Goal: Task Accomplishment & Management: Complete application form

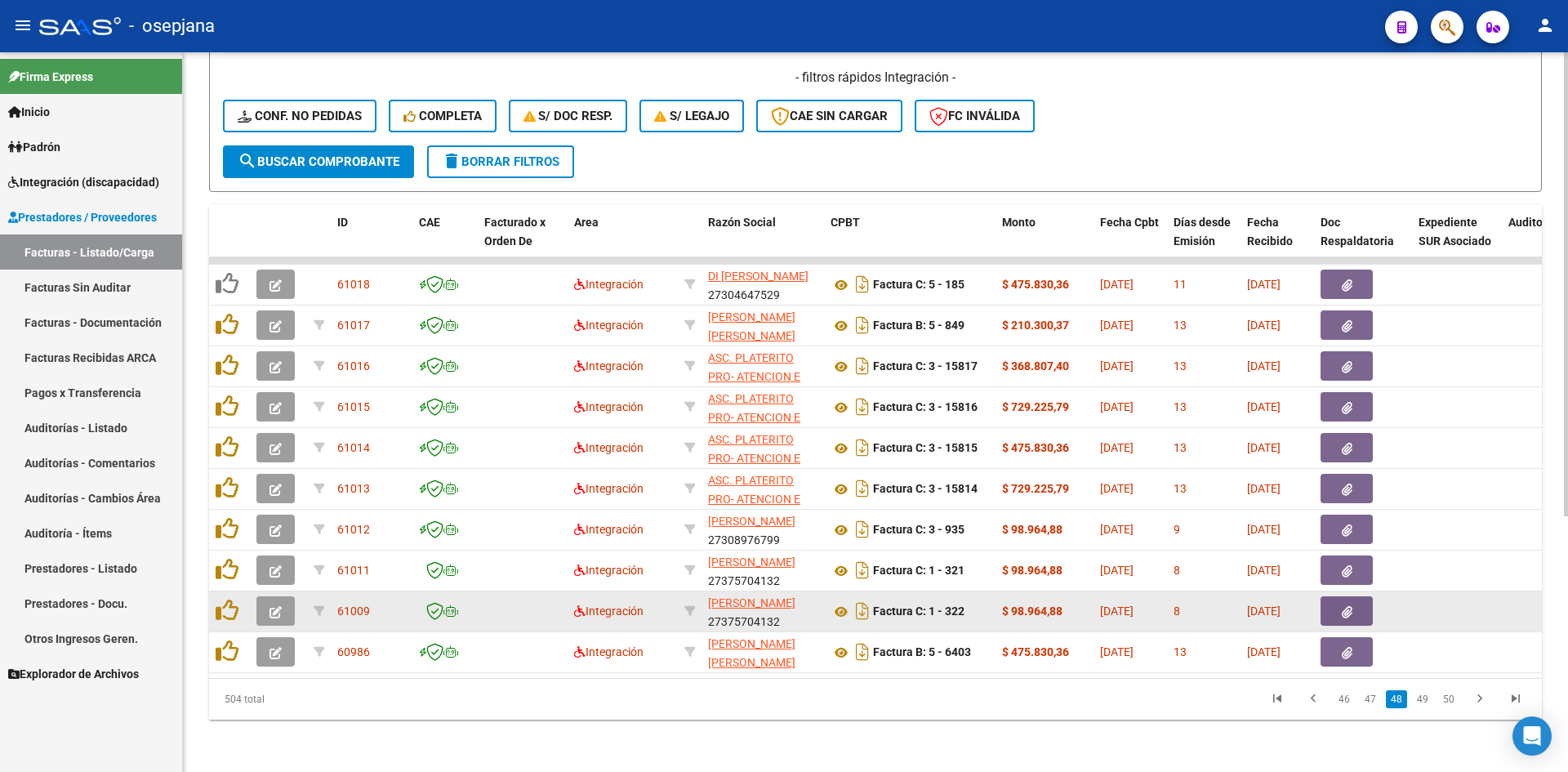
click at [278, 606] on icon "button" at bounding box center [275, 611] width 12 height 12
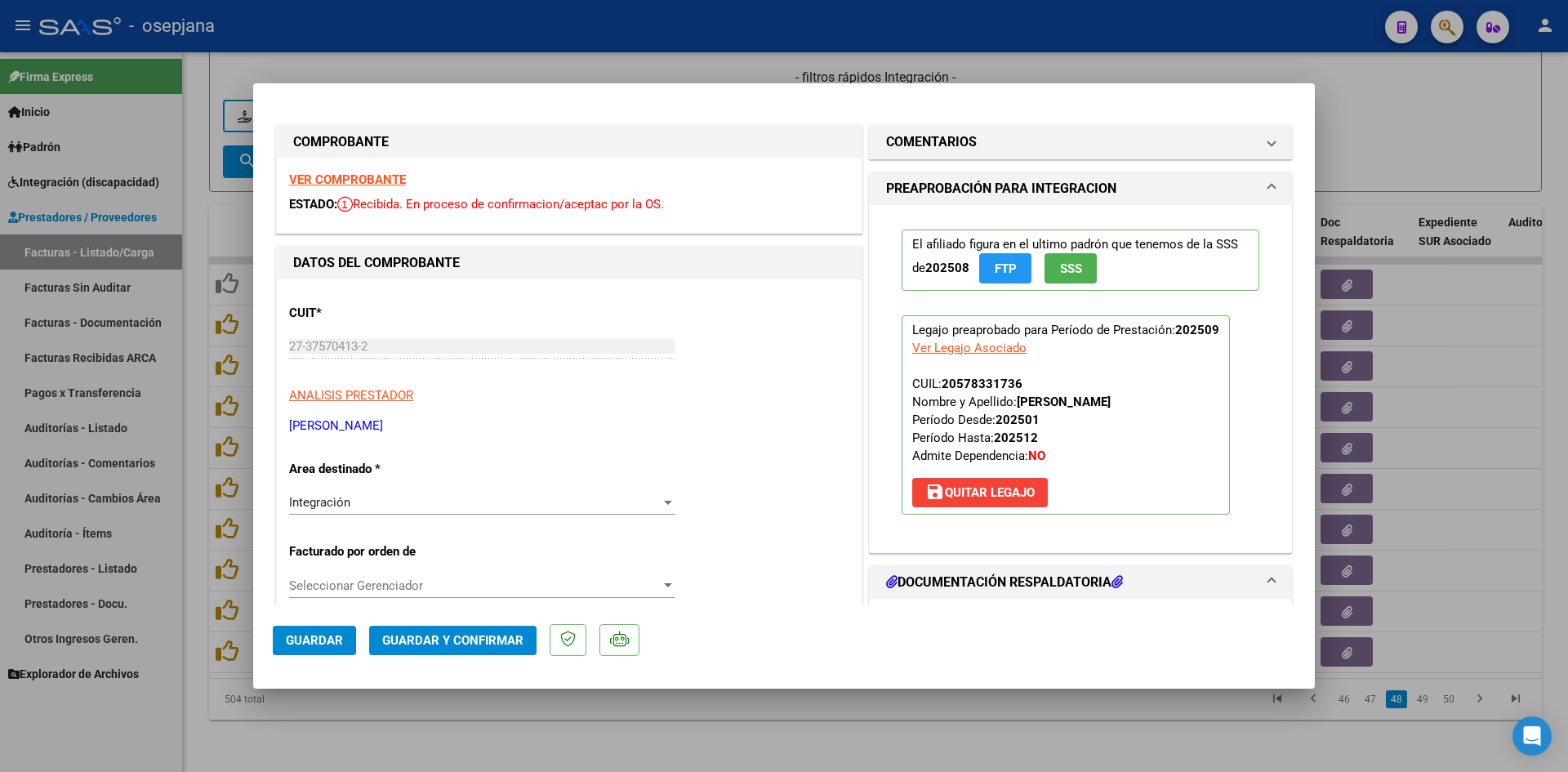
click at [365, 173] on strong "VER COMPROBANTE" at bounding box center [347, 180] width 117 height 15
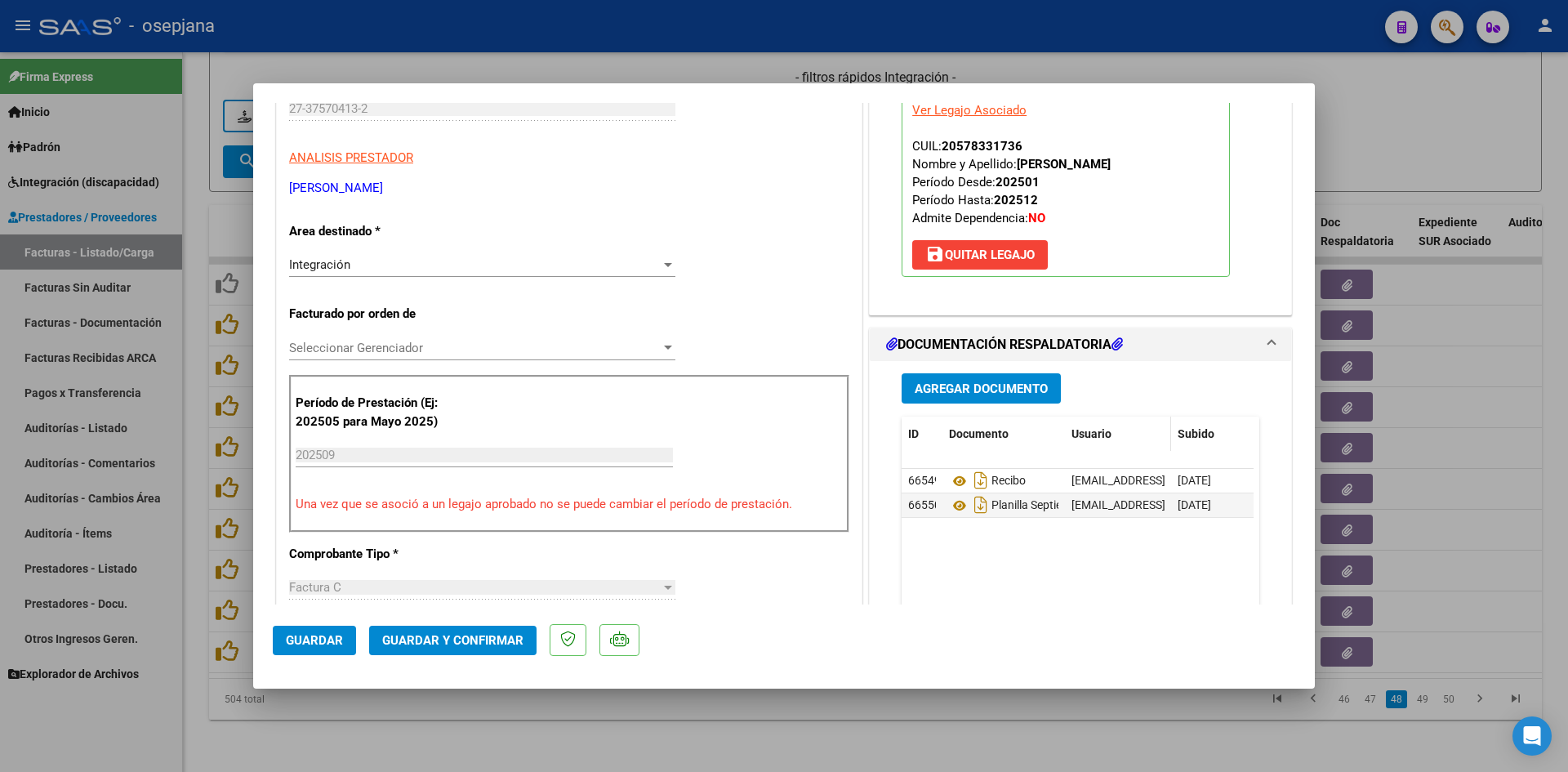
scroll to position [245, 0]
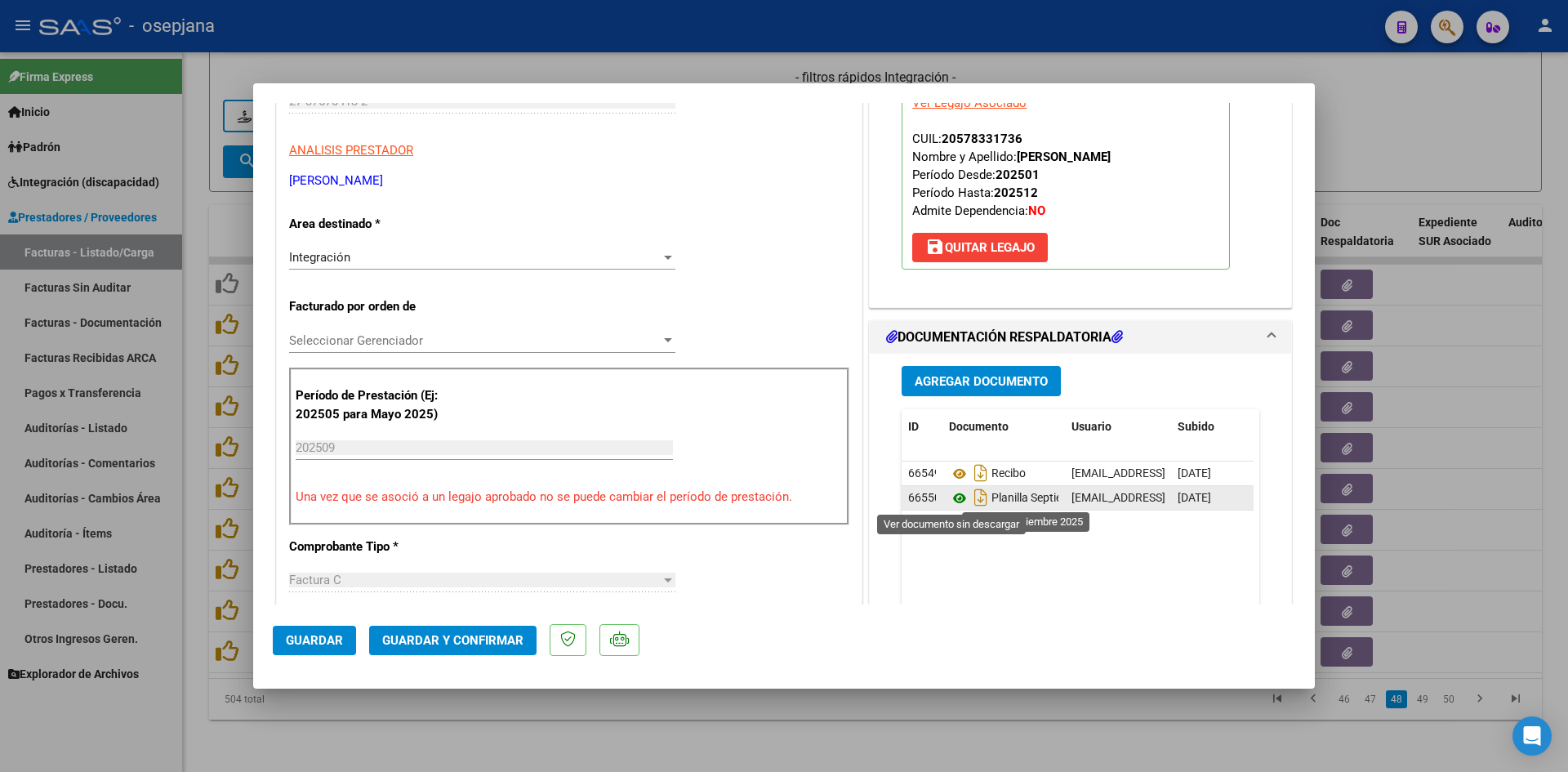
click at [952, 493] on icon at bounding box center [959, 498] width 21 height 19
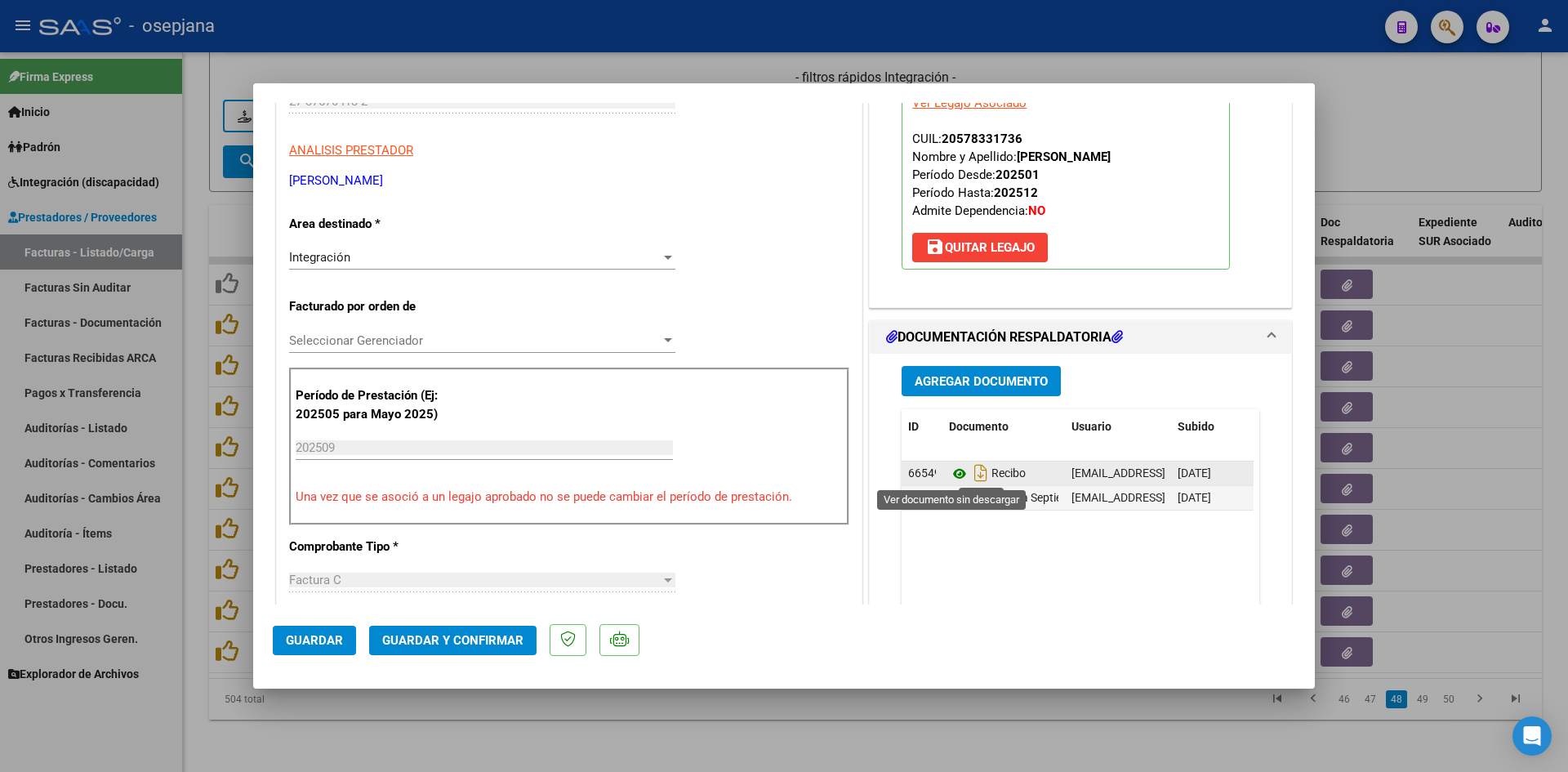
click at [952, 477] on icon at bounding box center [959, 474] width 21 height 19
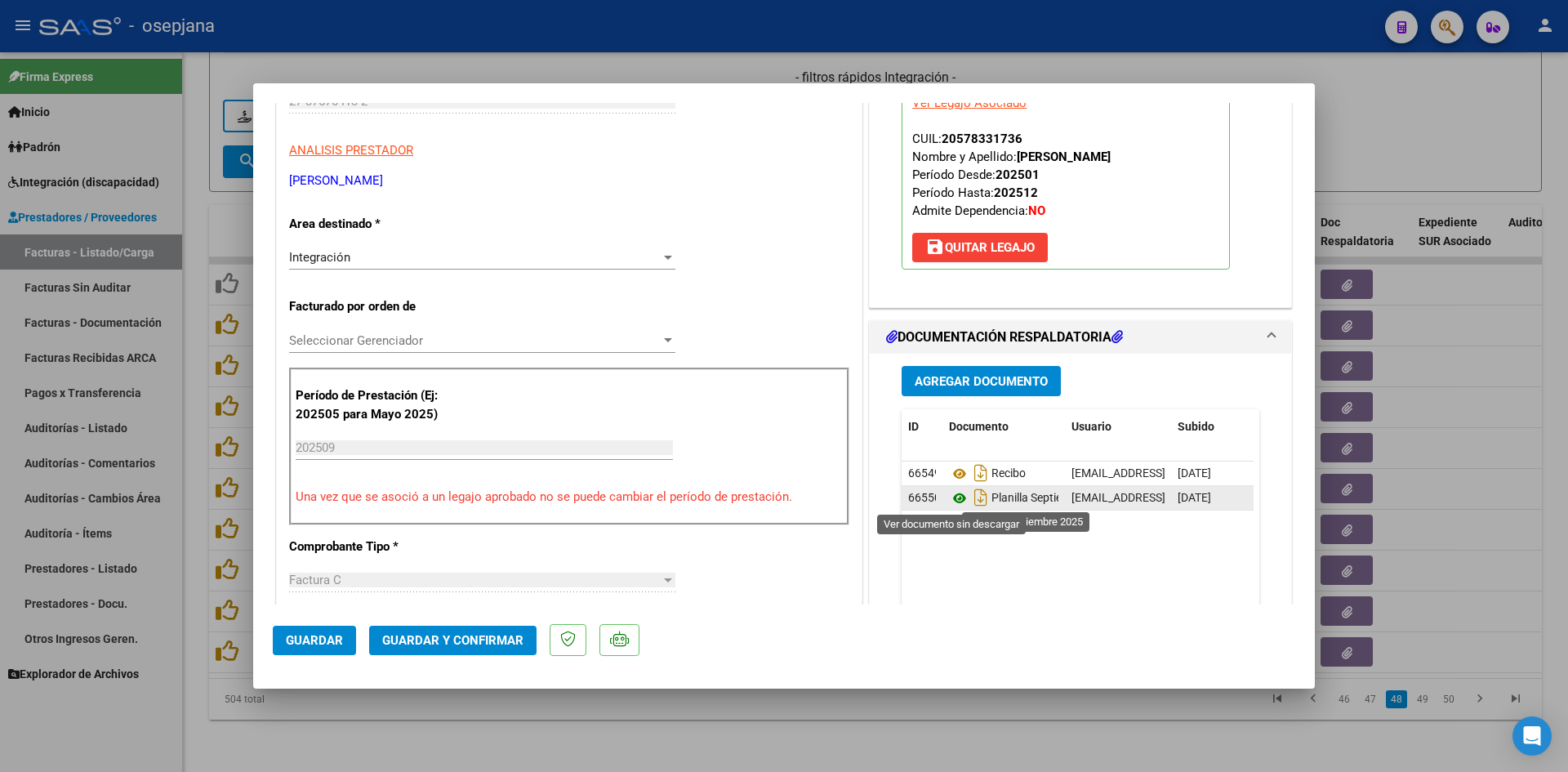
click at [953, 496] on icon at bounding box center [959, 498] width 21 height 19
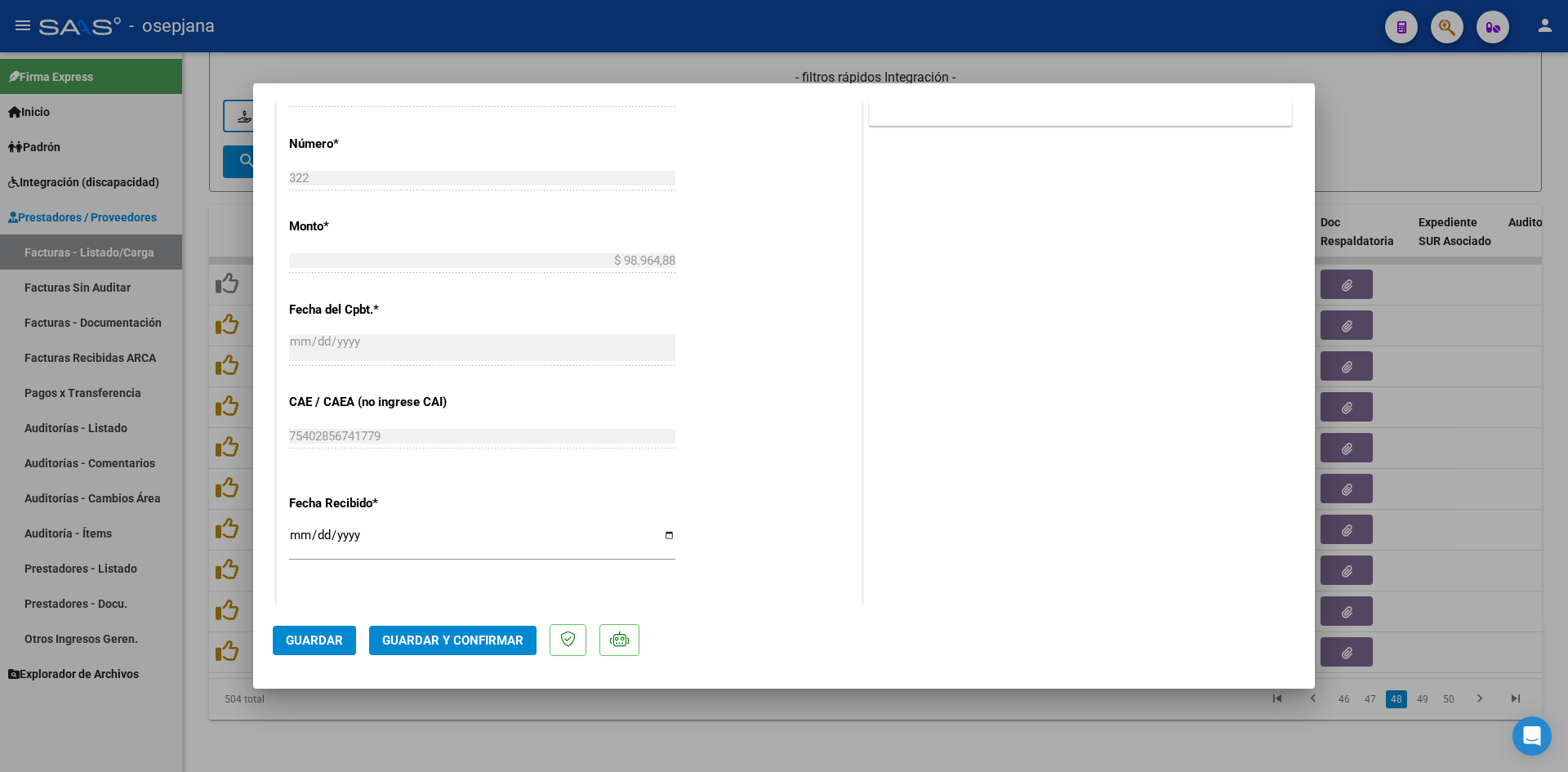
scroll to position [981, 0]
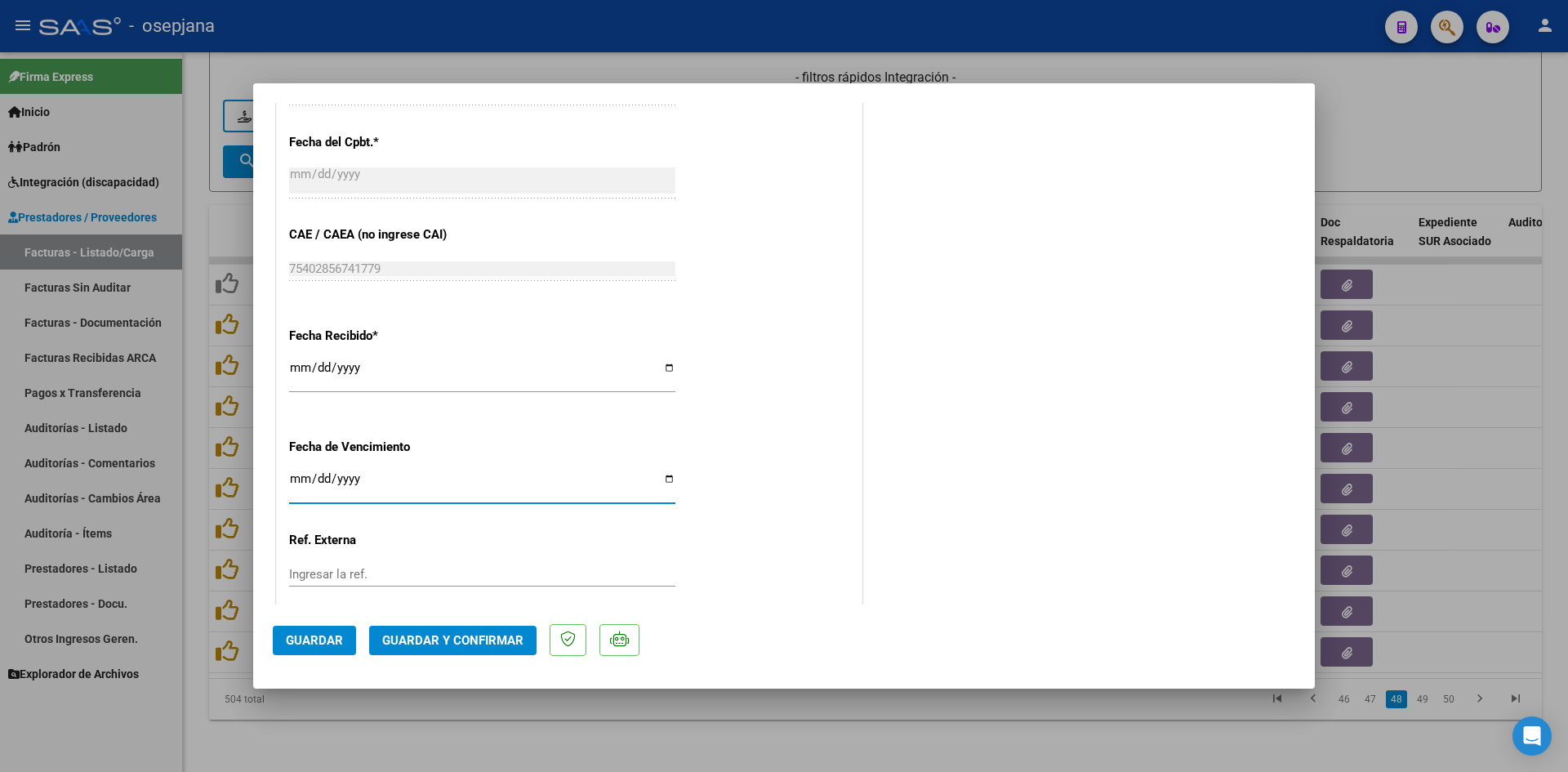
click at [295, 481] on input "[DATE]" at bounding box center [482, 485] width 386 height 26
type input "[DATE]"
click at [444, 645] on span "Guardar y Confirmar" at bounding box center [452, 641] width 141 height 15
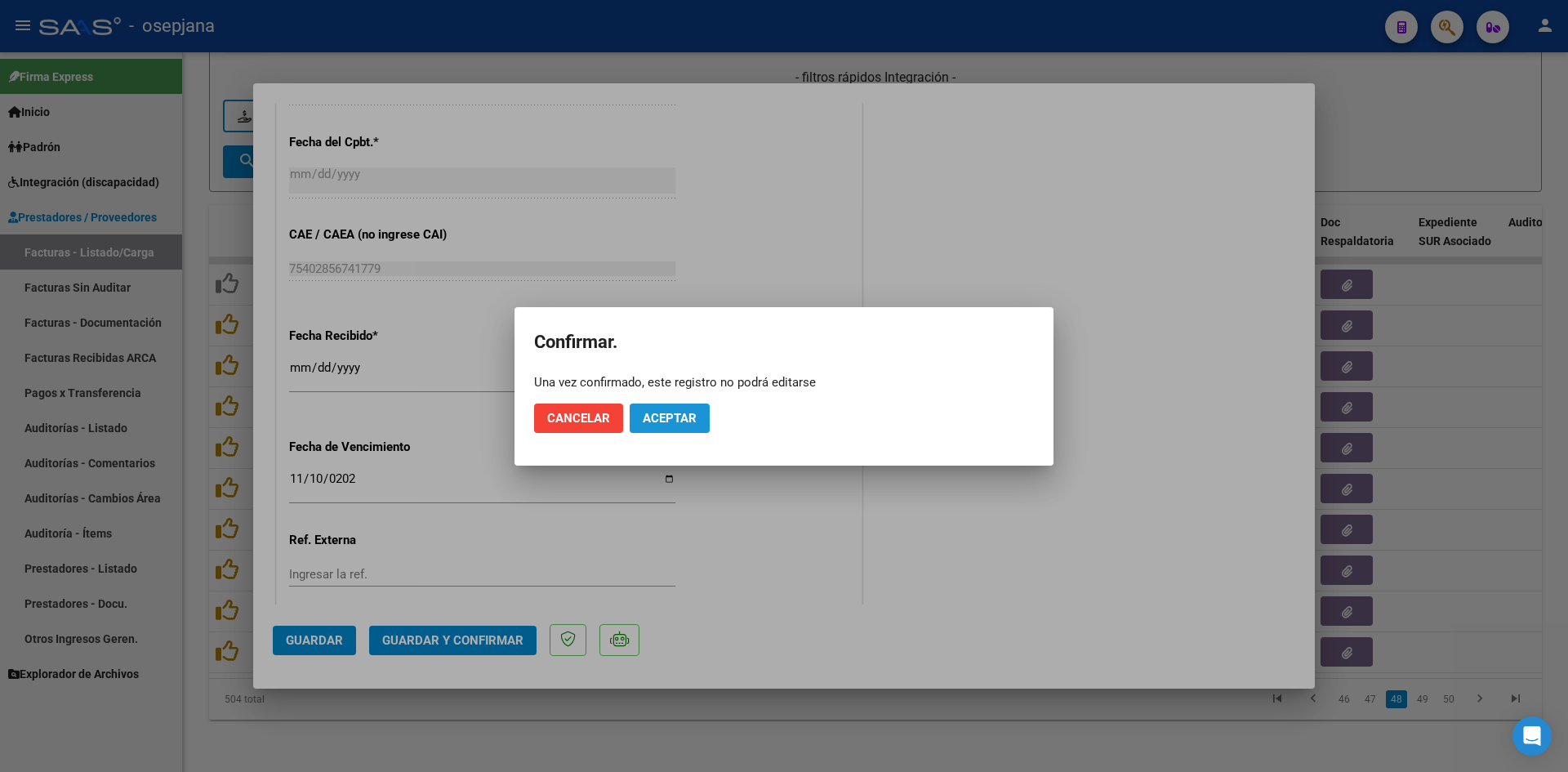
click at [670, 415] on span "Aceptar" at bounding box center [669, 418] width 54 height 15
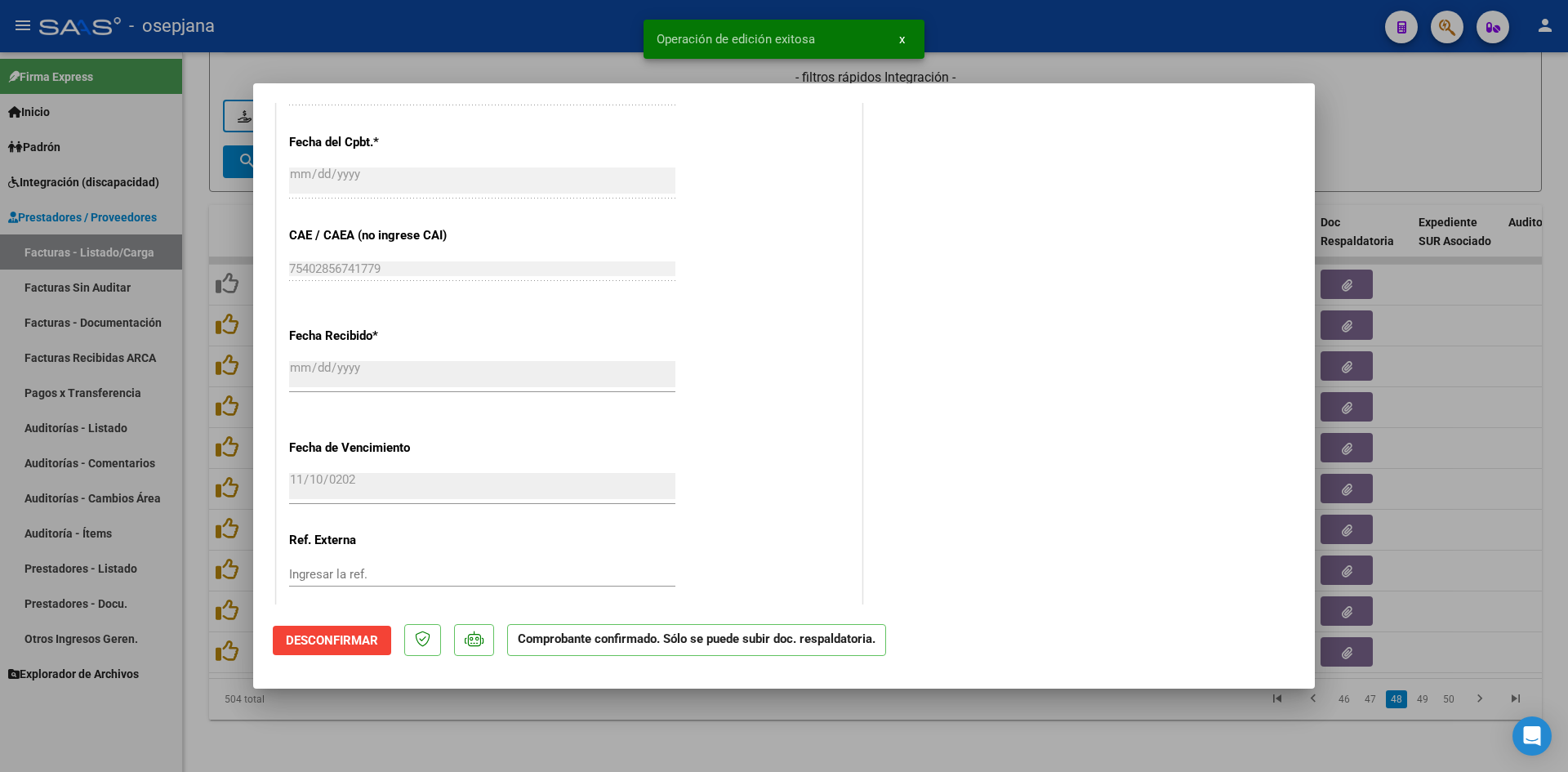
click at [1387, 136] on div at bounding box center [784, 386] width 1568 height 772
type input "$ 0,00"
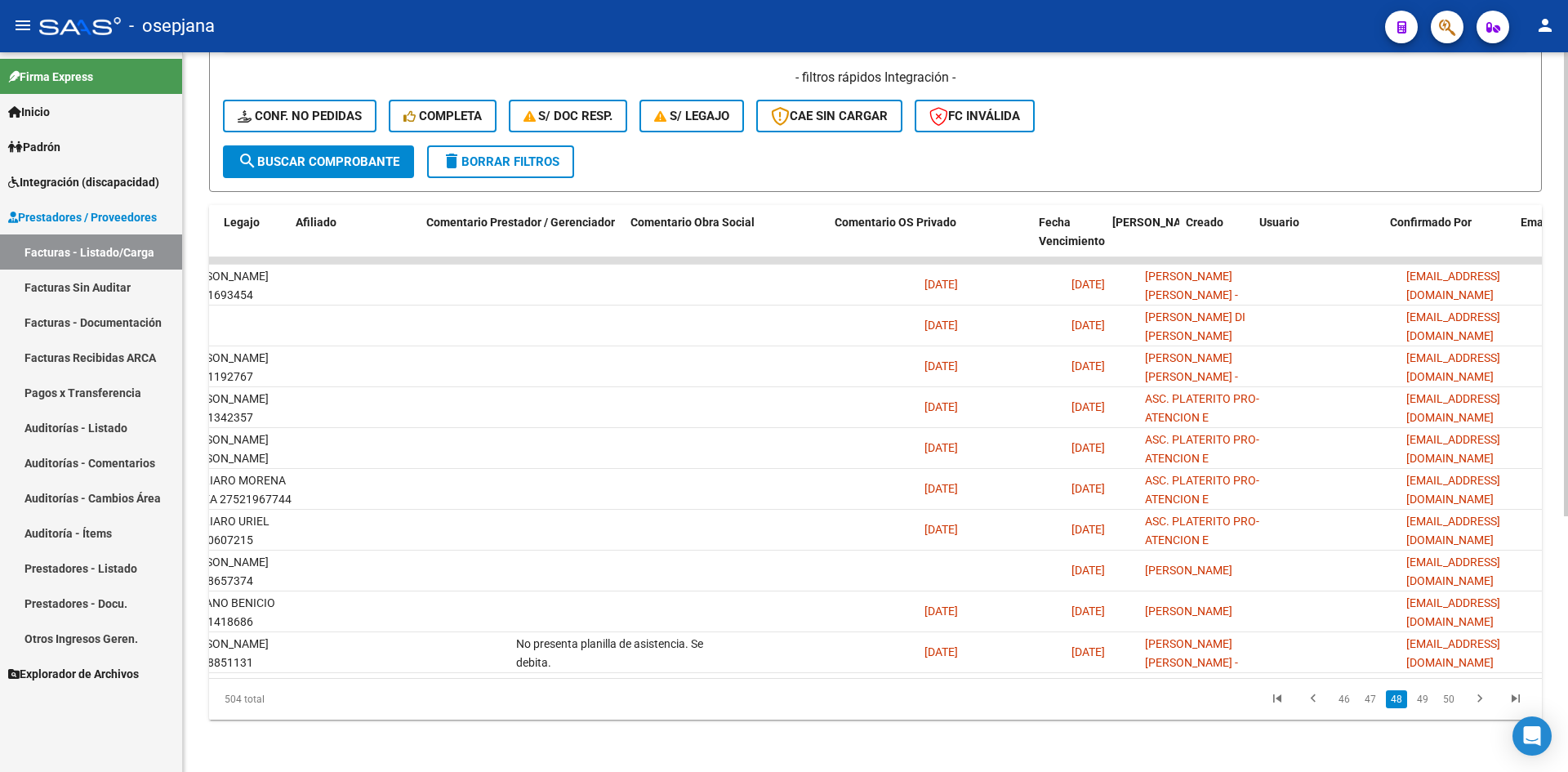
scroll to position [0, 0]
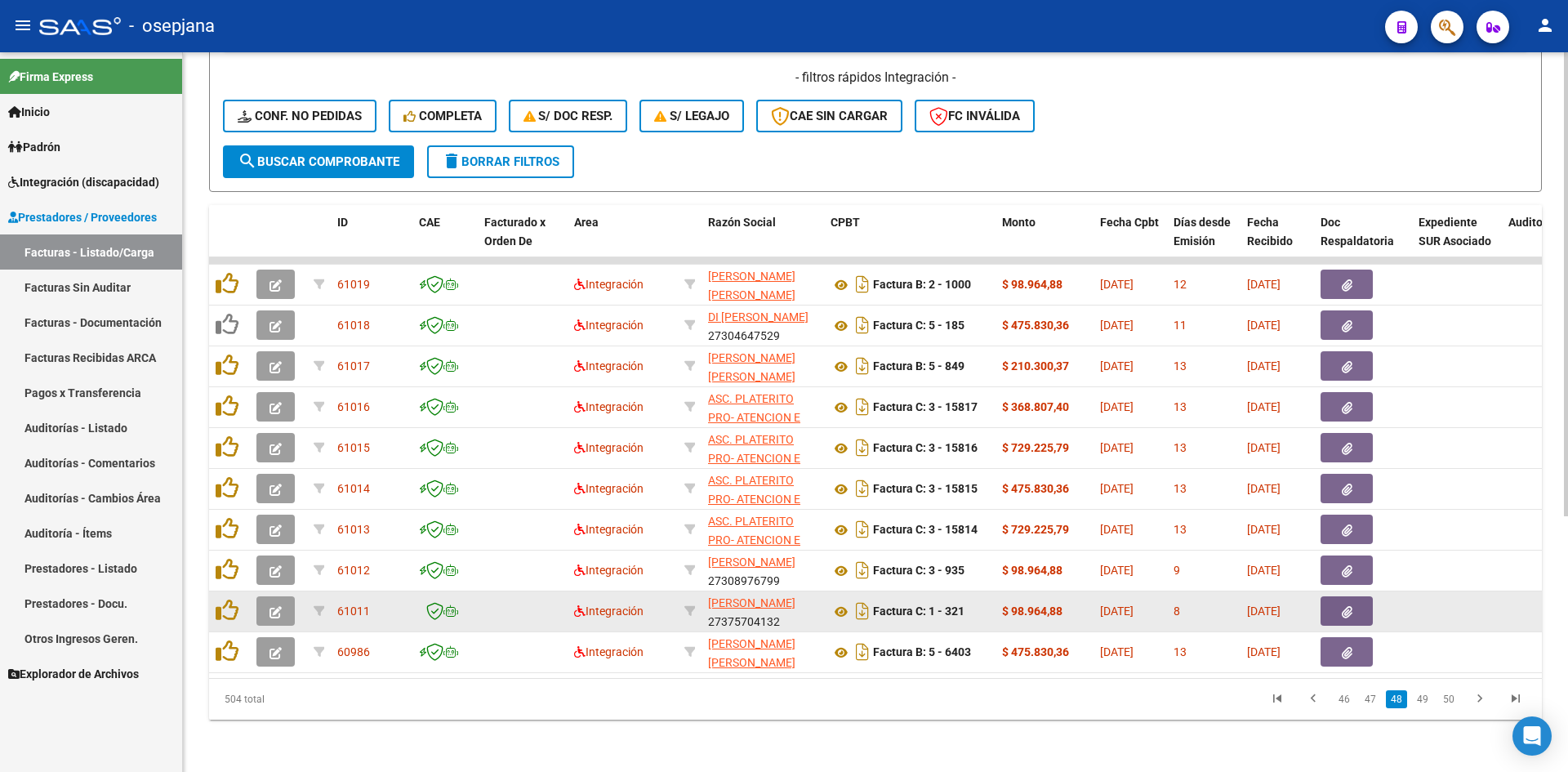
click at [275, 606] on icon "button" at bounding box center [275, 611] width 12 height 12
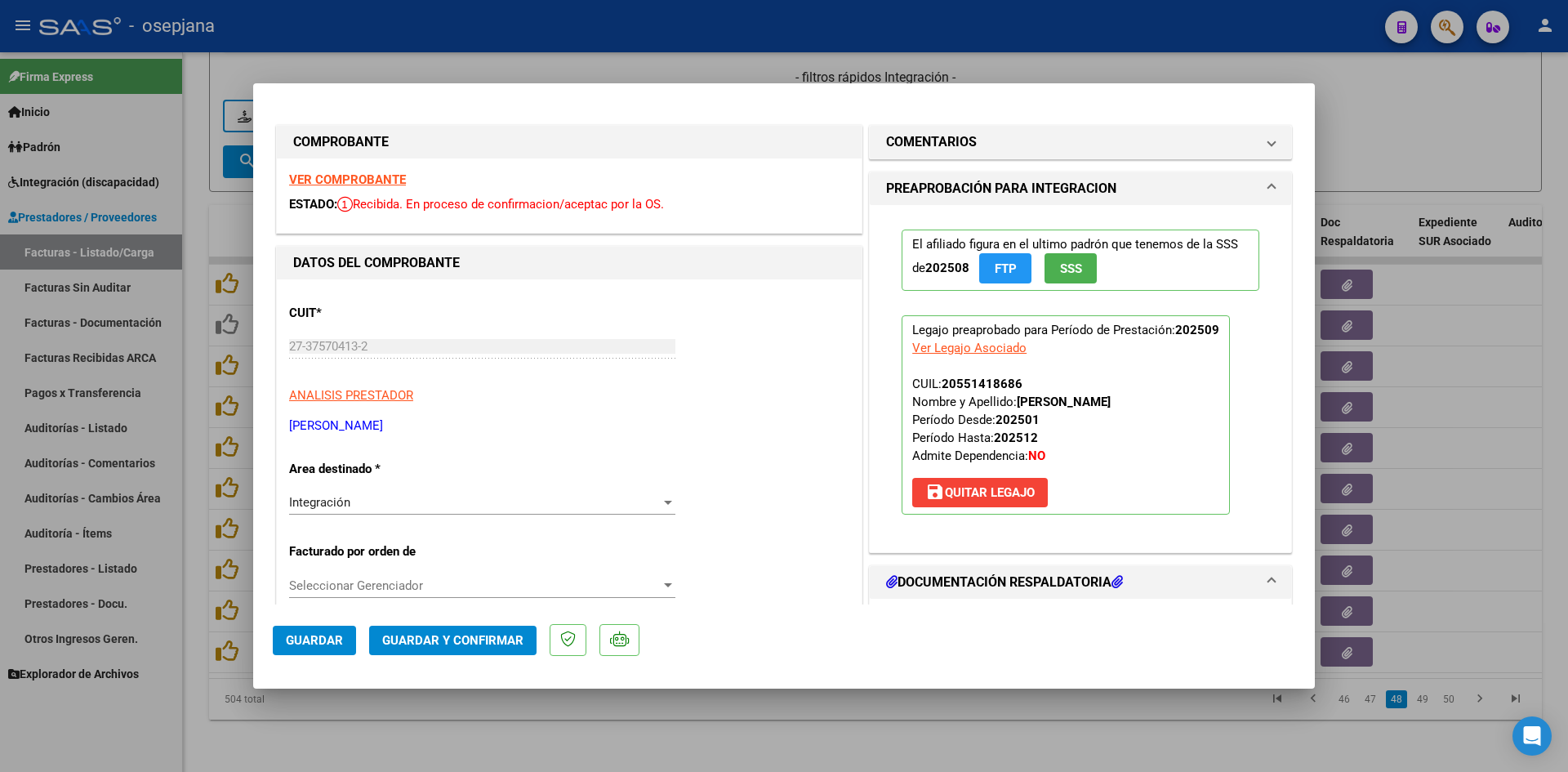
click at [355, 181] on strong "VER COMPROBANTE" at bounding box center [347, 180] width 117 height 15
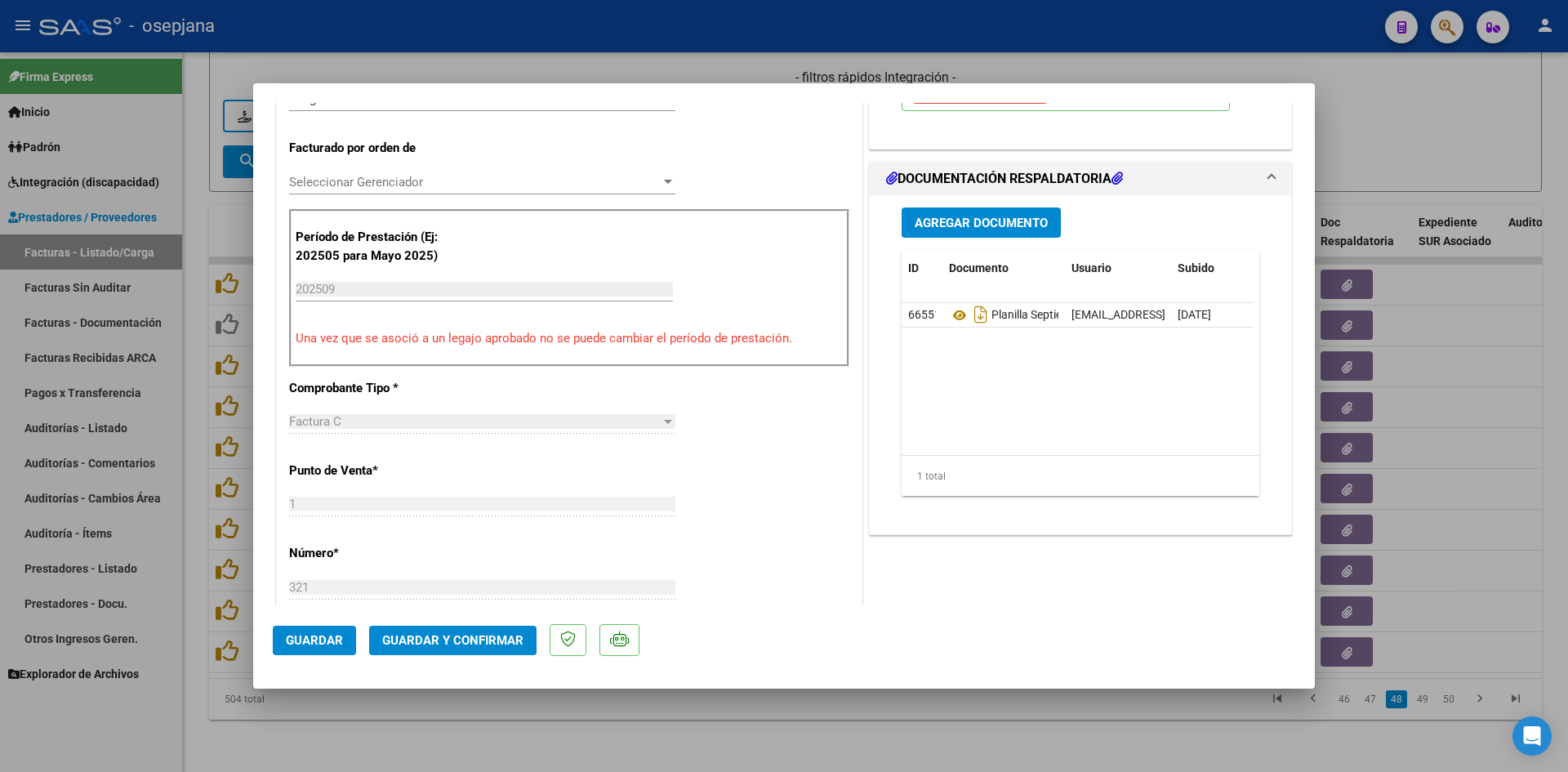
scroll to position [408, 0]
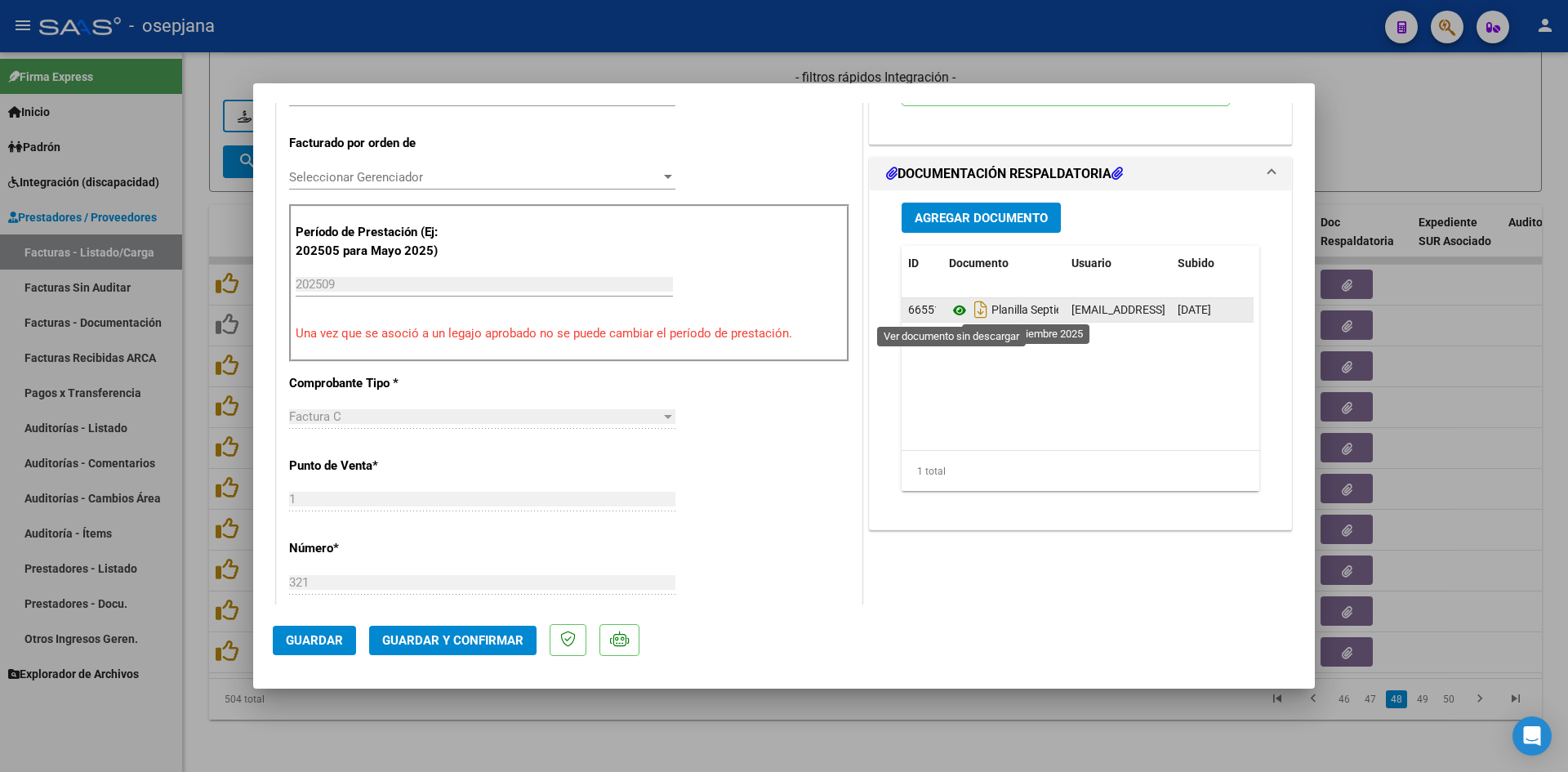
click at [958, 312] on icon at bounding box center [959, 310] width 21 height 19
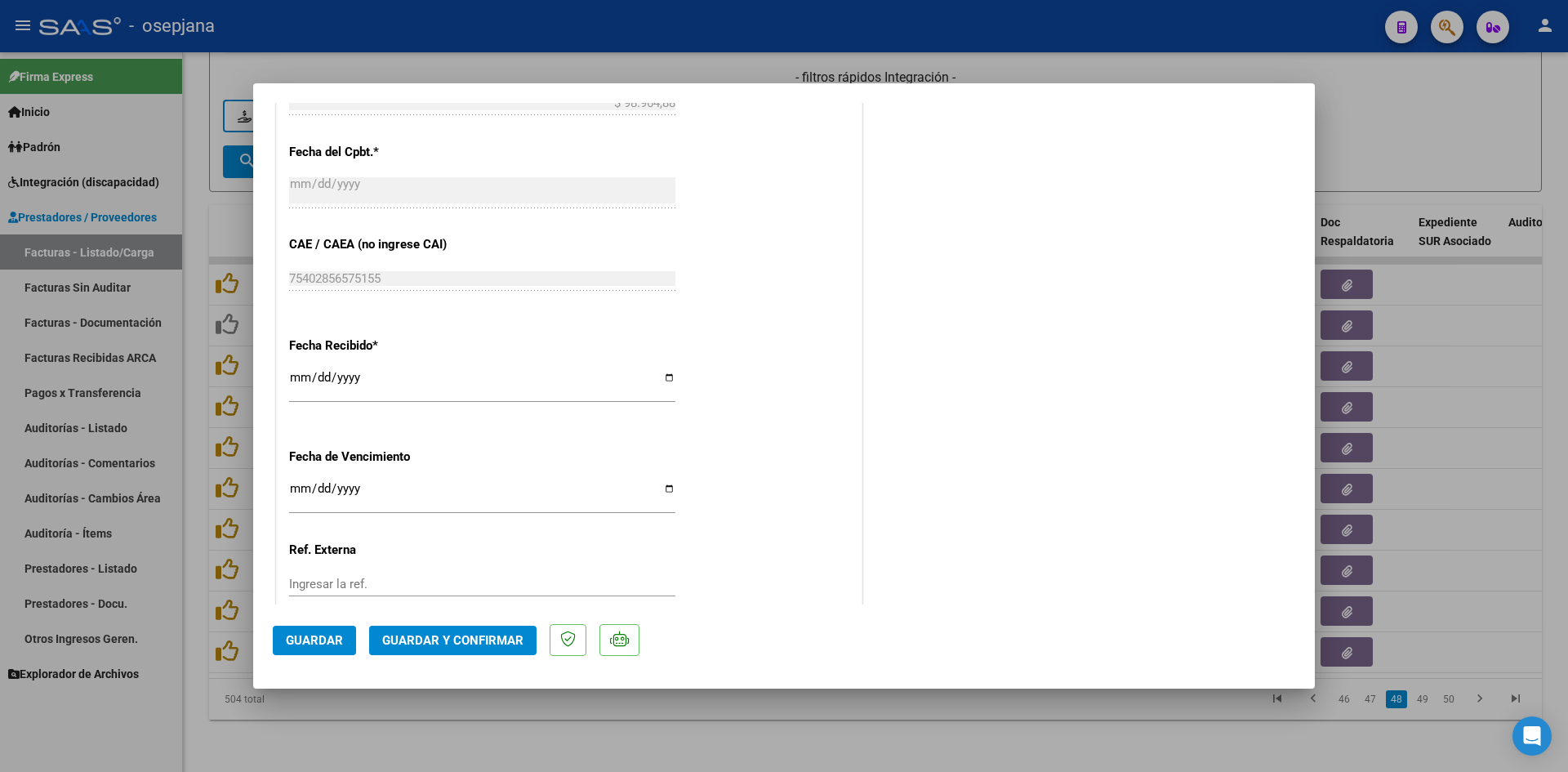
scroll to position [1077, 0]
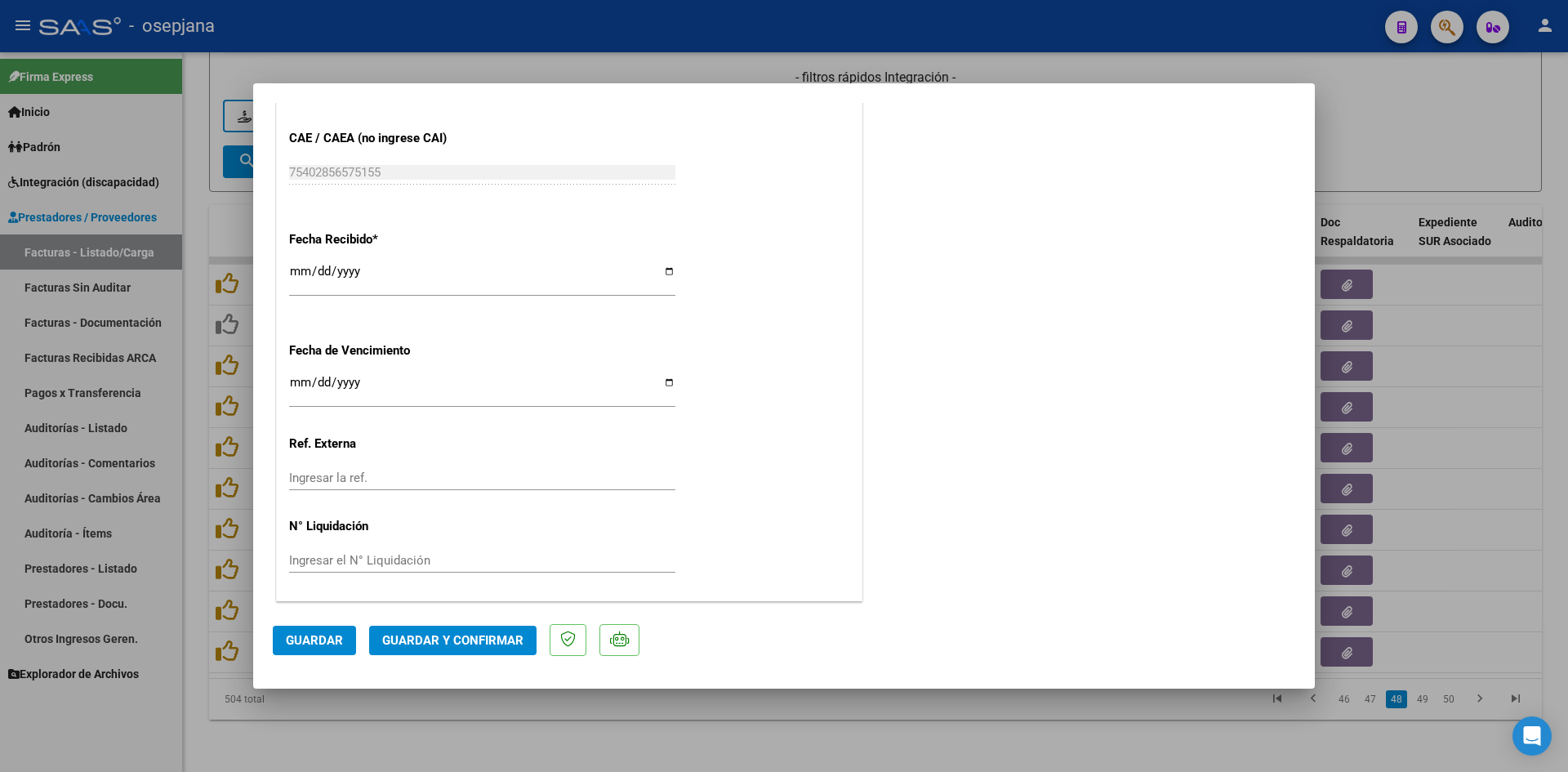
click at [307, 378] on input "[DATE]" at bounding box center [482, 389] width 386 height 26
type input "[DATE]"
click at [464, 634] on span "Guardar y Confirmar" at bounding box center [452, 641] width 141 height 15
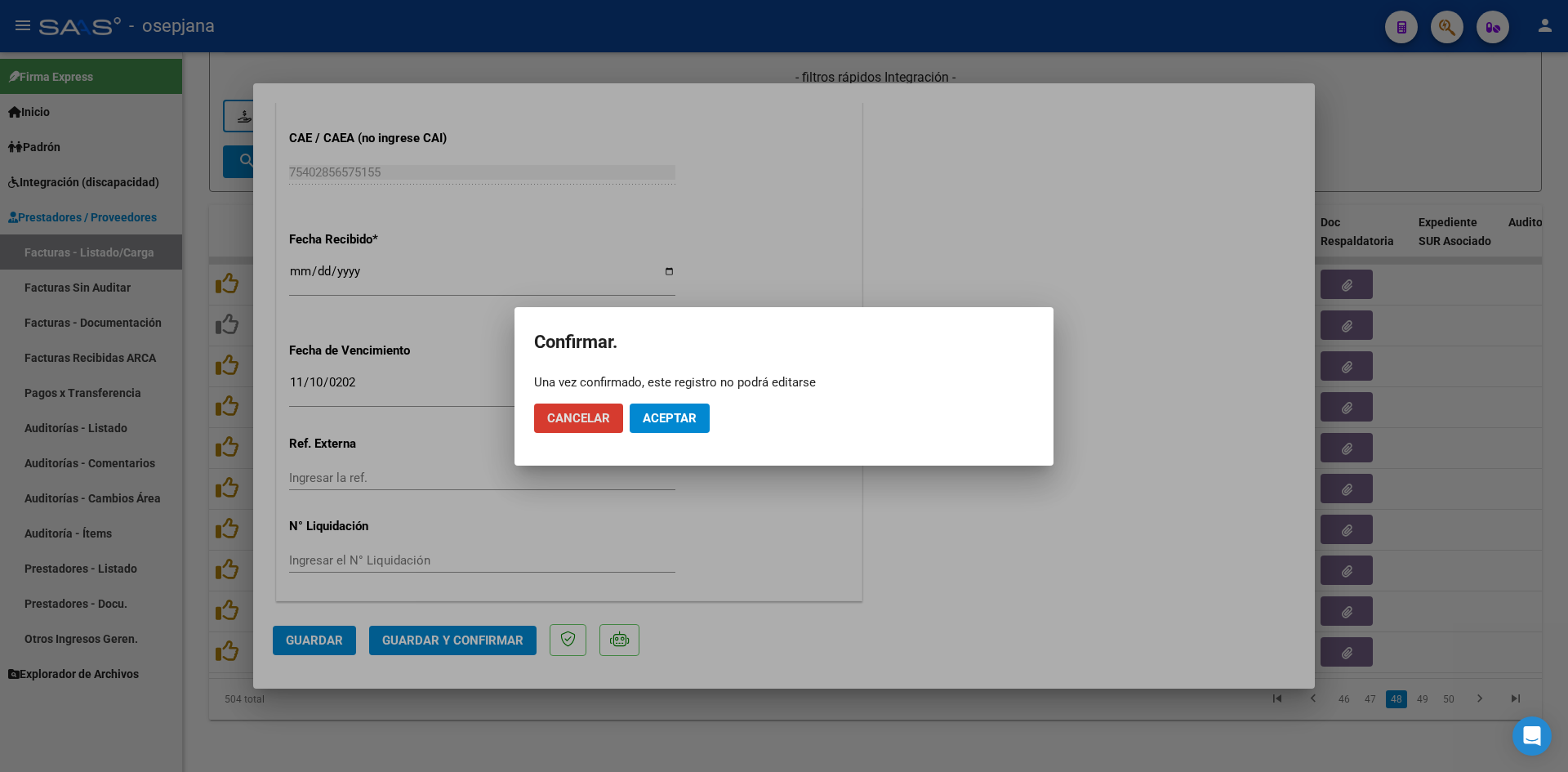
click at [669, 413] on span "Aceptar" at bounding box center [669, 418] width 54 height 15
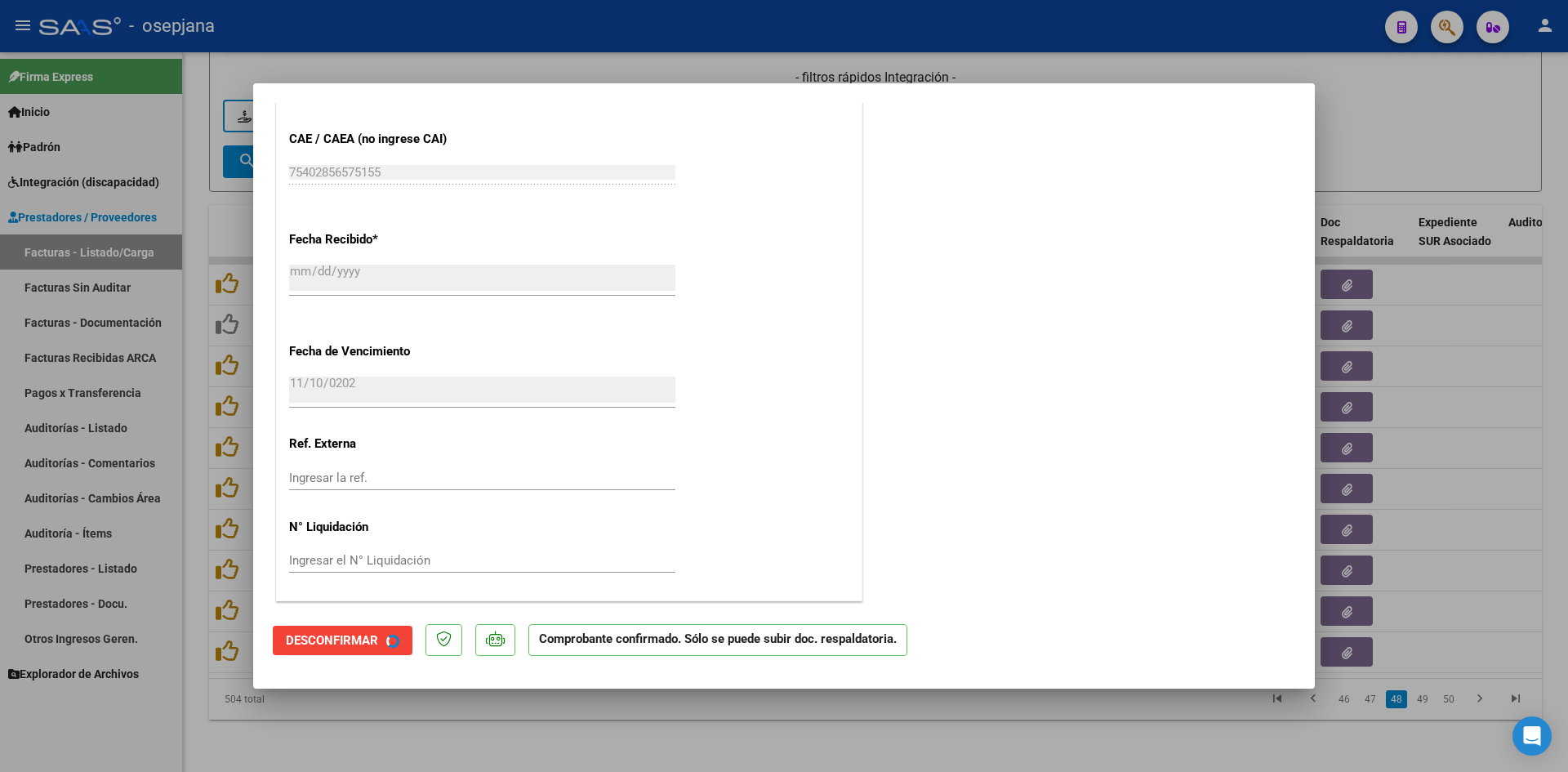
scroll to position [975, 0]
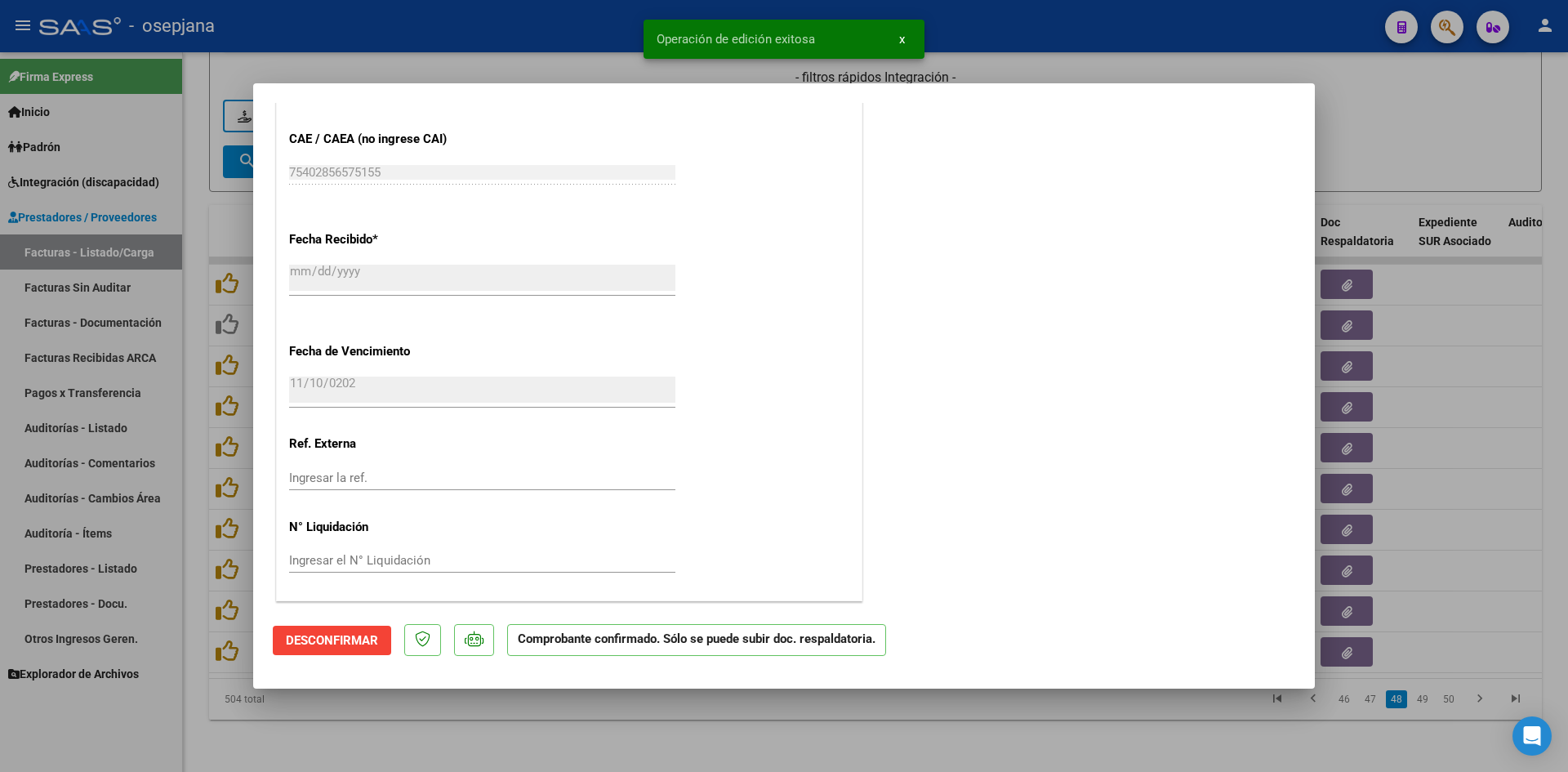
click at [1398, 153] on div at bounding box center [784, 386] width 1568 height 772
type input "$ 0,00"
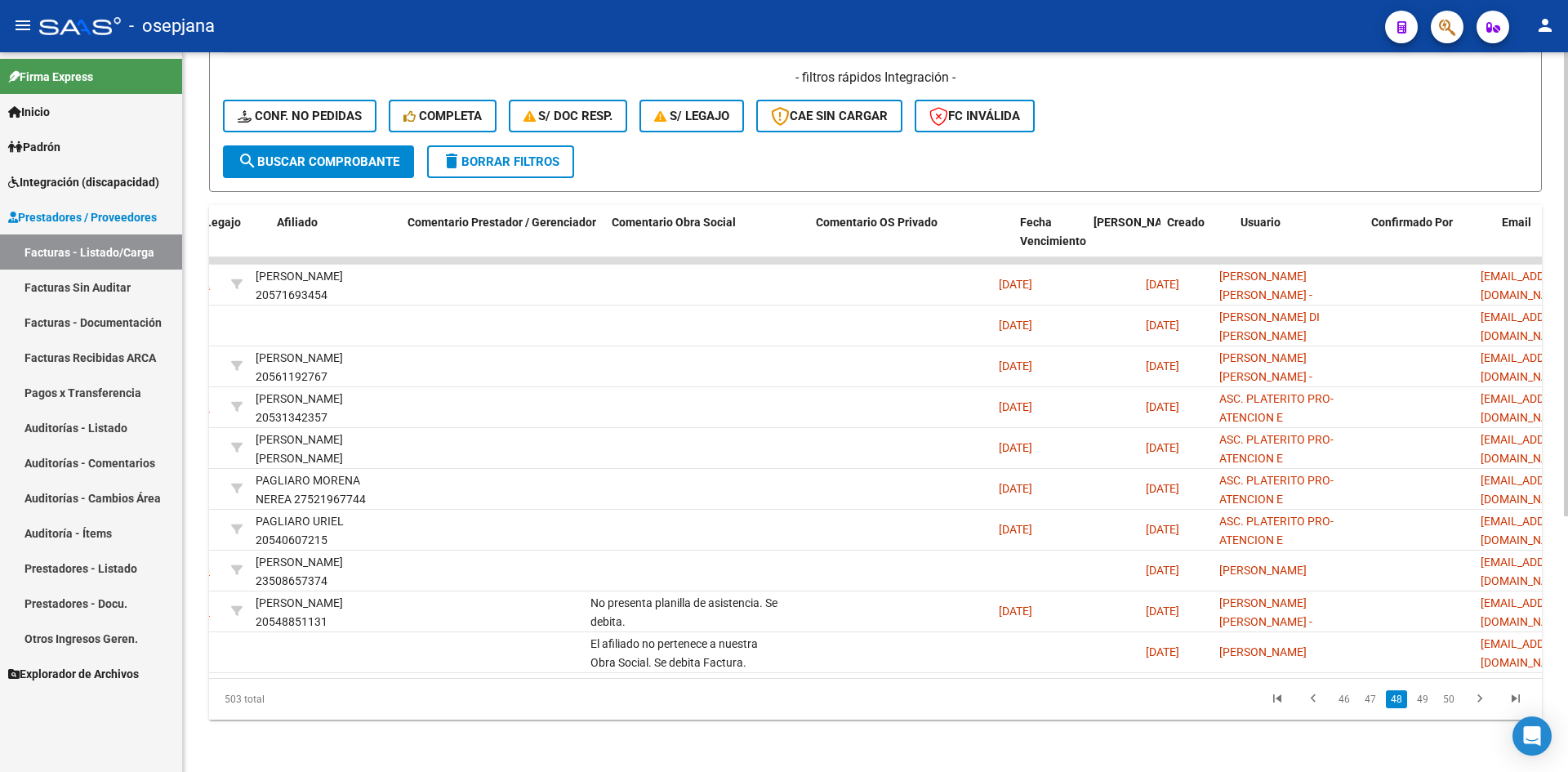
scroll to position [0, 0]
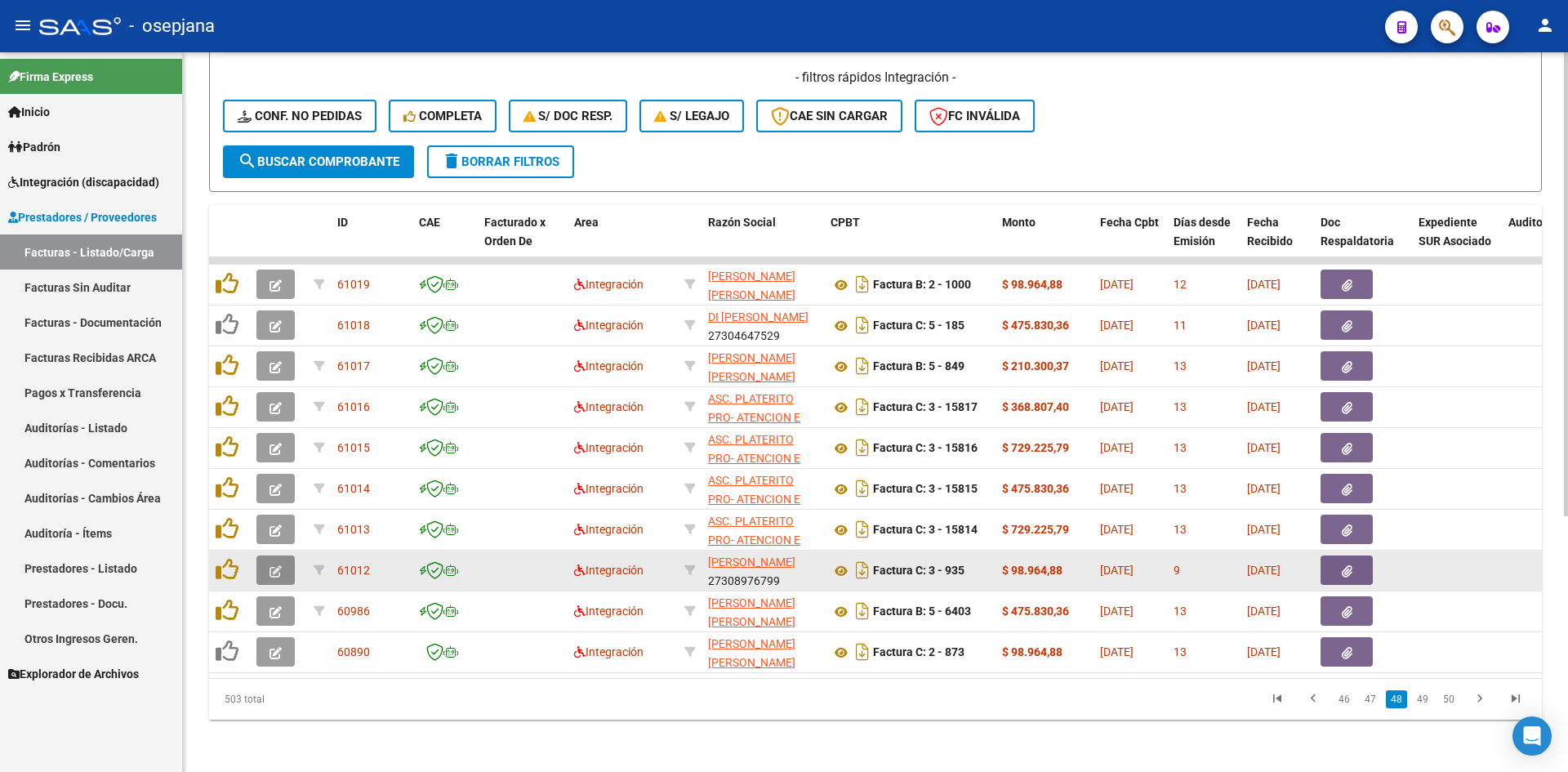
click at [276, 565] on icon "button" at bounding box center [275, 571] width 12 height 12
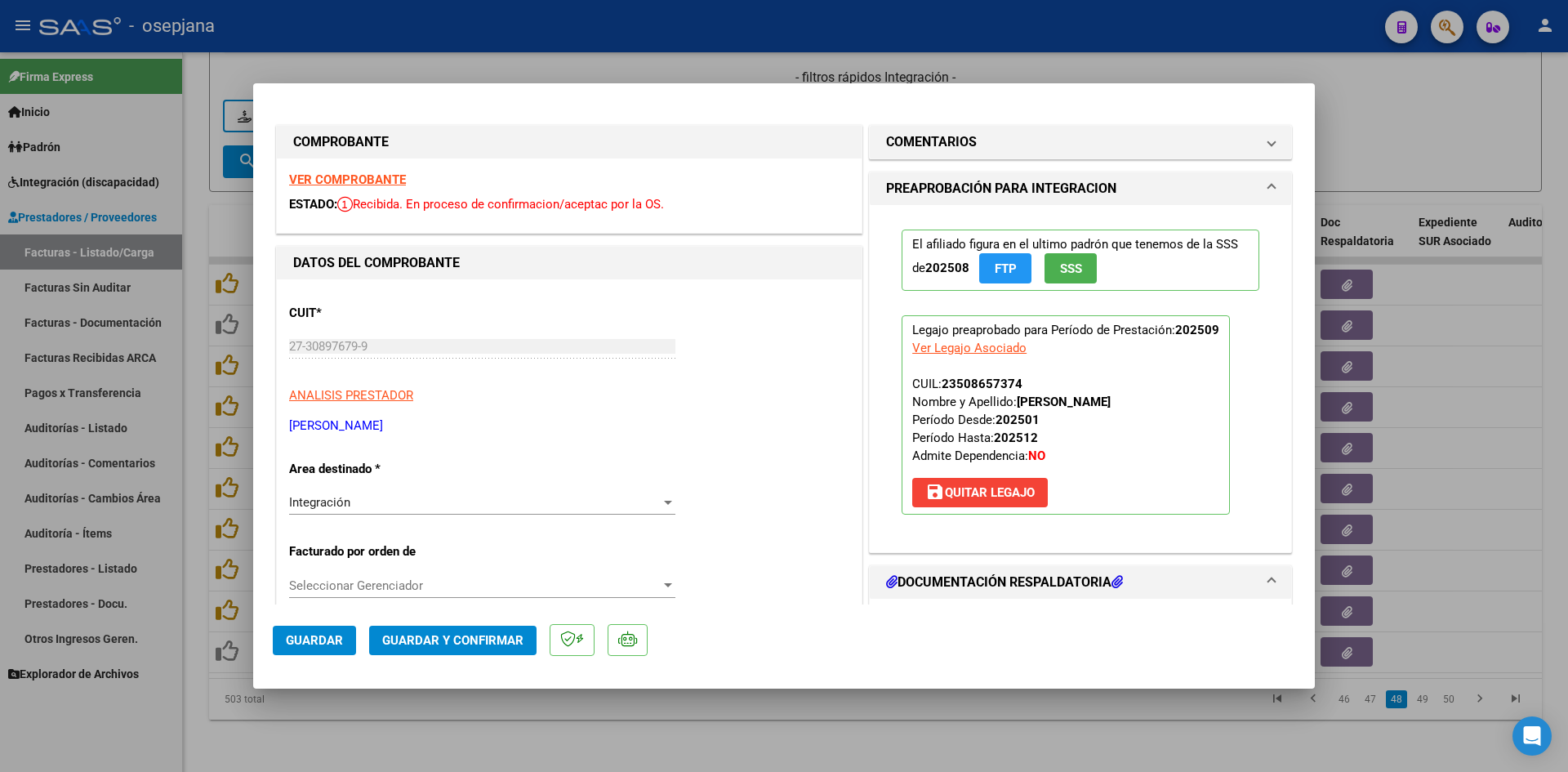
click at [309, 174] on strong "VER COMPROBANTE" at bounding box center [347, 180] width 117 height 15
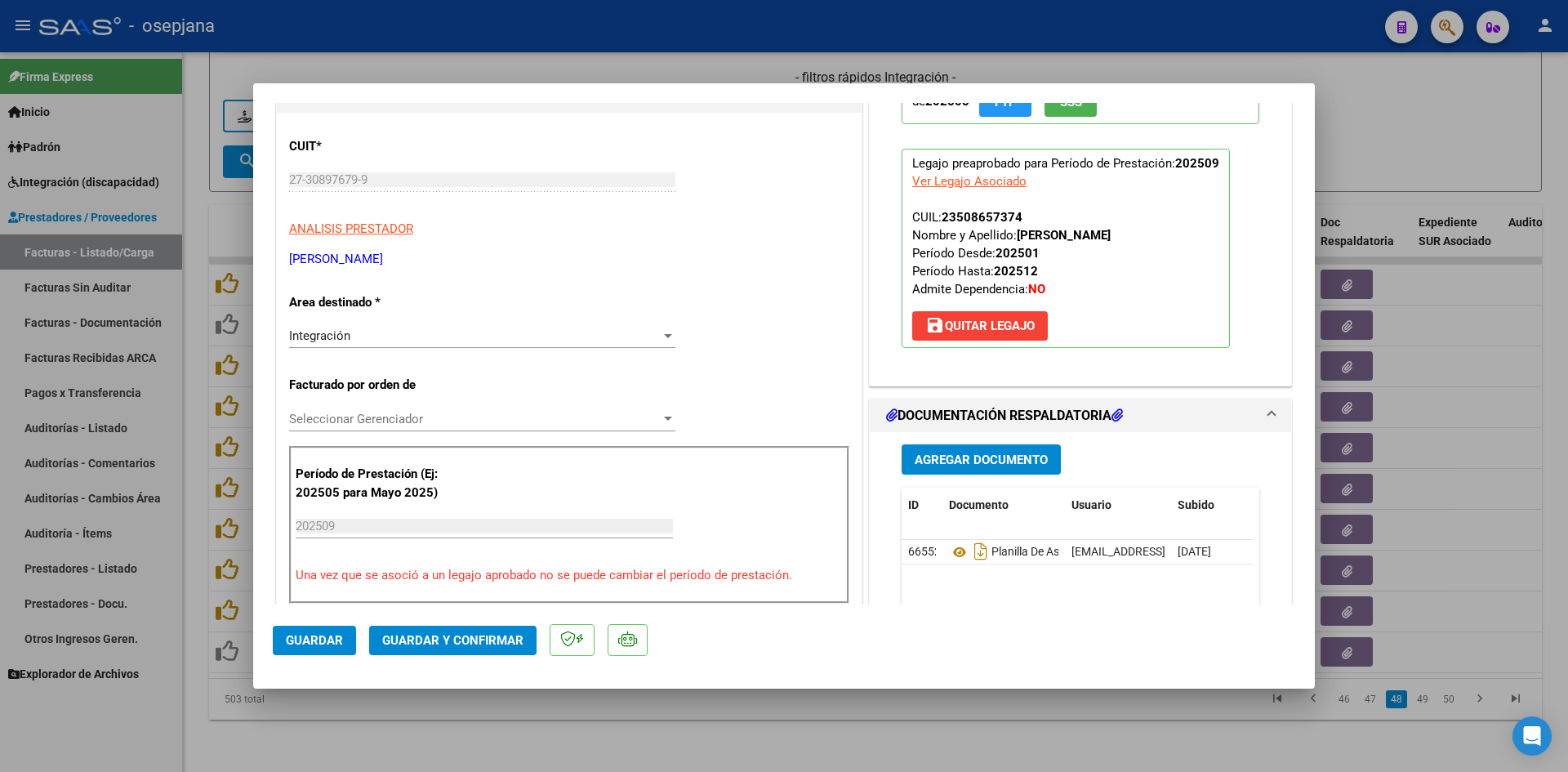
scroll to position [327, 0]
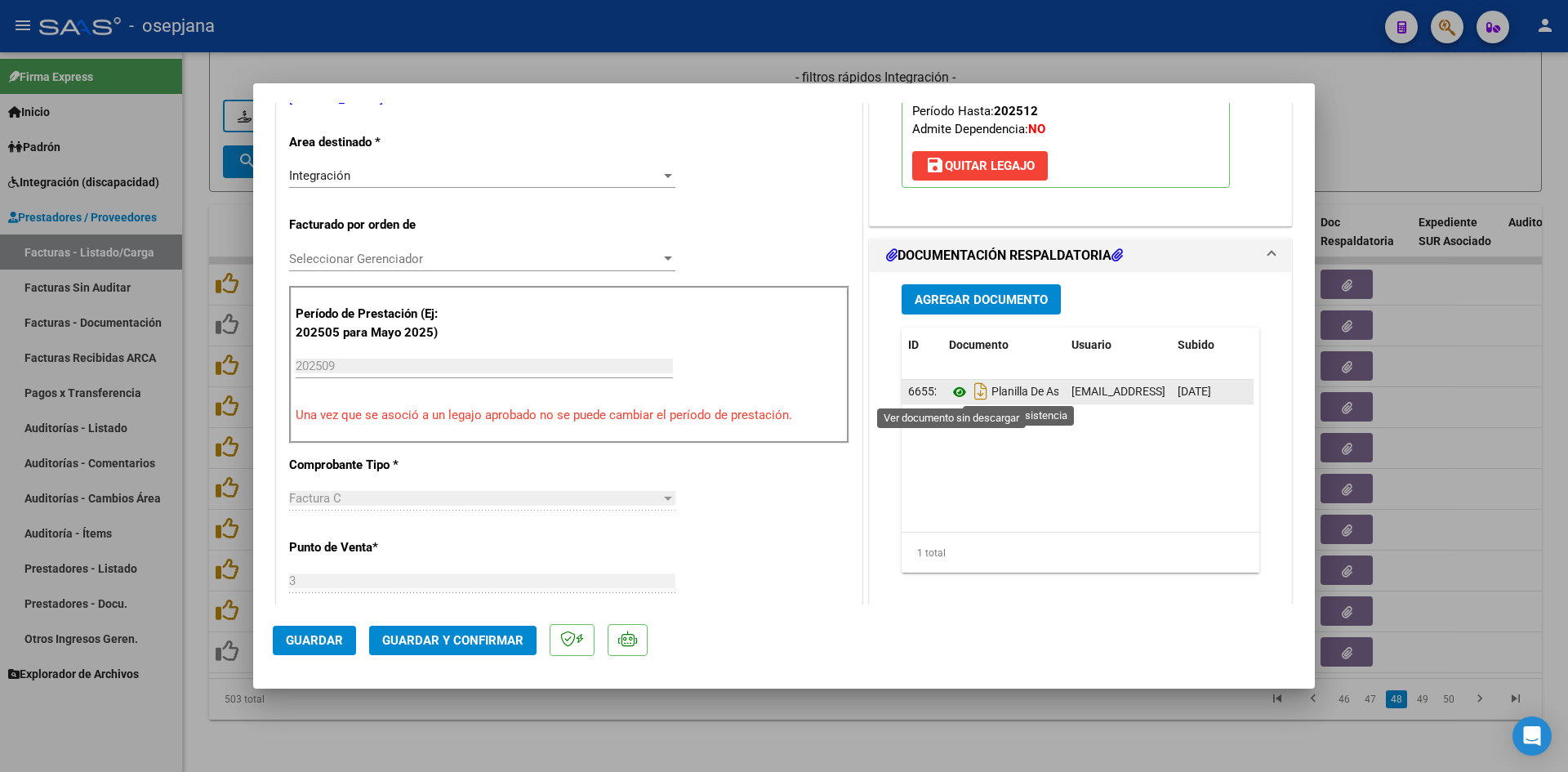
click at [953, 393] on icon at bounding box center [959, 392] width 21 height 19
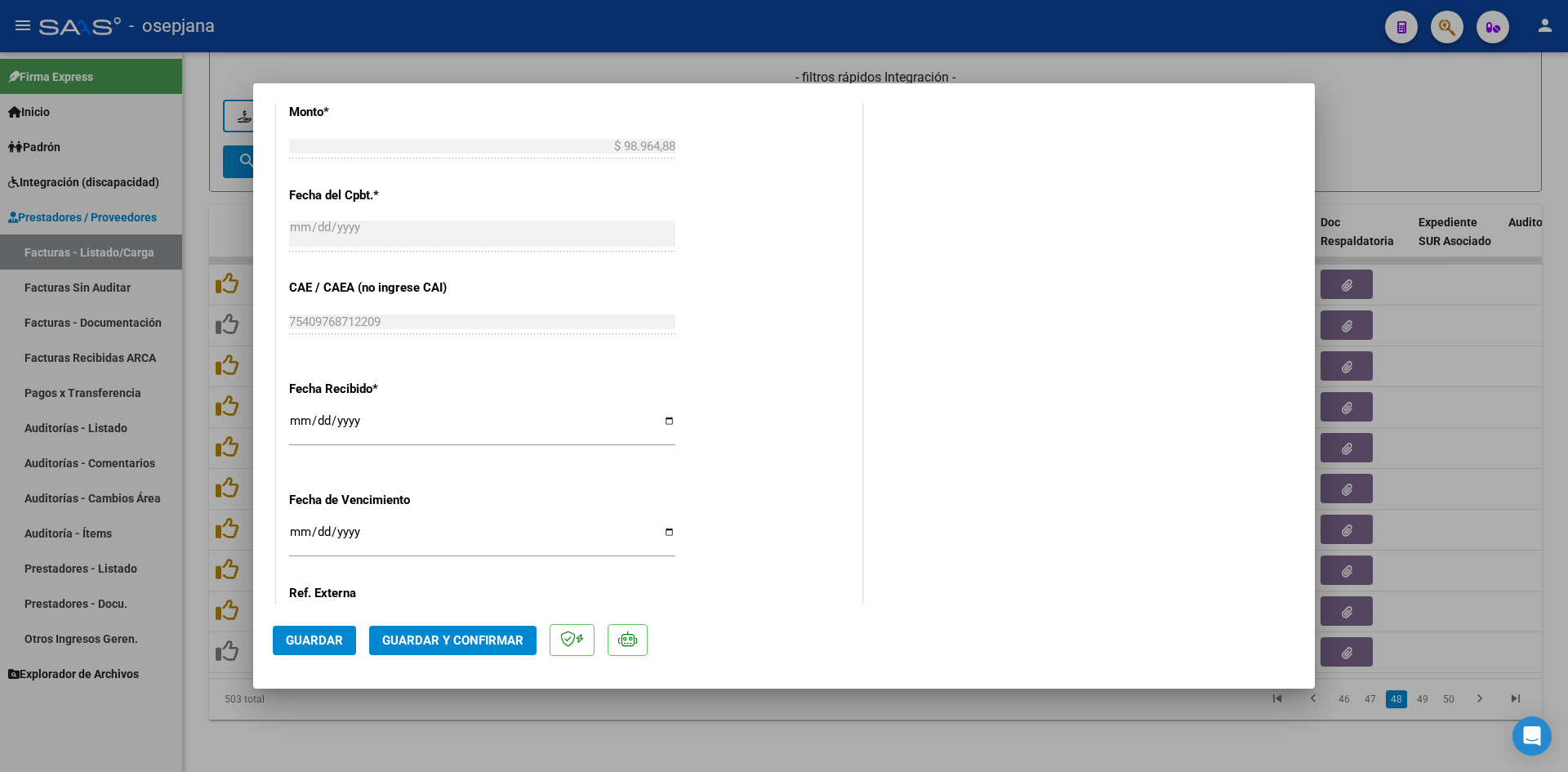
scroll to position [1077, 0]
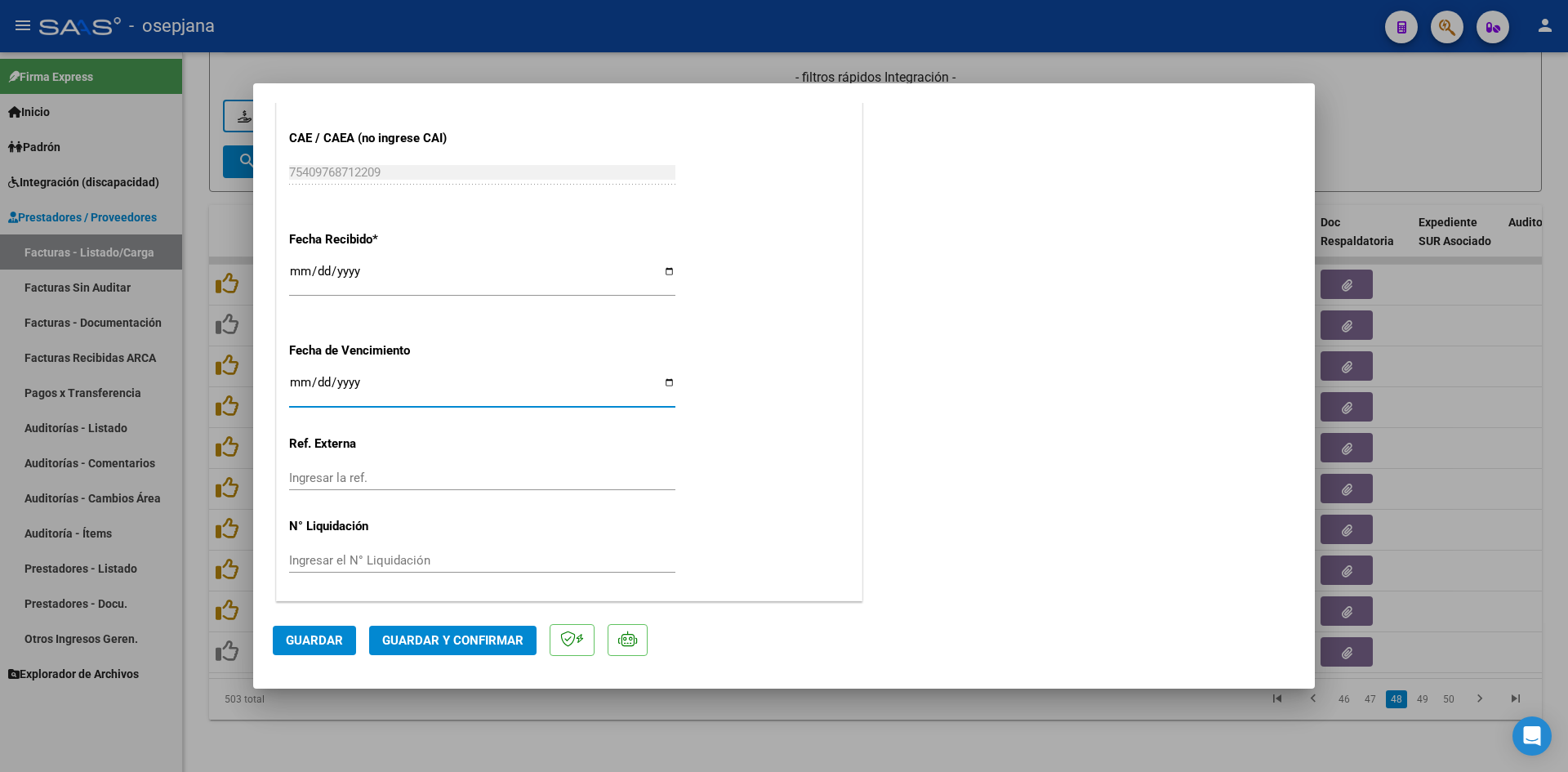
click at [293, 383] on input "Ingresar la fecha" at bounding box center [482, 389] width 386 height 26
type input "[DATE]"
click at [456, 640] on span "Guardar y Confirmar" at bounding box center [452, 641] width 141 height 15
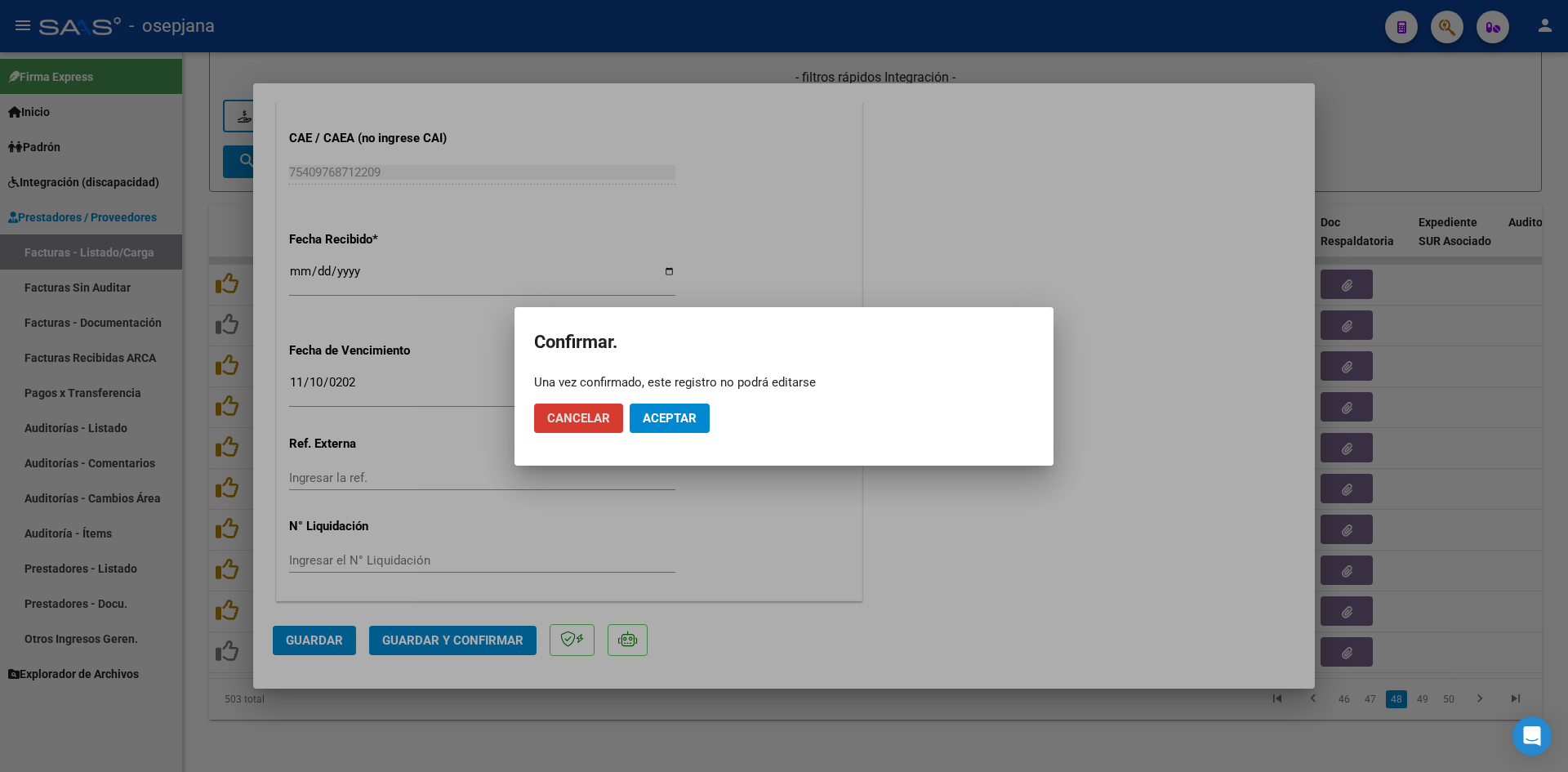
click at [655, 417] on span "Aceptar" at bounding box center [669, 418] width 54 height 15
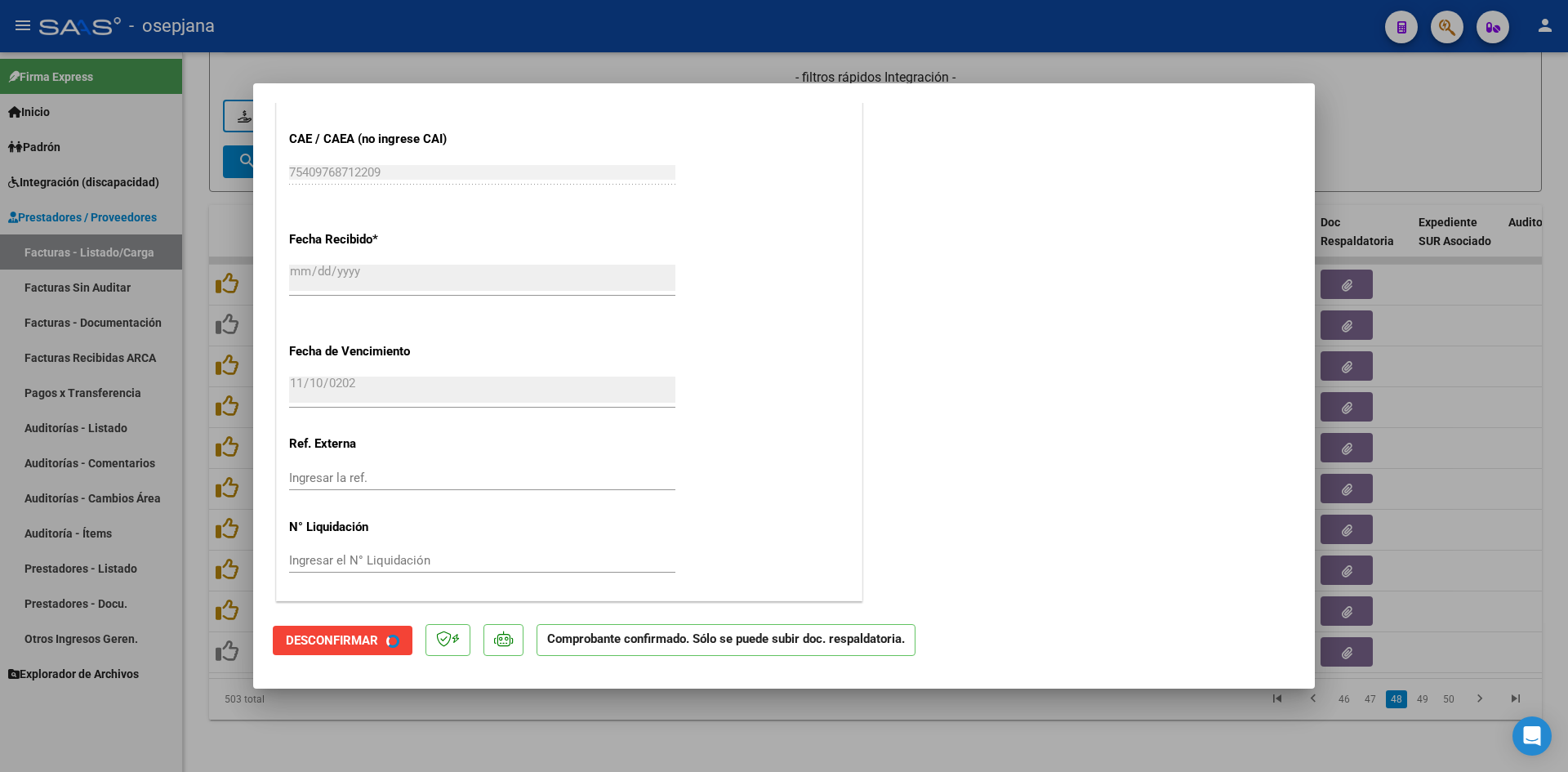
scroll to position [975, 0]
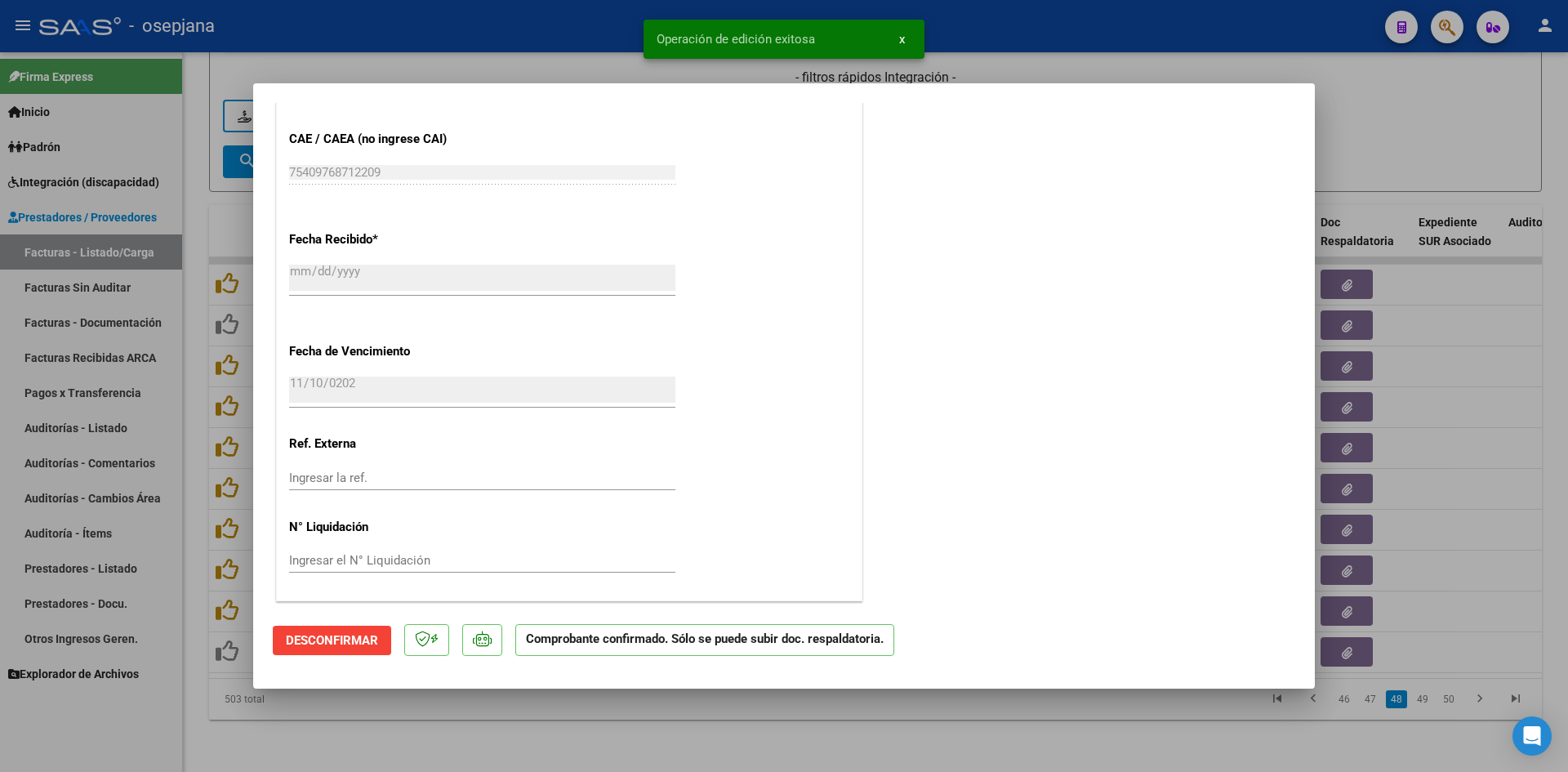
click at [1435, 123] on div at bounding box center [784, 386] width 1568 height 772
type input "$ 0,00"
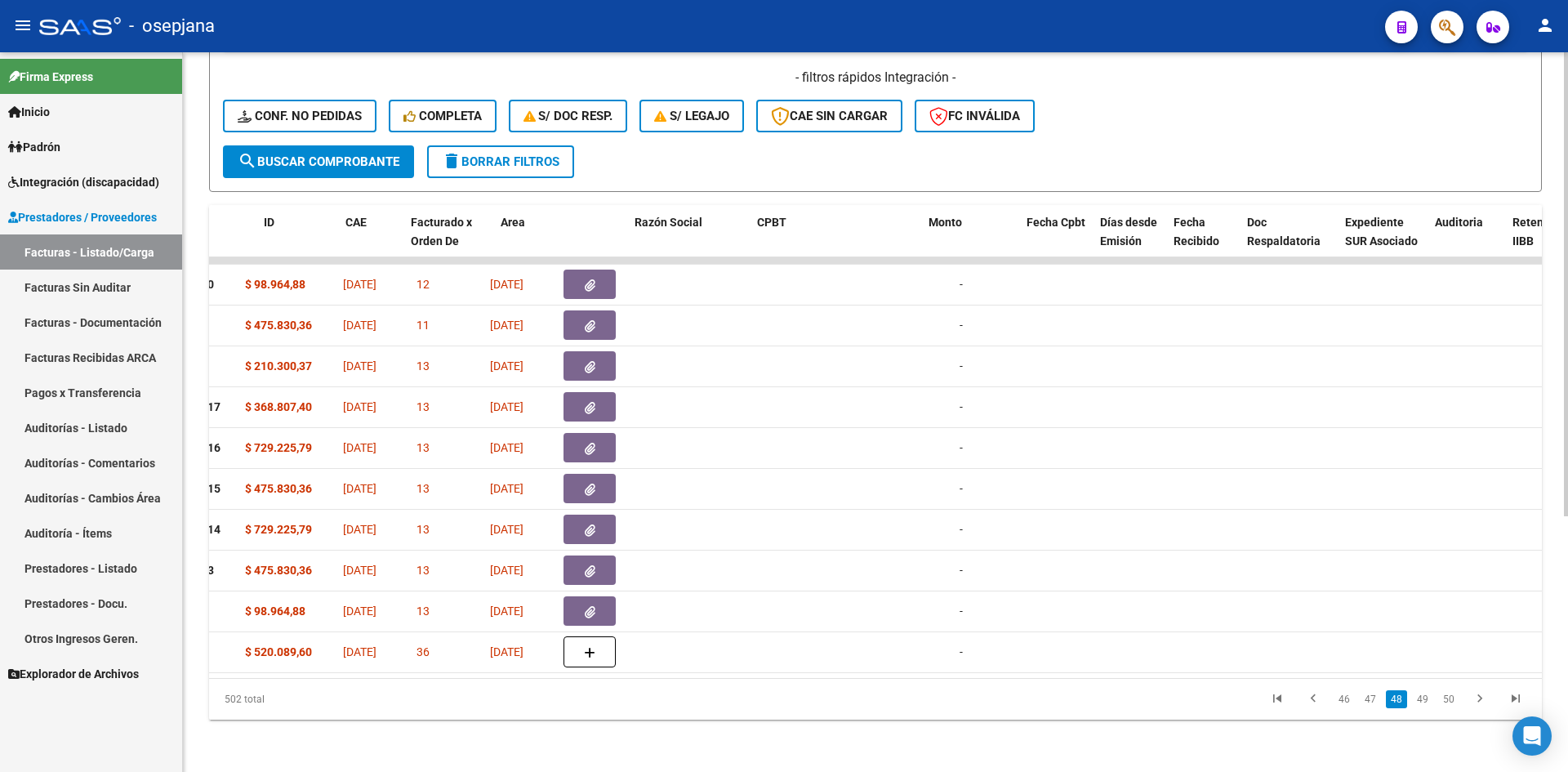
scroll to position [0, 0]
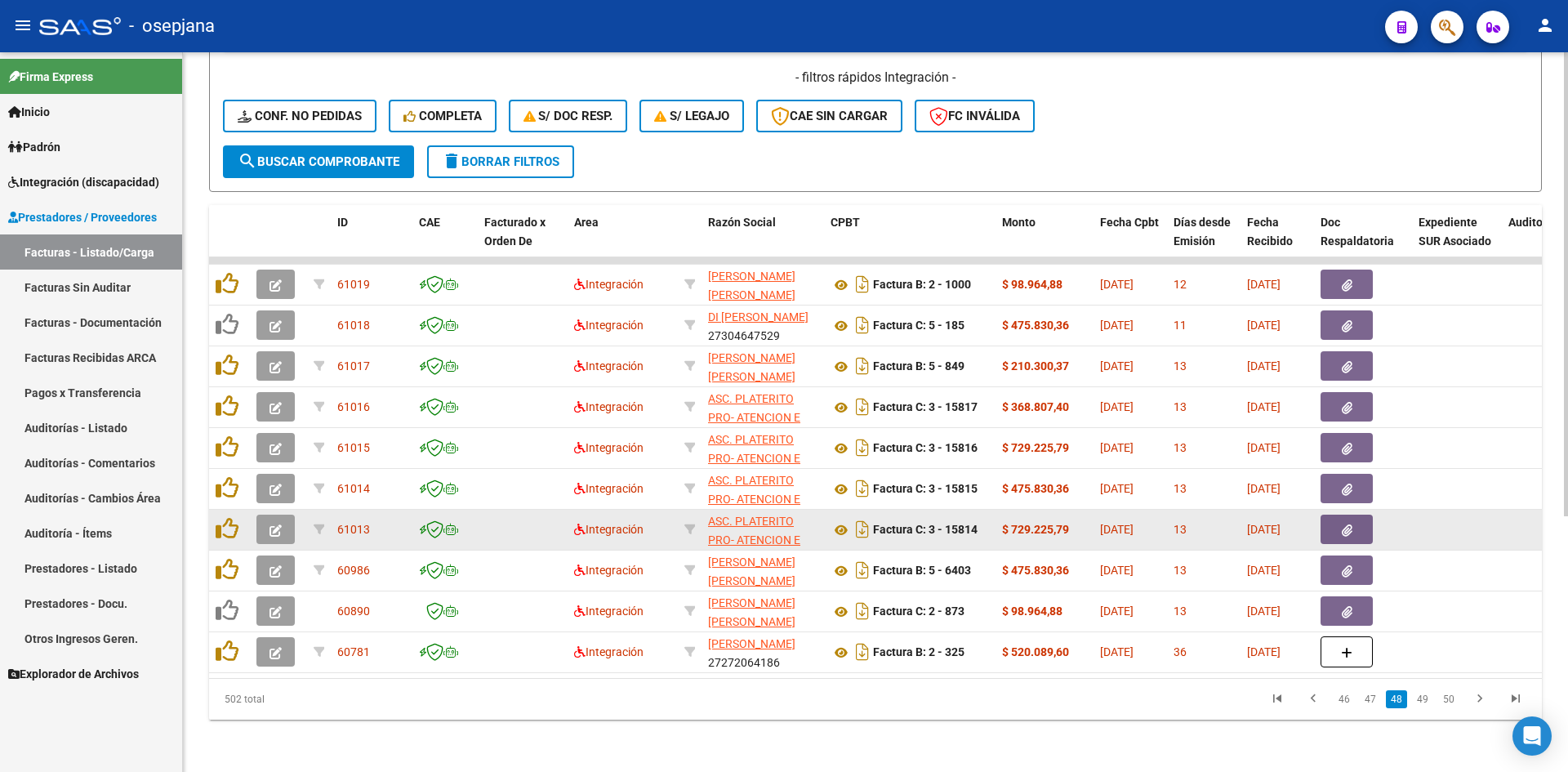
click at [274, 525] on icon "button" at bounding box center [275, 530] width 12 height 12
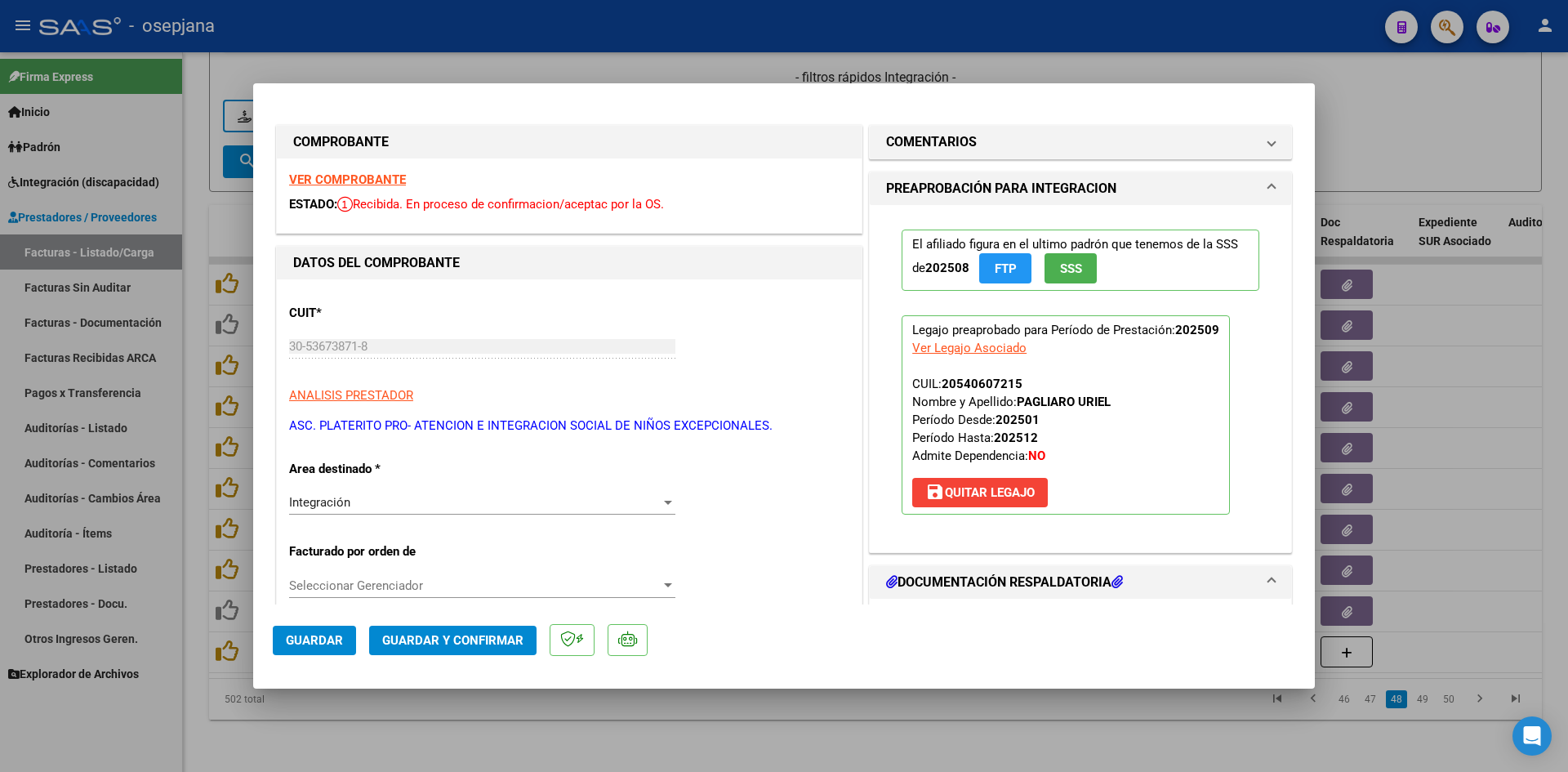
click at [350, 174] on strong "VER COMPROBANTE" at bounding box center [347, 180] width 117 height 15
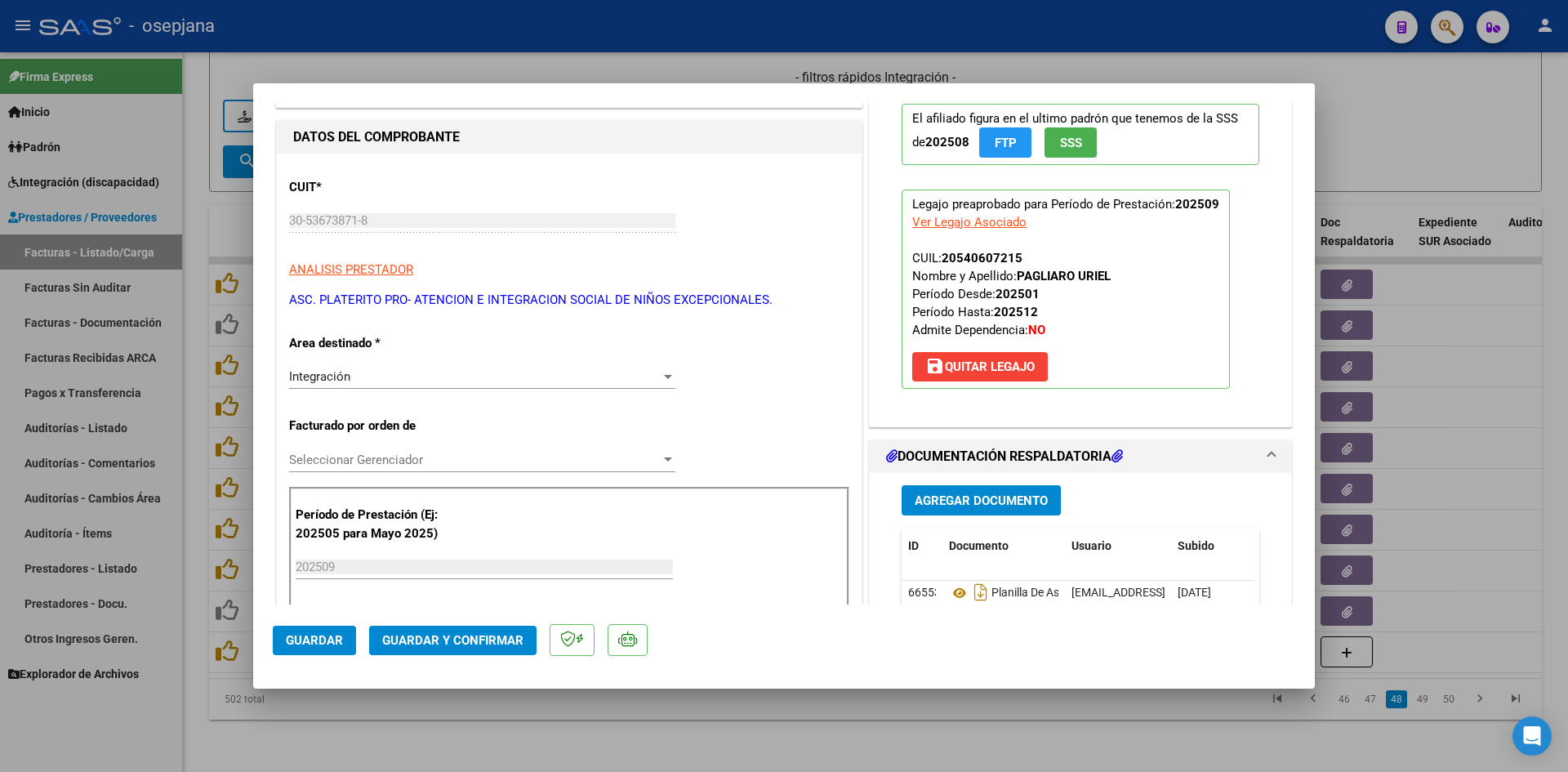
scroll to position [408, 0]
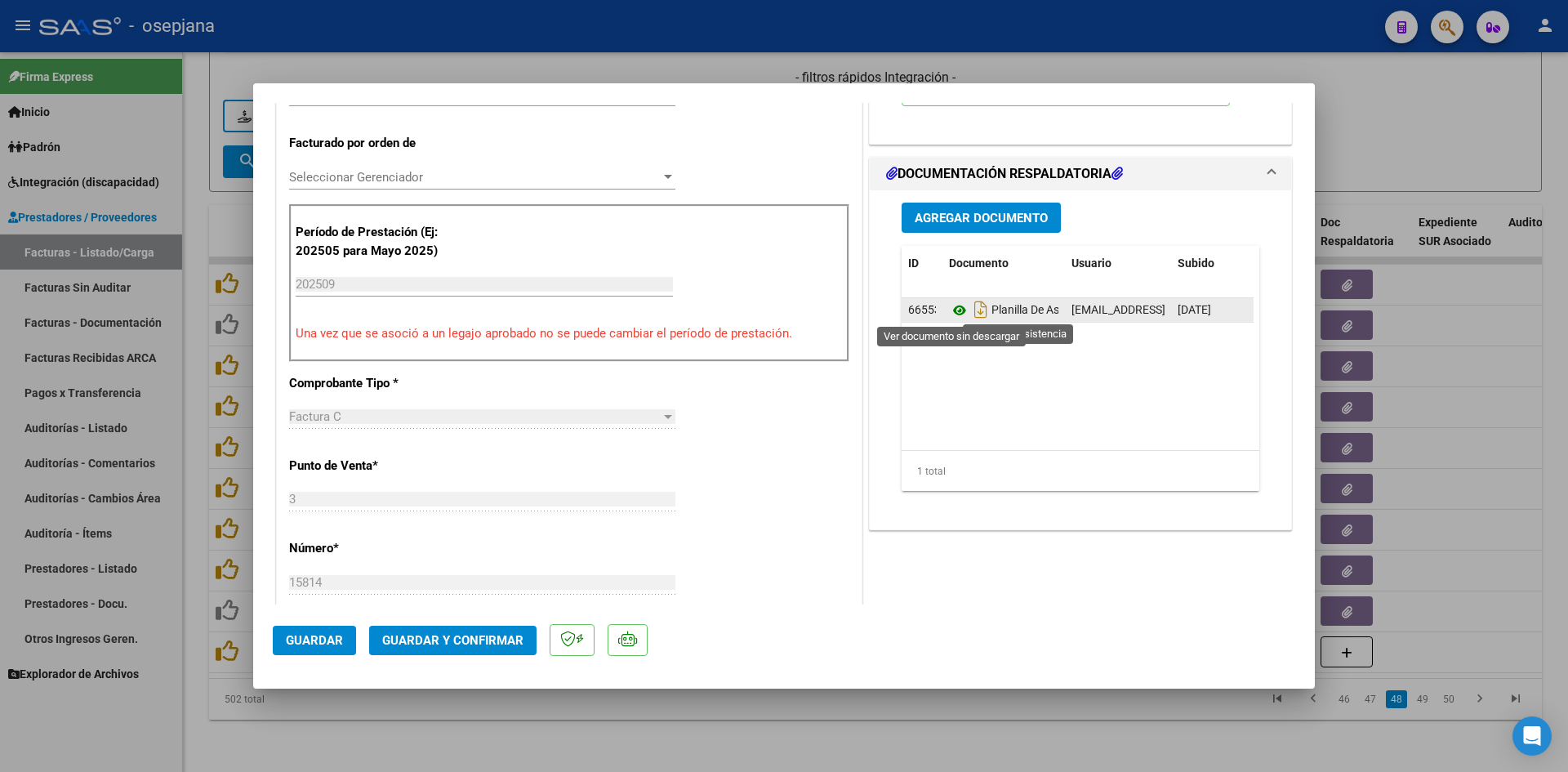
click at [949, 310] on icon at bounding box center [959, 310] width 21 height 19
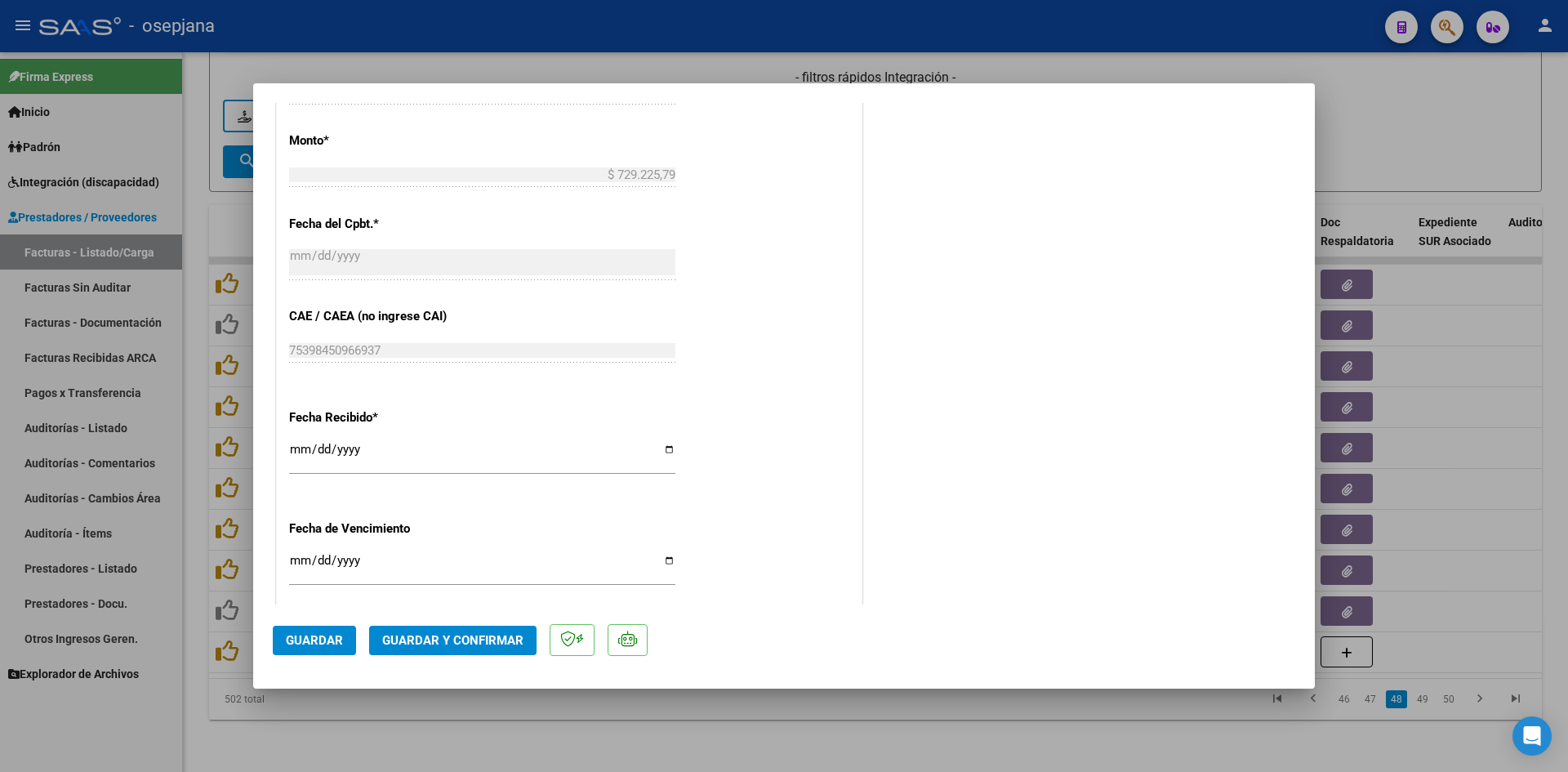
scroll to position [1062, 0]
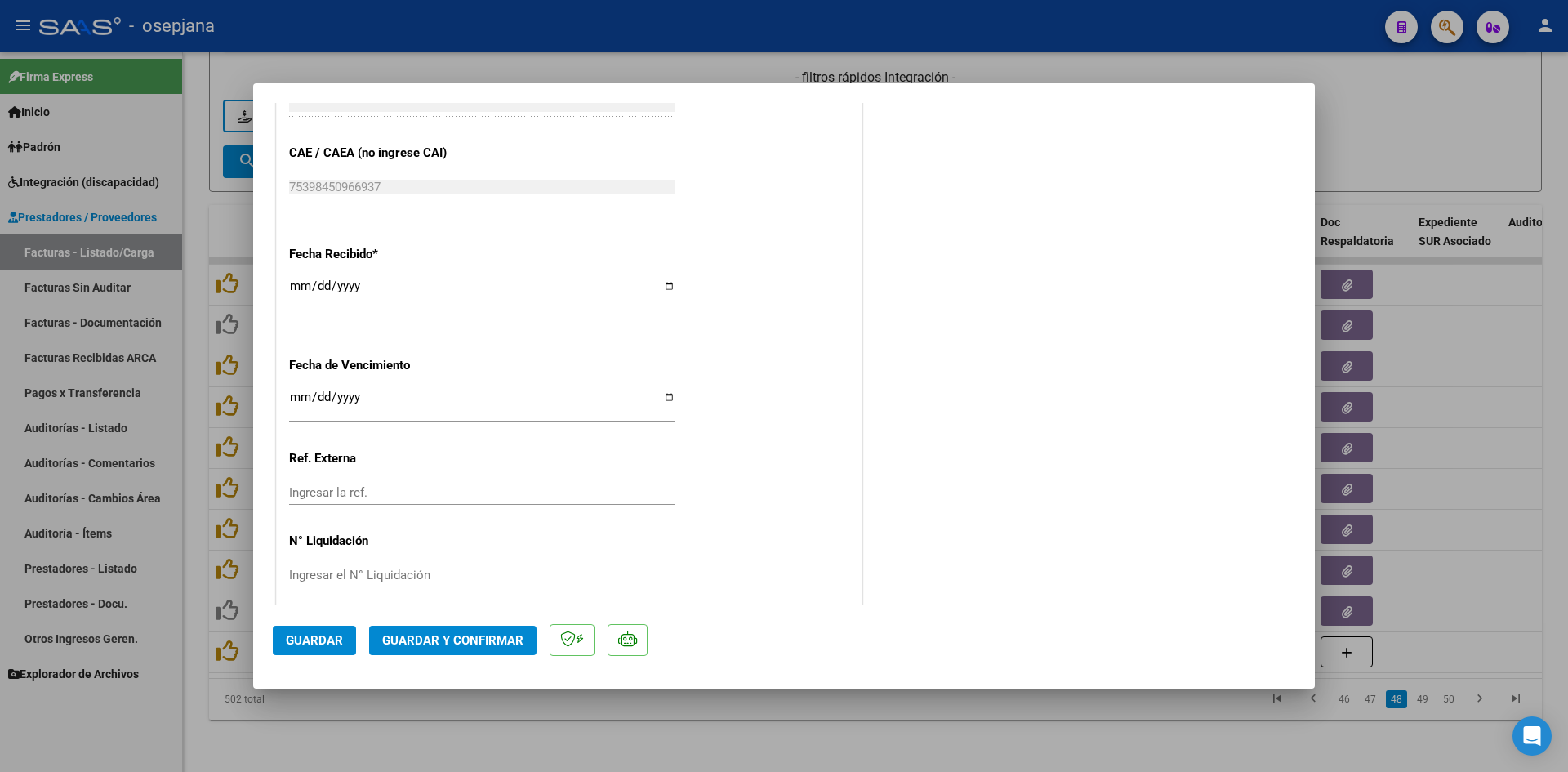
click at [294, 401] on input "[DATE]" at bounding box center [482, 404] width 386 height 26
type input "[DATE]"
click at [386, 639] on span "Guardar y Confirmar" at bounding box center [452, 641] width 141 height 15
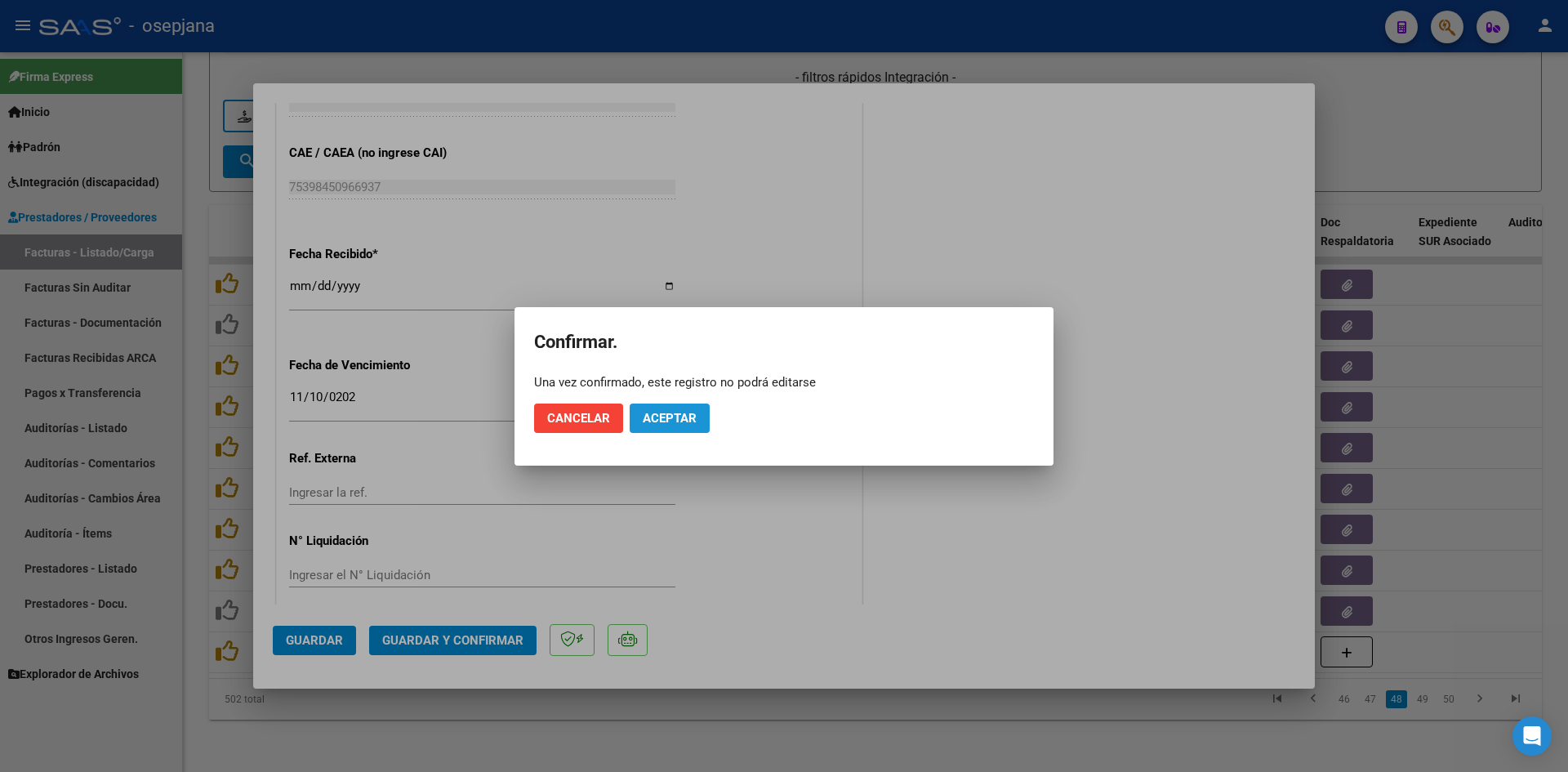
click at [665, 419] on span "Aceptar" at bounding box center [669, 418] width 54 height 15
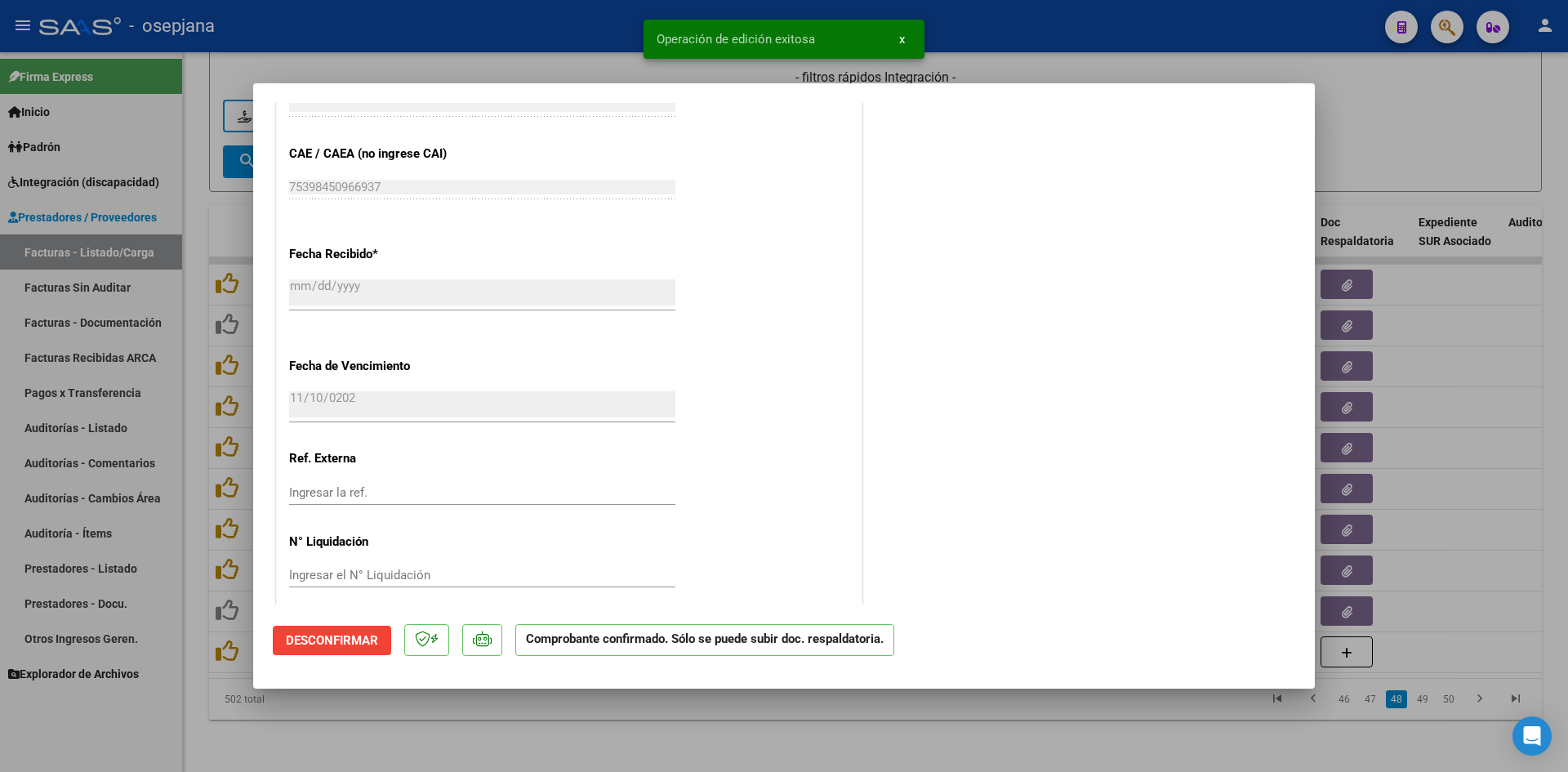
click at [1442, 108] on div at bounding box center [784, 386] width 1568 height 772
type input "$ 0,00"
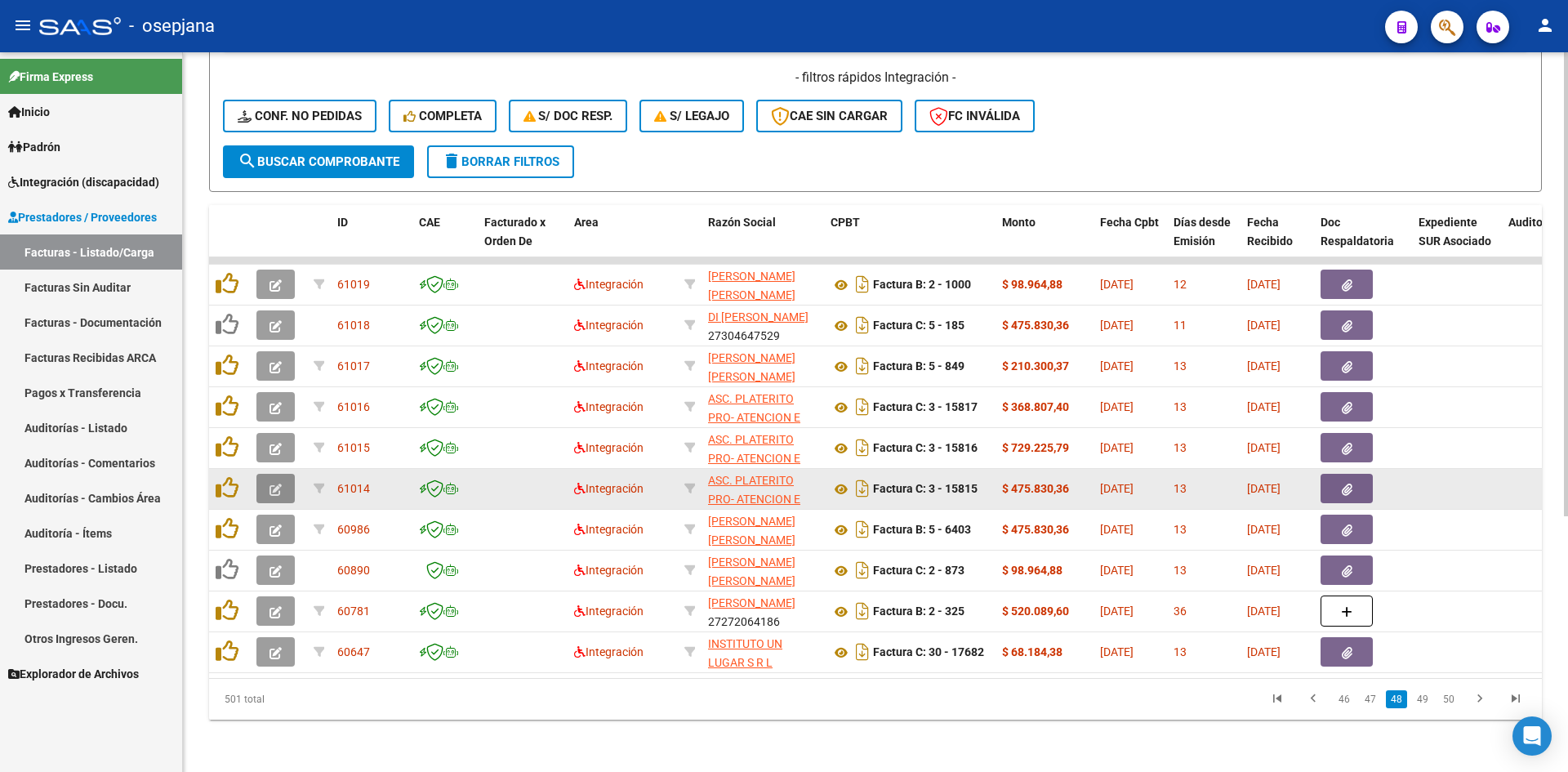
click at [277, 484] on icon "button" at bounding box center [275, 489] width 12 height 12
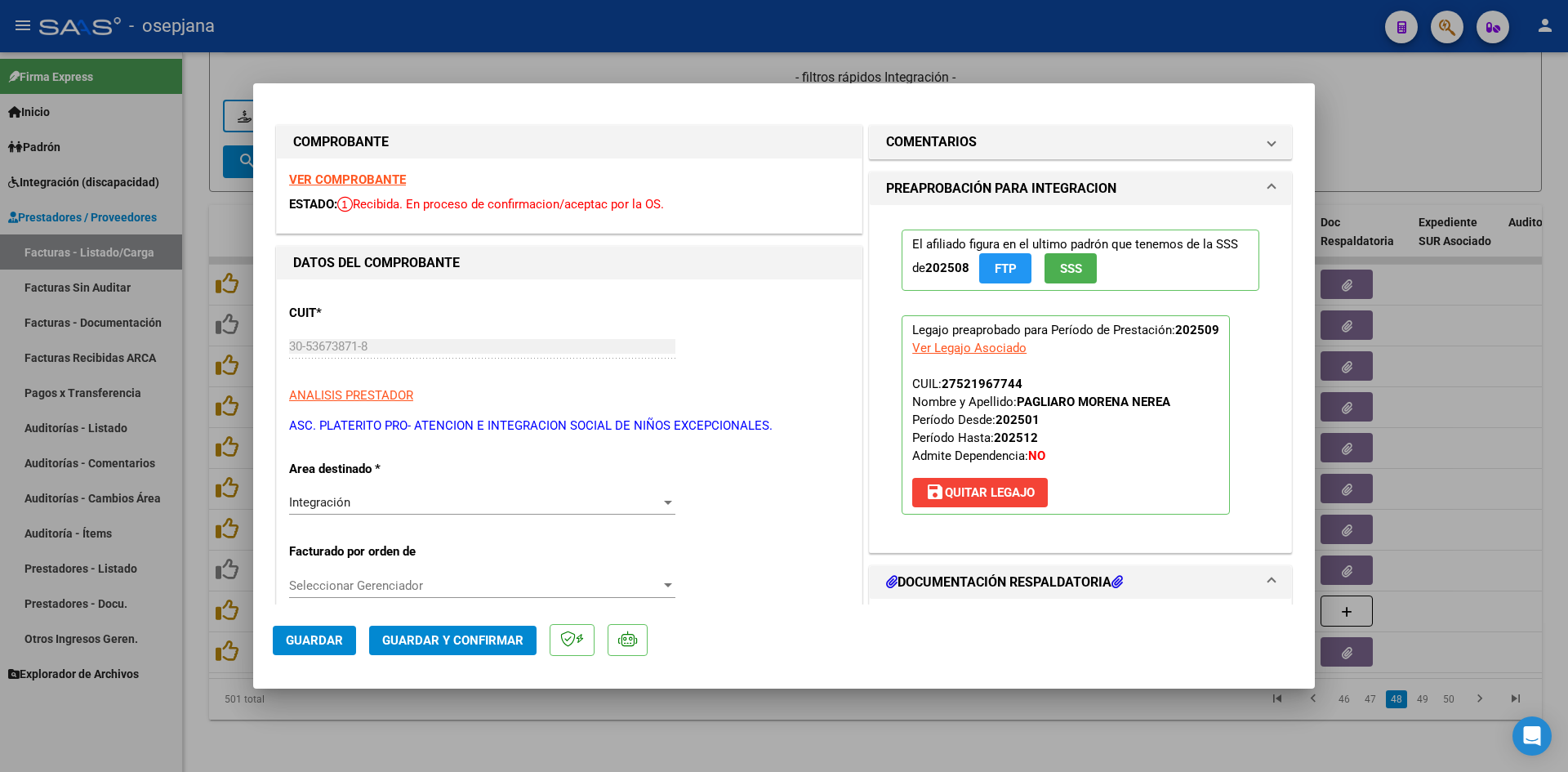
click at [344, 178] on strong "VER COMPROBANTE" at bounding box center [347, 180] width 117 height 15
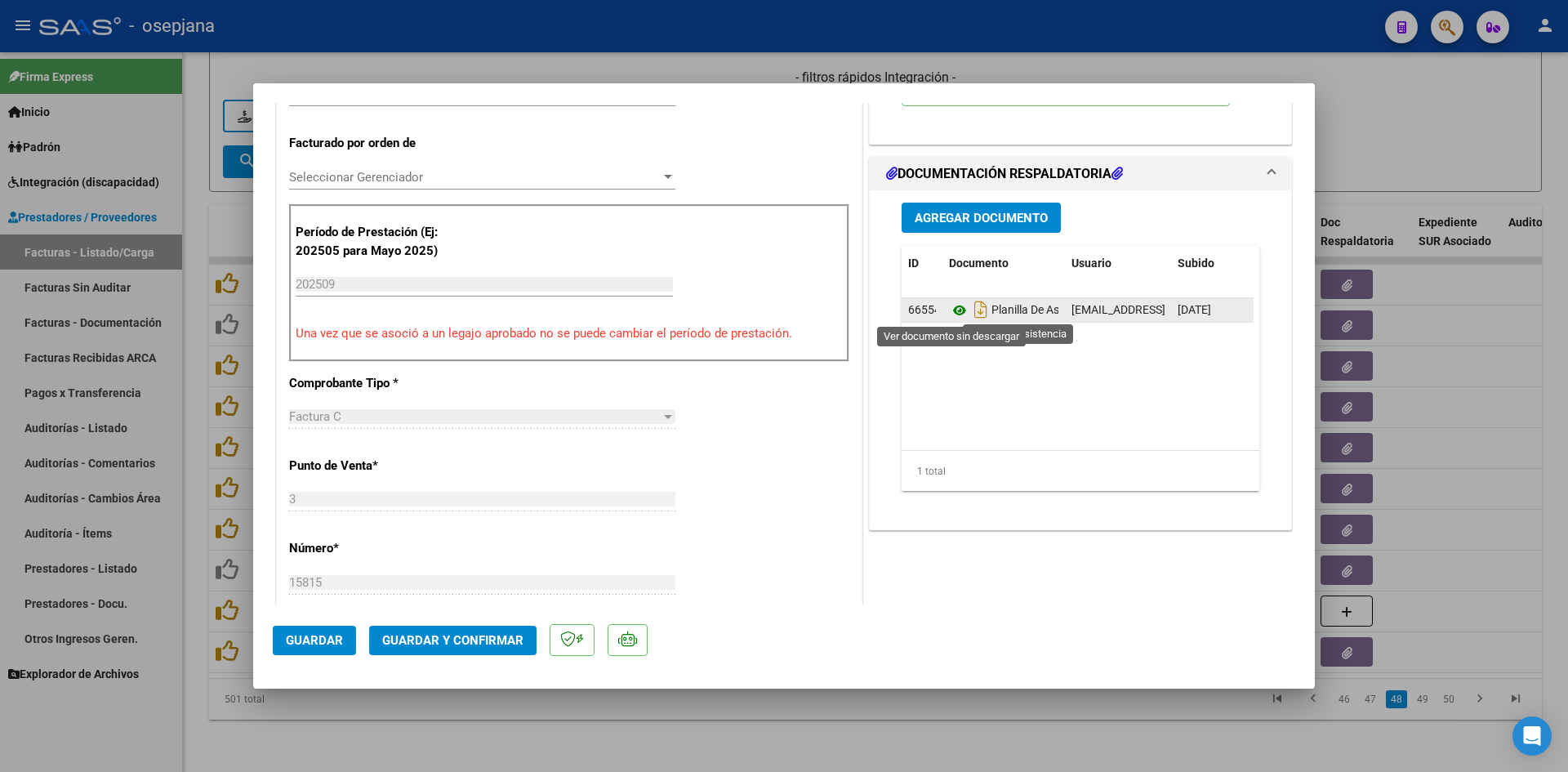
click at [953, 311] on icon at bounding box center [959, 310] width 21 height 19
click at [956, 310] on icon at bounding box center [959, 310] width 21 height 19
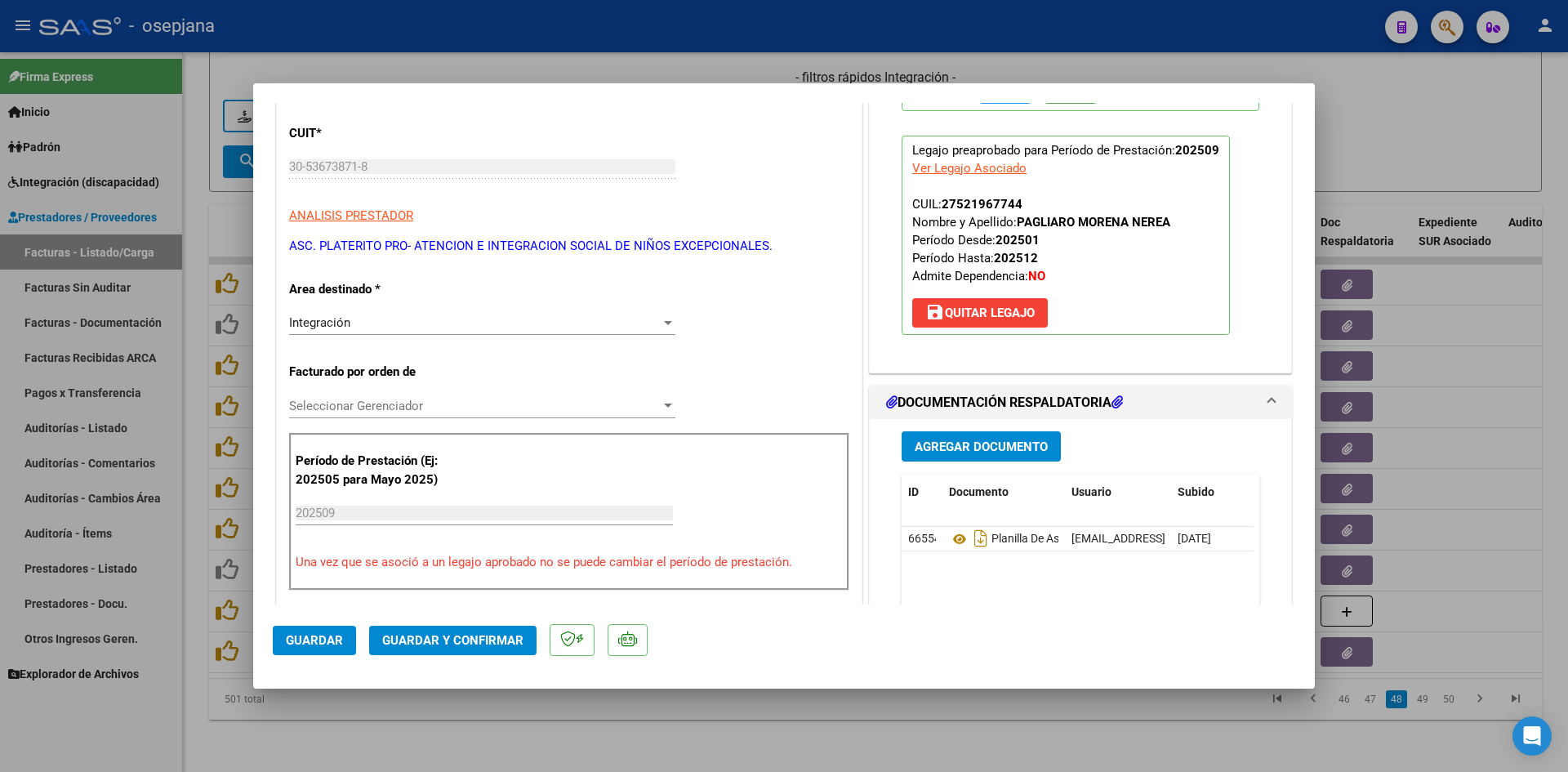
scroll to position [0, 0]
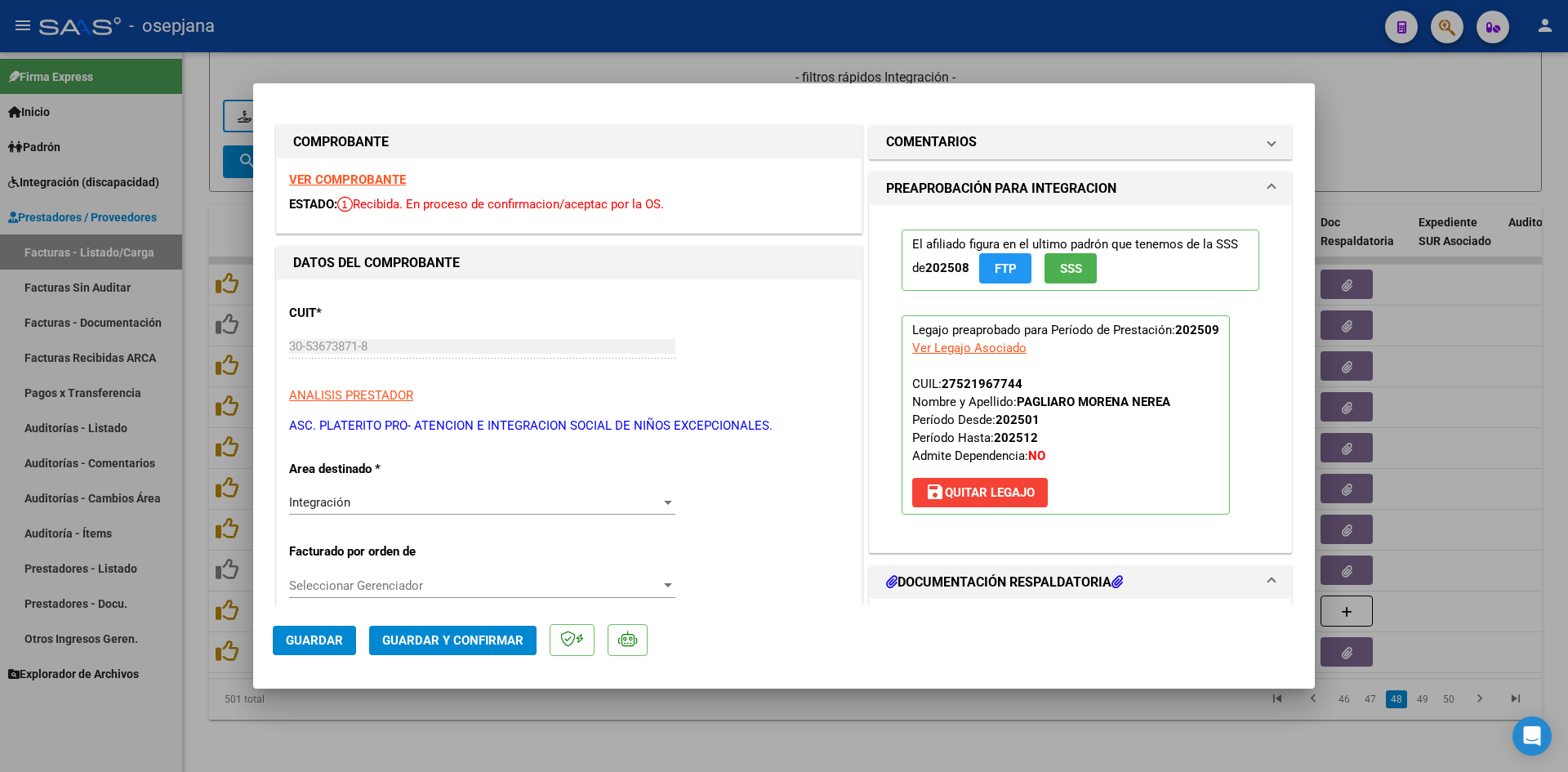
click at [369, 177] on strong "VER COMPROBANTE" at bounding box center [347, 180] width 117 height 15
click at [1380, 107] on div at bounding box center [784, 386] width 1568 height 772
type input "$ 0,00"
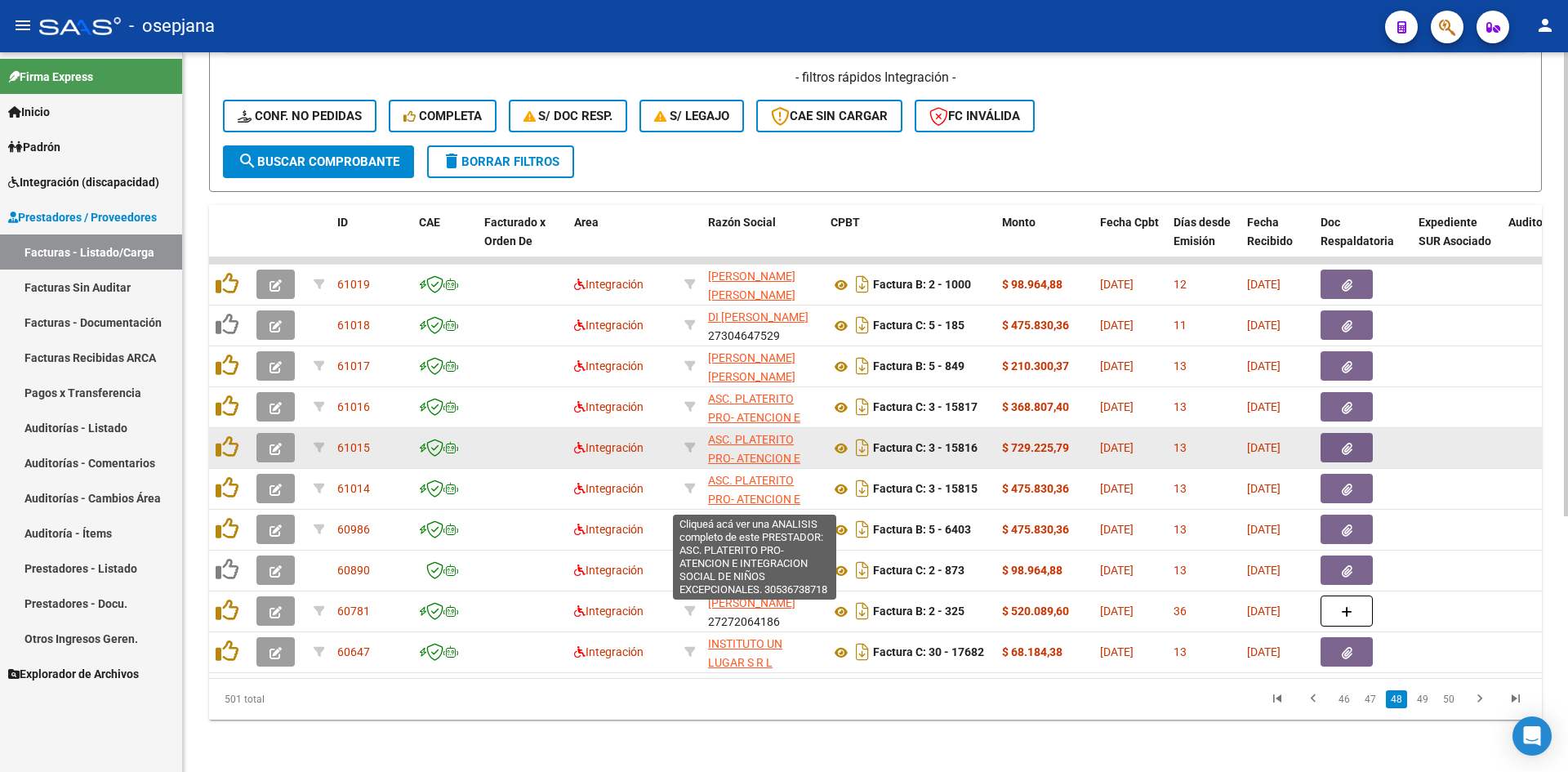
click at [725, 433] on span "ASC. PLATERITO PRO- ATENCION E INTEGRACION SOCIAL DE NIÑOS EXCEPCIONALES." at bounding box center [754, 476] width 92 height 88
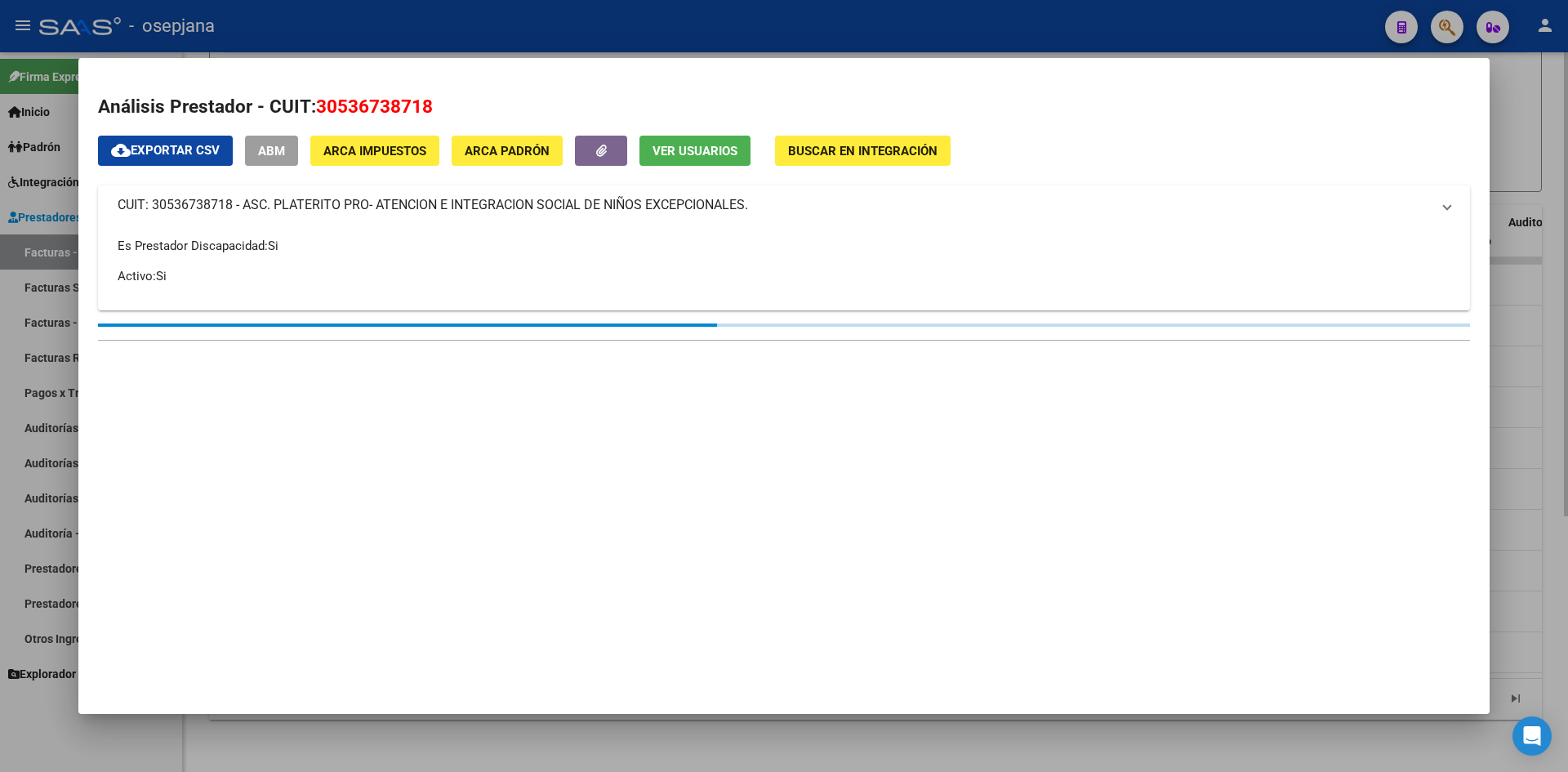
click at [1506, 114] on div at bounding box center [784, 386] width 1568 height 772
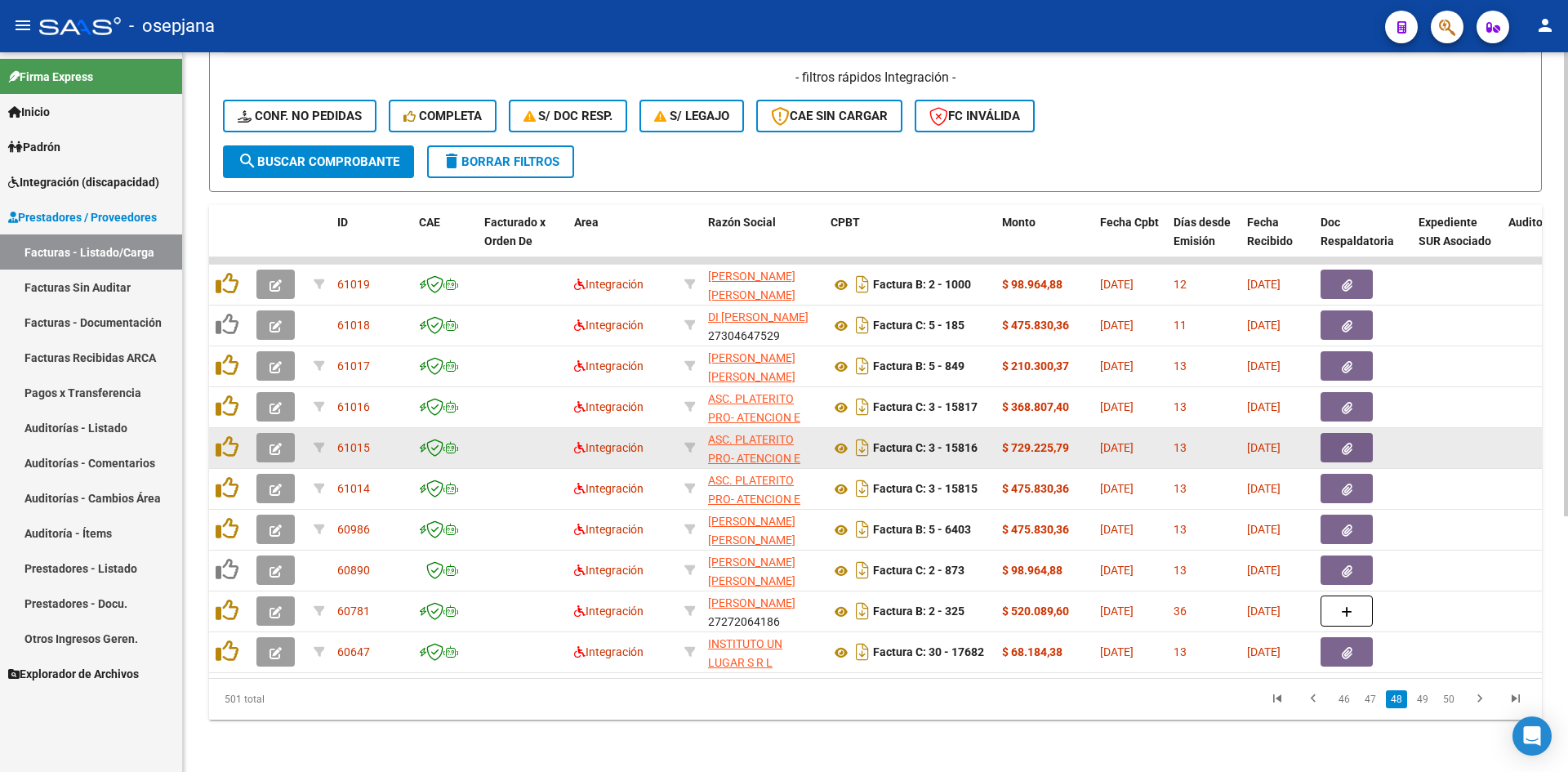
click at [283, 433] on button "button" at bounding box center [276, 448] width 39 height 30
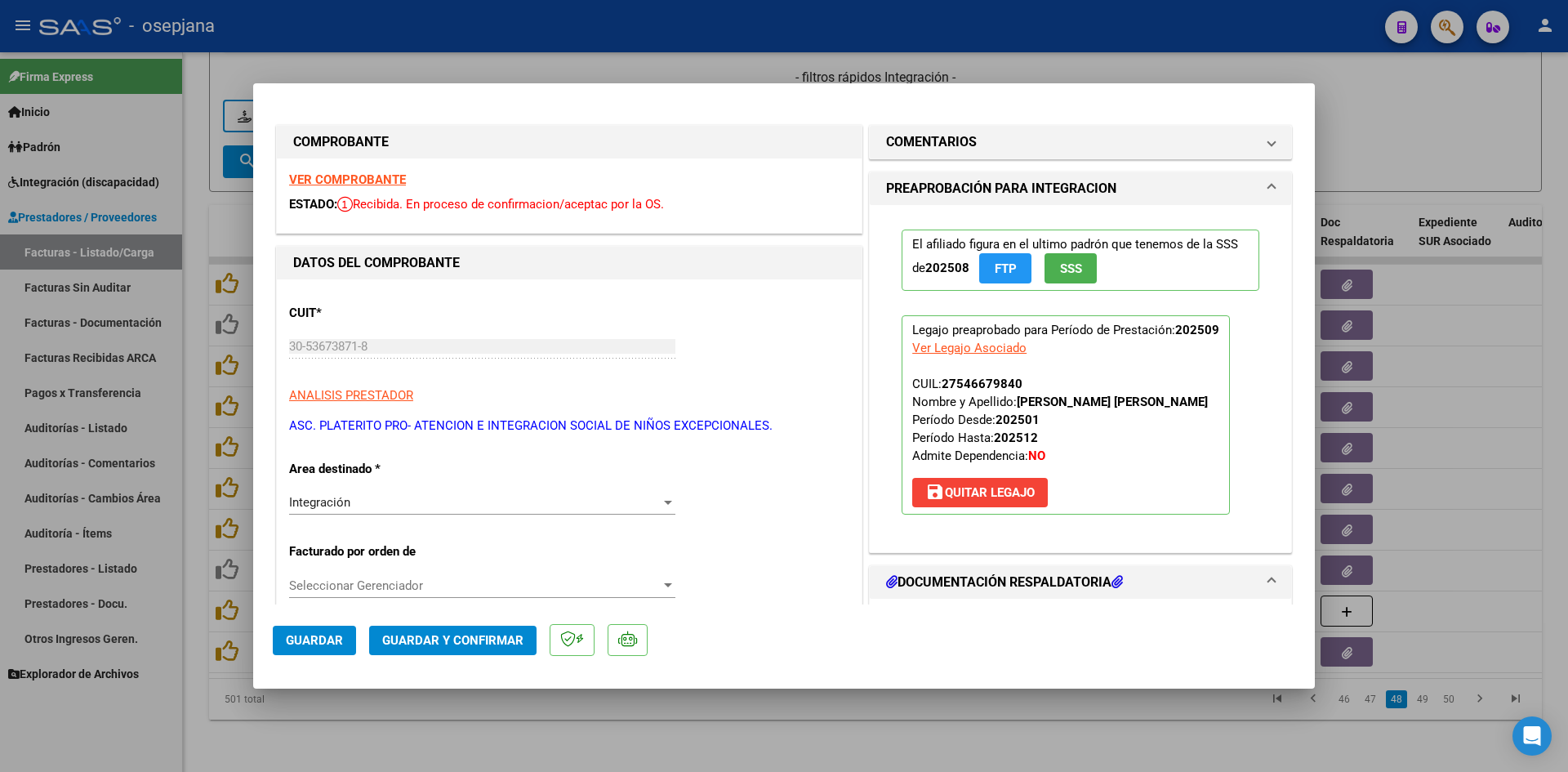
click at [331, 181] on strong "VER COMPROBANTE" at bounding box center [347, 180] width 117 height 15
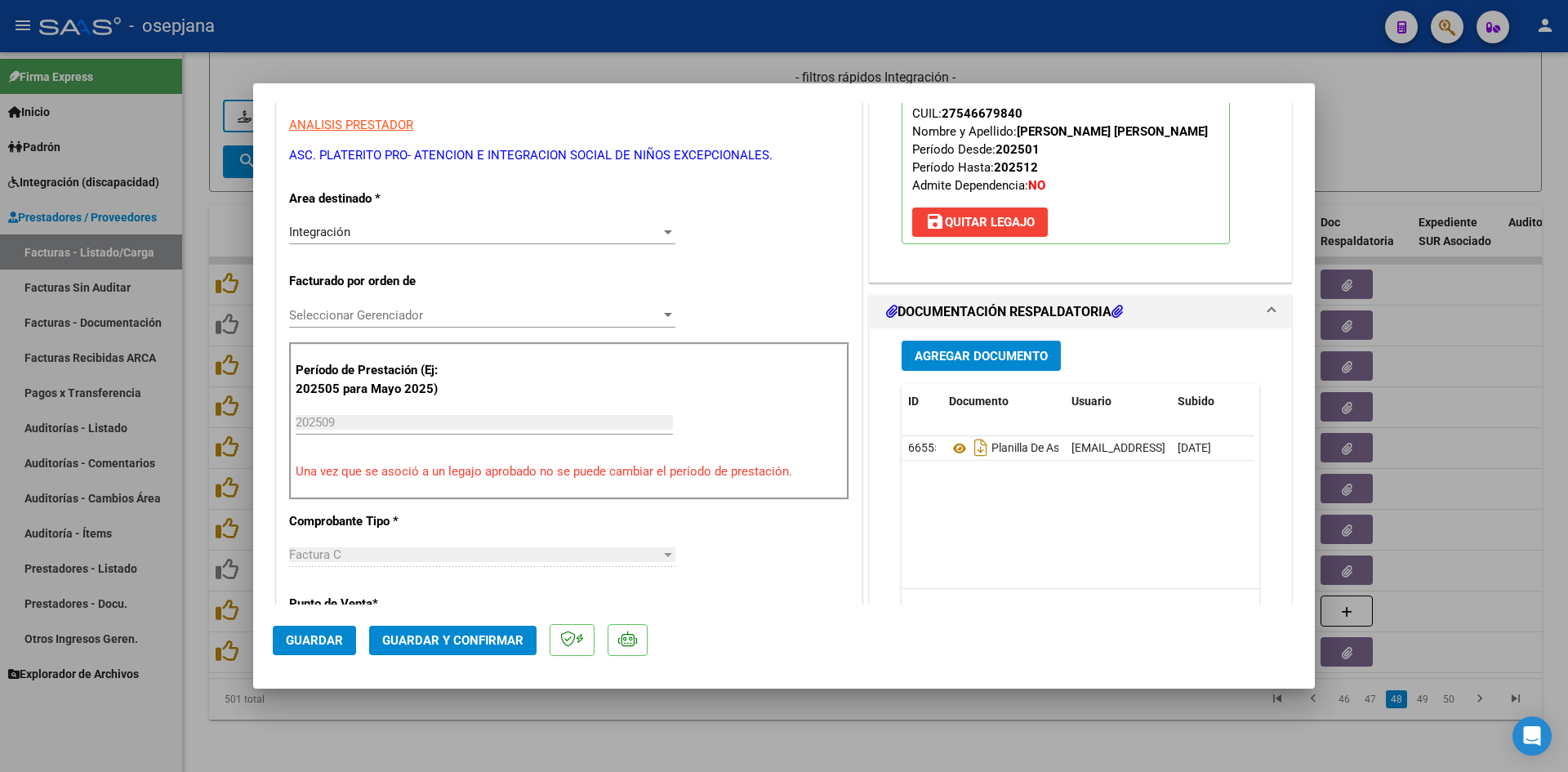
scroll to position [490, 0]
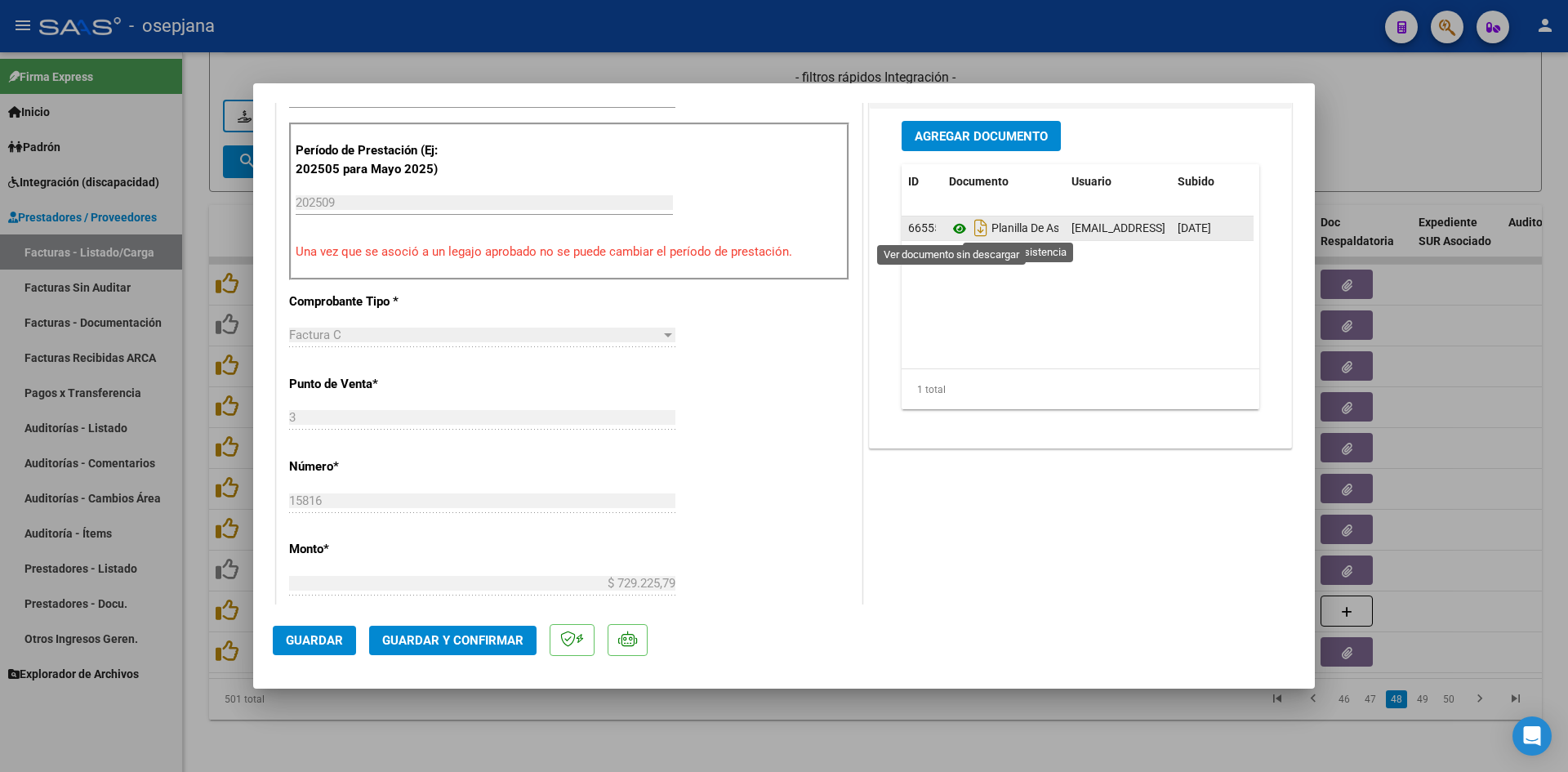
click at [952, 229] on icon at bounding box center [959, 228] width 21 height 19
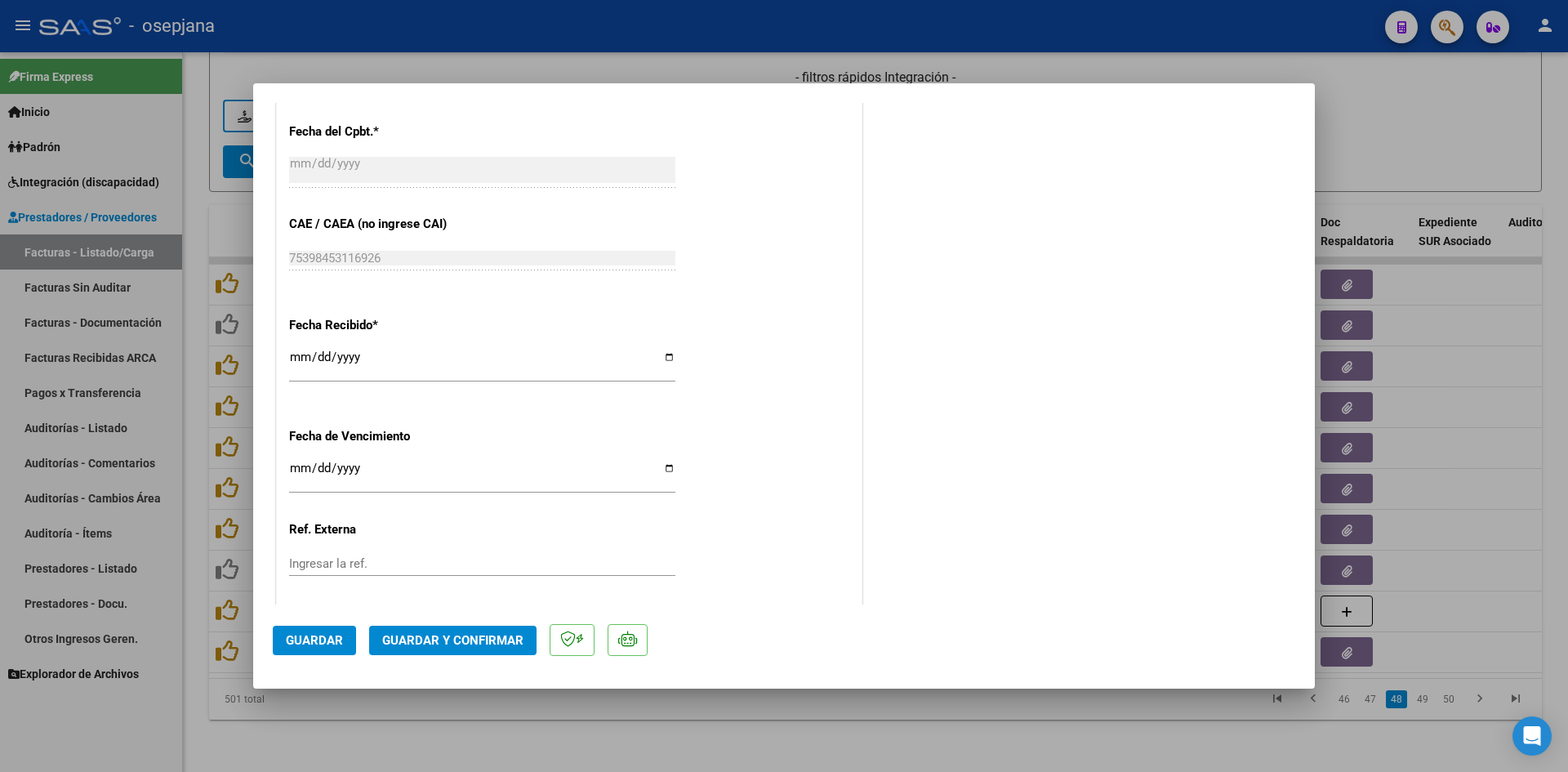
scroll to position [1077, 0]
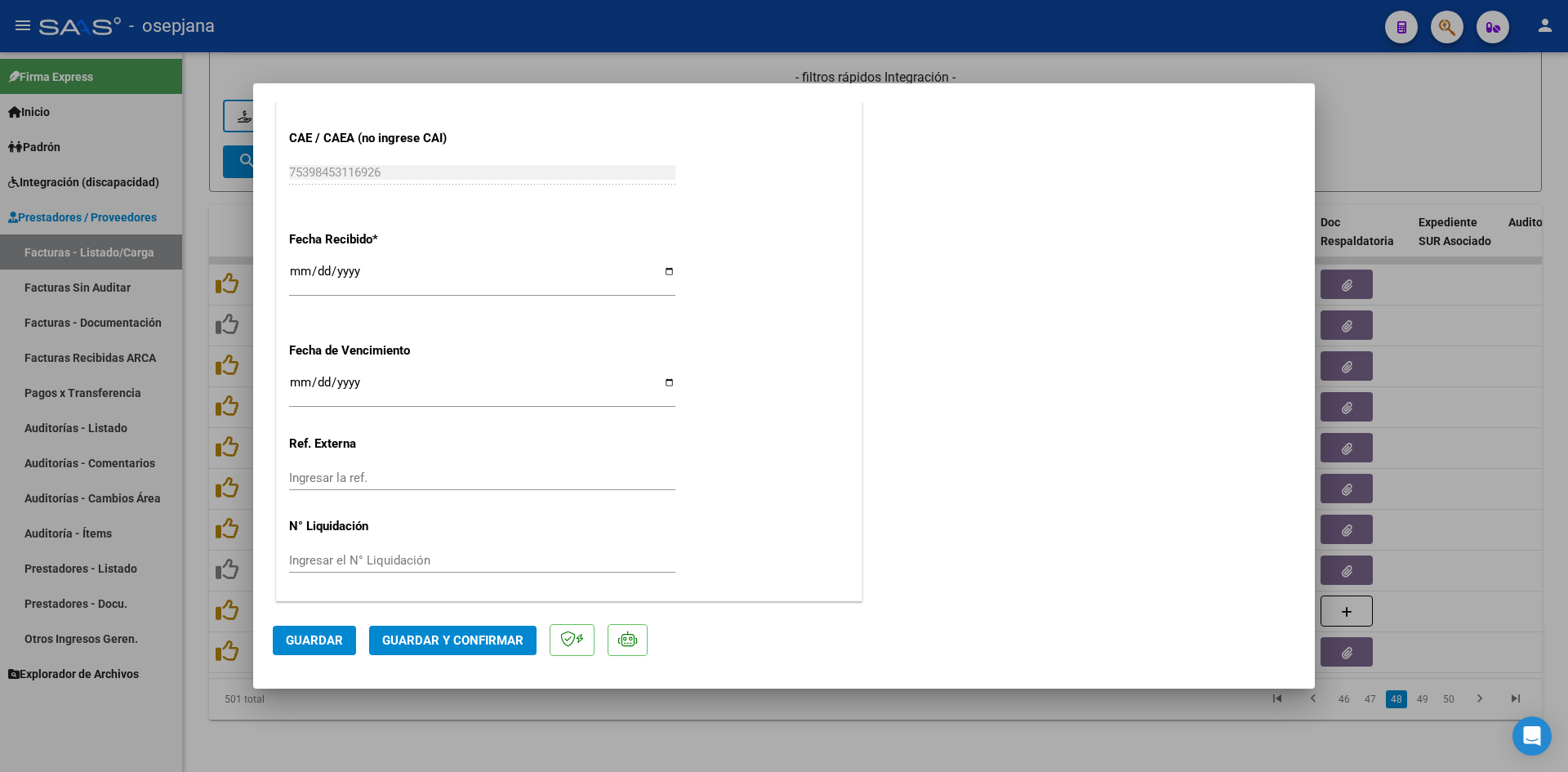
click at [298, 386] on input "[DATE]" at bounding box center [482, 389] width 386 height 26
type input "[DATE]"
click at [433, 630] on button "Guardar y Confirmar" at bounding box center [452, 641] width 167 height 30
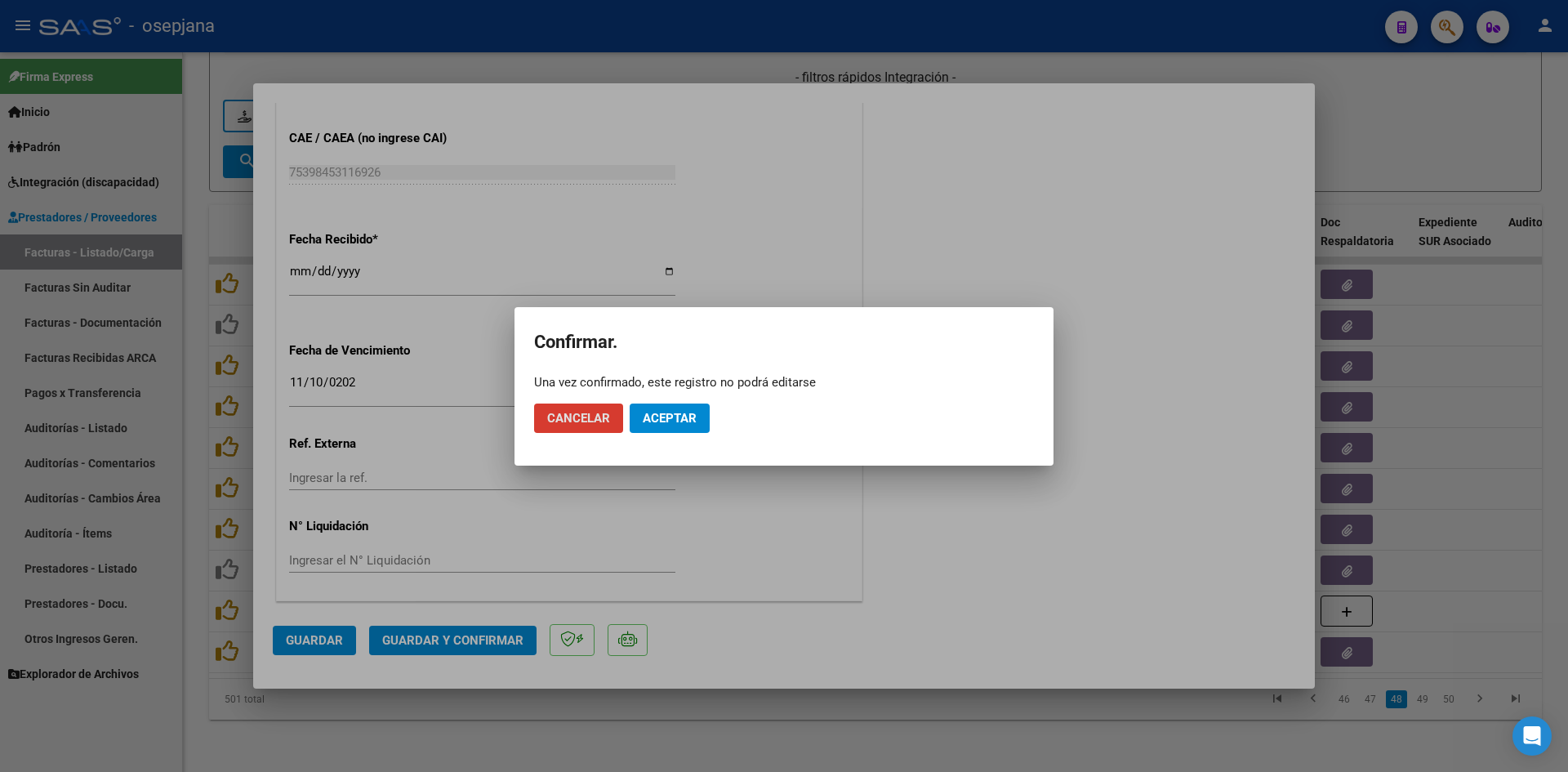
click at [689, 414] on span "Aceptar" at bounding box center [669, 418] width 54 height 15
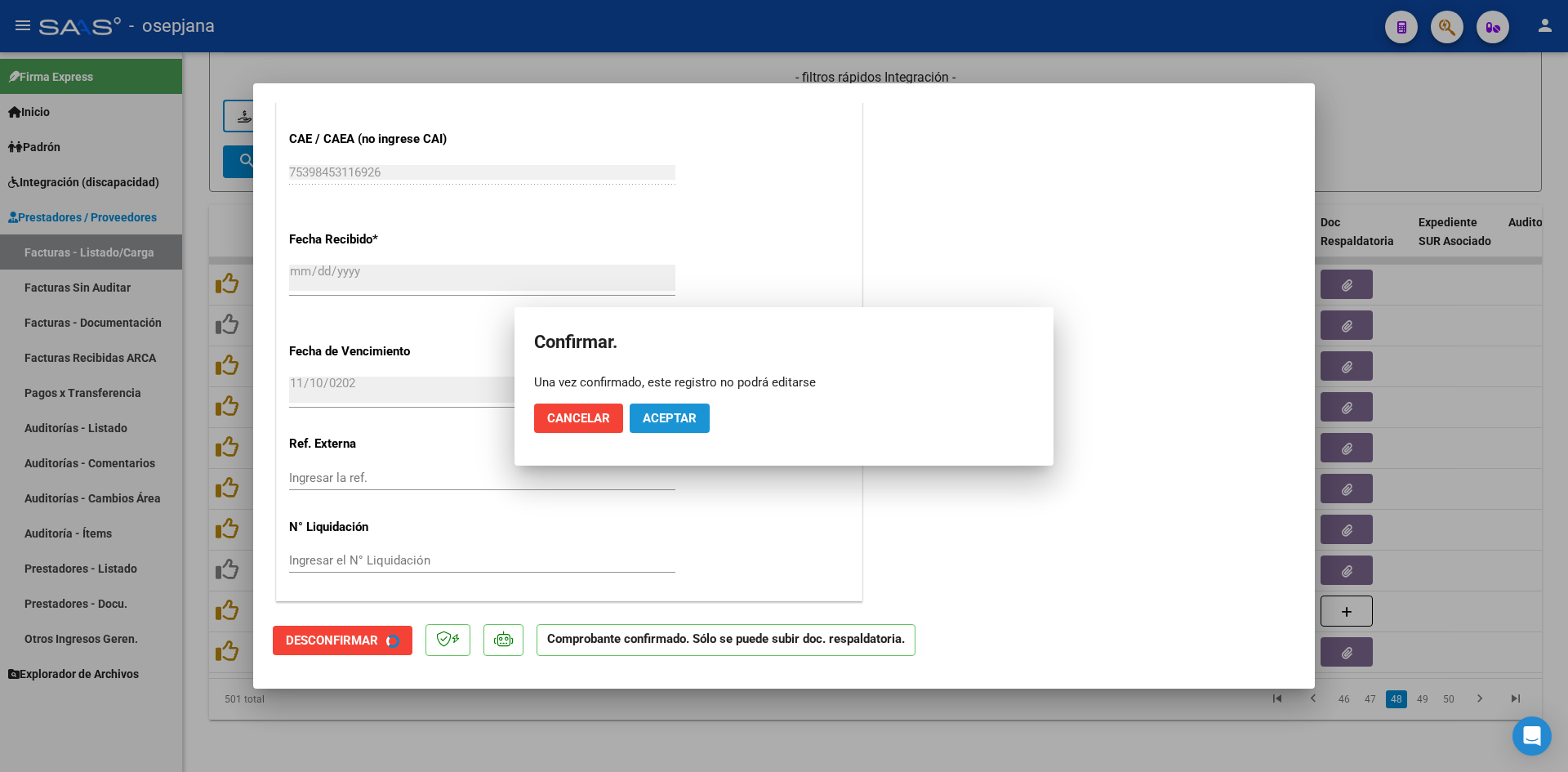
scroll to position [975, 0]
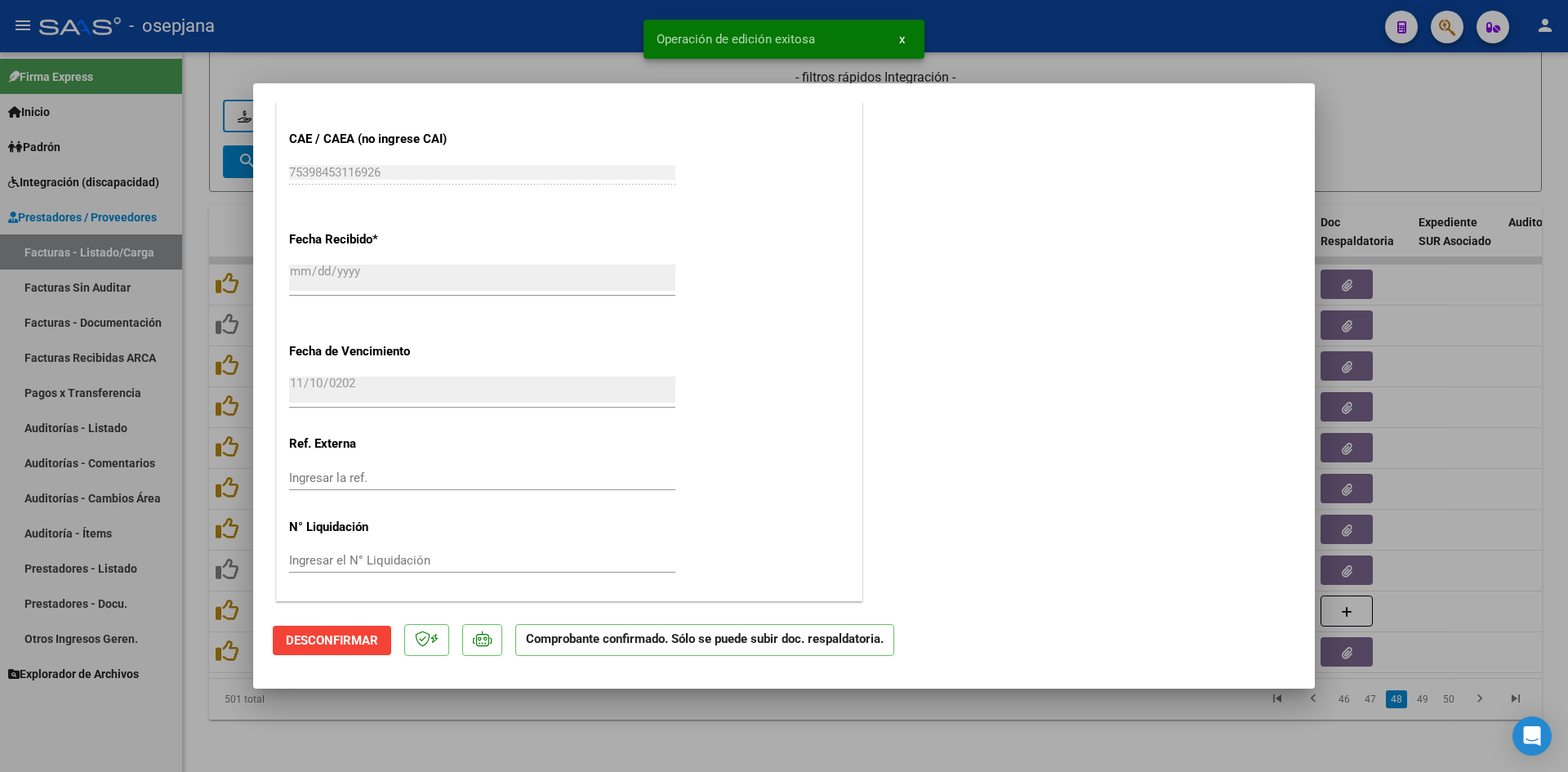
click at [1413, 103] on div at bounding box center [784, 386] width 1568 height 772
type input "$ 0,00"
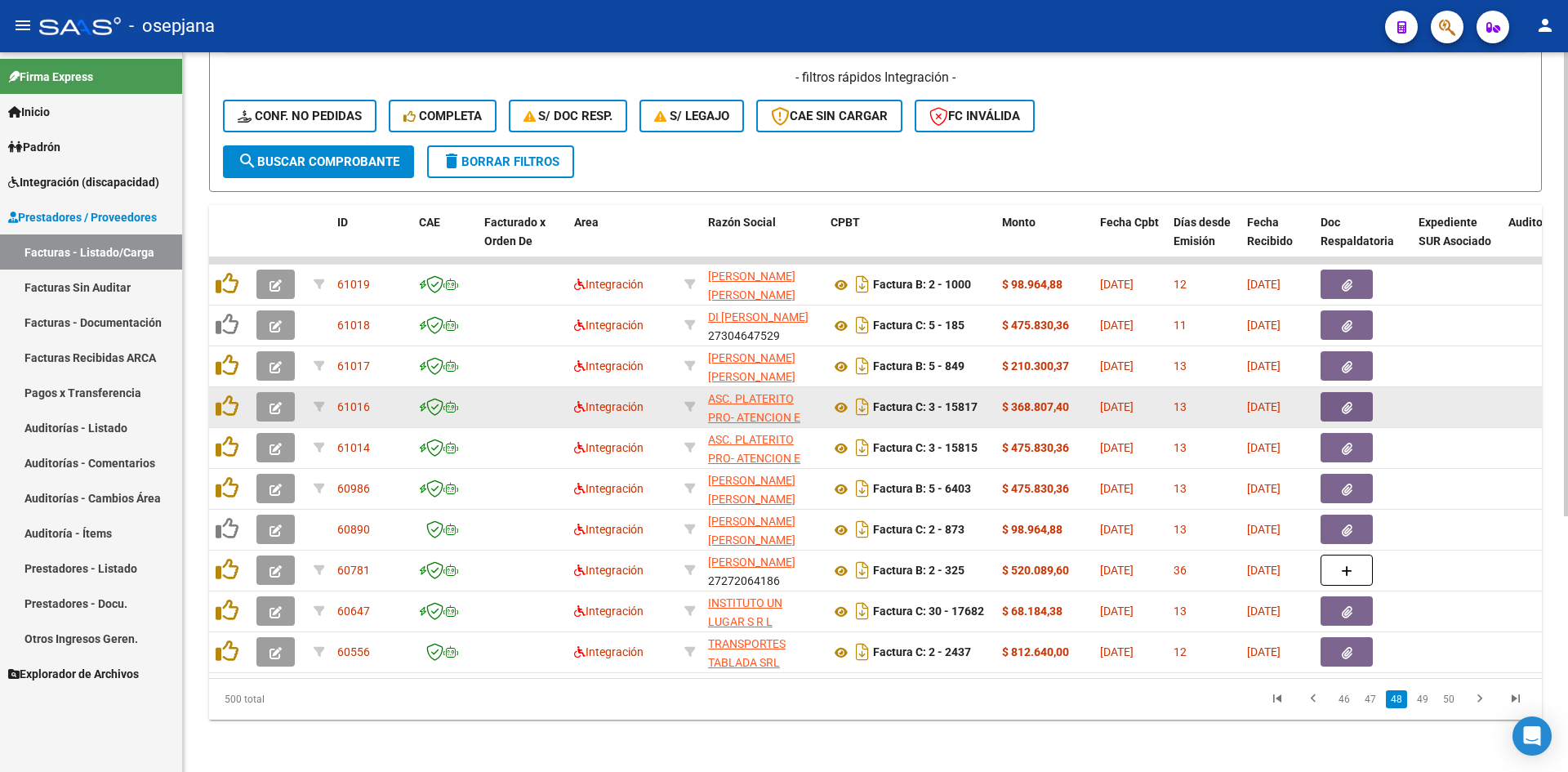
click at [270, 402] on icon "button" at bounding box center [275, 407] width 12 height 12
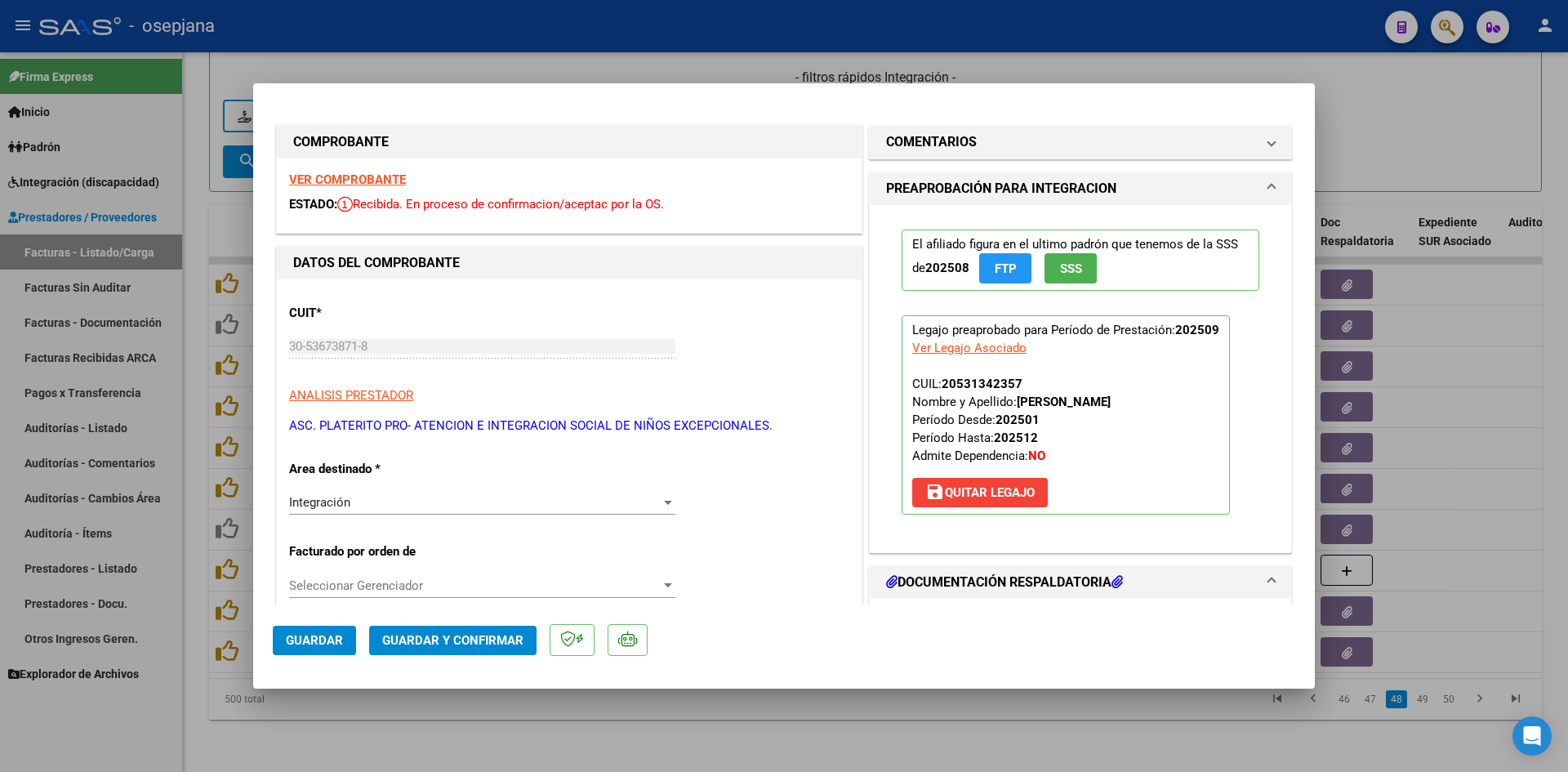
click at [357, 178] on strong "VER COMPROBANTE" at bounding box center [347, 180] width 117 height 15
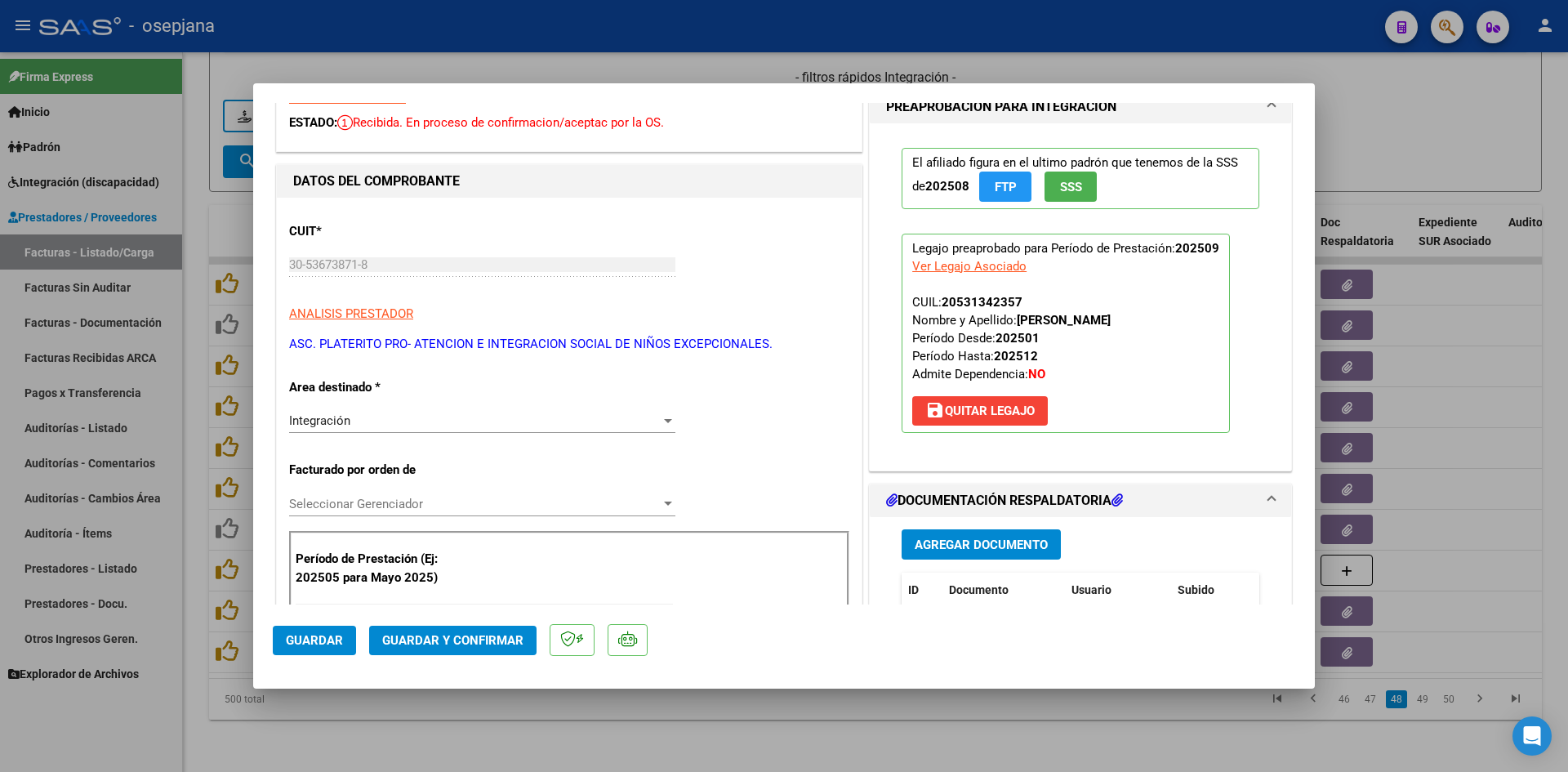
scroll to position [408, 0]
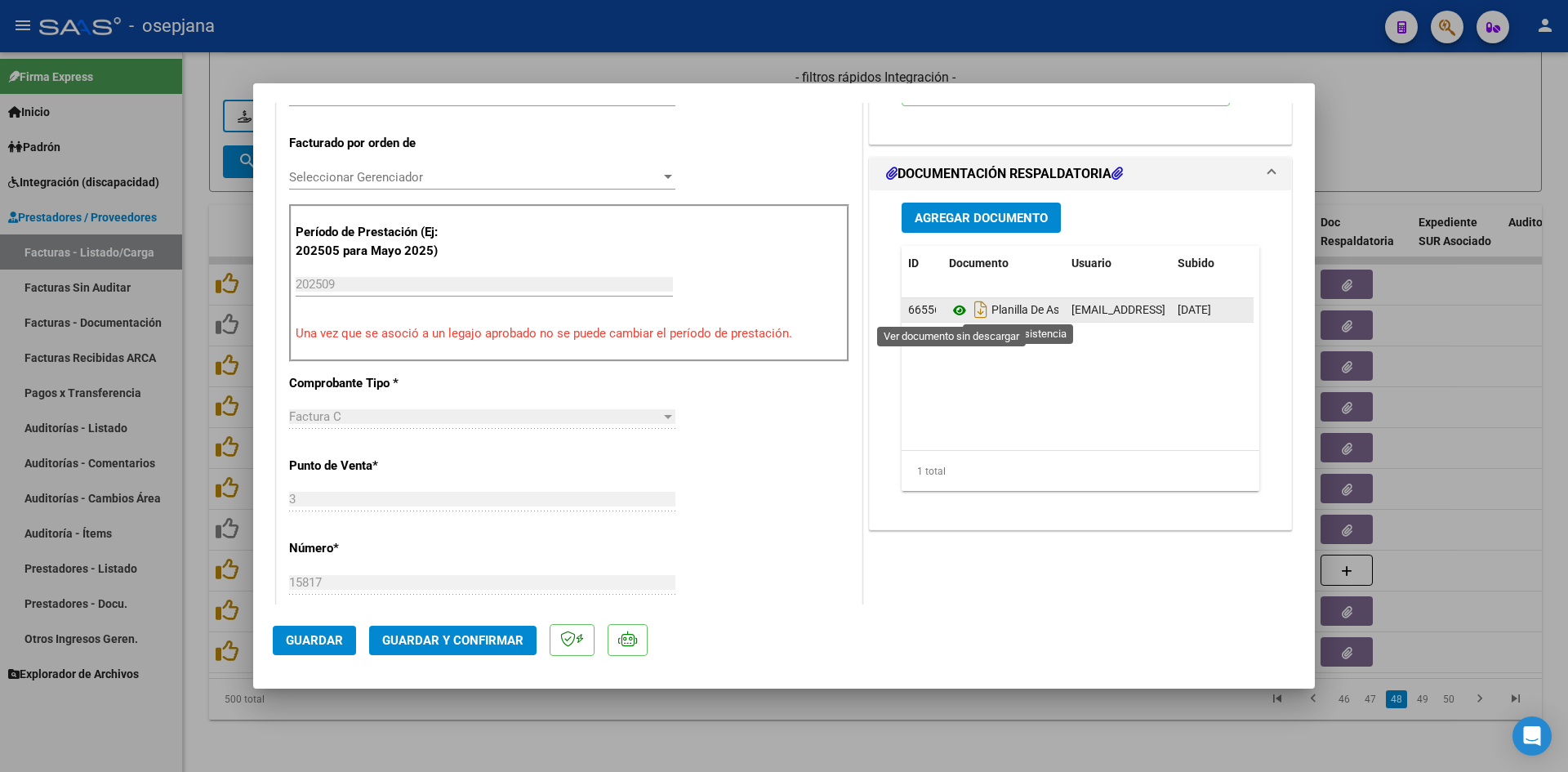
click at [951, 308] on icon at bounding box center [959, 310] width 21 height 19
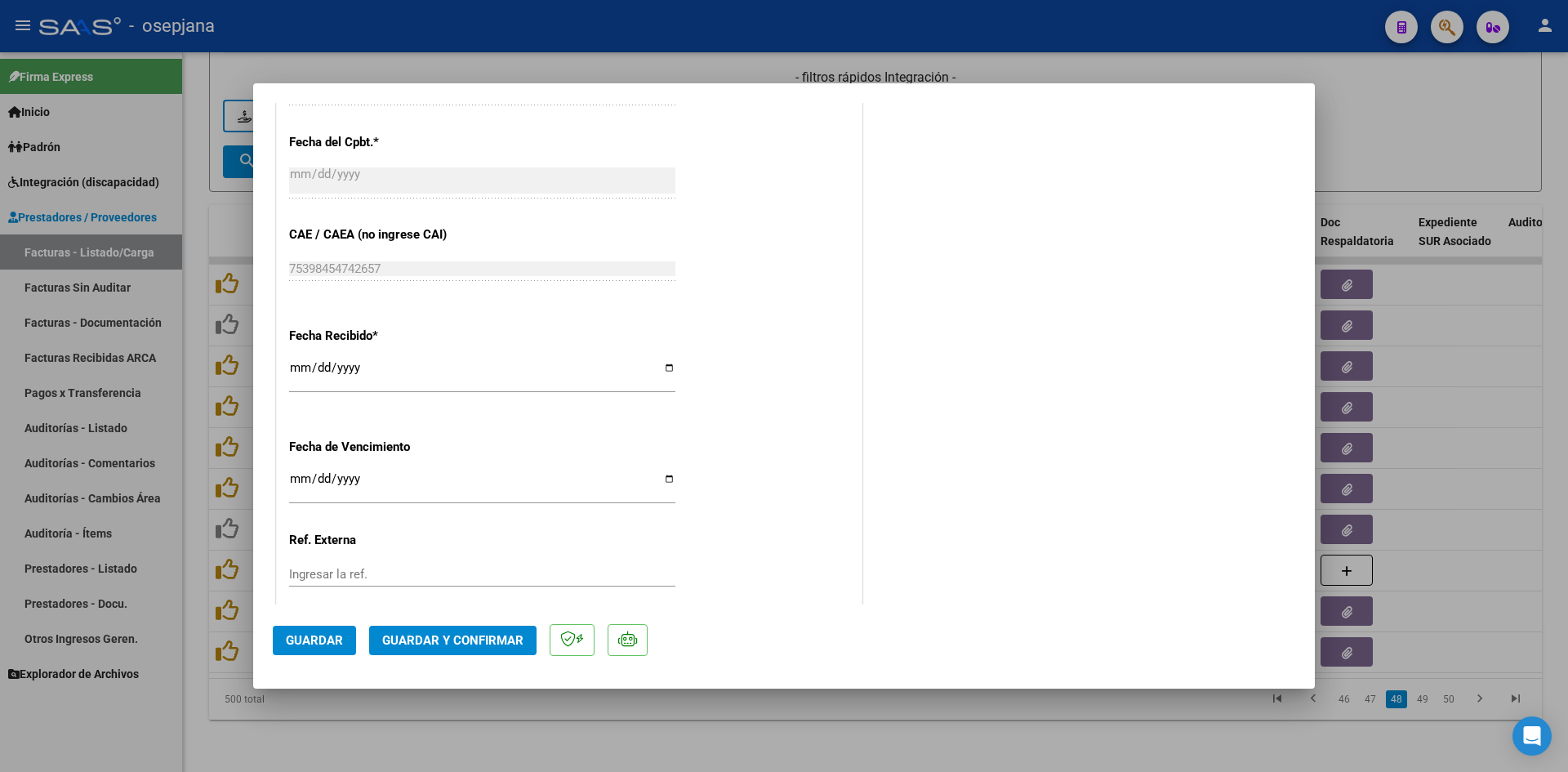
scroll to position [1077, 0]
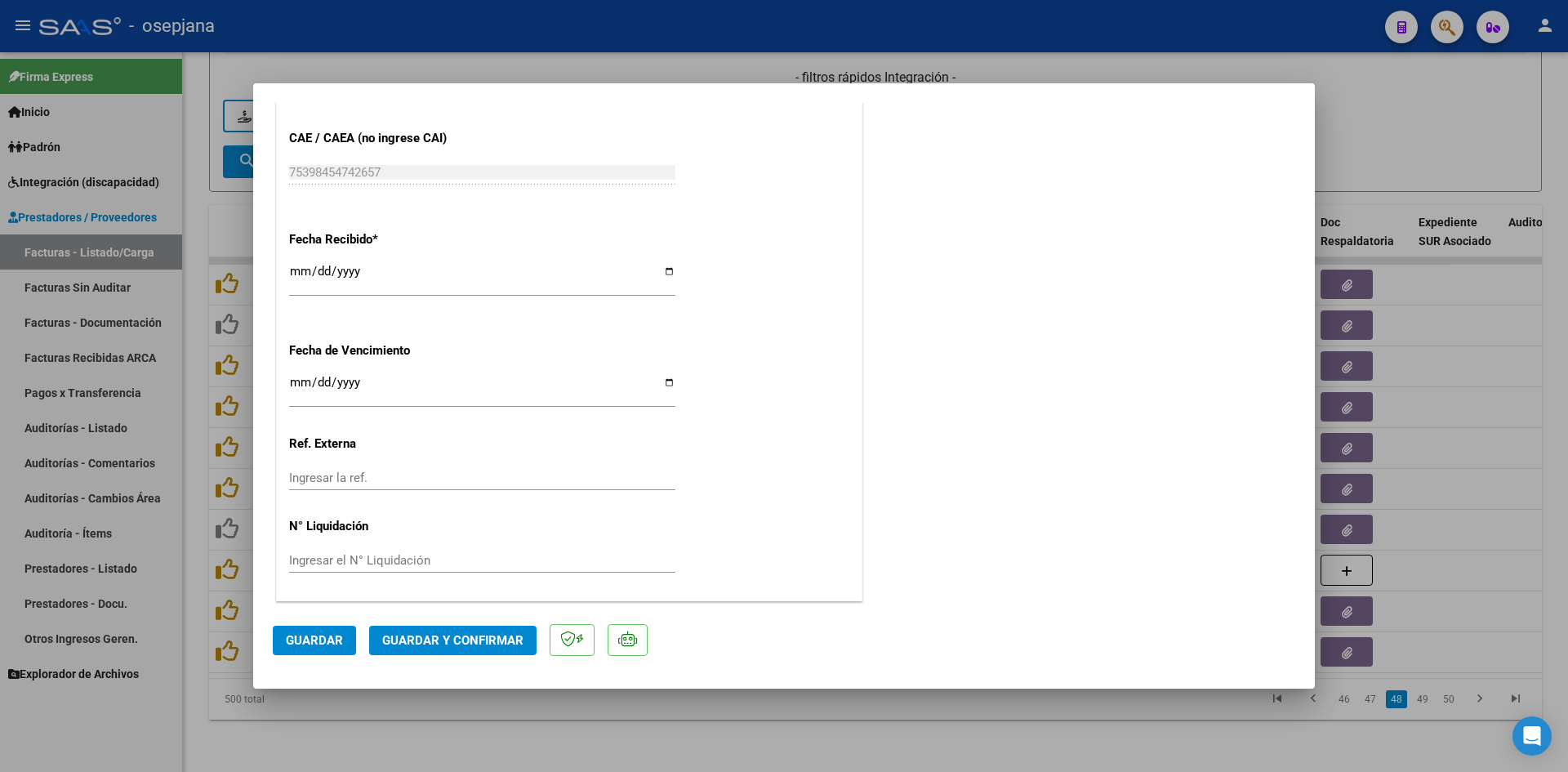
click at [295, 378] on input "[DATE]" at bounding box center [482, 389] width 386 height 26
type input "[DATE]"
click at [425, 636] on span "Guardar y Confirmar" at bounding box center [452, 641] width 141 height 15
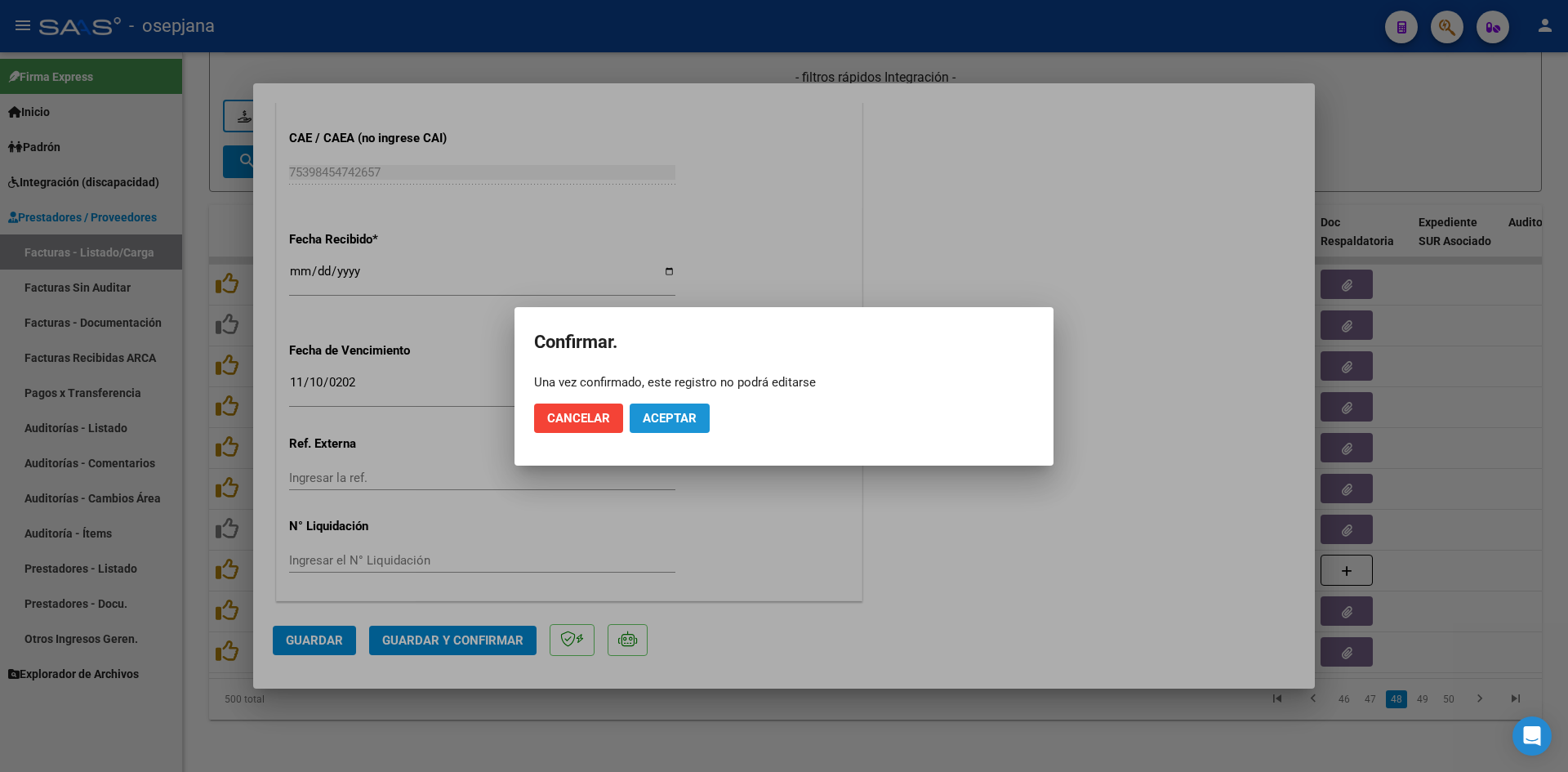
click at [669, 422] on span "Aceptar" at bounding box center [669, 418] width 54 height 15
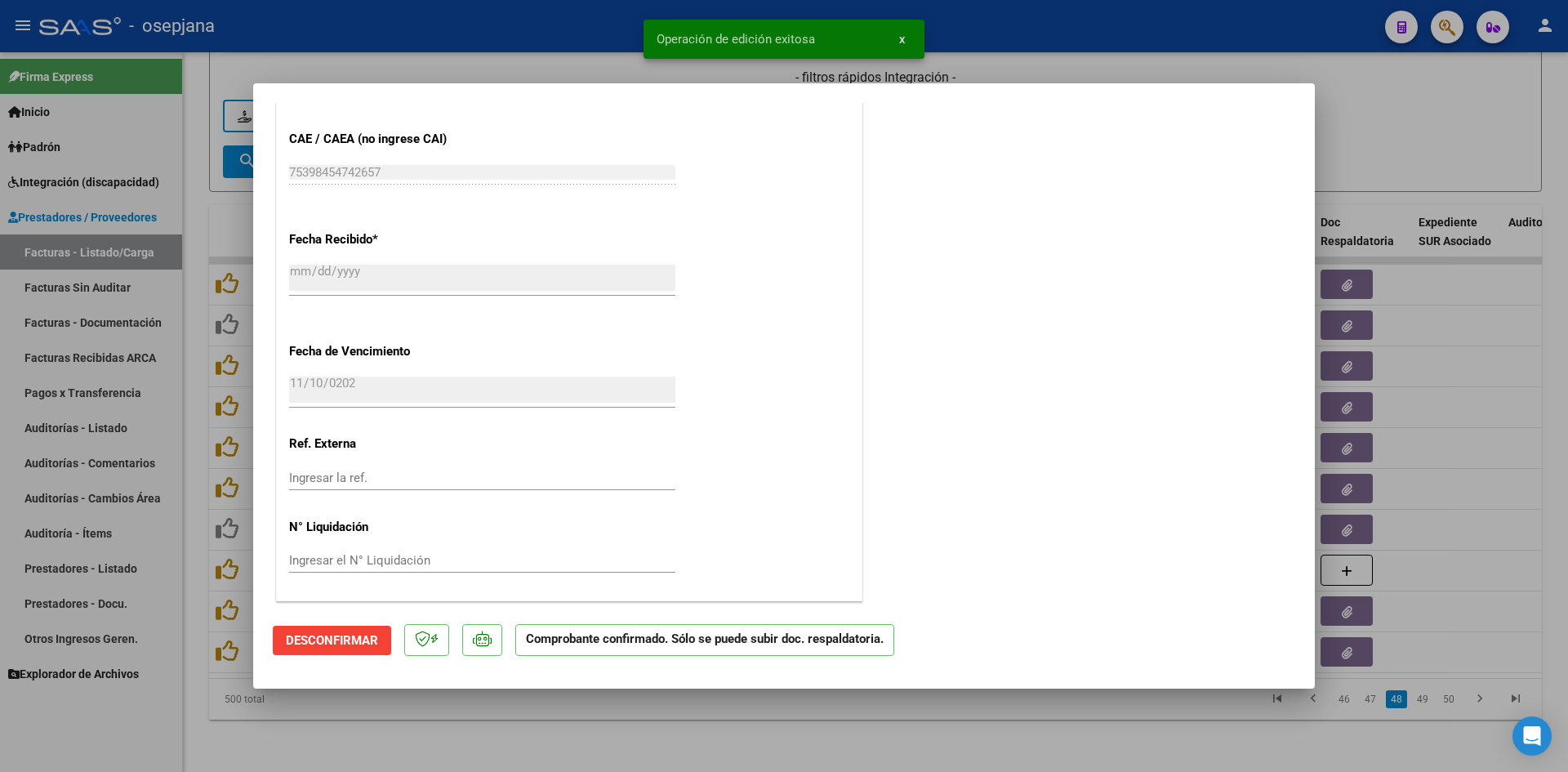
click at [1419, 150] on div at bounding box center [784, 386] width 1568 height 772
type input "$ 0,00"
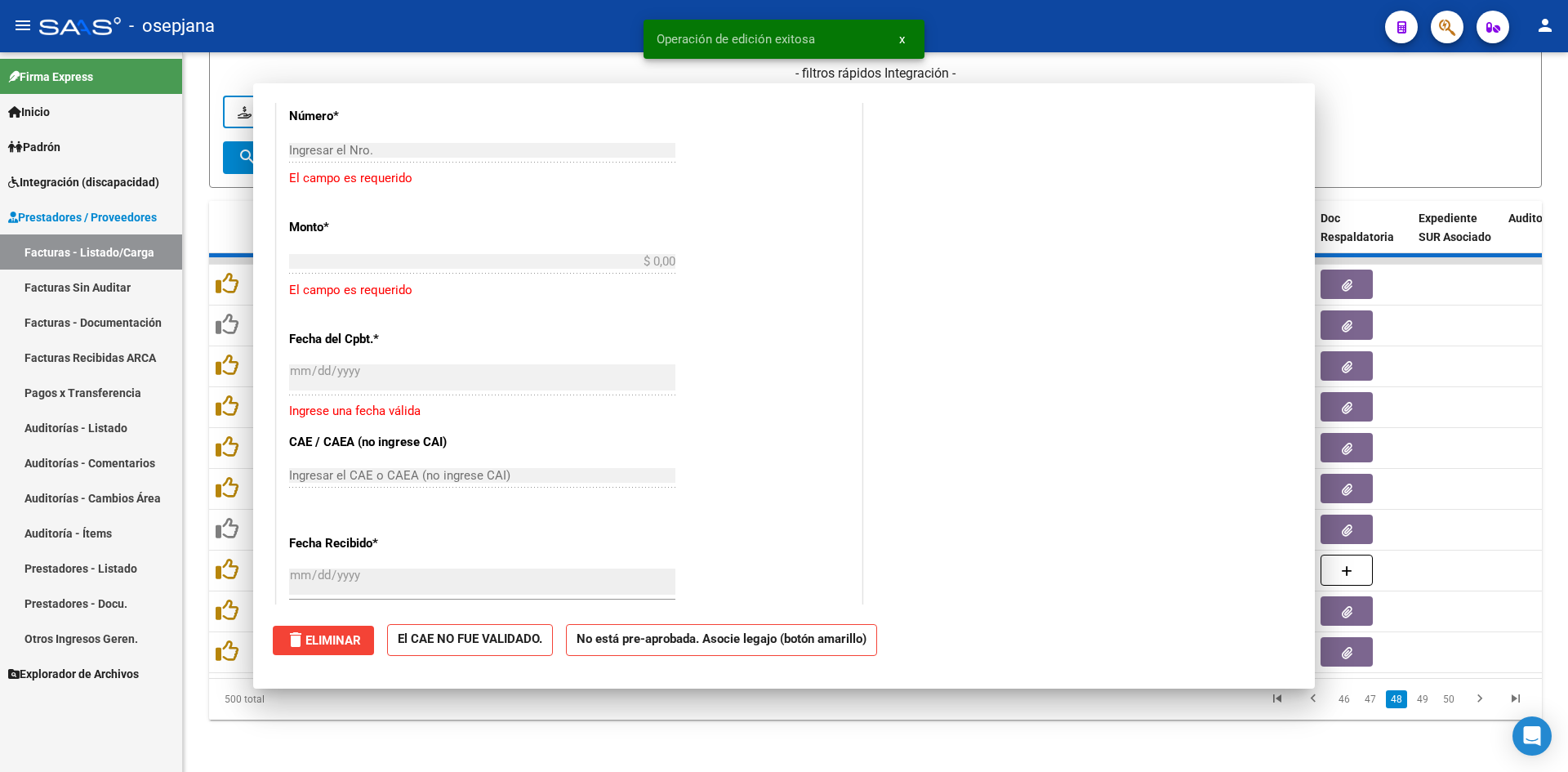
scroll to position [0, 0]
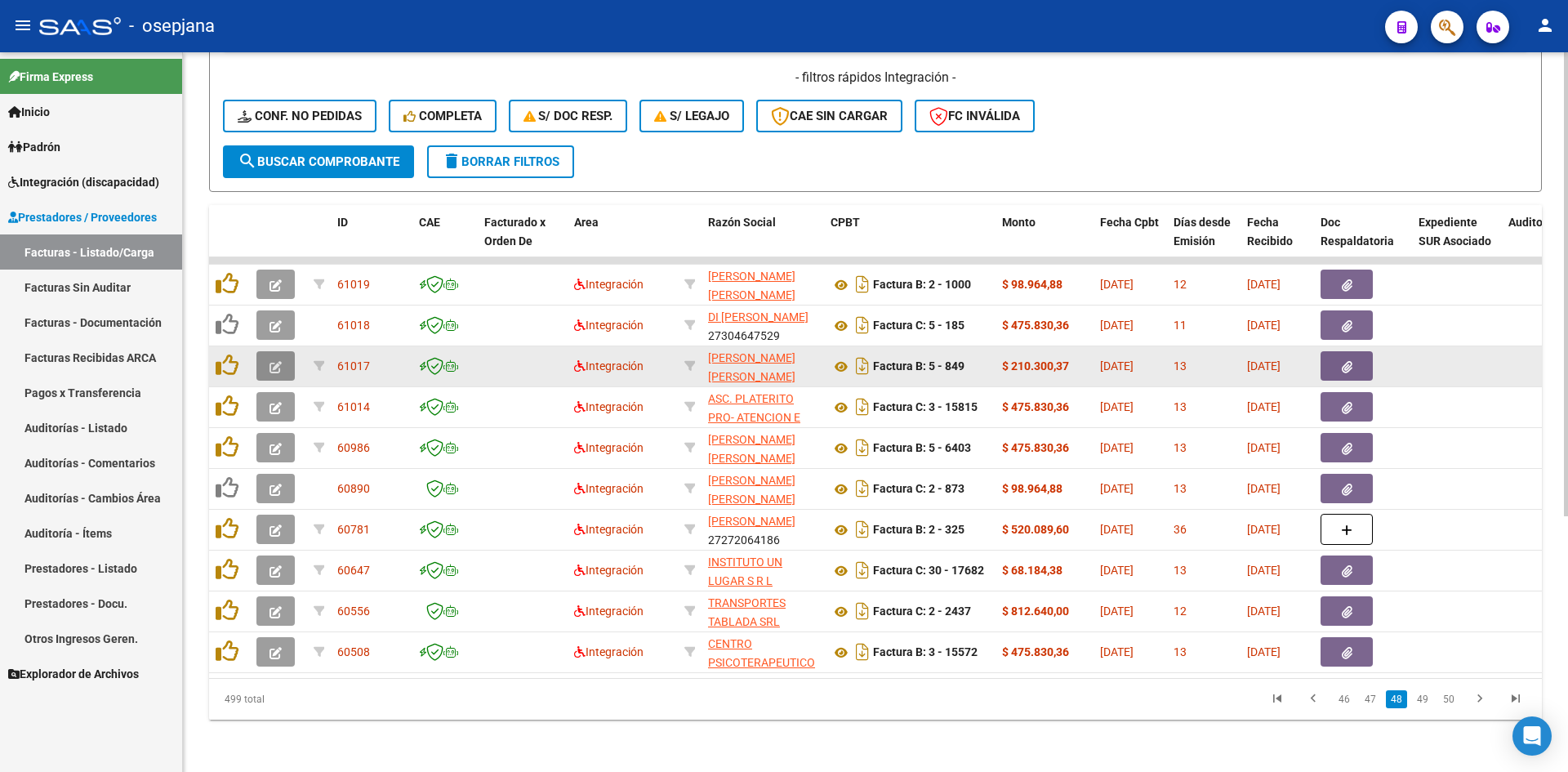
click at [269, 351] on button "button" at bounding box center [276, 366] width 39 height 30
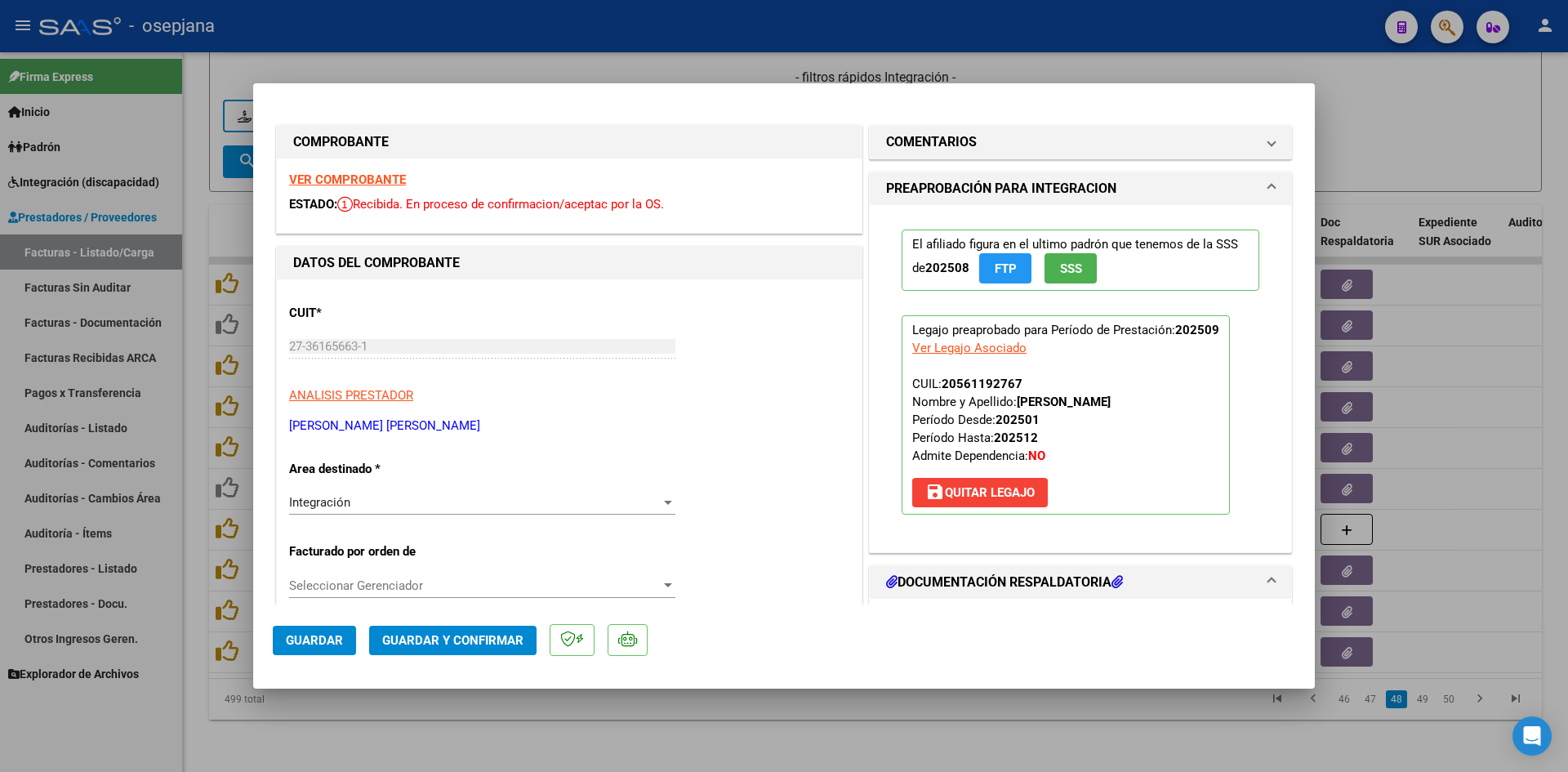
click at [1440, 124] on div at bounding box center [784, 386] width 1568 height 772
type input "$ 0,00"
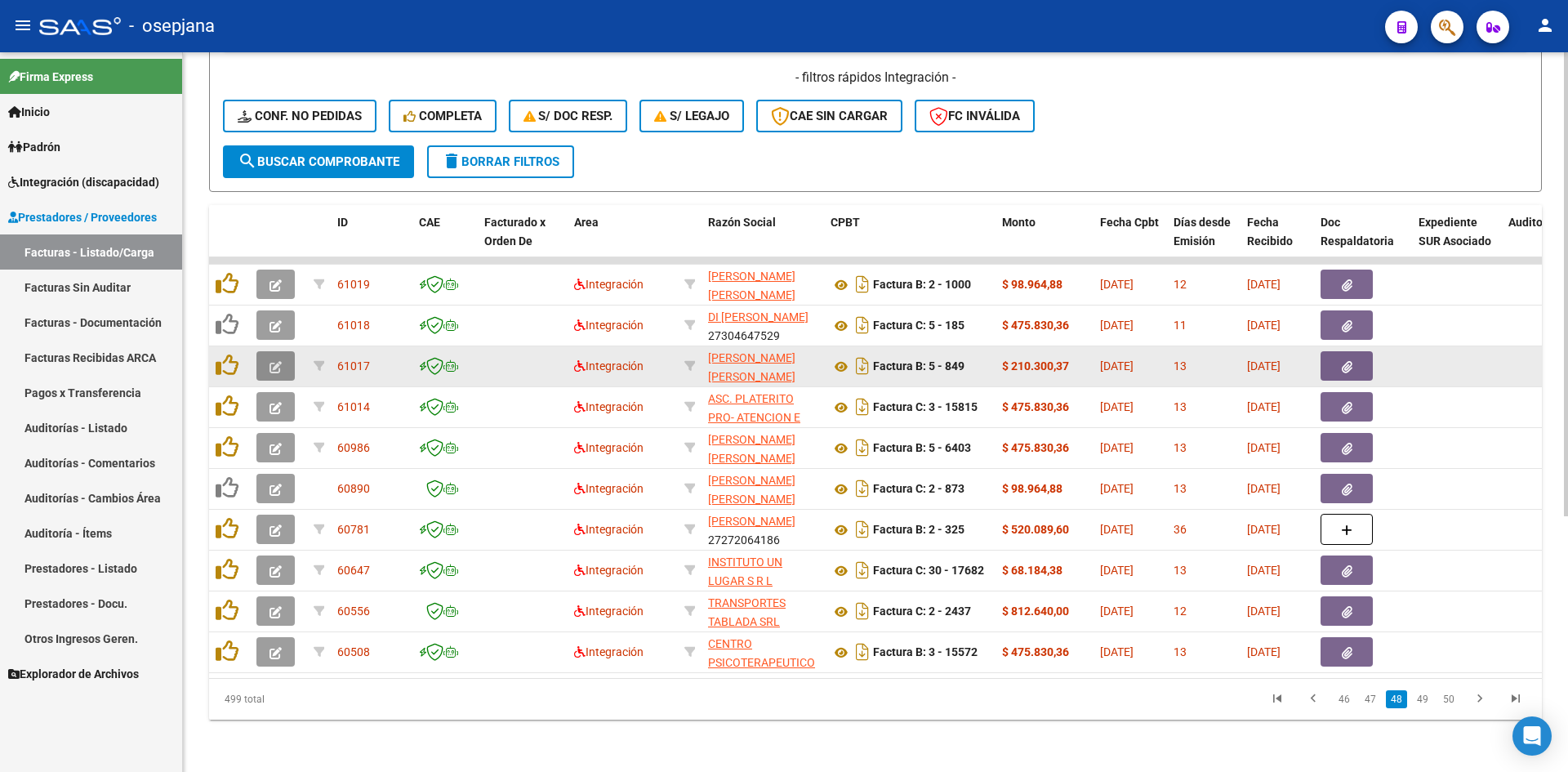
click at [265, 353] on button "button" at bounding box center [276, 366] width 39 height 30
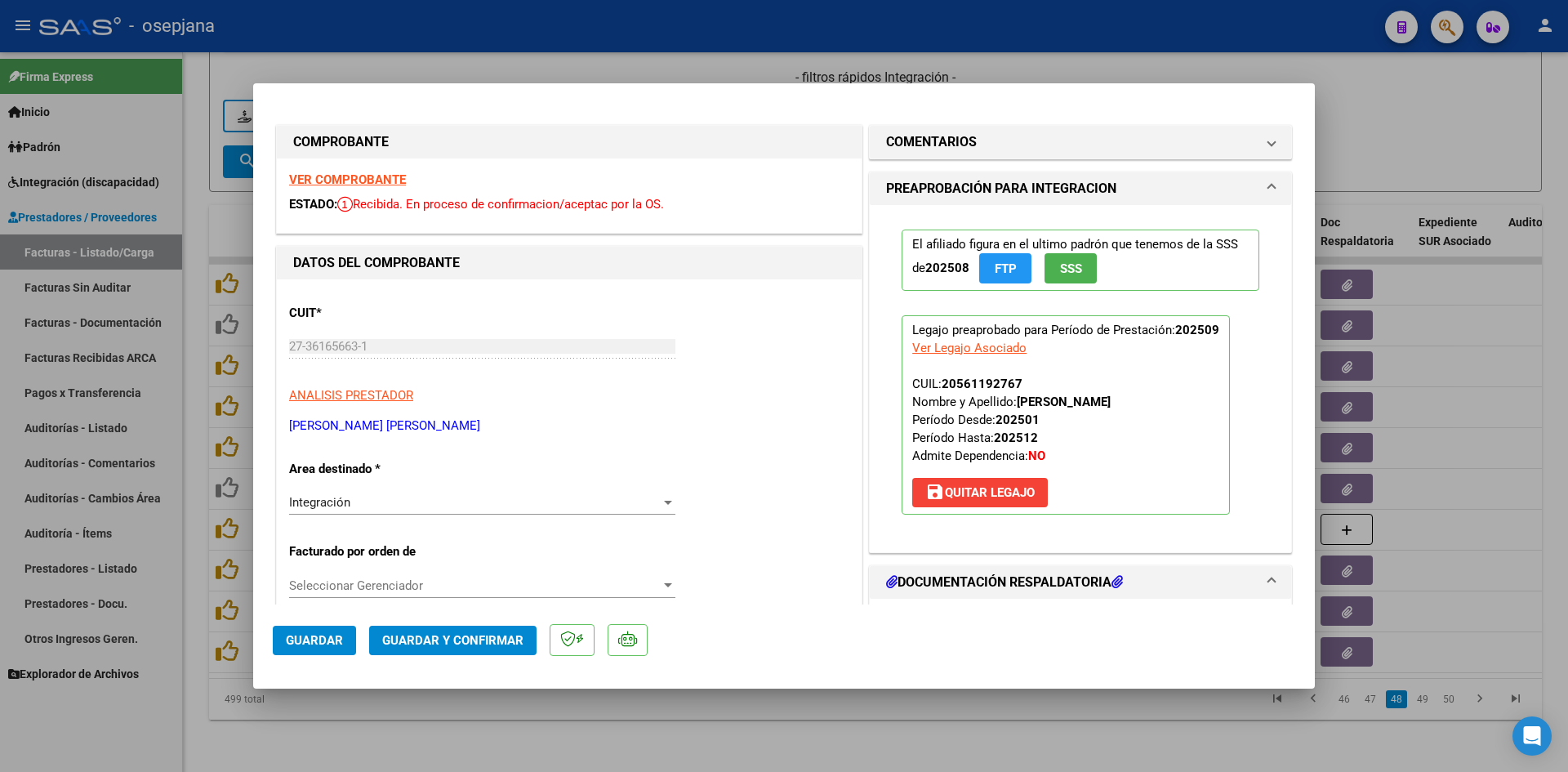
click at [358, 179] on strong "VER COMPROBANTE" at bounding box center [347, 180] width 117 height 15
click at [1389, 122] on div at bounding box center [784, 386] width 1568 height 772
type input "$ 0,00"
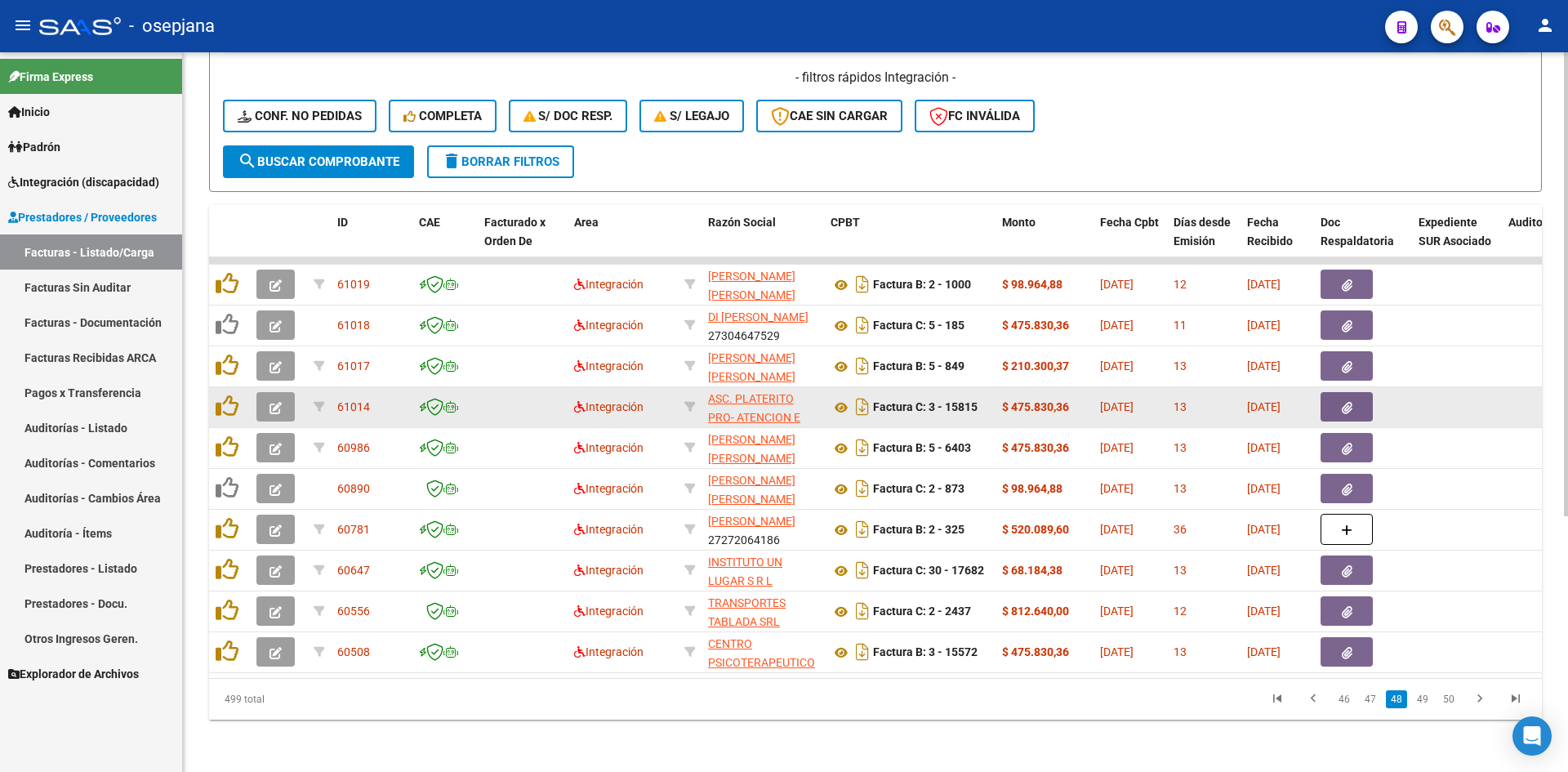
click at [290, 393] on button "button" at bounding box center [276, 407] width 39 height 30
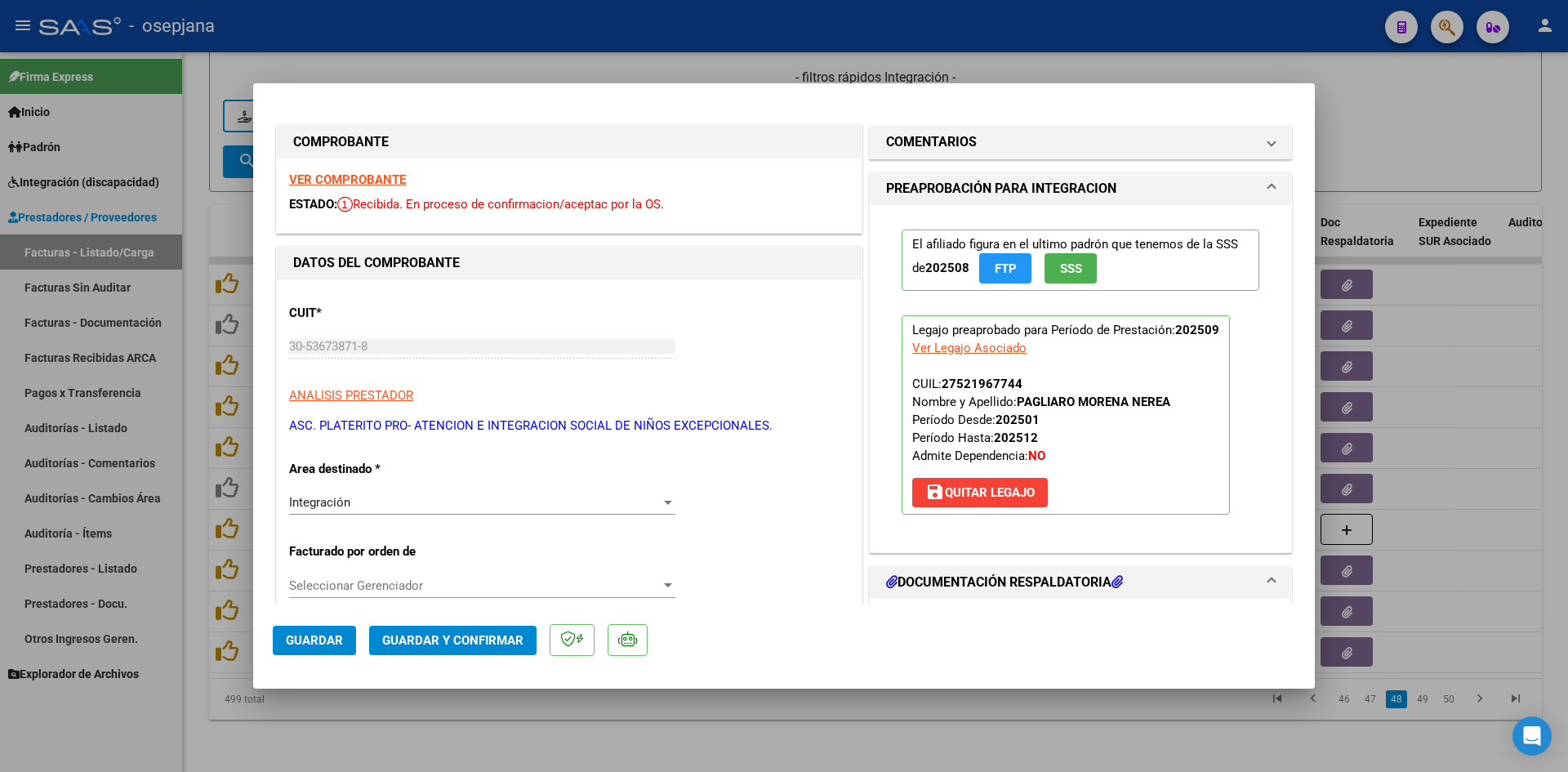
scroll to position [245, 0]
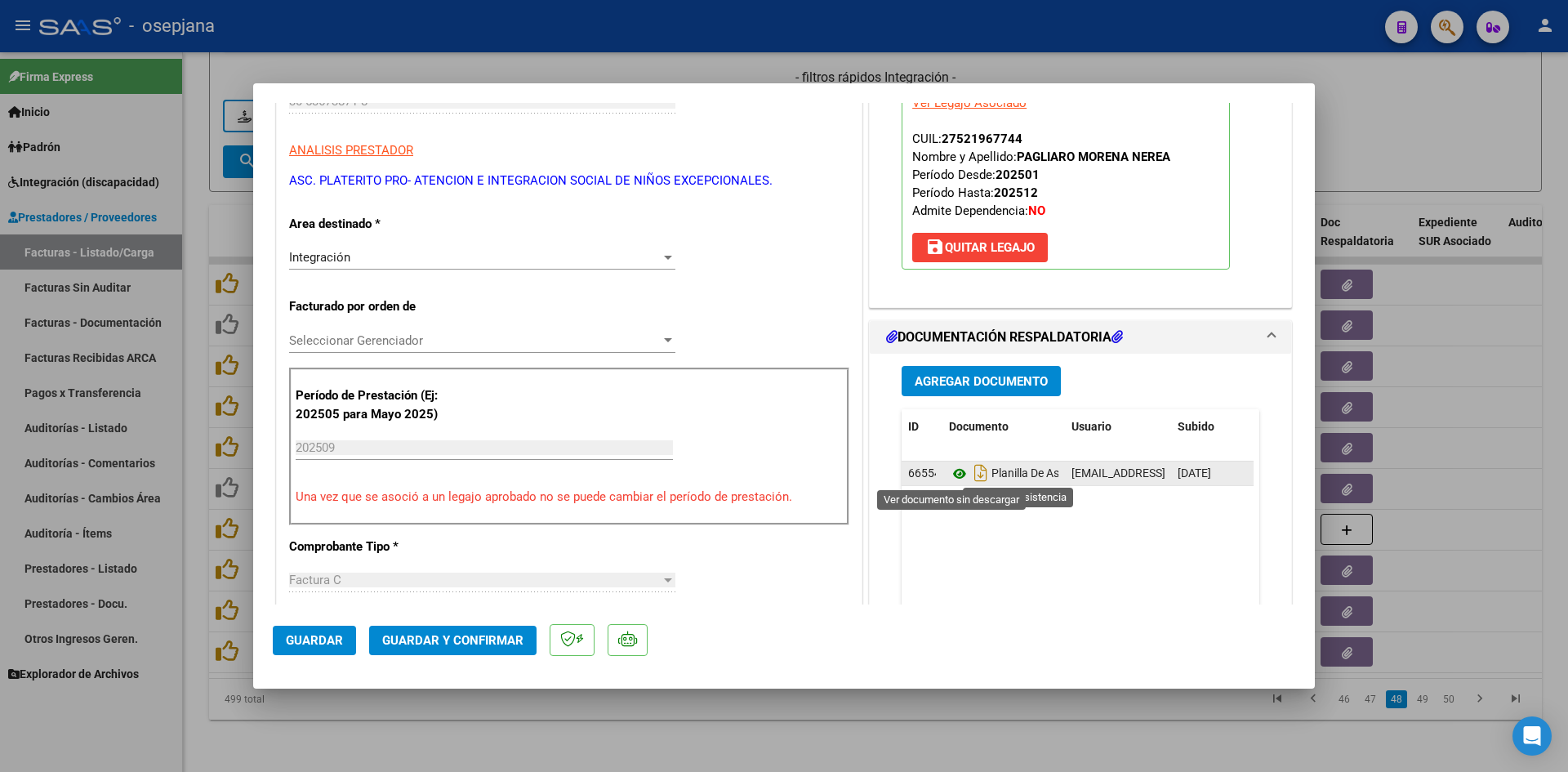
click at [949, 468] on icon at bounding box center [959, 474] width 21 height 19
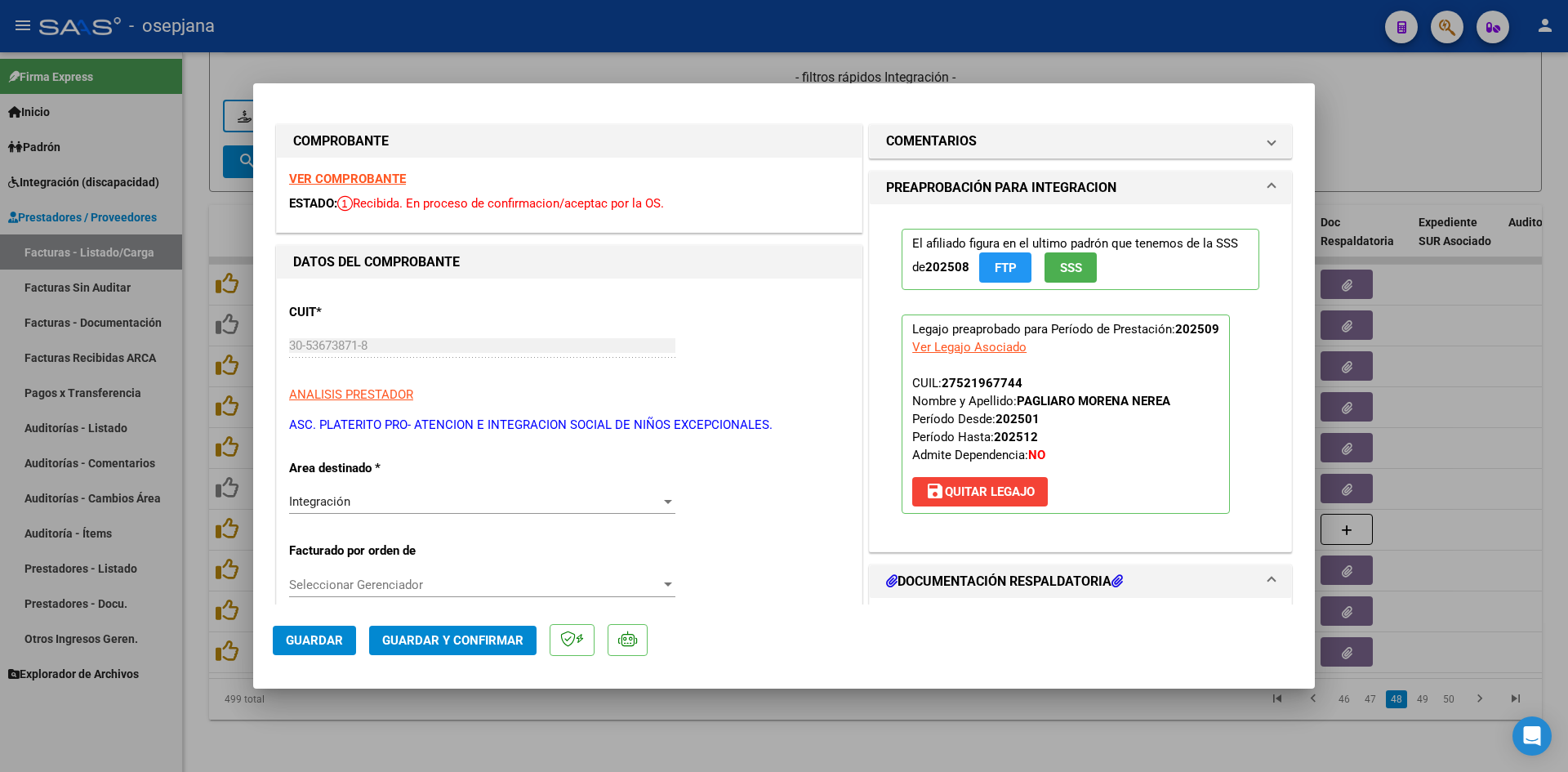
scroll to position [0, 0]
click at [385, 180] on strong "VER COMPROBANTE" at bounding box center [347, 180] width 117 height 15
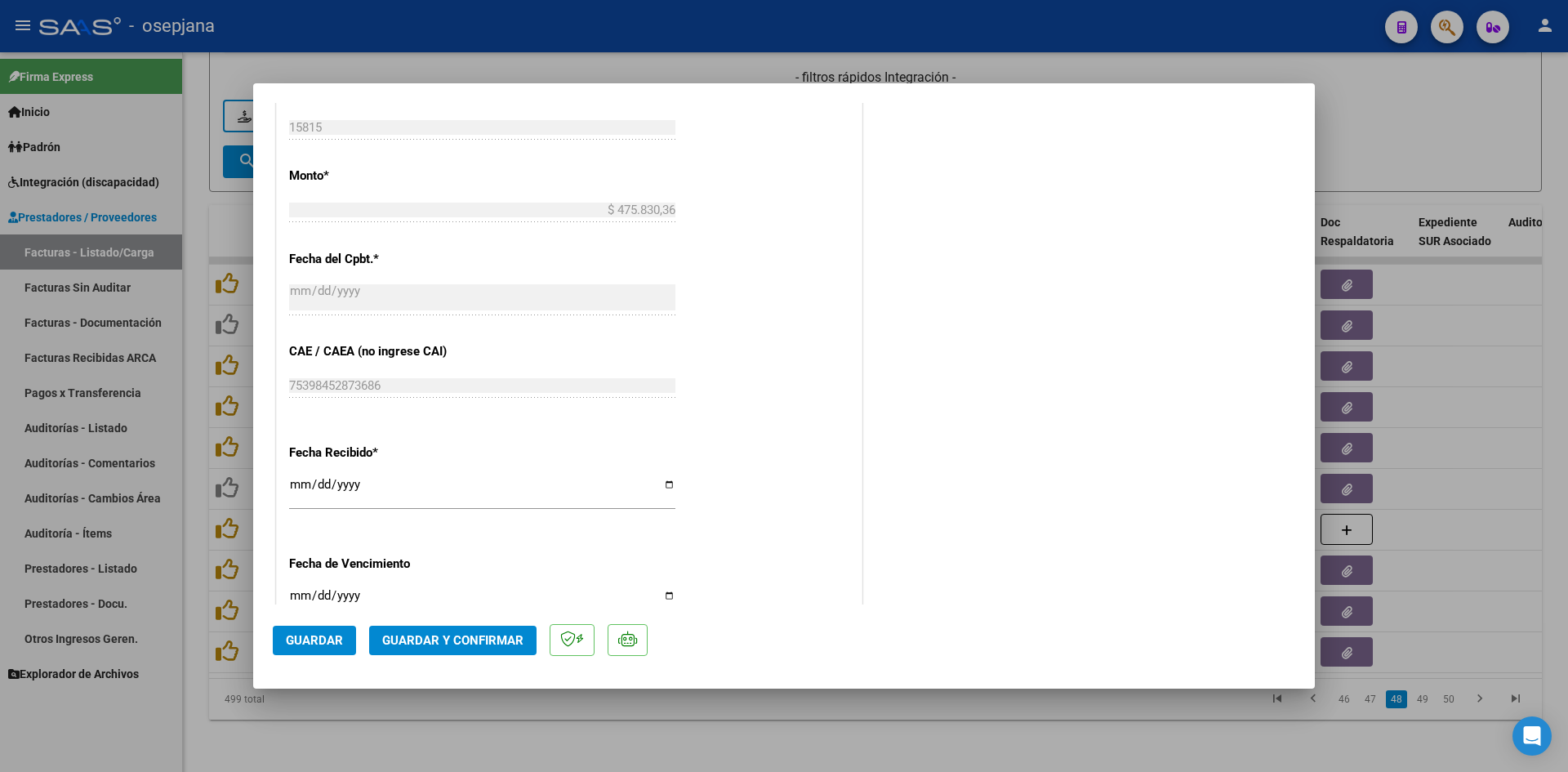
scroll to position [899, 0]
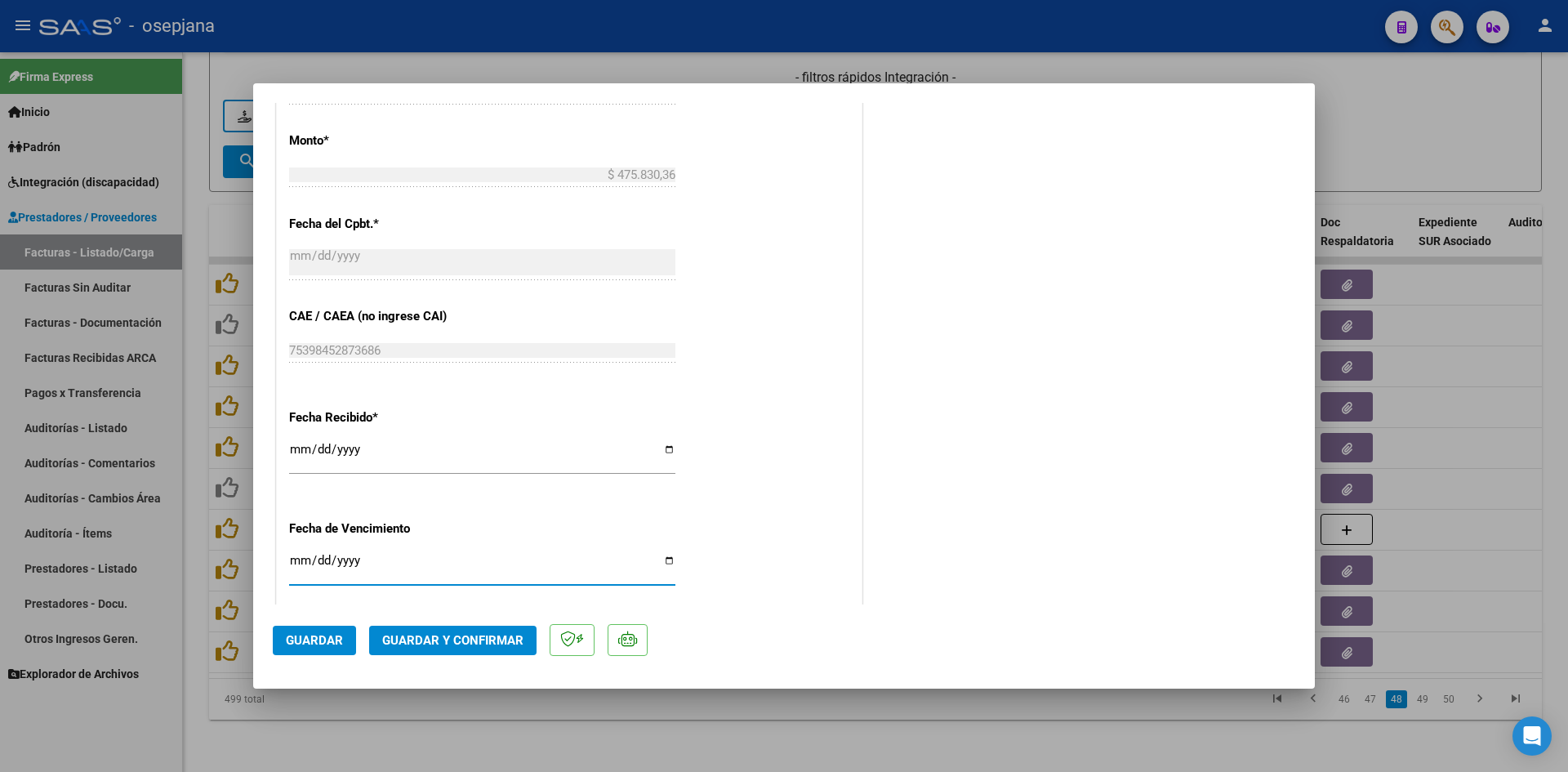
click at [299, 561] on input "[DATE]" at bounding box center [482, 567] width 386 height 26
type input "[DATE]"
click at [461, 630] on button "Guardar y Confirmar" at bounding box center [452, 641] width 167 height 30
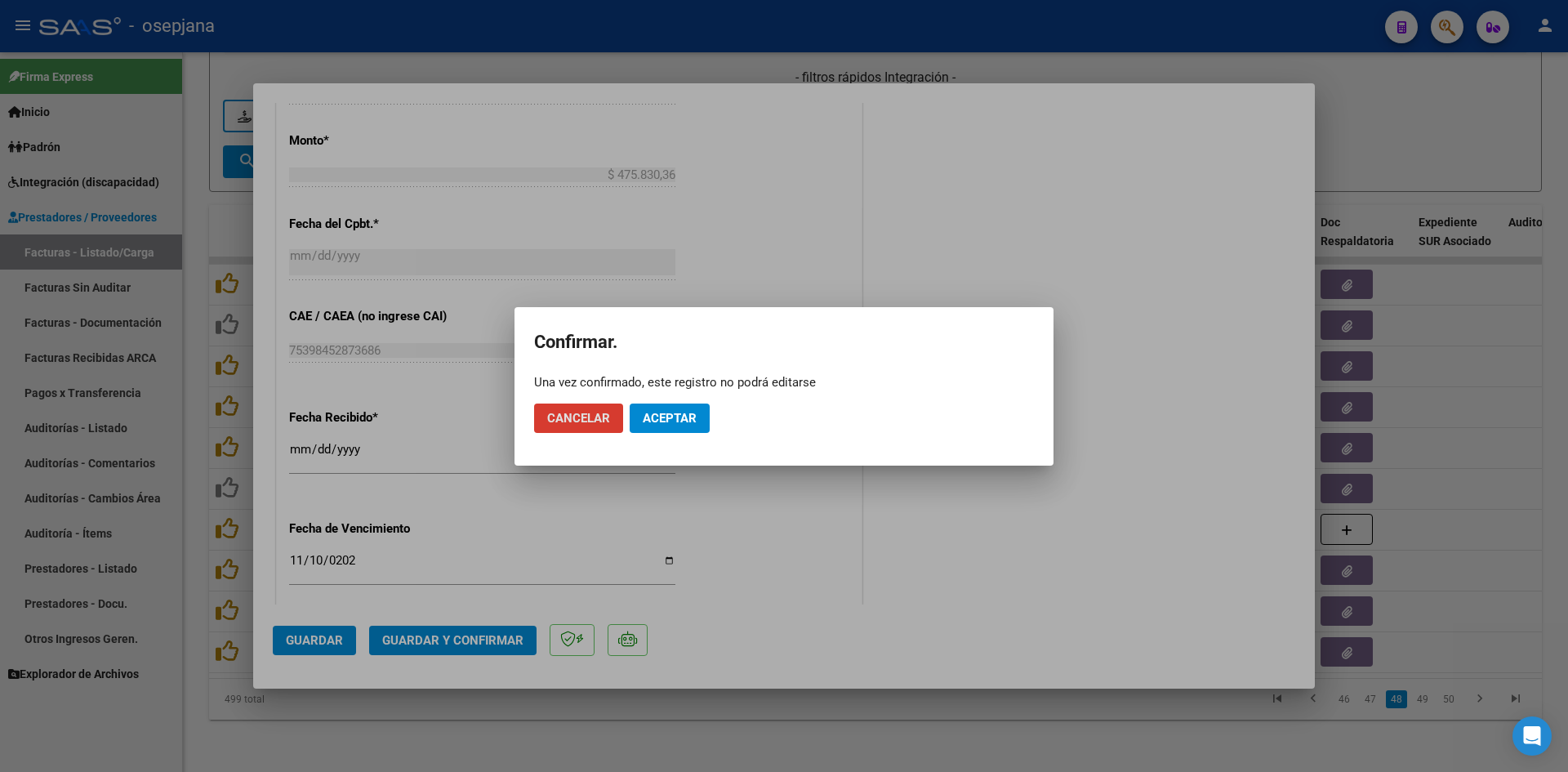
click at [651, 428] on button "Aceptar" at bounding box center [669, 418] width 80 height 30
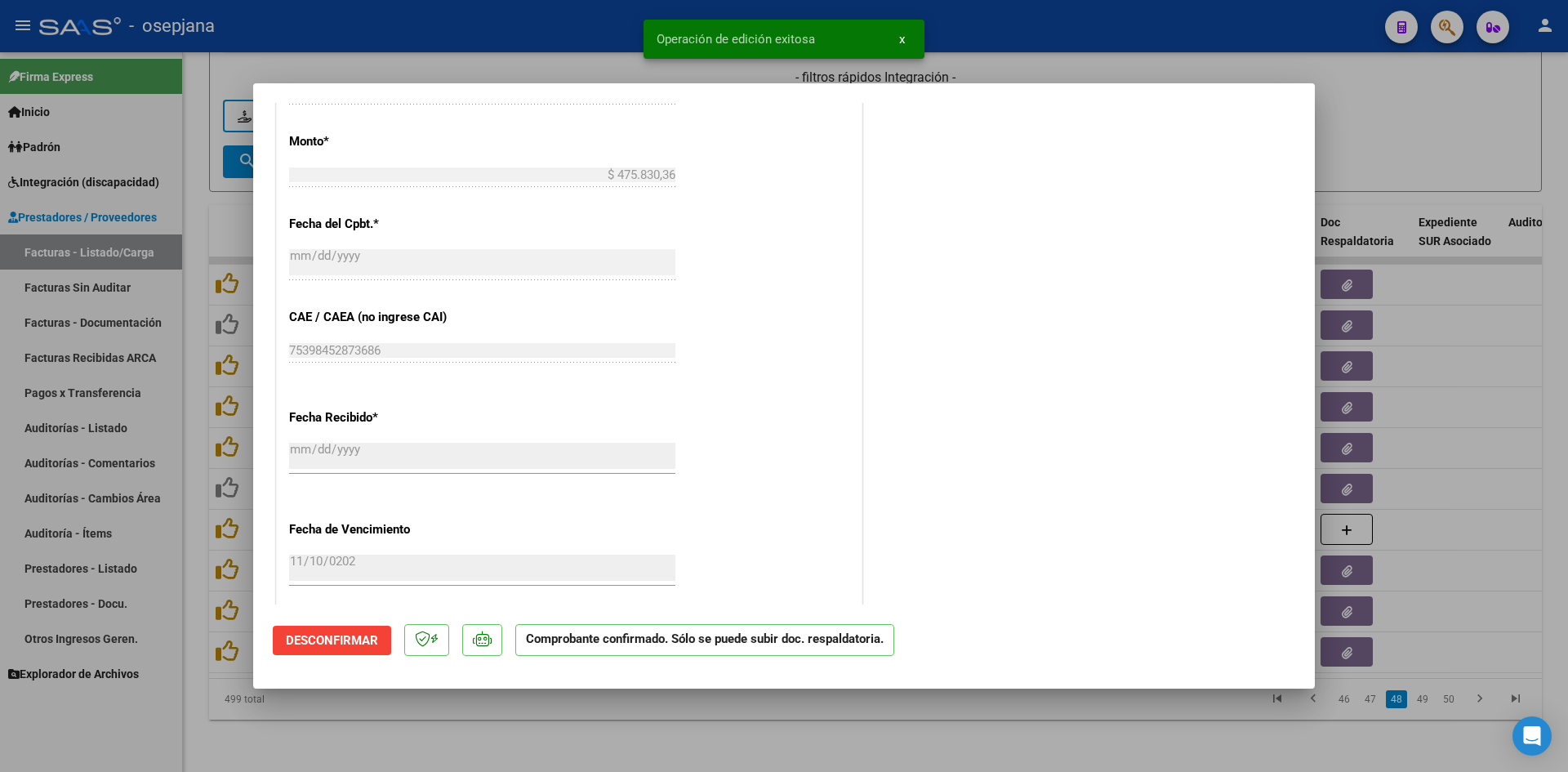
click at [1271, 129] on div "PREAPROBACIÓN PARA INTEGRACION El afiliado figura en el ultimo padrón que tenem…" at bounding box center [1080, 53] width 429 height 1458
click at [1326, 131] on div at bounding box center [784, 386] width 1568 height 772
type input "$ 0,00"
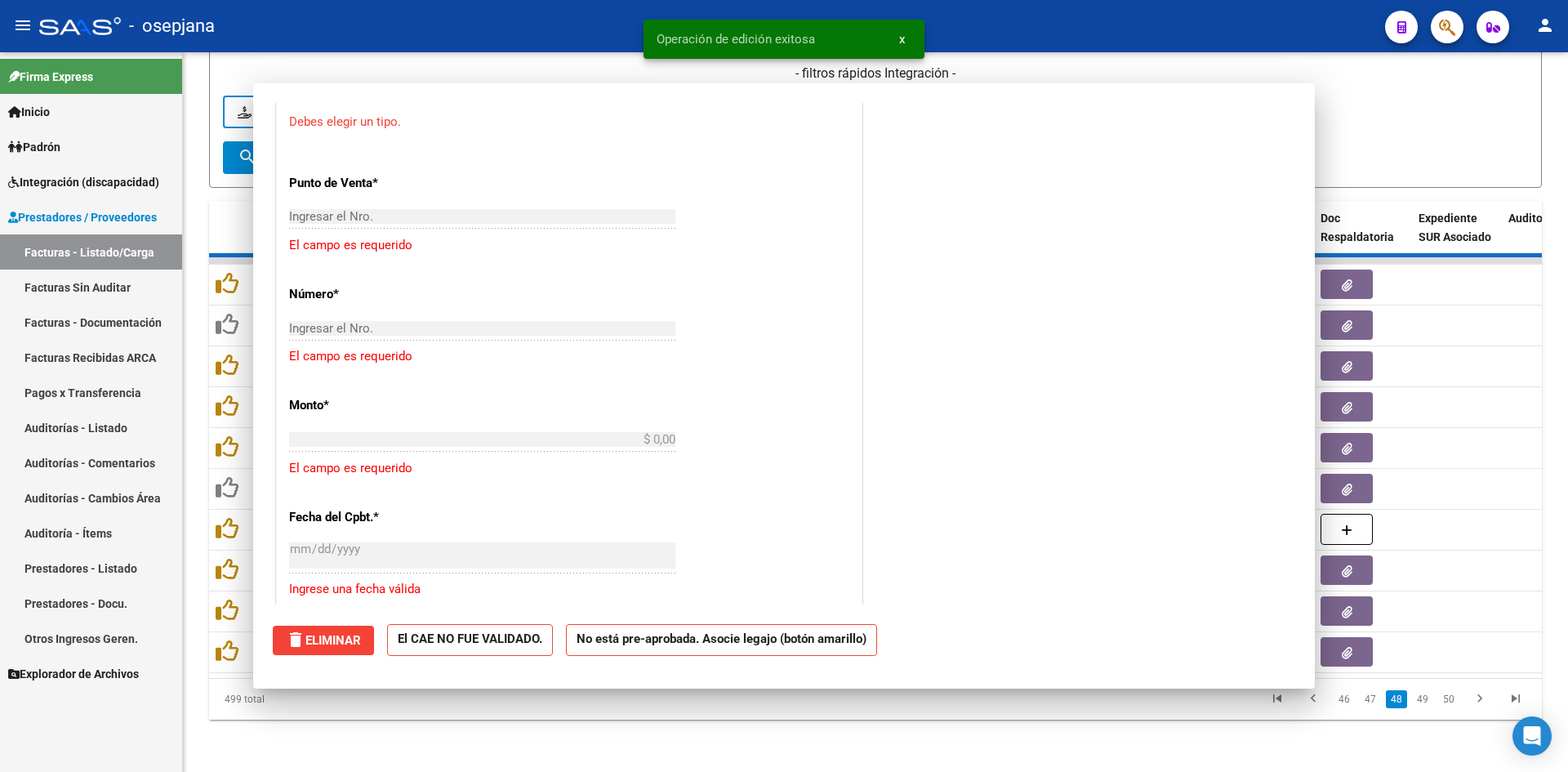
scroll to position [1102, 0]
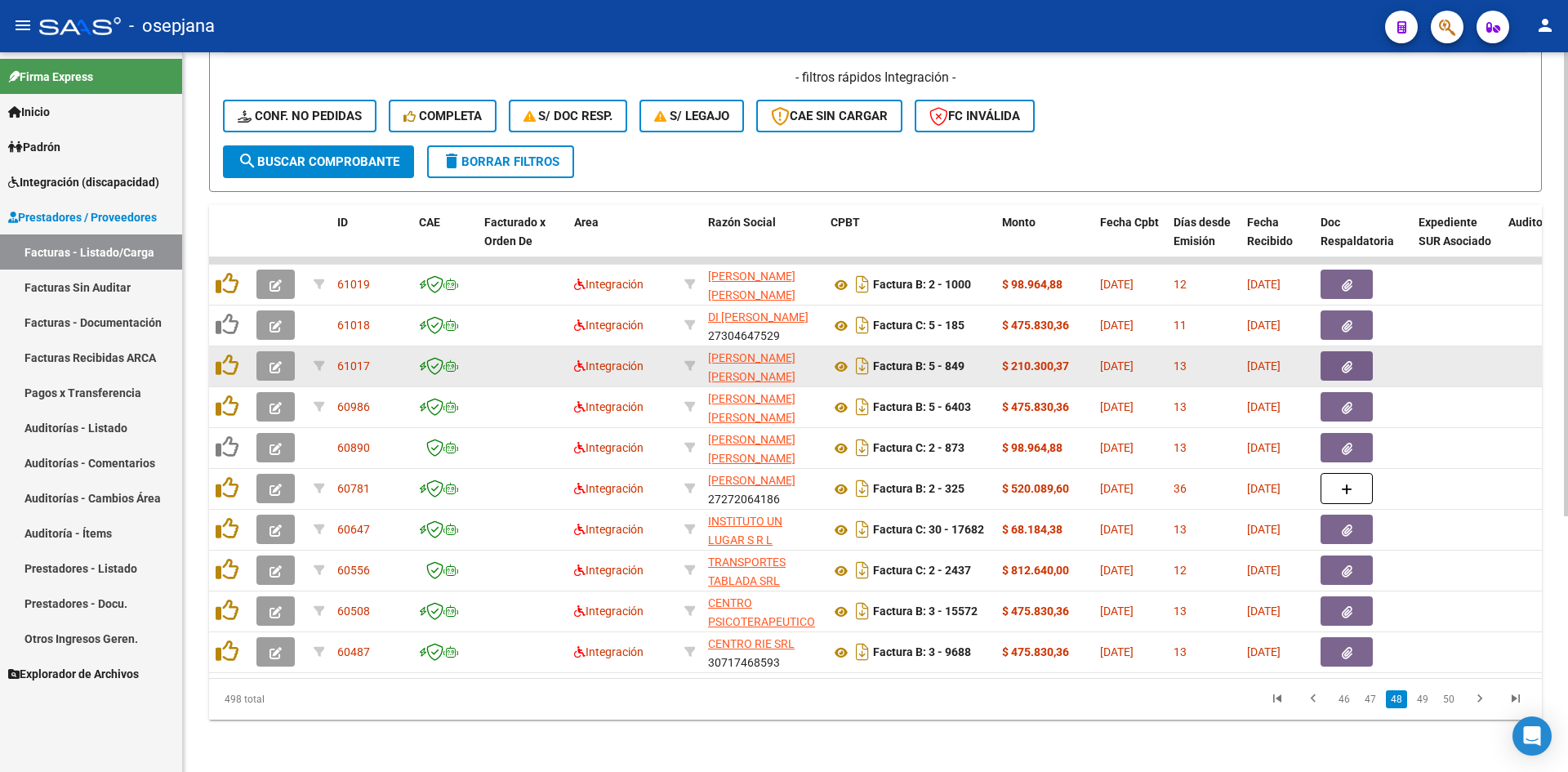
click at [275, 361] on icon "button" at bounding box center [275, 367] width 12 height 12
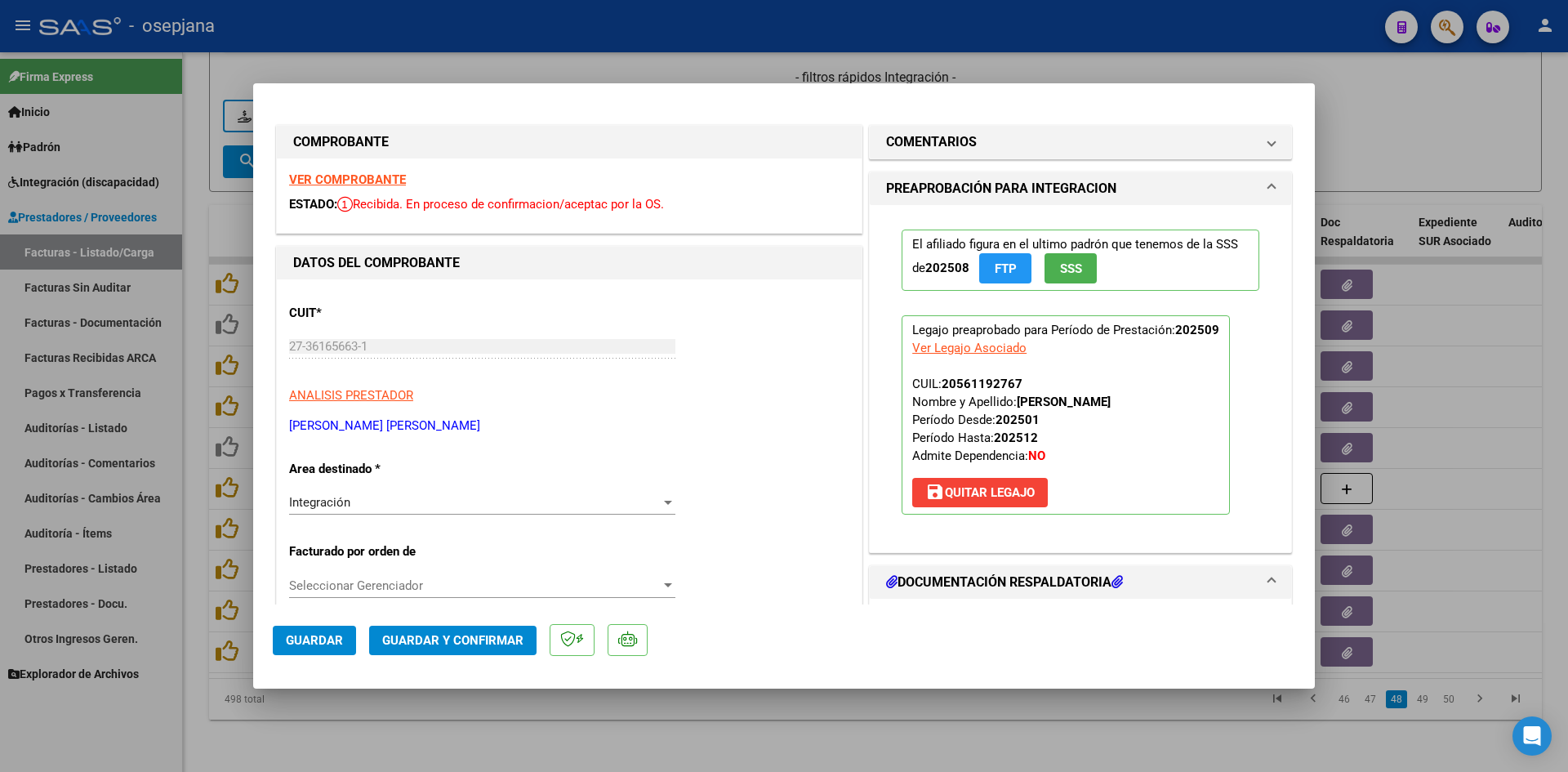
click at [315, 179] on strong "VER COMPROBANTE" at bounding box center [347, 180] width 117 height 15
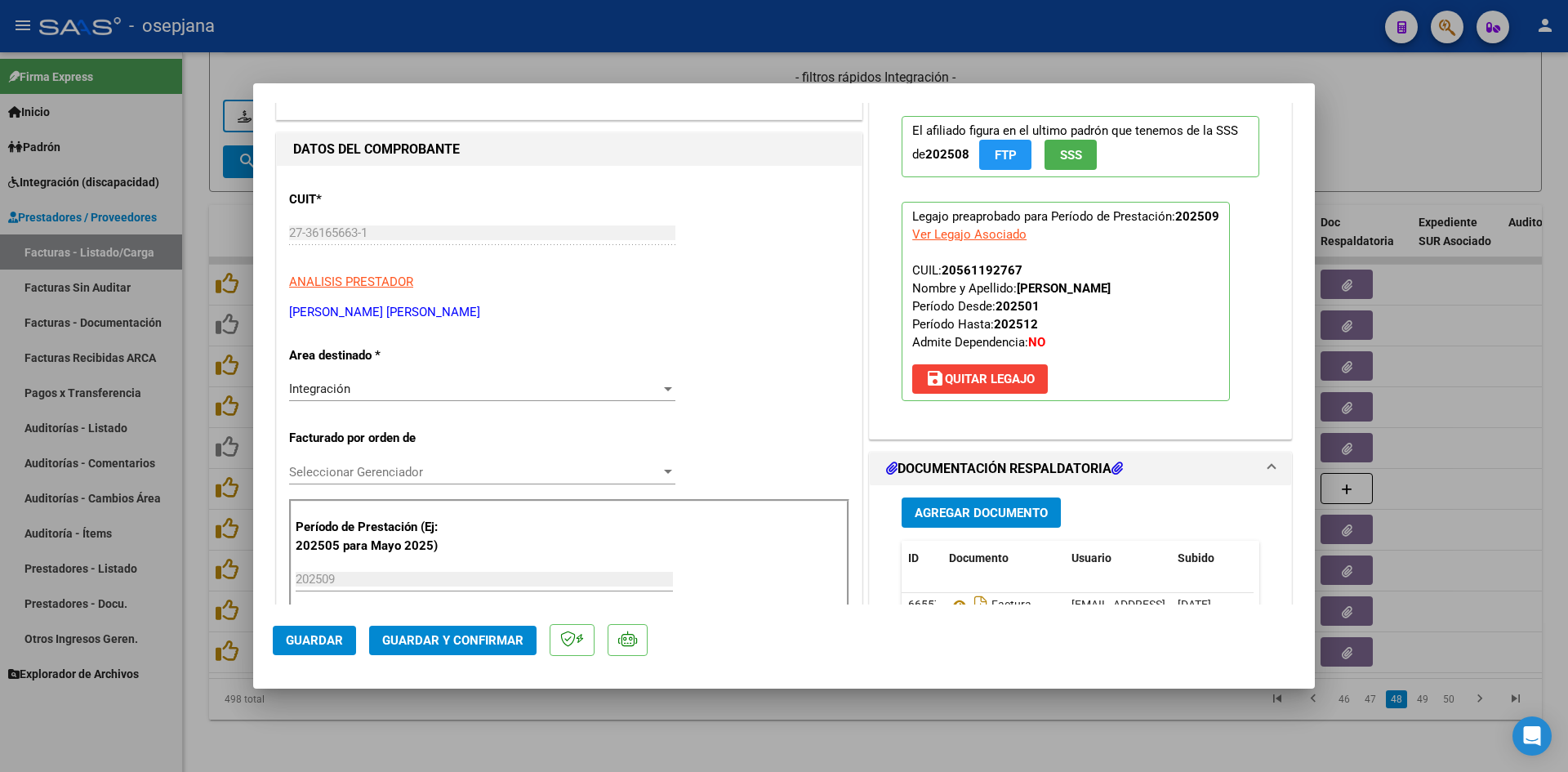
scroll to position [327, 0]
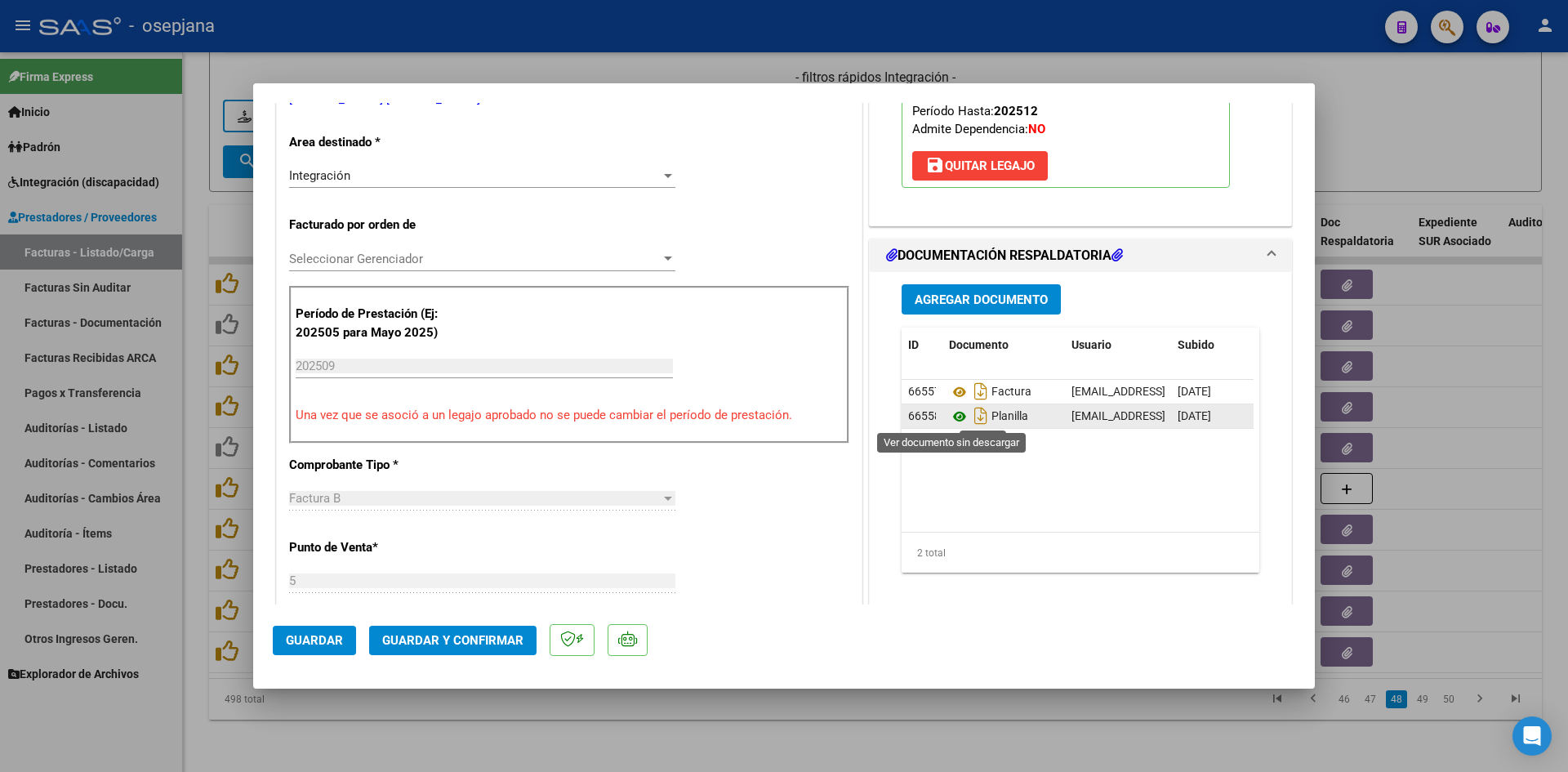
click at [953, 416] on icon at bounding box center [959, 416] width 21 height 19
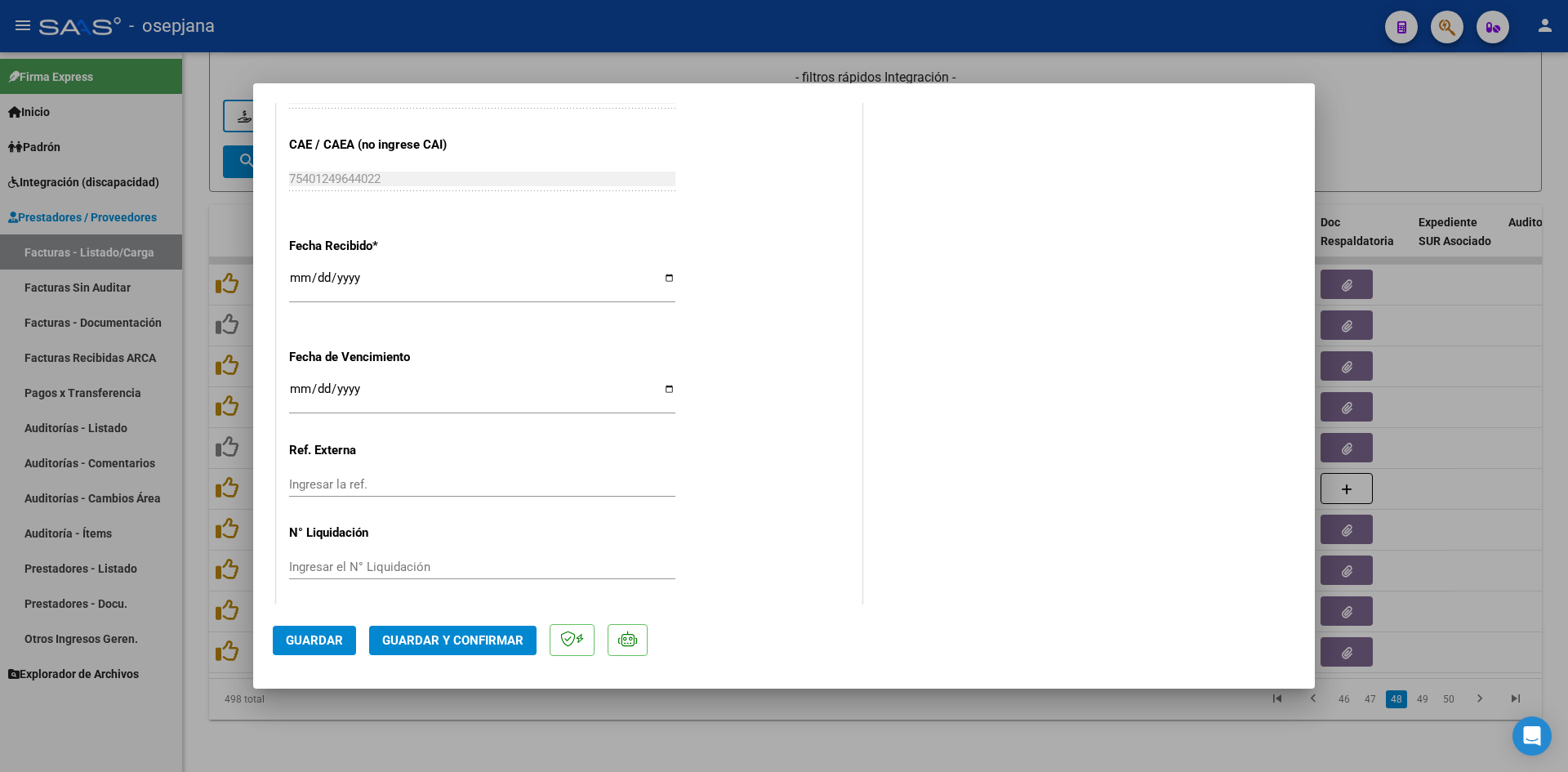
scroll to position [1077, 0]
click at [295, 381] on input "[DATE]" at bounding box center [482, 389] width 386 height 26
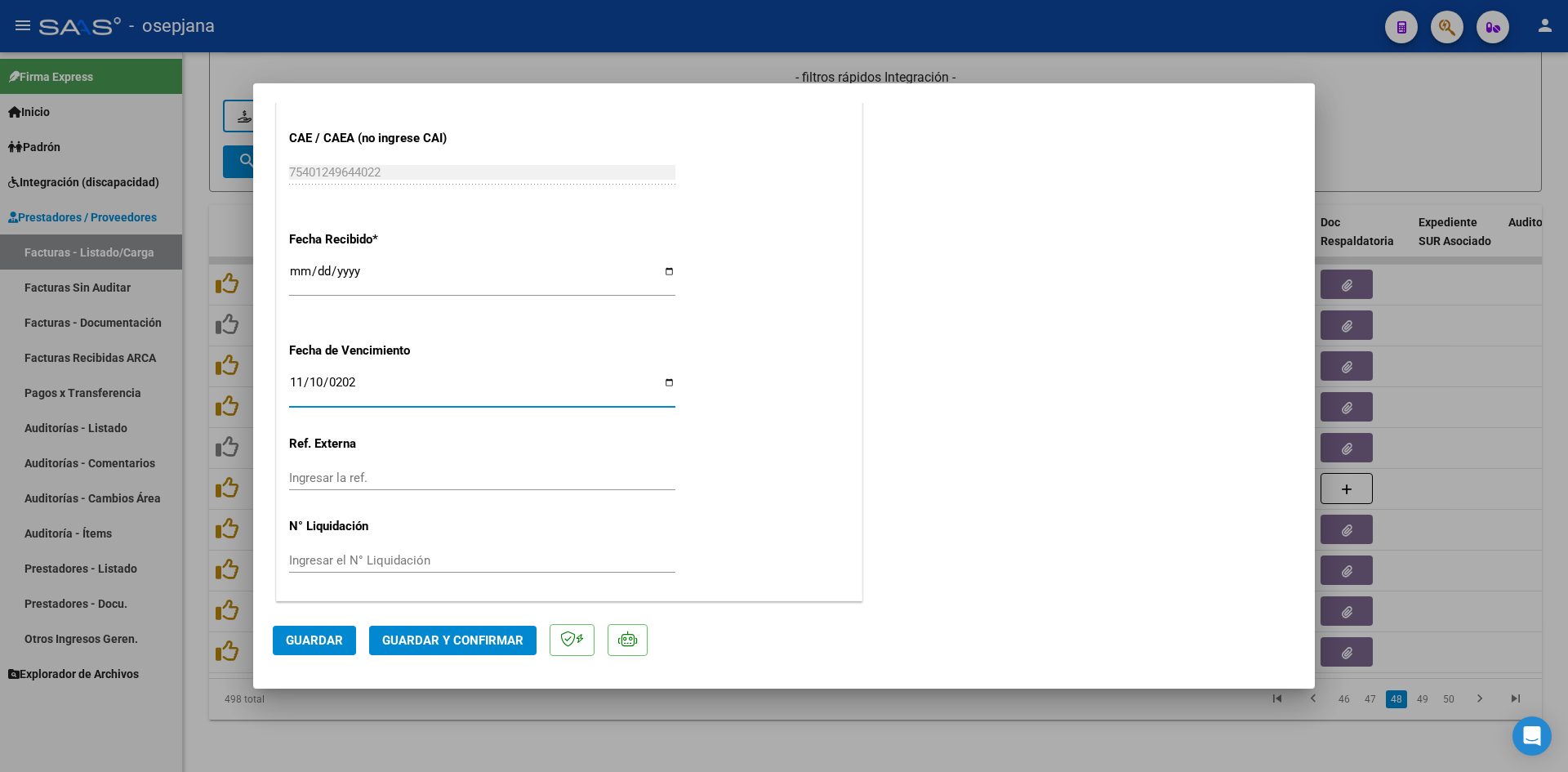
type input "[DATE]"
click at [408, 633] on span "Guardar y Confirmar" at bounding box center [452, 641] width 141 height 15
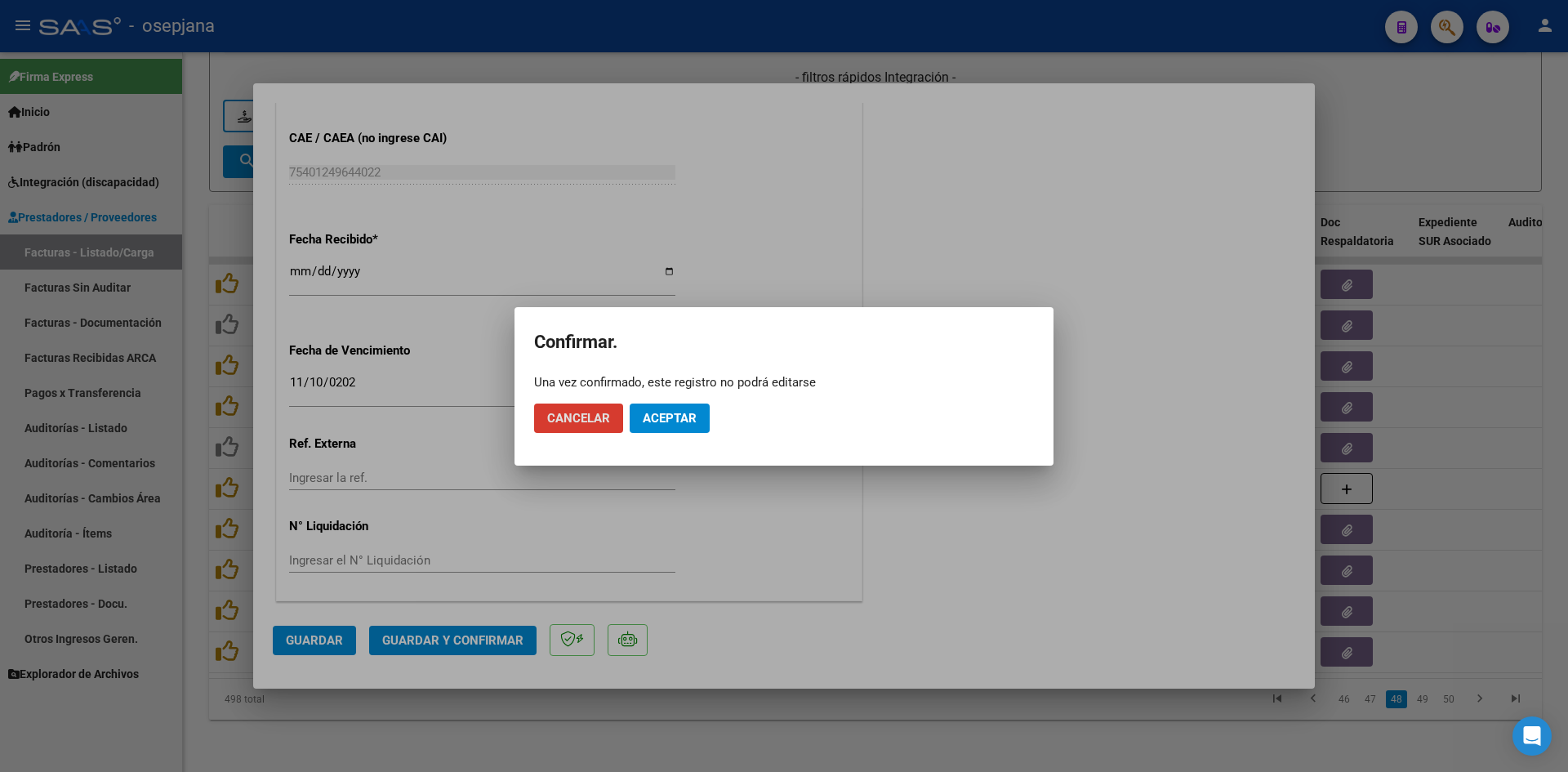
click at [671, 420] on span "Aceptar" at bounding box center [669, 418] width 54 height 15
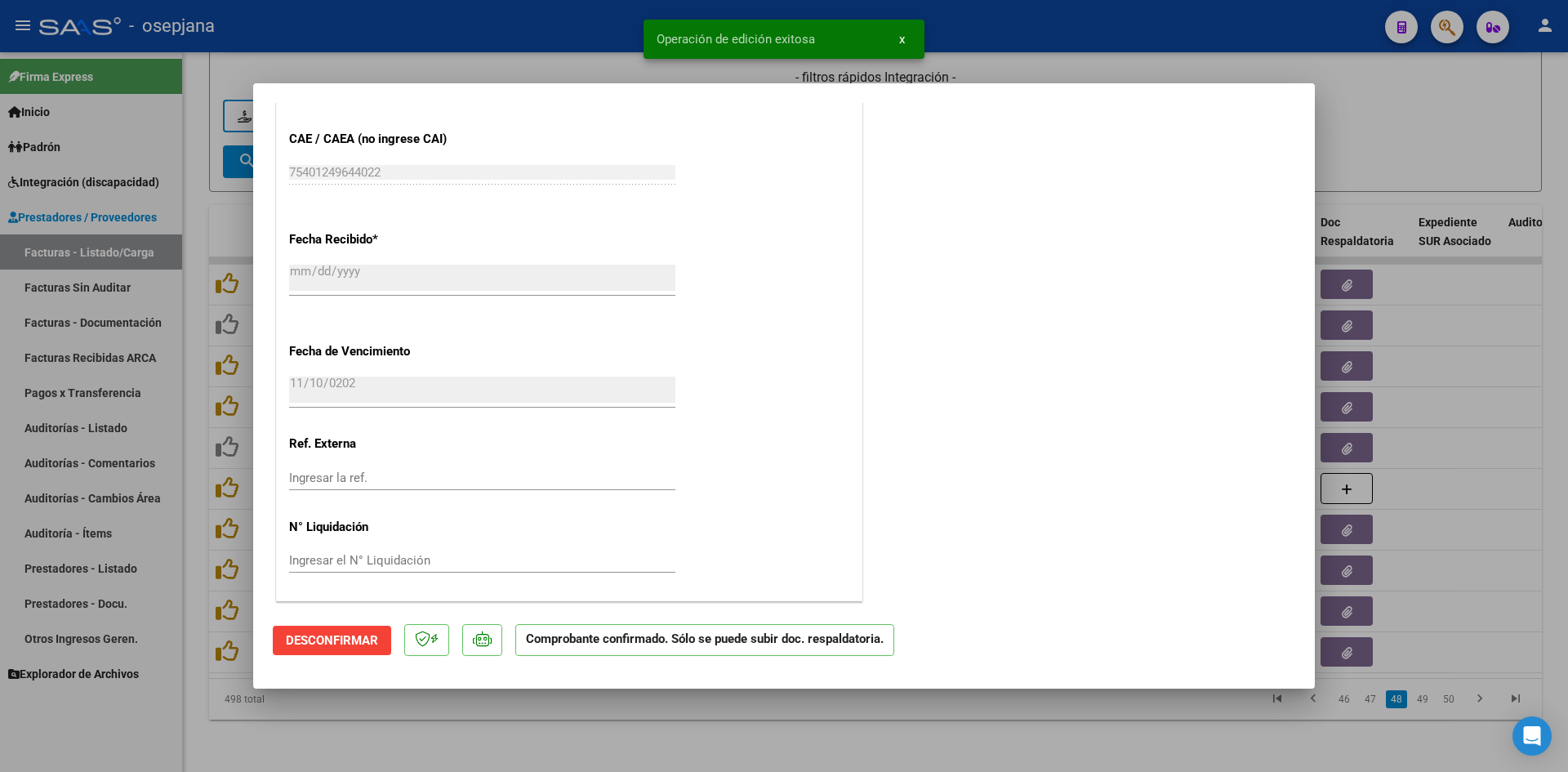
click at [1423, 144] on div at bounding box center [784, 386] width 1568 height 772
type input "$ 0,00"
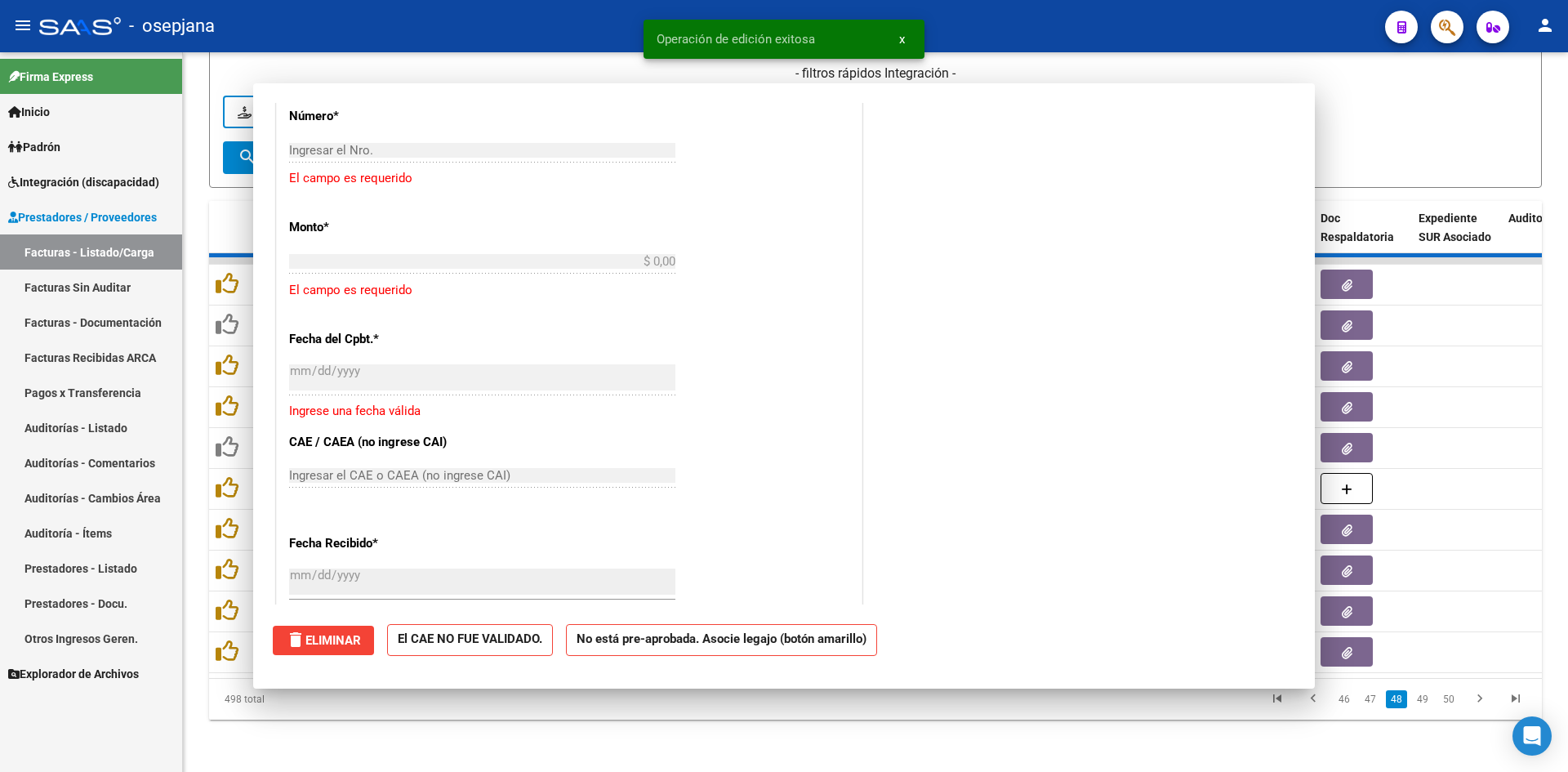
scroll to position [0, 0]
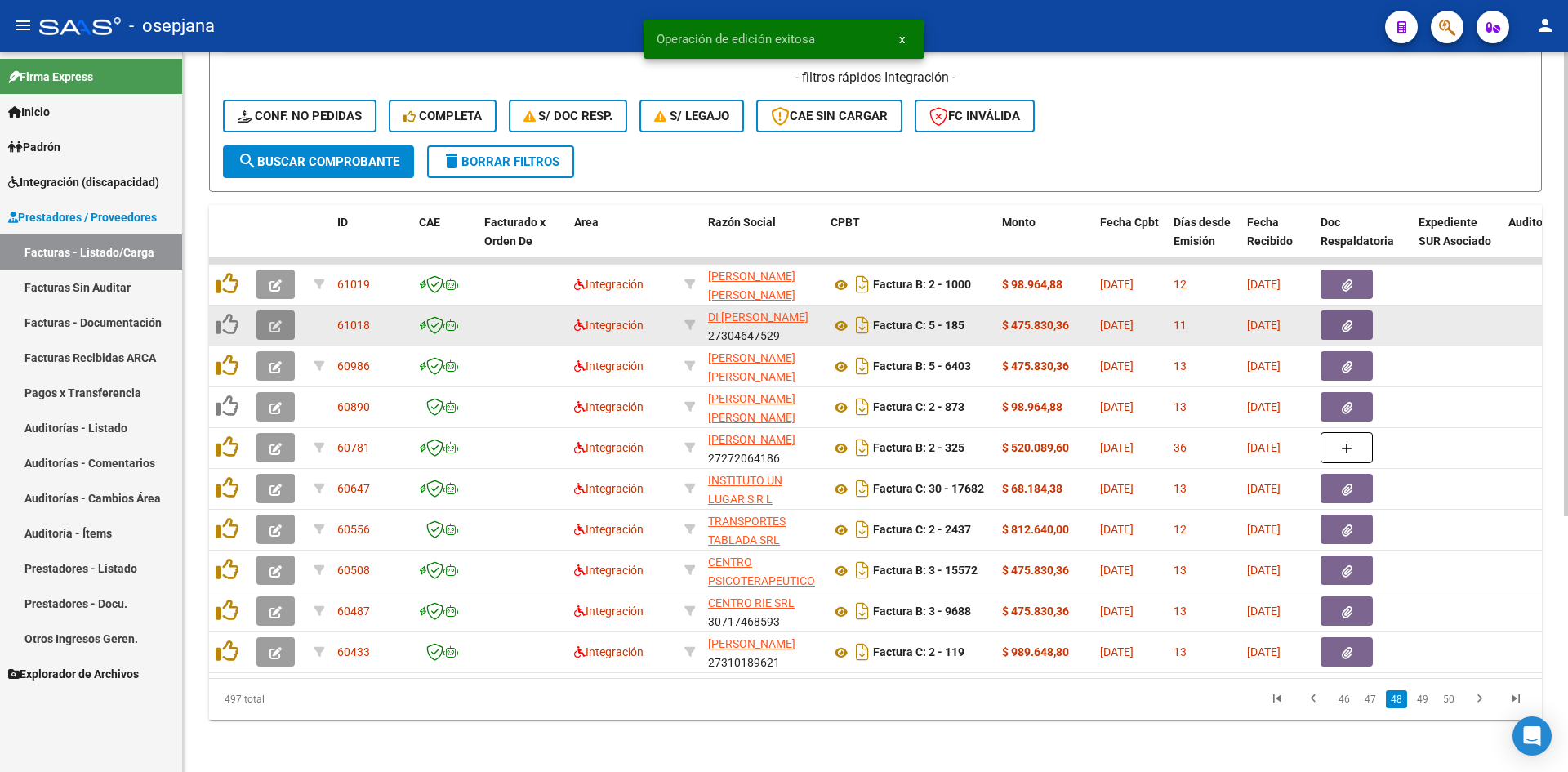
click at [287, 310] on button "button" at bounding box center [276, 325] width 39 height 30
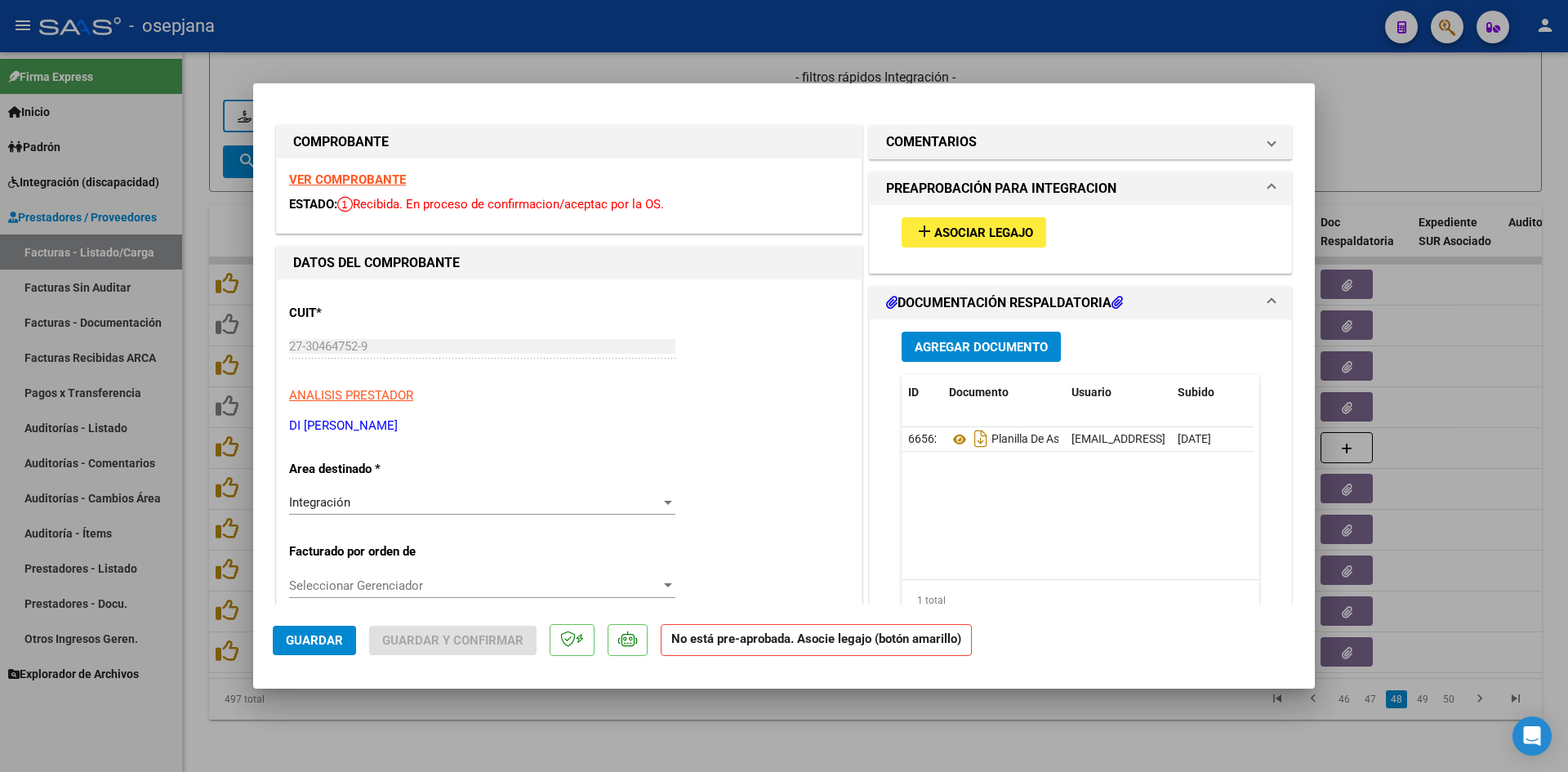
click at [377, 175] on strong "VER COMPROBANTE" at bounding box center [347, 180] width 117 height 15
click at [981, 242] on button "add Asociar Legajo" at bounding box center [974, 232] width 145 height 30
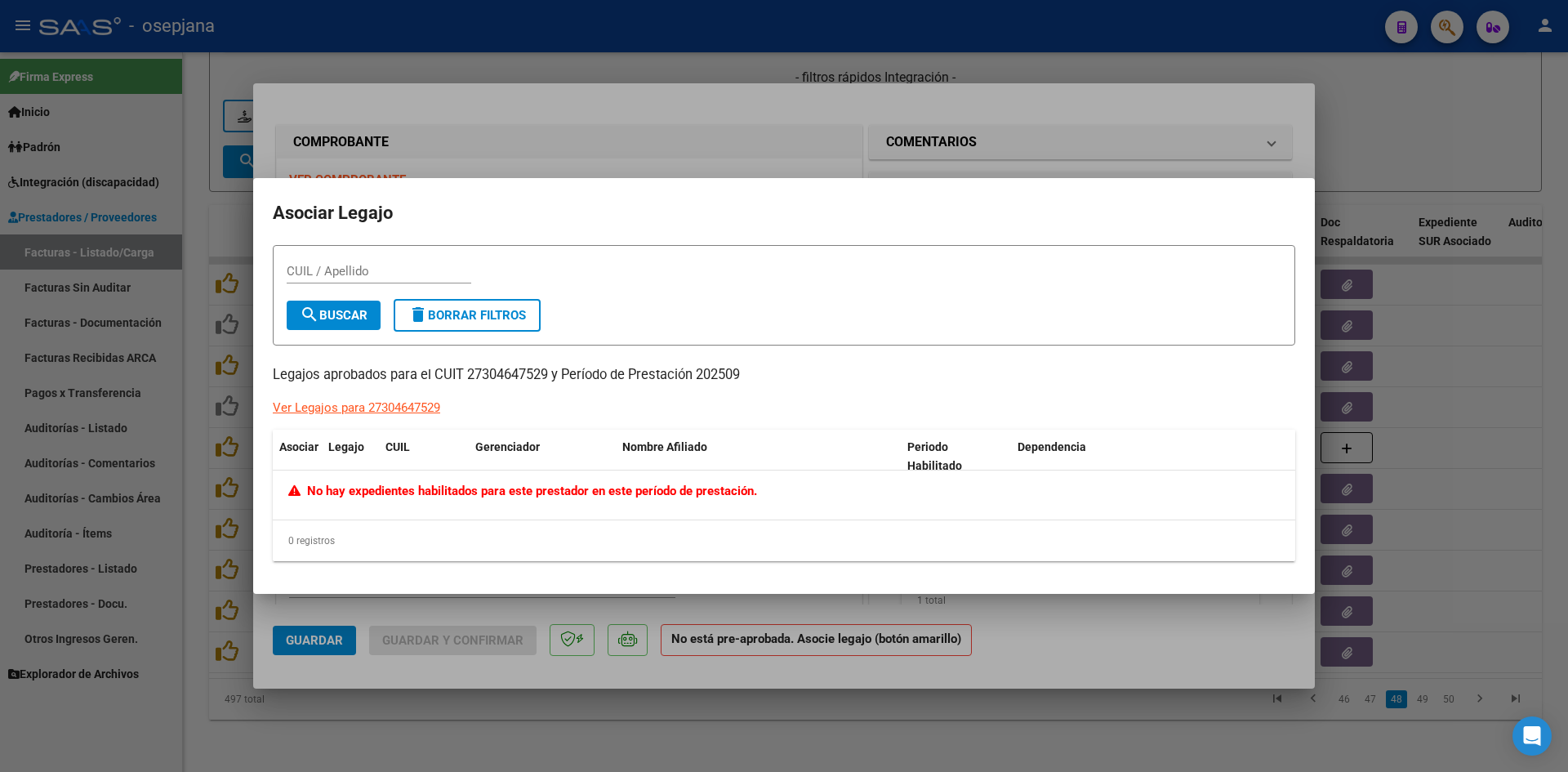
click at [761, 173] on div at bounding box center [784, 386] width 1568 height 772
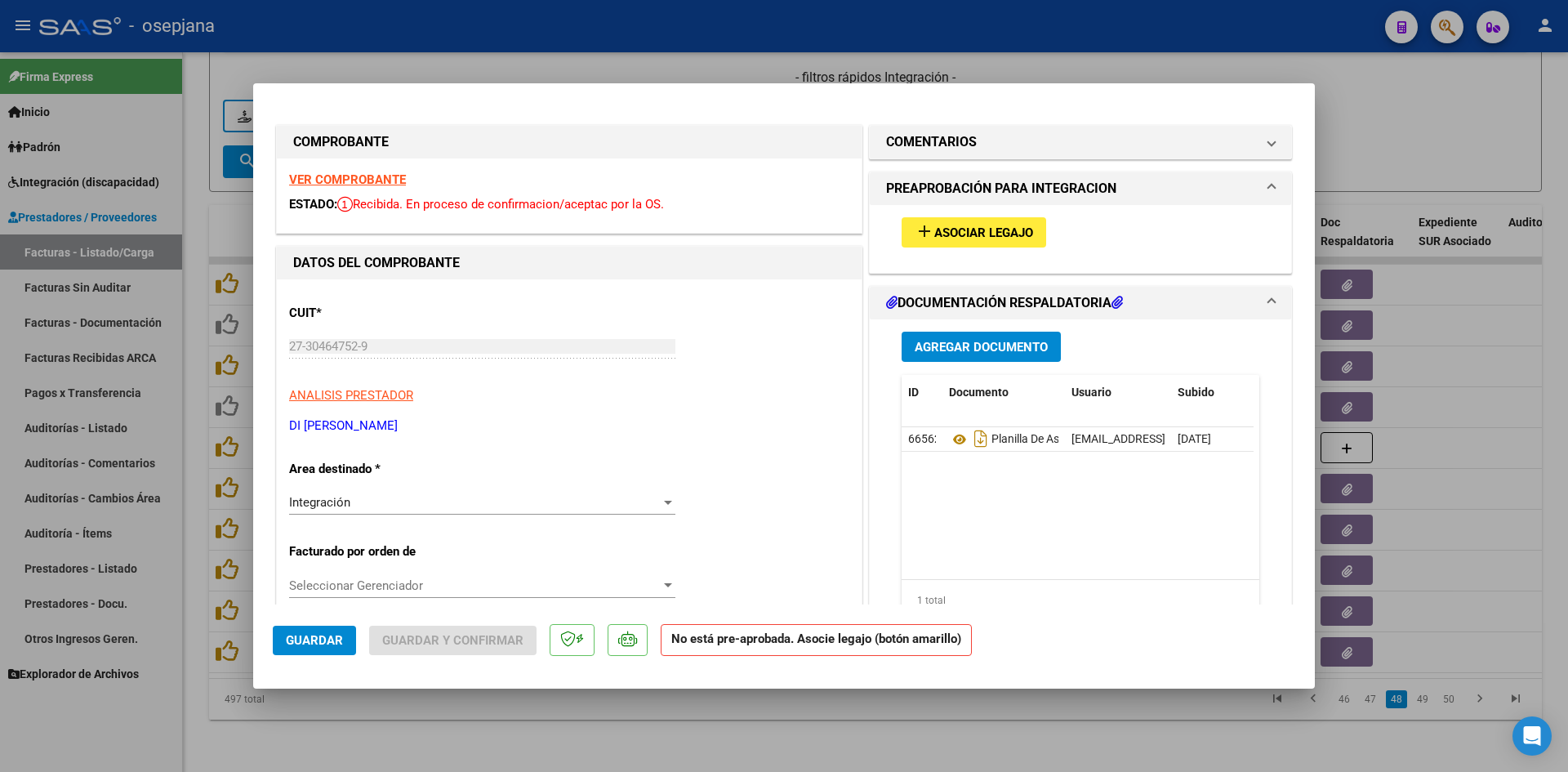
click at [1359, 95] on div at bounding box center [784, 386] width 1568 height 772
type input "$ 0,00"
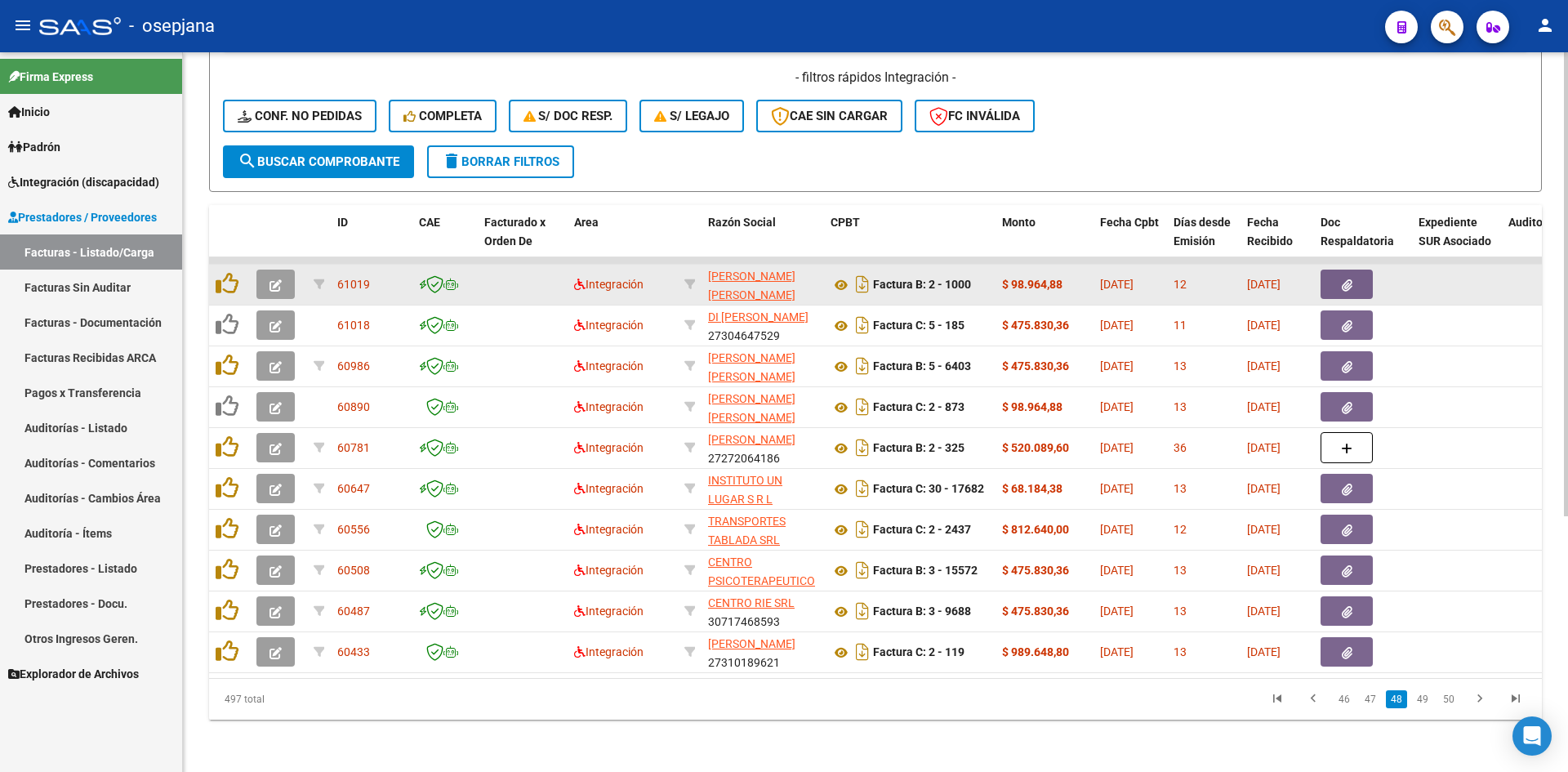
click at [281, 271] on button "button" at bounding box center [276, 284] width 39 height 30
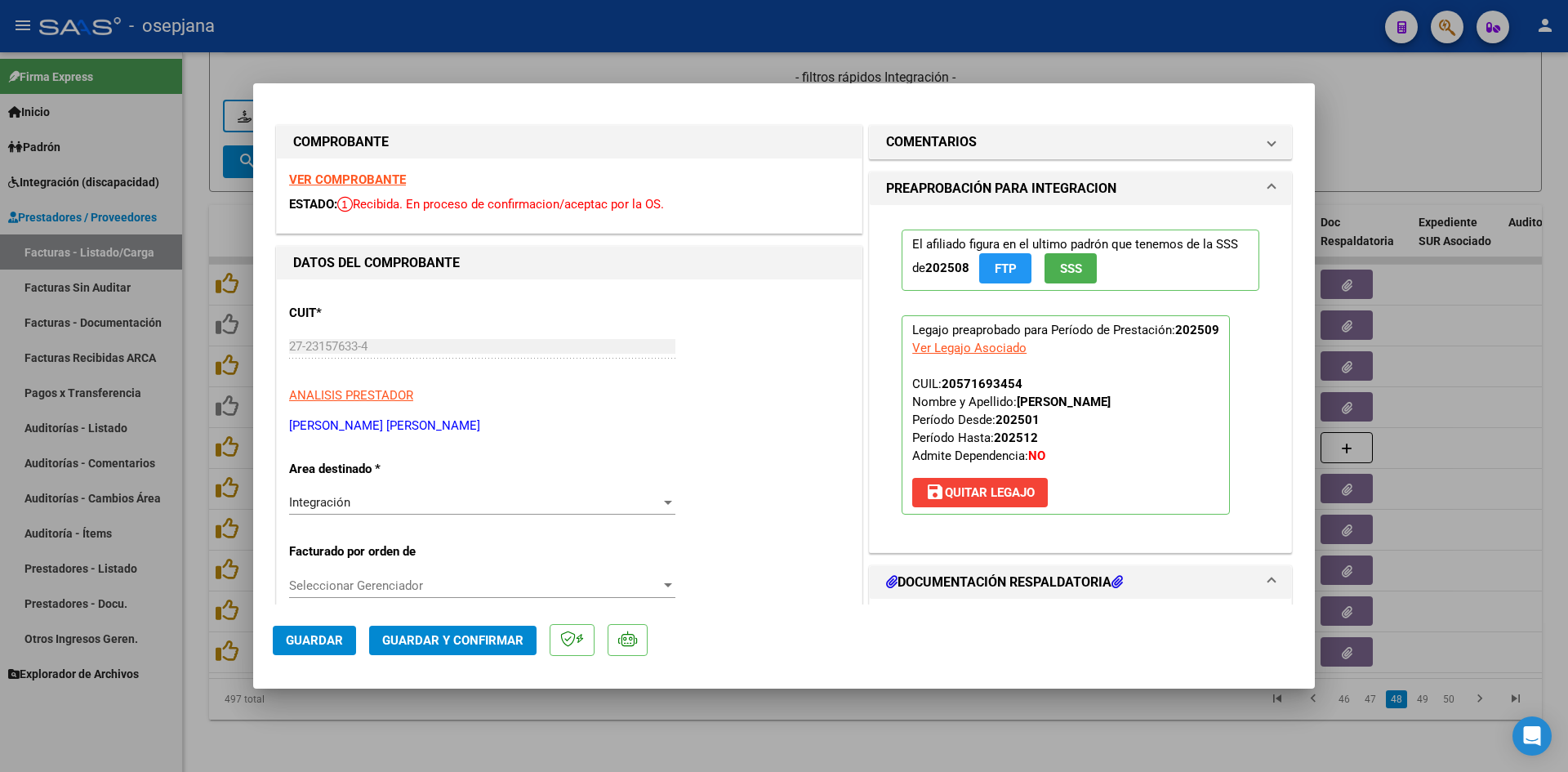
click at [308, 180] on strong "VER COMPROBANTE" at bounding box center [347, 180] width 117 height 15
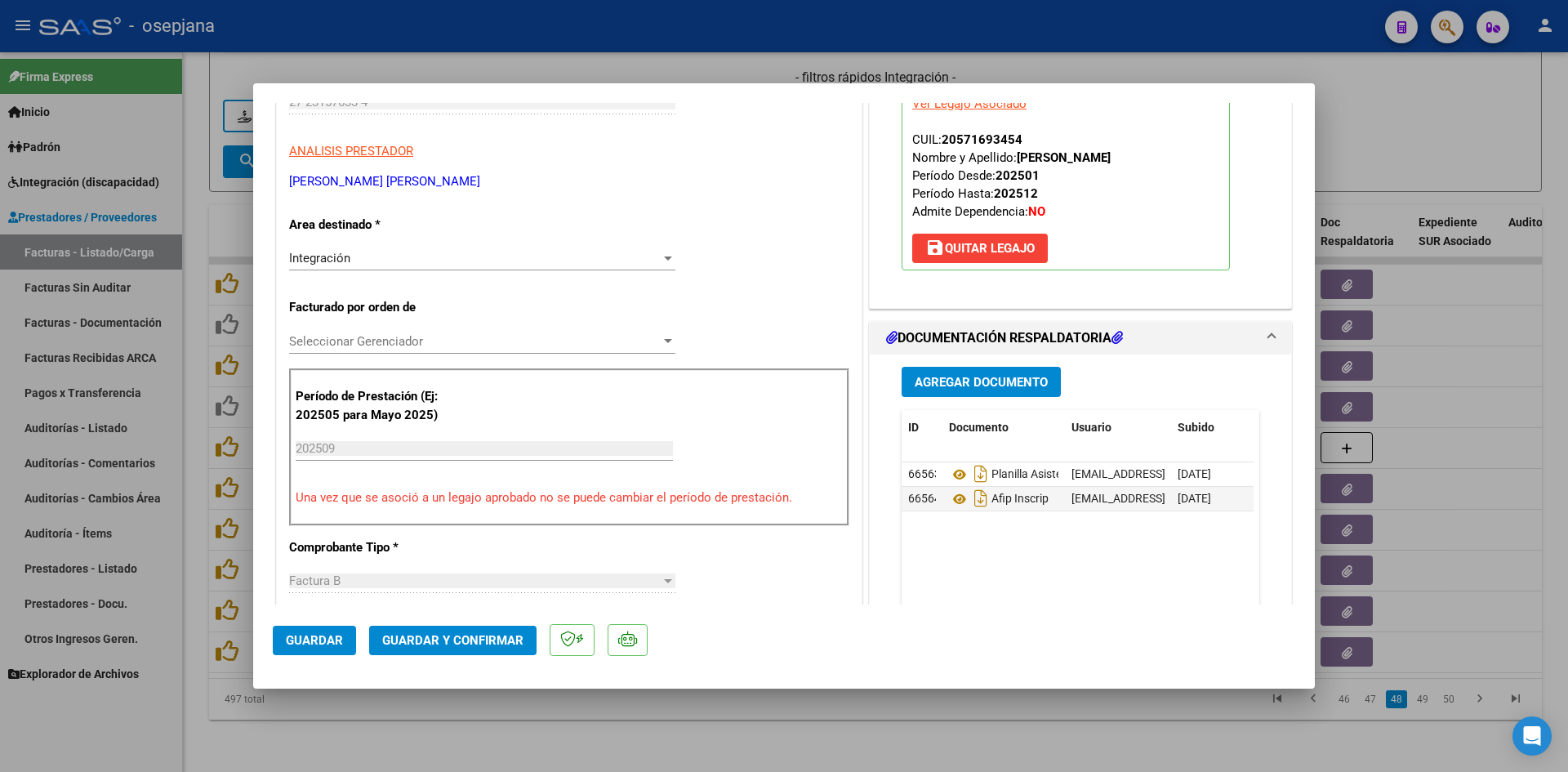
scroll to position [245, 0]
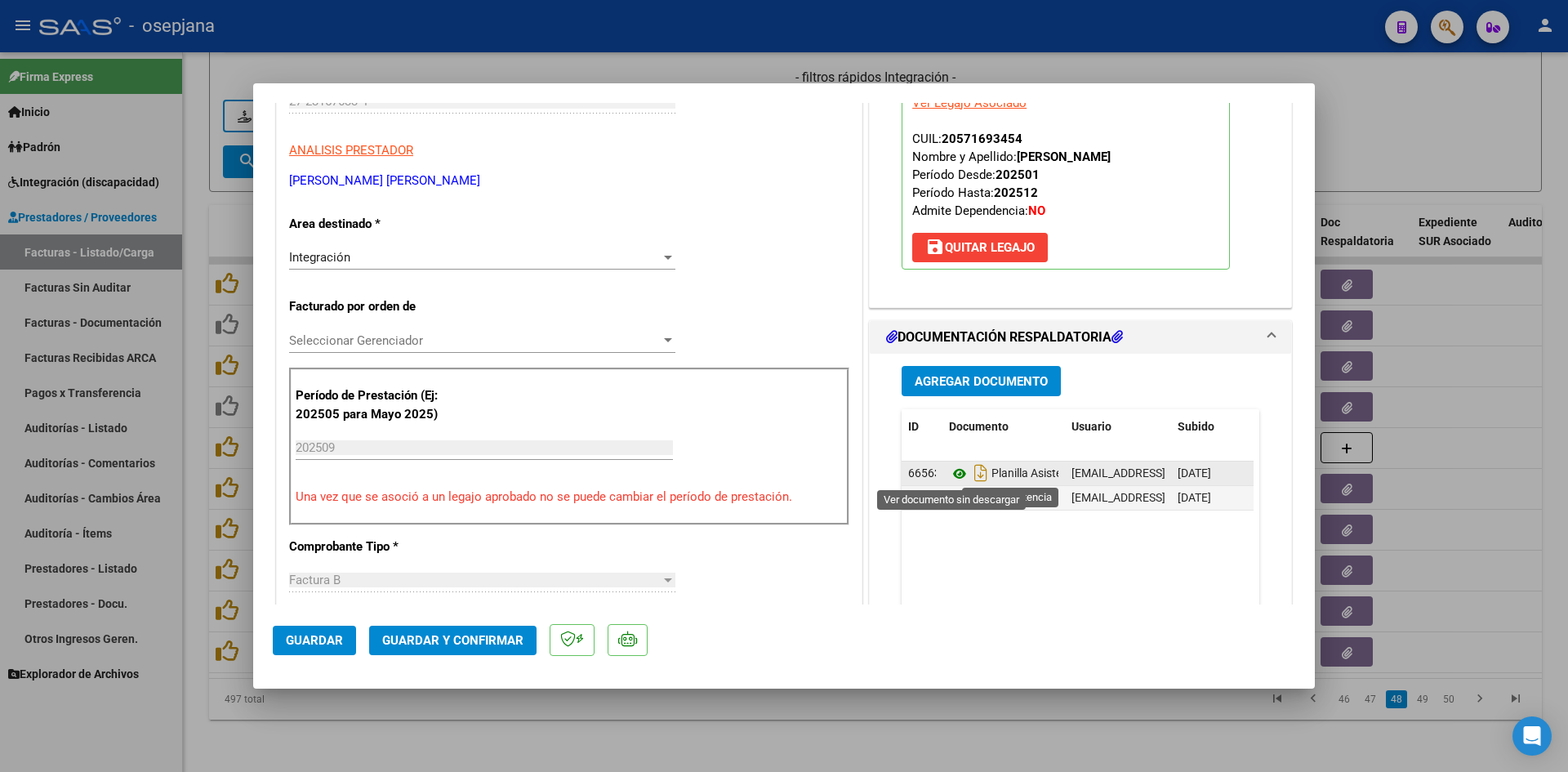
click at [952, 475] on icon at bounding box center [959, 474] width 21 height 19
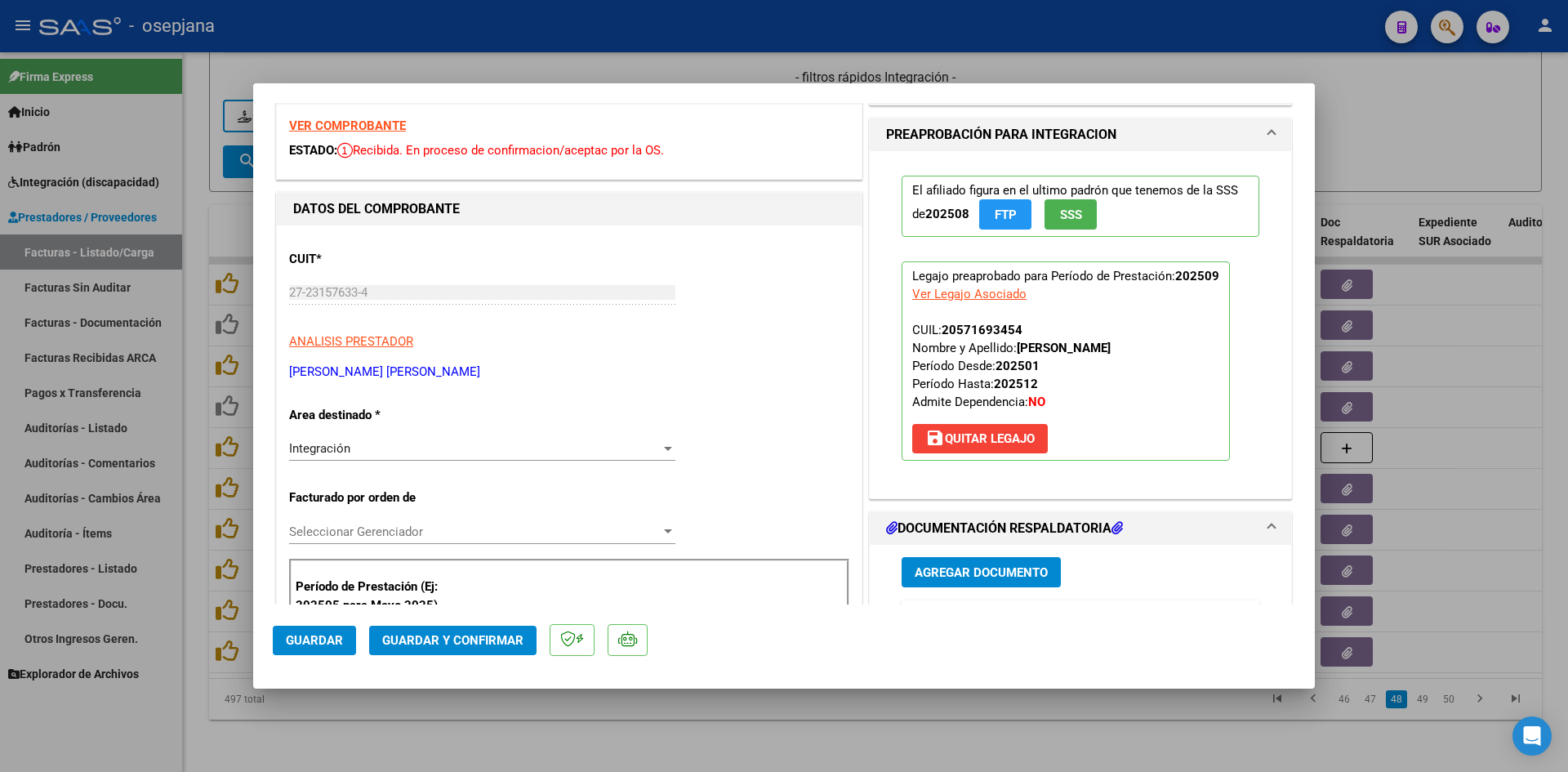
scroll to position [0, 0]
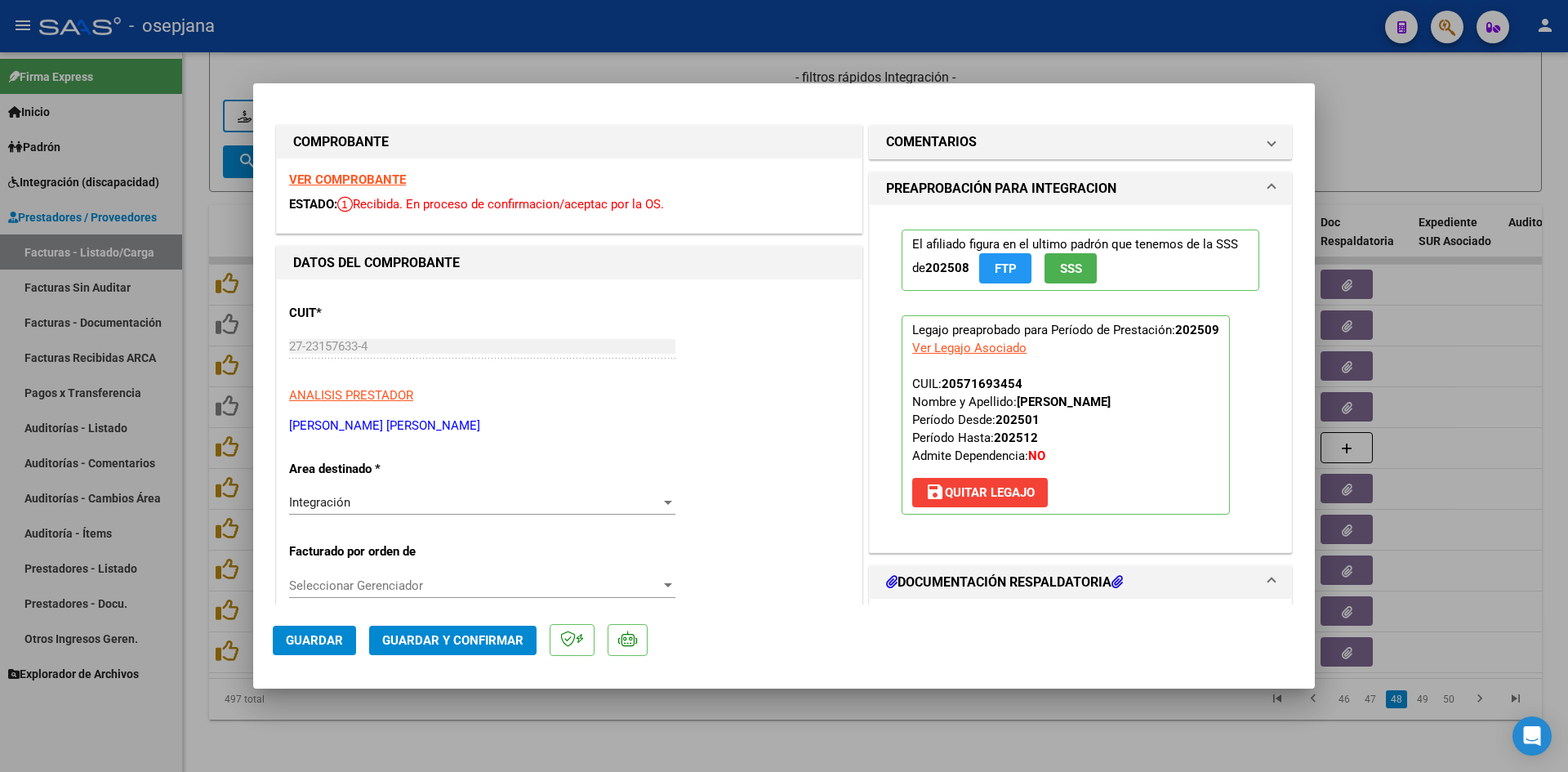
click at [388, 171] on div "VER COMPROBANTE ESTADO: Recibida. En proceso de confirmacion/aceptac por la OS." at bounding box center [569, 196] width 584 height 75
click at [388, 175] on strong "VER COMPROBANTE" at bounding box center [347, 180] width 117 height 15
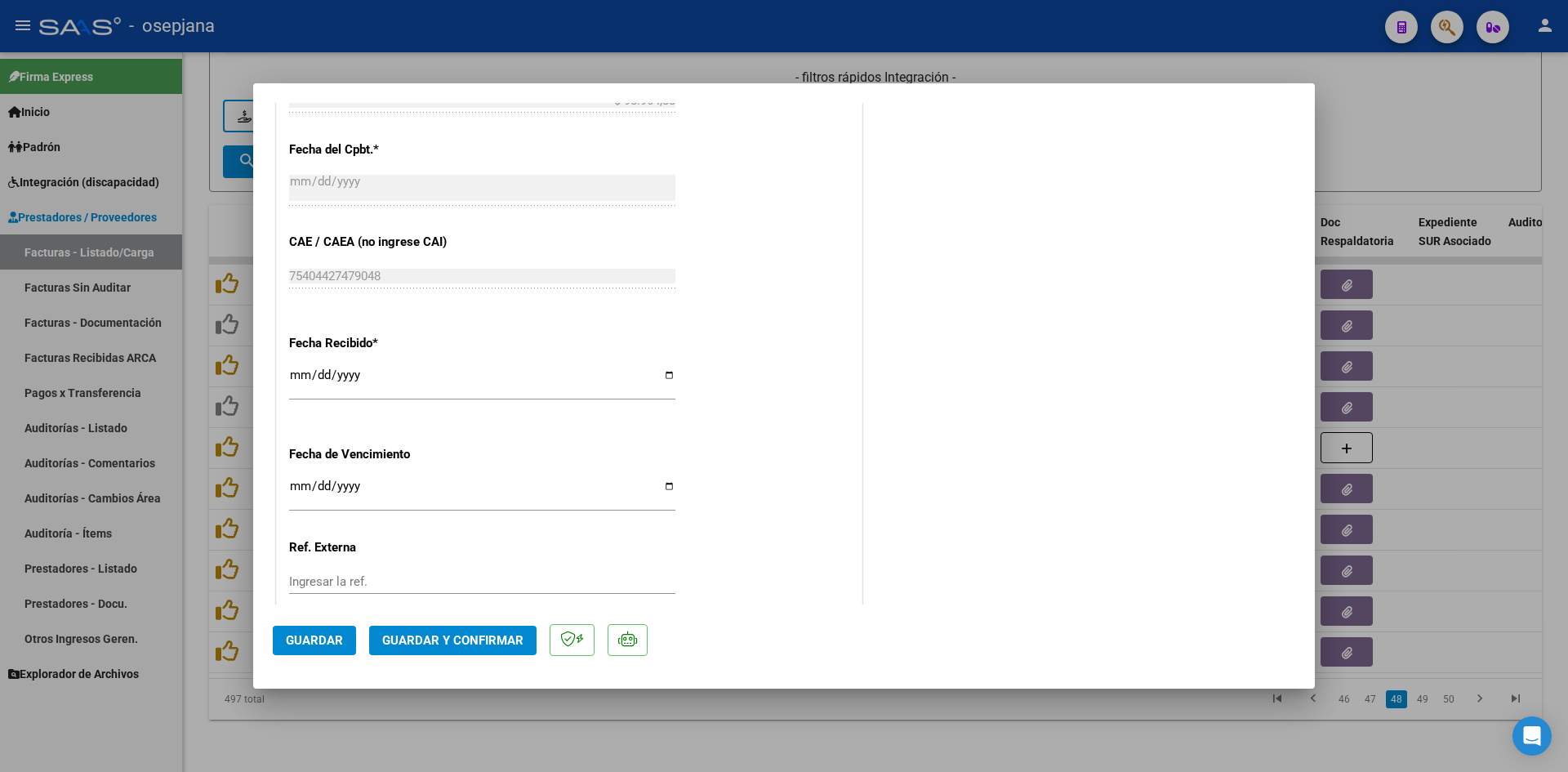
scroll to position [981, 0]
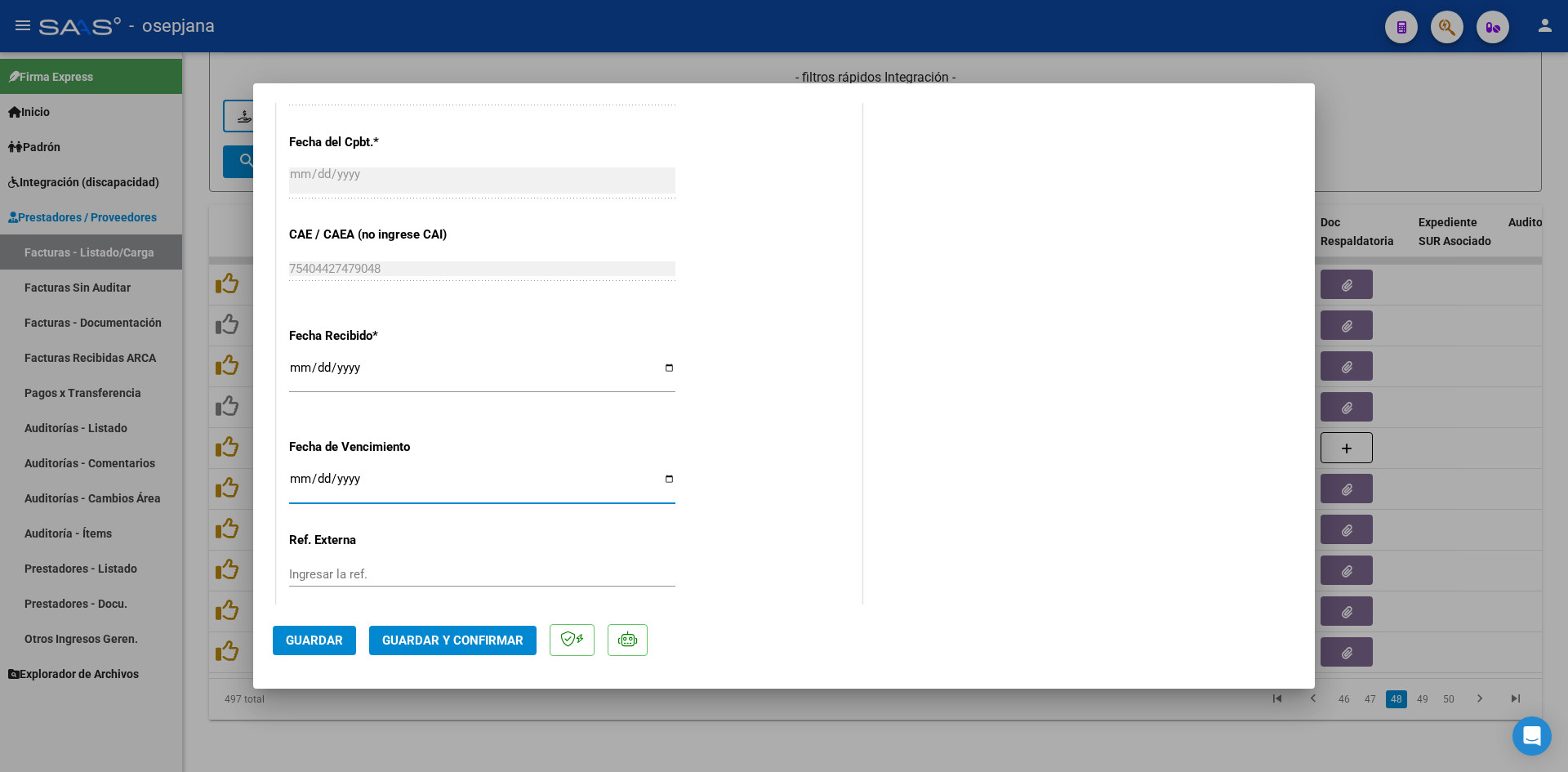
click at [296, 478] on input "[DATE]" at bounding box center [482, 485] width 386 height 26
type input "[DATE]"
click at [466, 633] on span "Guardar y Confirmar" at bounding box center [452, 641] width 141 height 15
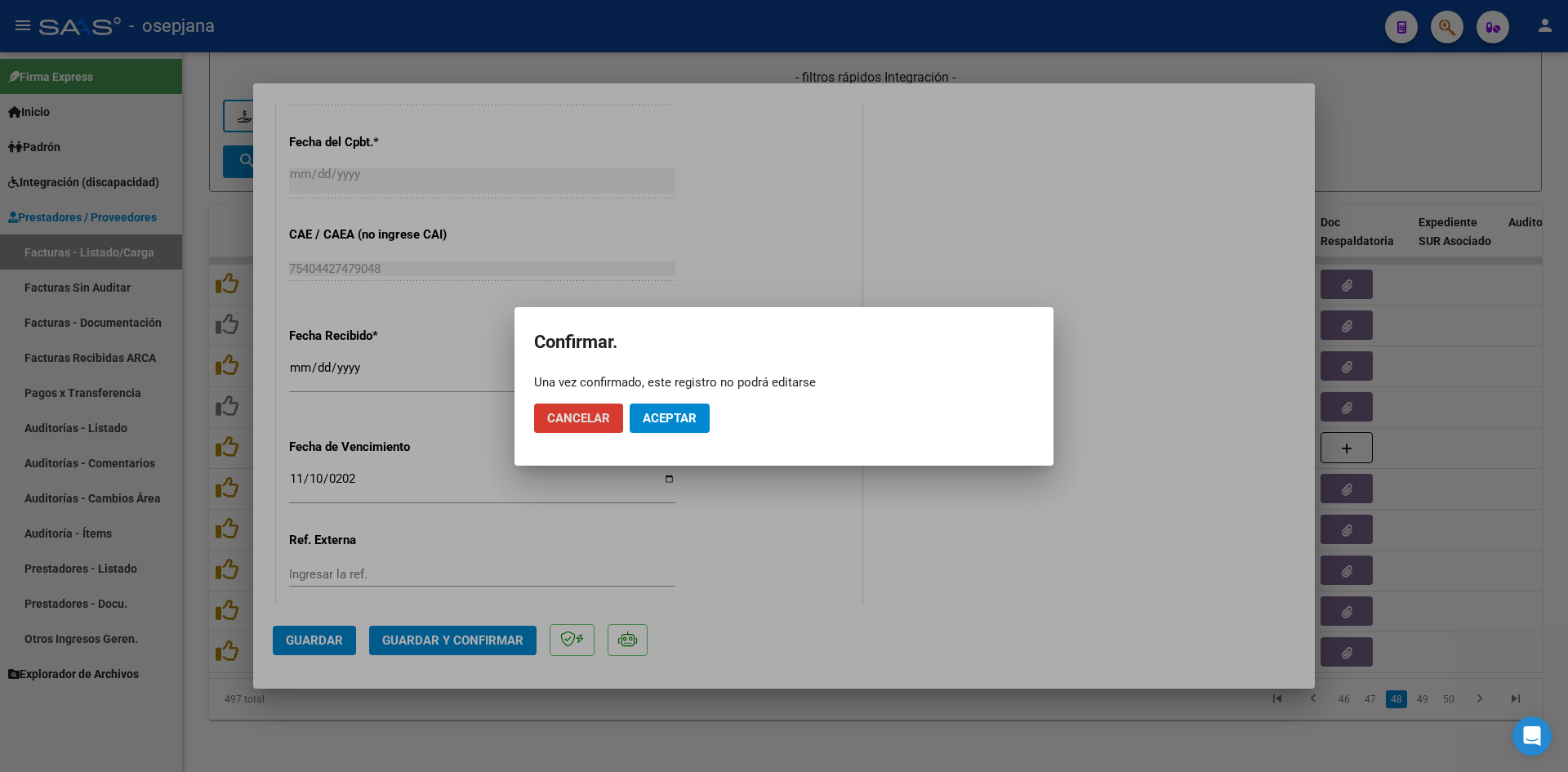
click at [675, 411] on span "Aceptar" at bounding box center [669, 418] width 54 height 15
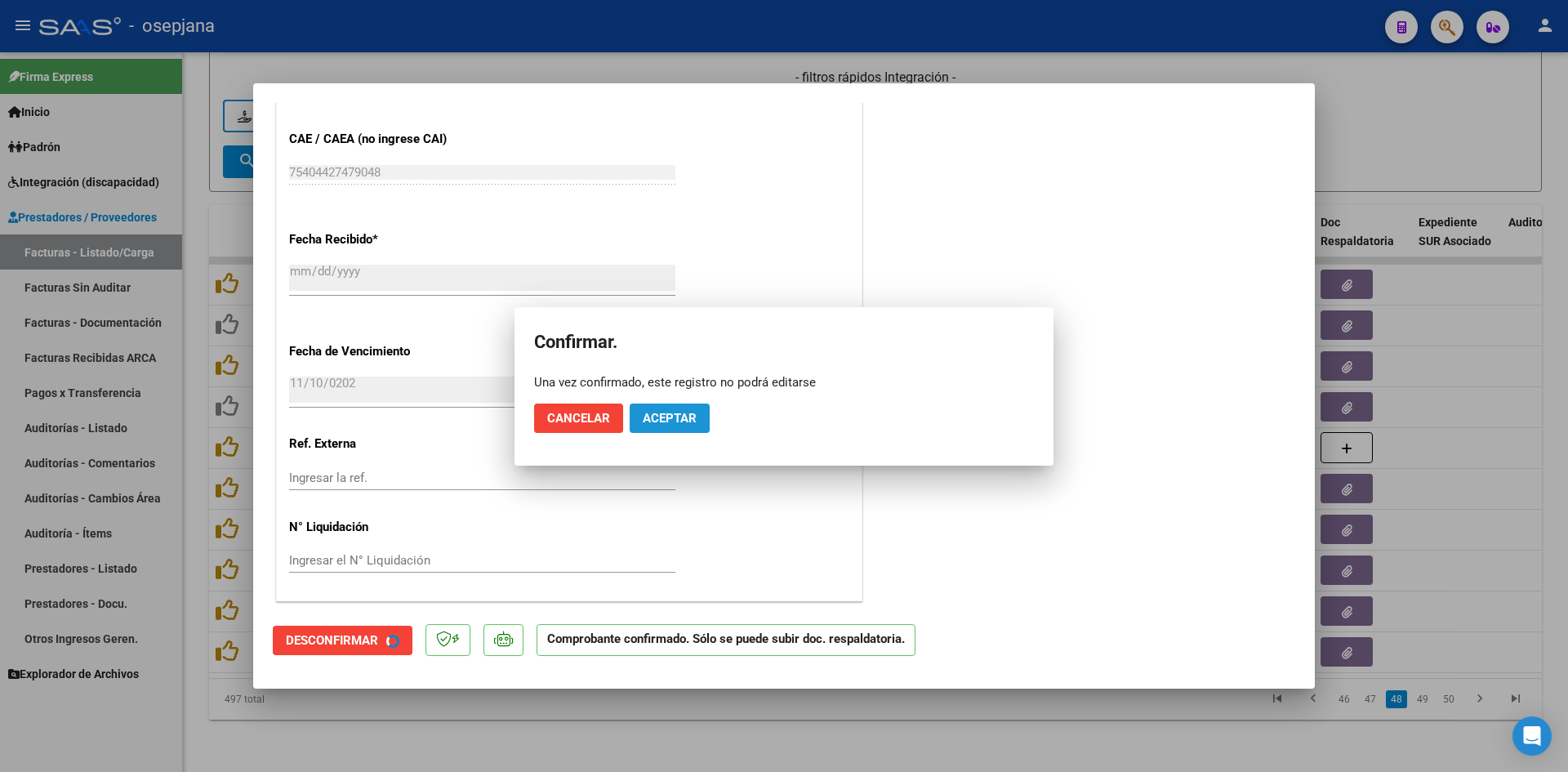
scroll to position [879, 0]
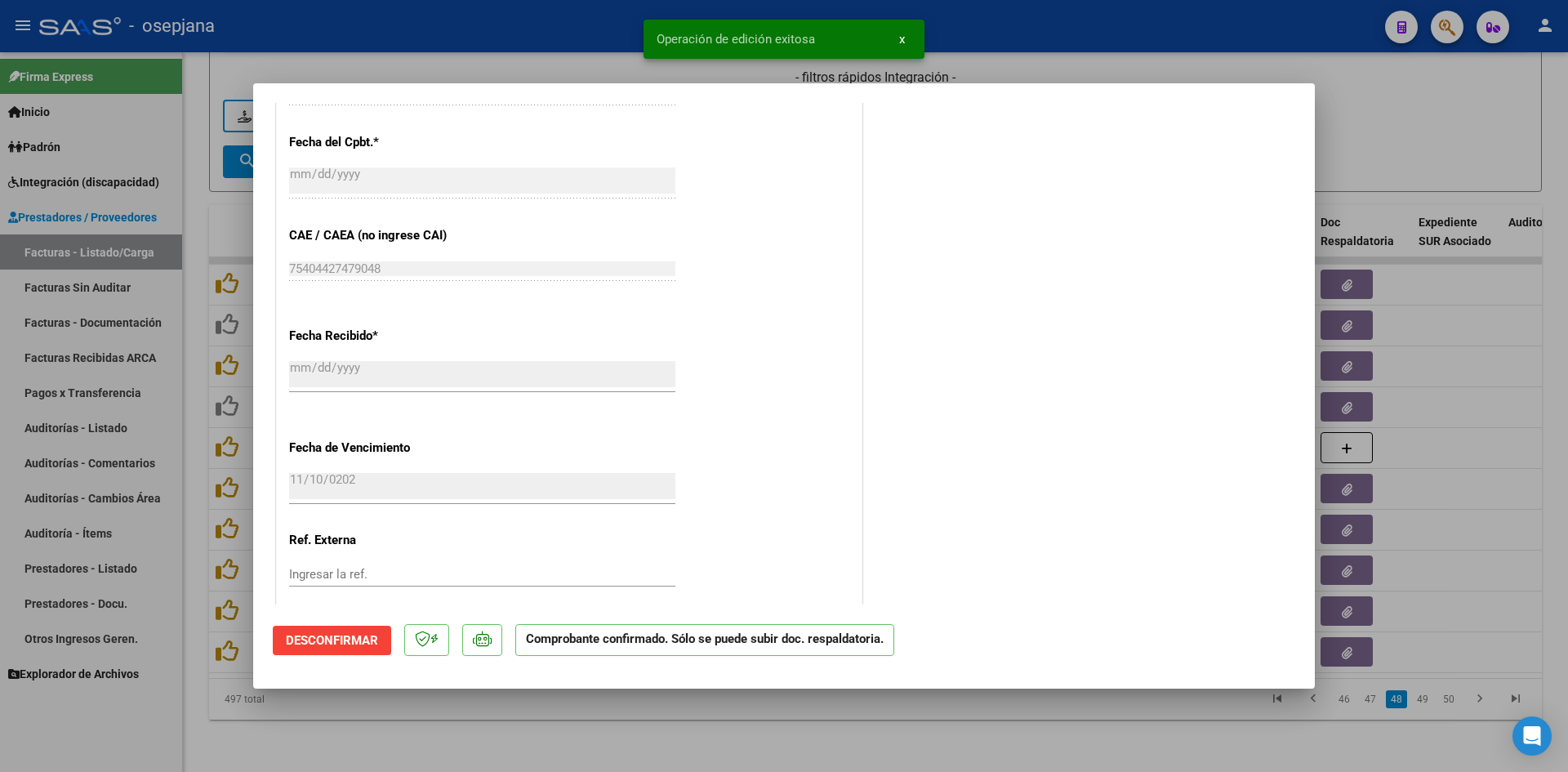
click at [1400, 111] on div at bounding box center [784, 386] width 1568 height 772
type input "$ 0,00"
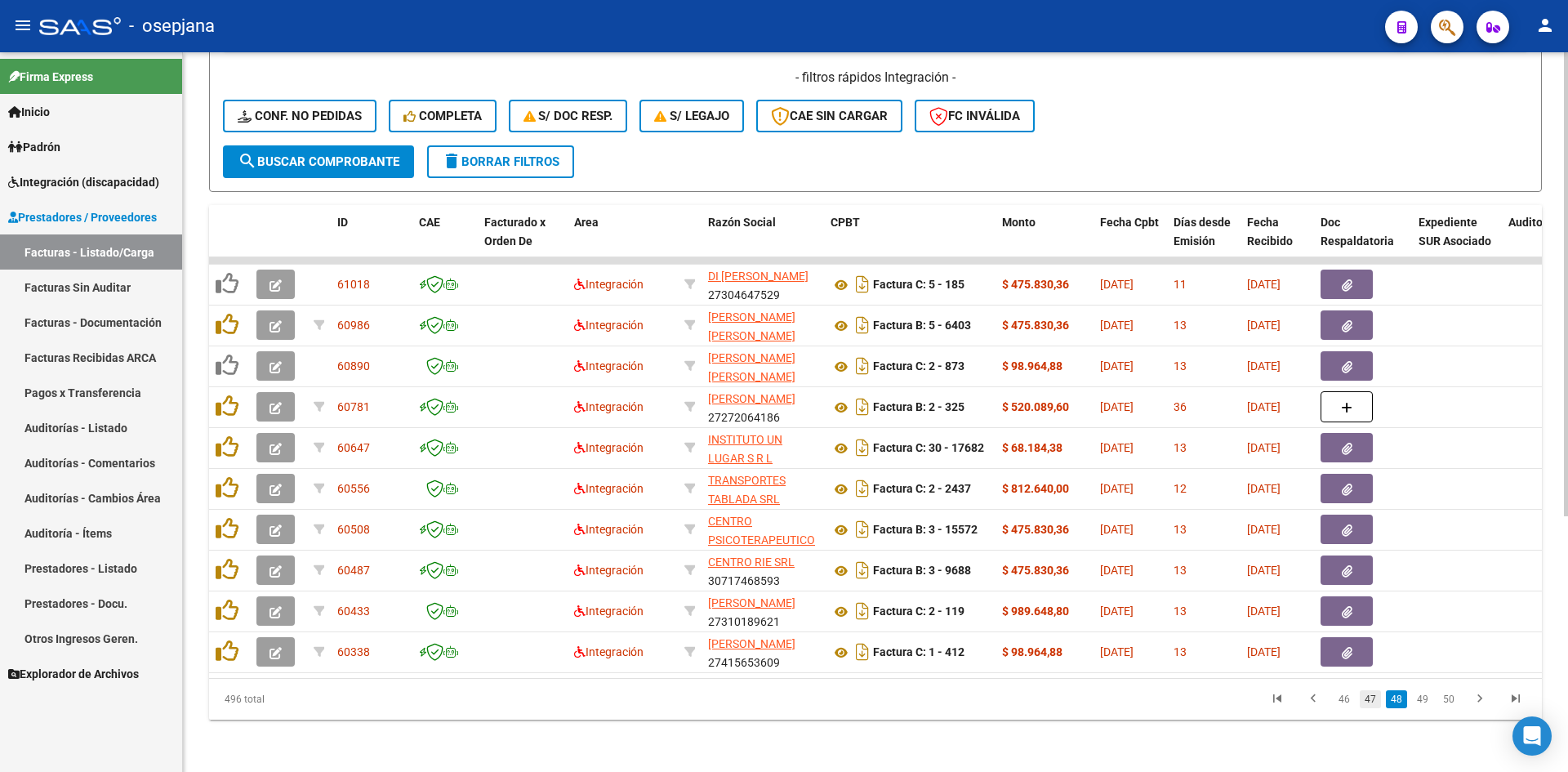
click at [1368, 696] on link "47" at bounding box center [1370, 699] width 21 height 18
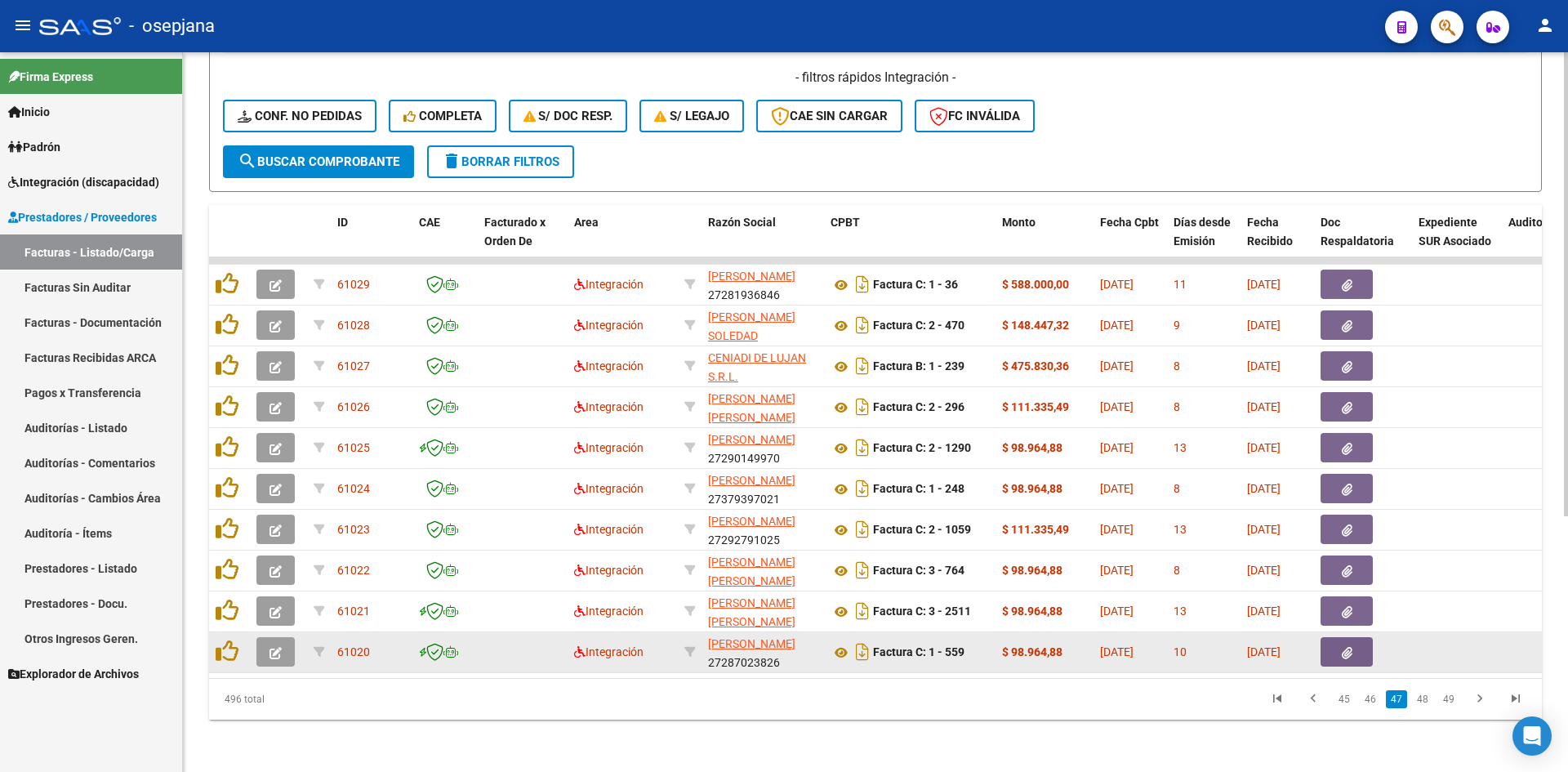
click at [280, 637] on button "button" at bounding box center [276, 652] width 39 height 30
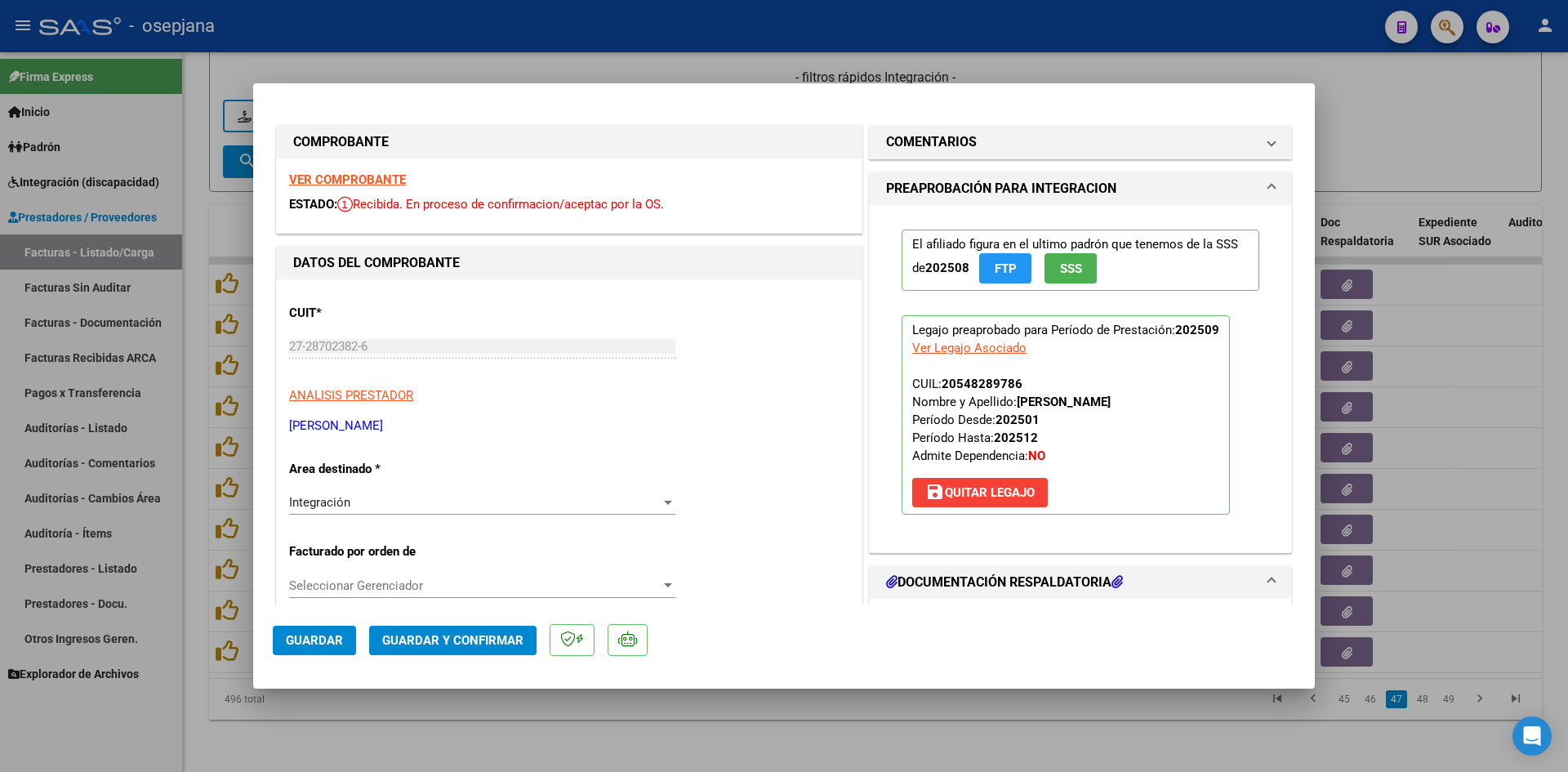
click at [381, 174] on strong "VER COMPROBANTE" at bounding box center [347, 180] width 117 height 15
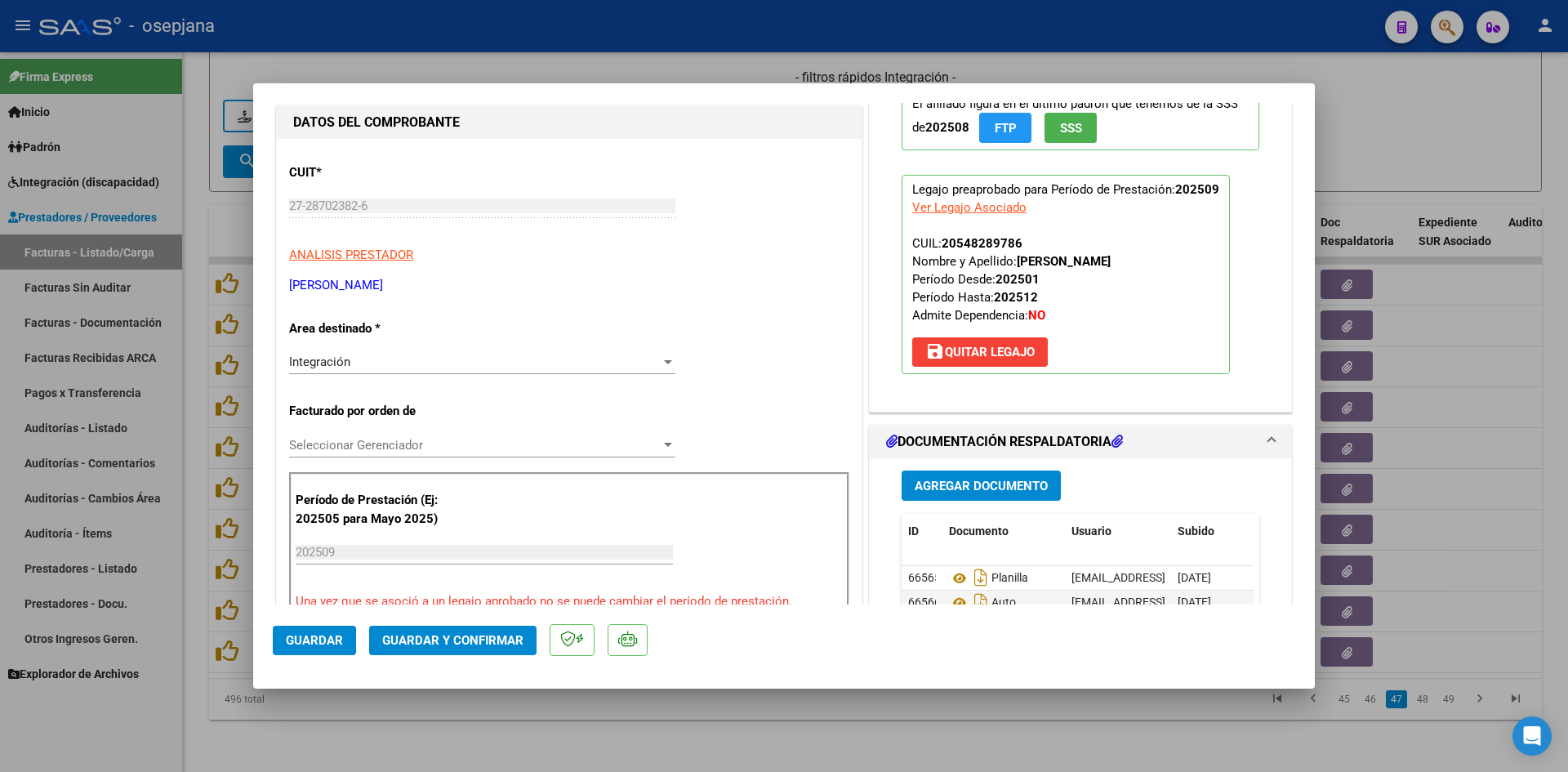
scroll to position [245, 0]
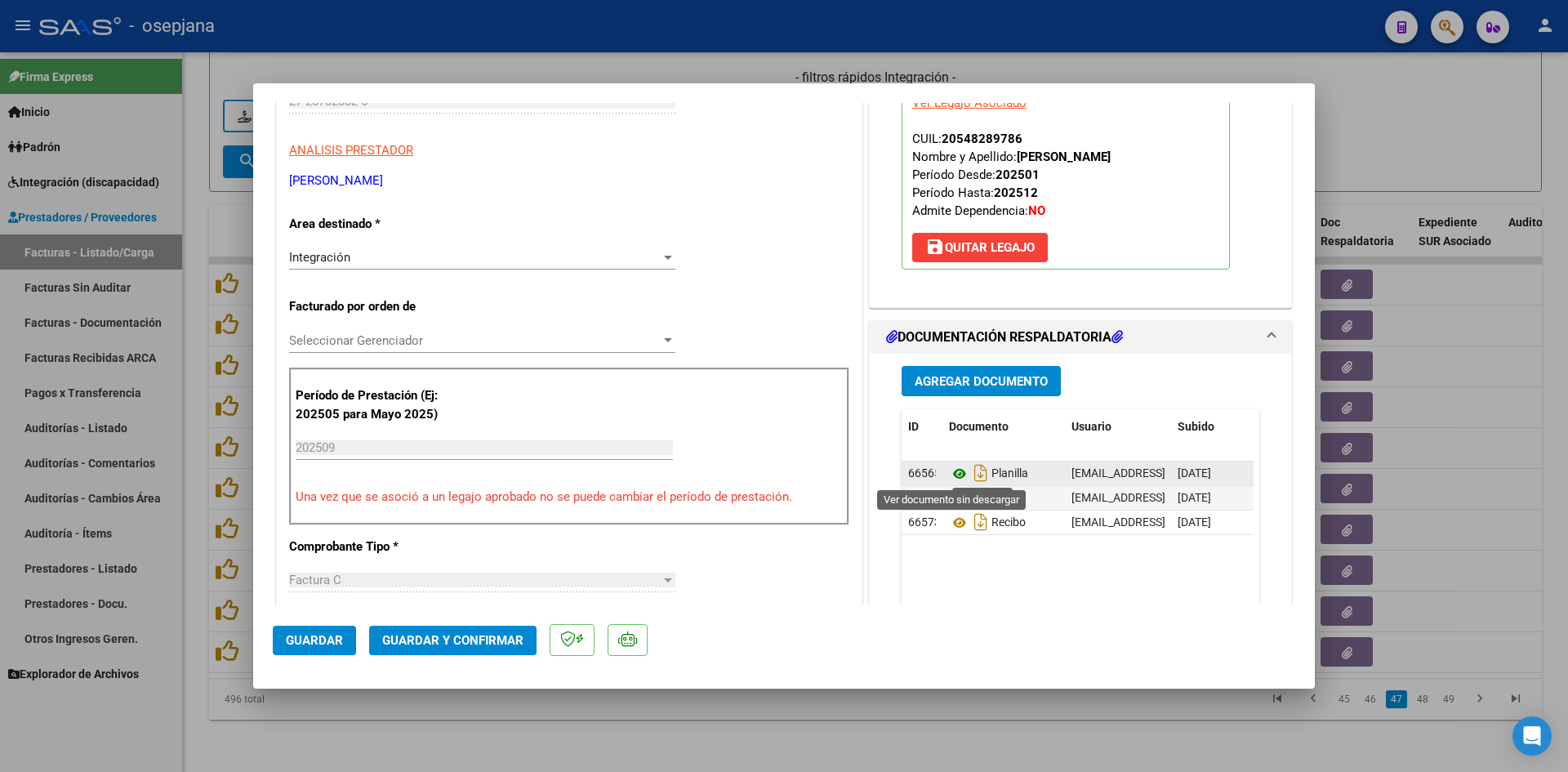
click at [949, 470] on icon at bounding box center [959, 474] width 21 height 19
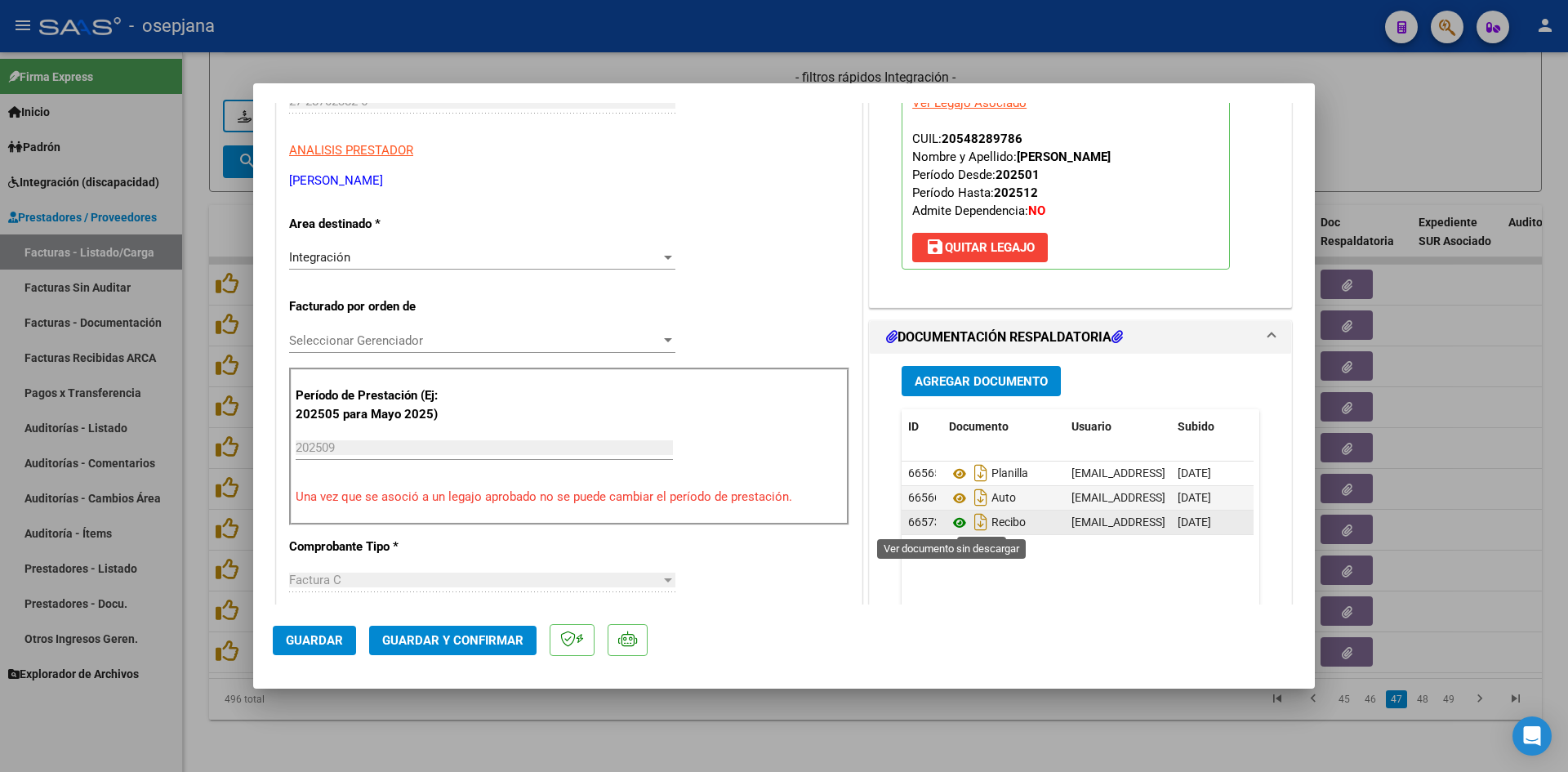
click at [953, 525] on icon at bounding box center [959, 523] width 21 height 19
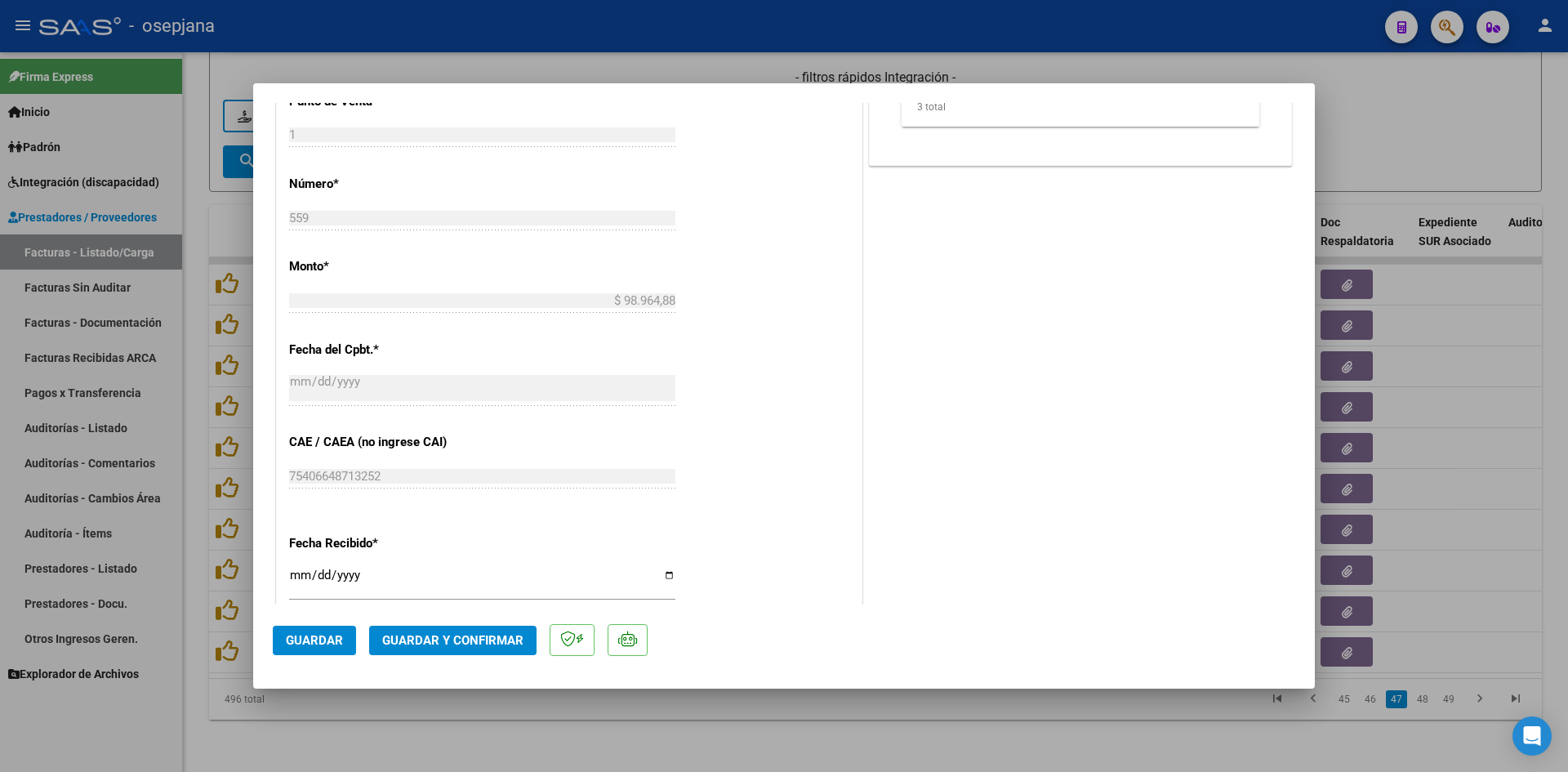
scroll to position [1062, 0]
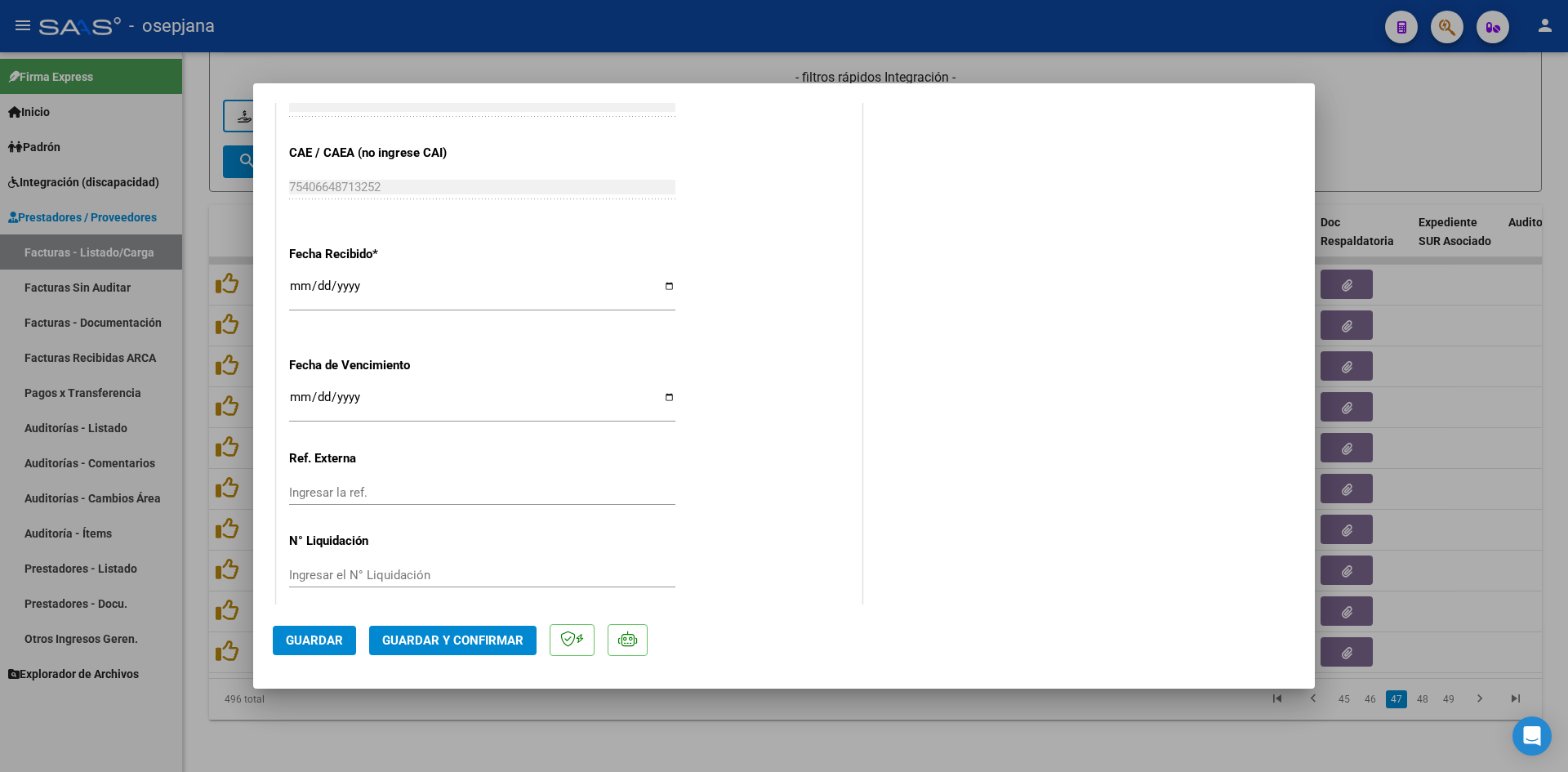
click at [293, 398] on input "Ingresar la fecha" at bounding box center [482, 404] width 386 height 26
type input "[DATE]"
click at [478, 641] on span "Guardar y Confirmar" at bounding box center [452, 641] width 141 height 15
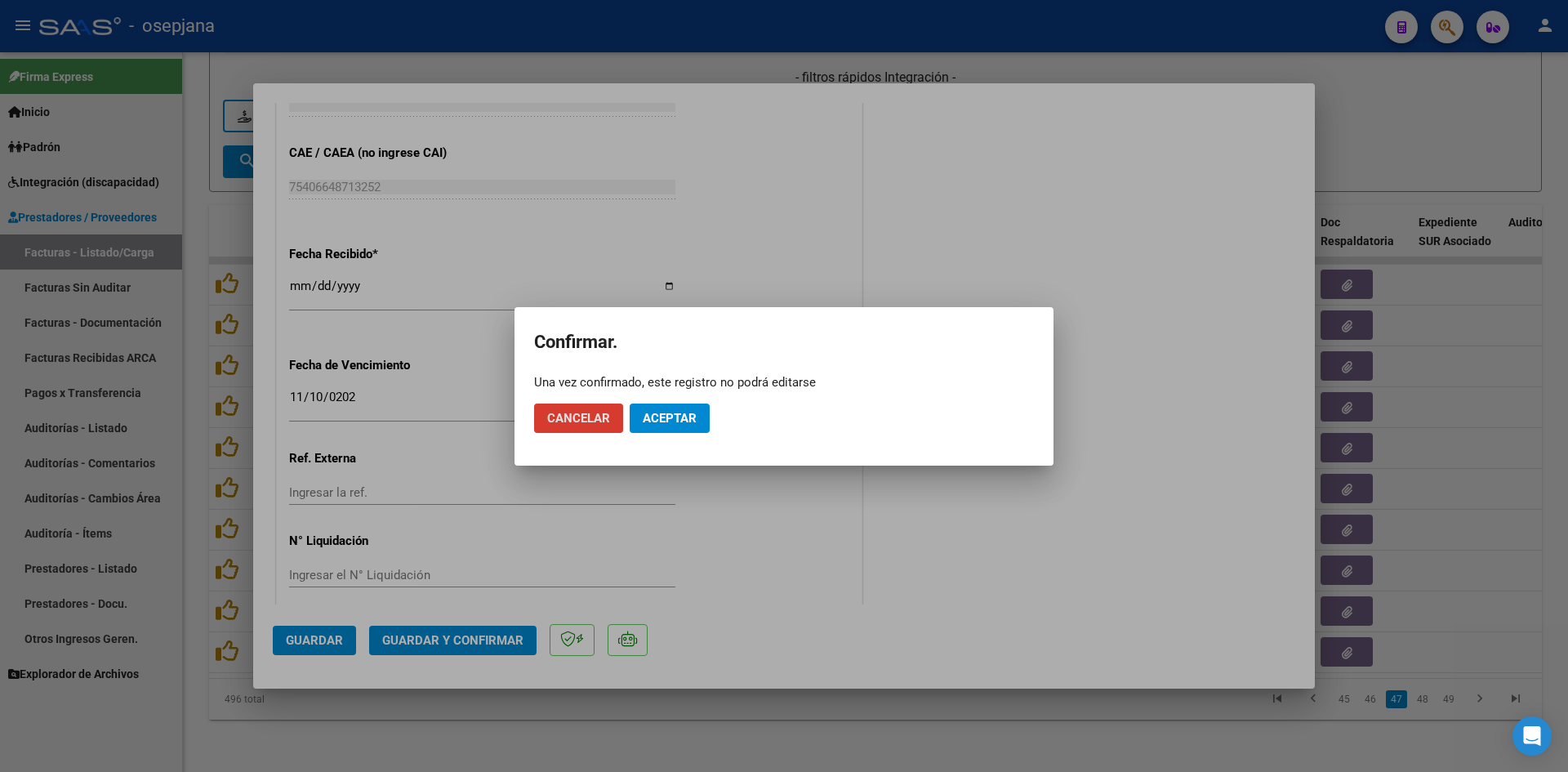
click at [671, 419] on span "Aceptar" at bounding box center [669, 418] width 54 height 15
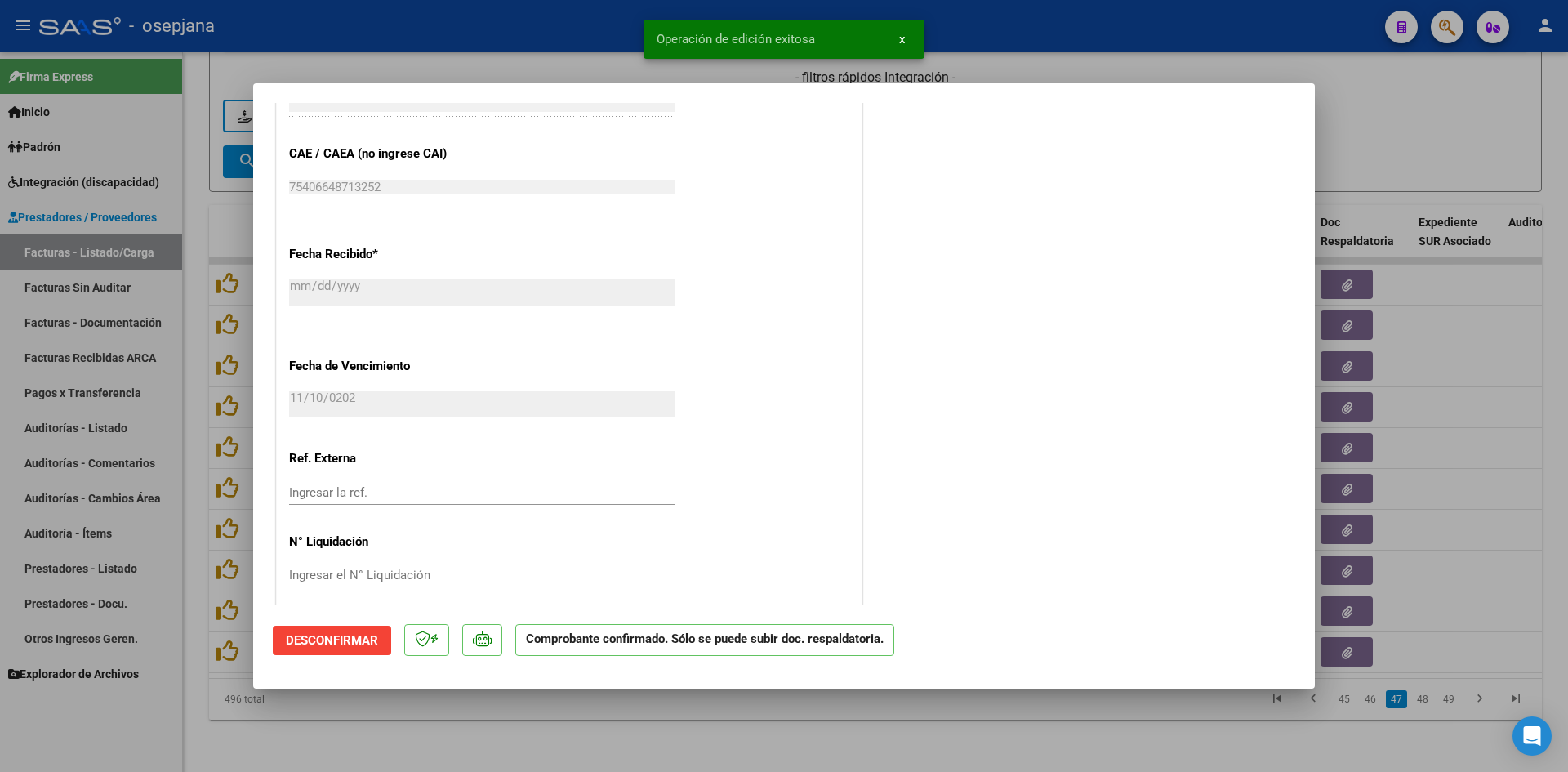
click at [1536, 113] on div at bounding box center [784, 386] width 1568 height 772
type input "$ 0,00"
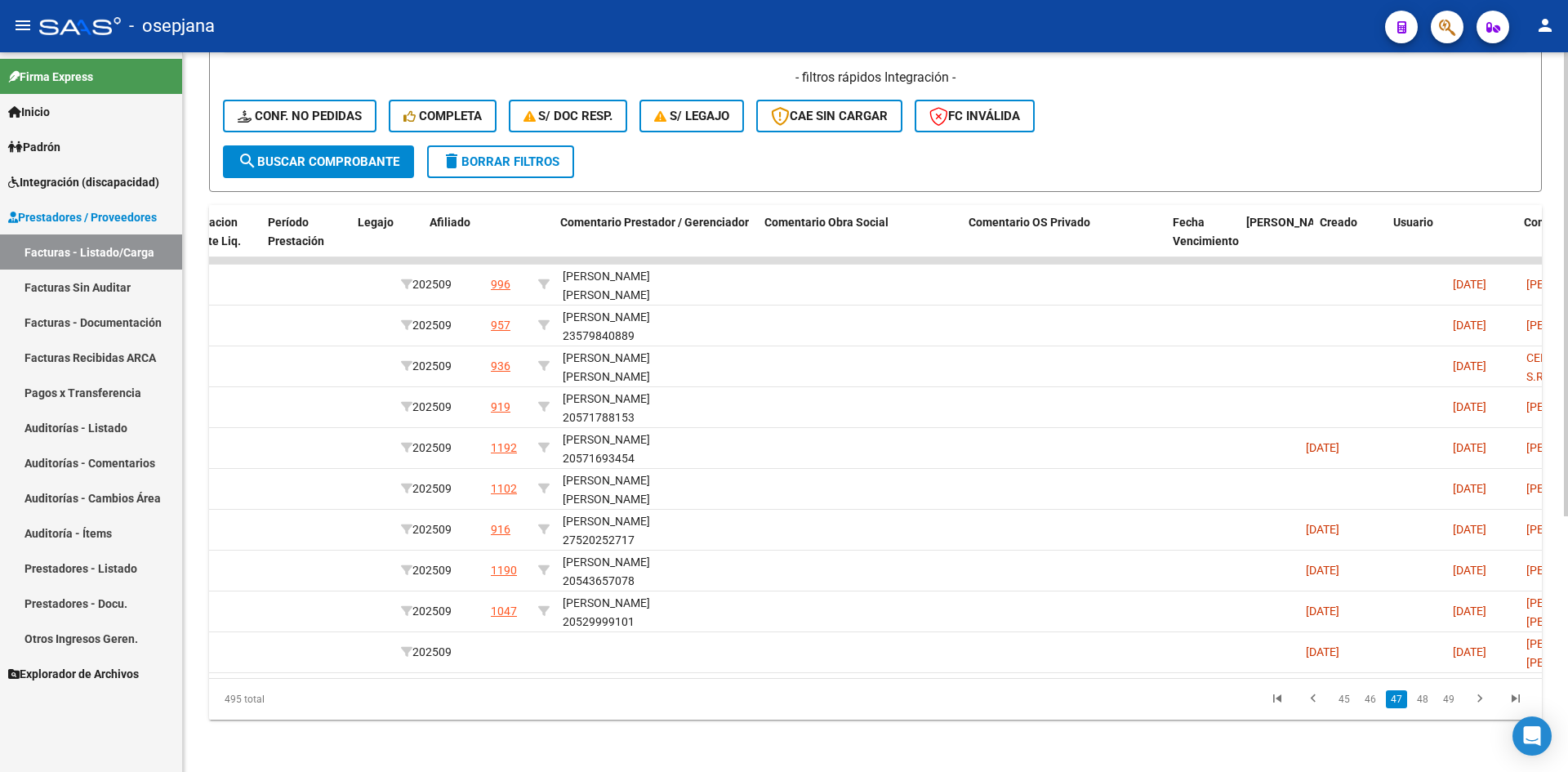
scroll to position [0, 0]
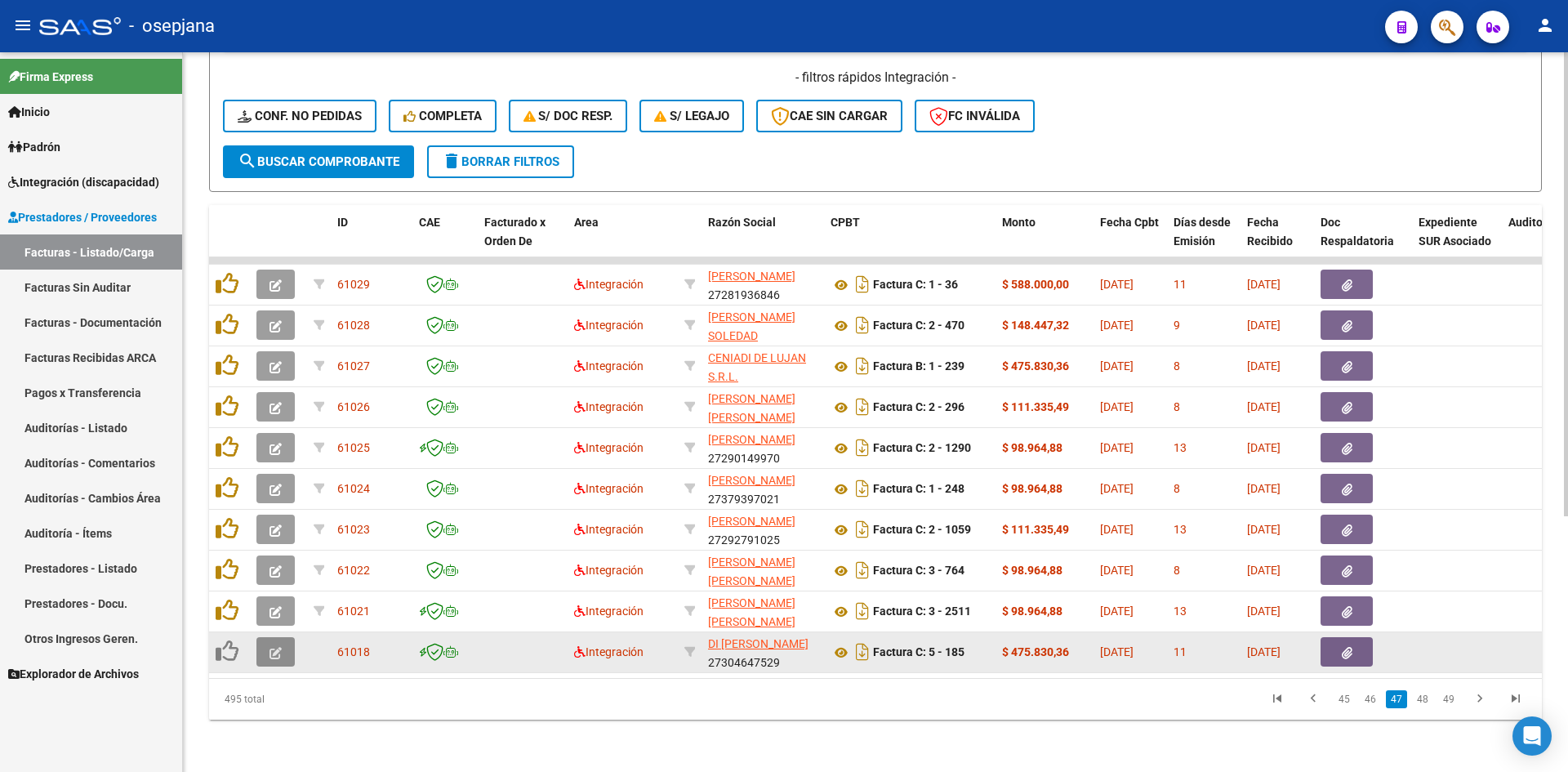
click at [289, 637] on button "button" at bounding box center [276, 652] width 39 height 30
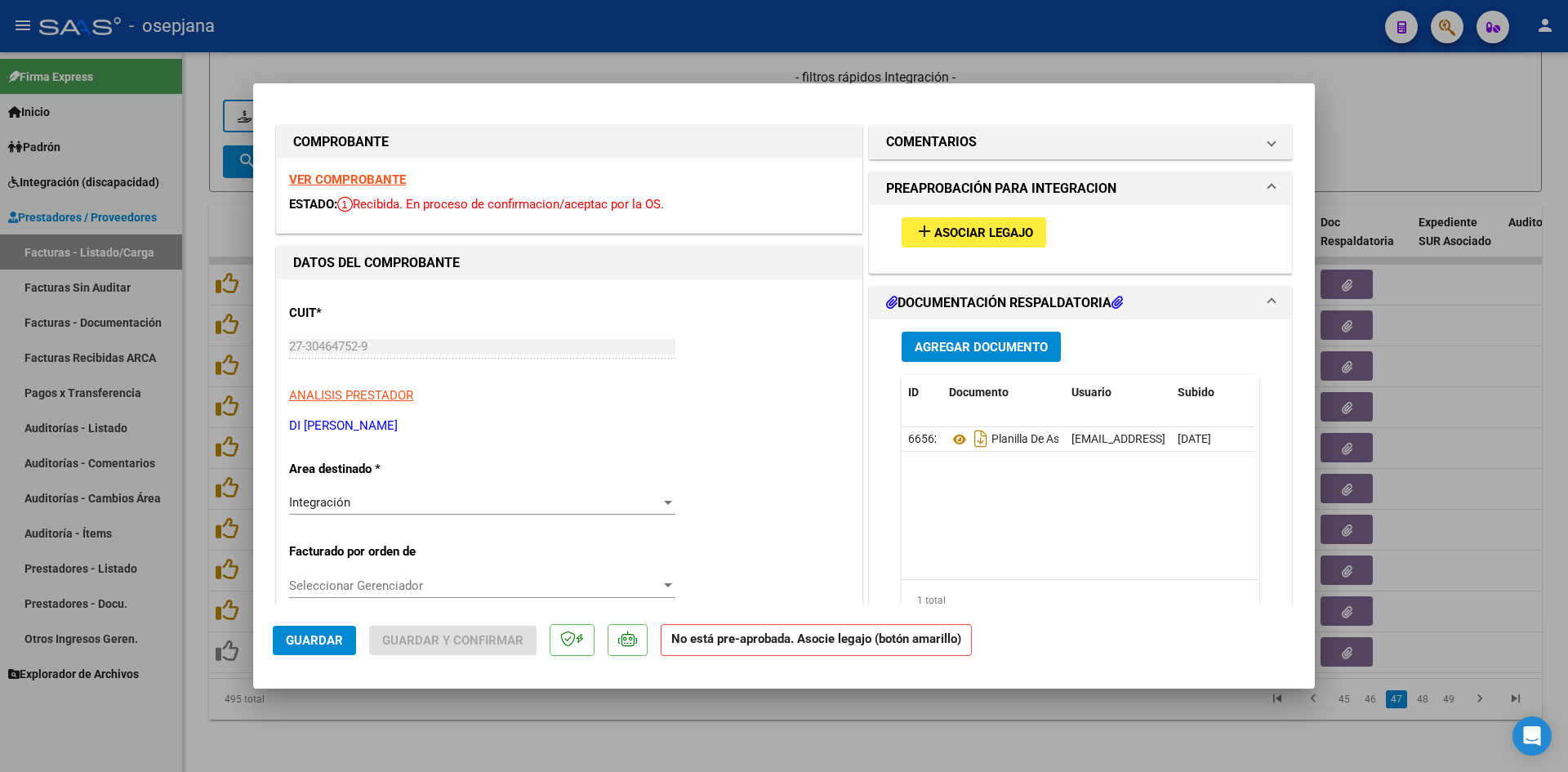
click at [365, 180] on strong "VER COMPROBANTE" at bounding box center [347, 180] width 117 height 15
click at [969, 237] on span "Asociar Legajo" at bounding box center [983, 233] width 99 height 15
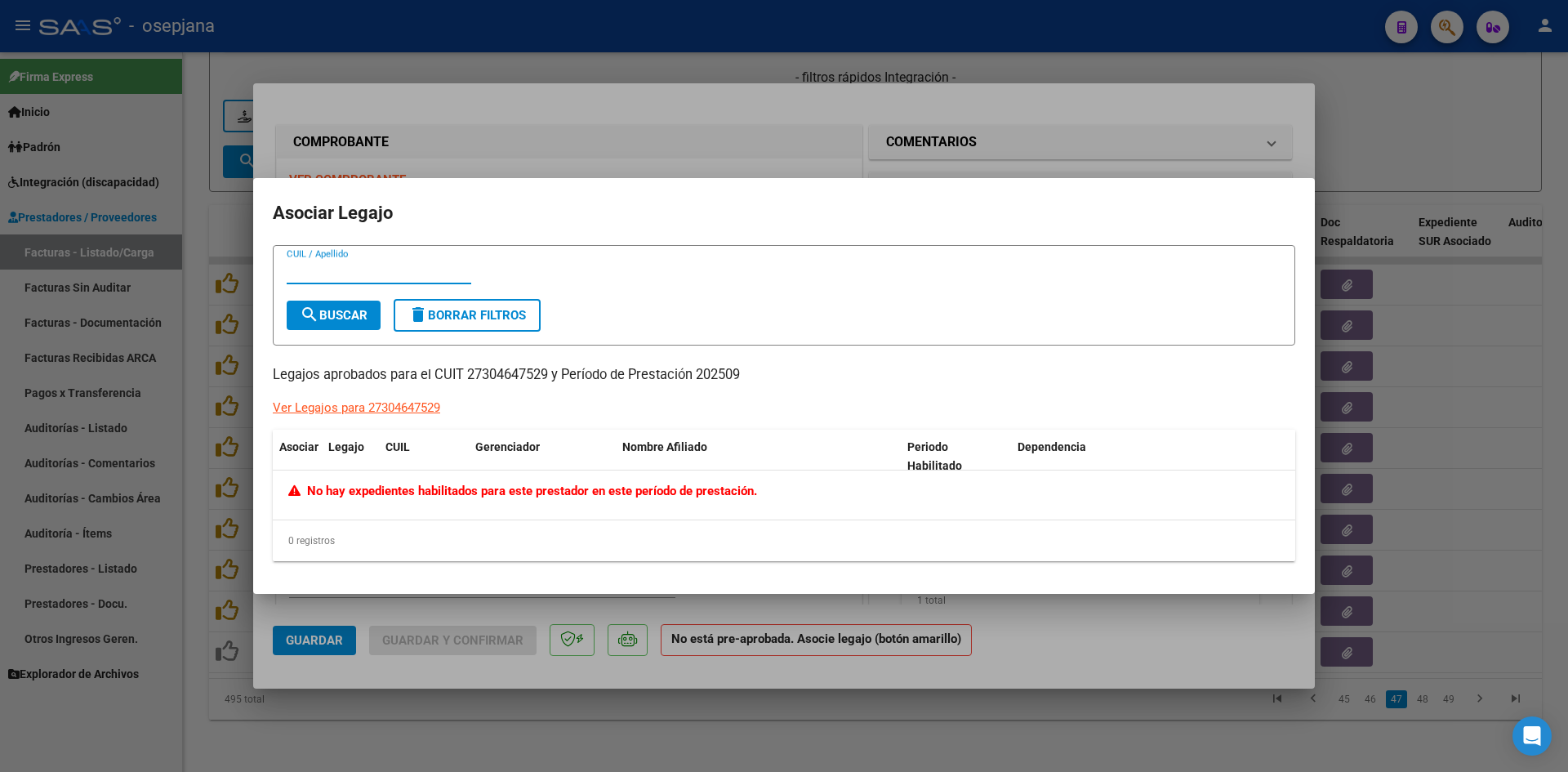
click at [1363, 131] on div at bounding box center [784, 386] width 1568 height 772
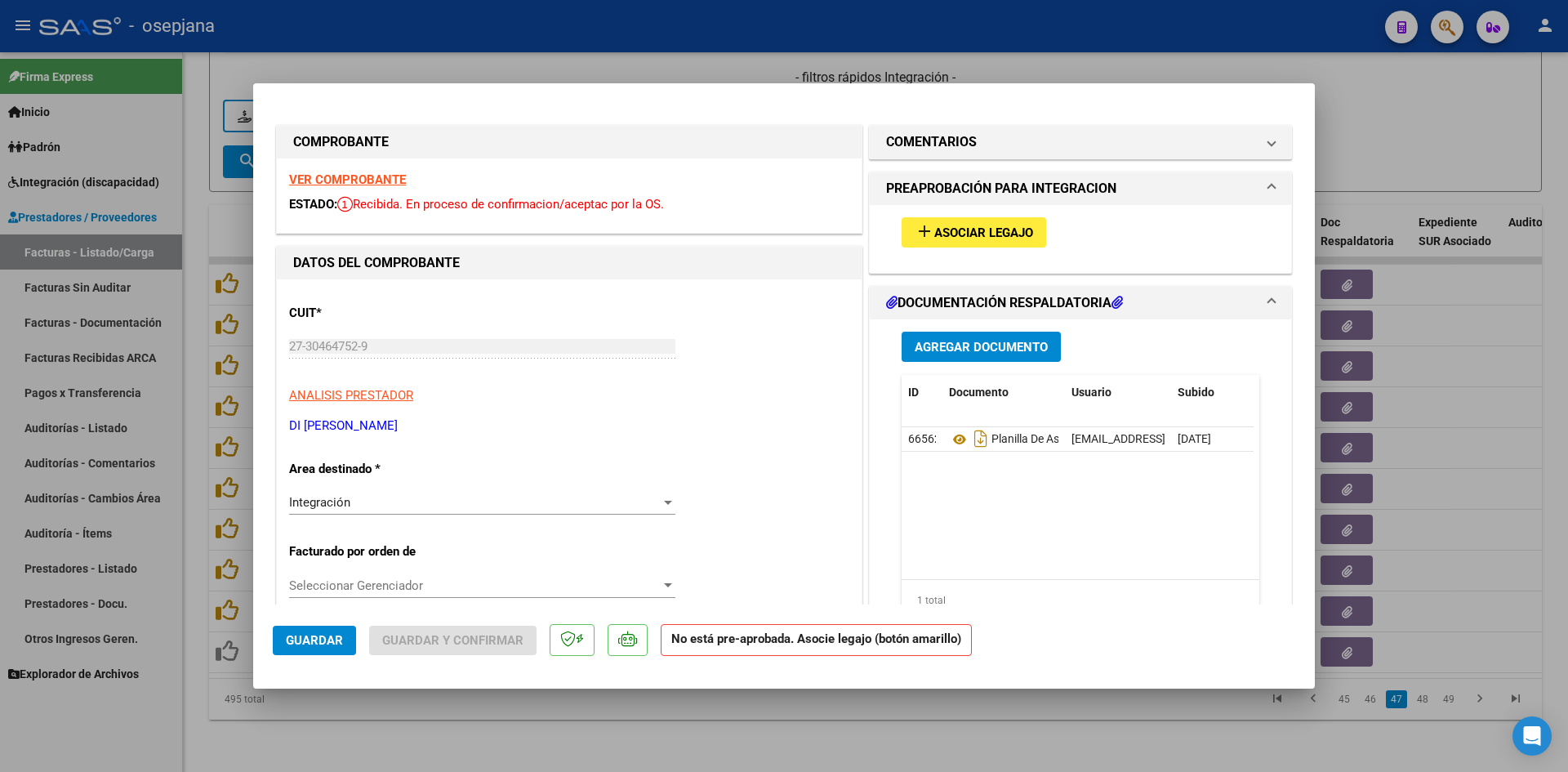
click at [1368, 132] on div at bounding box center [784, 386] width 1568 height 772
type input "$ 0,00"
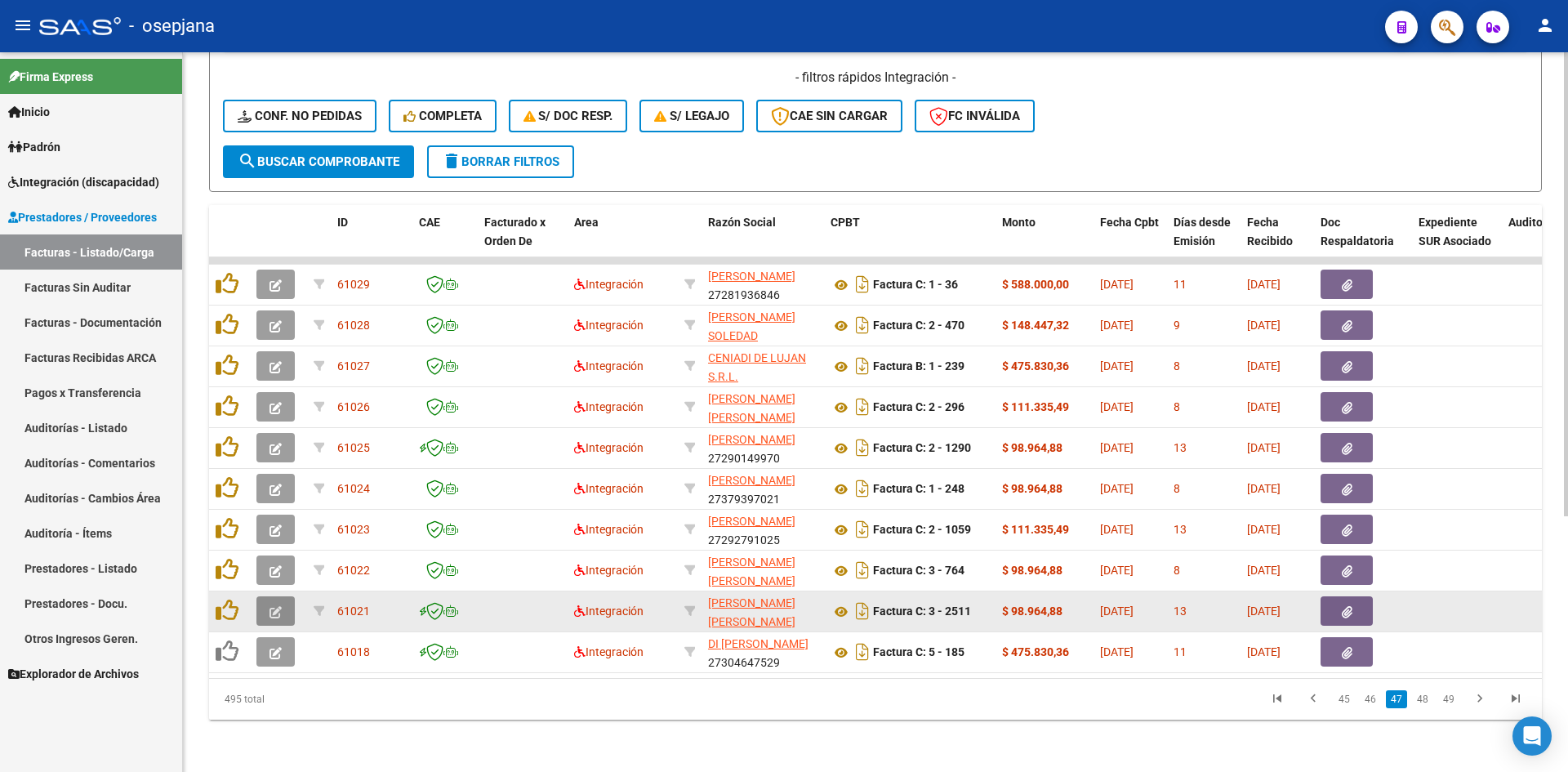
click at [266, 599] on button "button" at bounding box center [276, 611] width 39 height 30
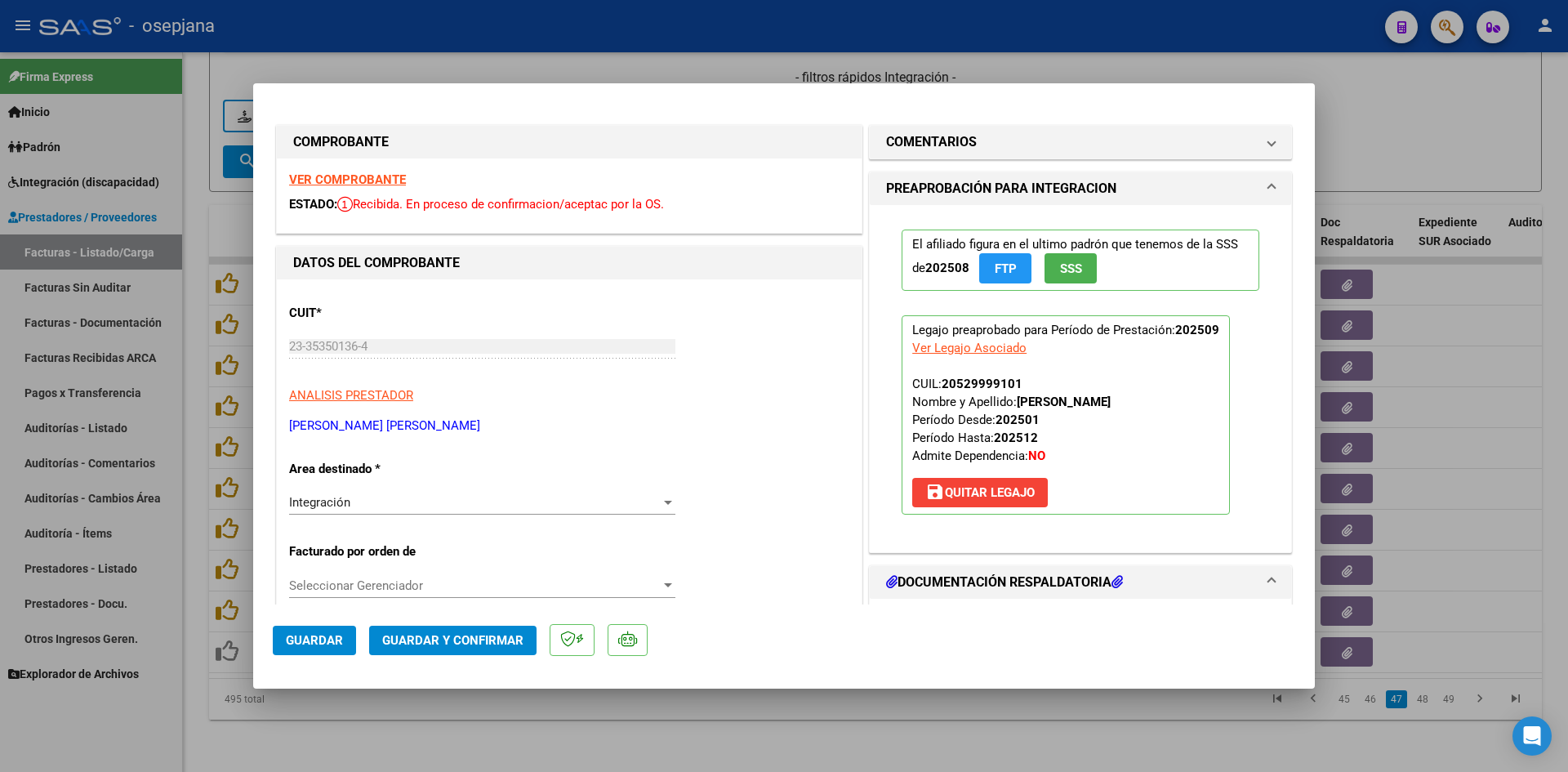
click at [387, 185] on strong "VER COMPROBANTE" at bounding box center [347, 180] width 117 height 15
click at [310, 173] on strong "VER COMPROBANTE" at bounding box center [347, 180] width 117 height 15
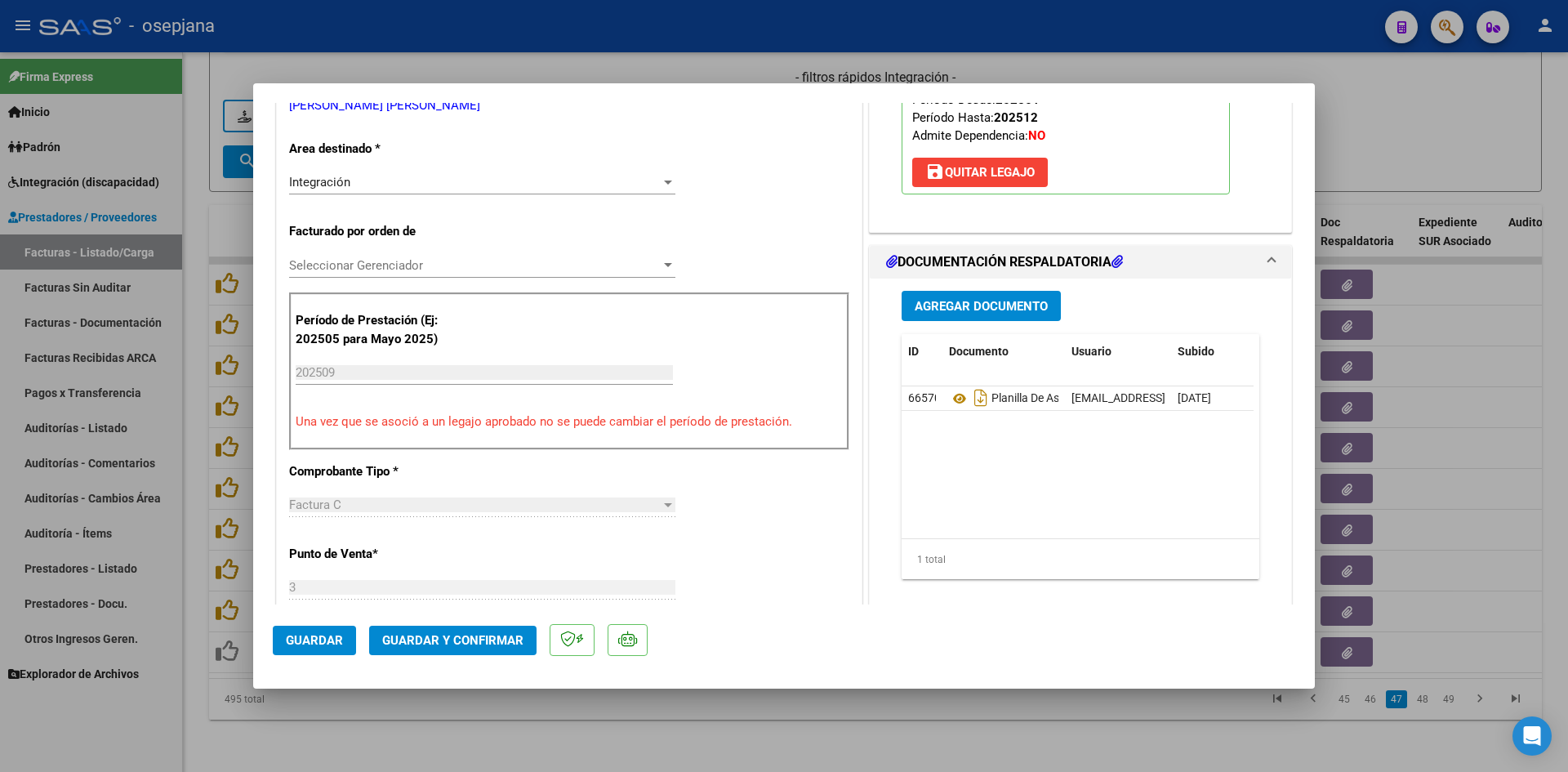
scroll to position [327, 0]
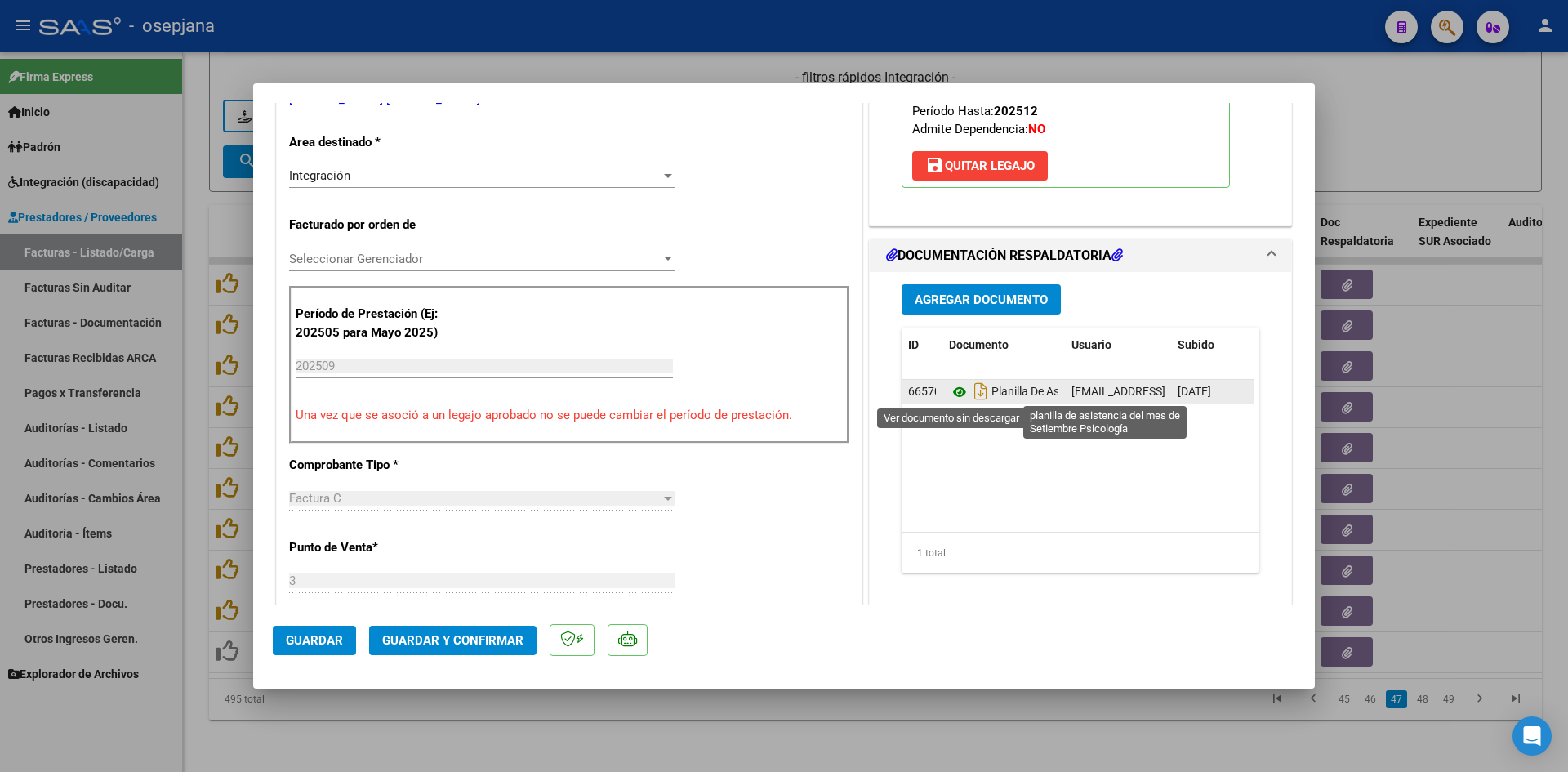
click at [949, 392] on icon at bounding box center [959, 392] width 21 height 19
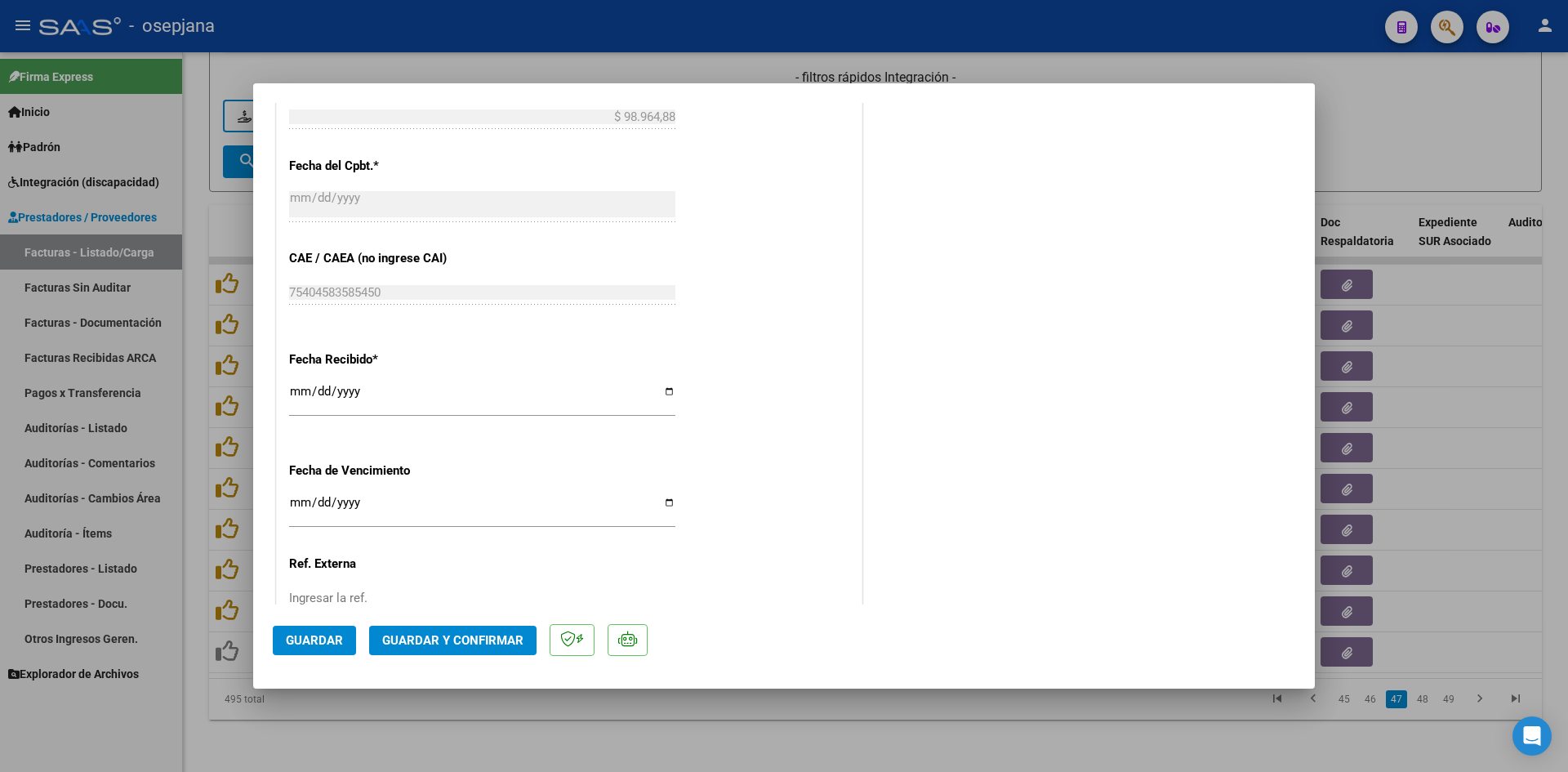
scroll to position [981, 0]
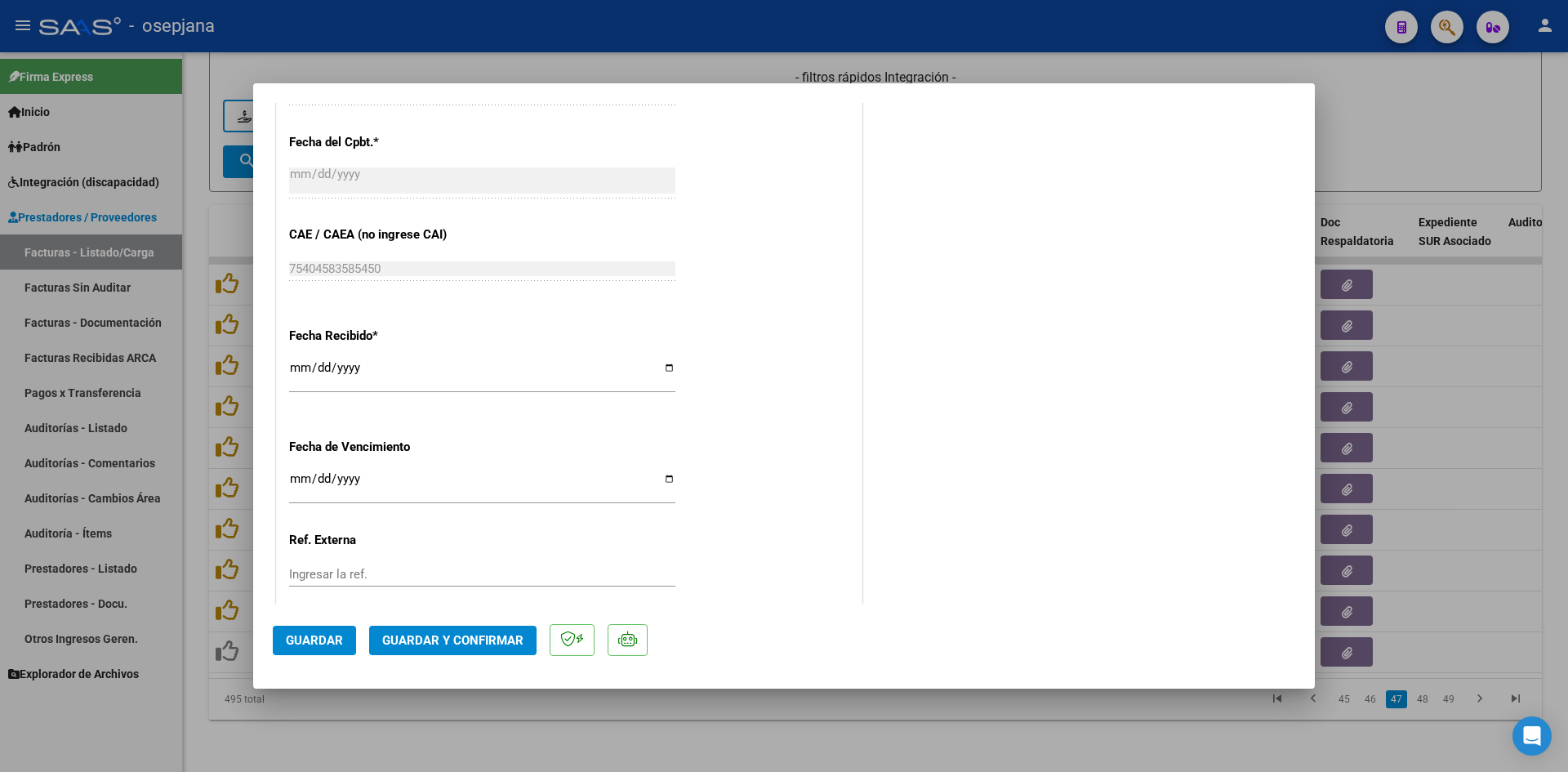
click at [293, 480] on input "[DATE]" at bounding box center [482, 485] width 386 height 26
type input "[DATE]"
click at [415, 650] on button "Guardar y Confirmar" at bounding box center [452, 641] width 167 height 30
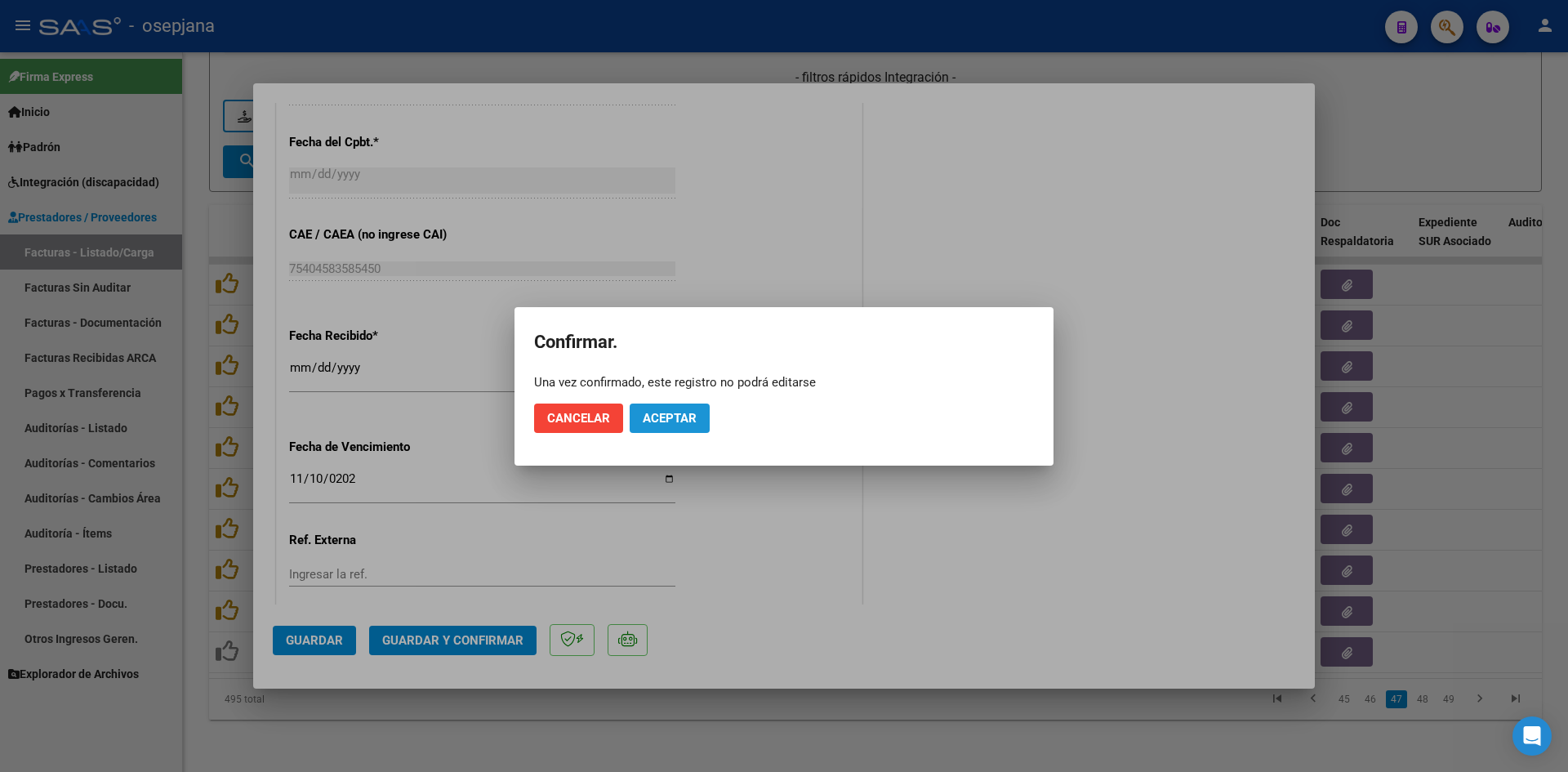
click at [690, 423] on span "Aceptar" at bounding box center [669, 418] width 54 height 15
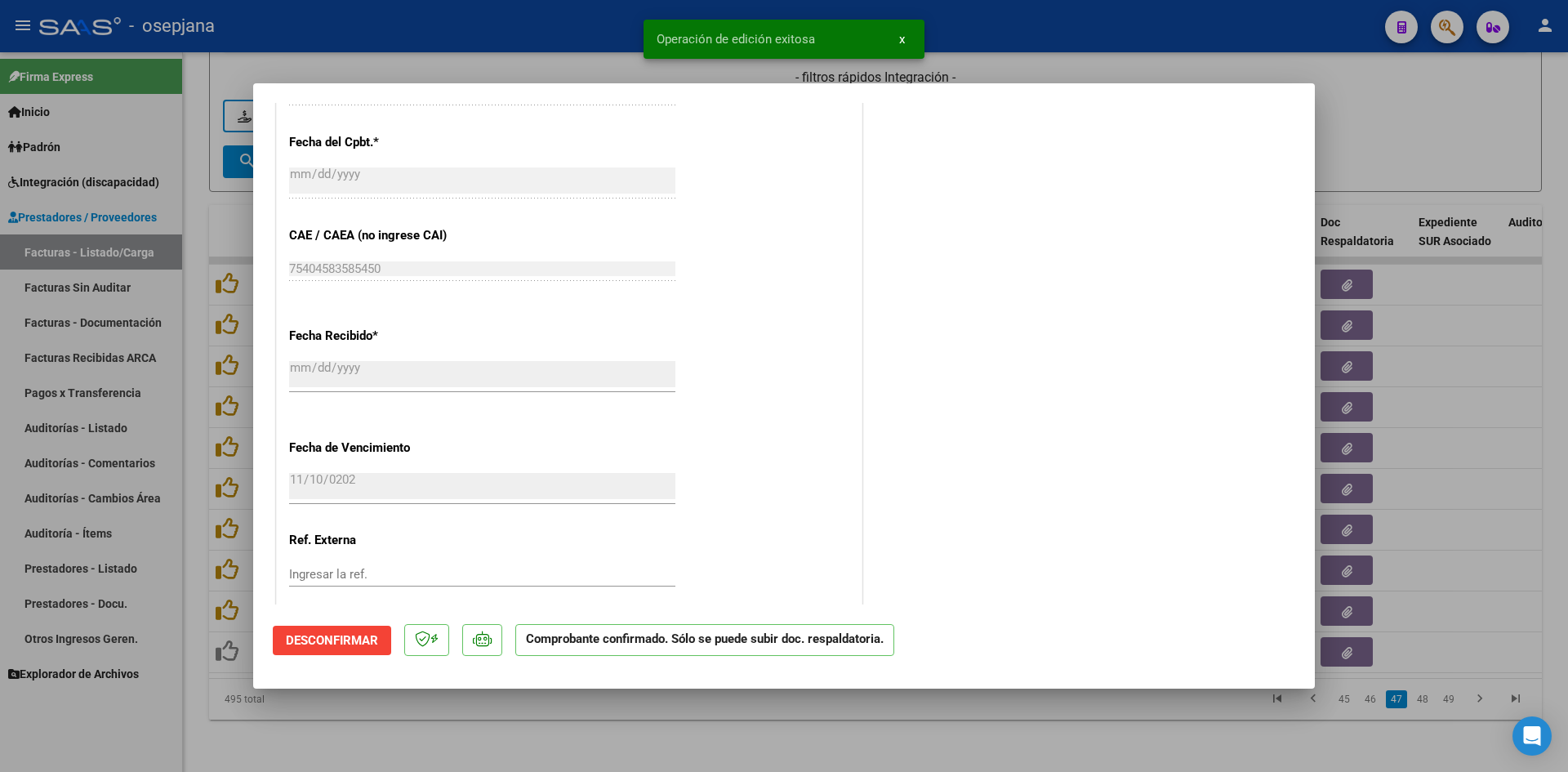
click at [1448, 111] on div at bounding box center [784, 386] width 1568 height 772
type input "$ 0,00"
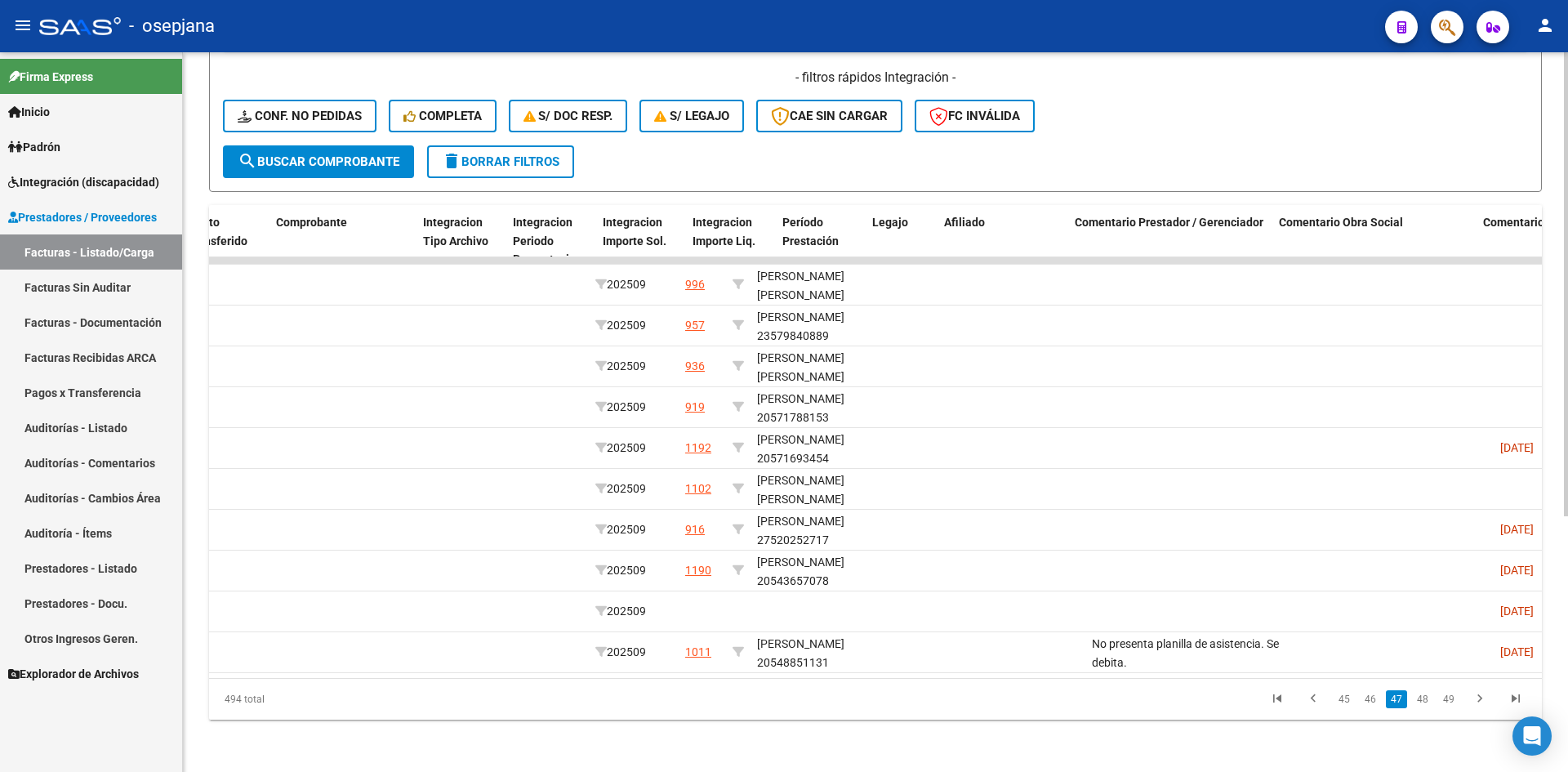
scroll to position [0, 0]
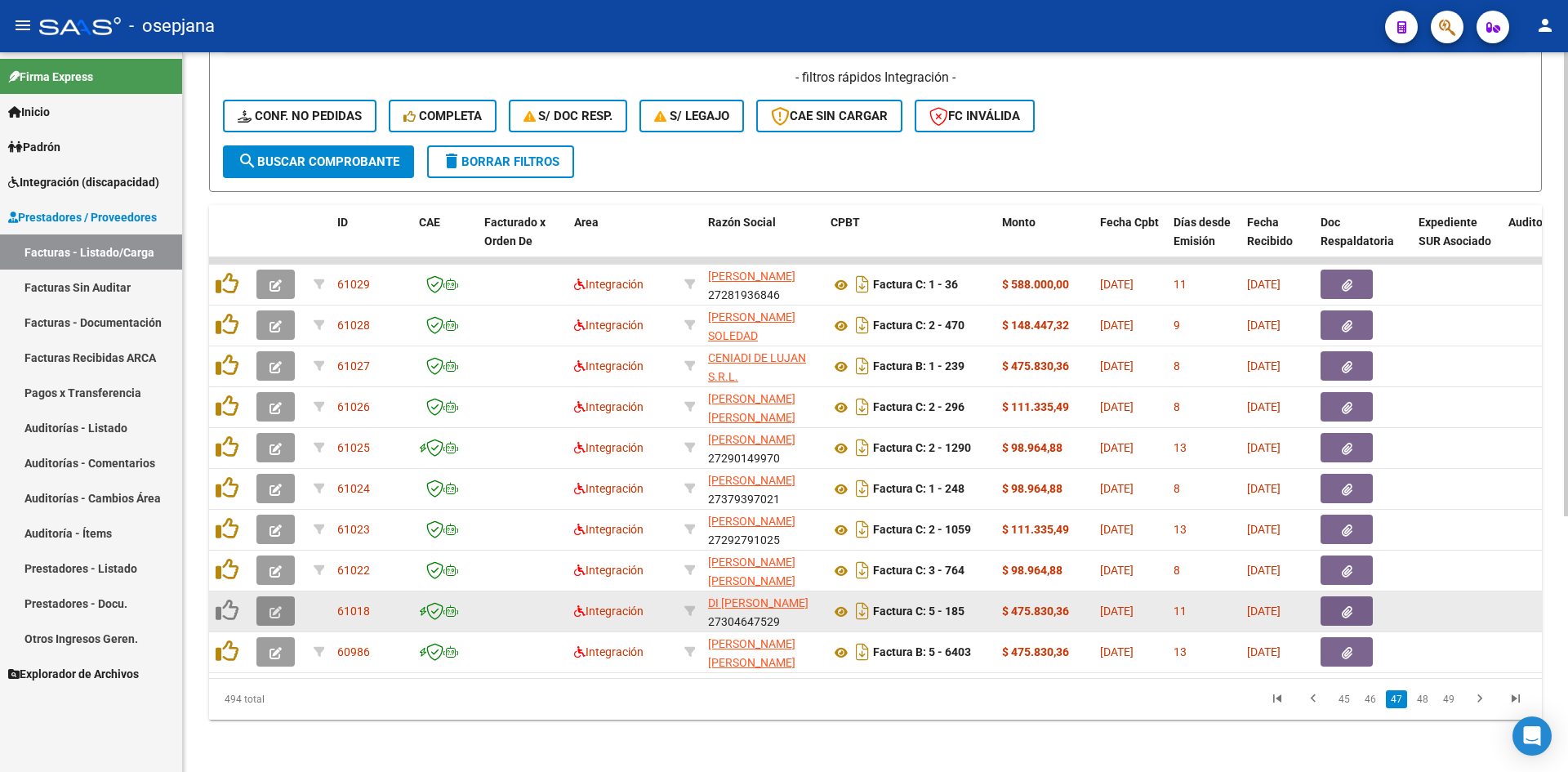
click at [269, 598] on button "button" at bounding box center [276, 611] width 39 height 30
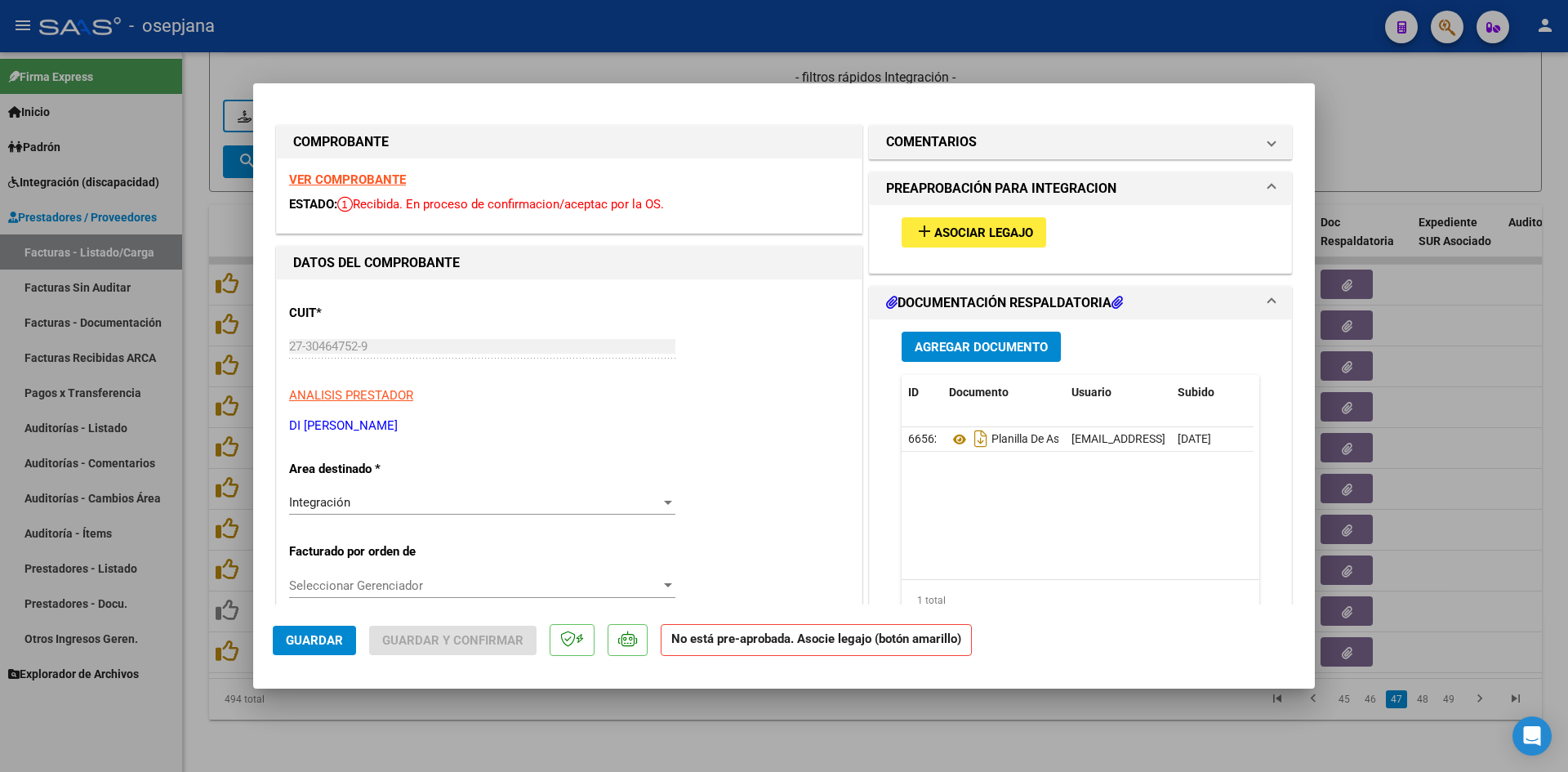
click at [950, 234] on span "Asociar Legajo" at bounding box center [983, 233] width 99 height 15
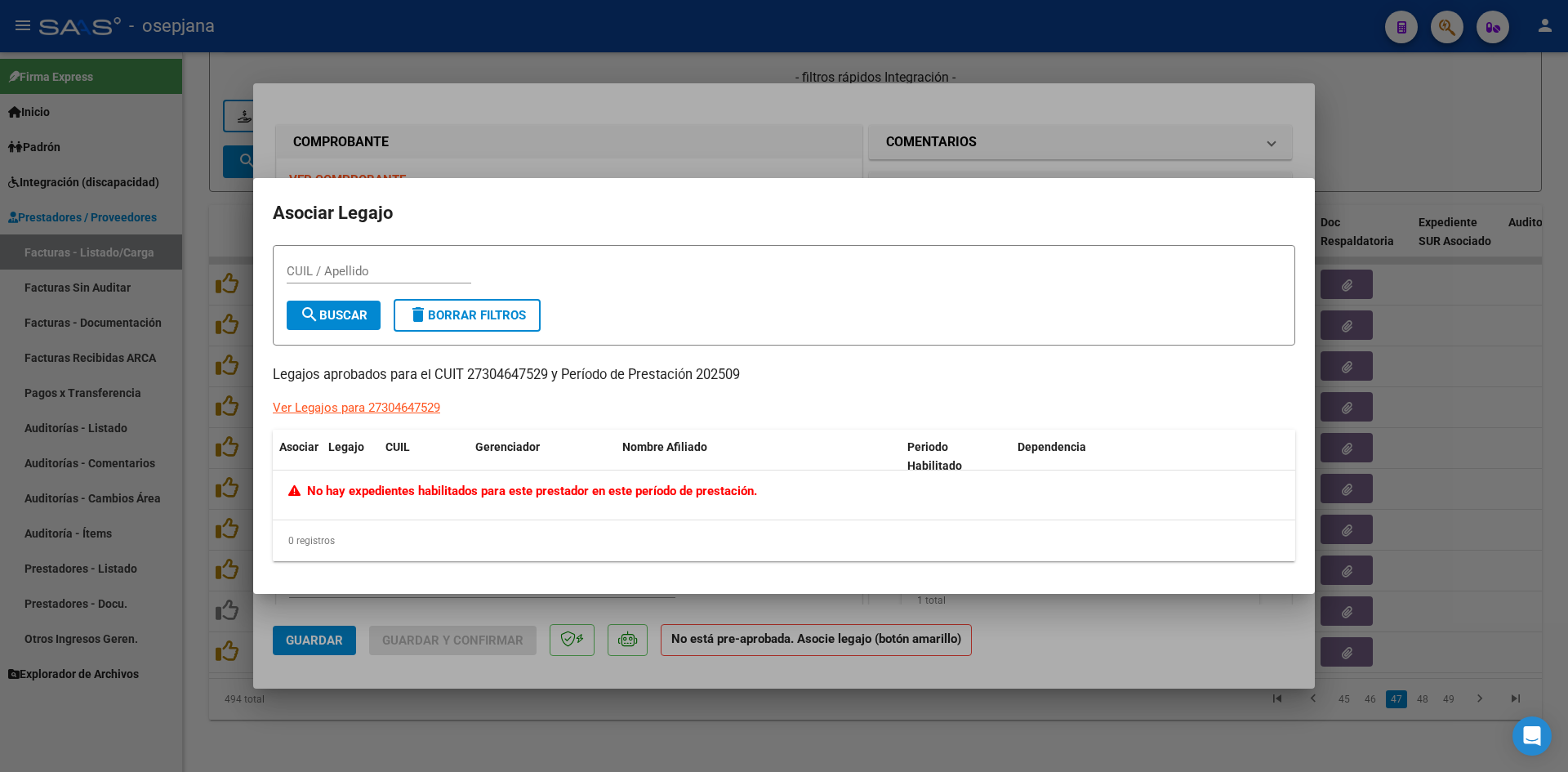
click at [1404, 127] on div at bounding box center [784, 386] width 1568 height 772
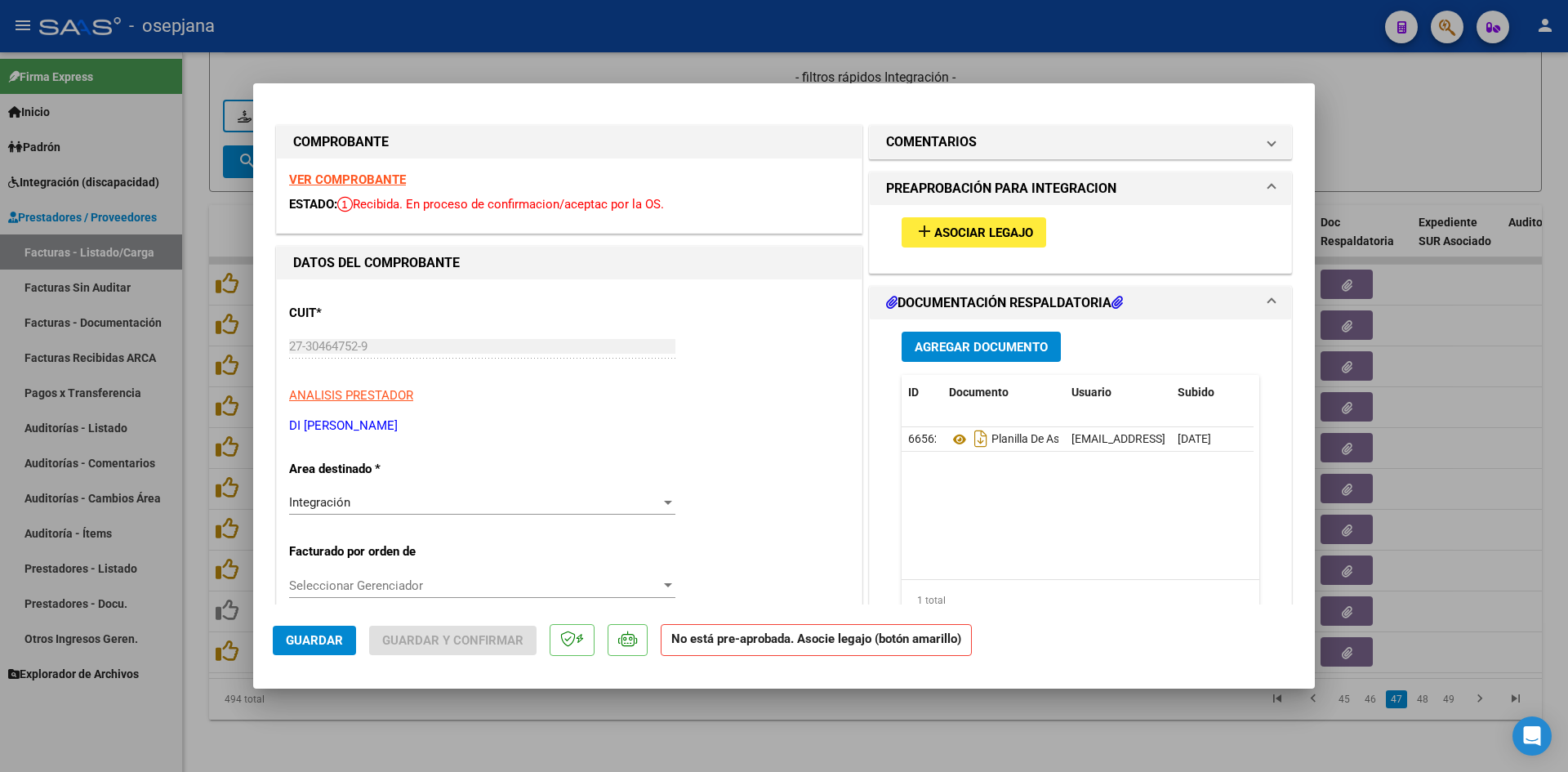
click at [1387, 86] on div at bounding box center [784, 386] width 1568 height 772
type input "$ 0,00"
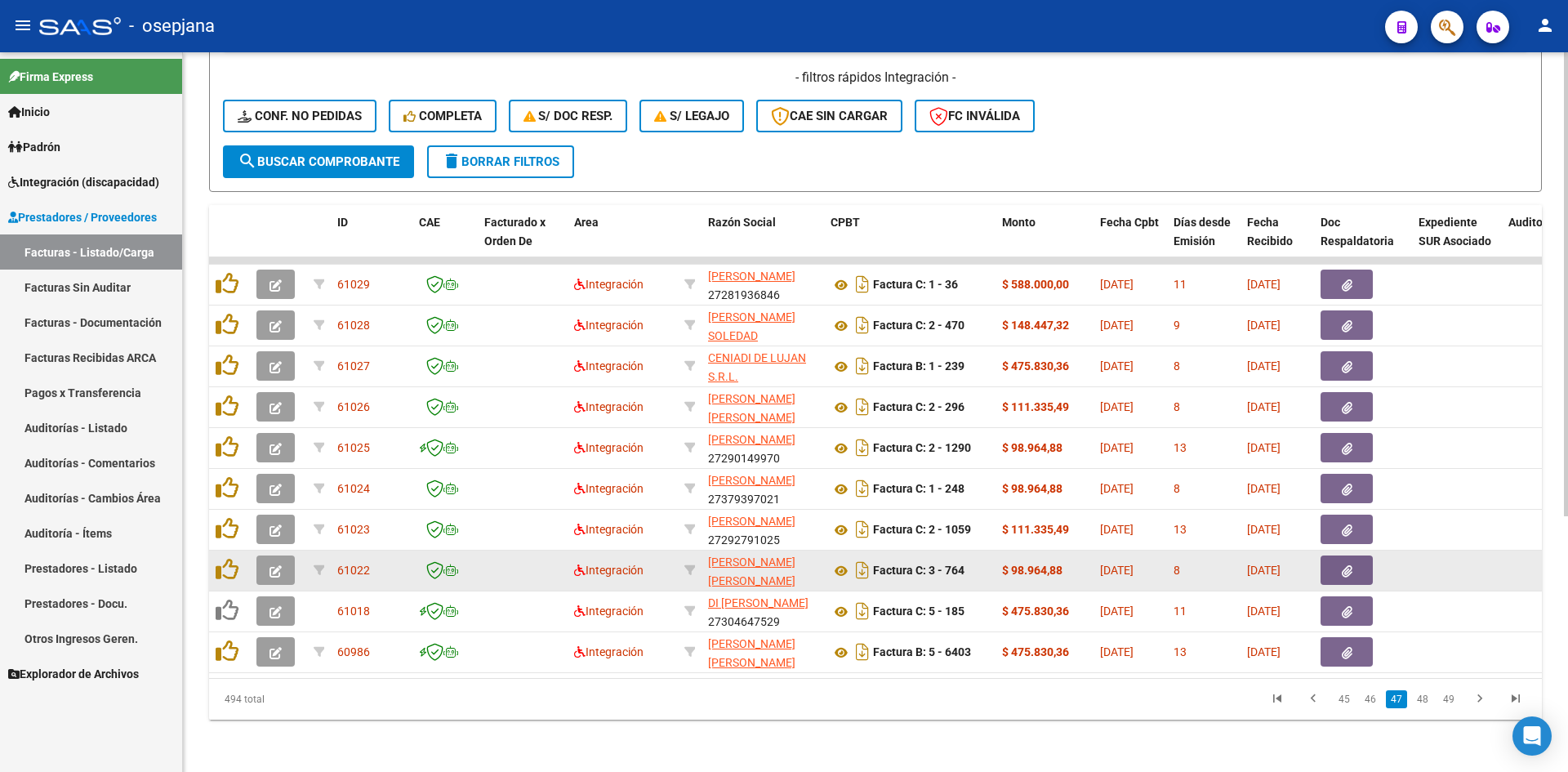
click at [270, 556] on button "button" at bounding box center [276, 571] width 39 height 30
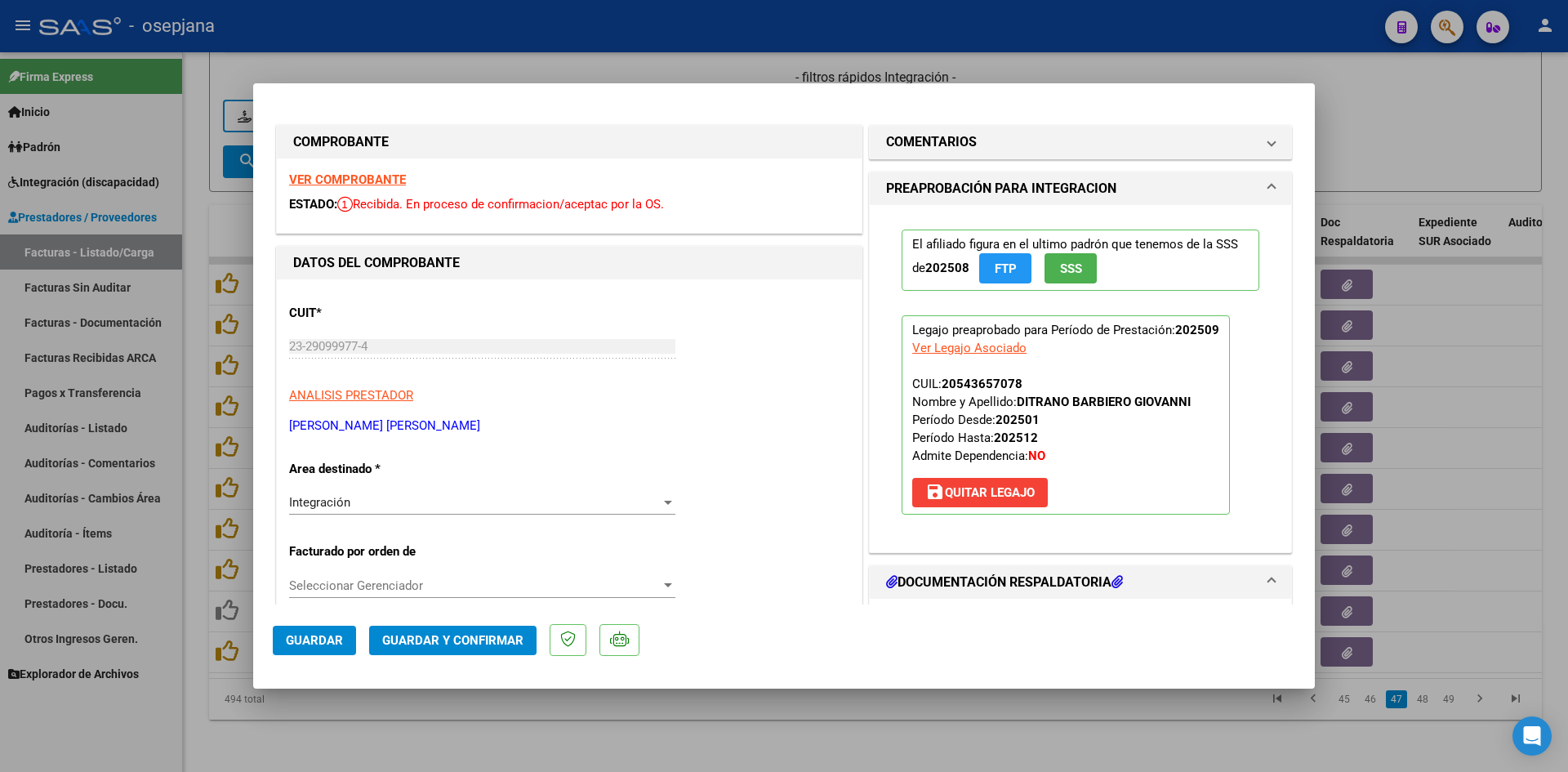
click at [371, 182] on strong "VER COMPROBANTE" at bounding box center [347, 180] width 117 height 15
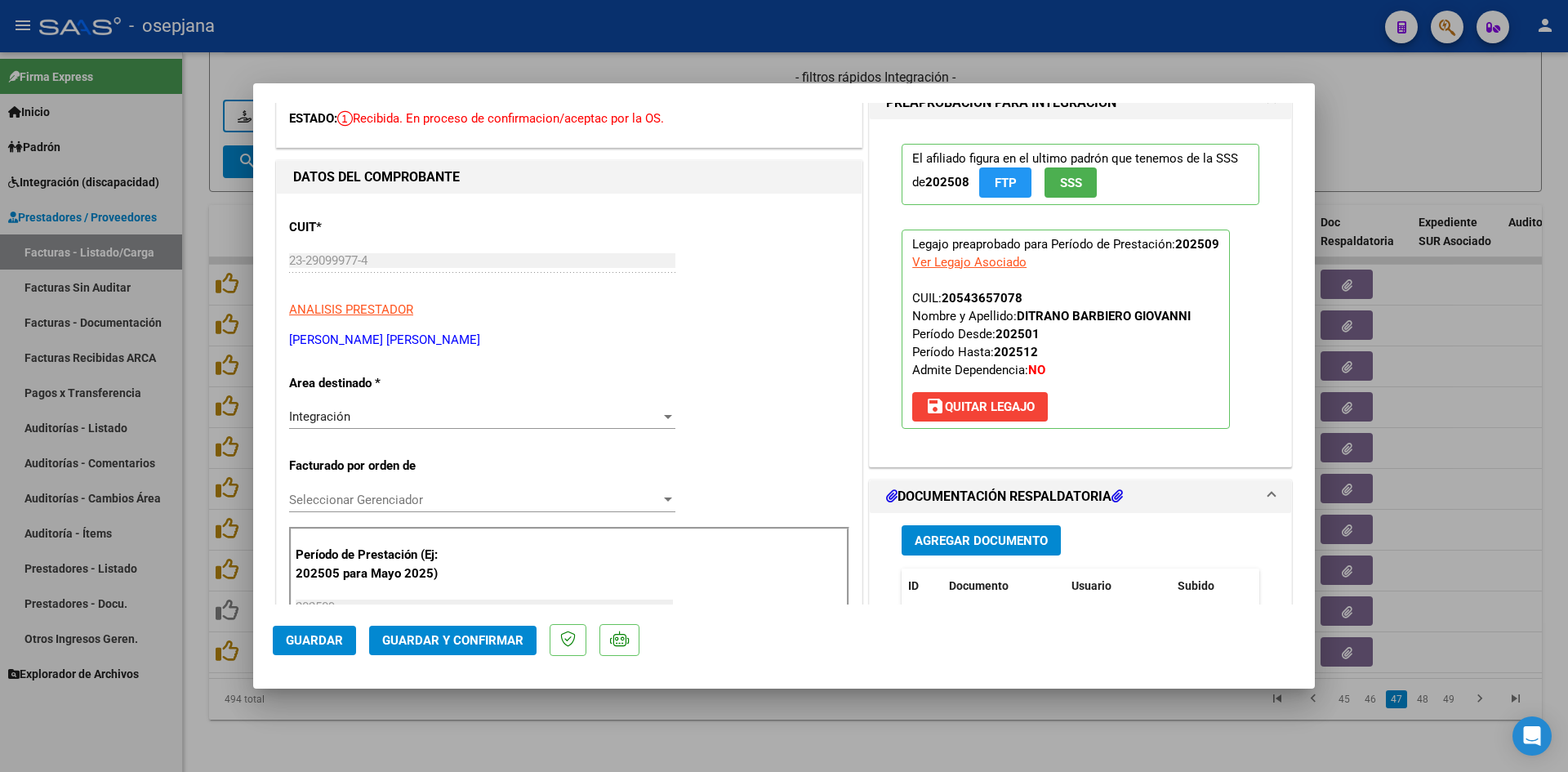
scroll to position [245, 0]
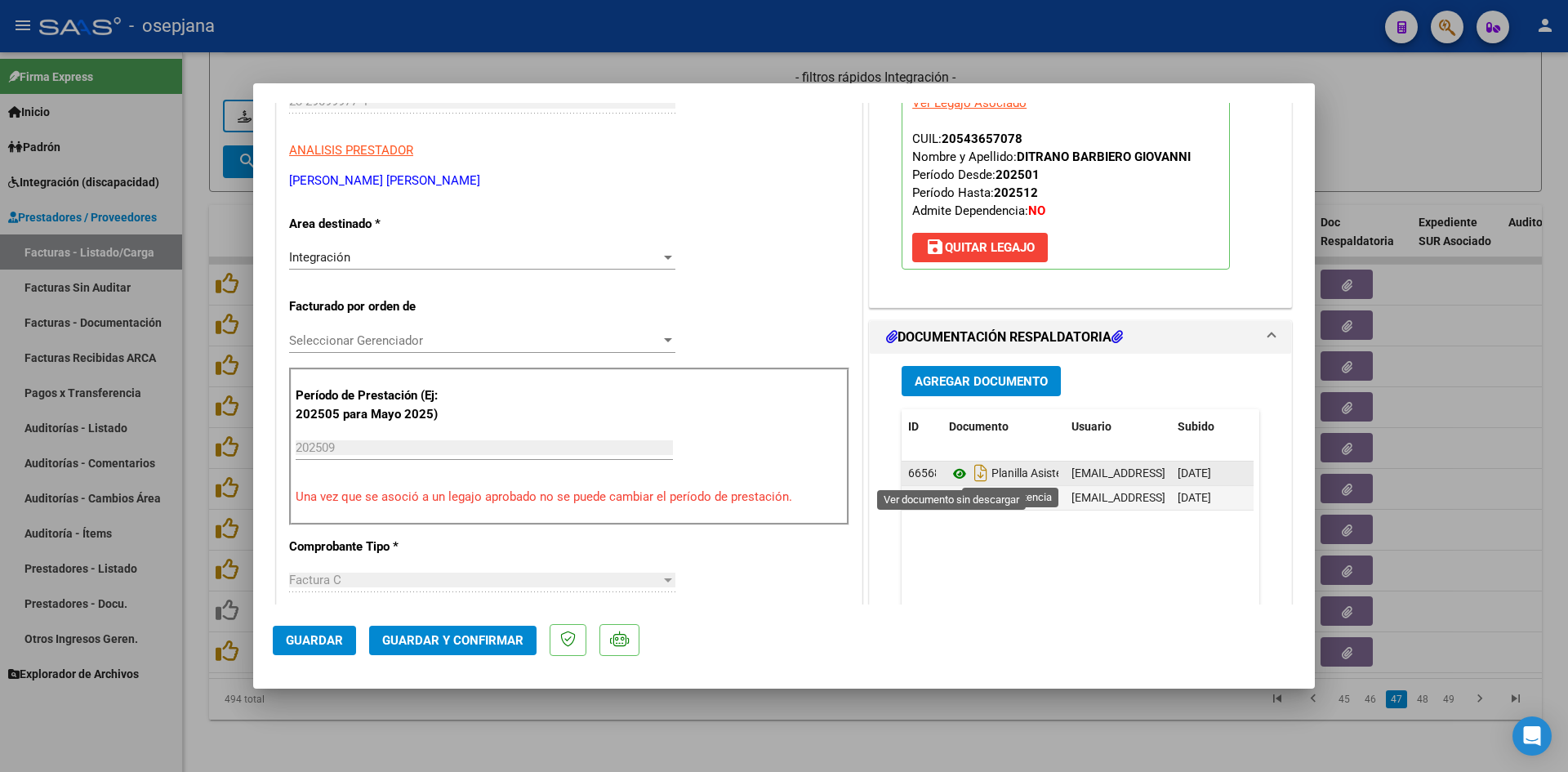
click at [950, 467] on icon at bounding box center [959, 474] width 21 height 19
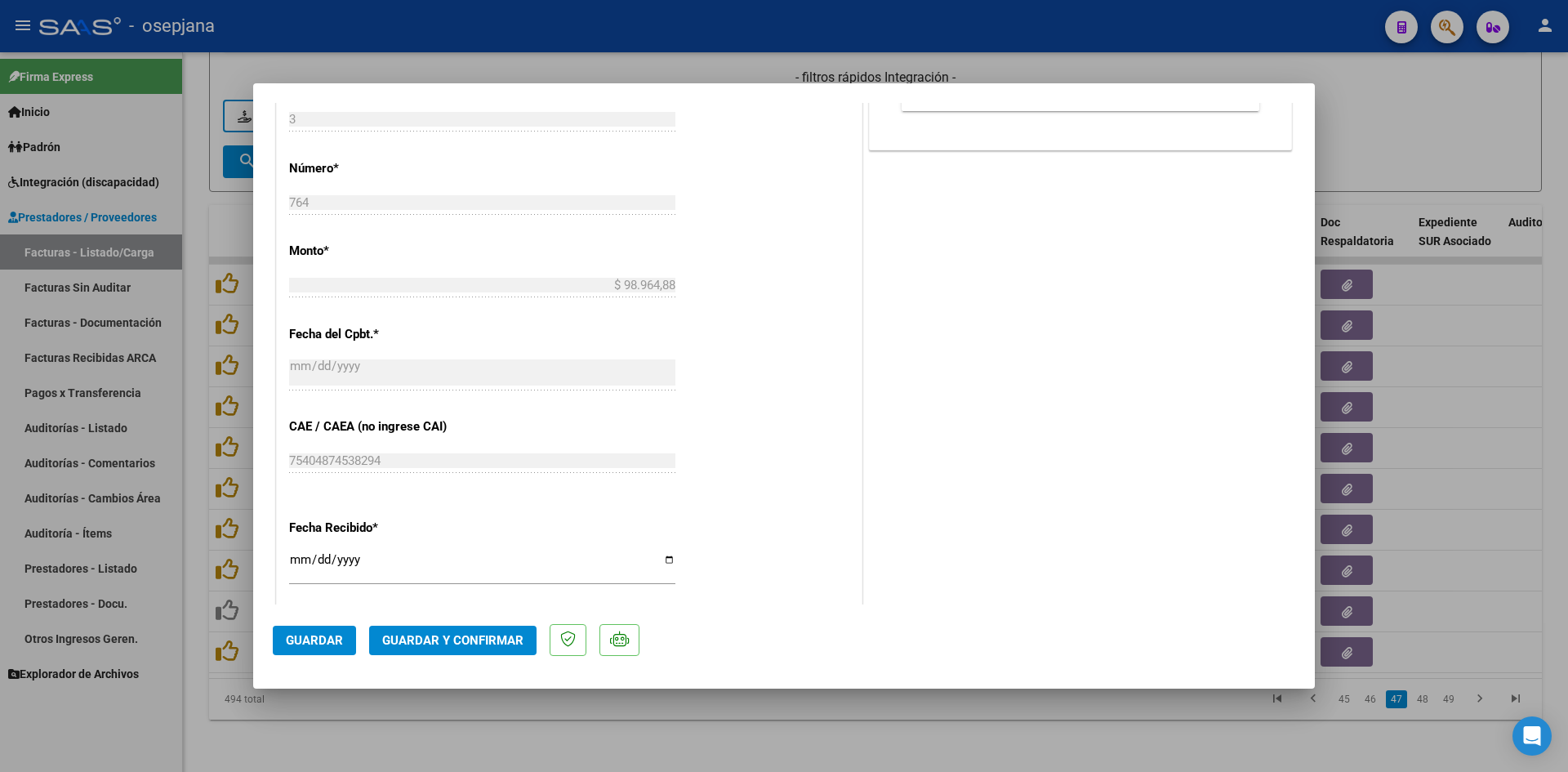
scroll to position [899, 0]
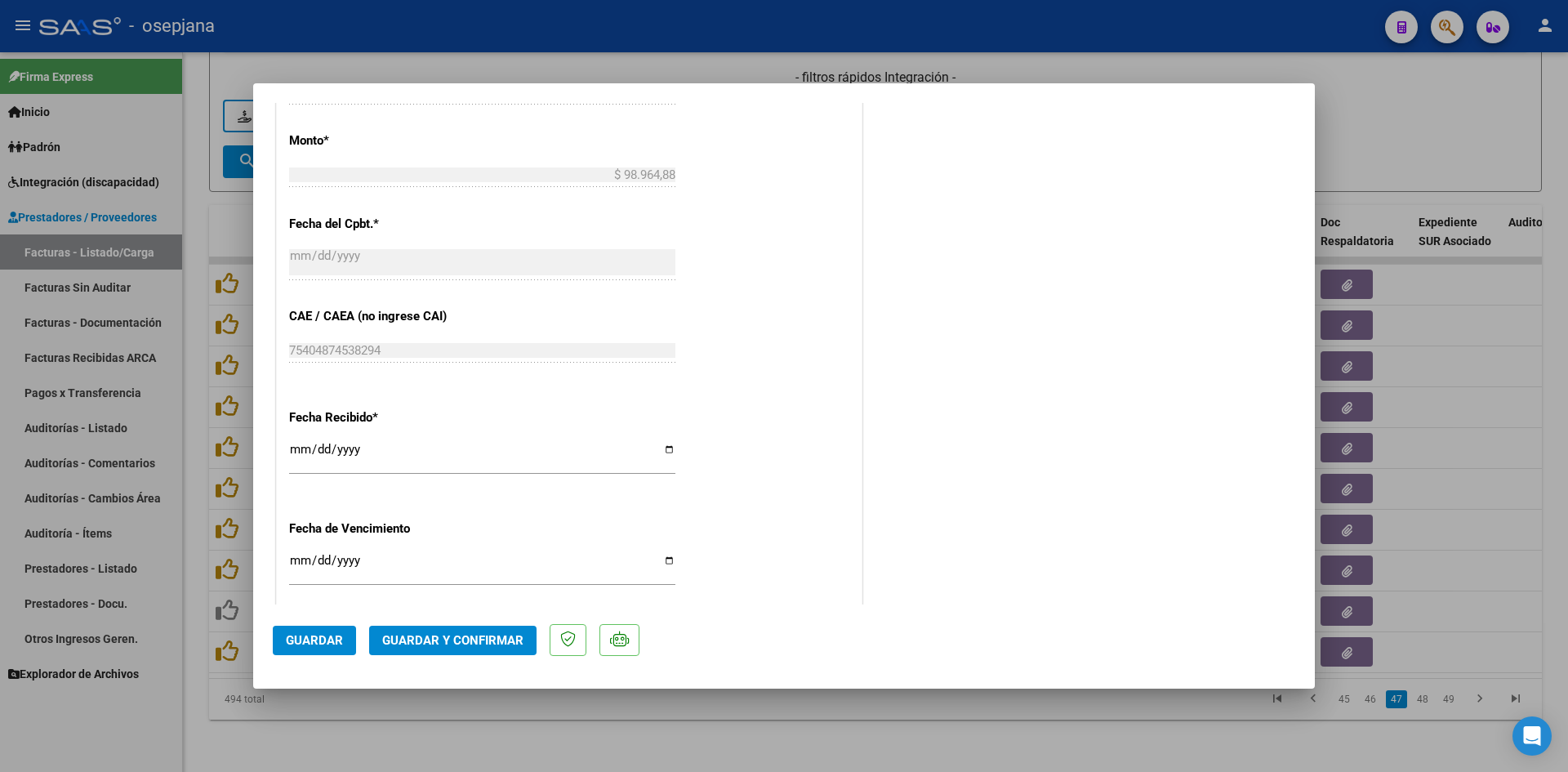
click at [293, 558] on input "[DATE]" at bounding box center [482, 567] width 386 height 26
type input "[DATE]"
click at [408, 639] on span "Guardar y Confirmar" at bounding box center [452, 641] width 141 height 15
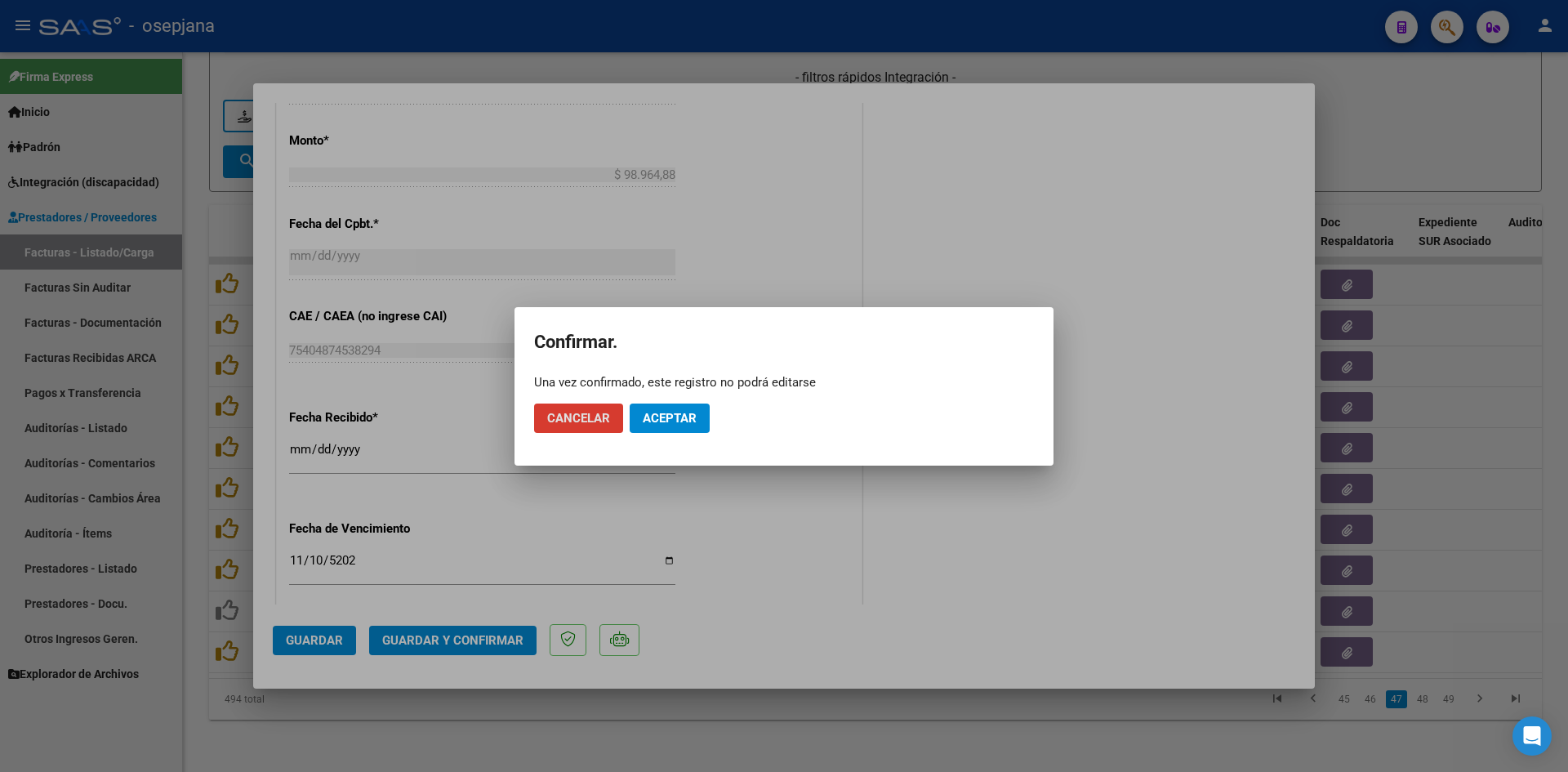
click at [648, 405] on button "Aceptar" at bounding box center [669, 418] width 80 height 30
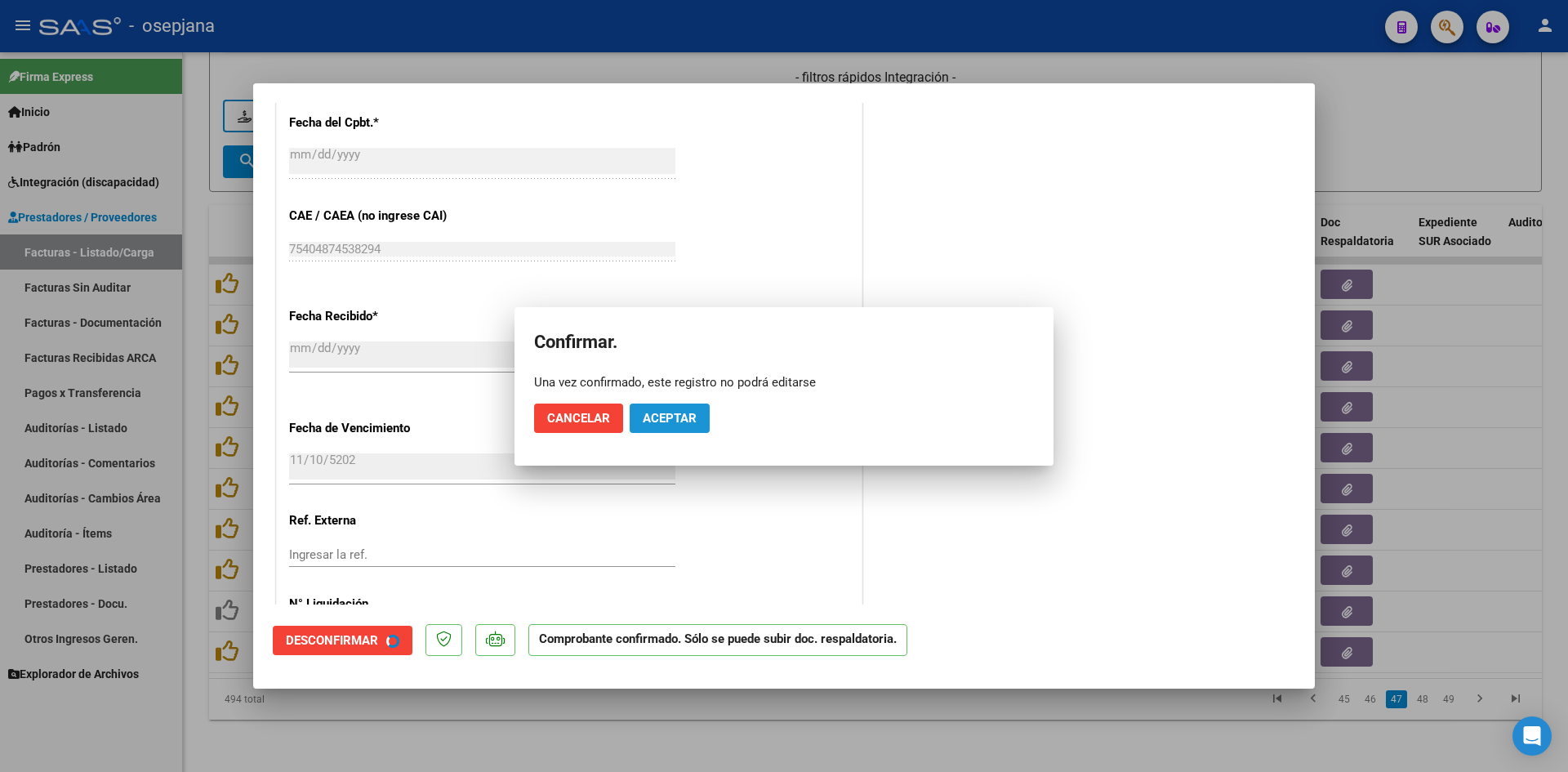
scroll to position [797, 0]
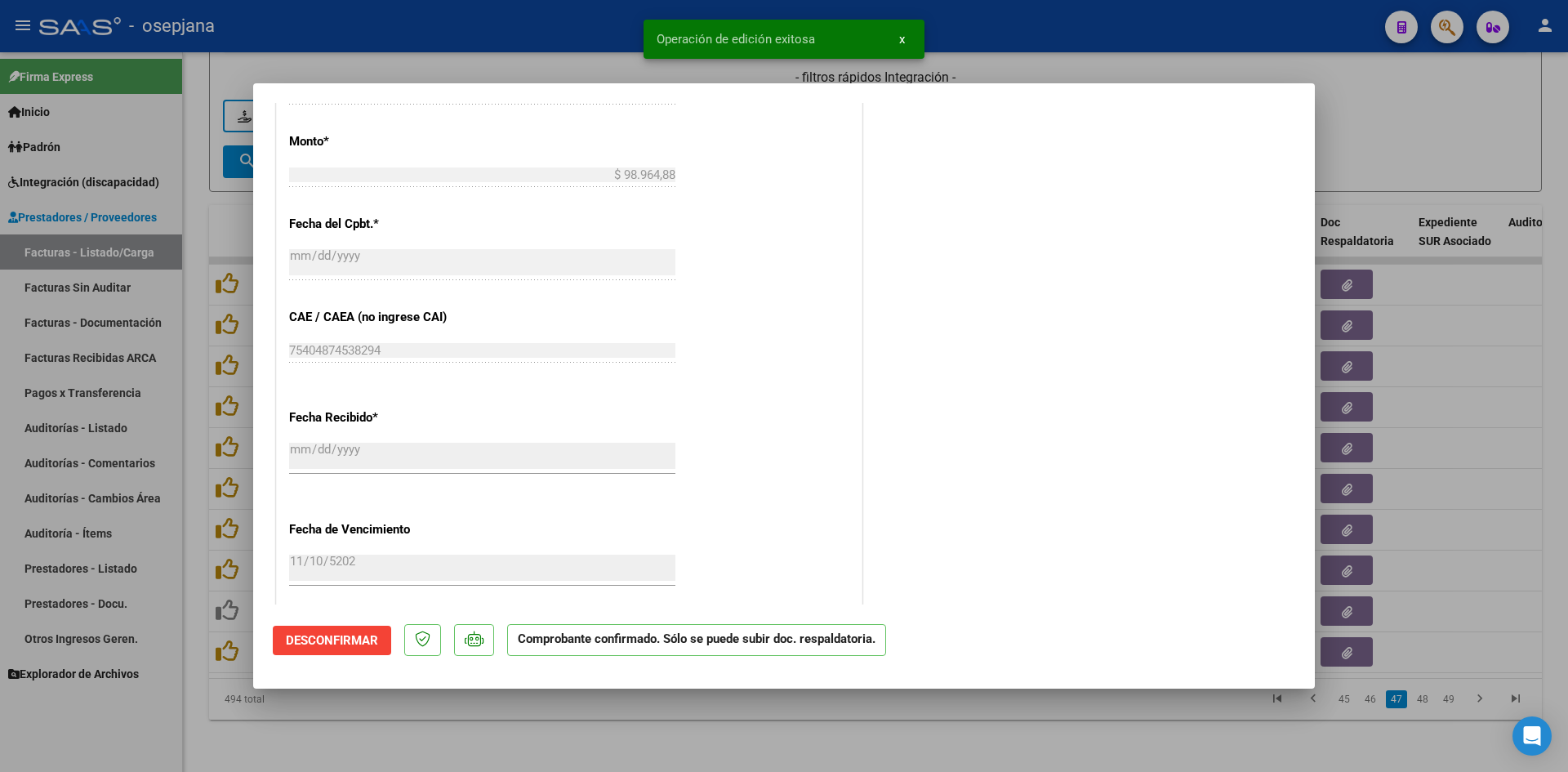
click at [1383, 135] on div at bounding box center [784, 386] width 1568 height 772
type input "$ 0,00"
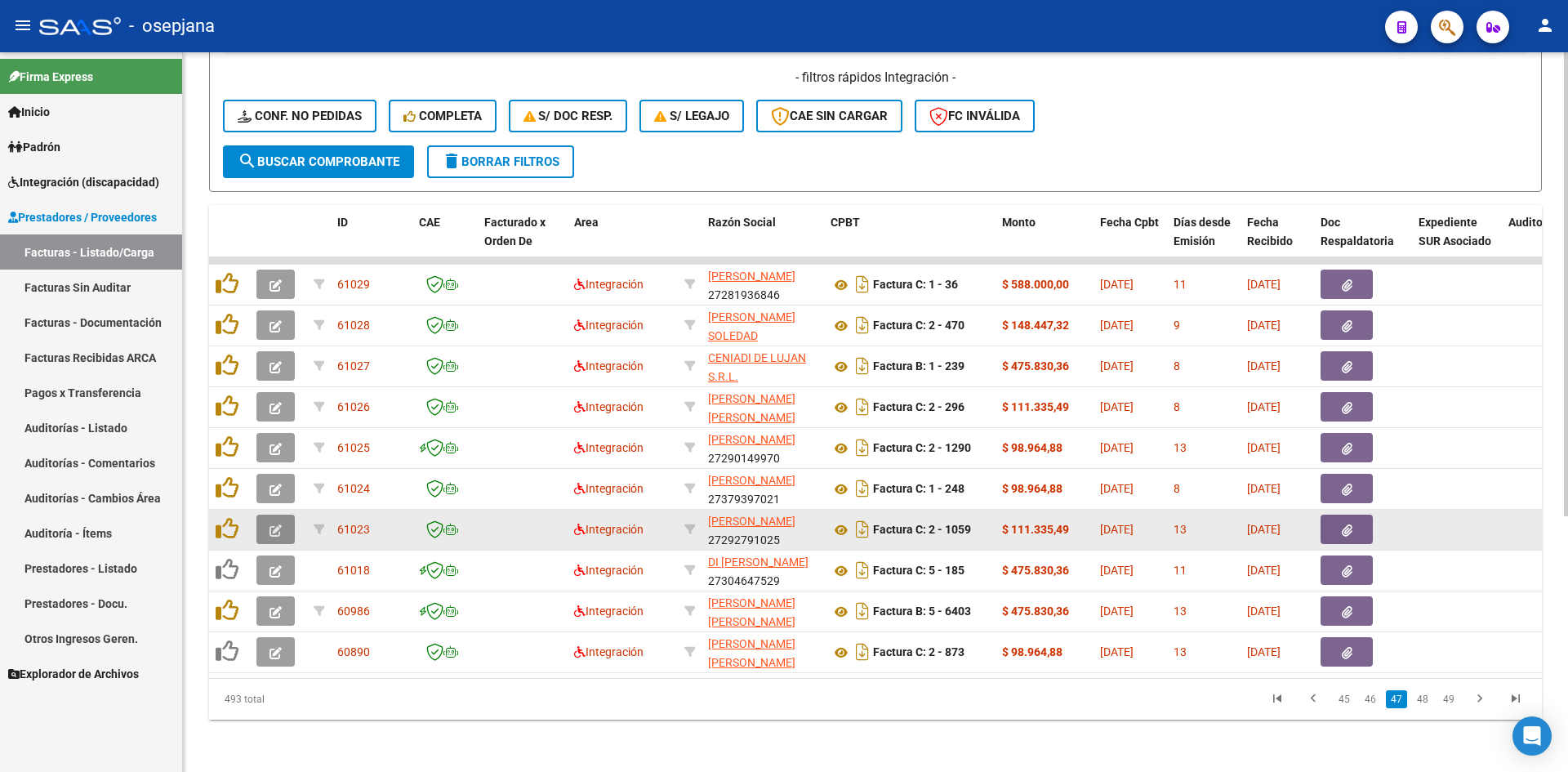
click at [272, 514] on button "button" at bounding box center [276, 529] width 39 height 30
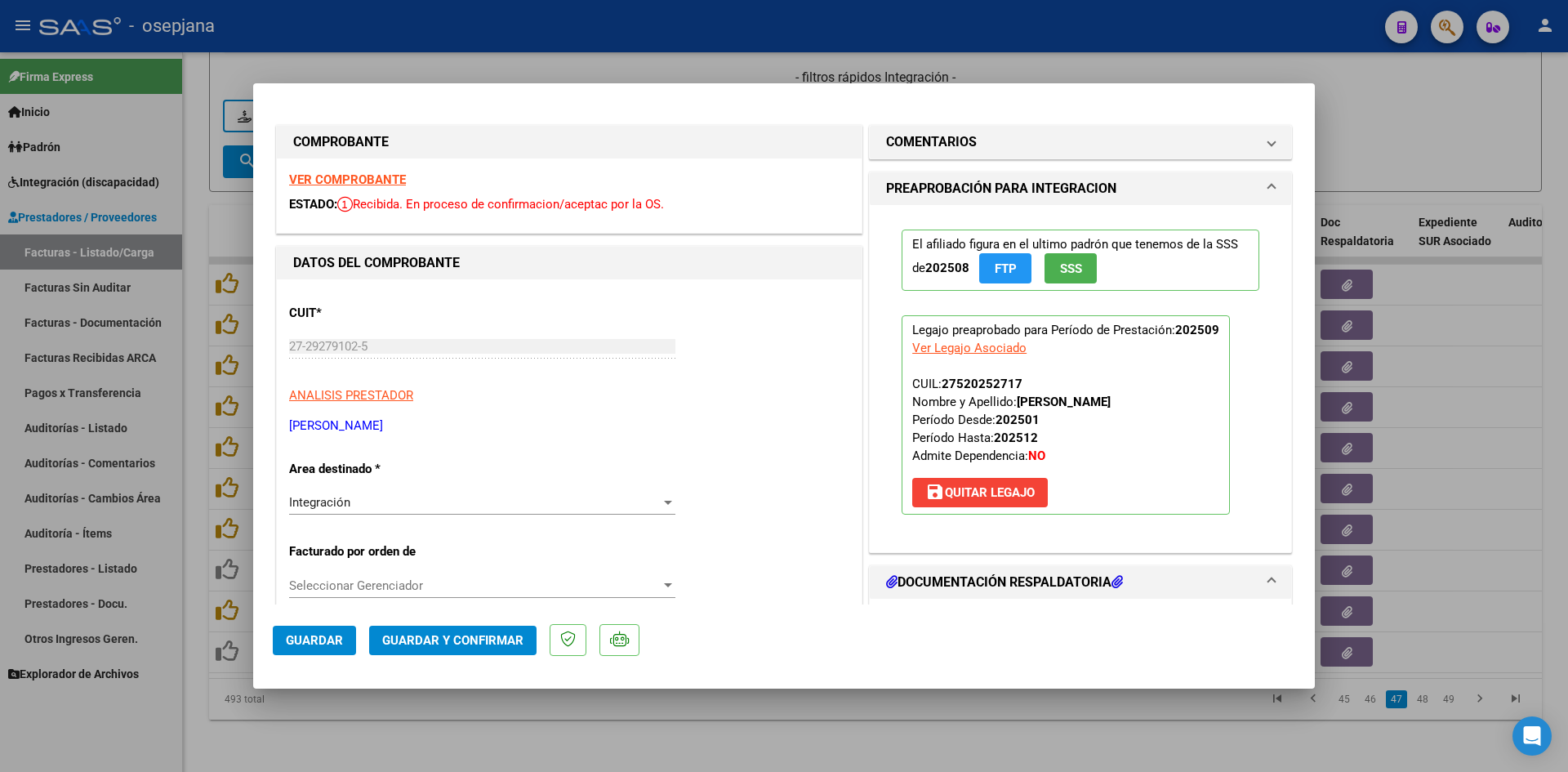
click at [350, 175] on strong "VER COMPROBANTE" at bounding box center [347, 180] width 117 height 15
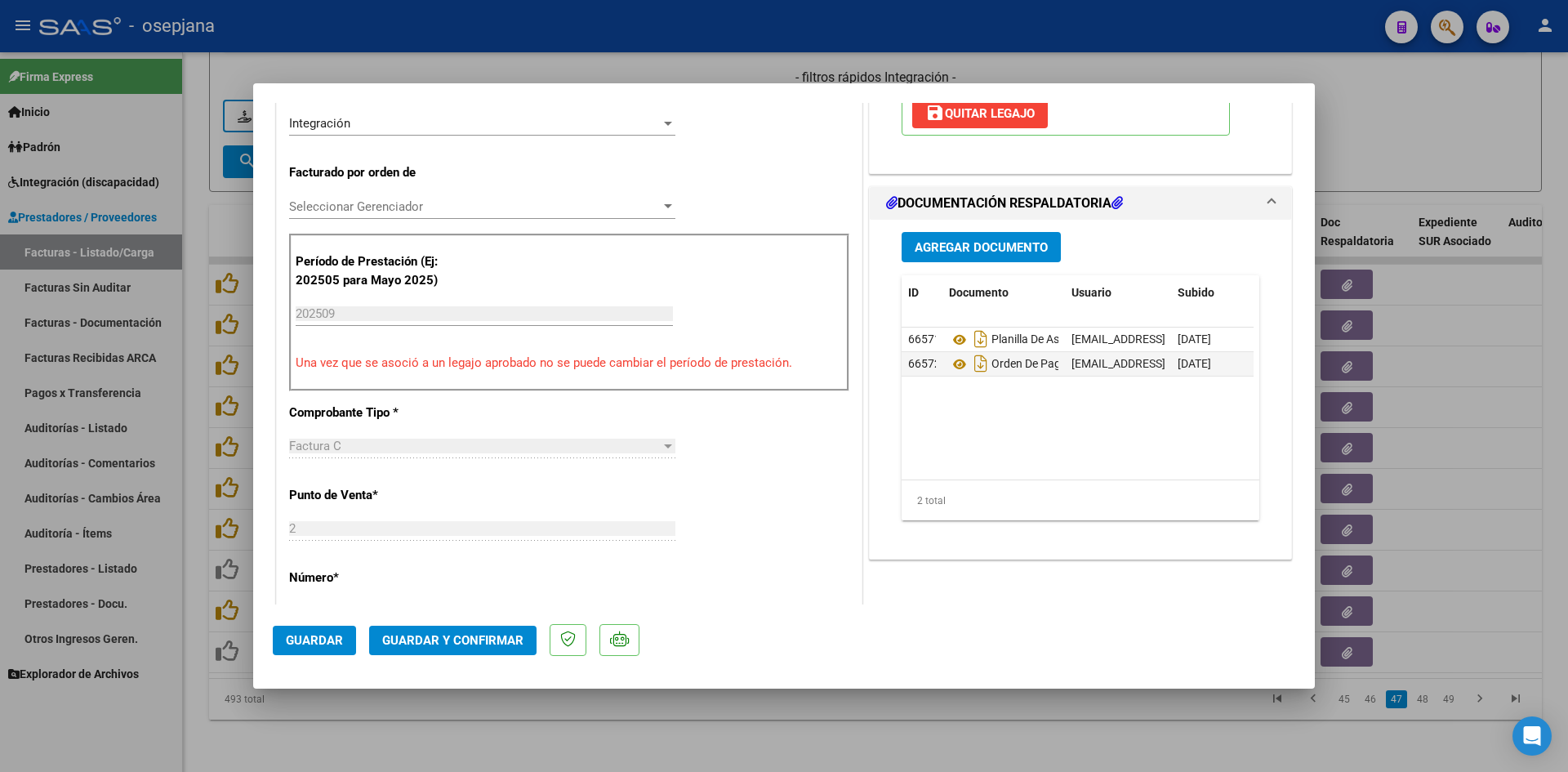
scroll to position [408, 0]
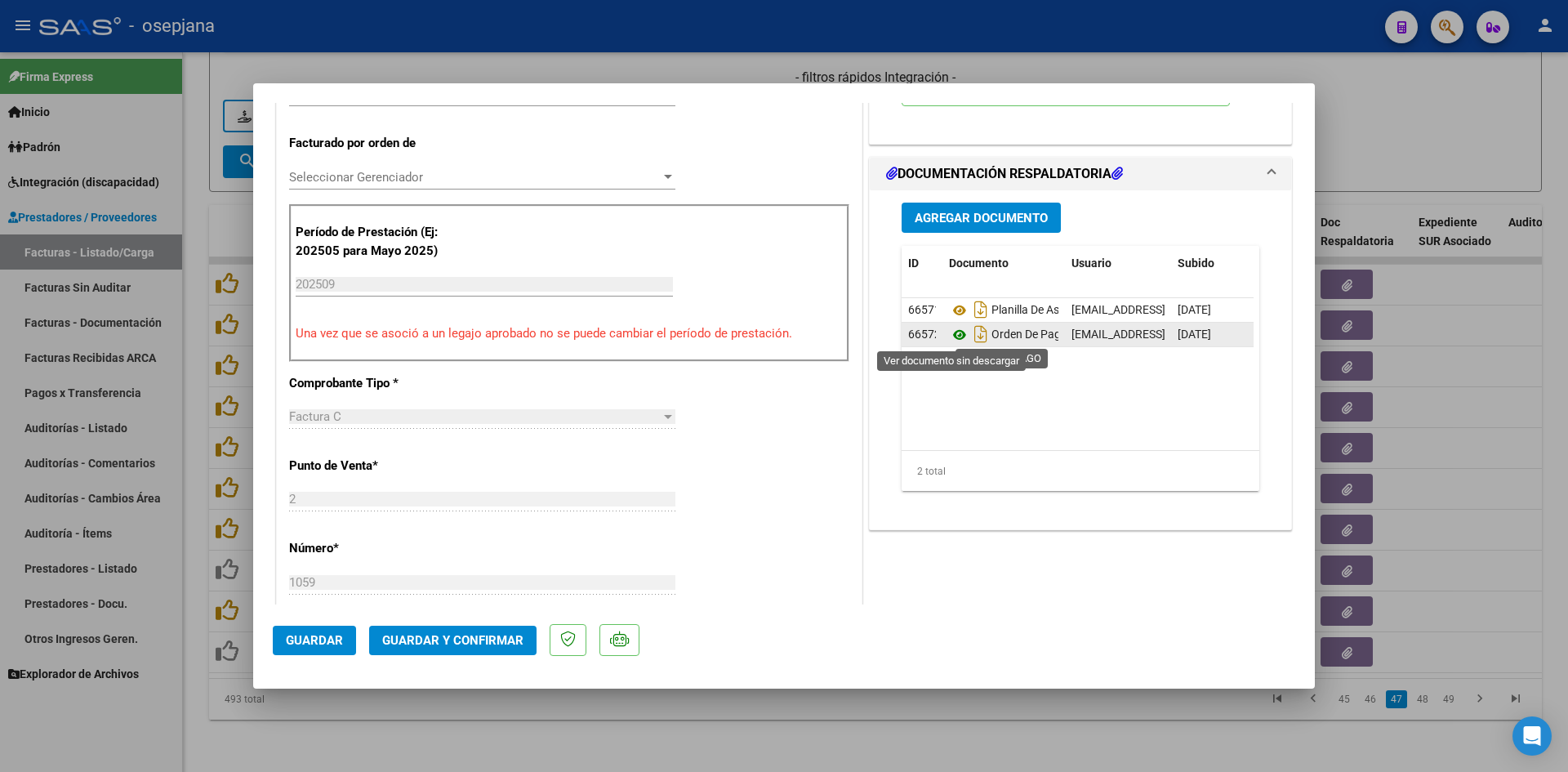
click at [950, 330] on icon at bounding box center [959, 334] width 21 height 19
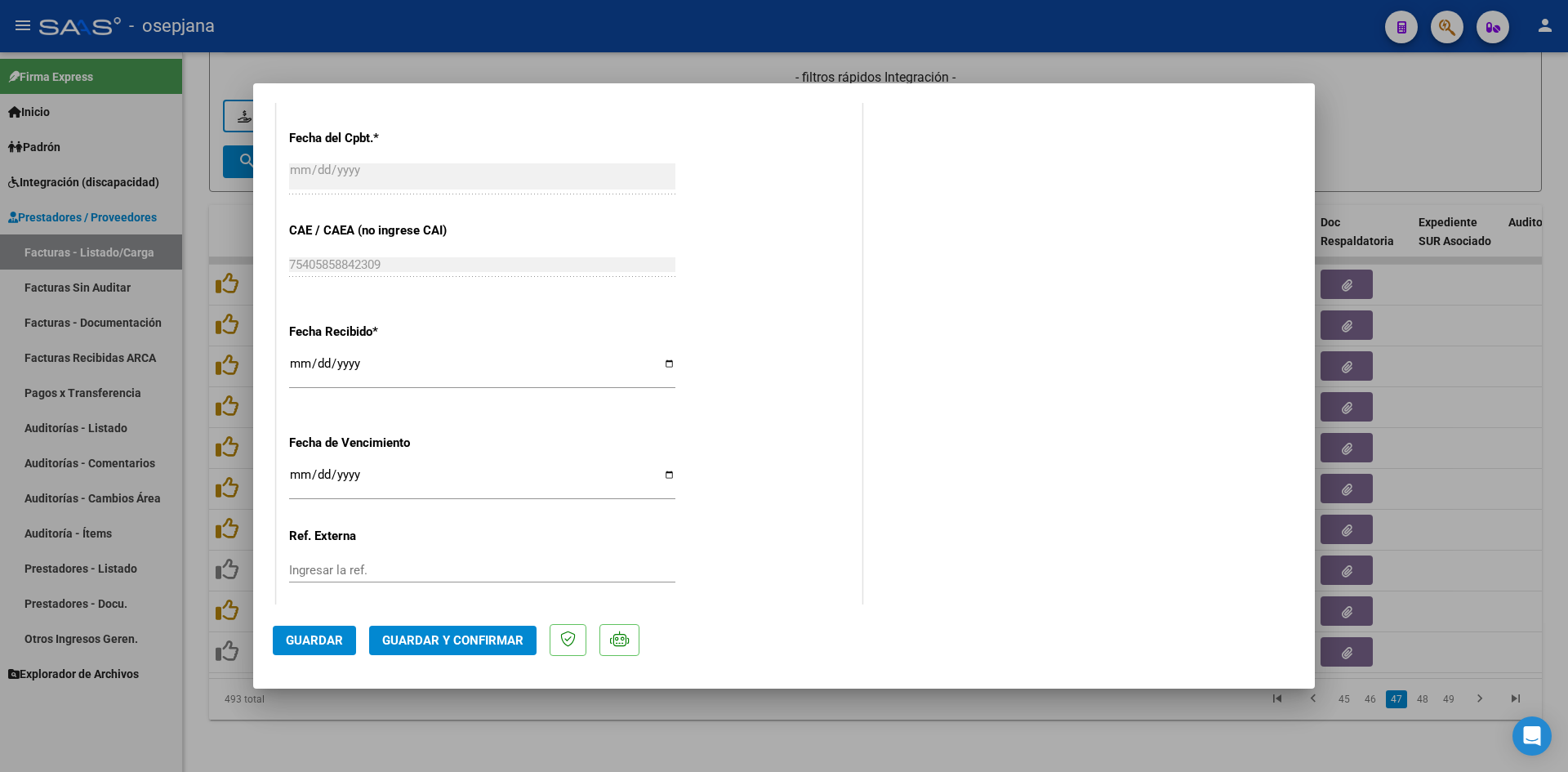
scroll to position [1077, 0]
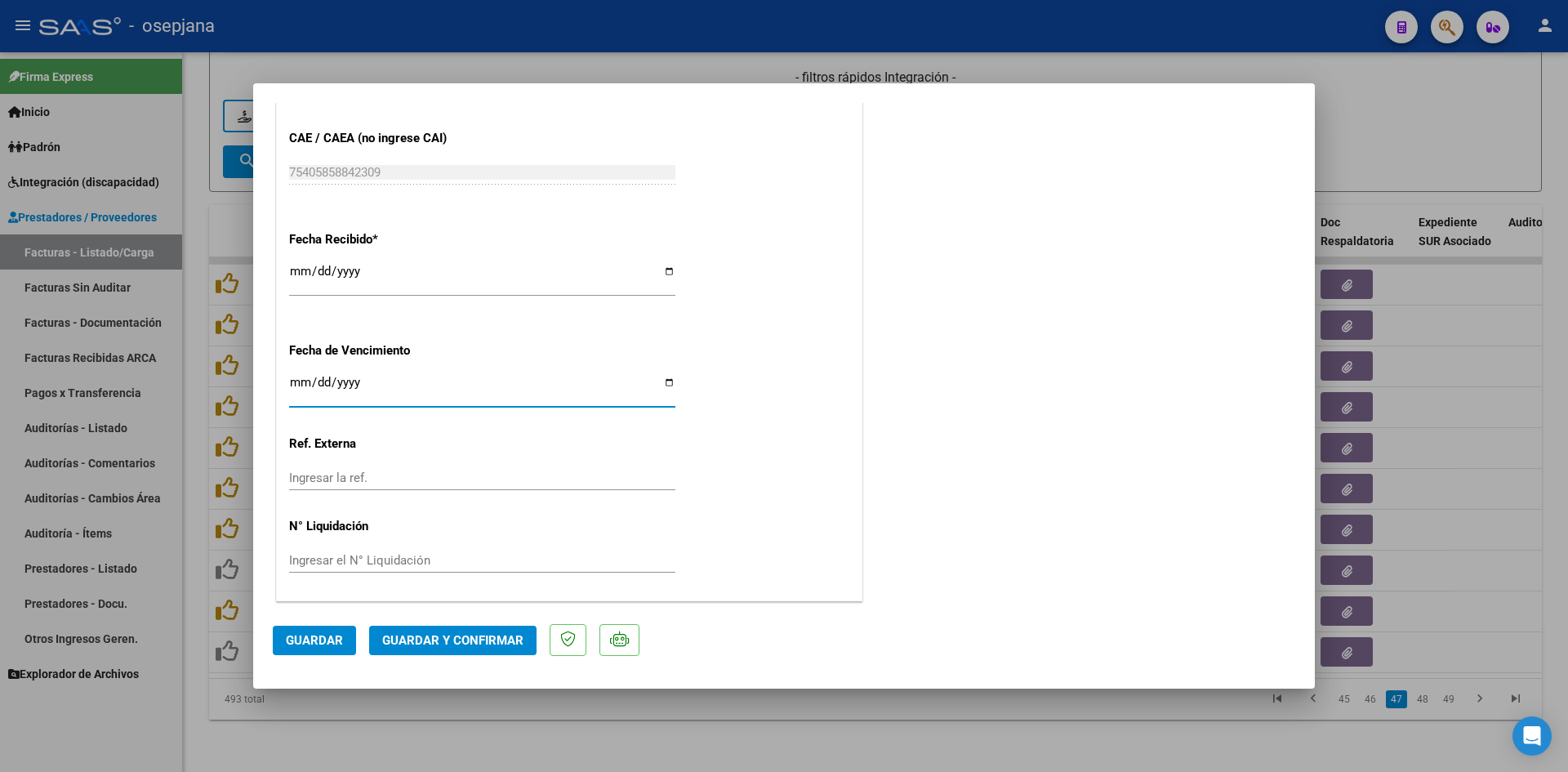
click at [299, 380] on input "[DATE]" at bounding box center [482, 389] width 386 height 26
type input "[DATE]"
click at [467, 633] on span "Guardar y Confirmar" at bounding box center [452, 641] width 141 height 15
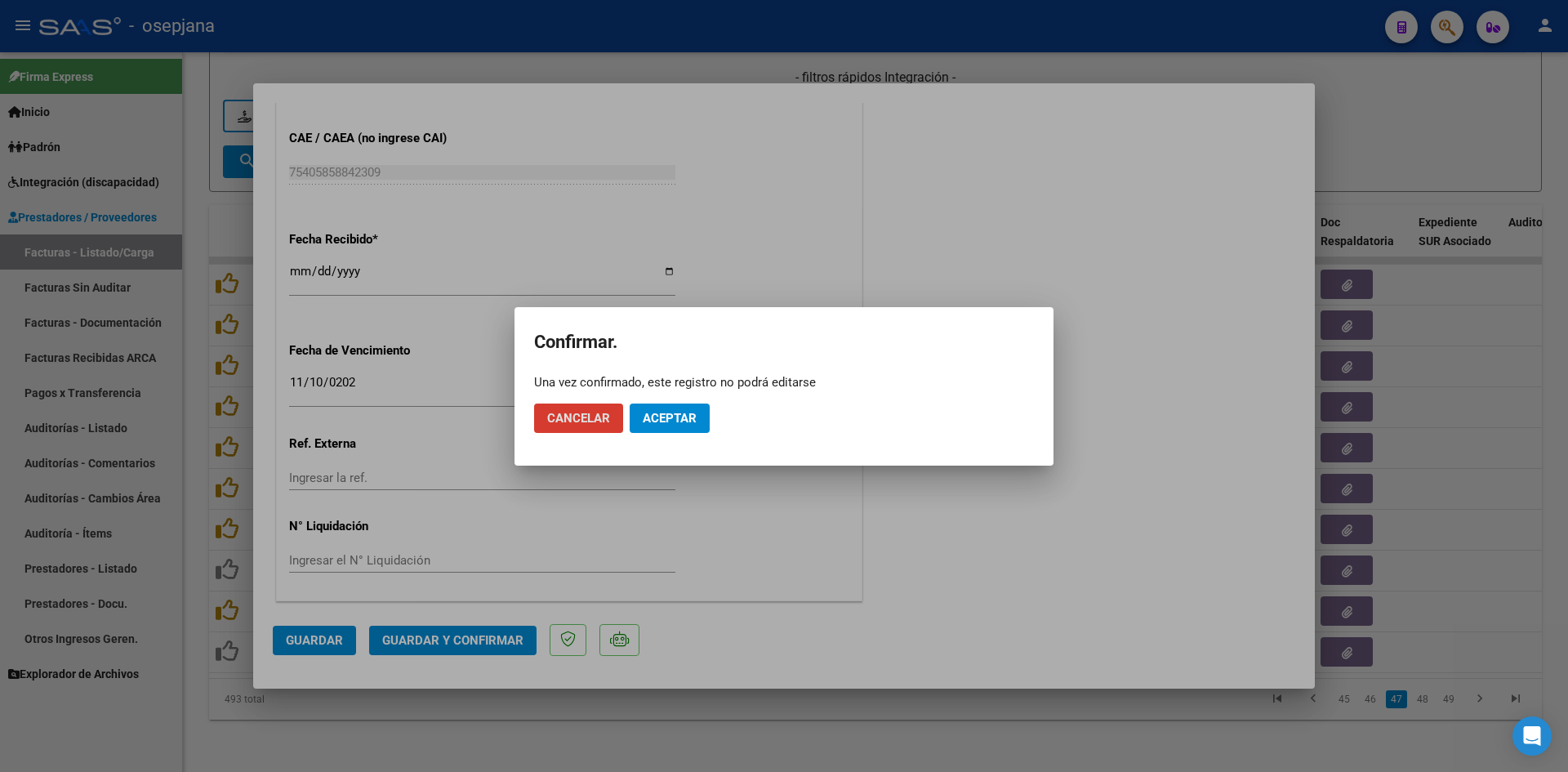
click at [700, 411] on button "Aceptar" at bounding box center [669, 418] width 80 height 30
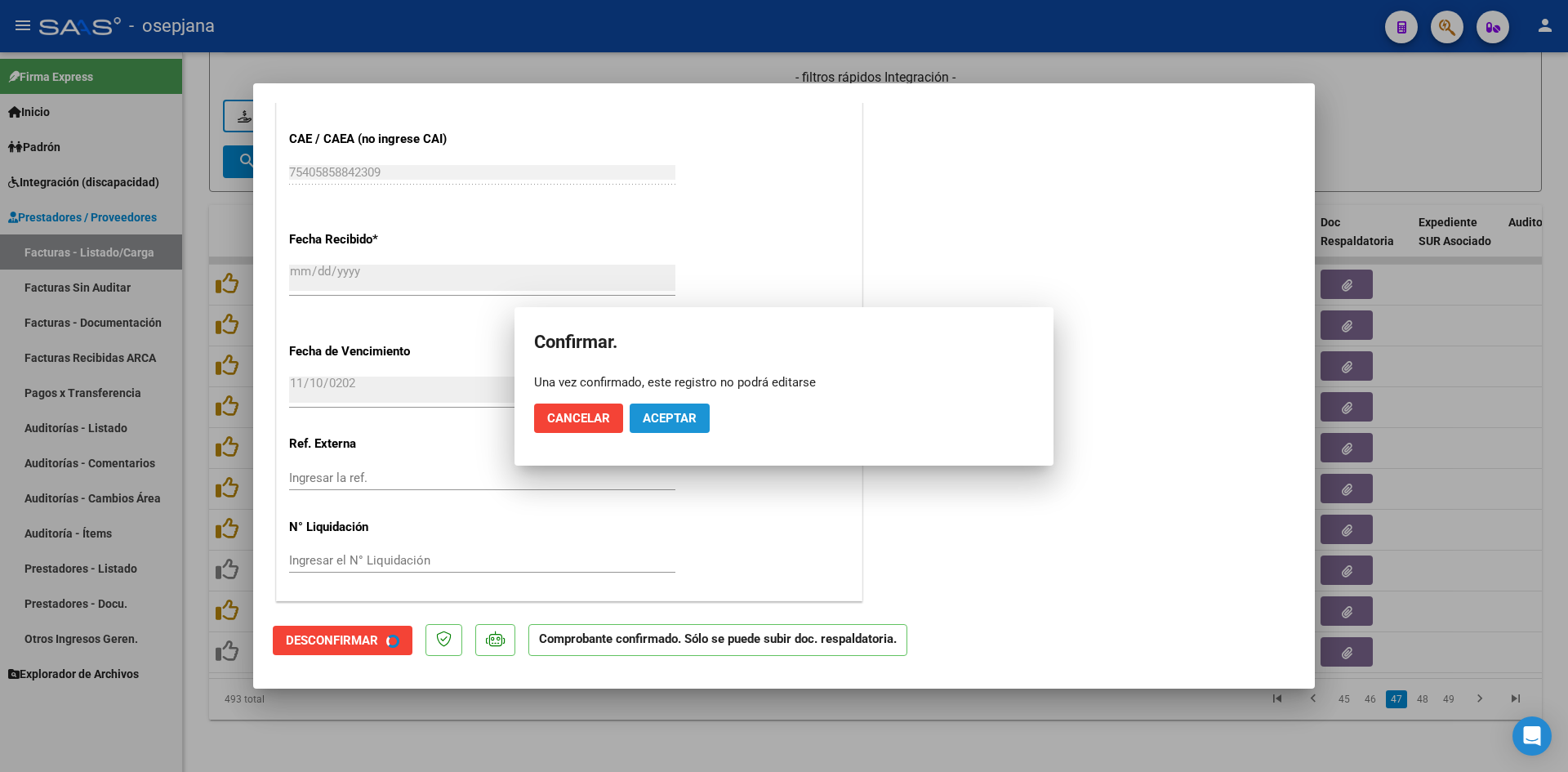
scroll to position [975, 0]
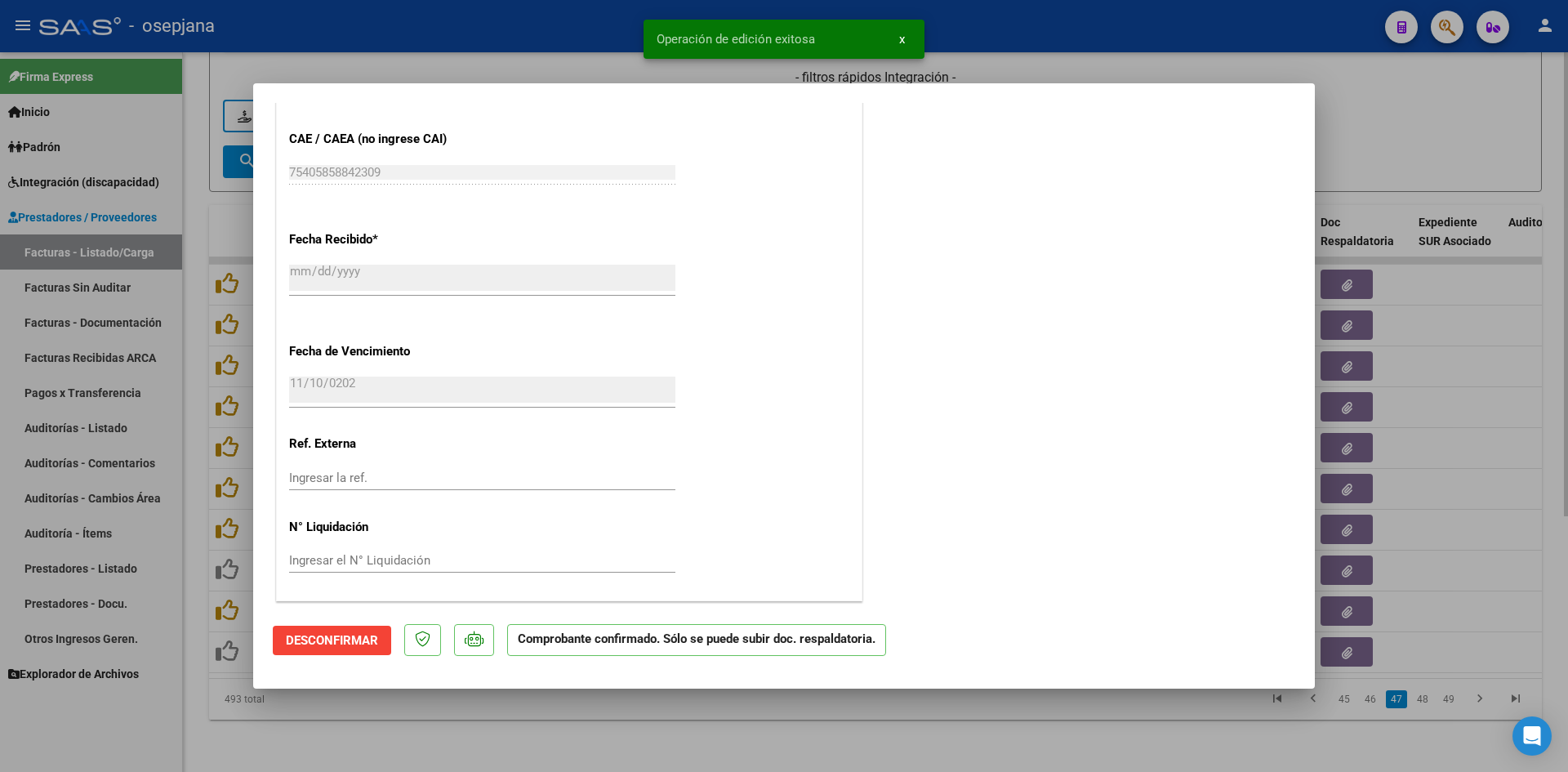
click at [1481, 117] on div at bounding box center [784, 386] width 1568 height 772
type input "$ 0,00"
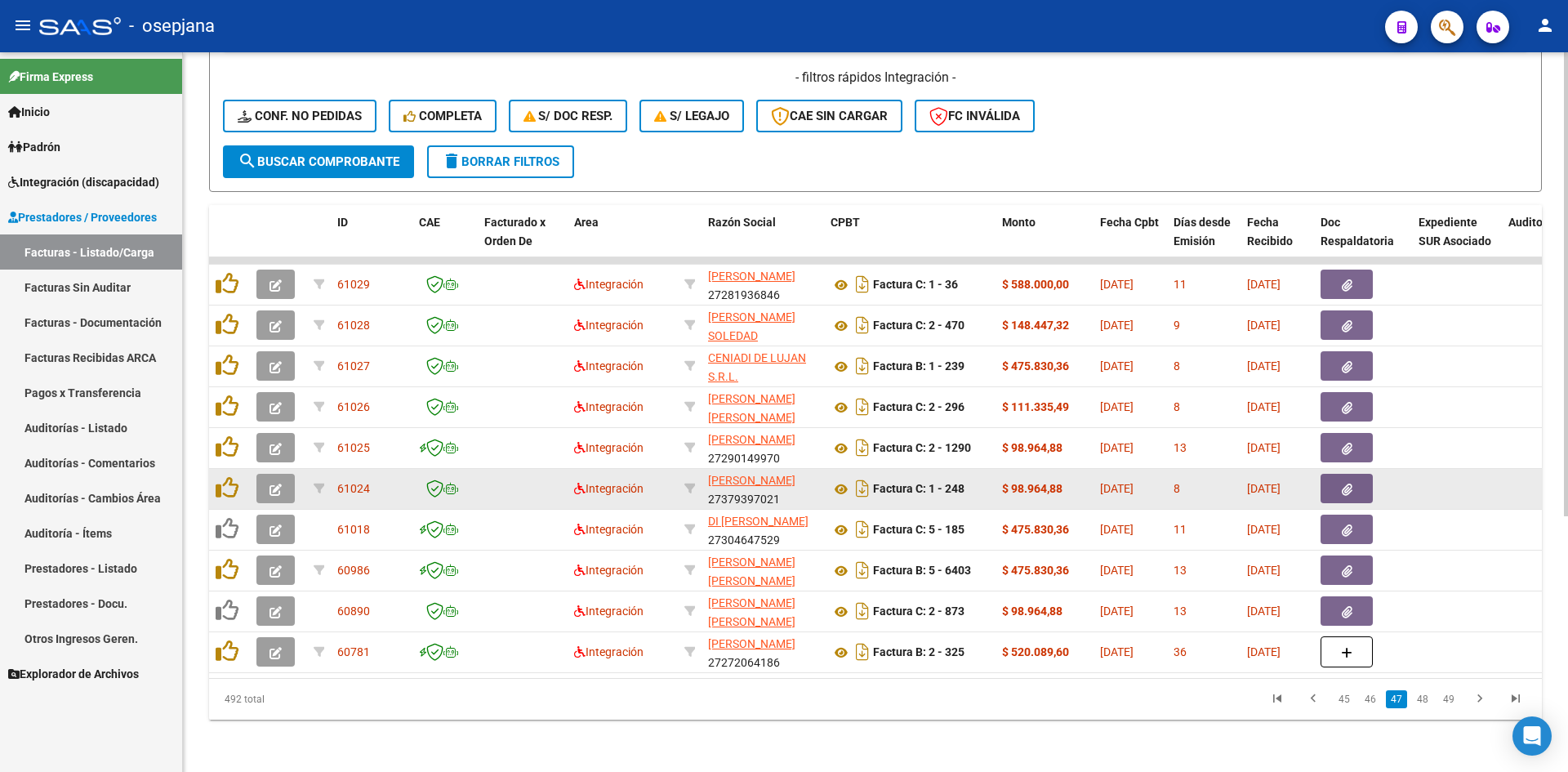
click at [287, 474] on button "button" at bounding box center [276, 489] width 39 height 30
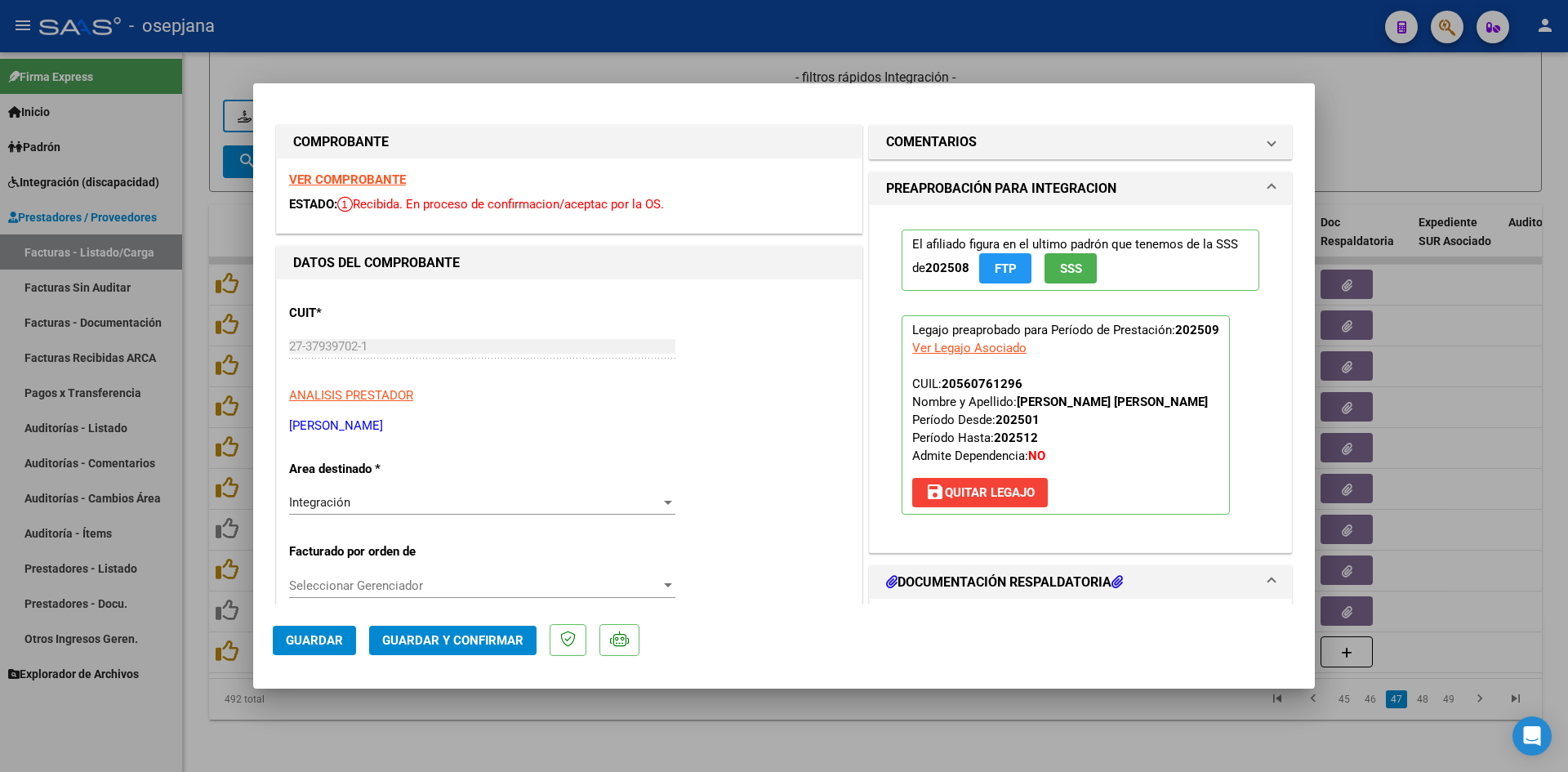
click at [391, 185] on strong "VER COMPROBANTE" at bounding box center [347, 180] width 117 height 15
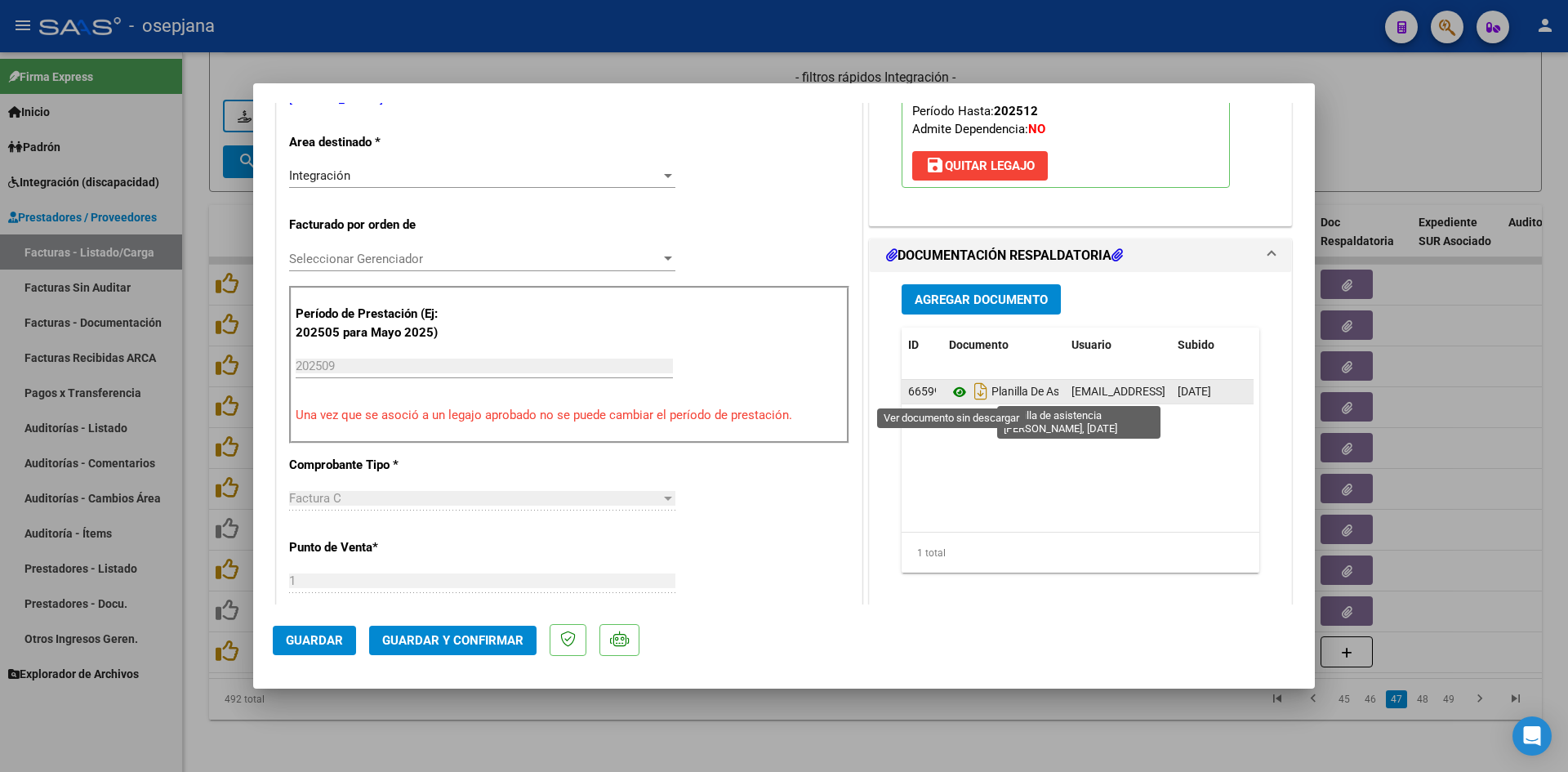
click at [949, 391] on icon at bounding box center [959, 392] width 21 height 19
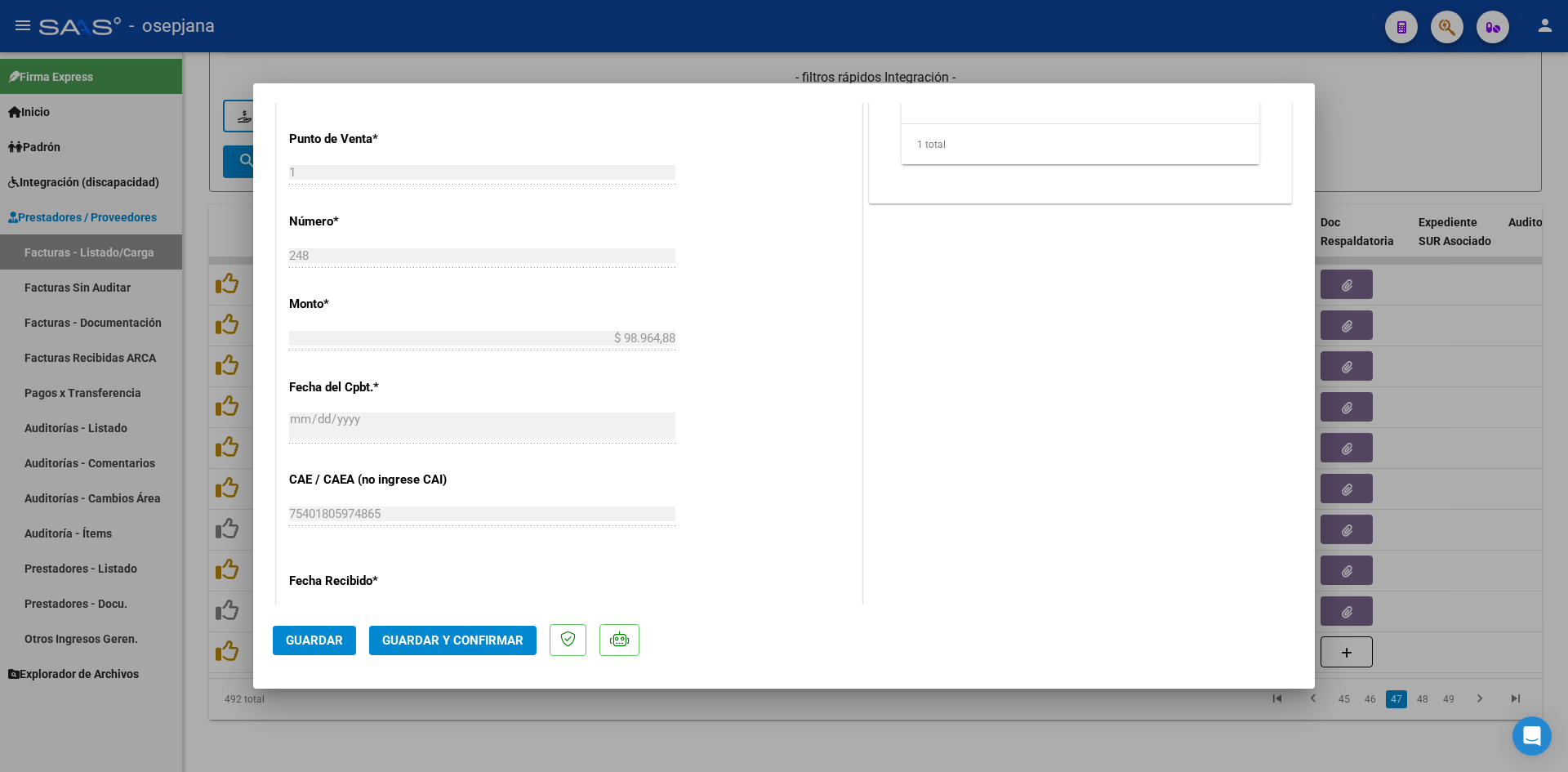
scroll to position [1062, 0]
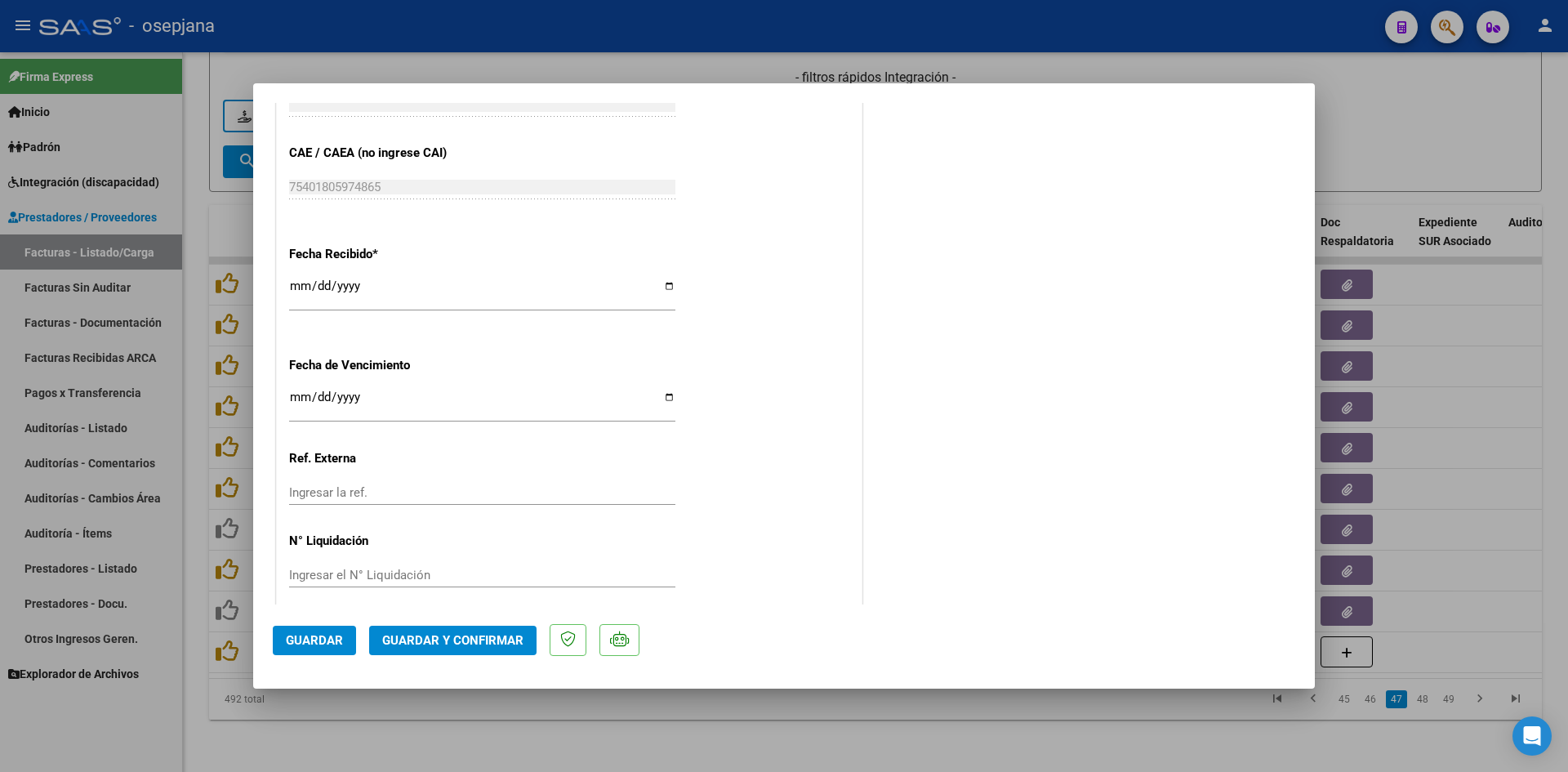
click at [293, 399] on input "Ingresar la fecha" at bounding box center [482, 404] width 386 height 26
type input "[DATE]"
click at [393, 634] on button "Guardar y Confirmar" at bounding box center [452, 641] width 167 height 30
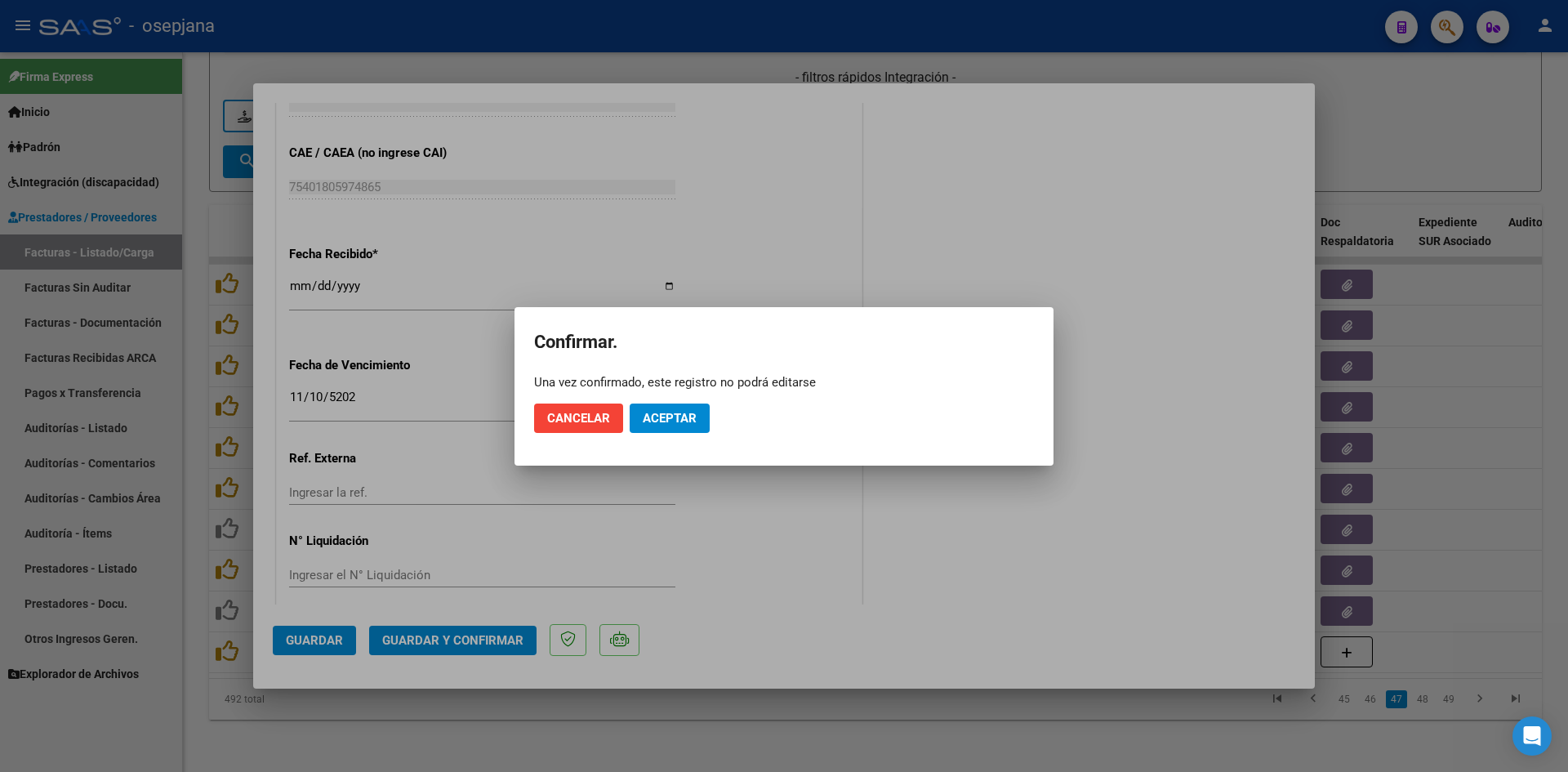
click at [680, 397] on mat-dialog-actions "Cancelar Aceptar" at bounding box center [784, 418] width 499 height 55
click at [683, 409] on button "Aceptar" at bounding box center [669, 418] width 80 height 30
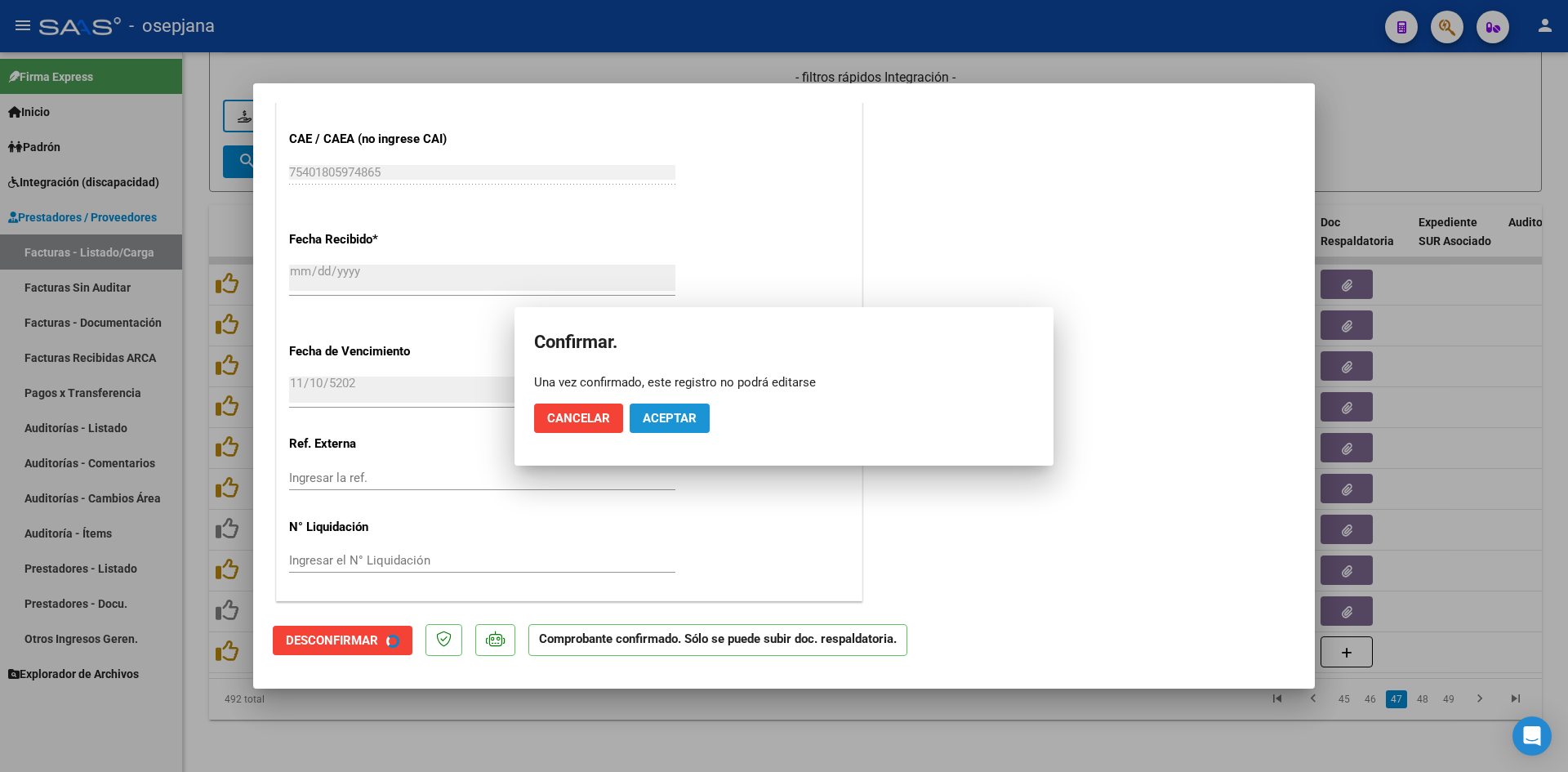
scroll to position [960, 0]
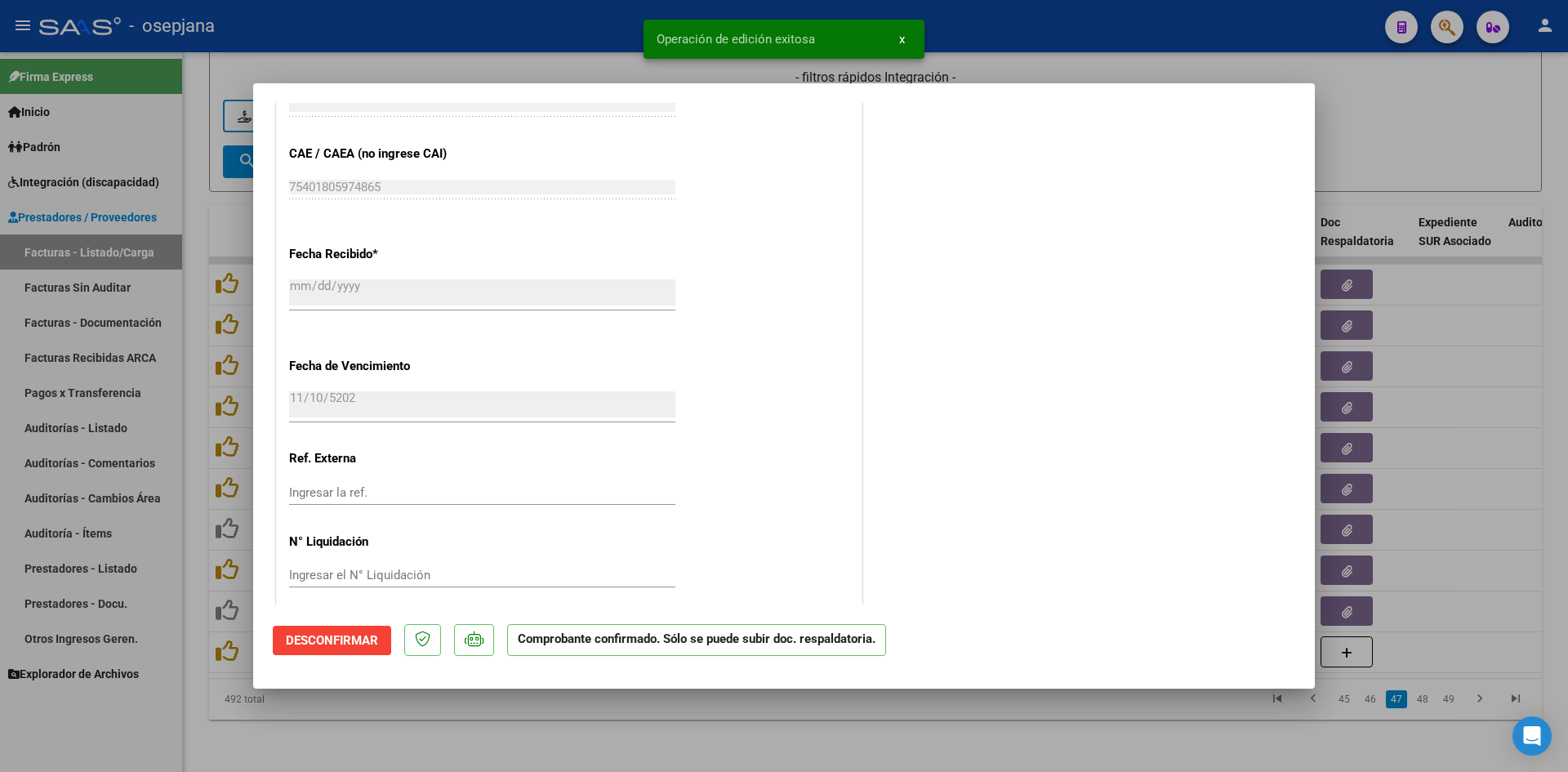
click at [1442, 115] on div at bounding box center [784, 386] width 1568 height 772
type input "$ 0,00"
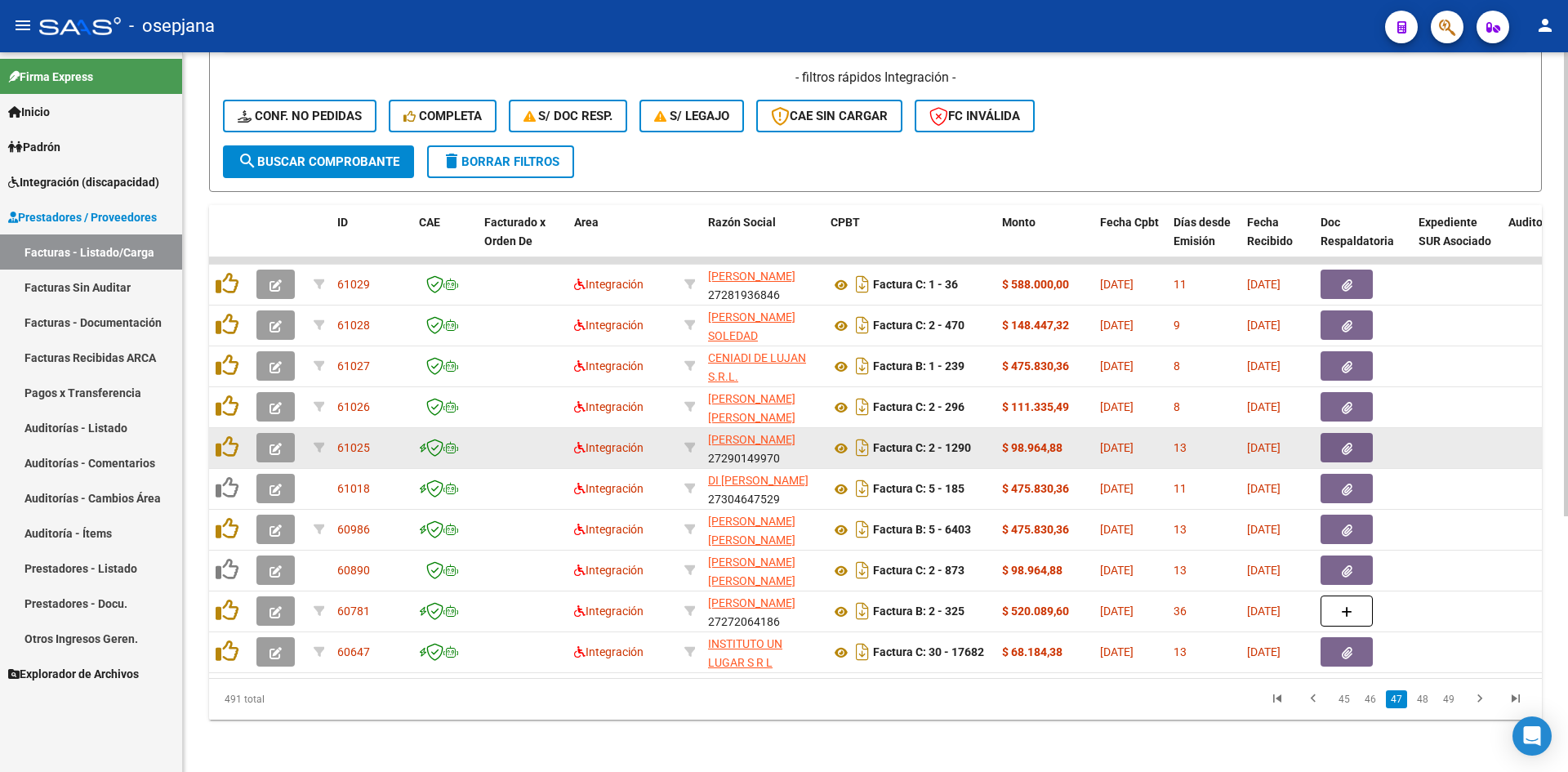
click at [284, 436] on button "button" at bounding box center [276, 448] width 39 height 30
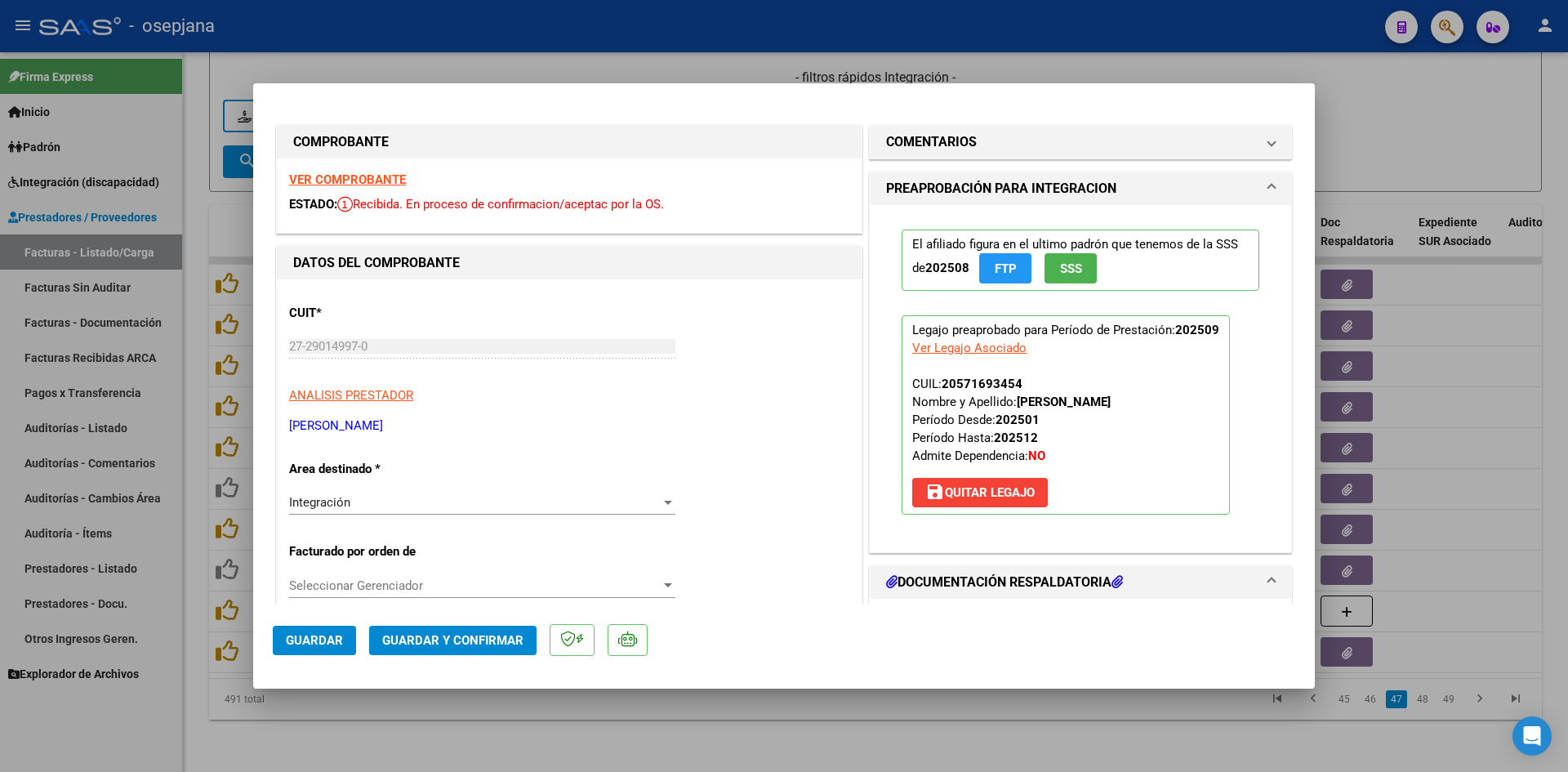
click at [378, 179] on strong "VER COMPROBANTE" at bounding box center [347, 180] width 117 height 15
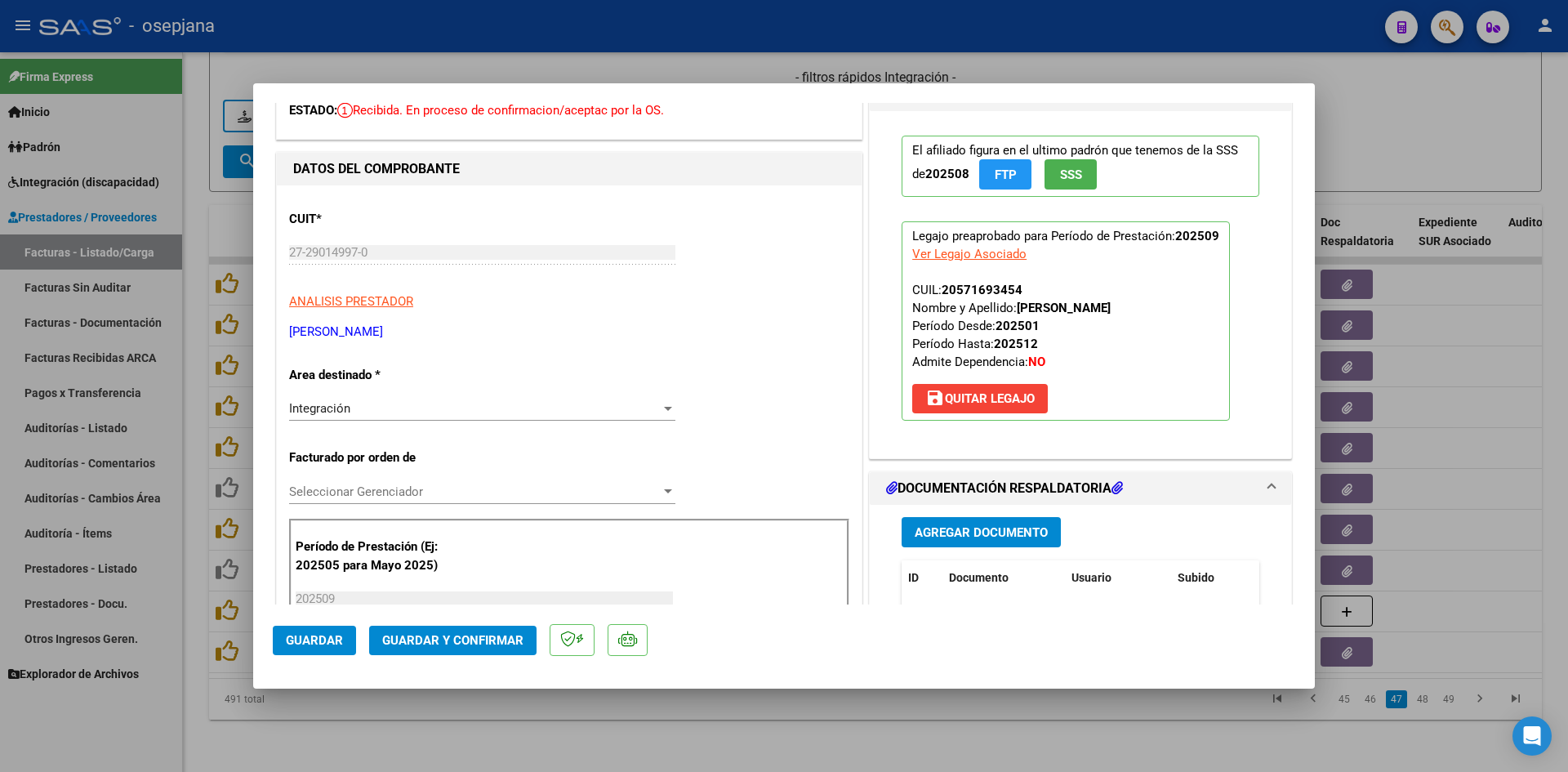
scroll to position [408, 0]
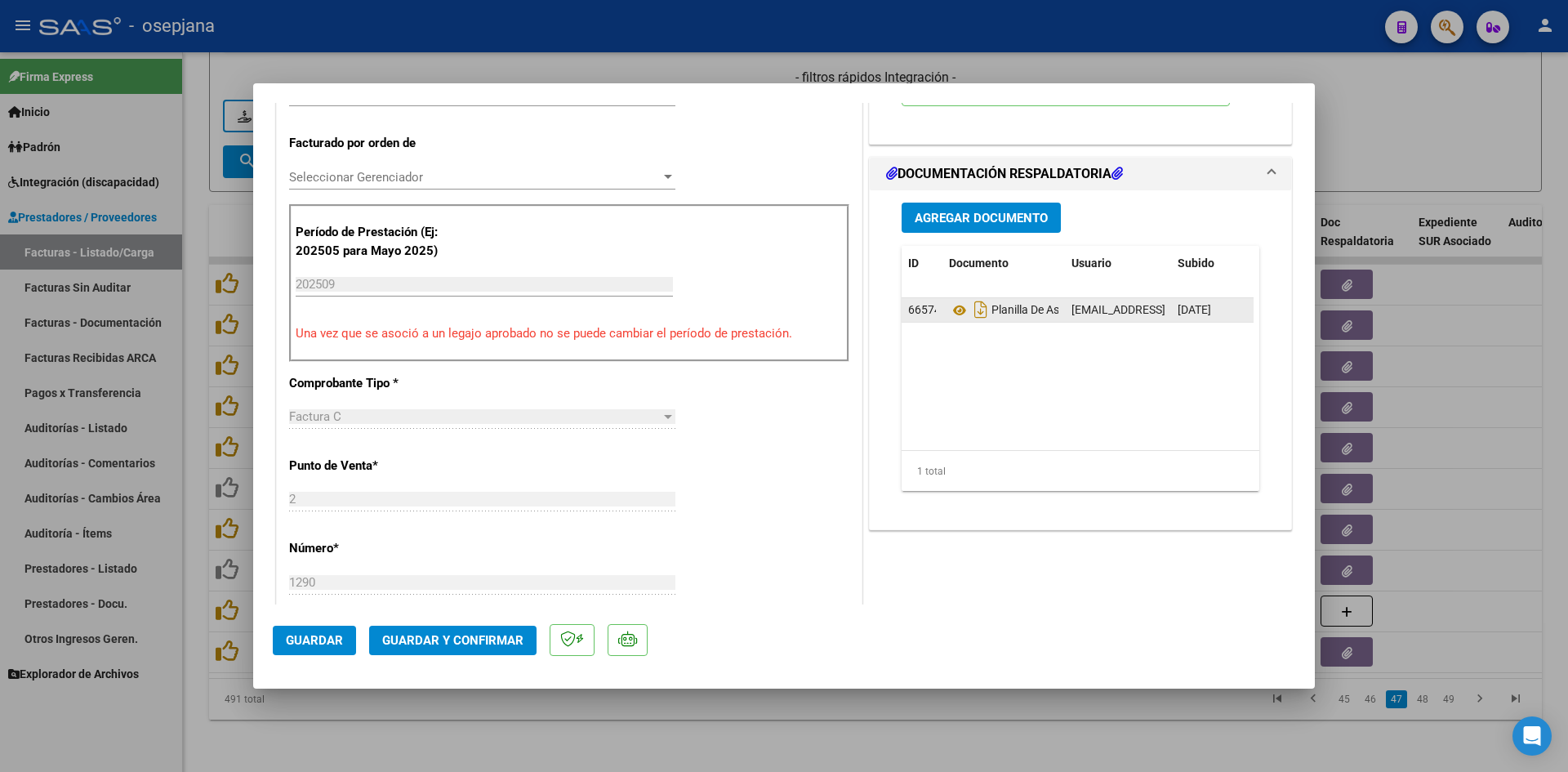
click at [942, 300] on datatable-body-cell "Planilla De Asistencia" at bounding box center [1003, 310] width 123 height 24
click at [949, 307] on icon at bounding box center [959, 310] width 21 height 19
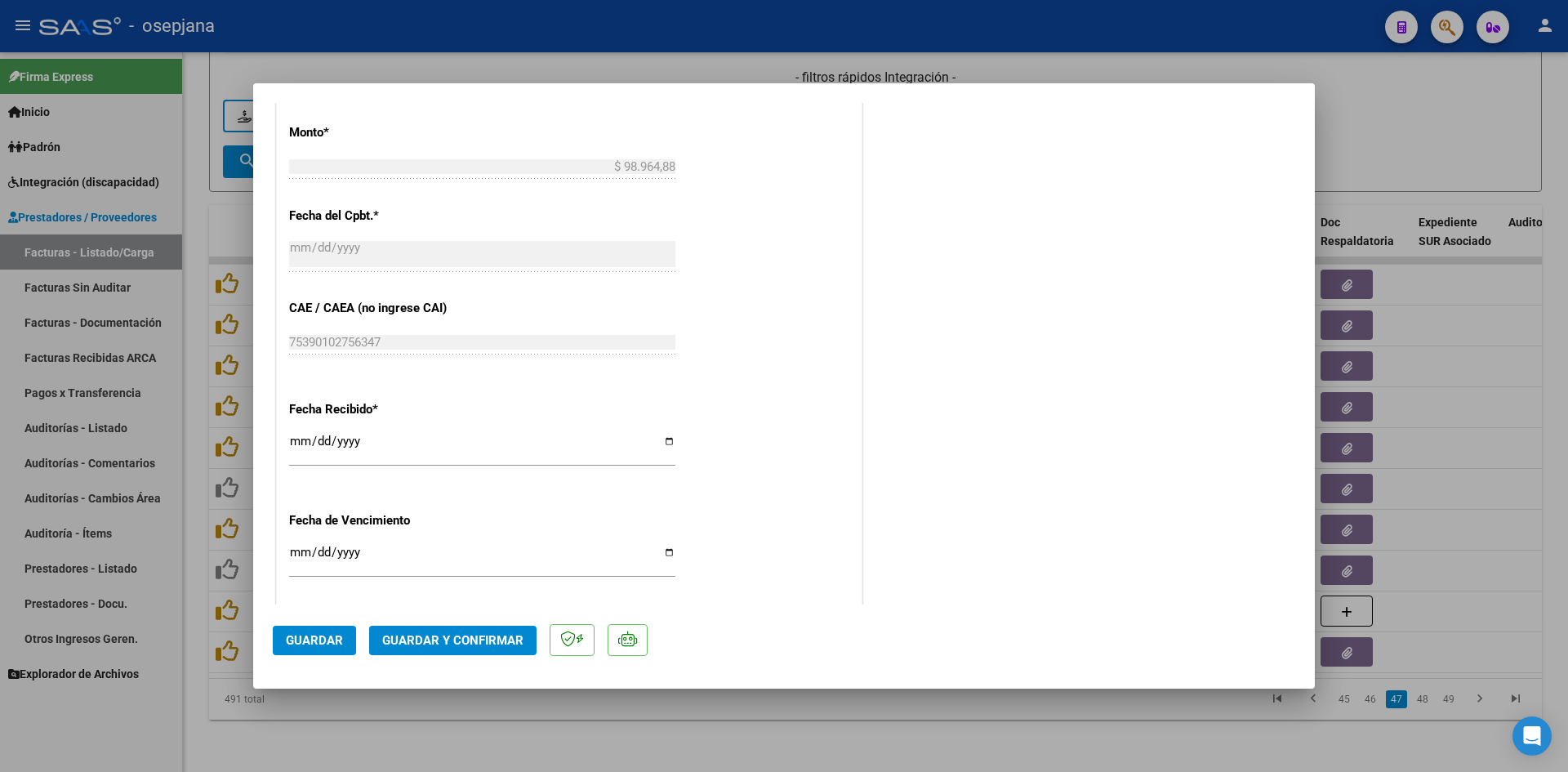
scroll to position [981, 0]
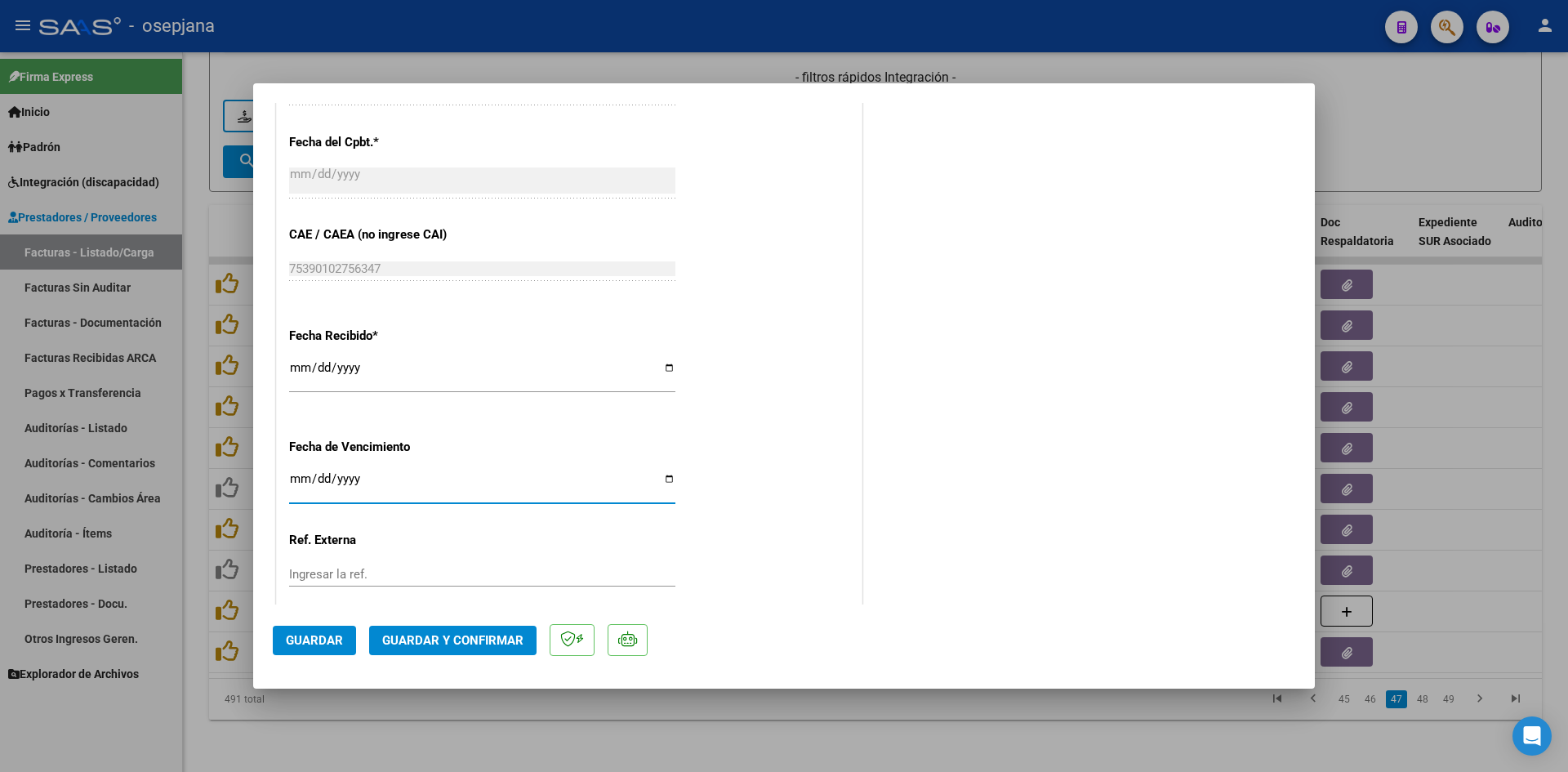
click at [293, 478] on input "[DATE]" at bounding box center [482, 485] width 386 height 26
type input "[DATE]"
click at [449, 634] on span "Guardar y Confirmar" at bounding box center [452, 641] width 141 height 15
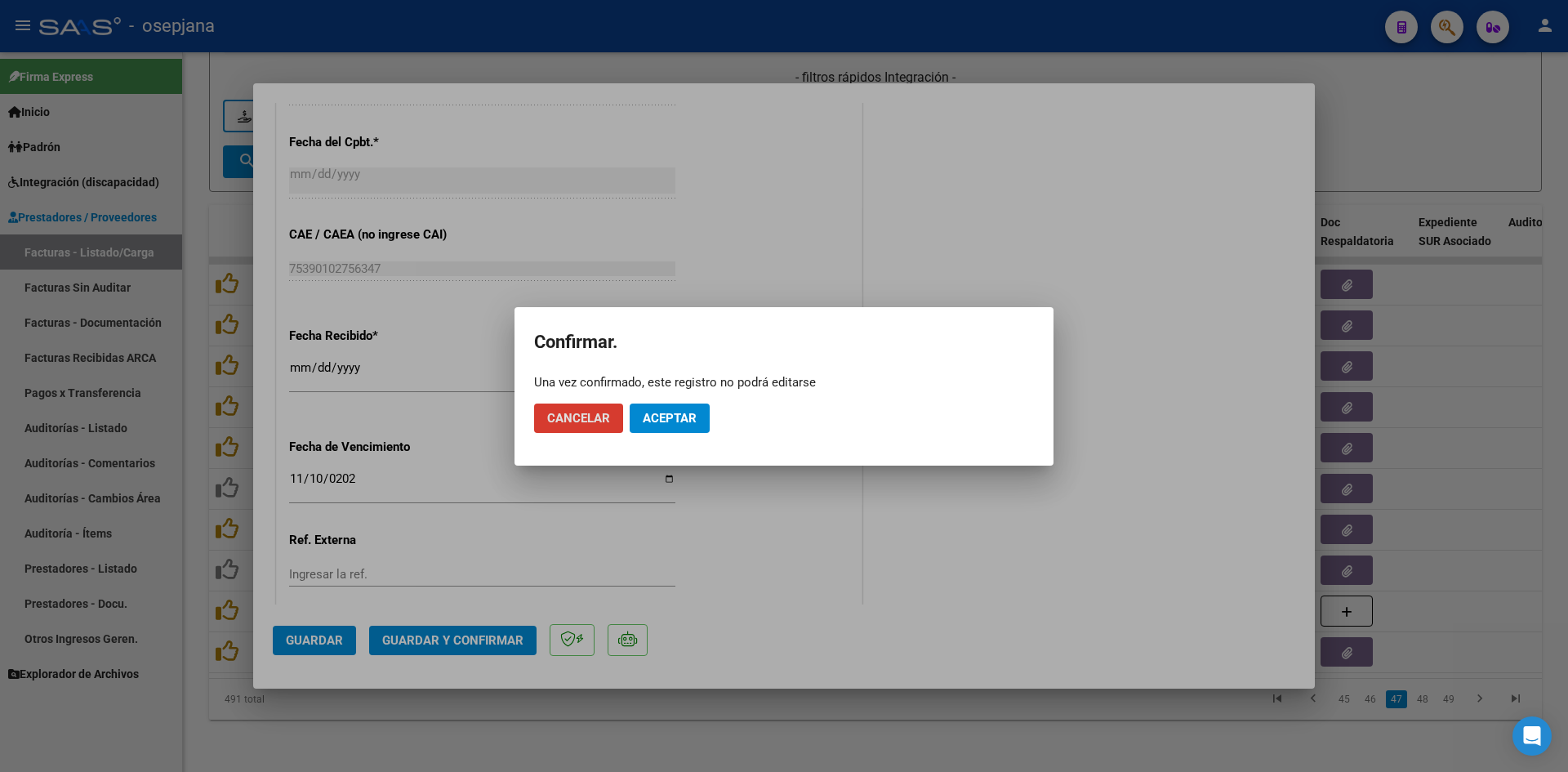
click at [669, 407] on button "Aceptar" at bounding box center [669, 418] width 80 height 30
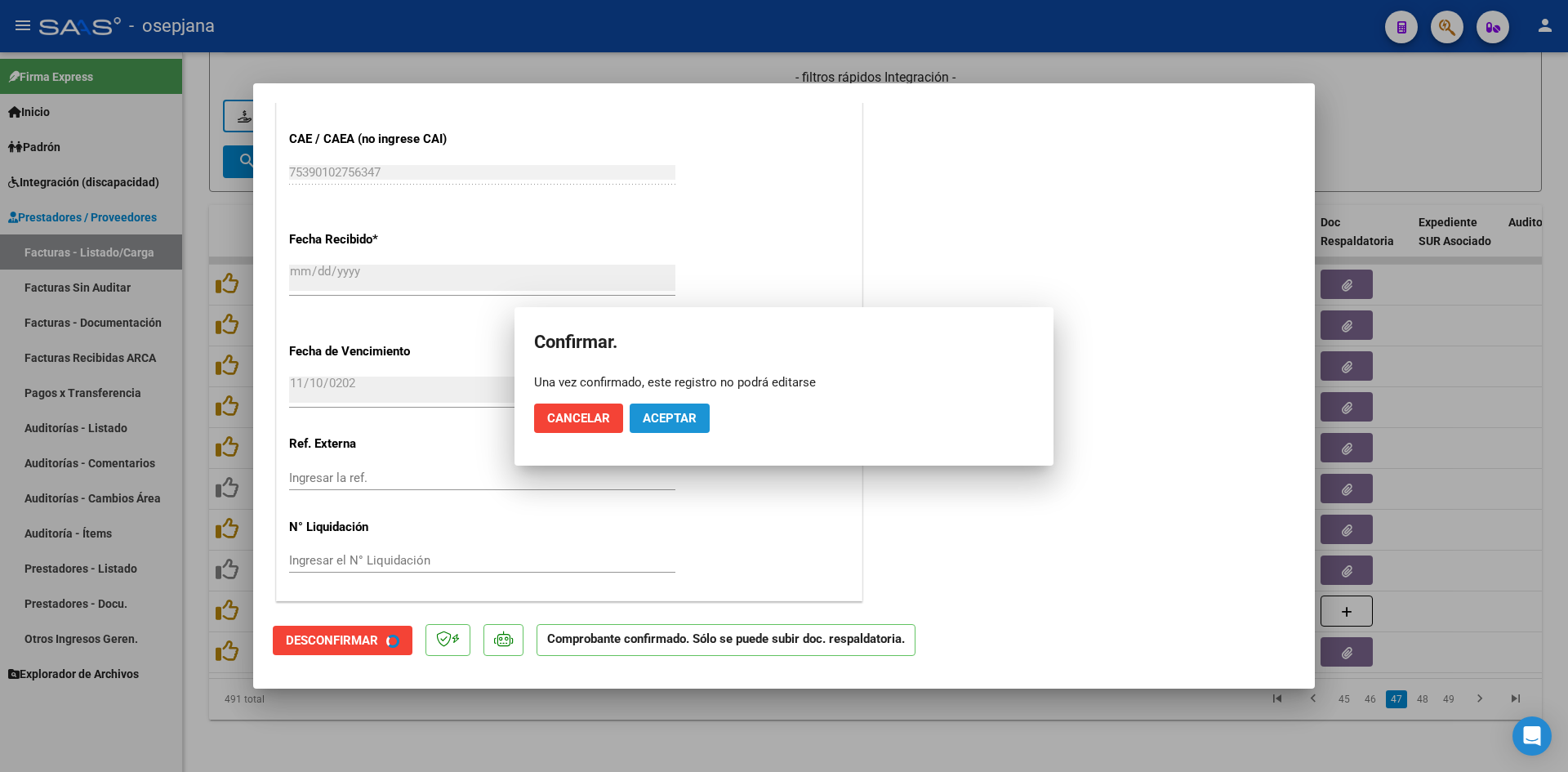
scroll to position [879, 0]
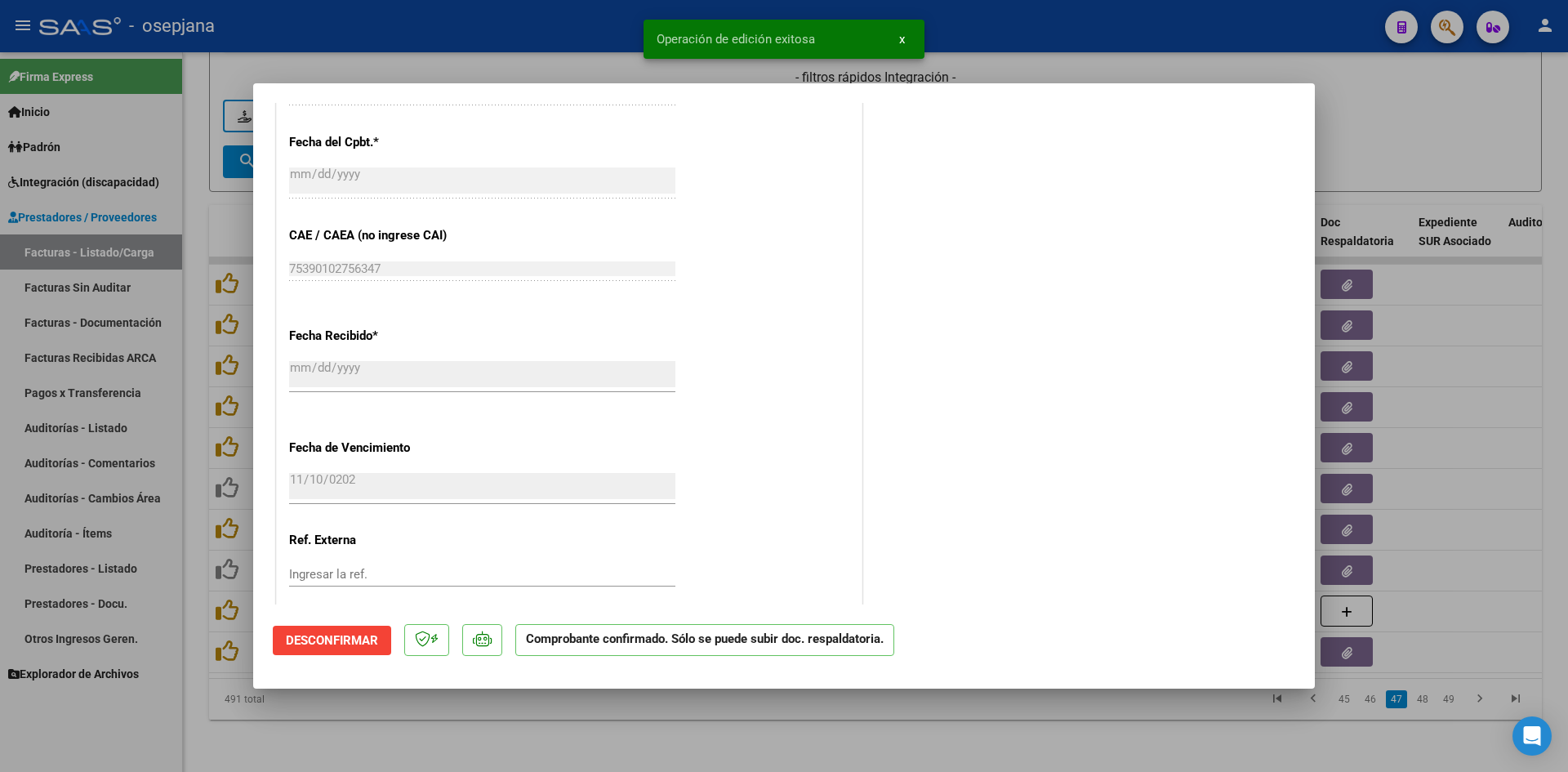
click at [1334, 134] on div at bounding box center [784, 386] width 1568 height 772
type input "$ 0,00"
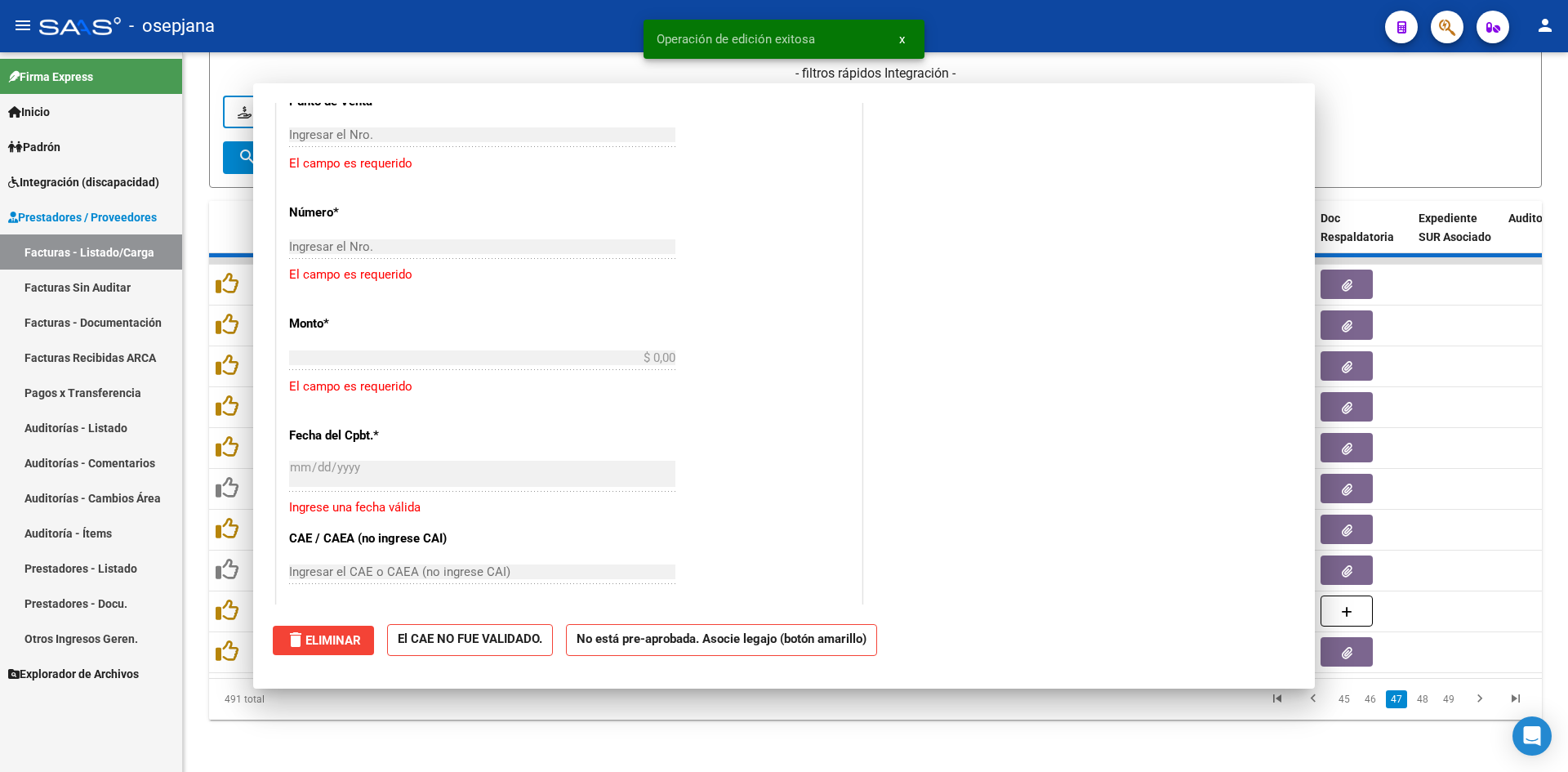
scroll to position [0, 0]
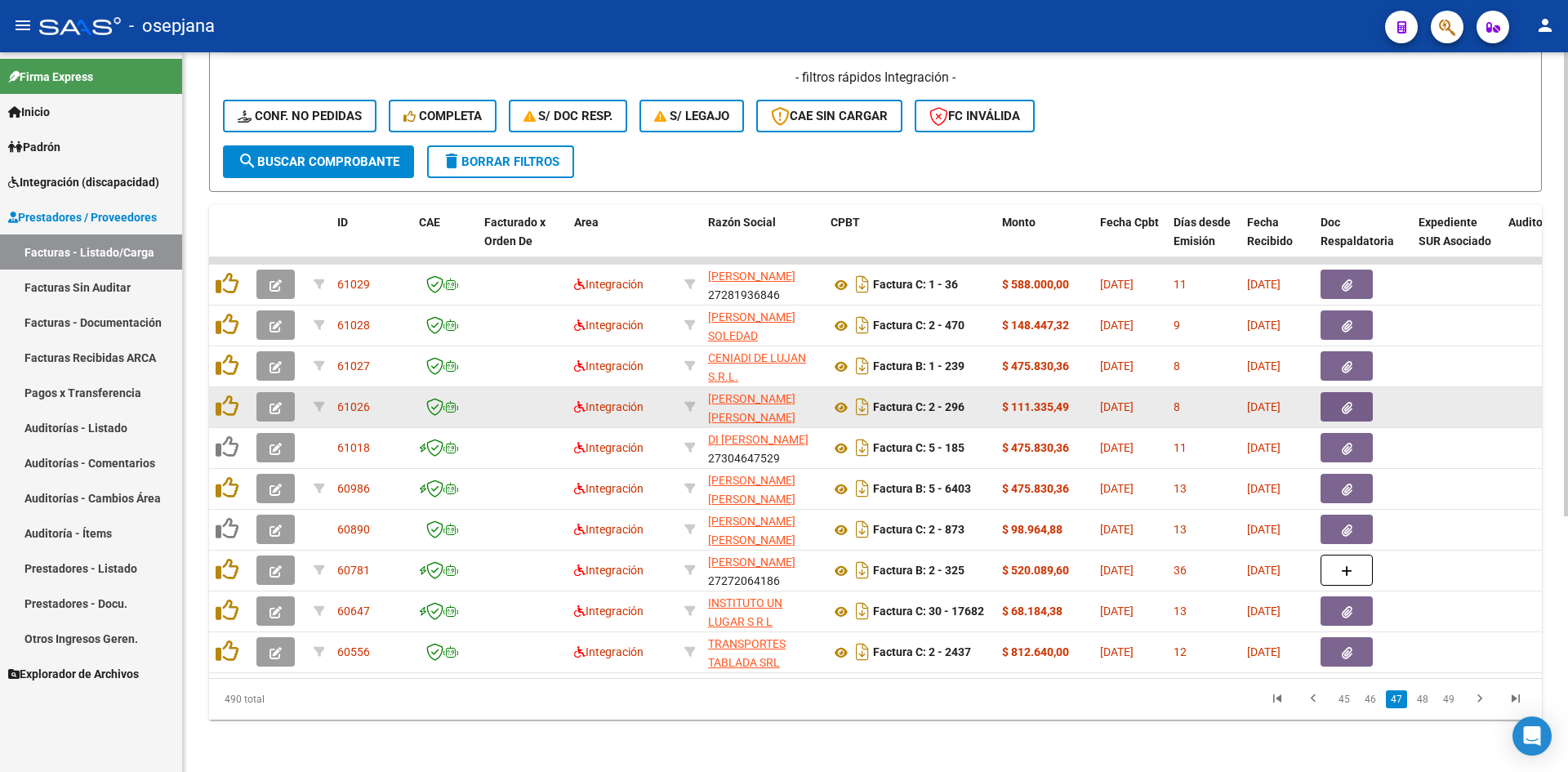
click at [268, 398] on button "button" at bounding box center [276, 407] width 39 height 30
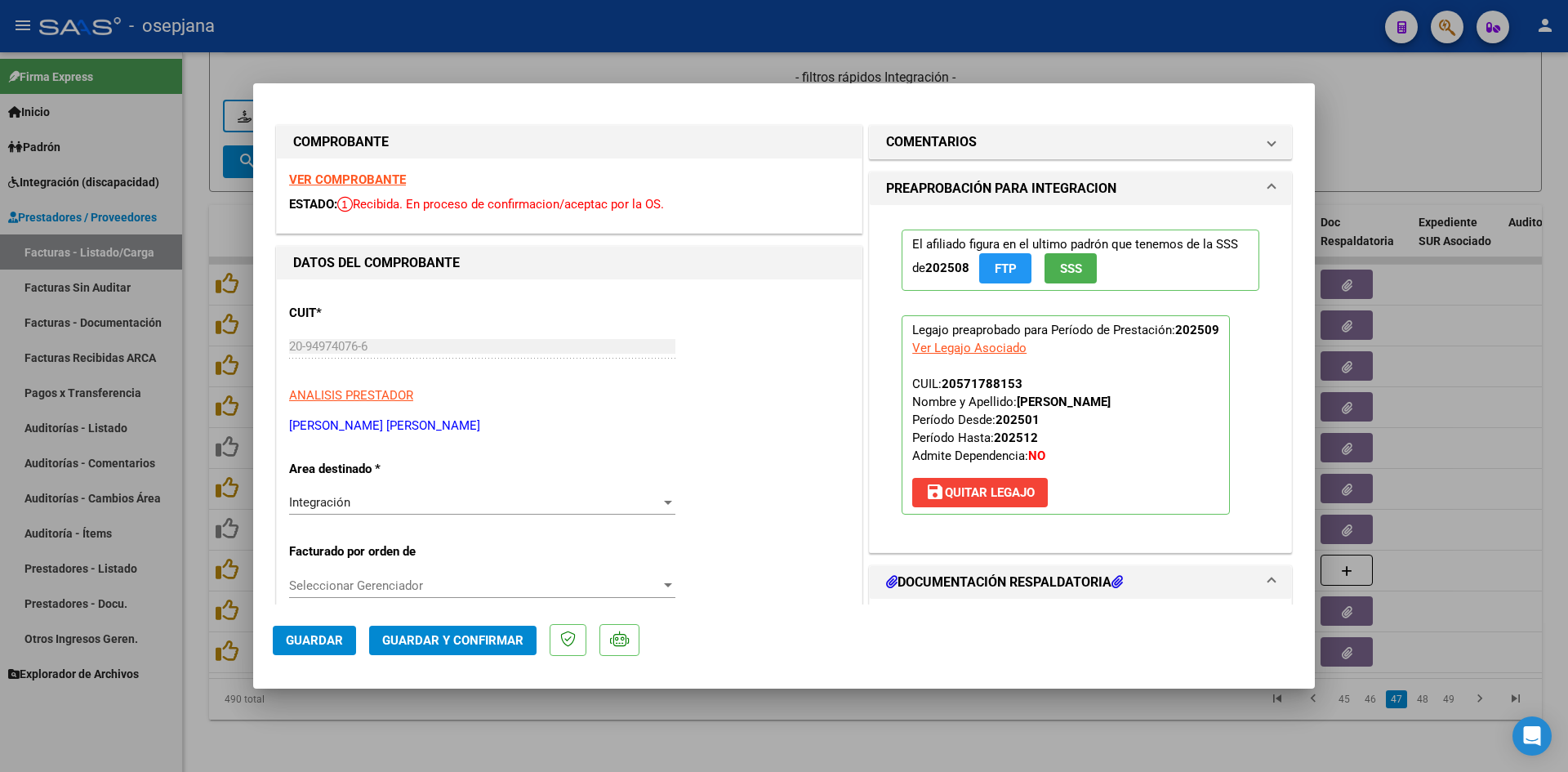
click at [352, 182] on strong "VER COMPROBANTE" at bounding box center [347, 180] width 117 height 15
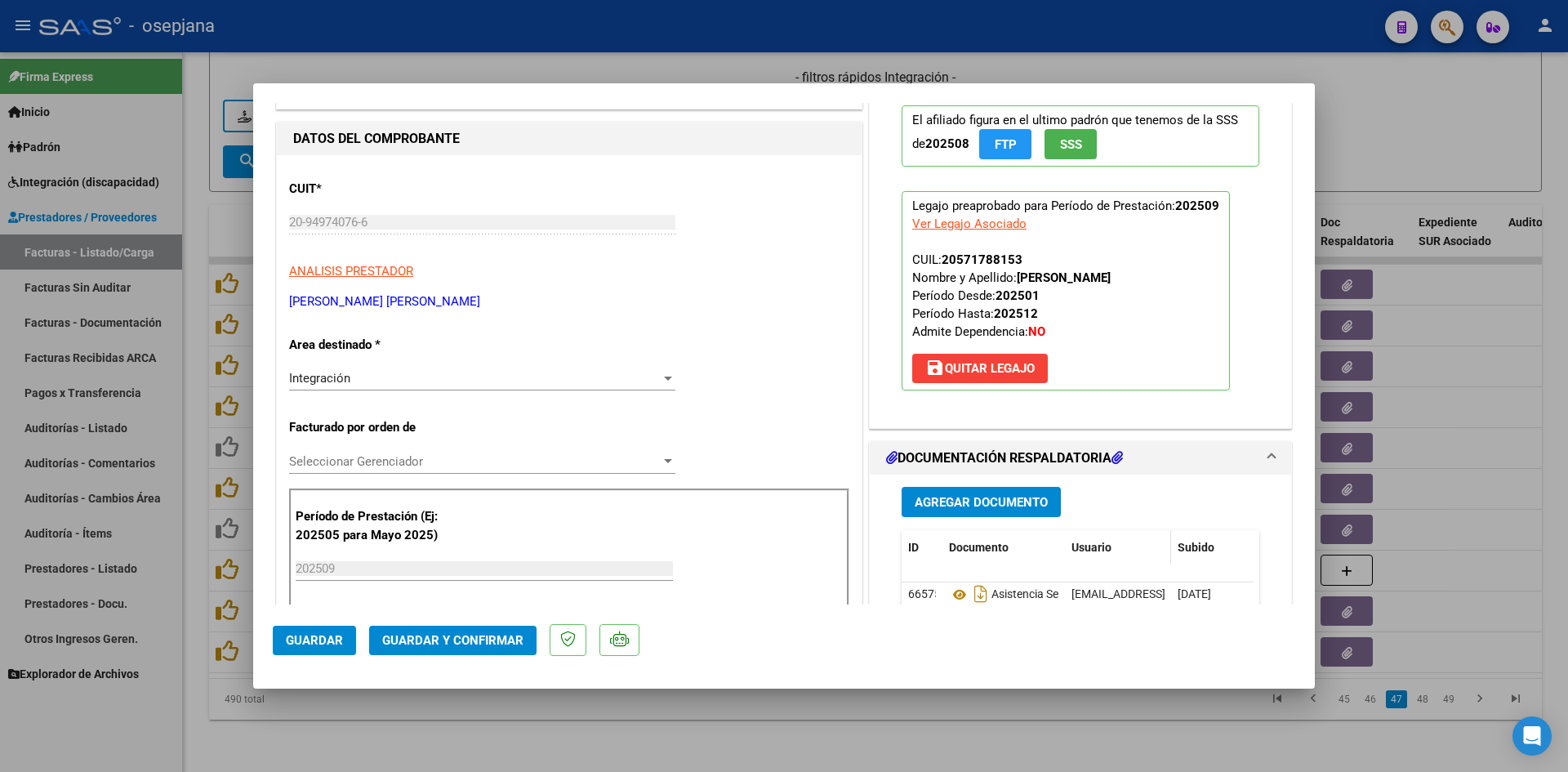
scroll to position [245, 0]
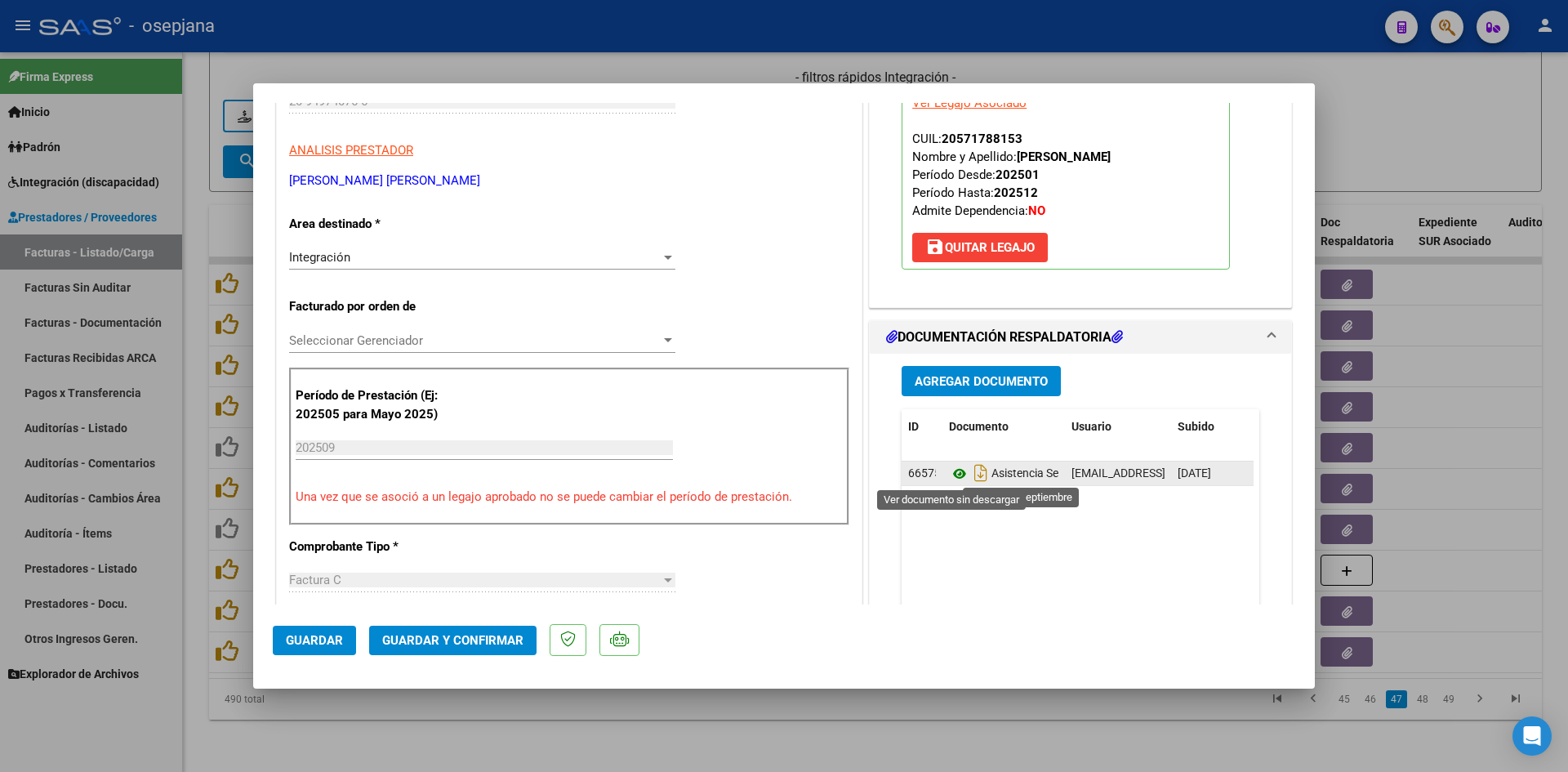
click at [956, 474] on icon at bounding box center [959, 474] width 21 height 19
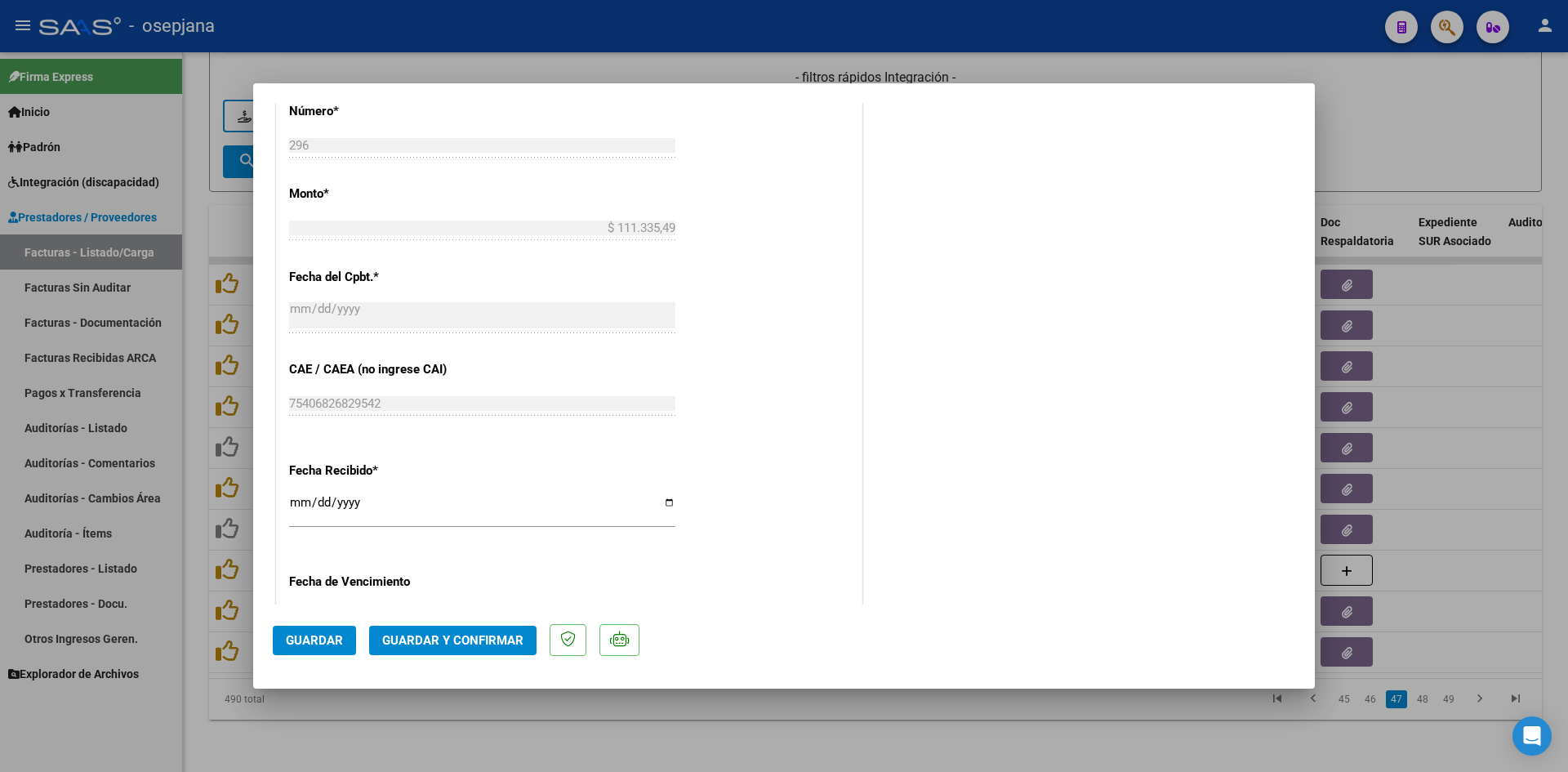
scroll to position [981, 0]
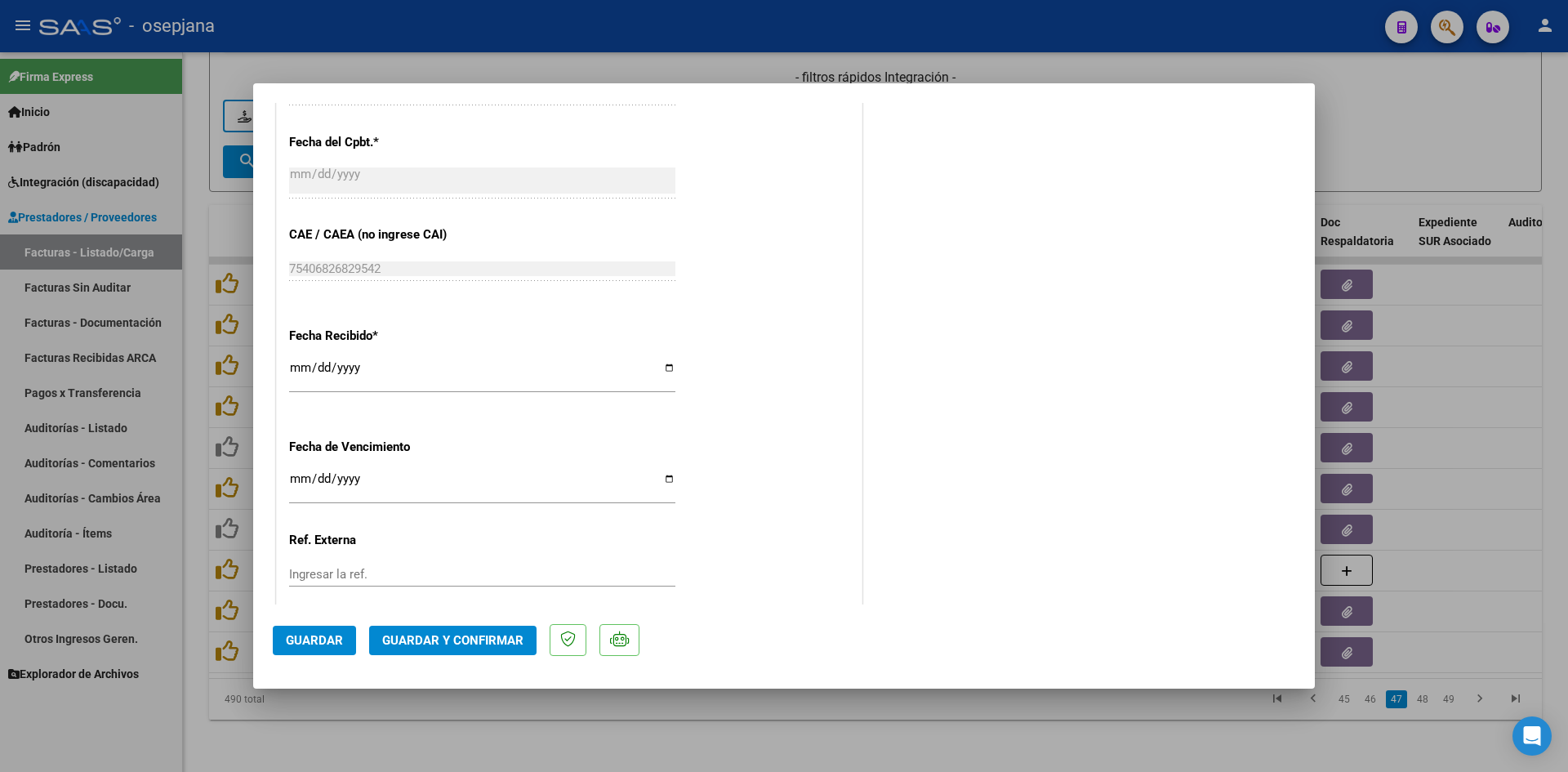
click at [291, 478] on input "Ingresar la fecha" at bounding box center [482, 485] width 386 height 26
type input "[DATE]"
click at [434, 637] on span "Guardar y Confirmar" at bounding box center [452, 641] width 141 height 15
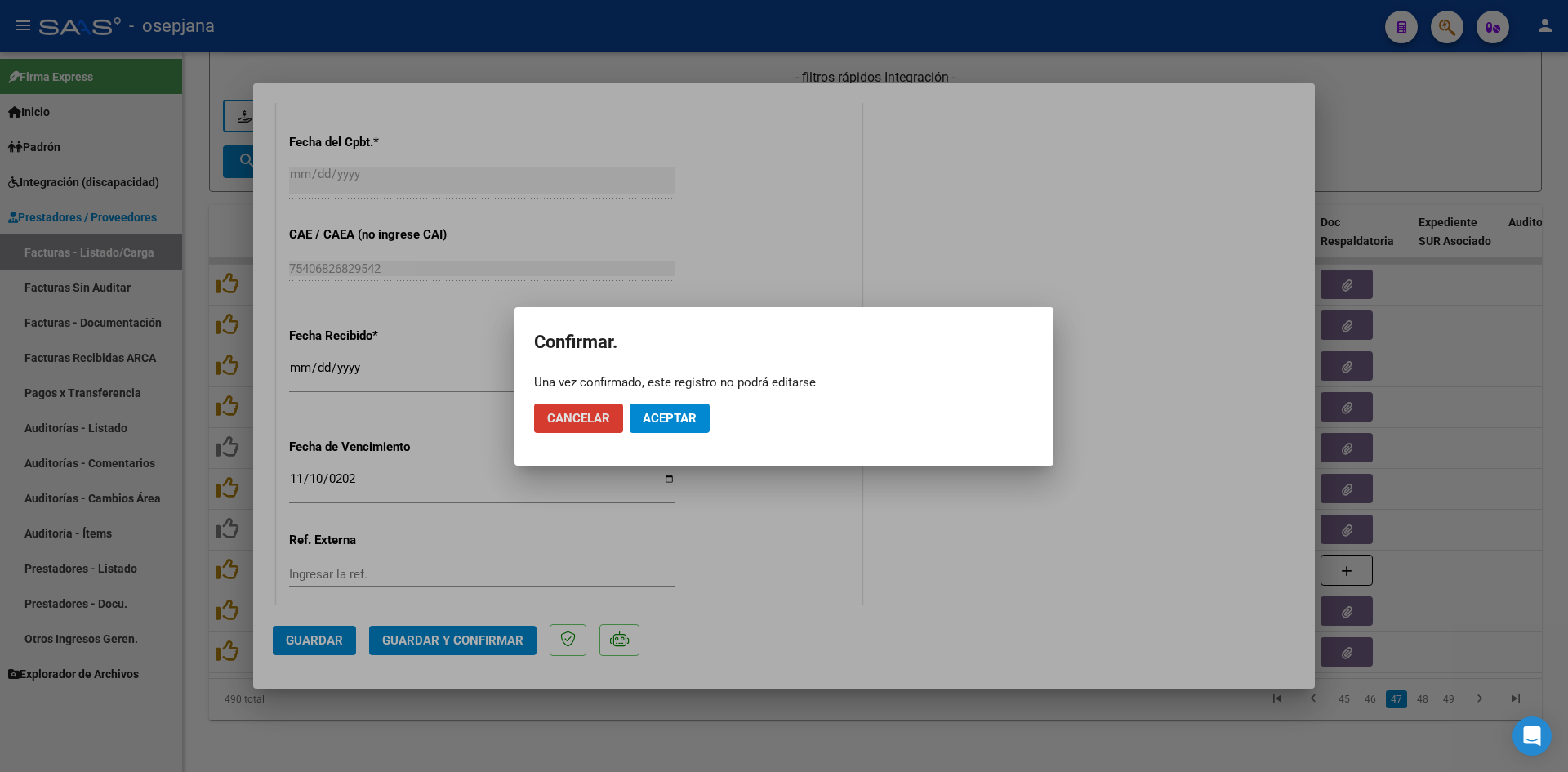
click at [676, 411] on span "Aceptar" at bounding box center [669, 418] width 54 height 15
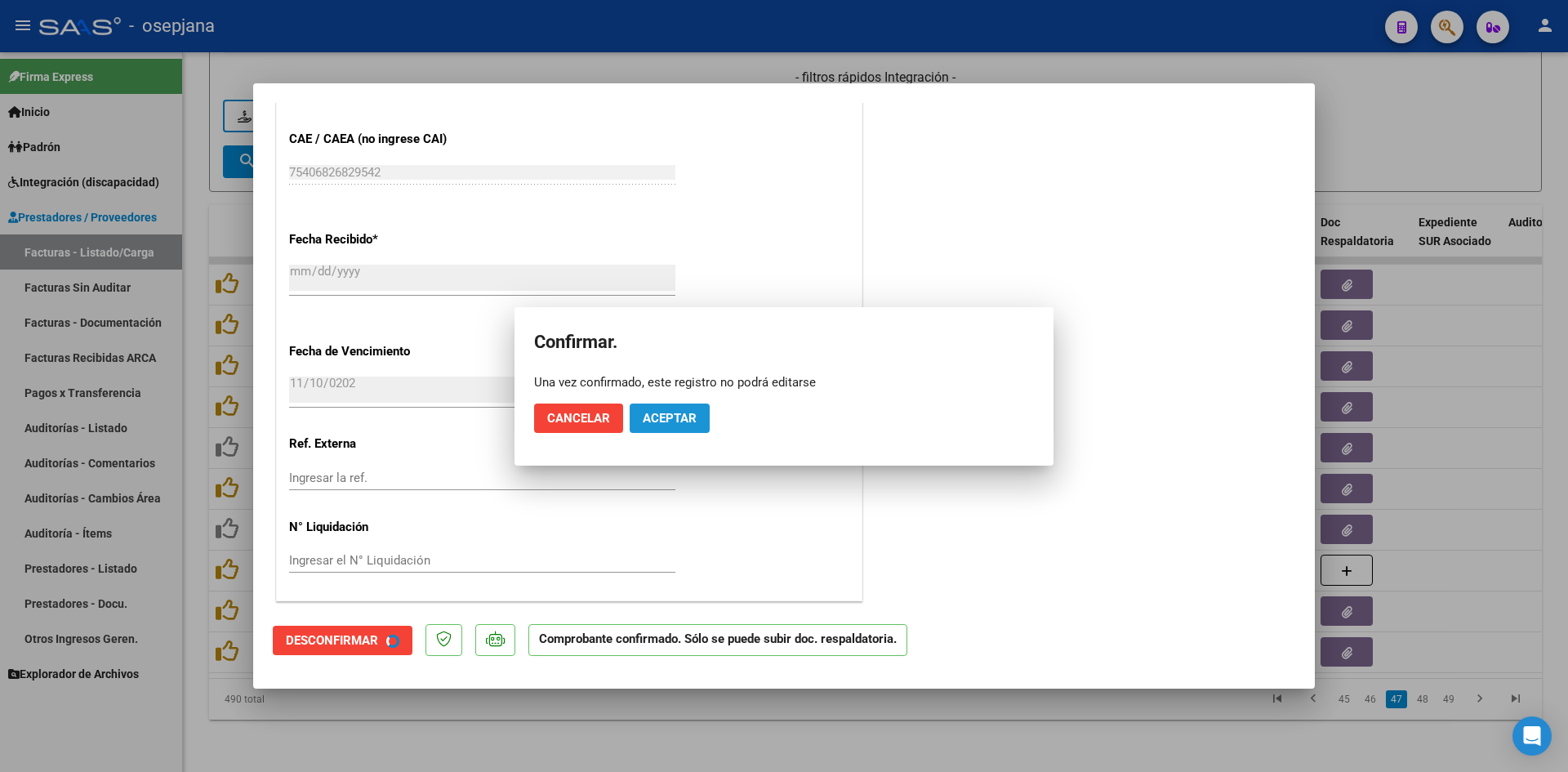
scroll to position [879, 0]
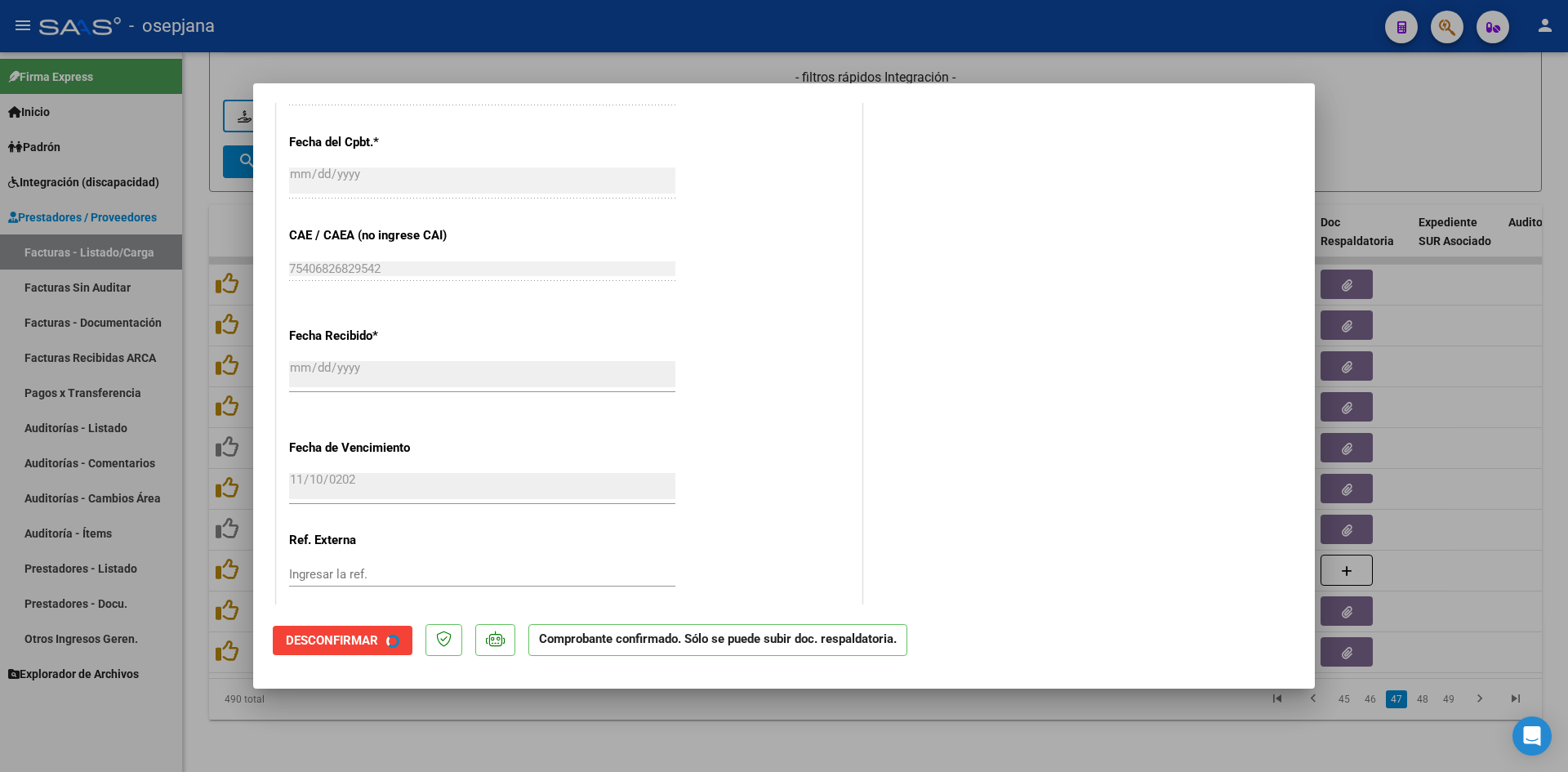
click at [1367, 153] on div at bounding box center [784, 386] width 1568 height 772
type input "$ 0,00"
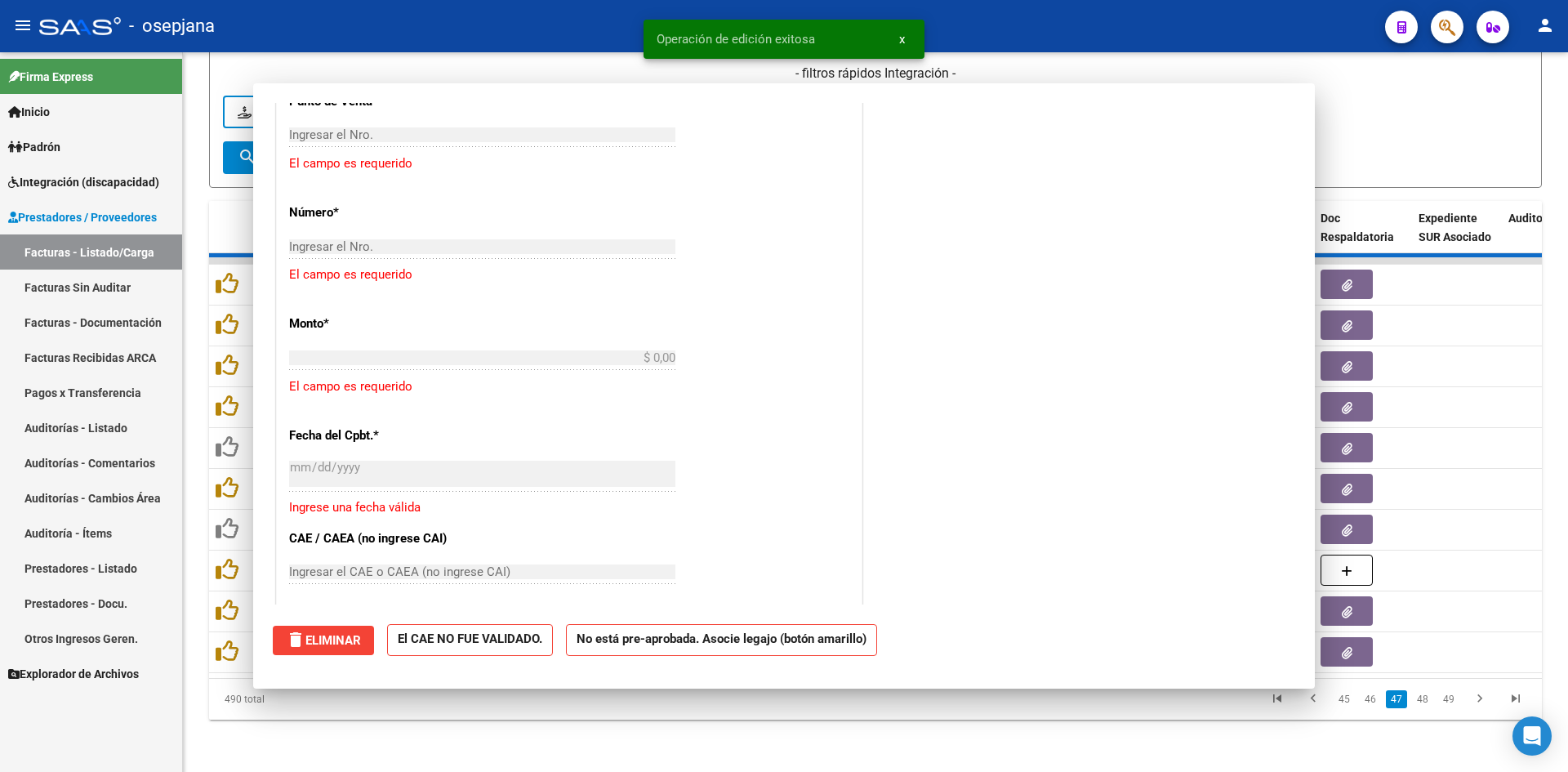
scroll to position [0, 0]
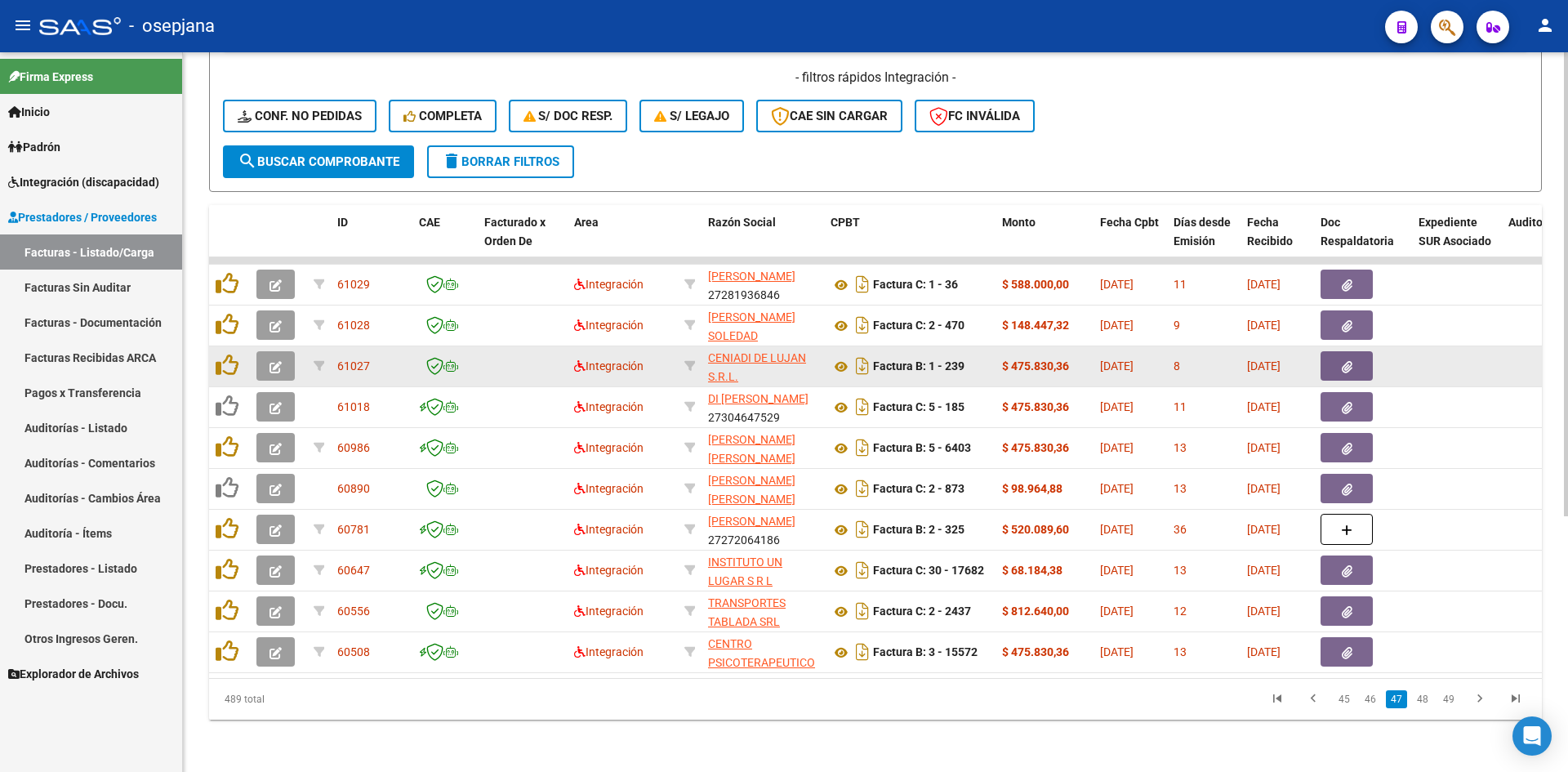
click at [279, 358] on span "button" at bounding box center [275, 366] width 12 height 15
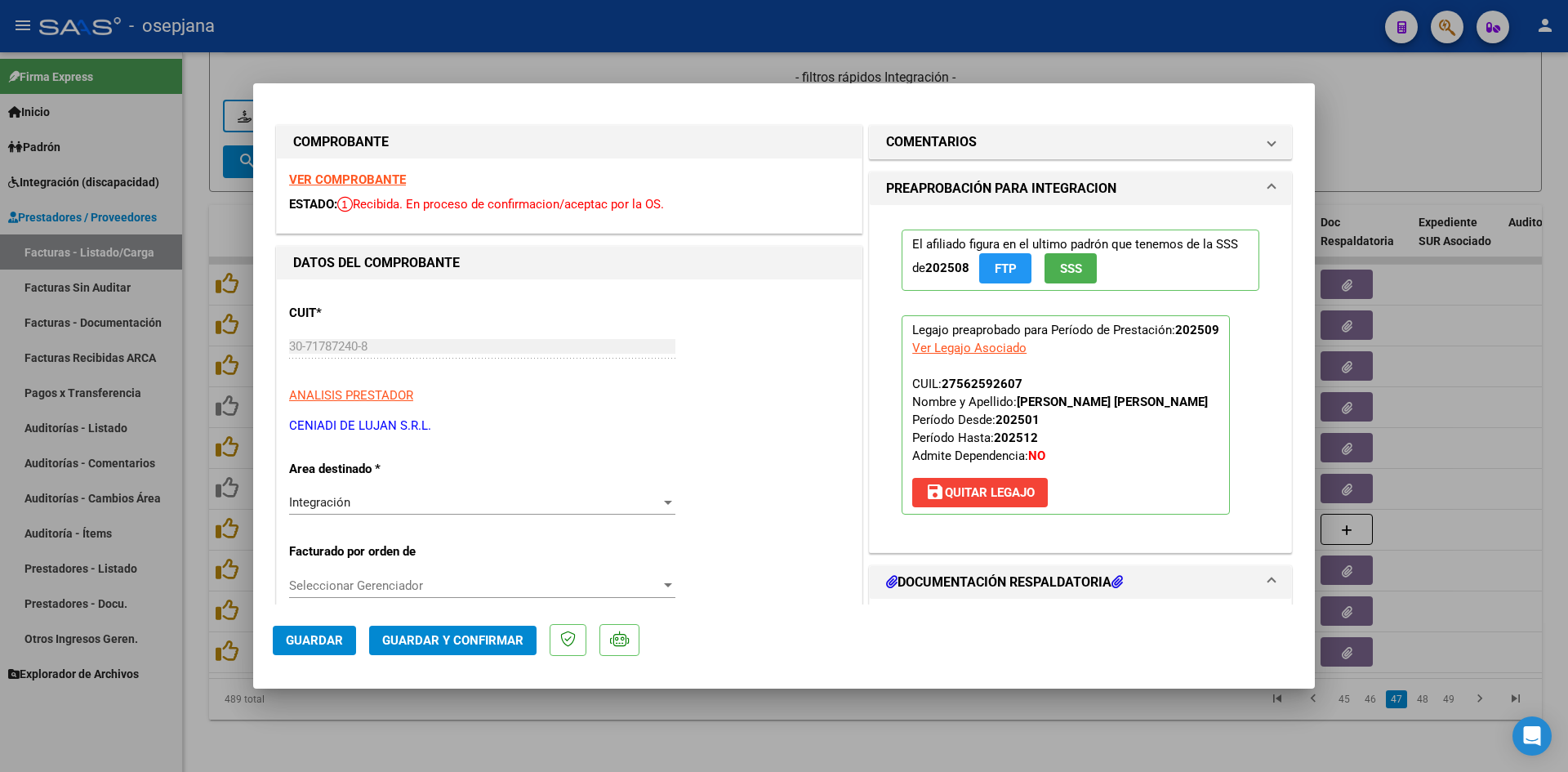
click at [346, 182] on strong "VER COMPROBANTE" at bounding box center [347, 180] width 117 height 15
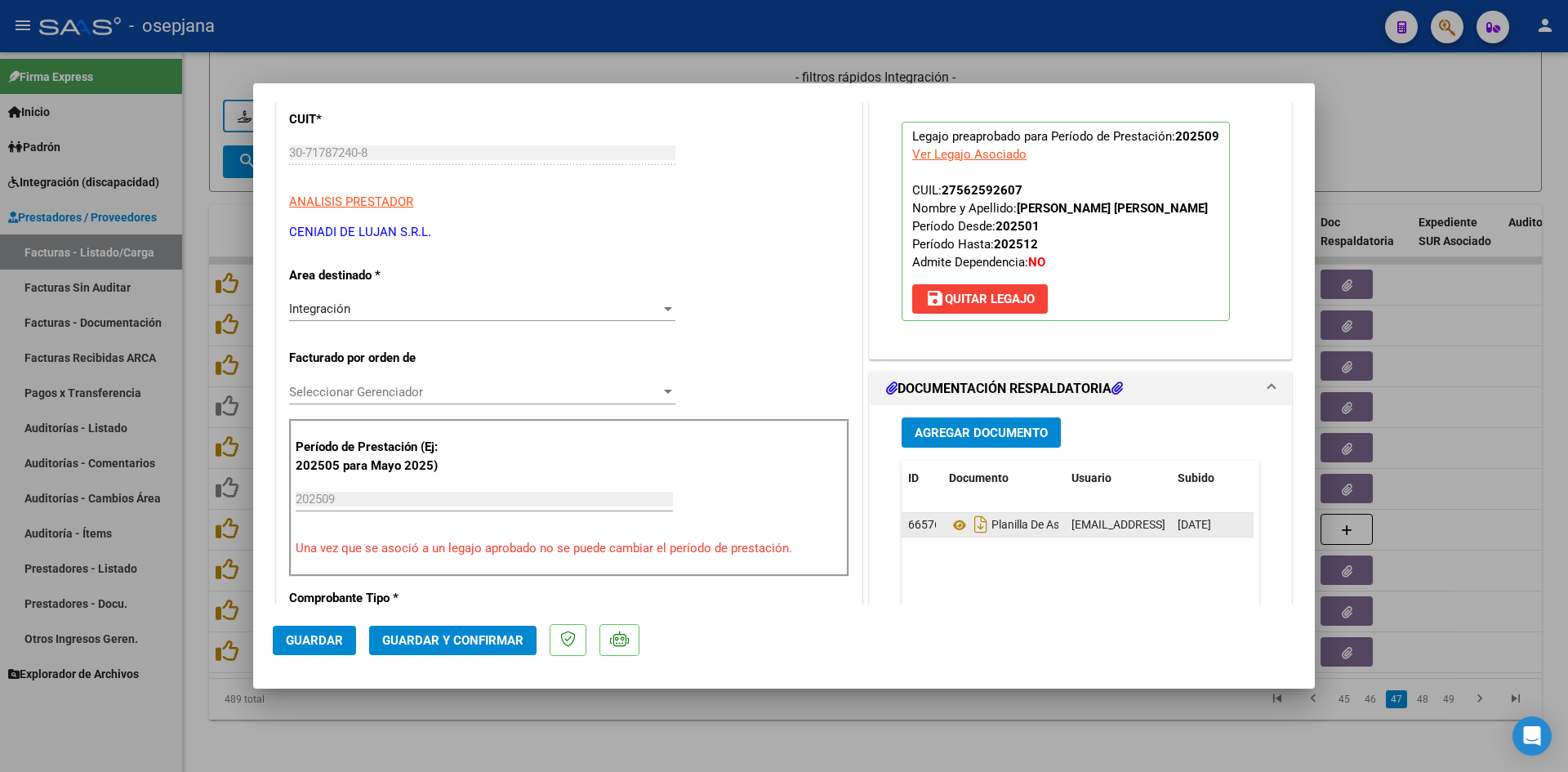
scroll to position [245, 0]
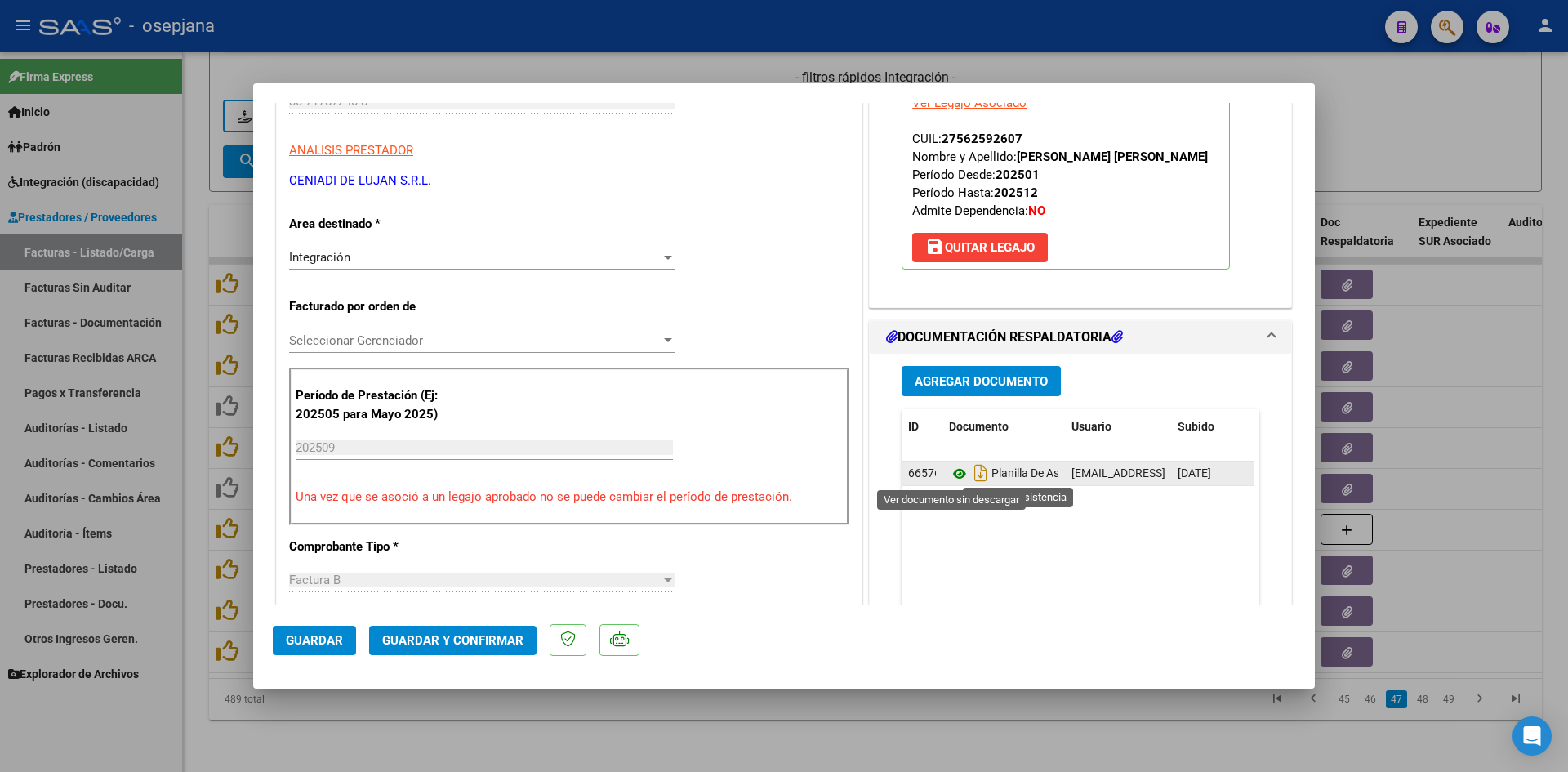
click at [949, 468] on icon at bounding box center [959, 474] width 21 height 19
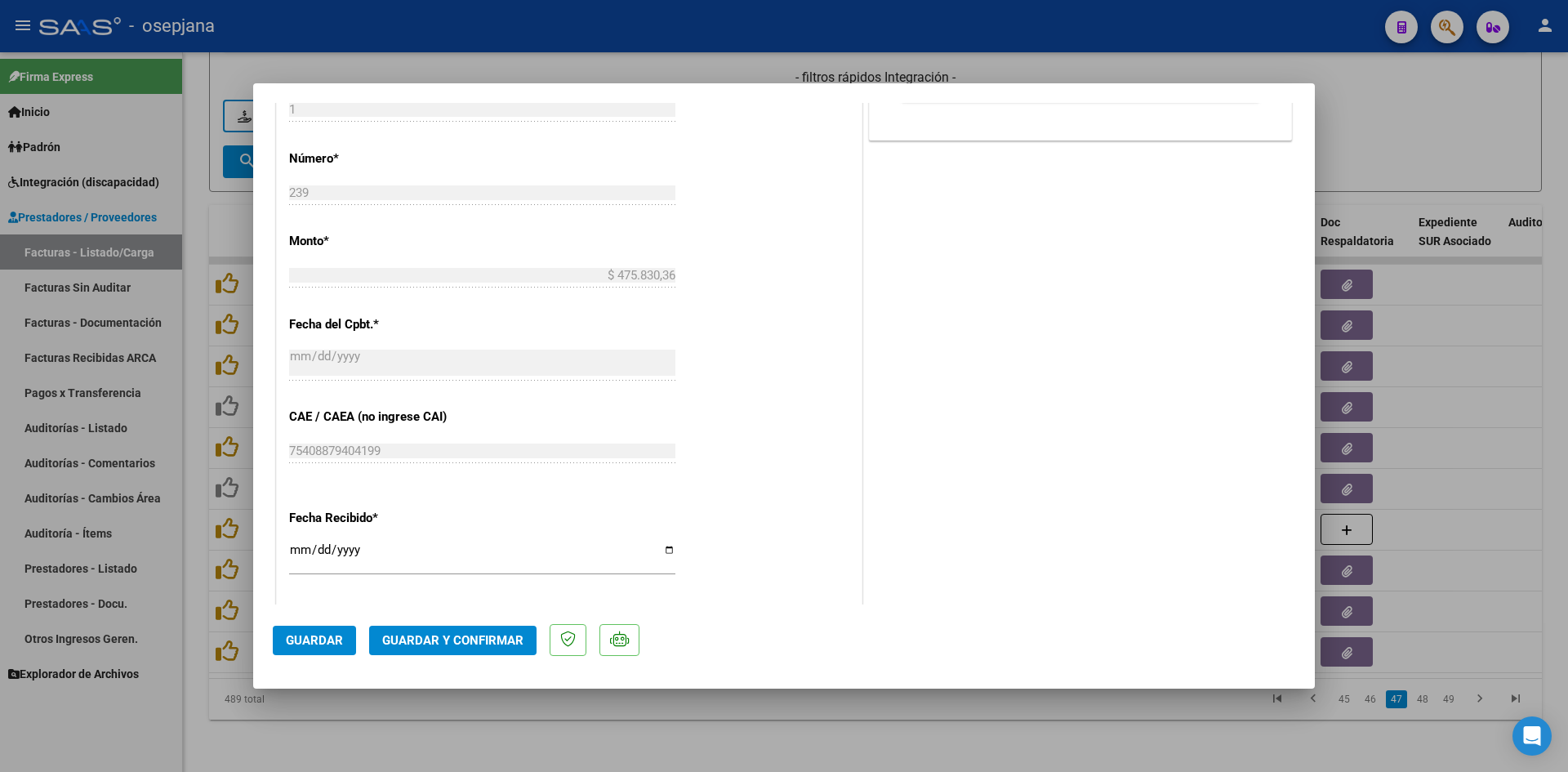
scroll to position [981, 0]
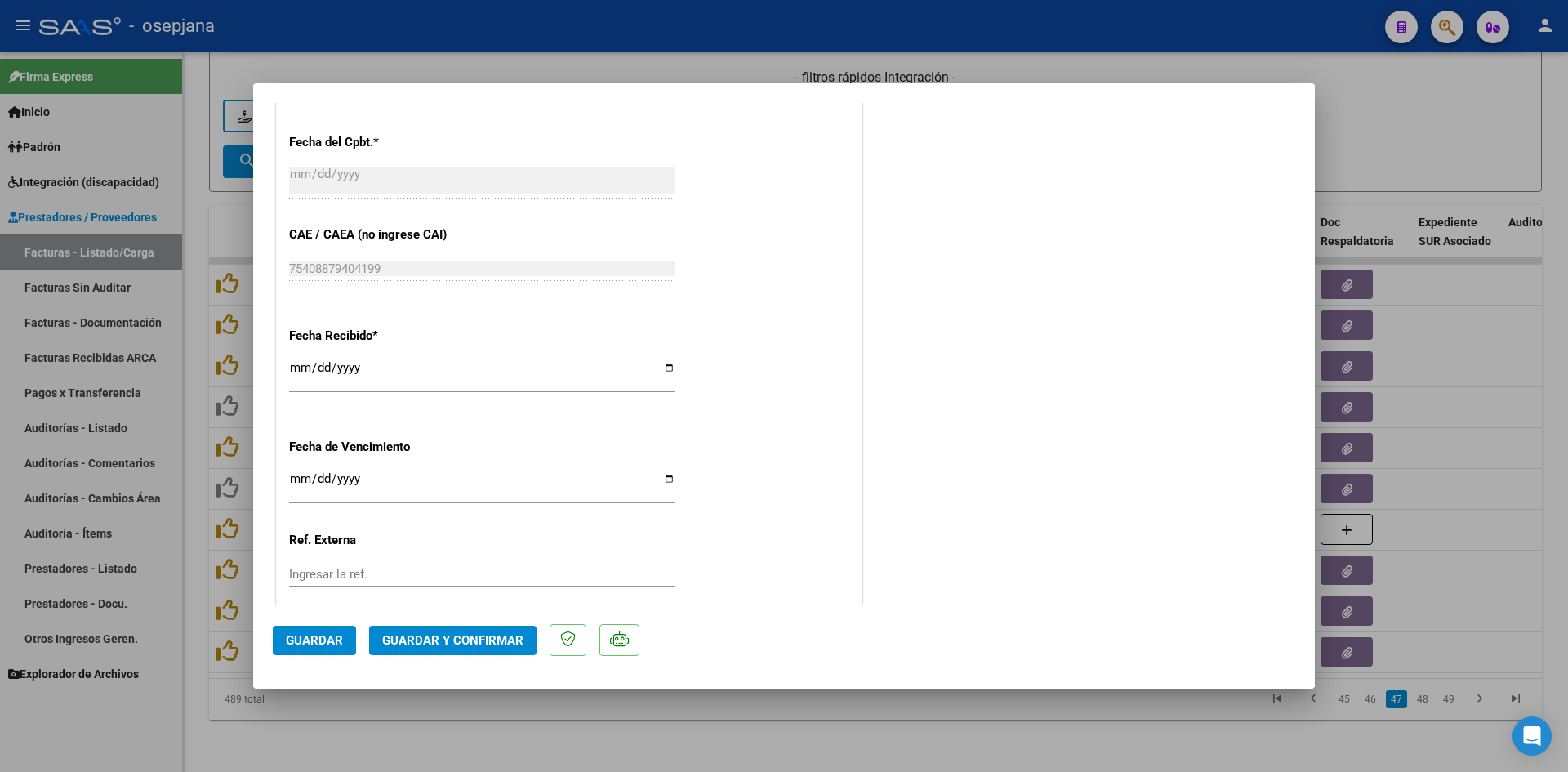
click at [303, 479] on input "Ingresar la fecha" at bounding box center [482, 485] width 386 height 26
type input "[DATE]"
click at [431, 638] on span "Guardar y Confirmar" at bounding box center [452, 641] width 141 height 15
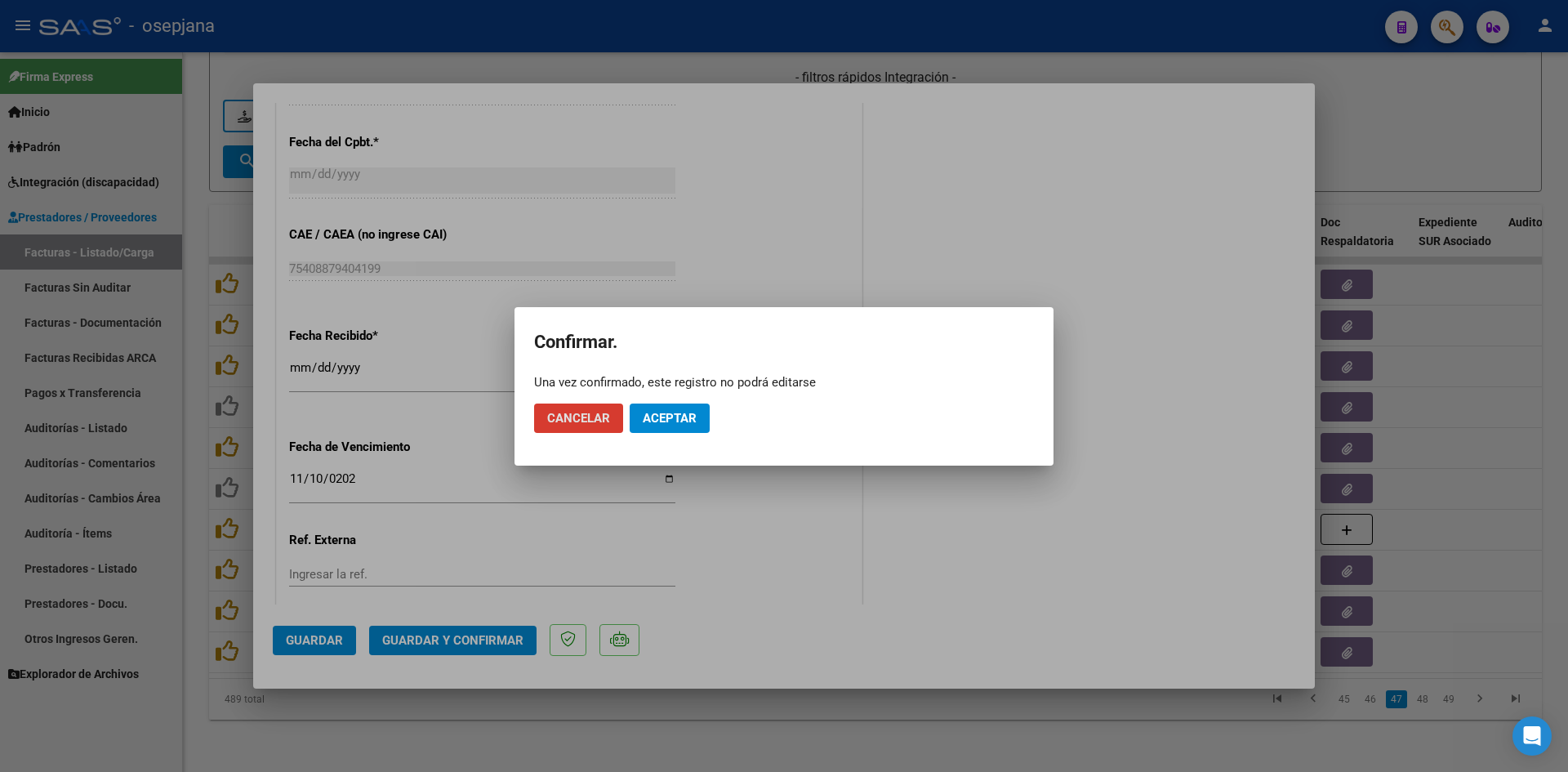
click at [664, 421] on span "Aceptar" at bounding box center [669, 418] width 54 height 15
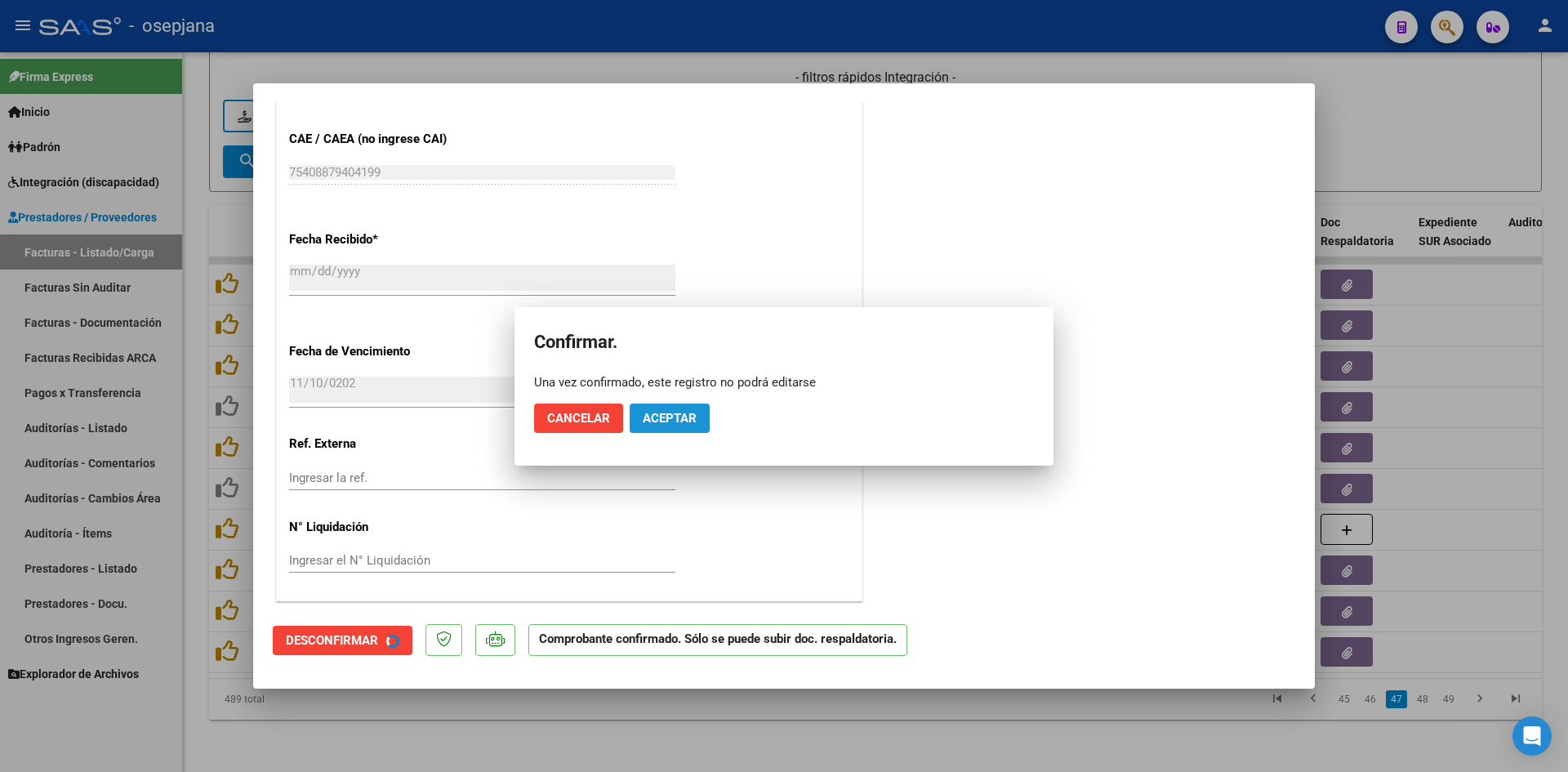
scroll to position [879, 0]
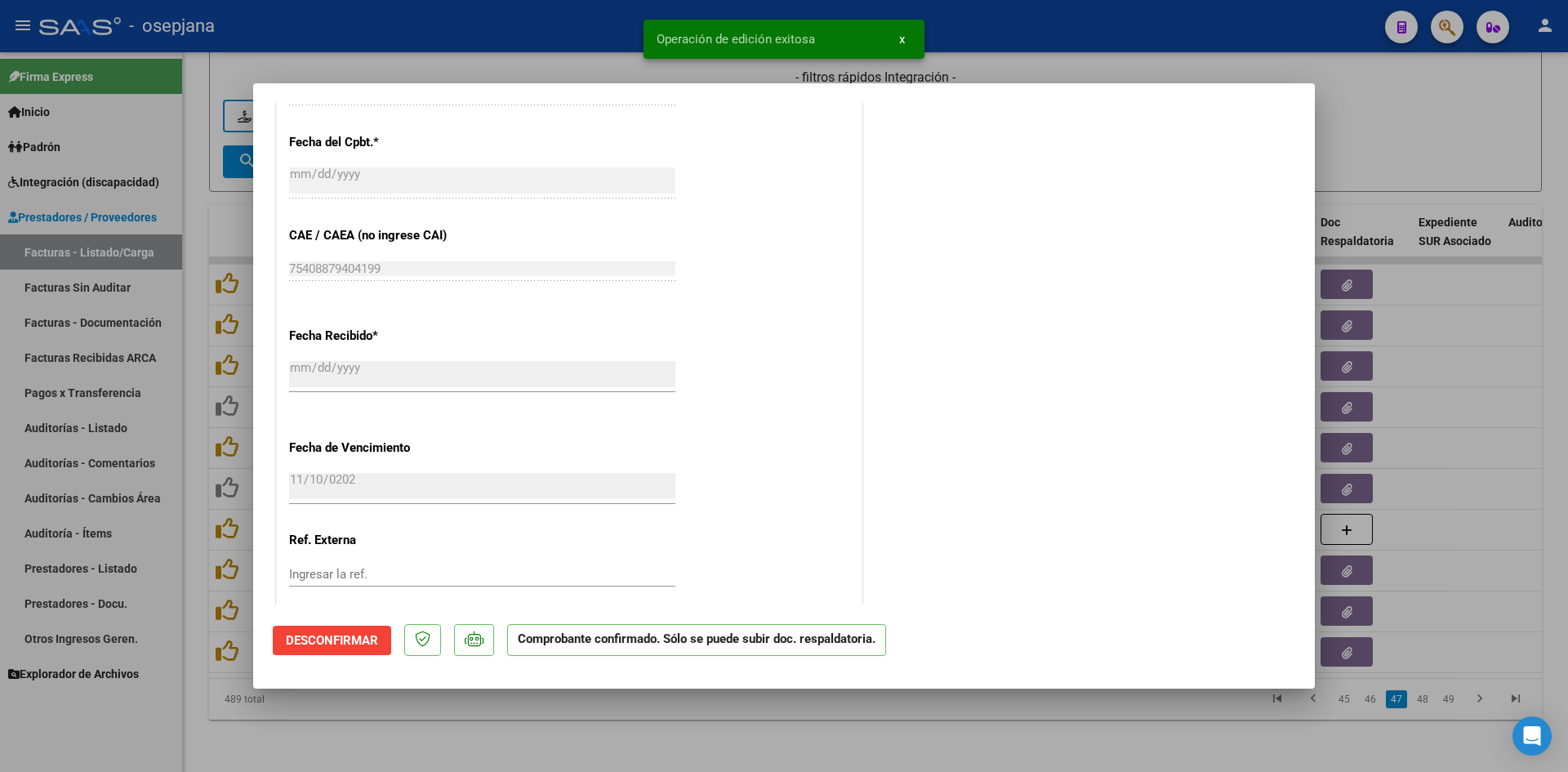
click at [1438, 120] on div at bounding box center [784, 386] width 1568 height 772
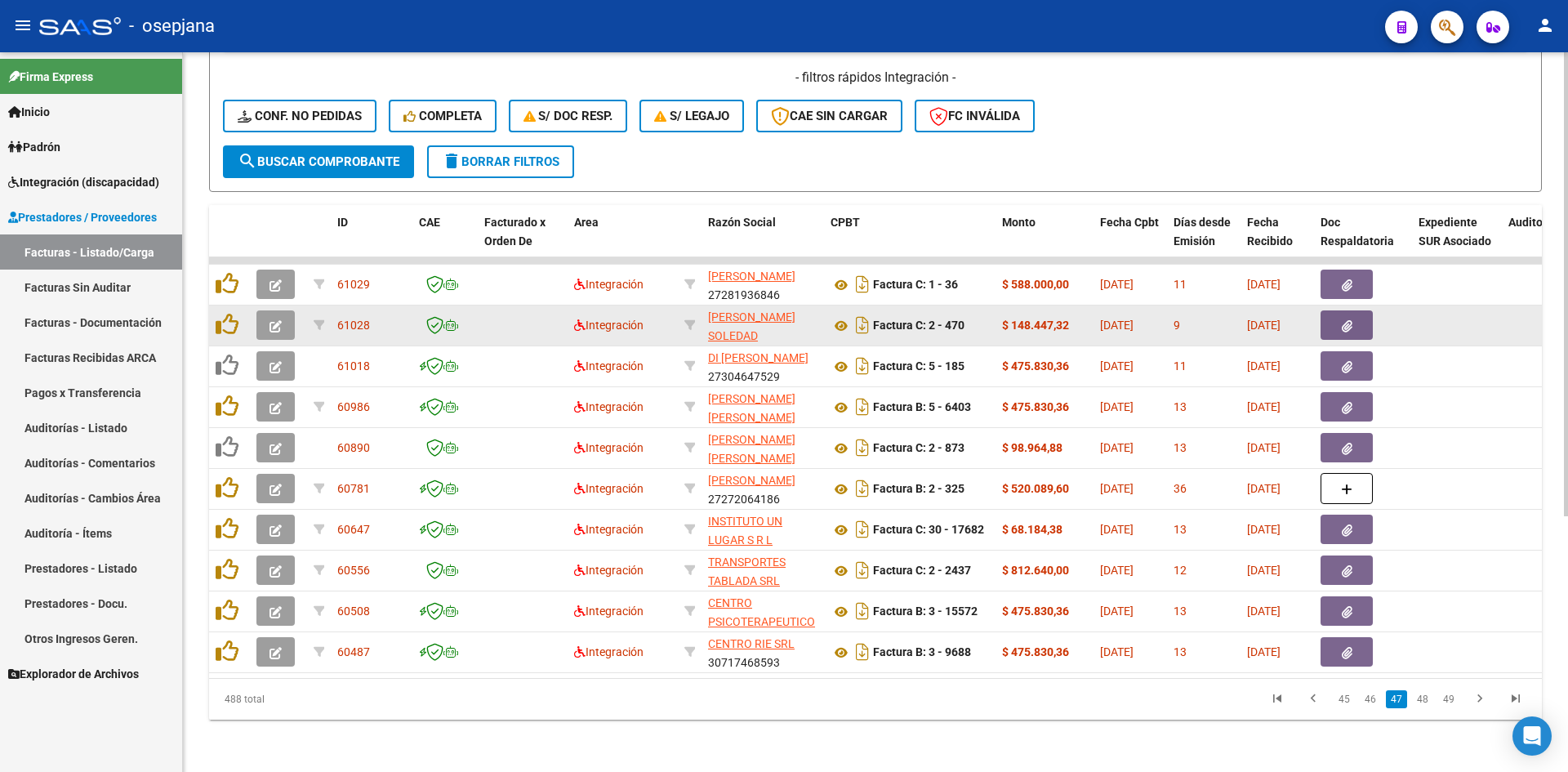
click at [279, 320] on icon "button" at bounding box center [275, 326] width 12 height 12
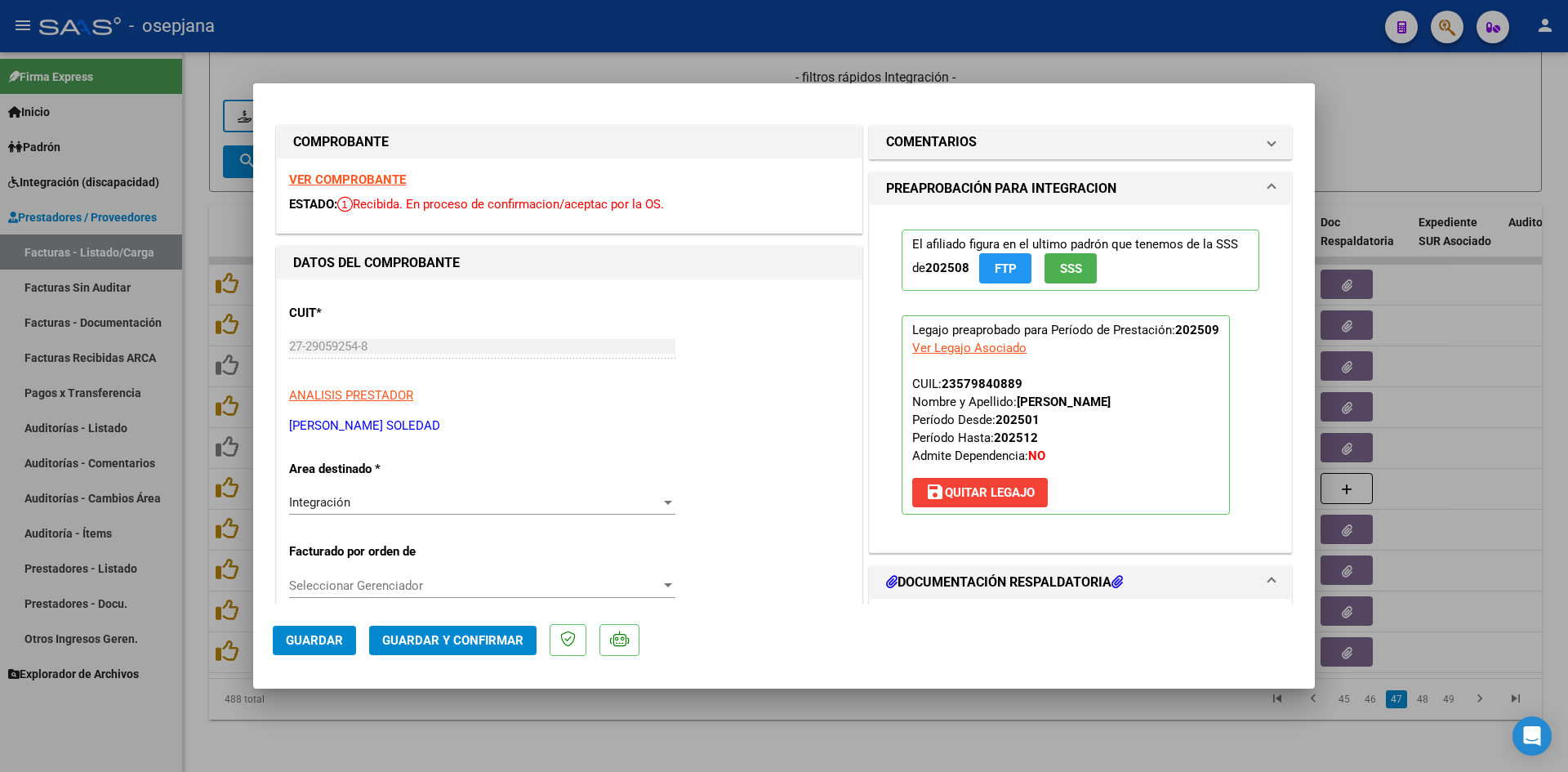
click at [302, 182] on strong "VER COMPROBANTE" at bounding box center [347, 180] width 117 height 15
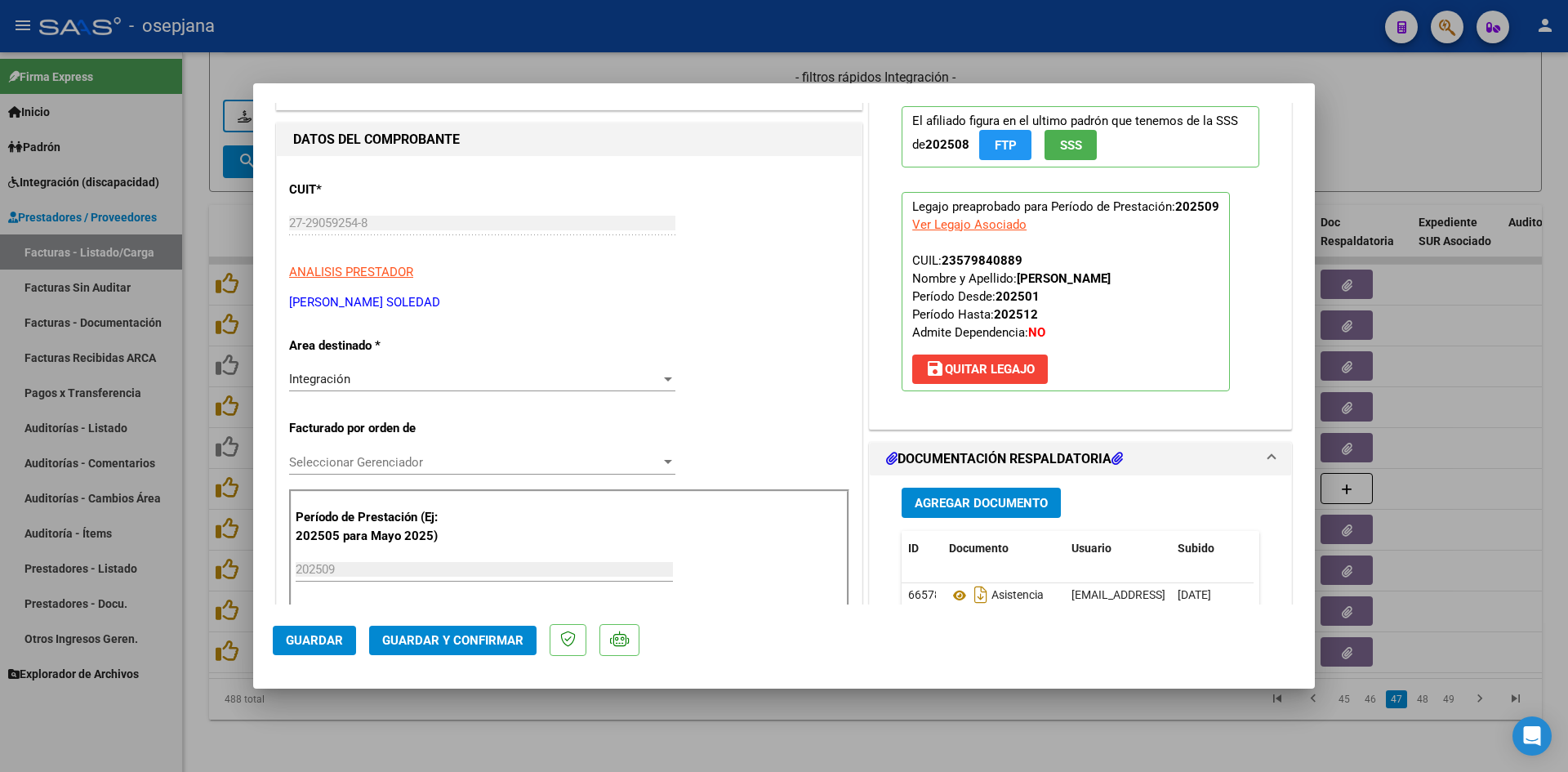
scroll to position [327, 0]
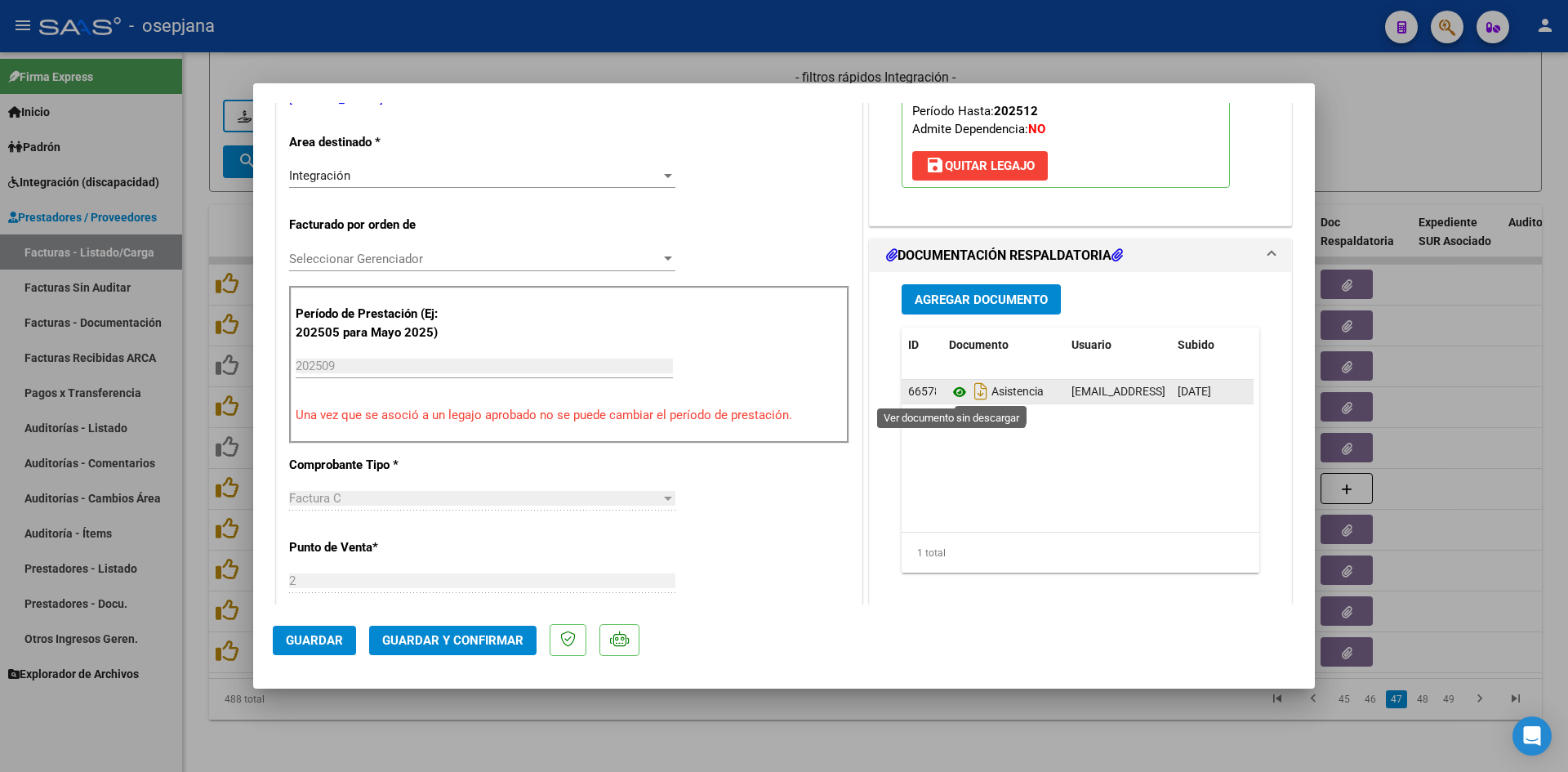
click at [956, 392] on icon at bounding box center [959, 392] width 21 height 19
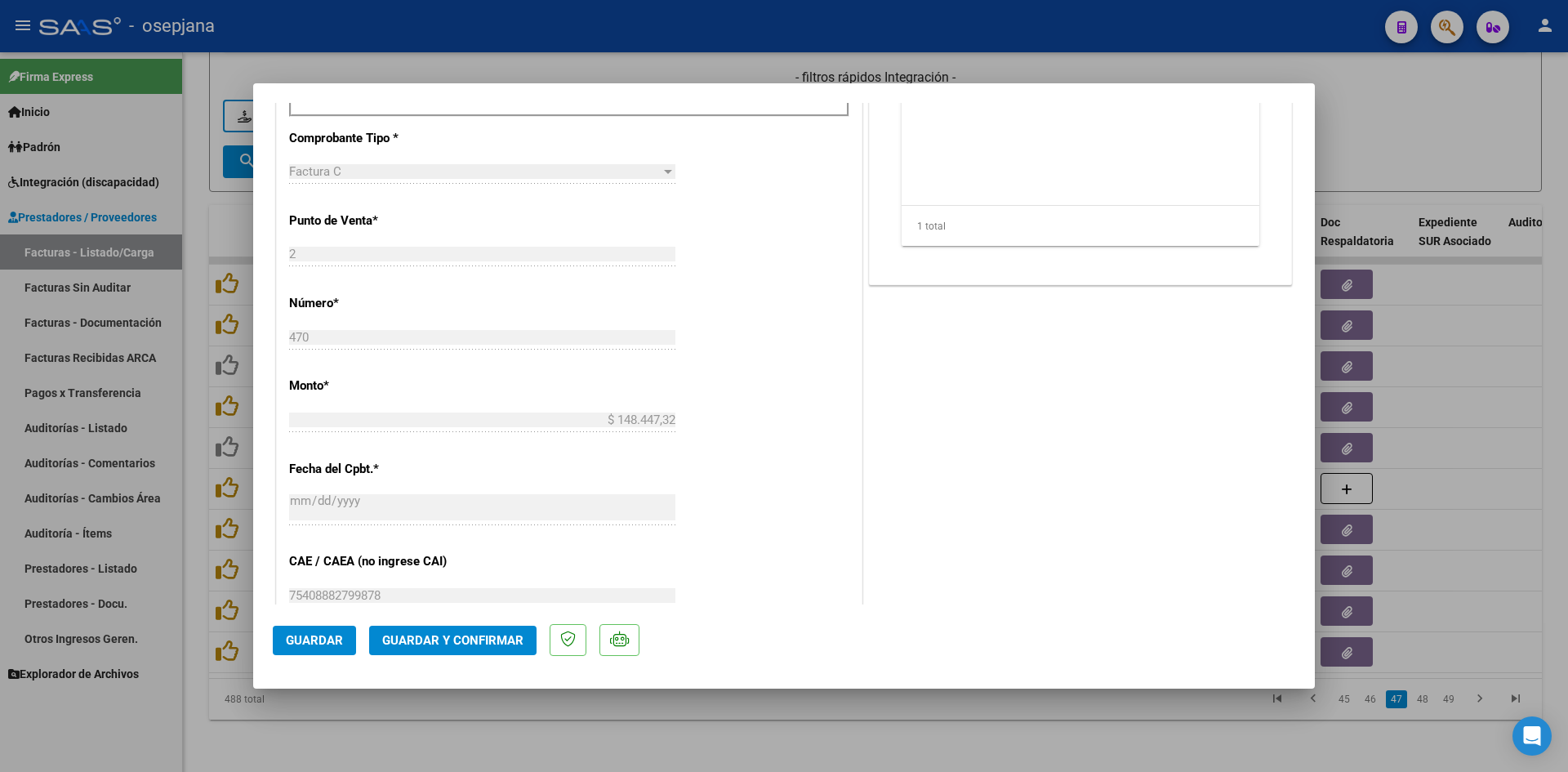
scroll to position [981, 0]
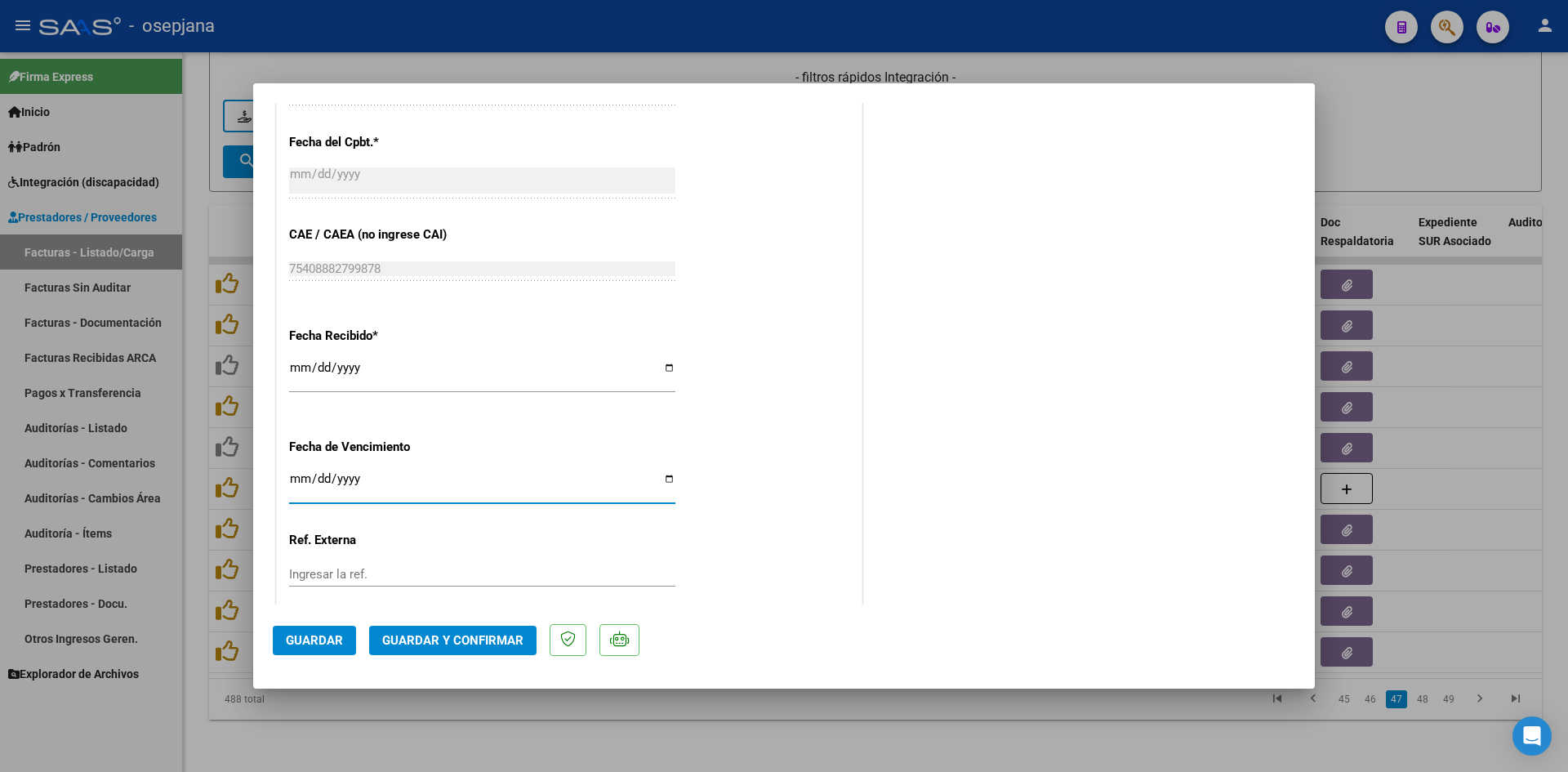
click at [295, 482] on input "Ingresar la fecha" at bounding box center [482, 485] width 386 height 26
click at [382, 636] on span "Guardar y Confirmar" at bounding box center [452, 641] width 141 height 15
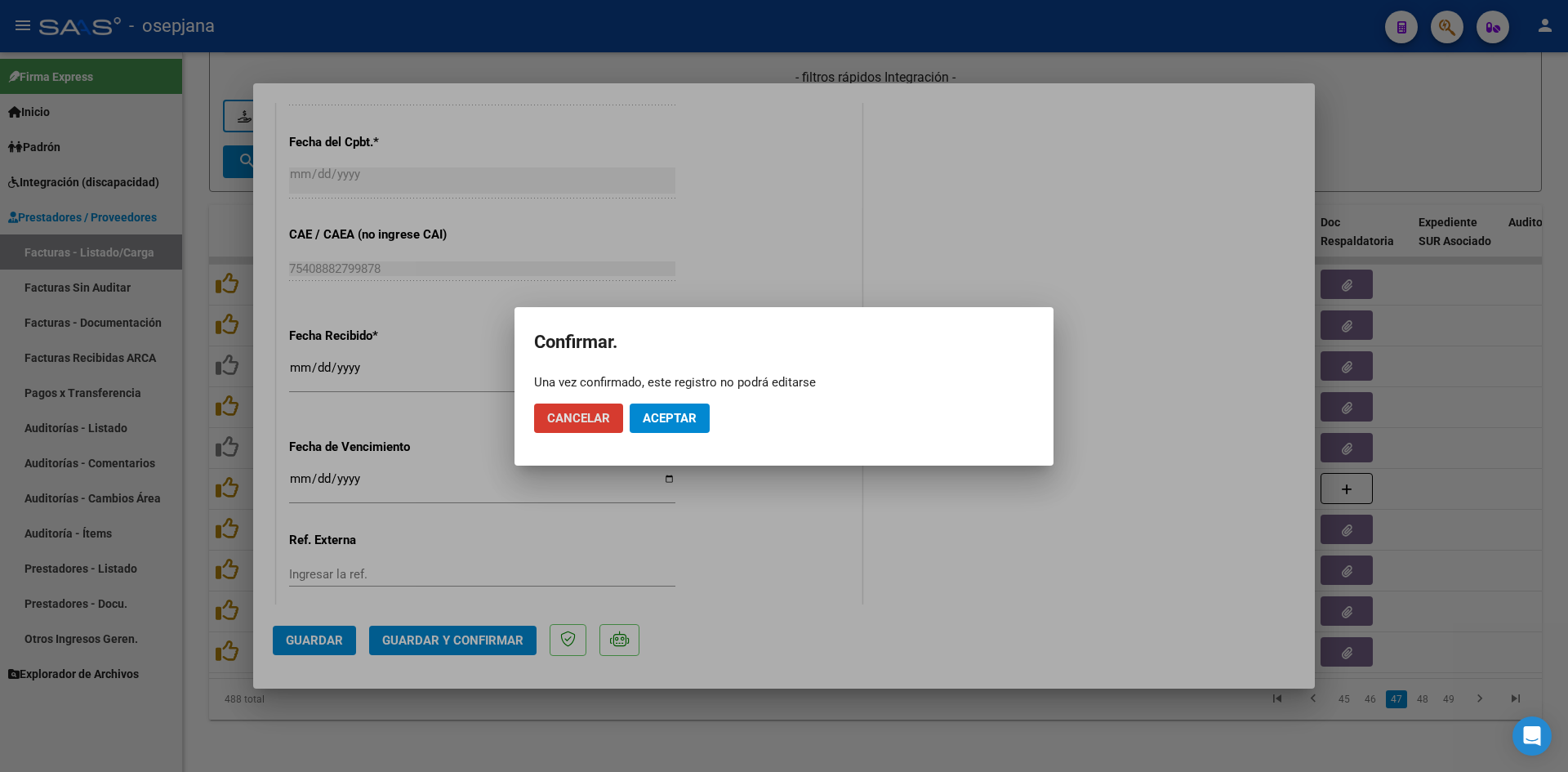
click at [657, 422] on span "Aceptar" at bounding box center [669, 418] width 54 height 15
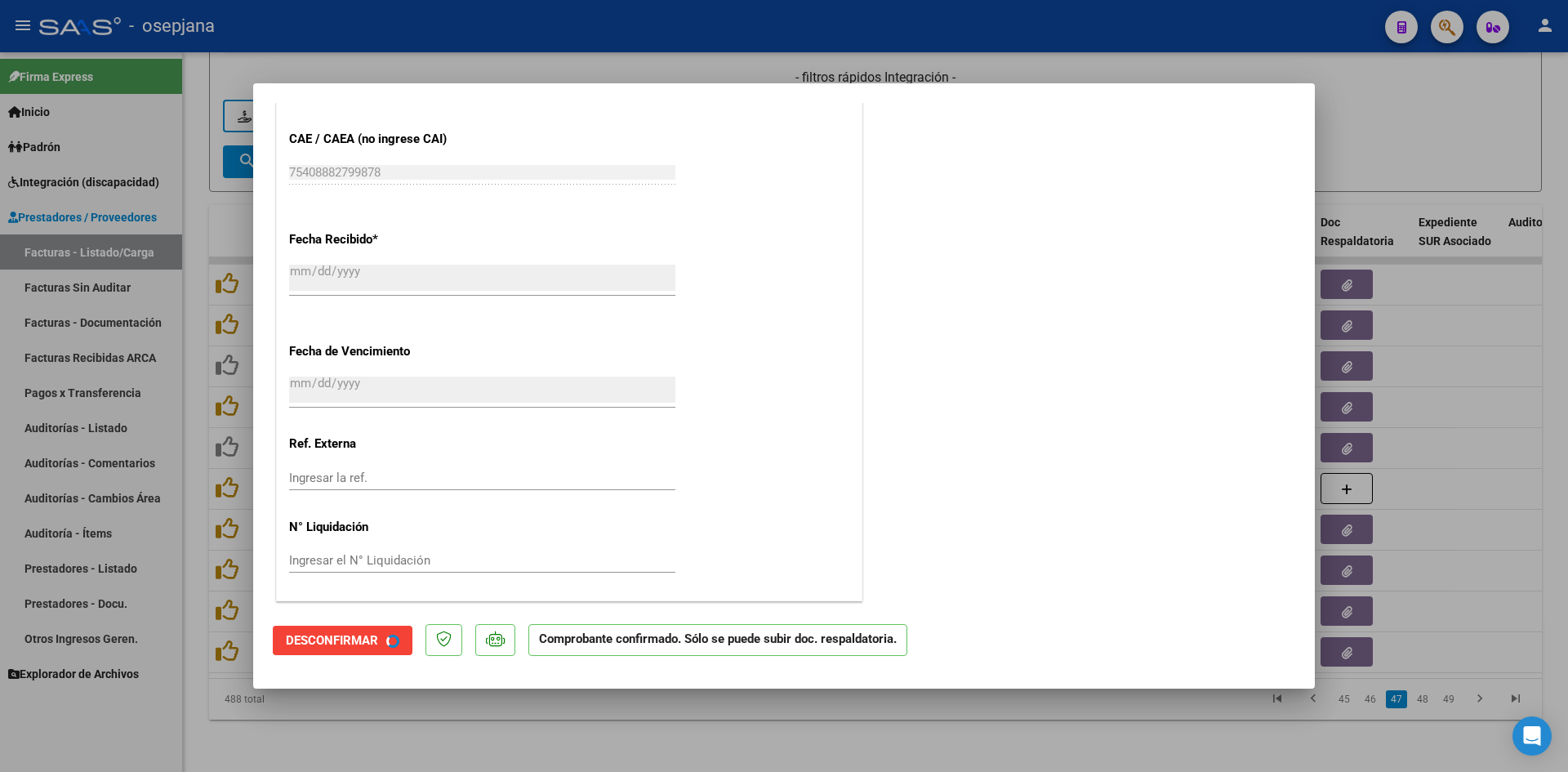
scroll to position [879, 0]
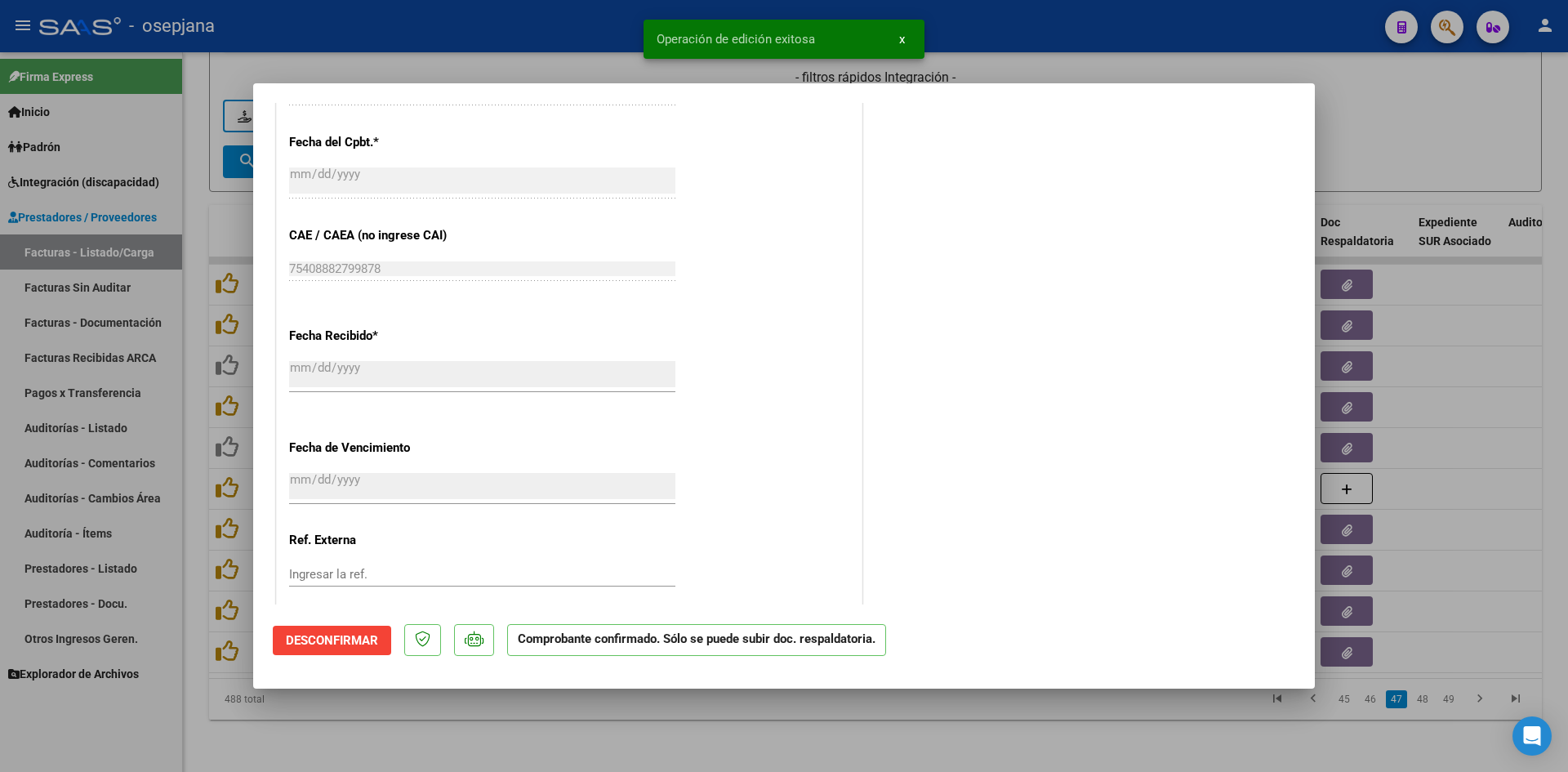
click at [1369, 153] on div at bounding box center [784, 386] width 1568 height 772
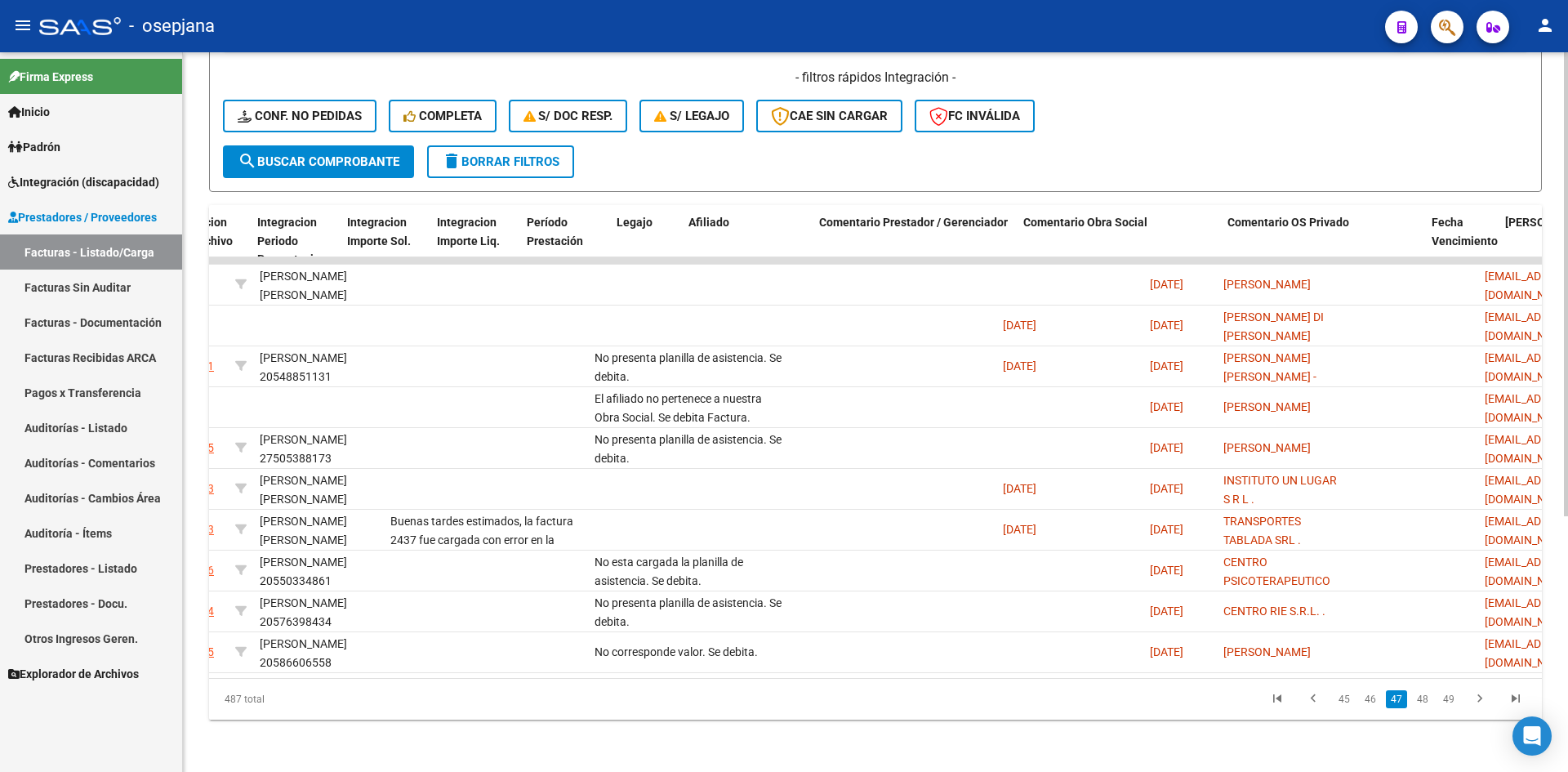
scroll to position [0, 0]
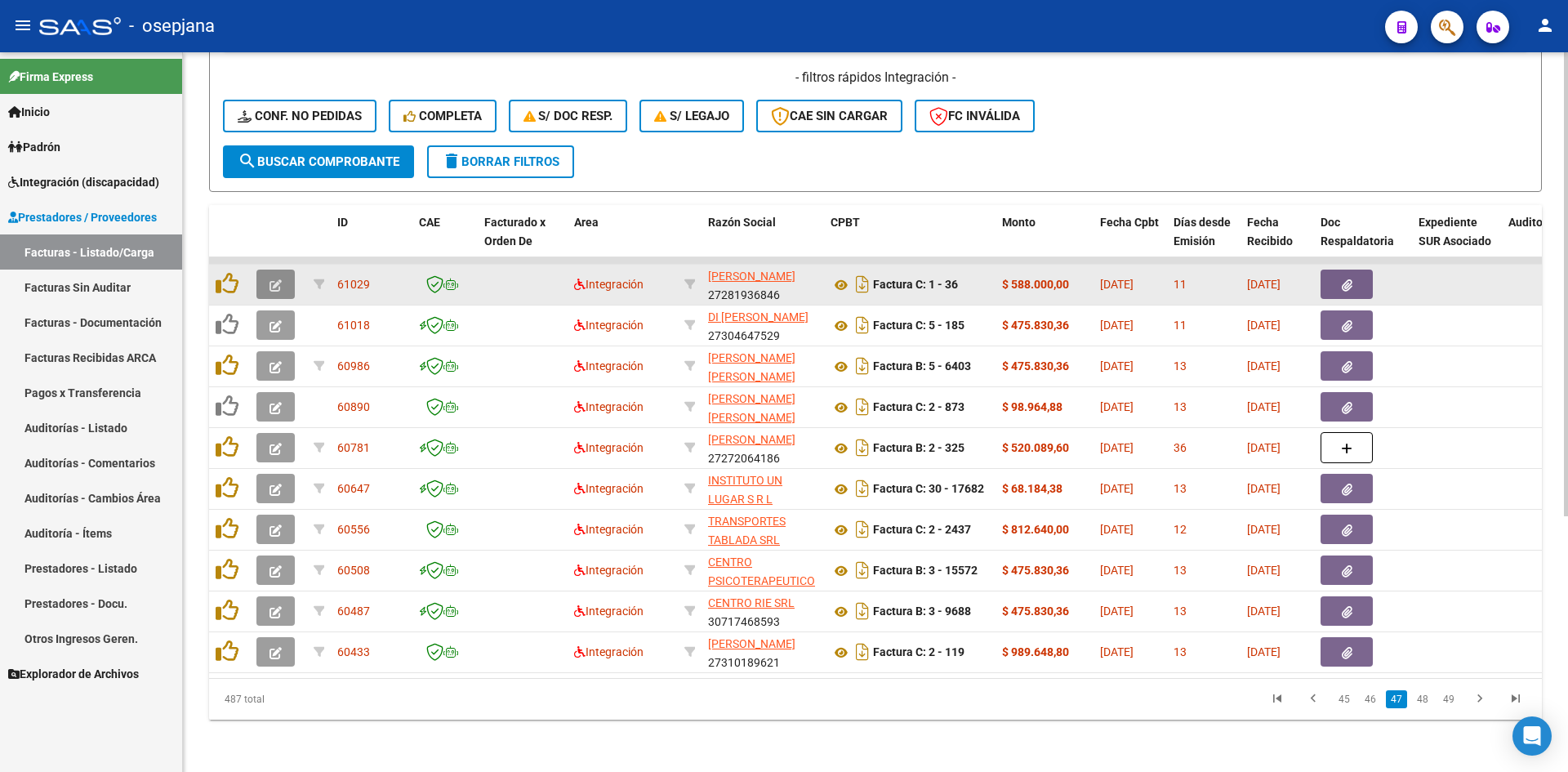
click at [268, 280] on button "button" at bounding box center [276, 284] width 39 height 30
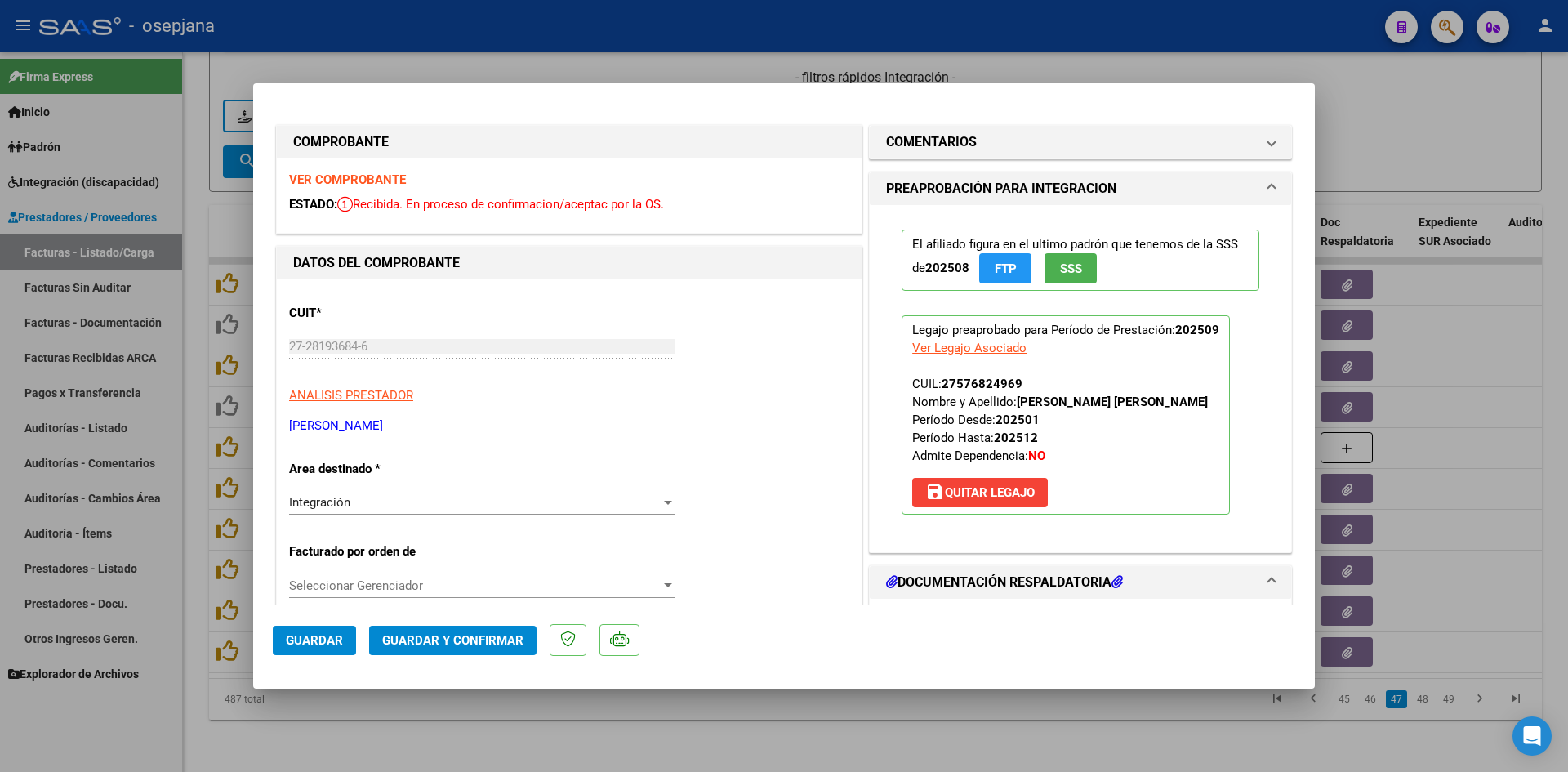
click at [363, 176] on strong "VER COMPROBANTE" at bounding box center [347, 180] width 117 height 15
click at [1426, 143] on div at bounding box center [784, 386] width 1568 height 772
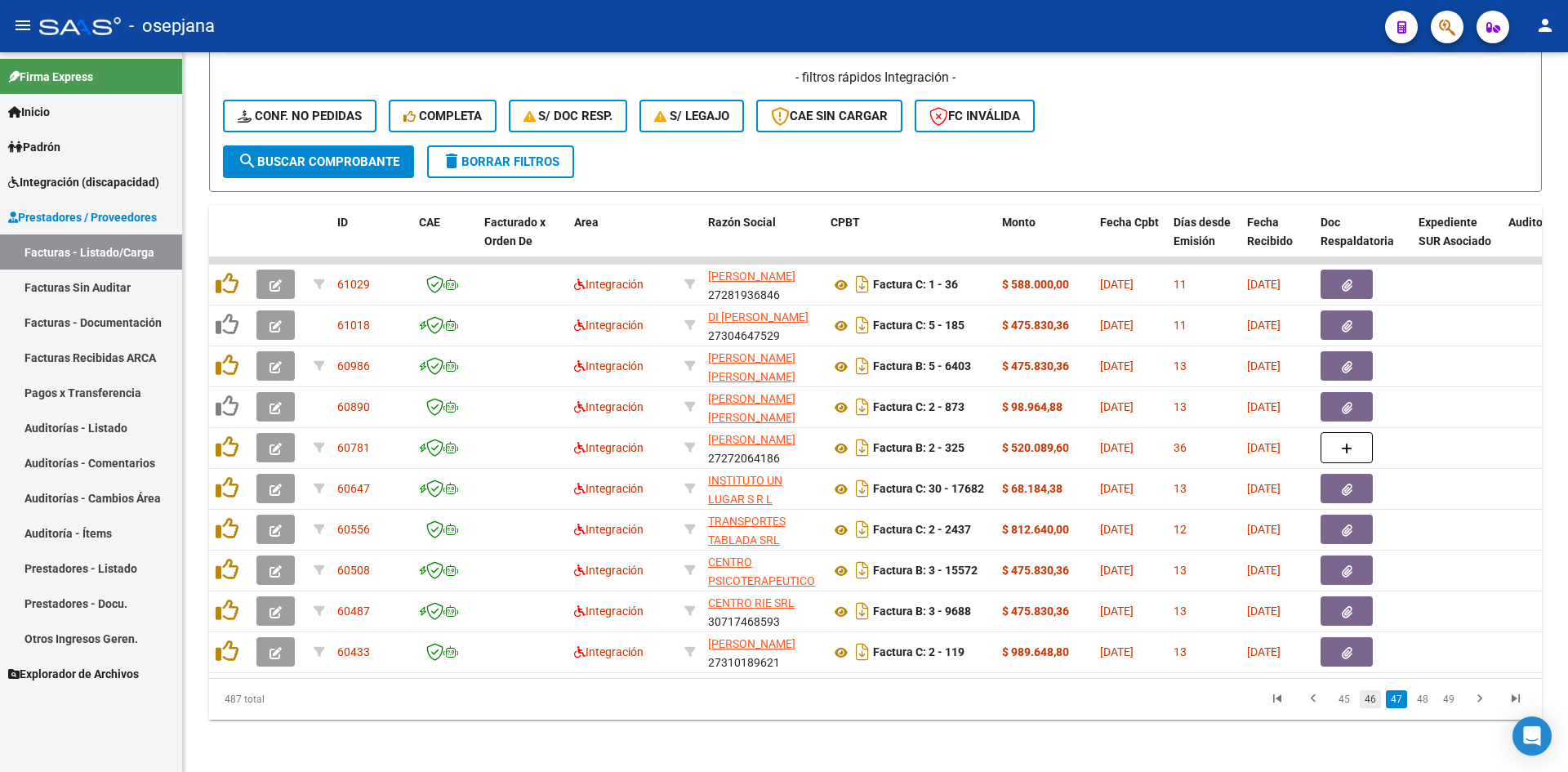
click at [1373, 698] on link "46" at bounding box center [1370, 699] width 21 height 18
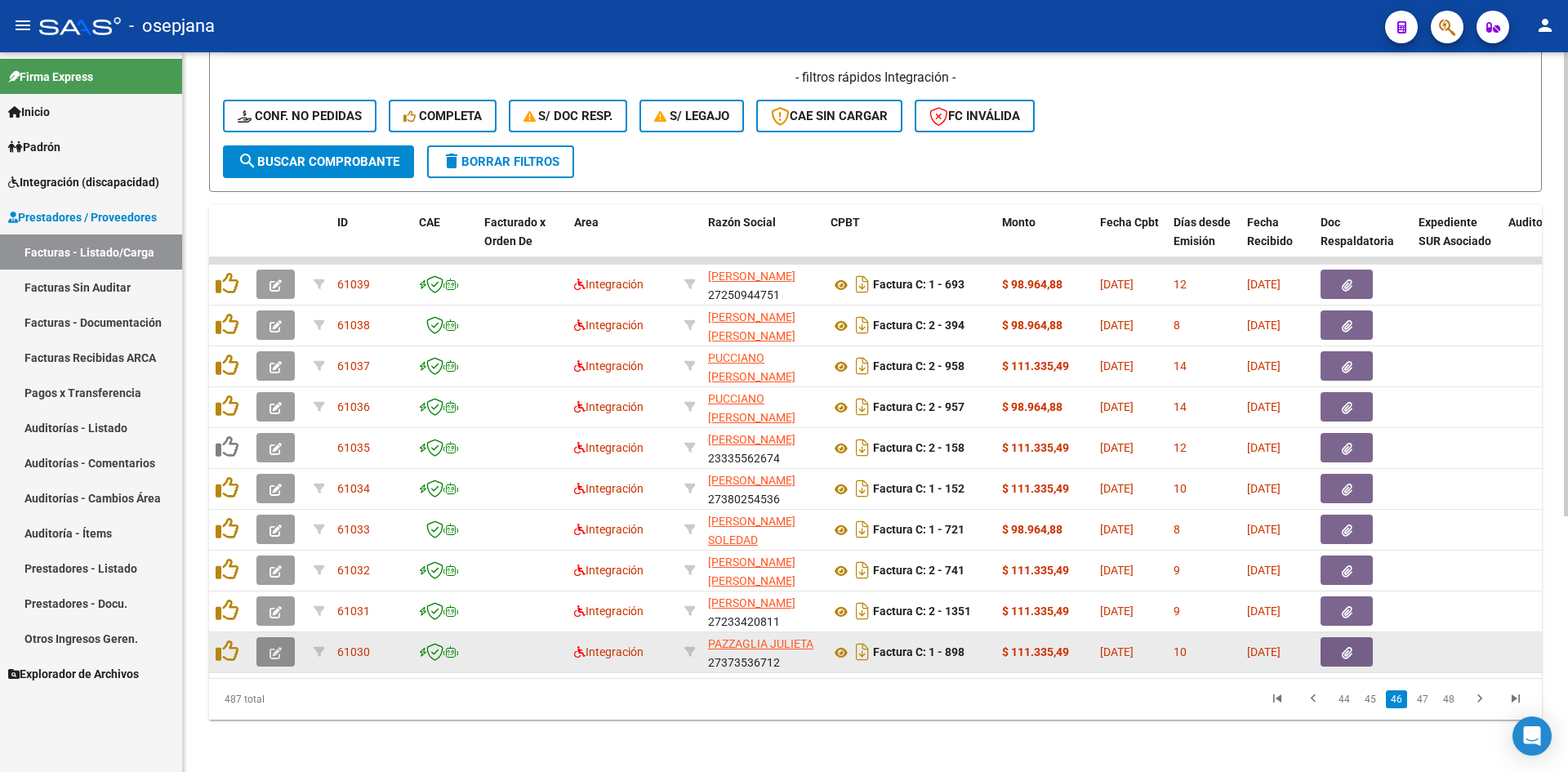
click at [274, 647] on icon "button" at bounding box center [275, 653] width 12 height 12
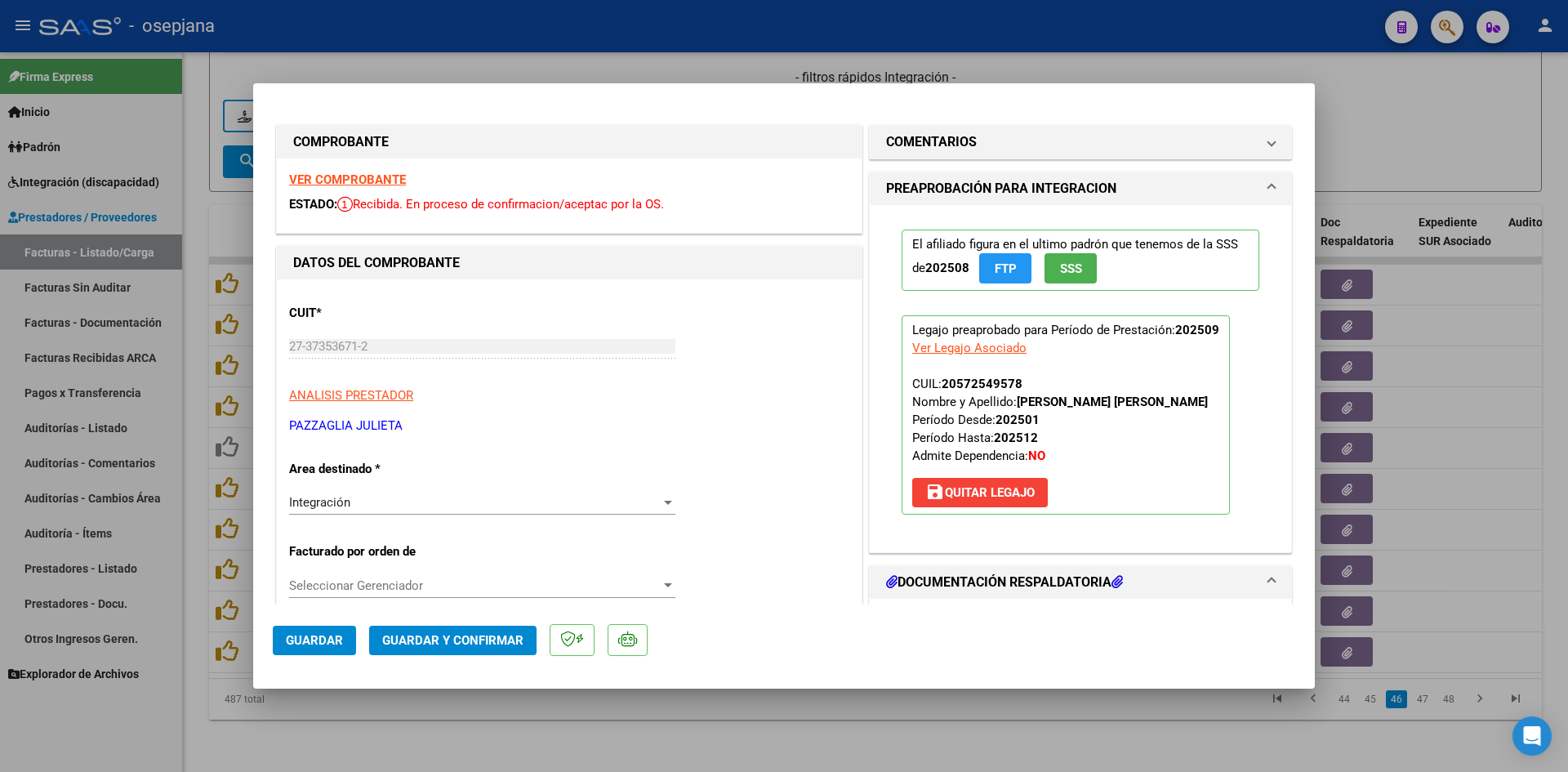
click at [327, 185] on strong "VER COMPROBANTE" at bounding box center [347, 180] width 117 height 15
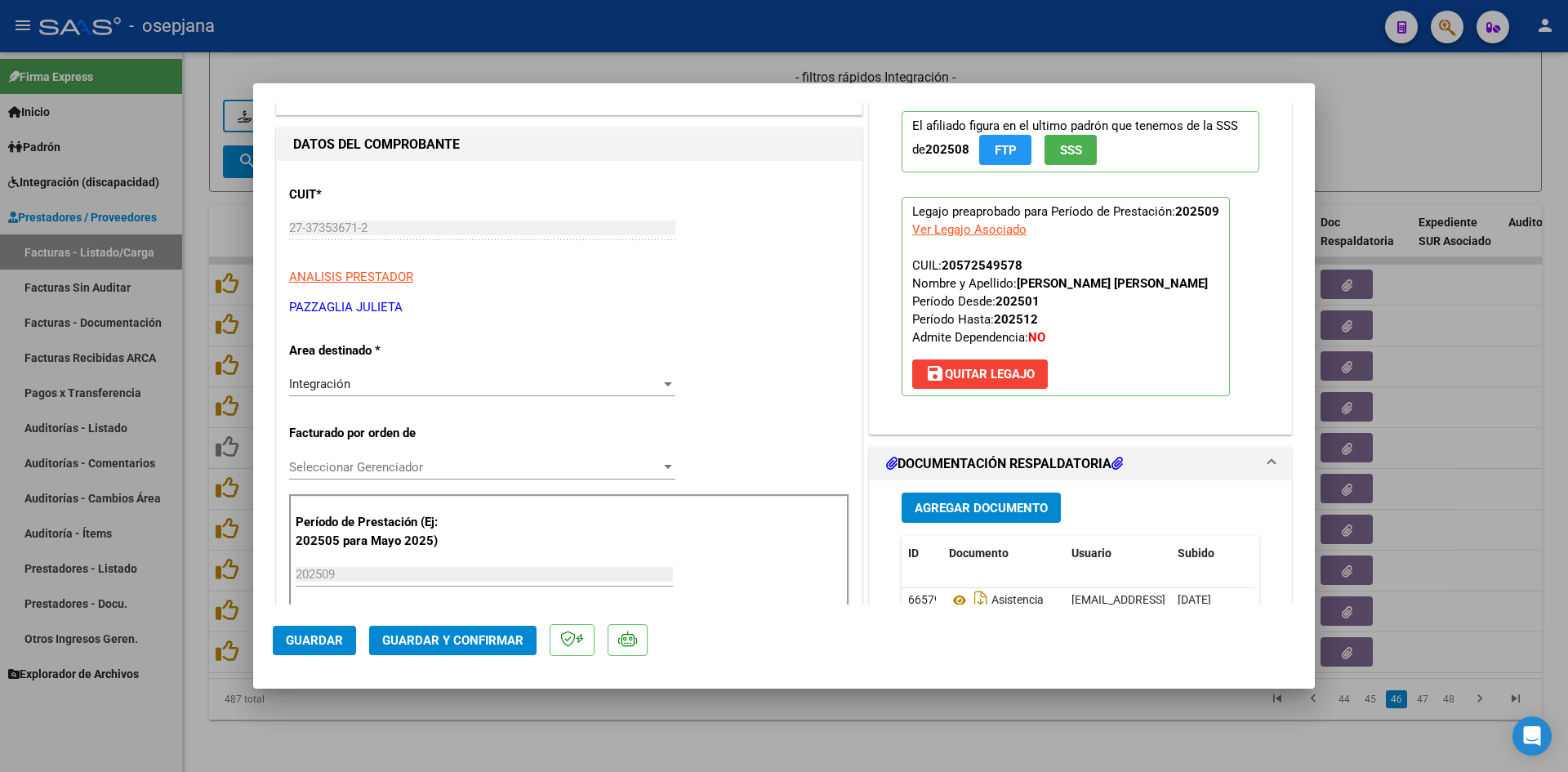
scroll to position [245, 0]
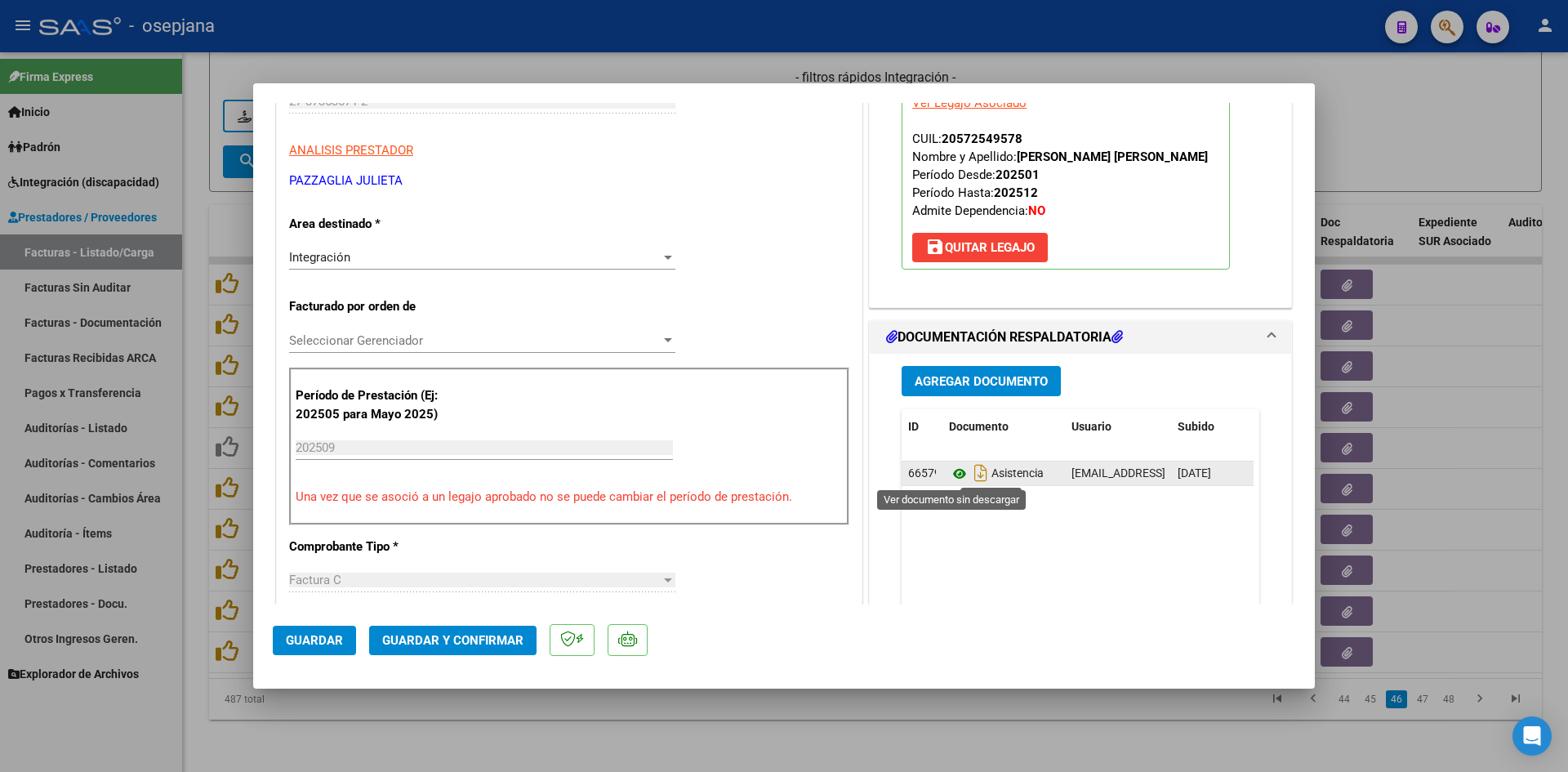
click at [954, 471] on icon at bounding box center [959, 474] width 21 height 19
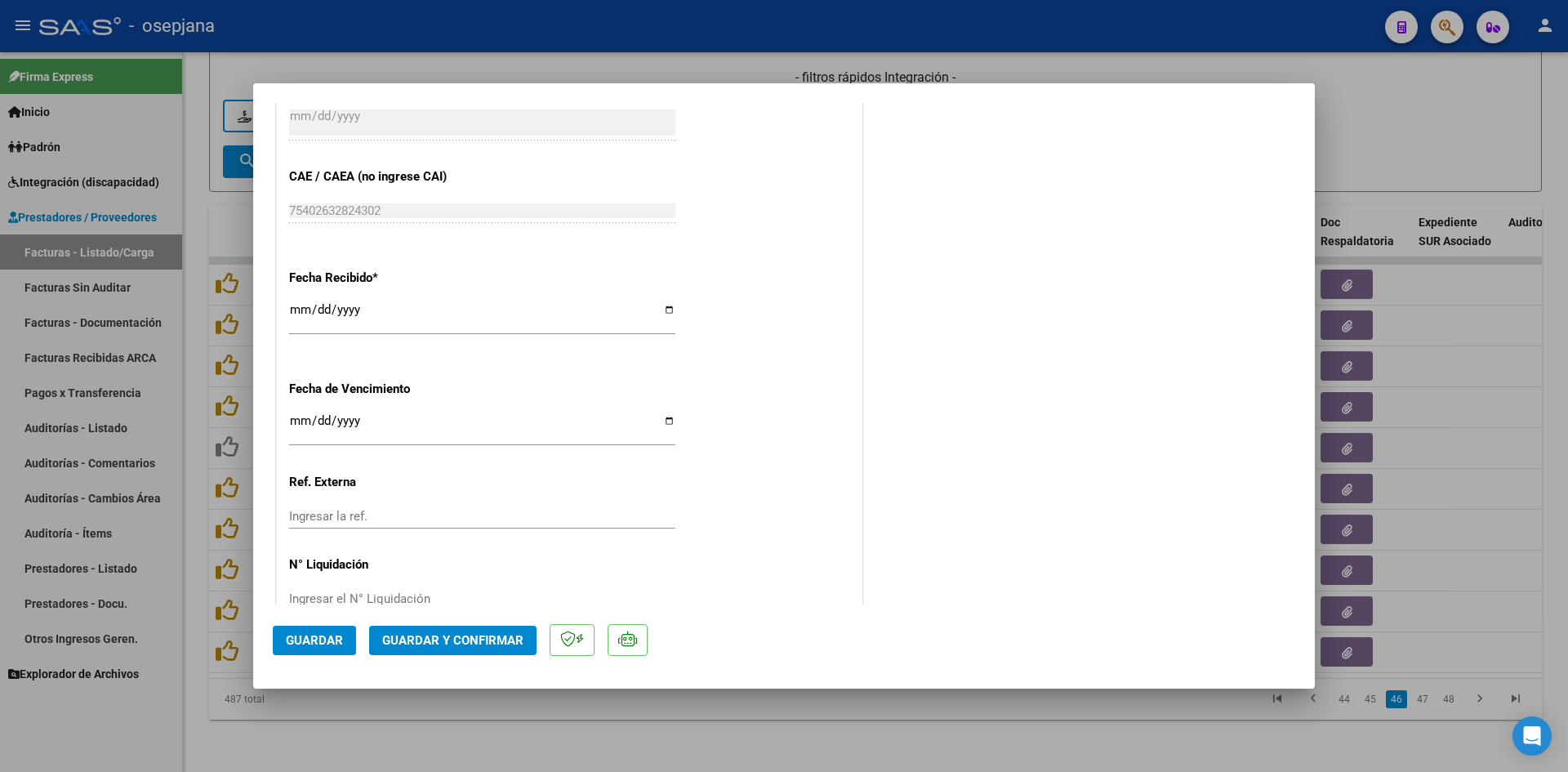
scroll to position [1077, 0]
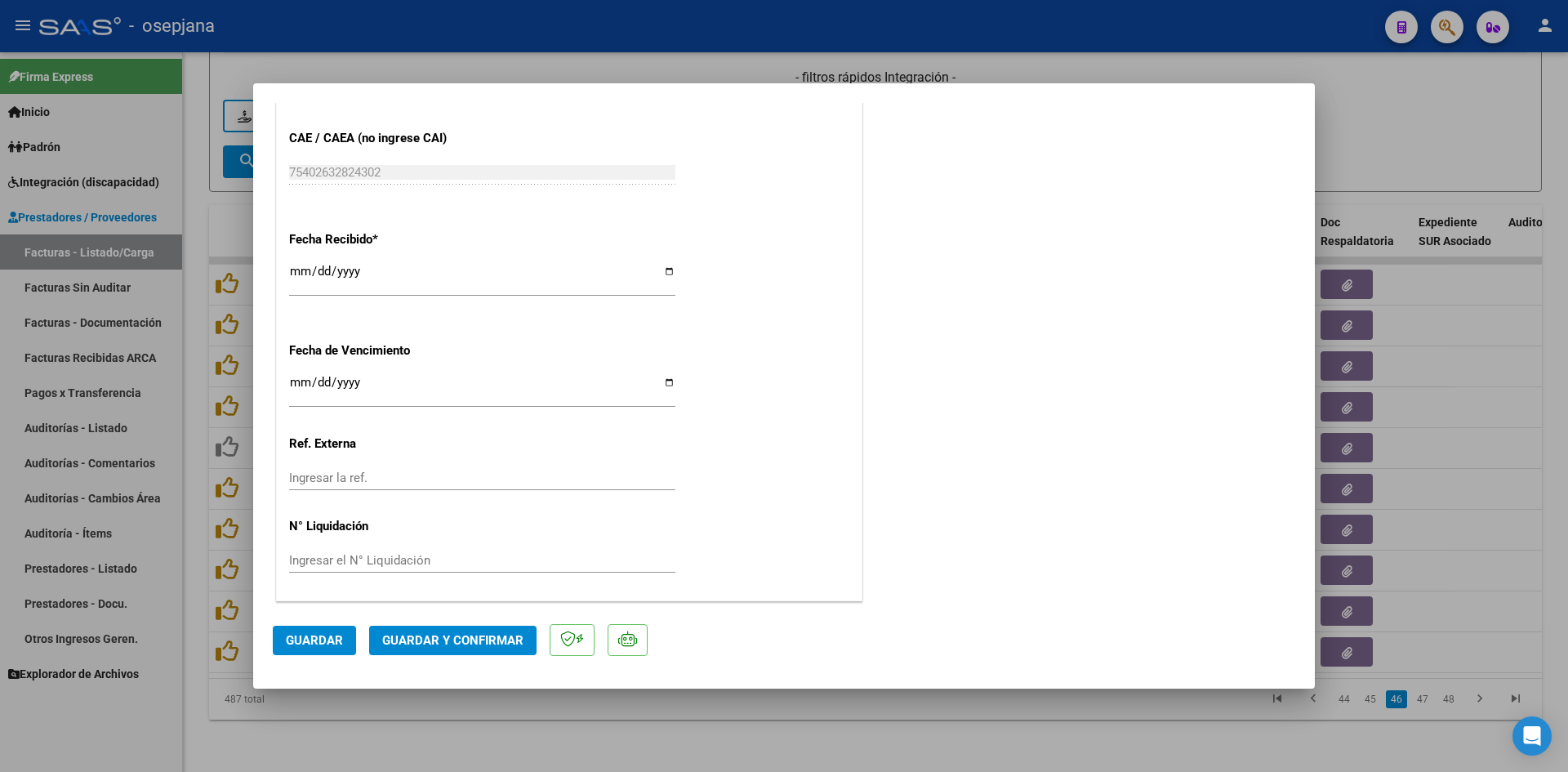
click at [300, 380] on input "Ingresar la fecha" at bounding box center [482, 389] width 386 height 26
click at [424, 641] on span "Guardar y Confirmar" at bounding box center [452, 641] width 141 height 15
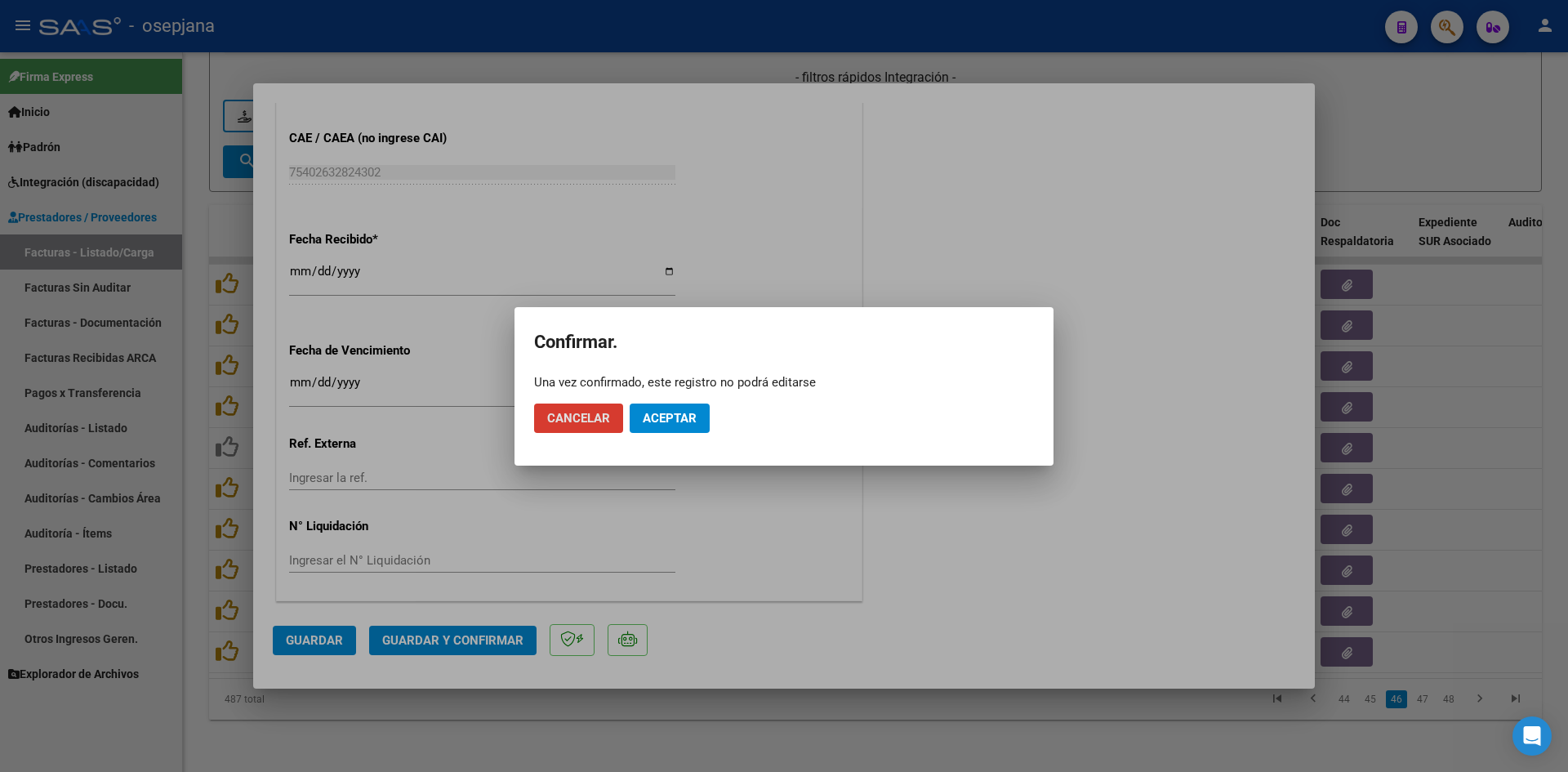
click at [676, 407] on button "Aceptar" at bounding box center [669, 418] width 80 height 30
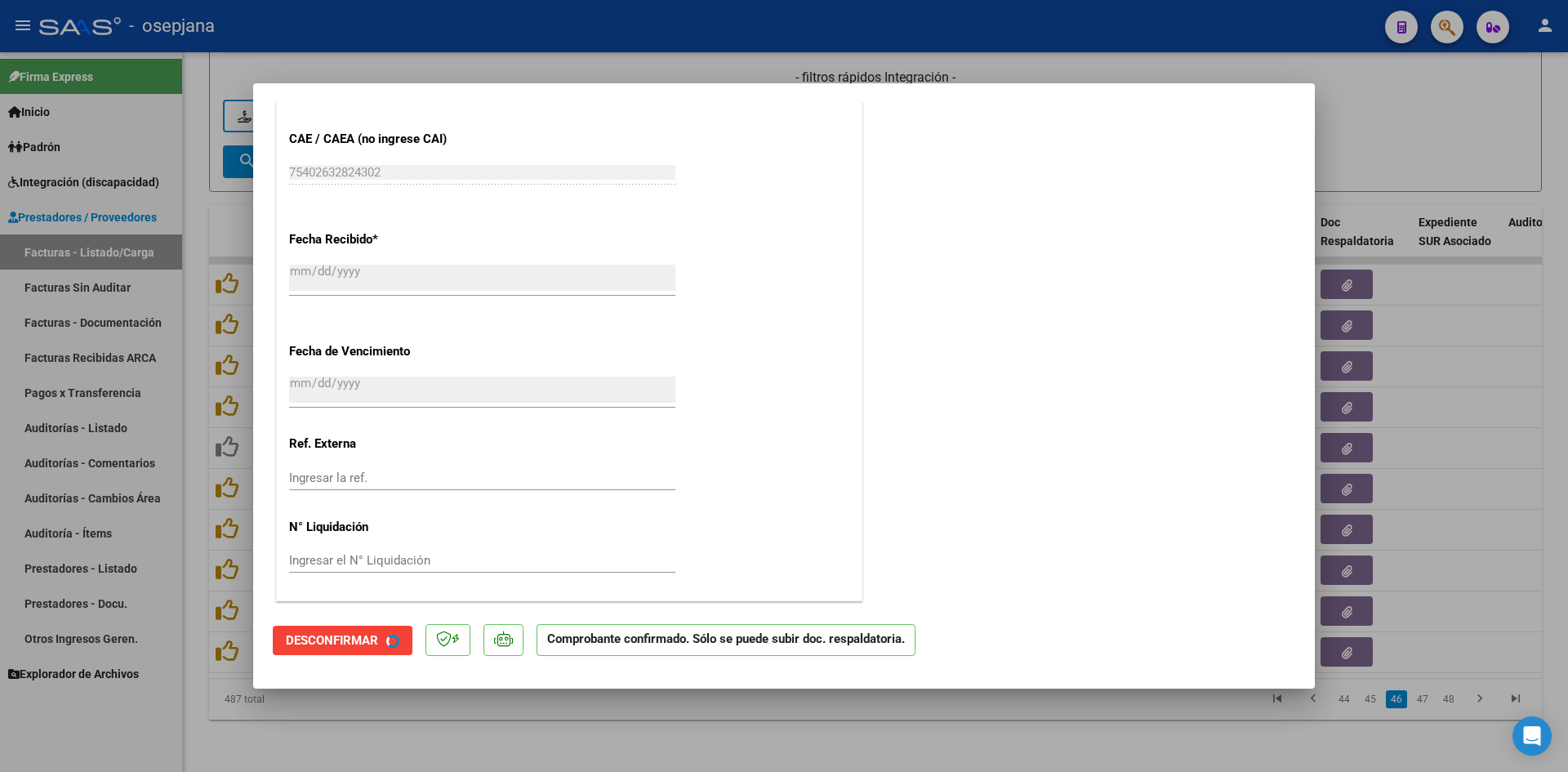
click at [1378, 127] on div at bounding box center [784, 386] width 1568 height 772
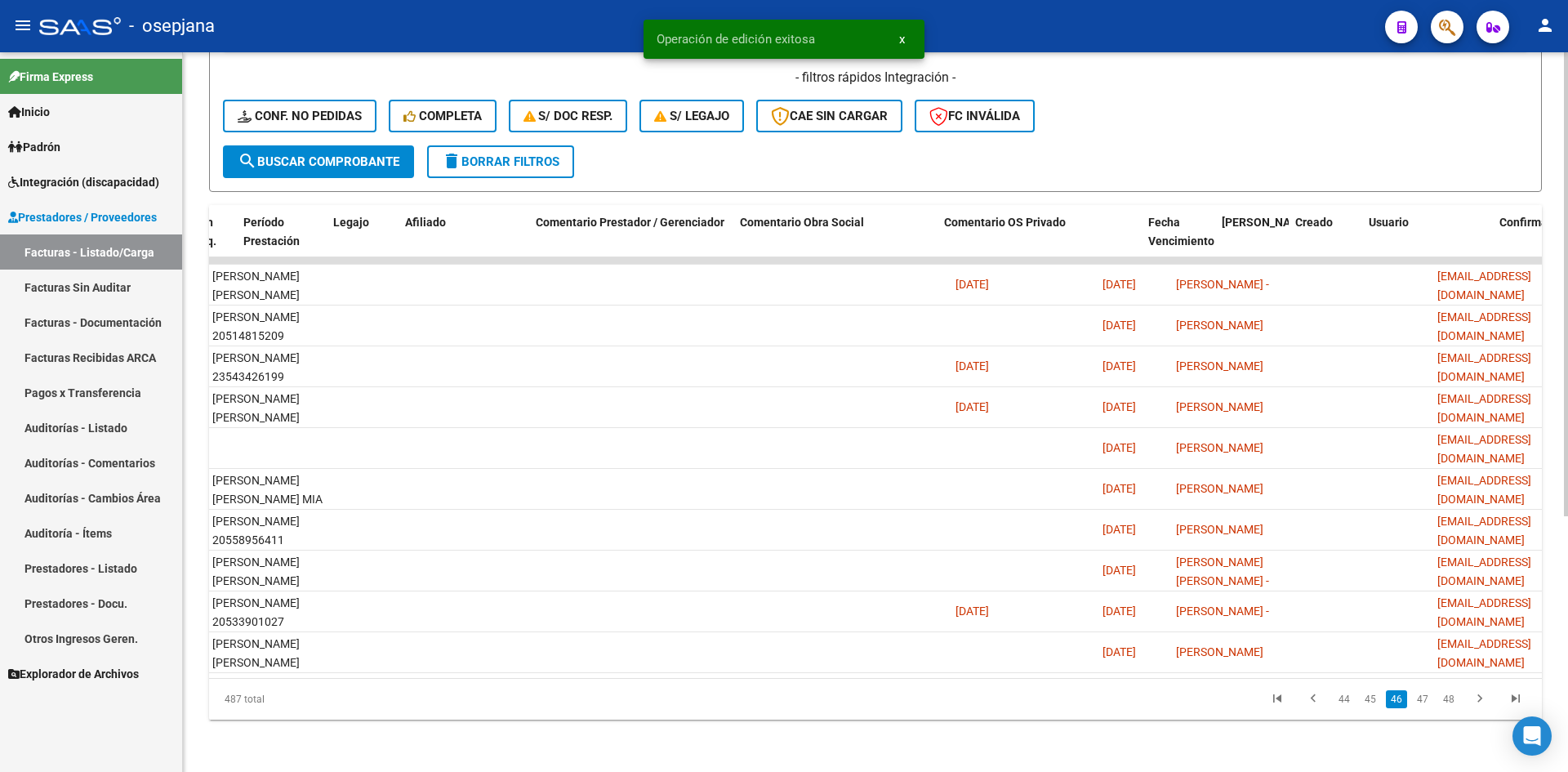
scroll to position [0, 0]
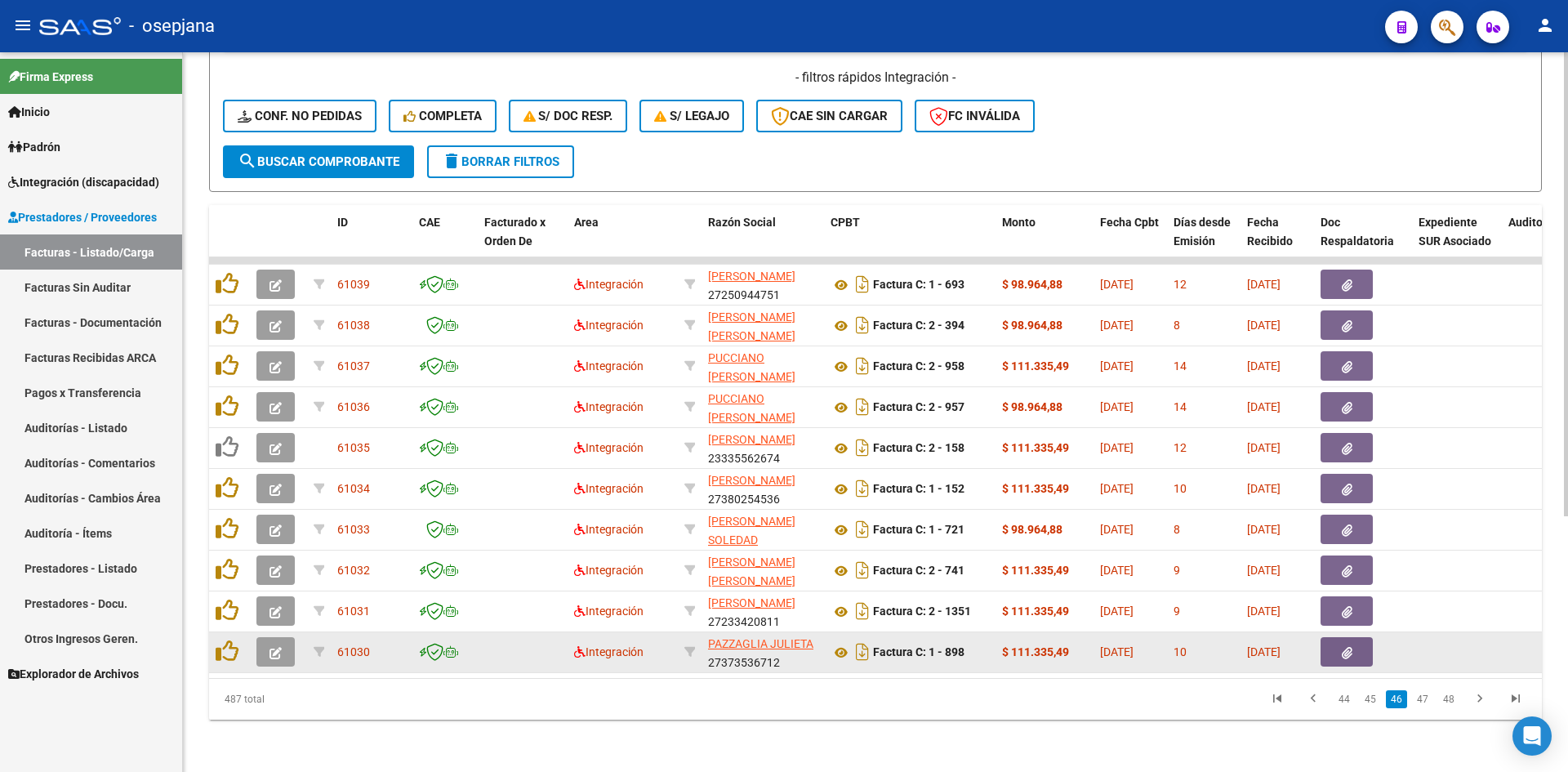
click at [277, 647] on icon "button" at bounding box center [275, 653] width 12 height 12
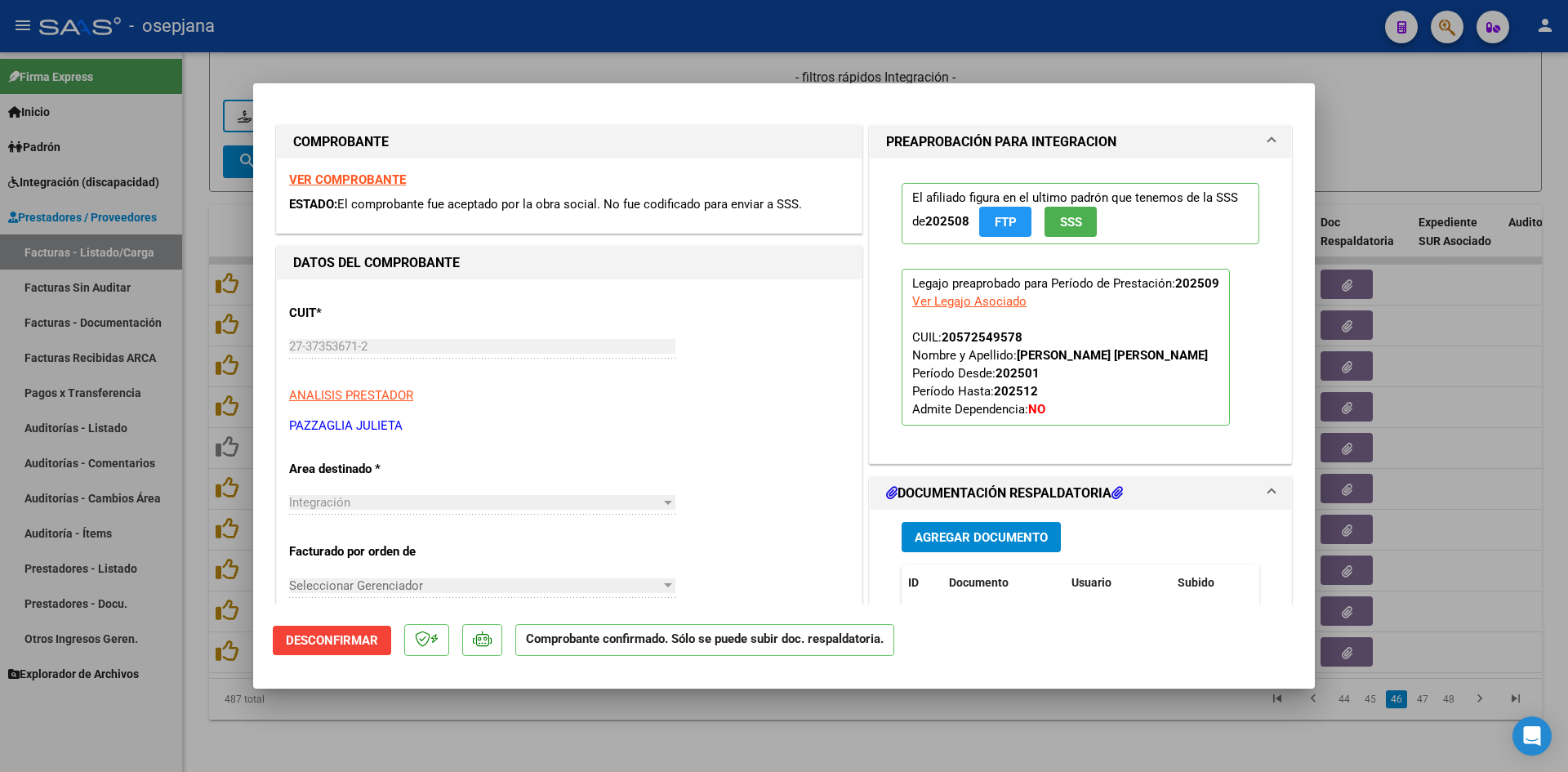
click at [1376, 152] on div at bounding box center [784, 386] width 1568 height 772
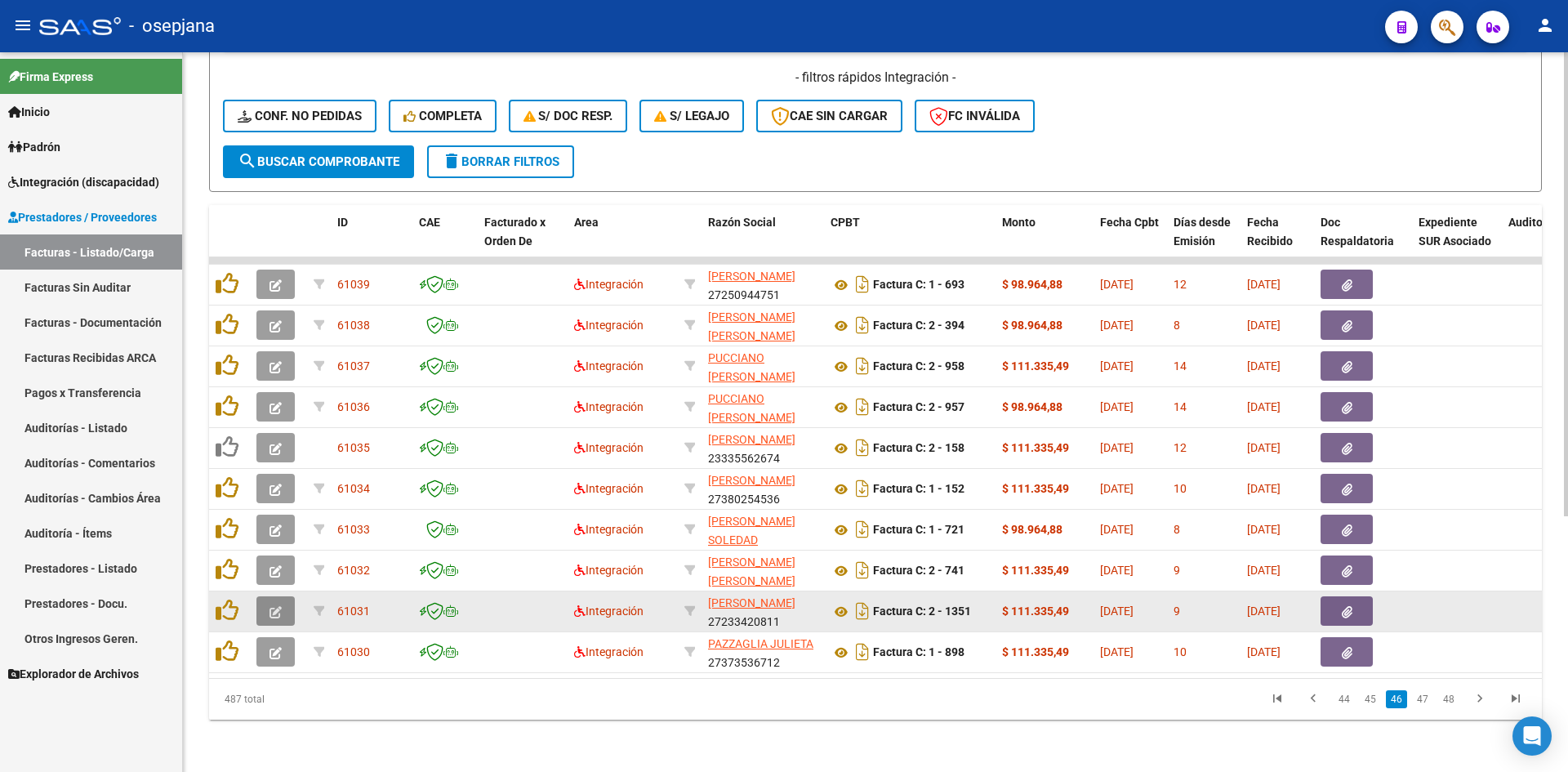
click at [282, 597] on button "button" at bounding box center [276, 611] width 39 height 30
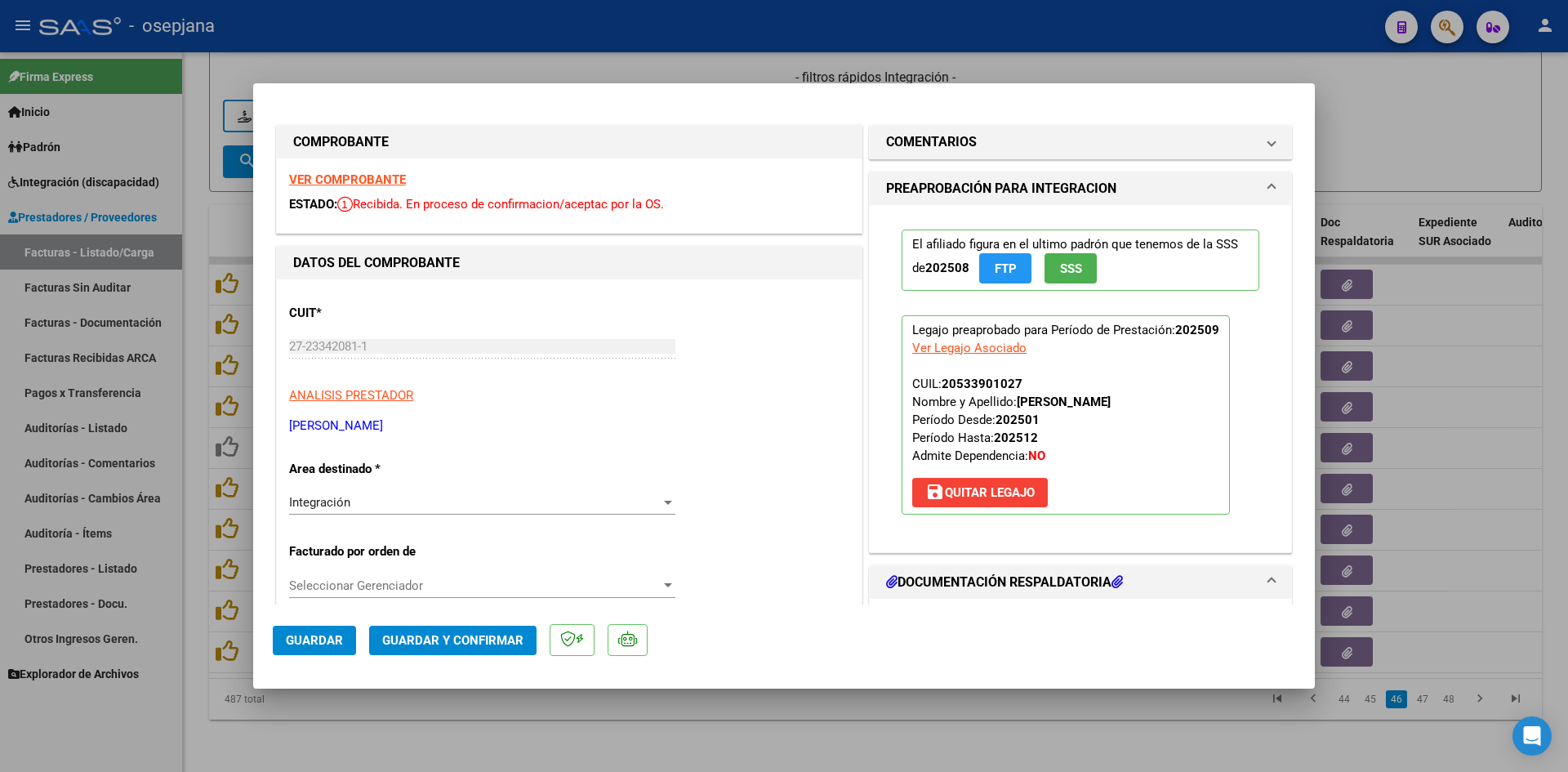
click at [388, 173] on strong "VER COMPROBANTE" at bounding box center [347, 180] width 117 height 15
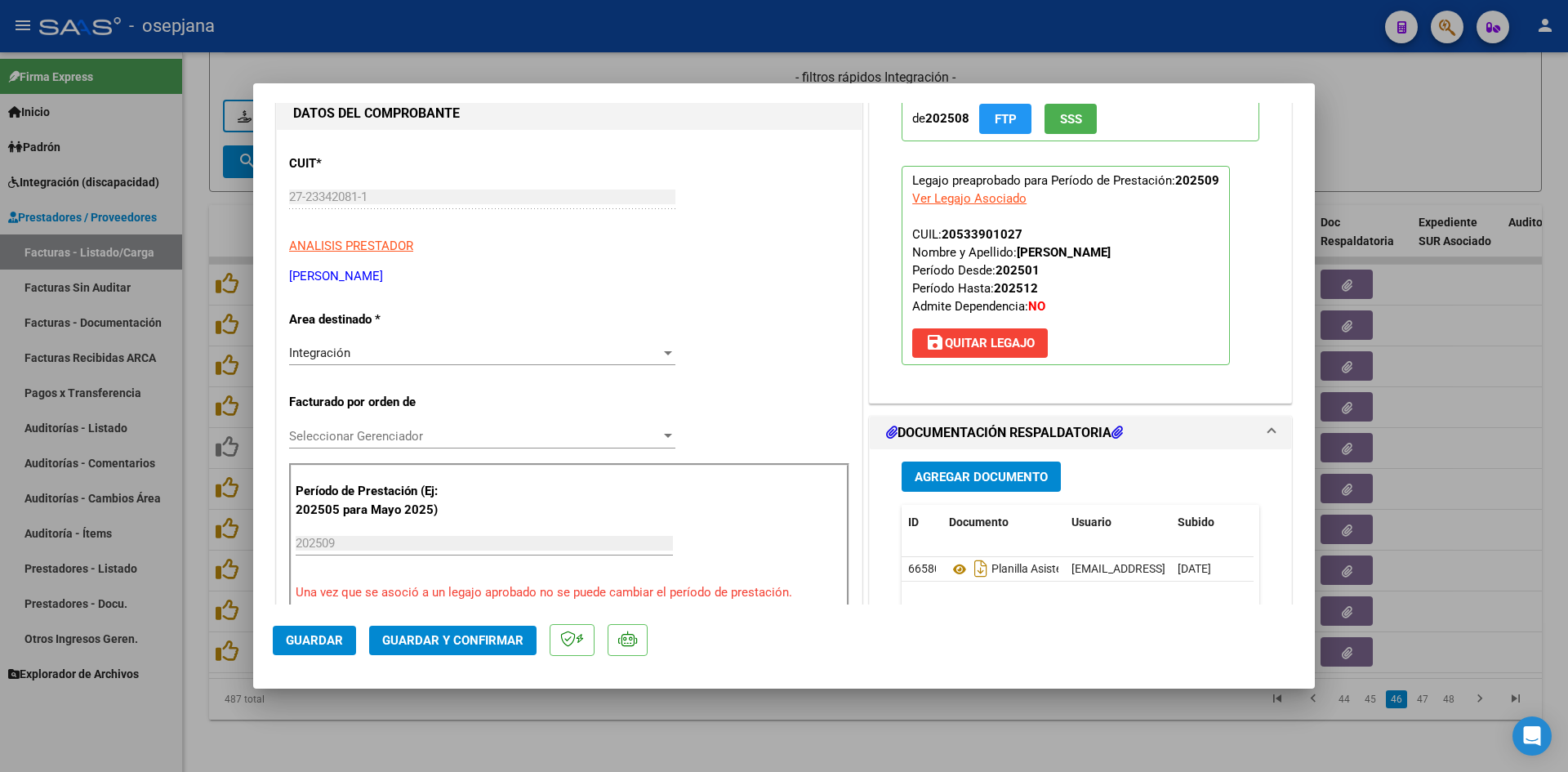
scroll to position [327, 0]
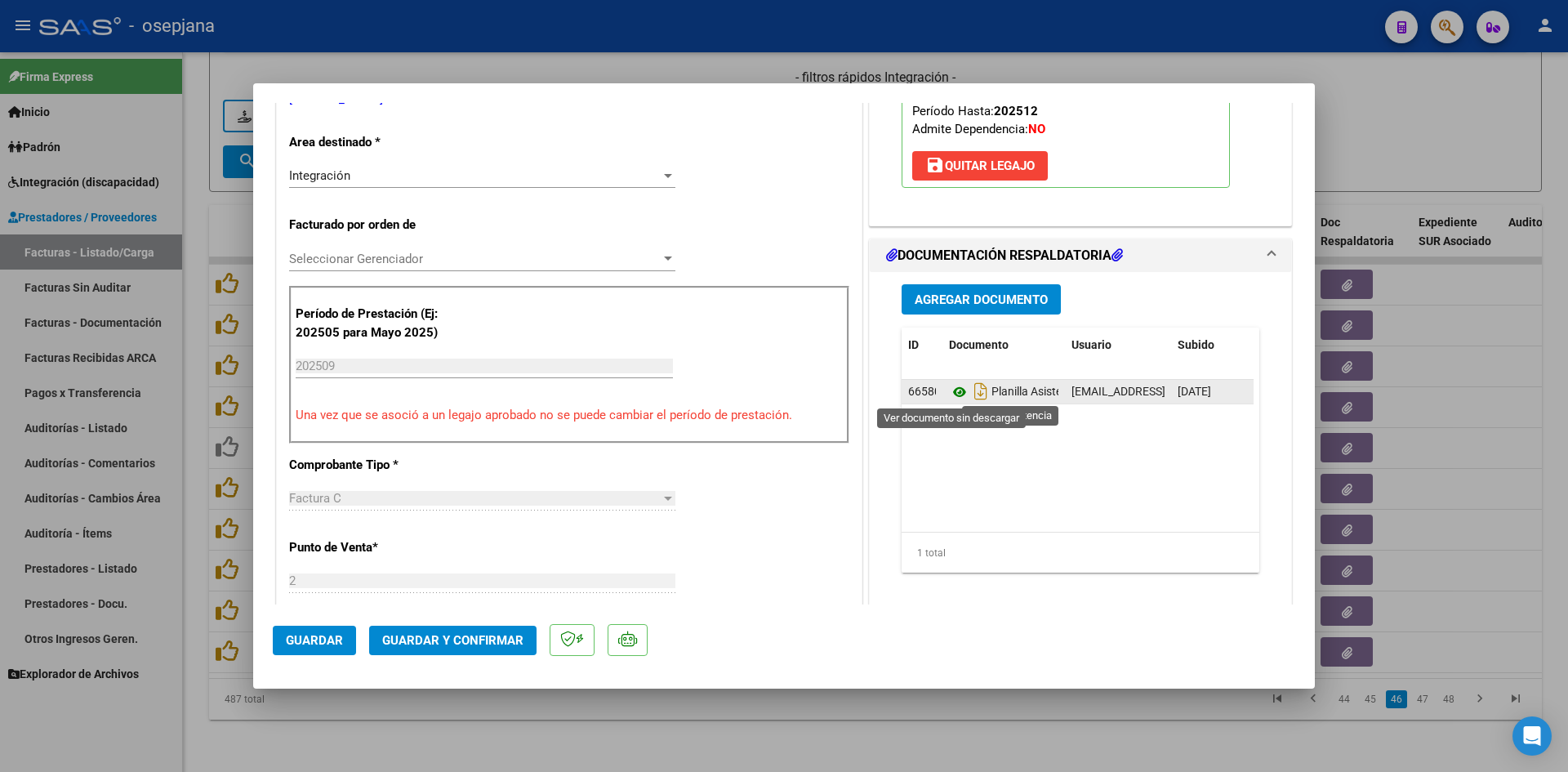
click at [958, 394] on icon at bounding box center [959, 392] width 21 height 19
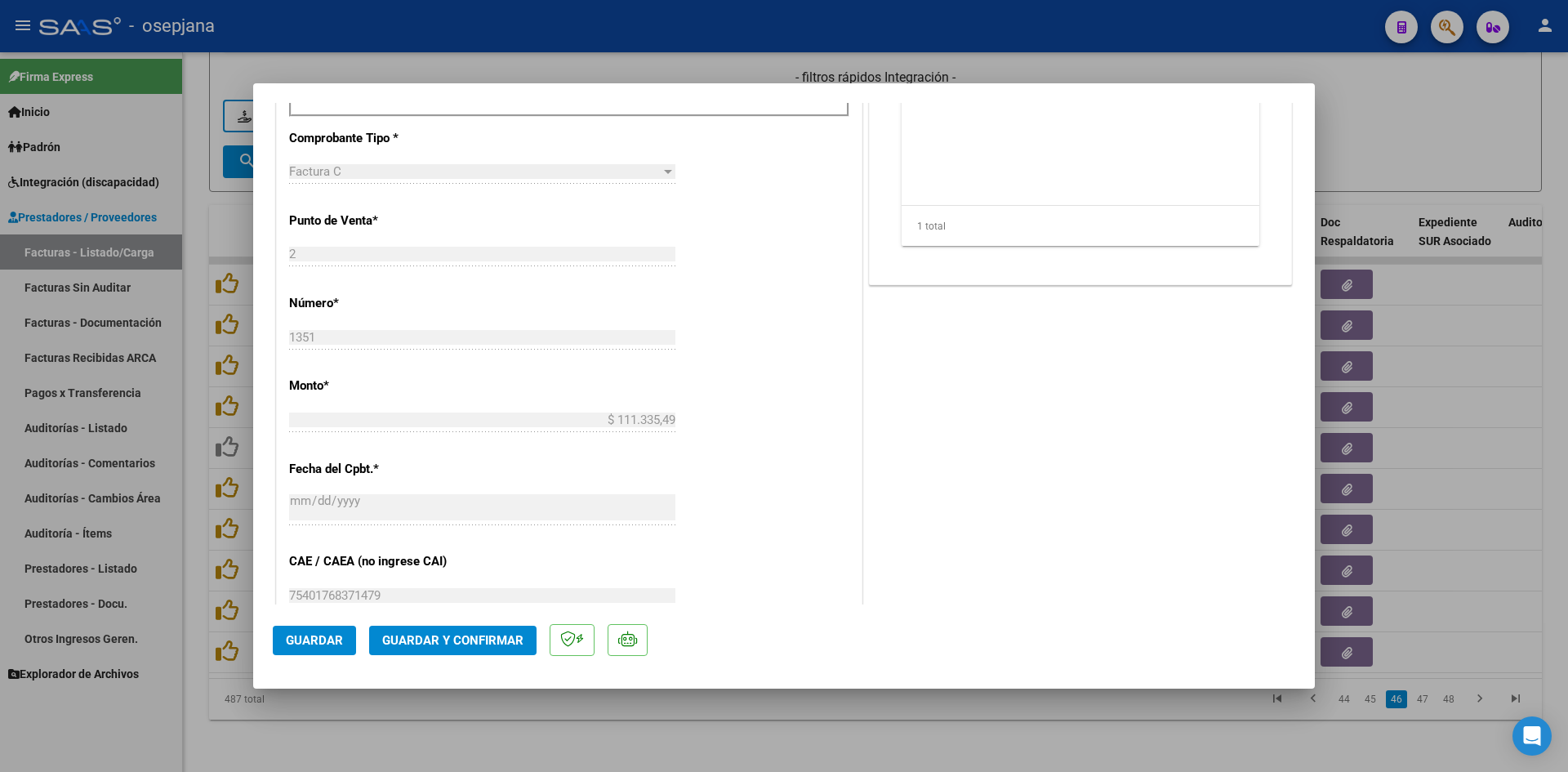
scroll to position [1062, 0]
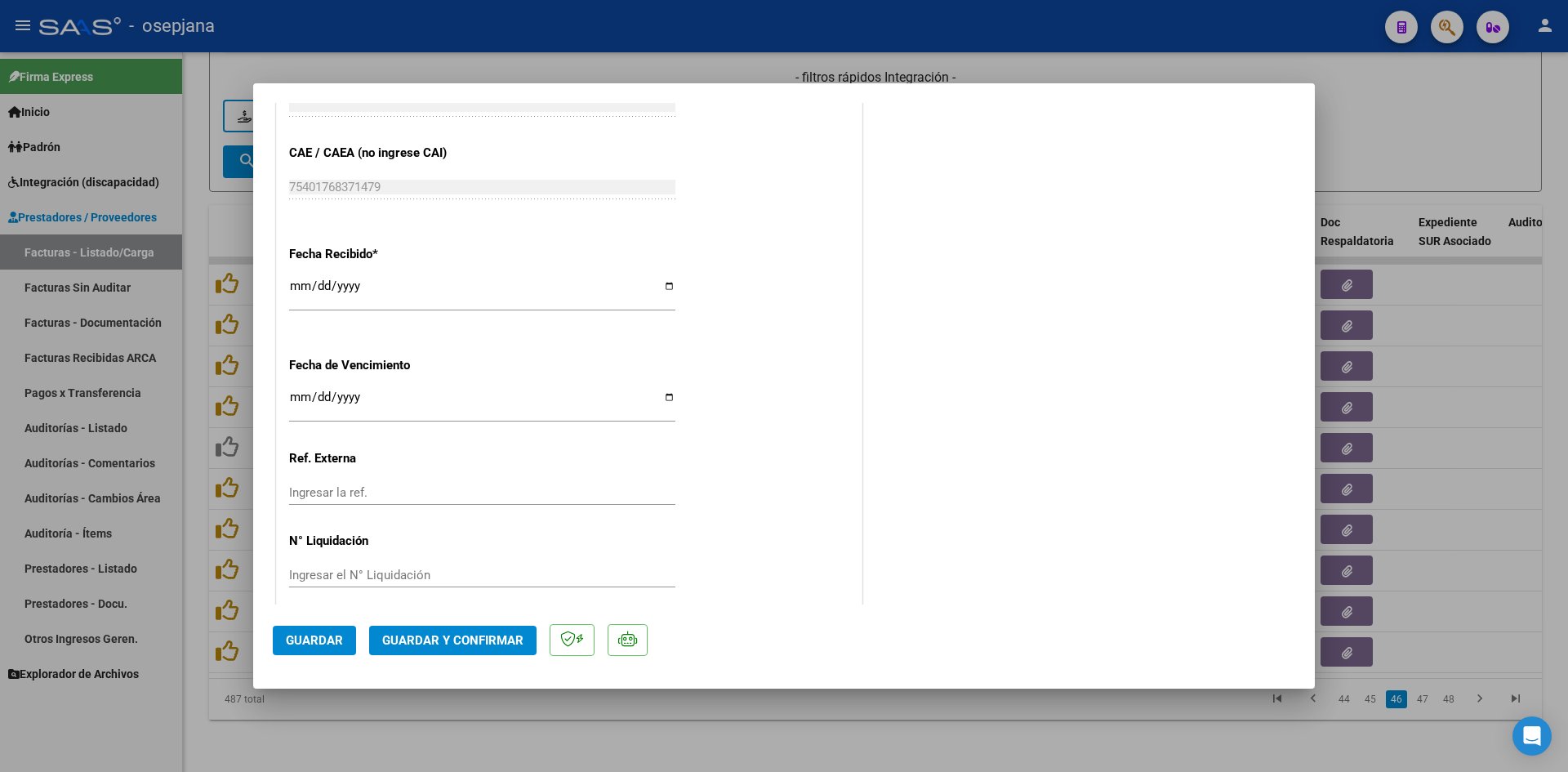
click at [293, 401] on input "[DATE]" at bounding box center [482, 404] width 386 height 26
click at [422, 633] on span "Guardar y Confirmar" at bounding box center [452, 641] width 141 height 15
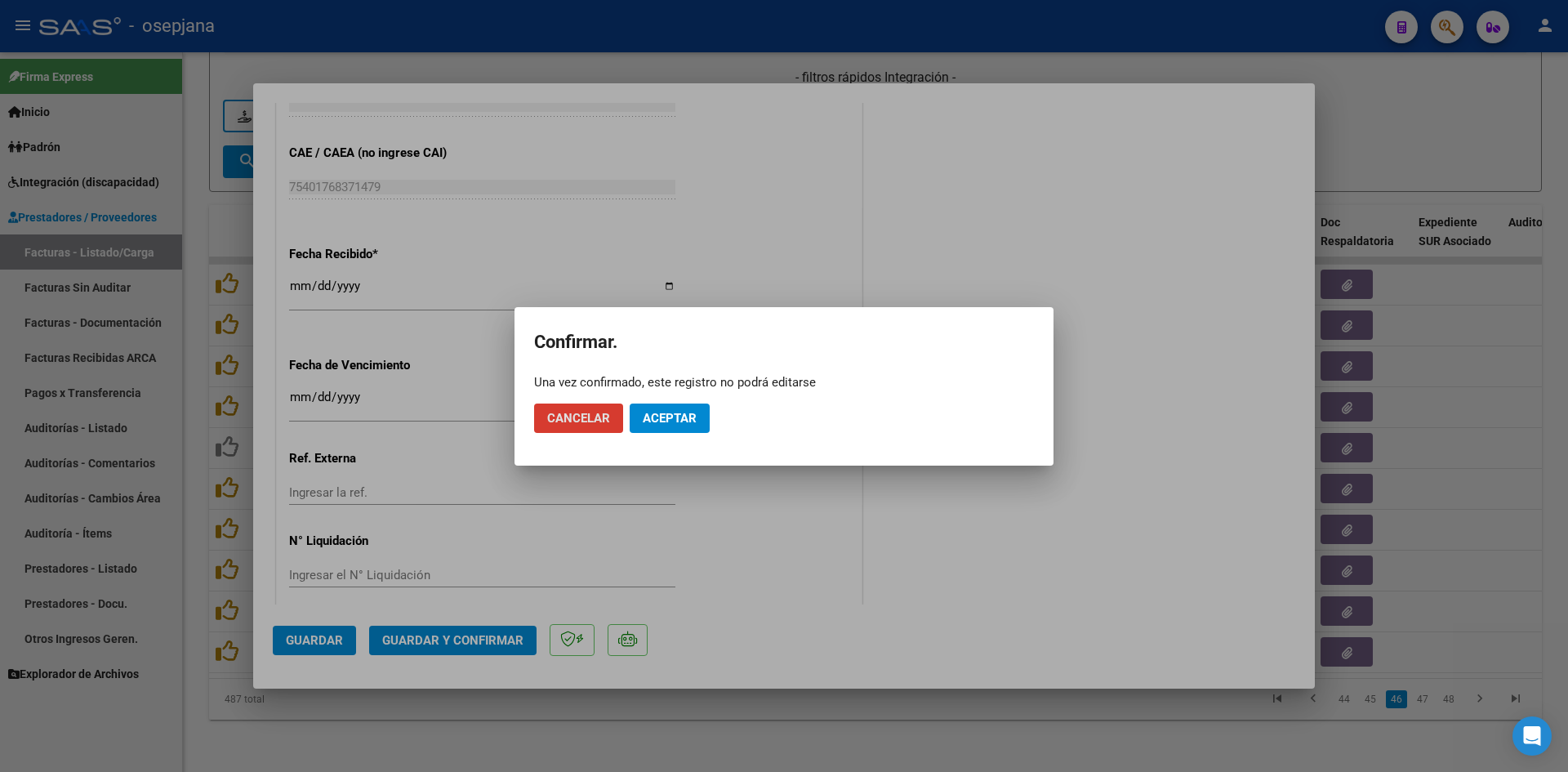
click at [703, 407] on button "Aceptar" at bounding box center [669, 418] width 80 height 30
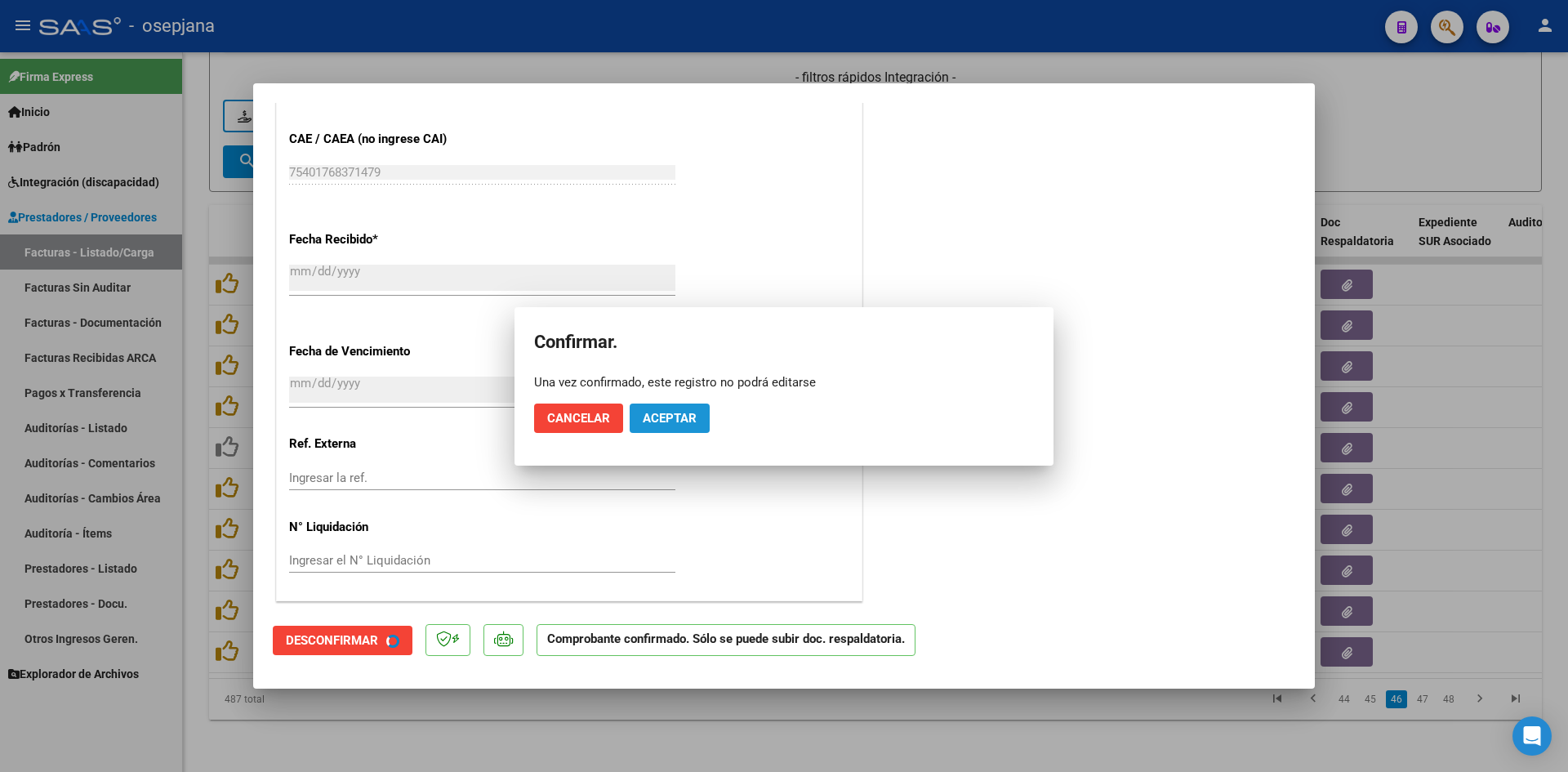
scroll to position [960, 0]
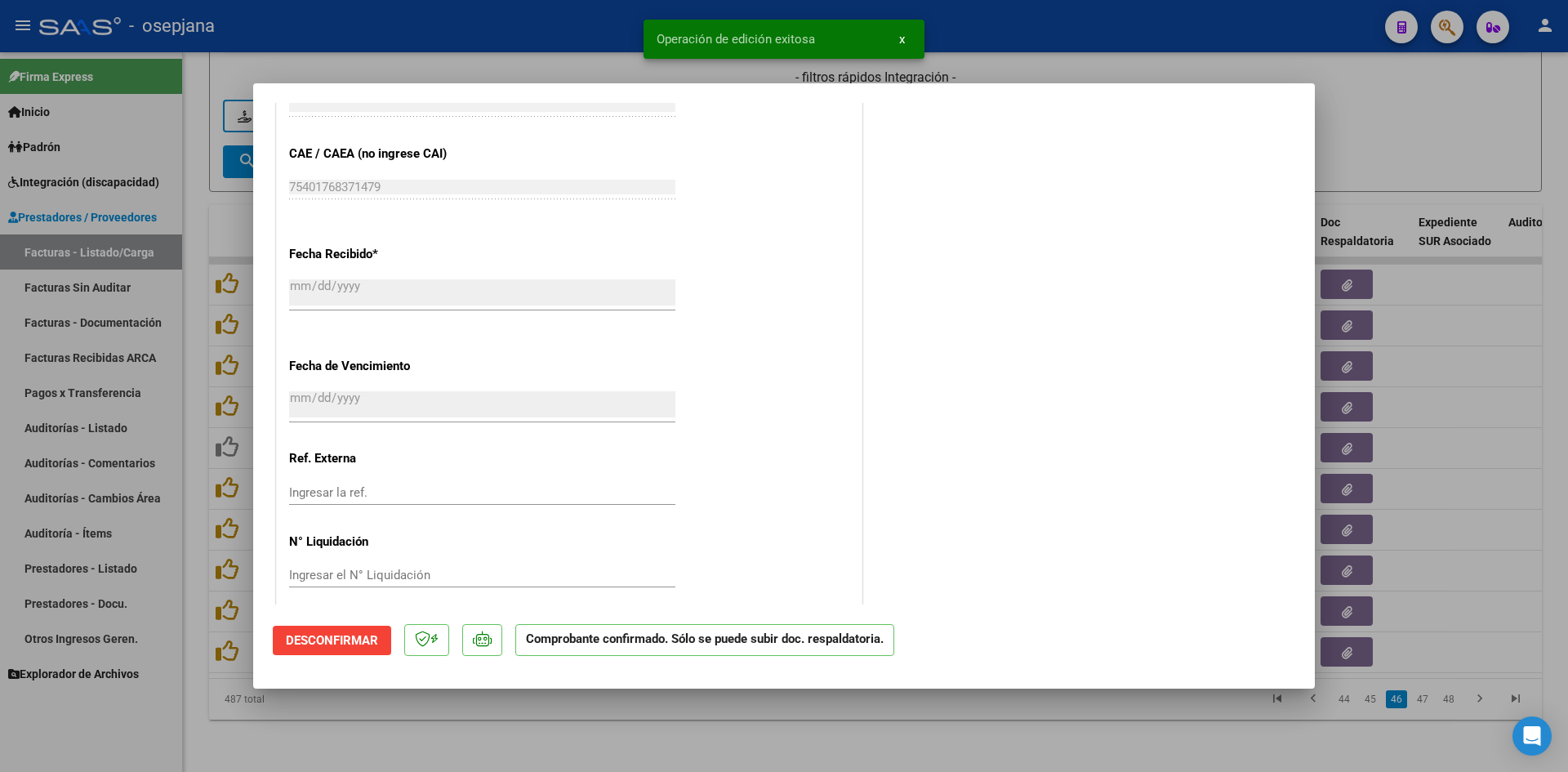
click at [1419, 156] on div at bounding box center [784, 386] width 1568 height 772
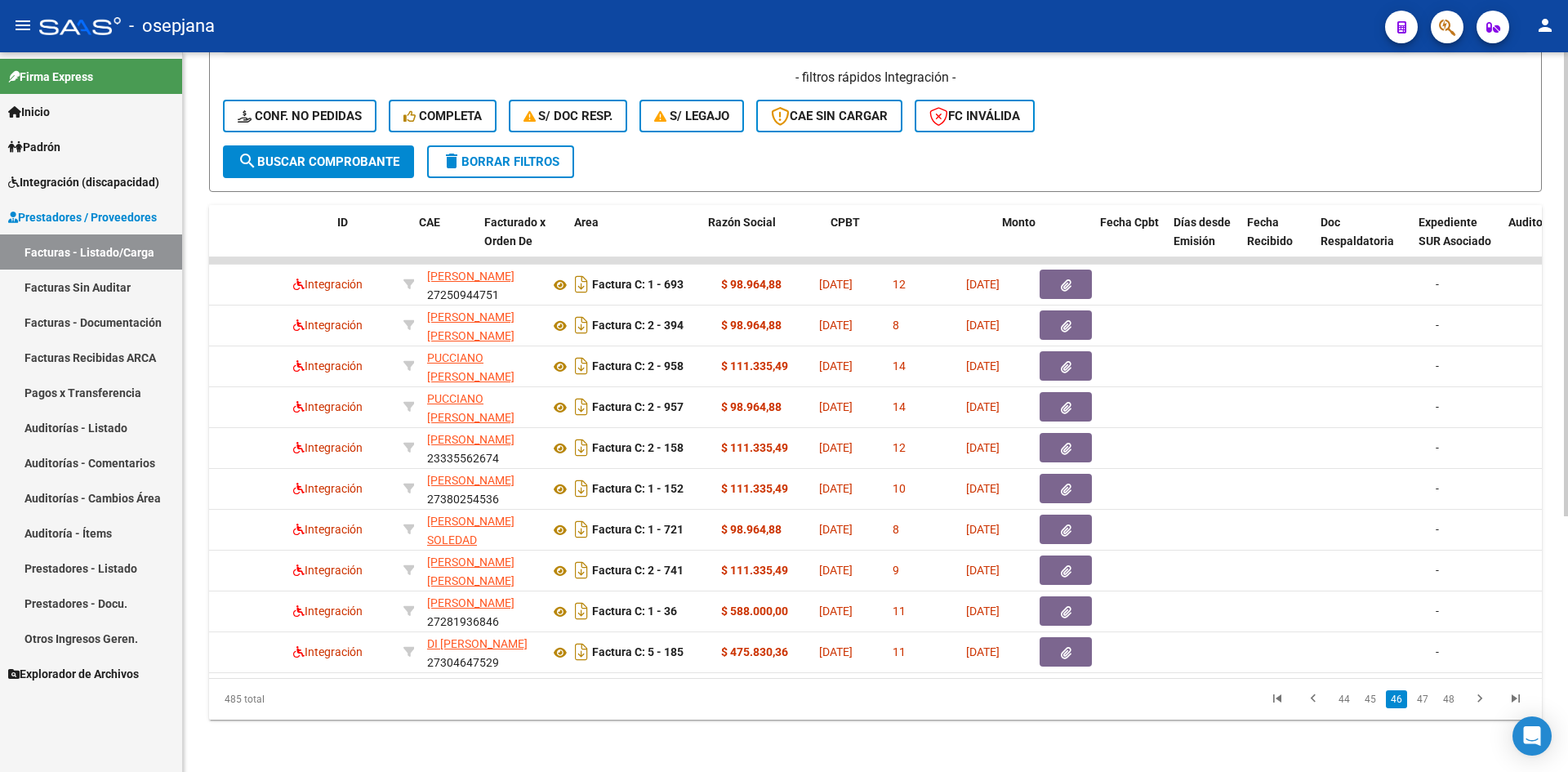
scroll to position [0, 0]
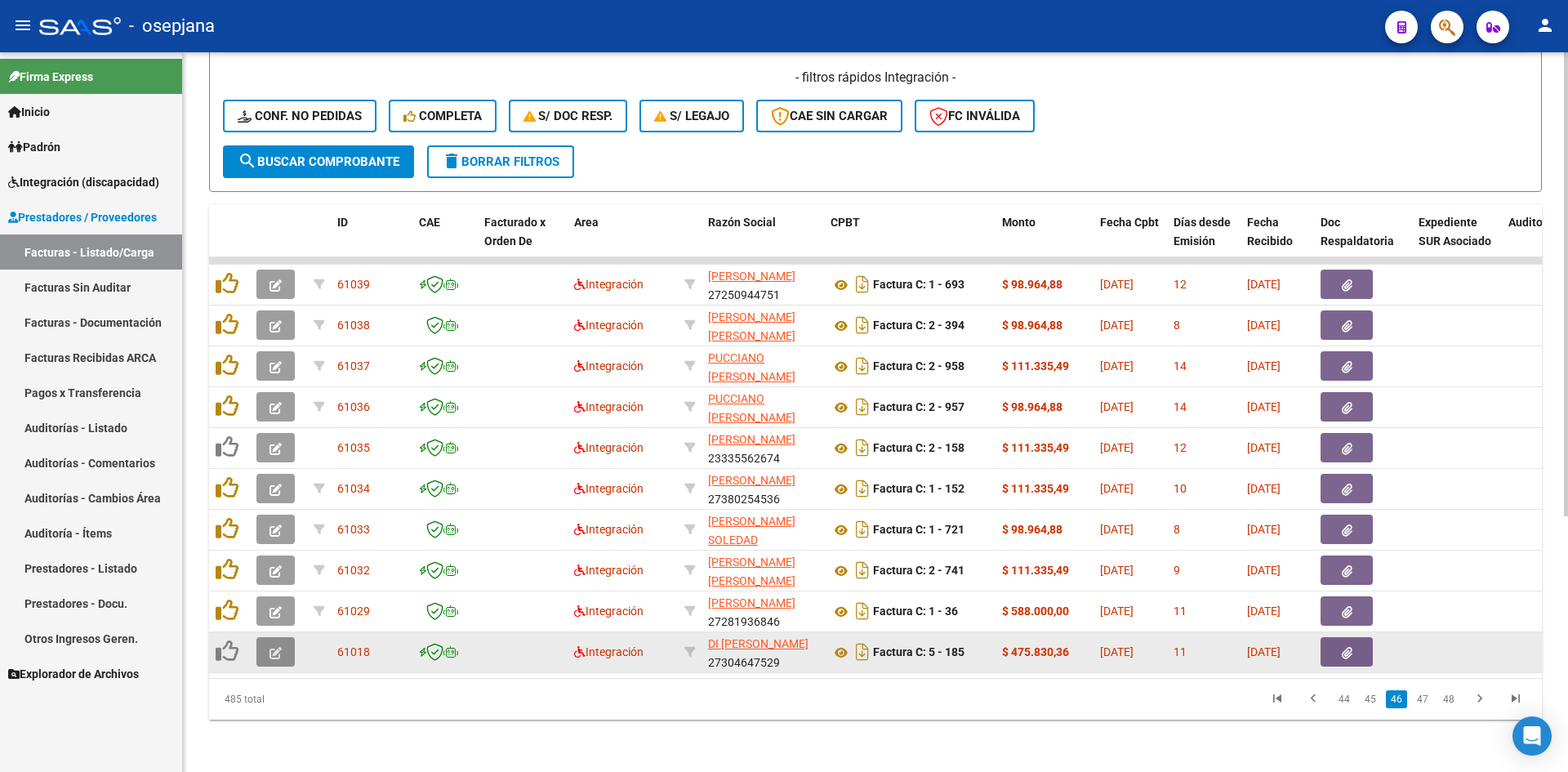
click at [280, 647] on icon "button" at bounding box center [275, 653] width 12 height 12
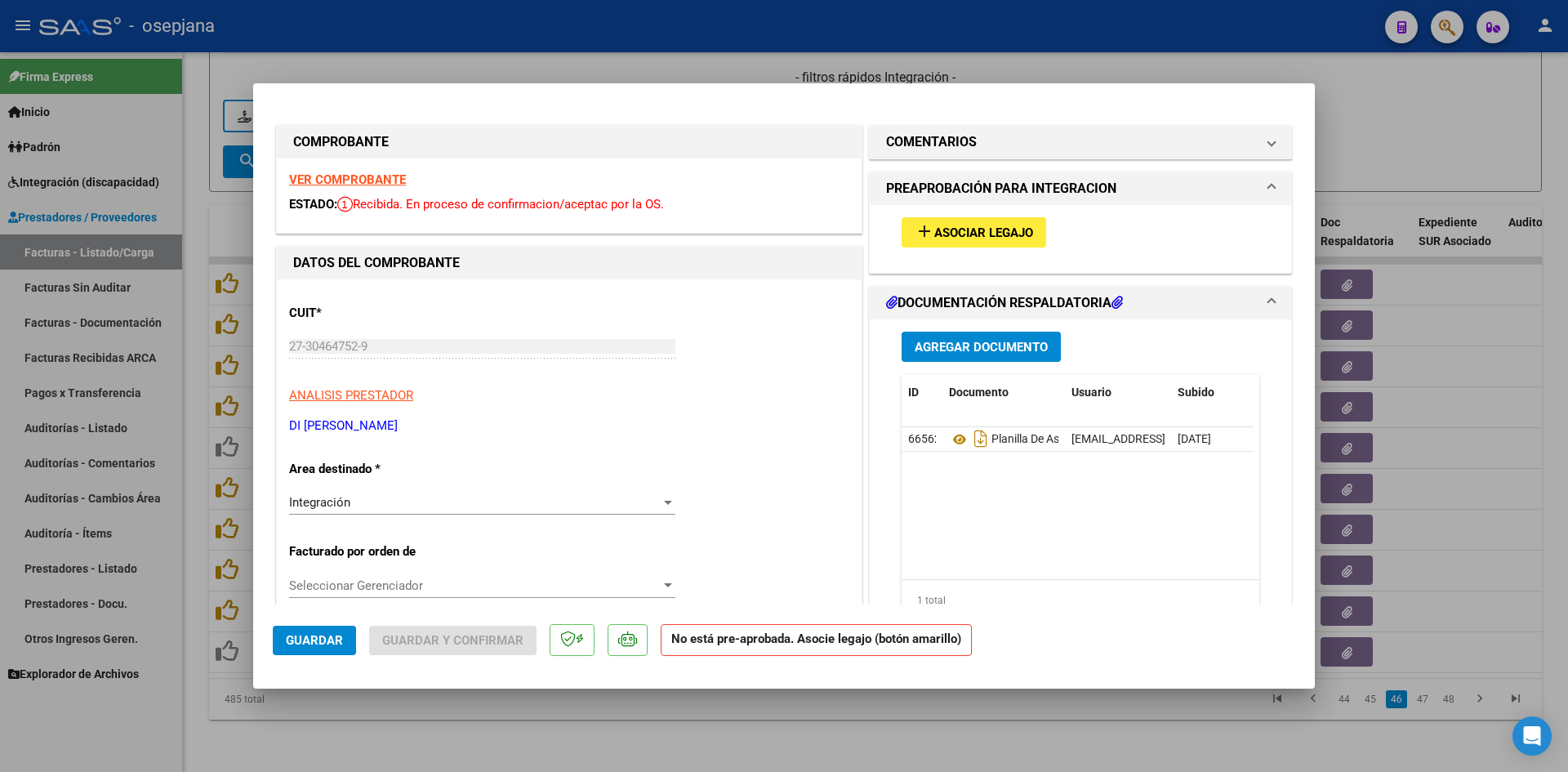
click at [1426, 135] on div at bounding box center [784, 386] width 1568 height 772
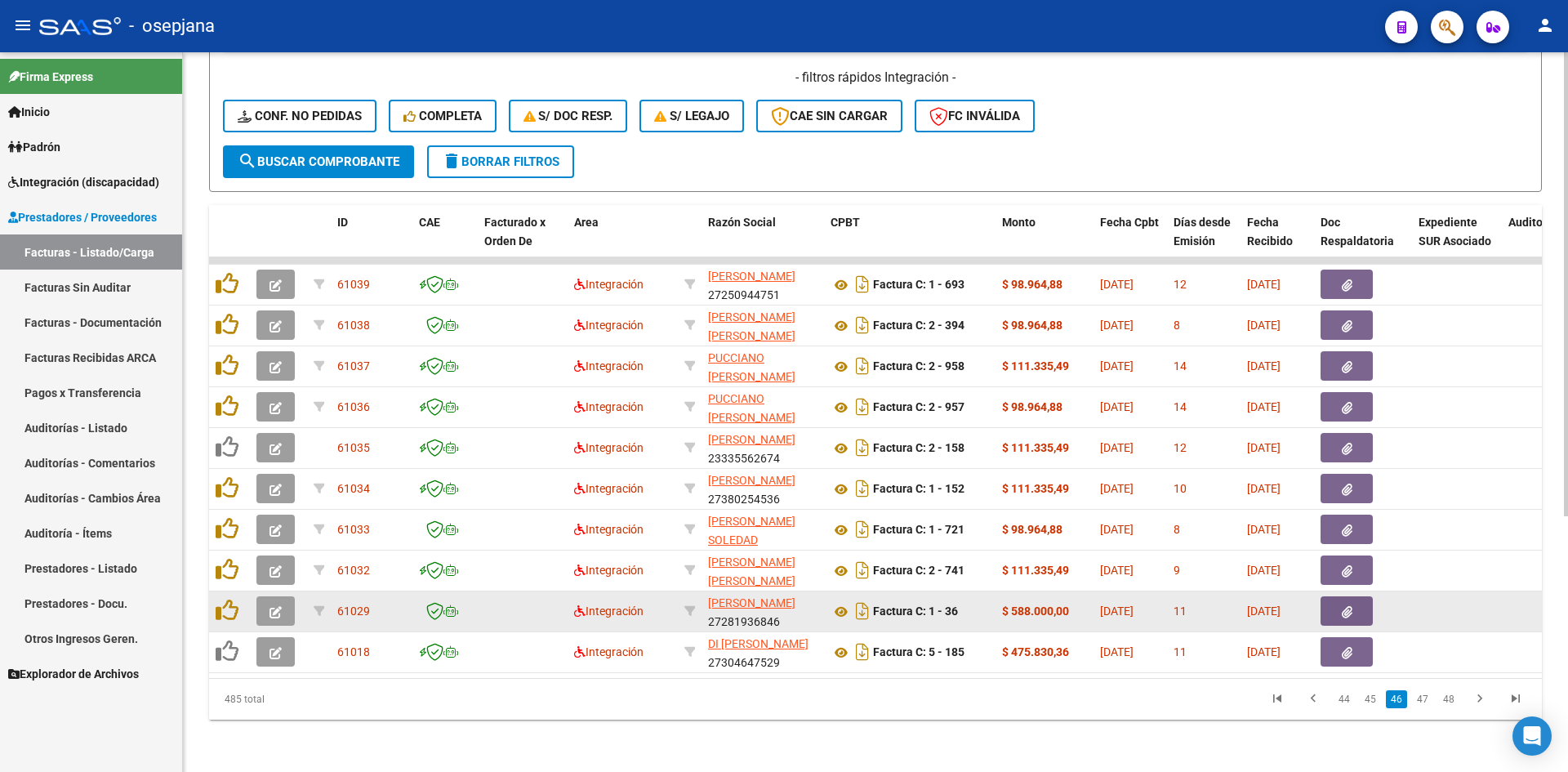
click at [260, 597] on button "button" at bounding box center [276, 611] width 39 height 30
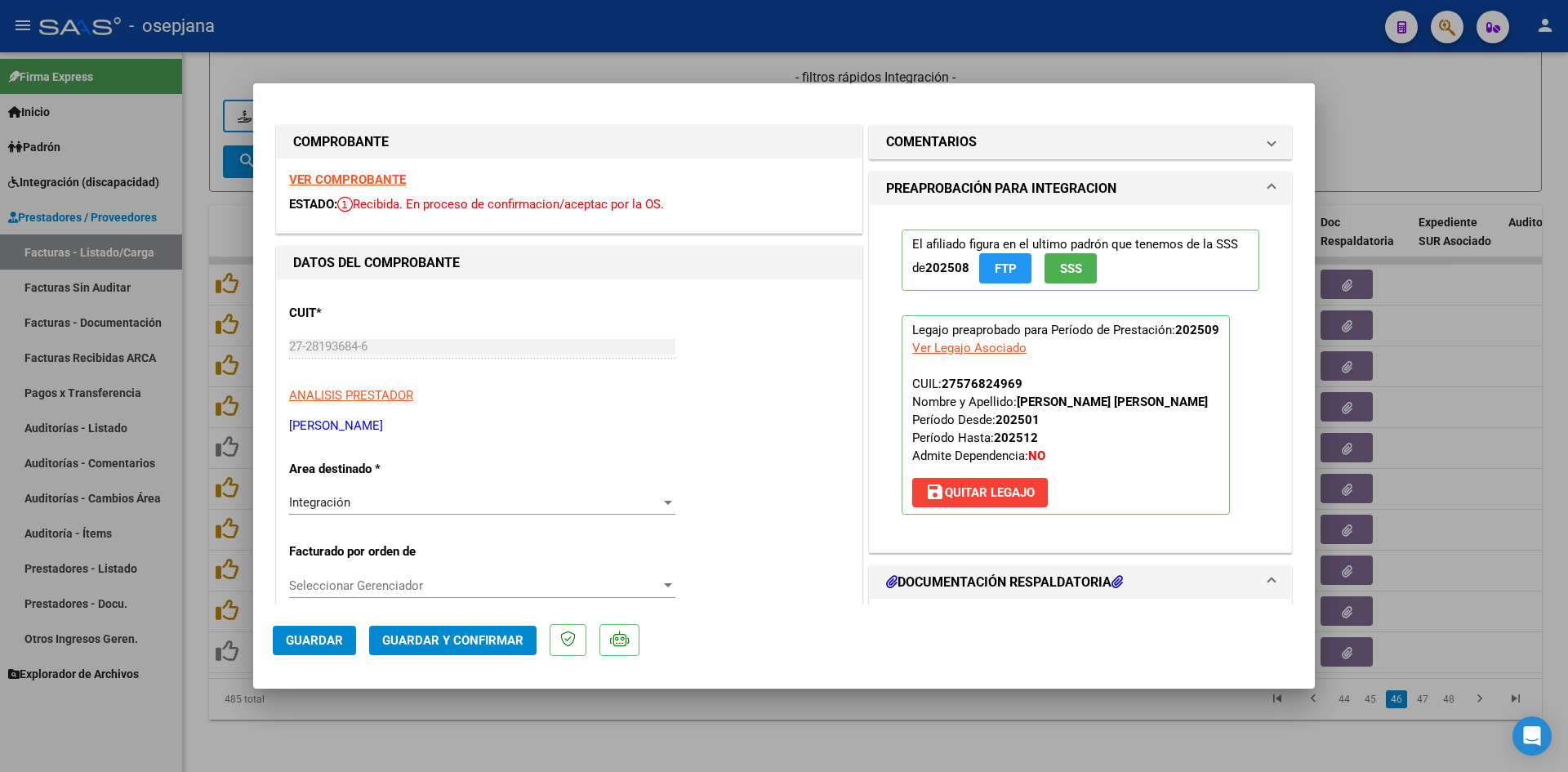
click at [340, 183] on strong "VER COMPROBANTE" at bounding box center [347, 180] width 117 height 15
click at [1456, 82] on div at bounding box center [784, 386] width 1568 height 772
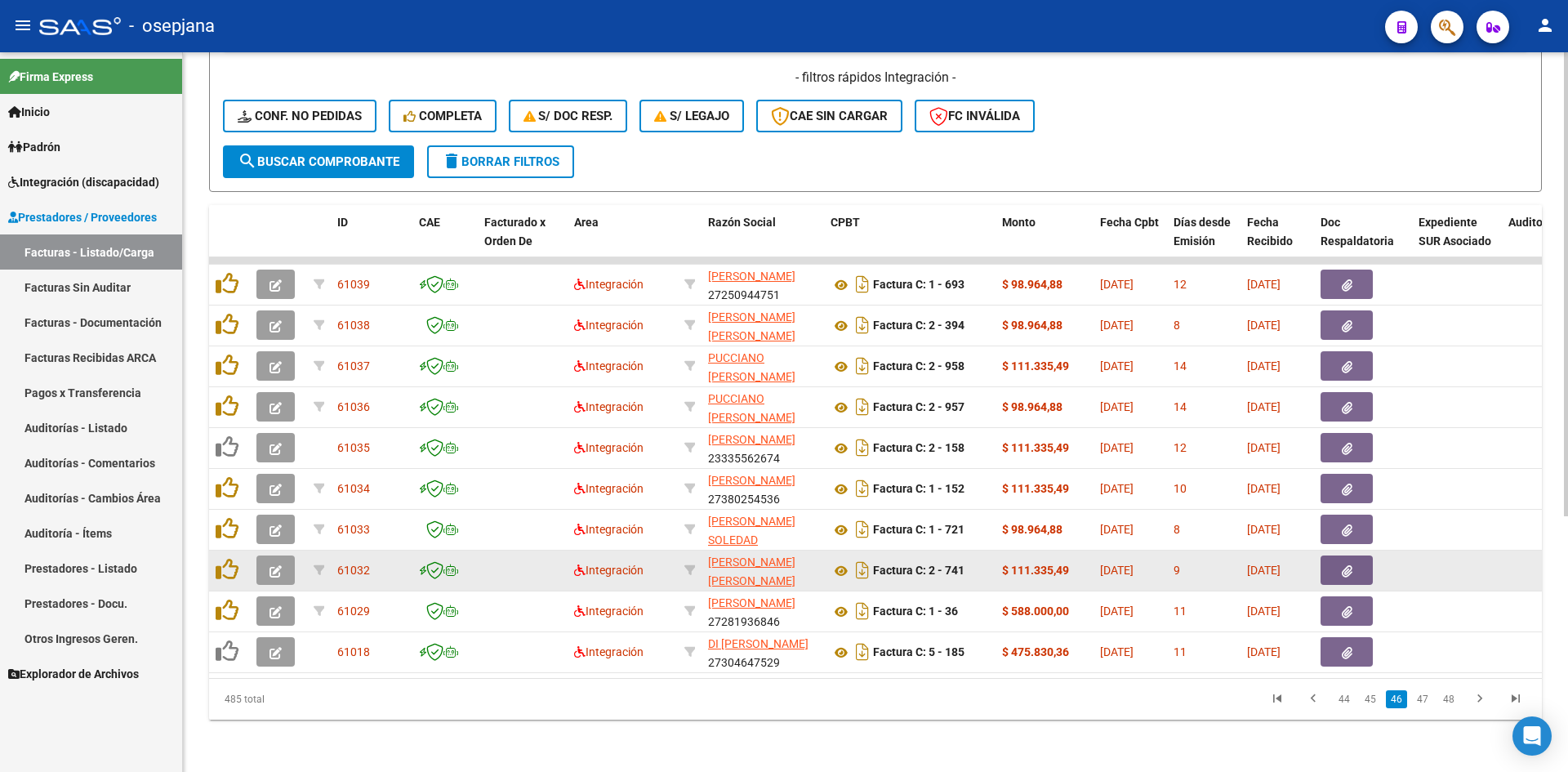
click at [273, 565] on icon "button" at bounding box center [275, 571] width 12 height 12
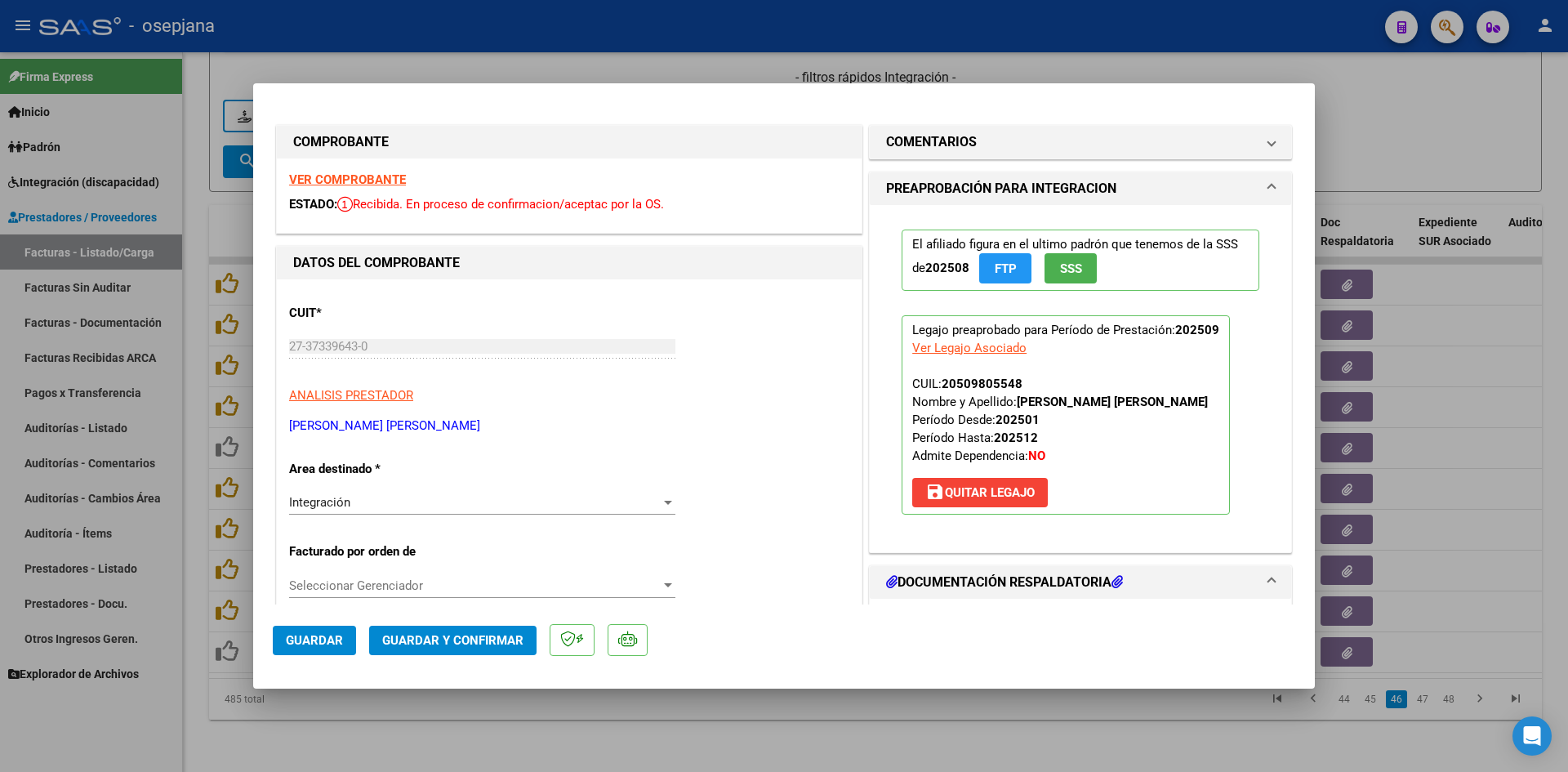
click at [369, 171] on div "VER COMPROBANTE ESTADO: Recibida. En proceso de confirmacion/aceptac por la OS." at bounding box center [569, 196] width 584 height 75
click at [377, 180] on strong "VER COMPROBANTE" at bounding box center [347, 180] width 117 height 15
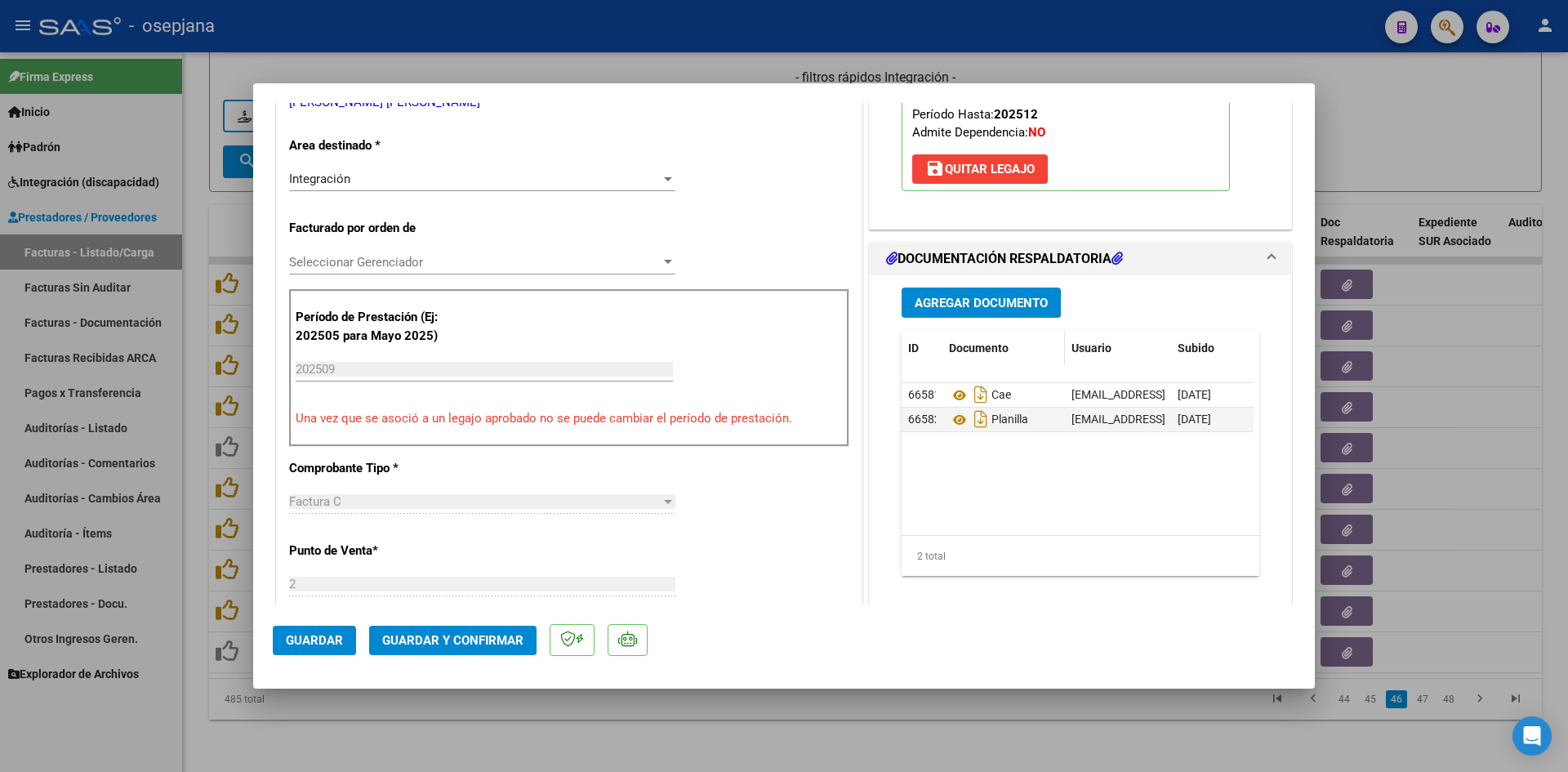
scroll to position [327, 0]
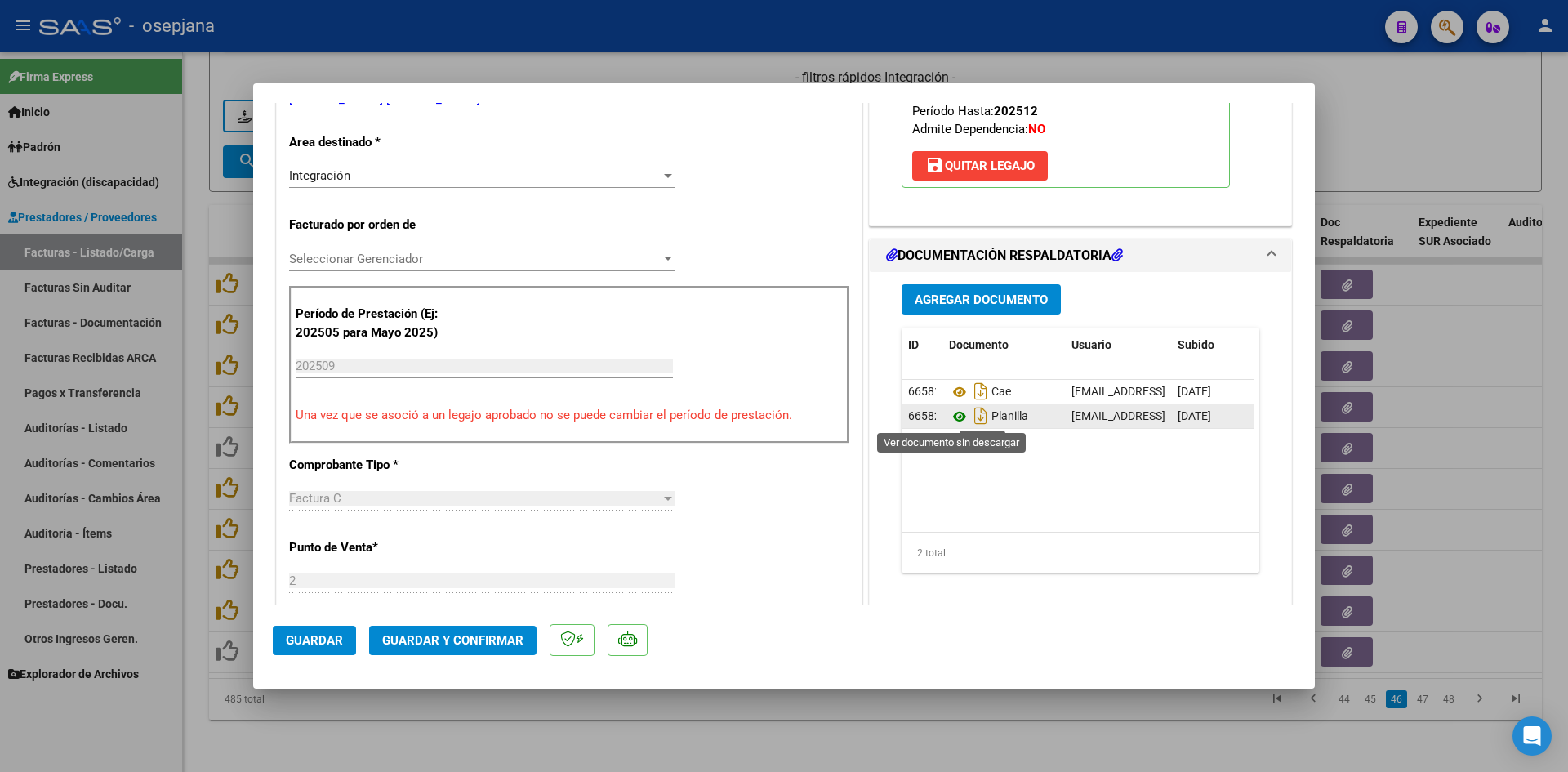
click at [949, 415] on icon at bounding box center [959, 416] width 21 height 19
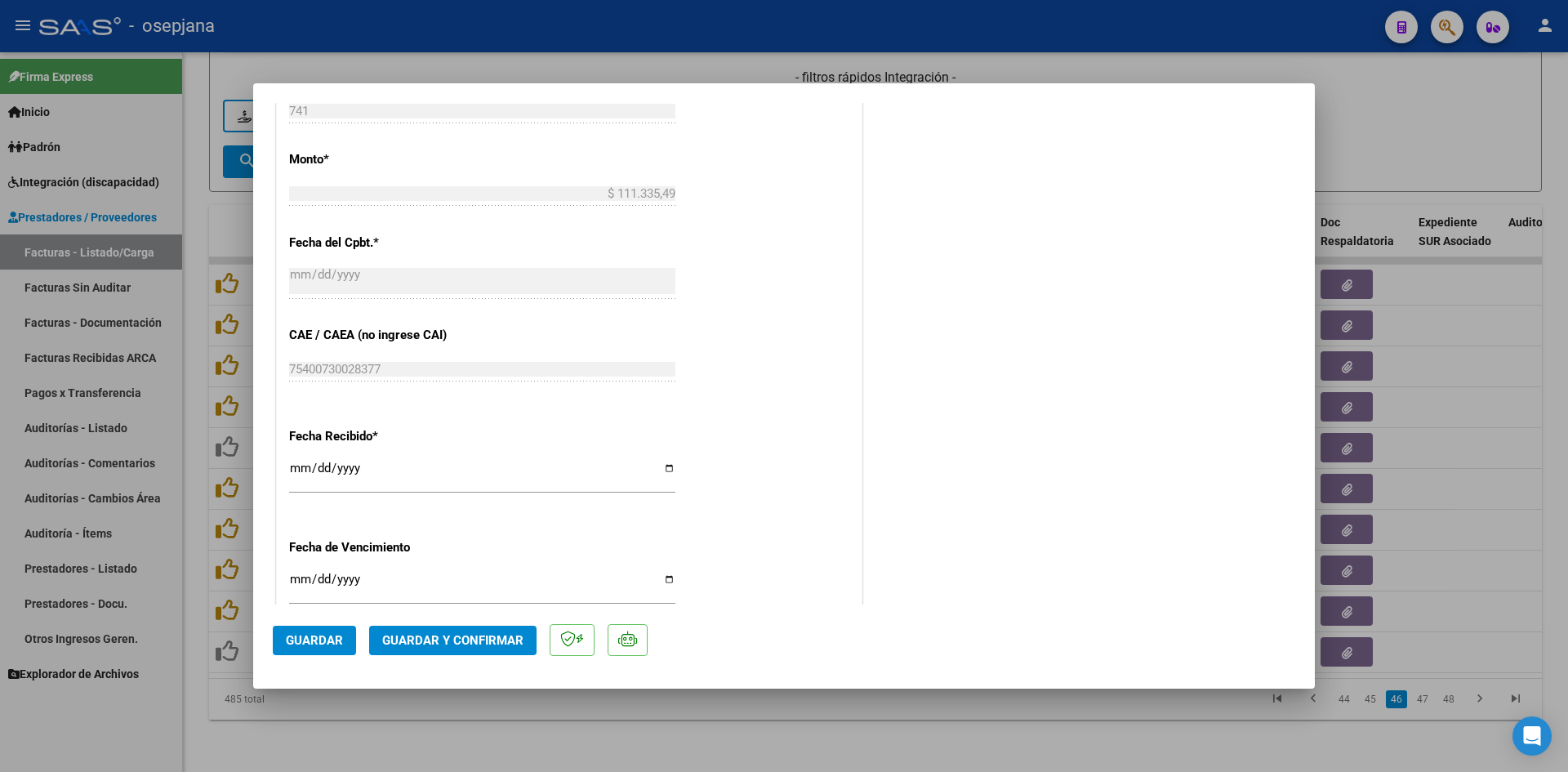
scroll to position [1062, 0]
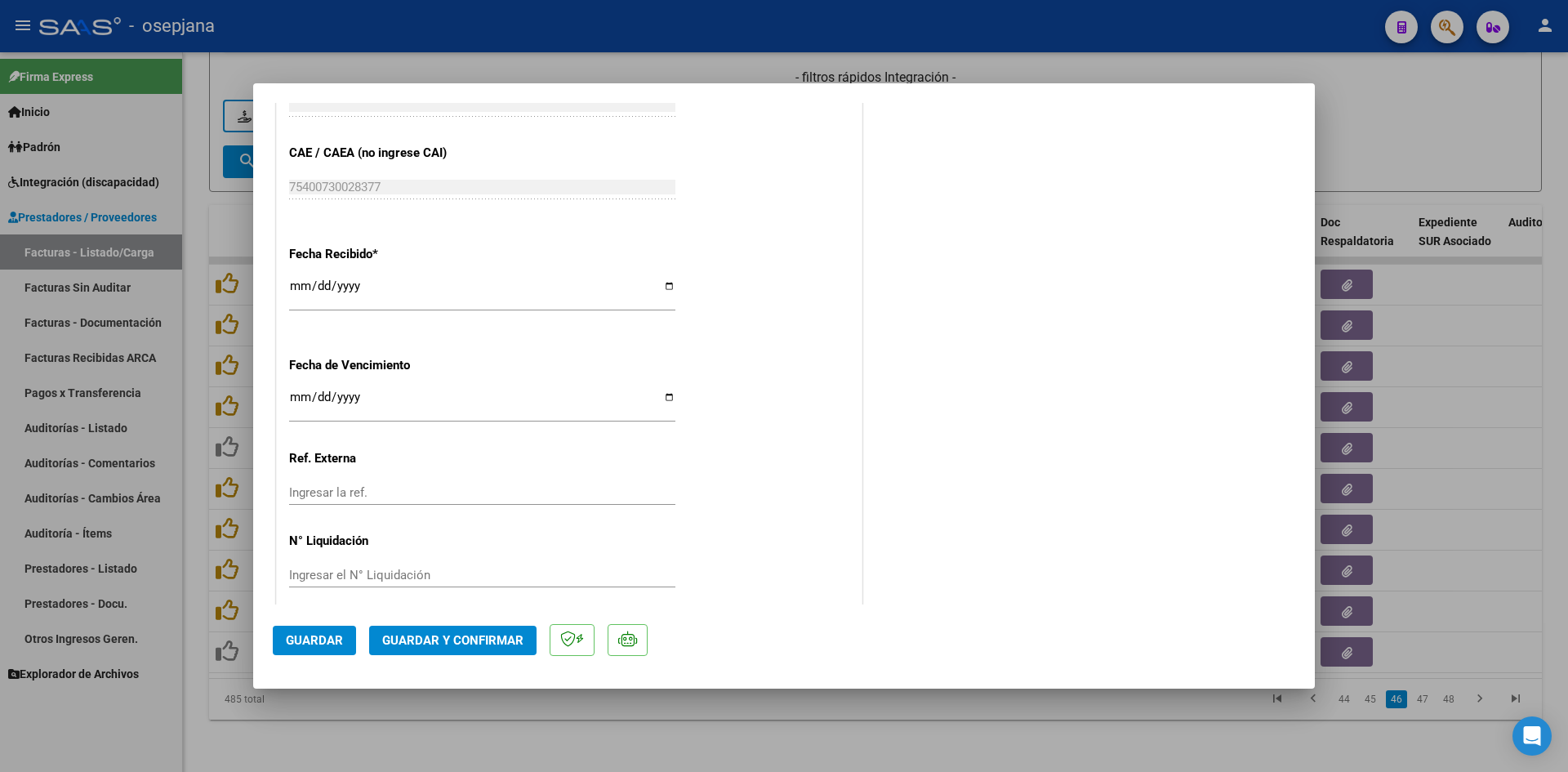
click at [293, 397] on input "Ingresar la fecha" at bounding box center [482, 404] width 386 height 26
click at [459, 641] on span "Guardar y Confirmar" at bounding box center [452, 641] width 141 height 15
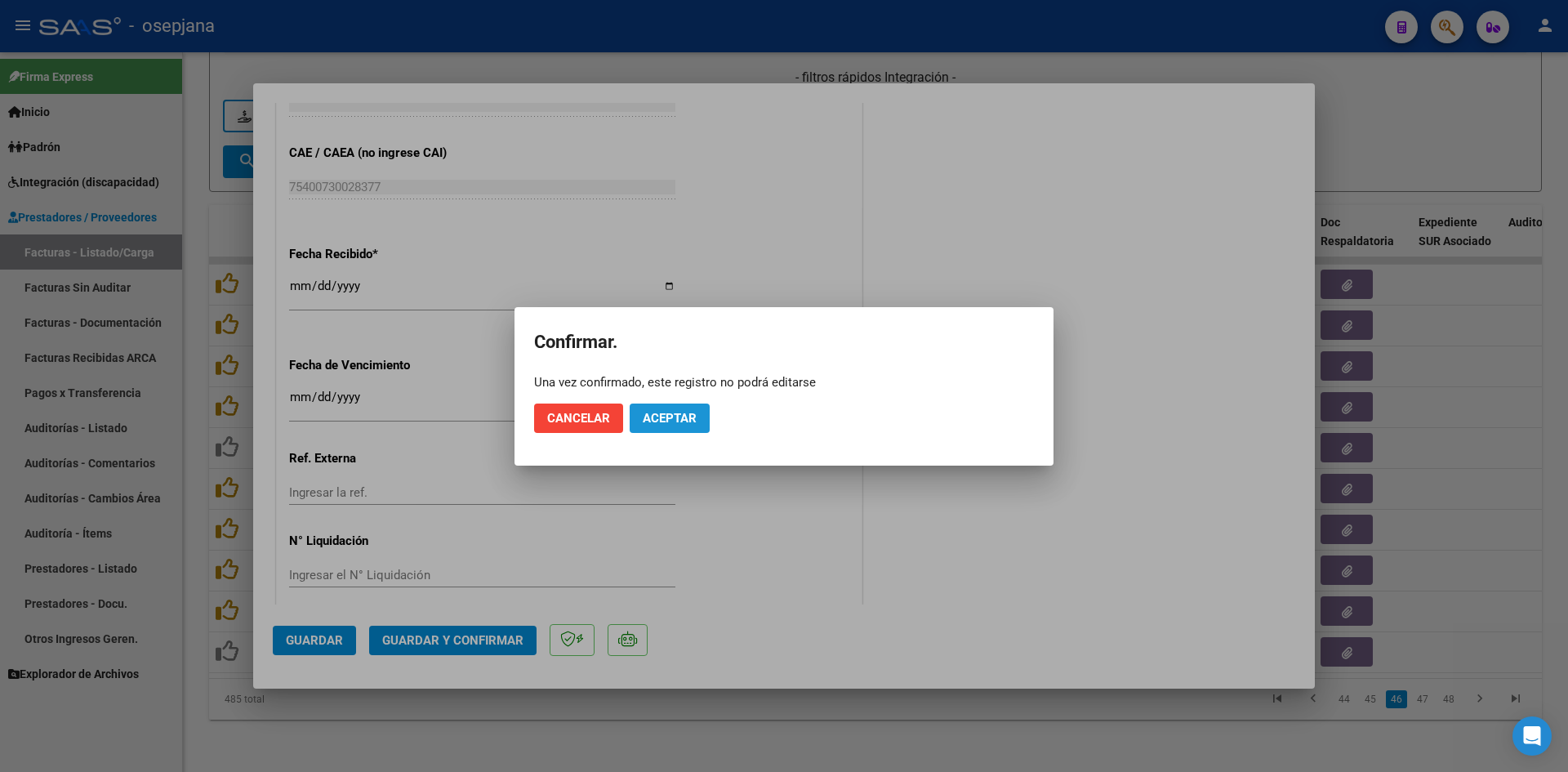
click at [679, 404] on button "Aceptar" at bounding box center [669, 418] width 80 height 30
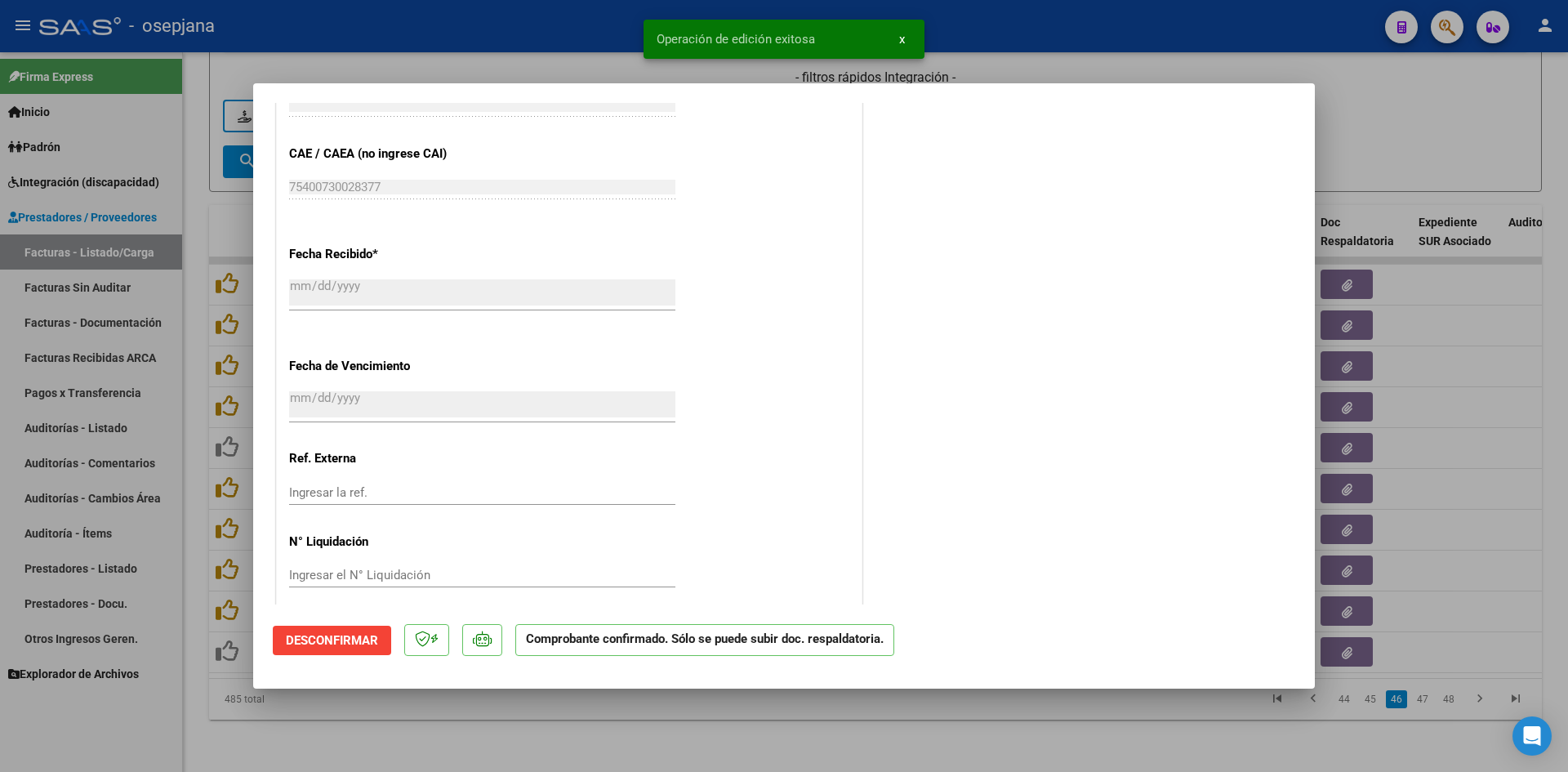
click at [1383, 103] on div at bounding box center [784, 386] width 1568 height 772
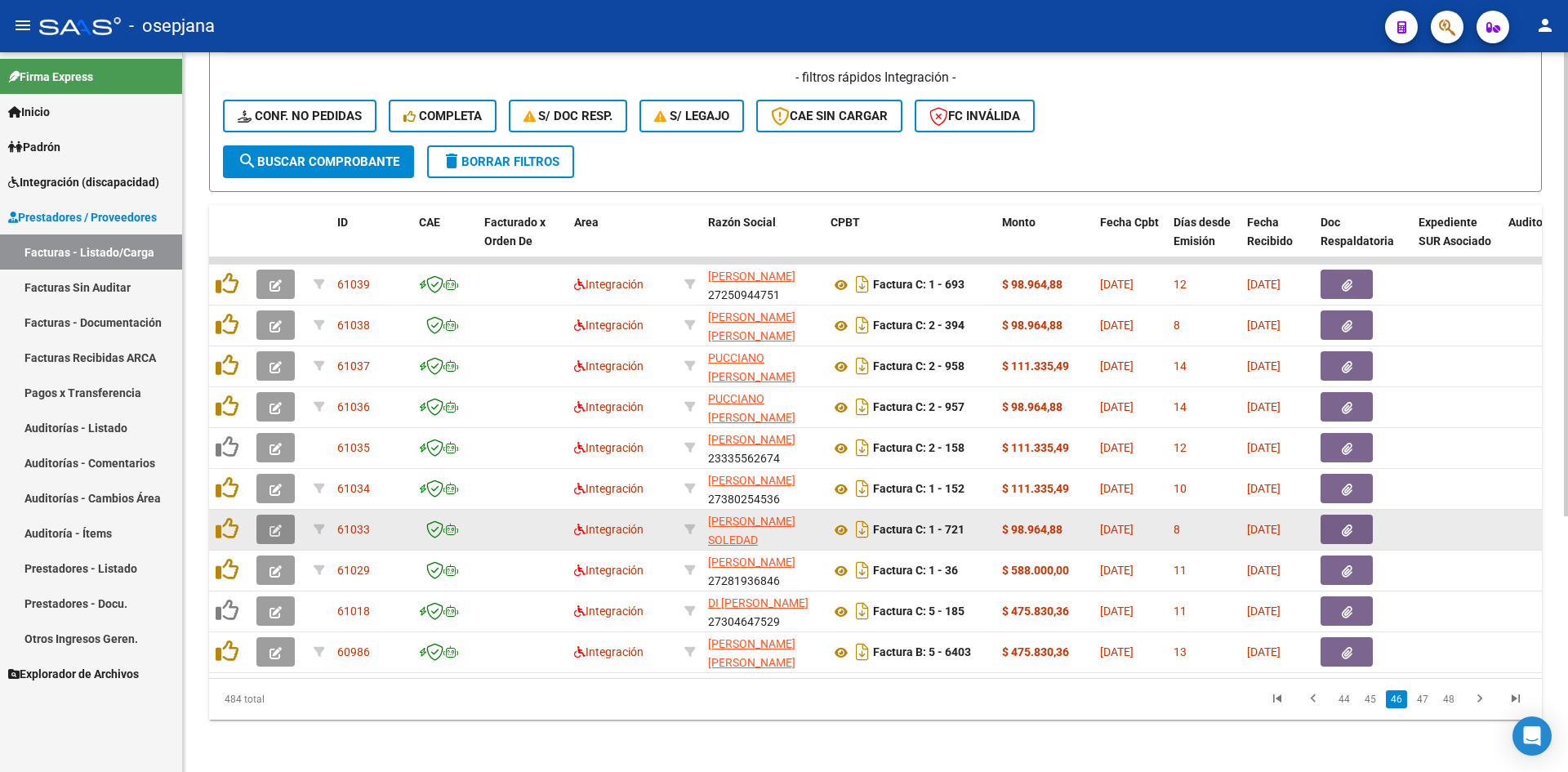
click at [269, 514] on button "button" at bounding box center [276, 529] width 39 height 30
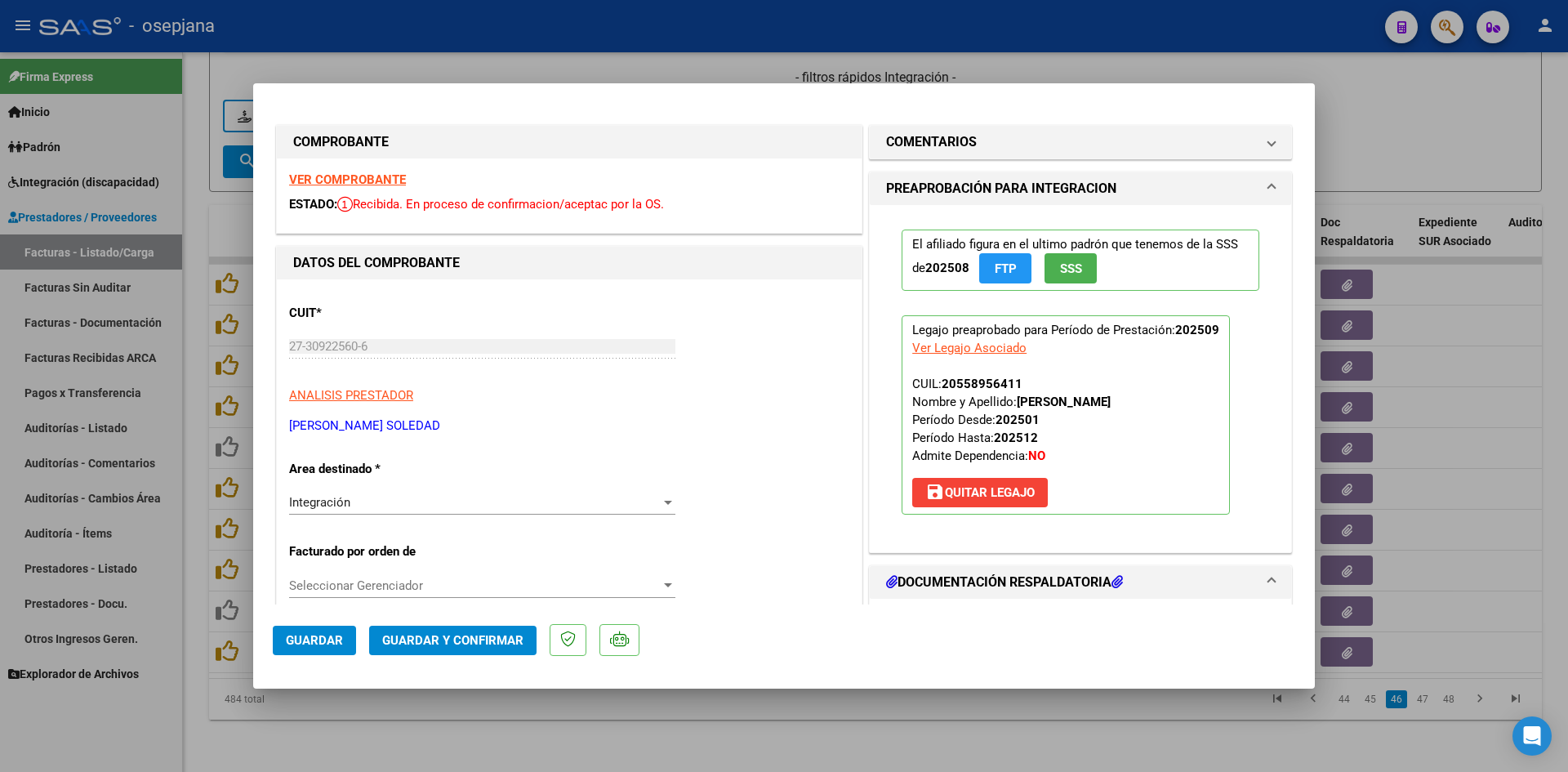
click at [323, 180] on strong "VER COMPROBANTE" at bounding box center [347, 180] width 117 height 15
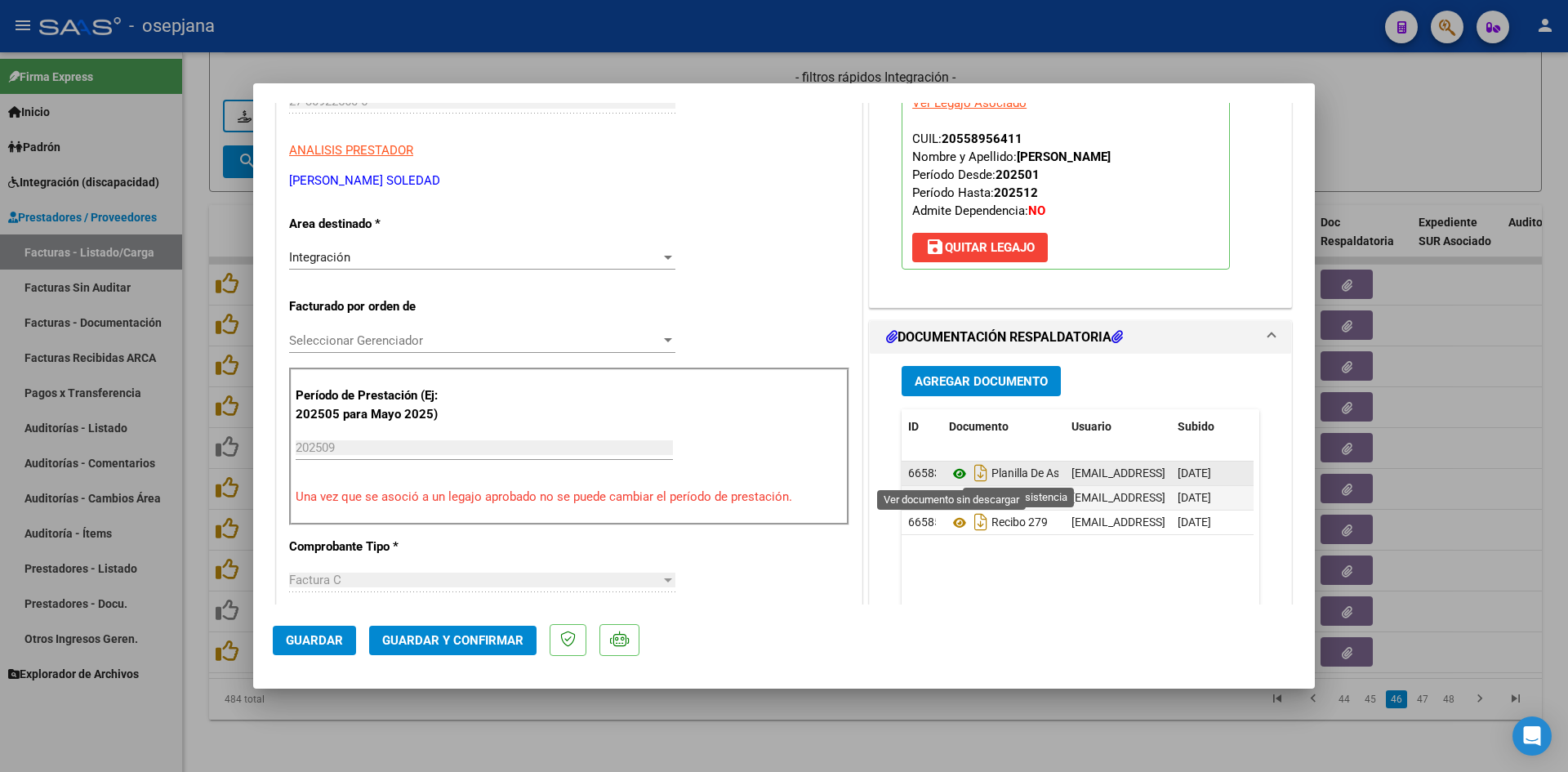
click at [951, 473] on icon at bounding box center [959, 474] width 21 height 19
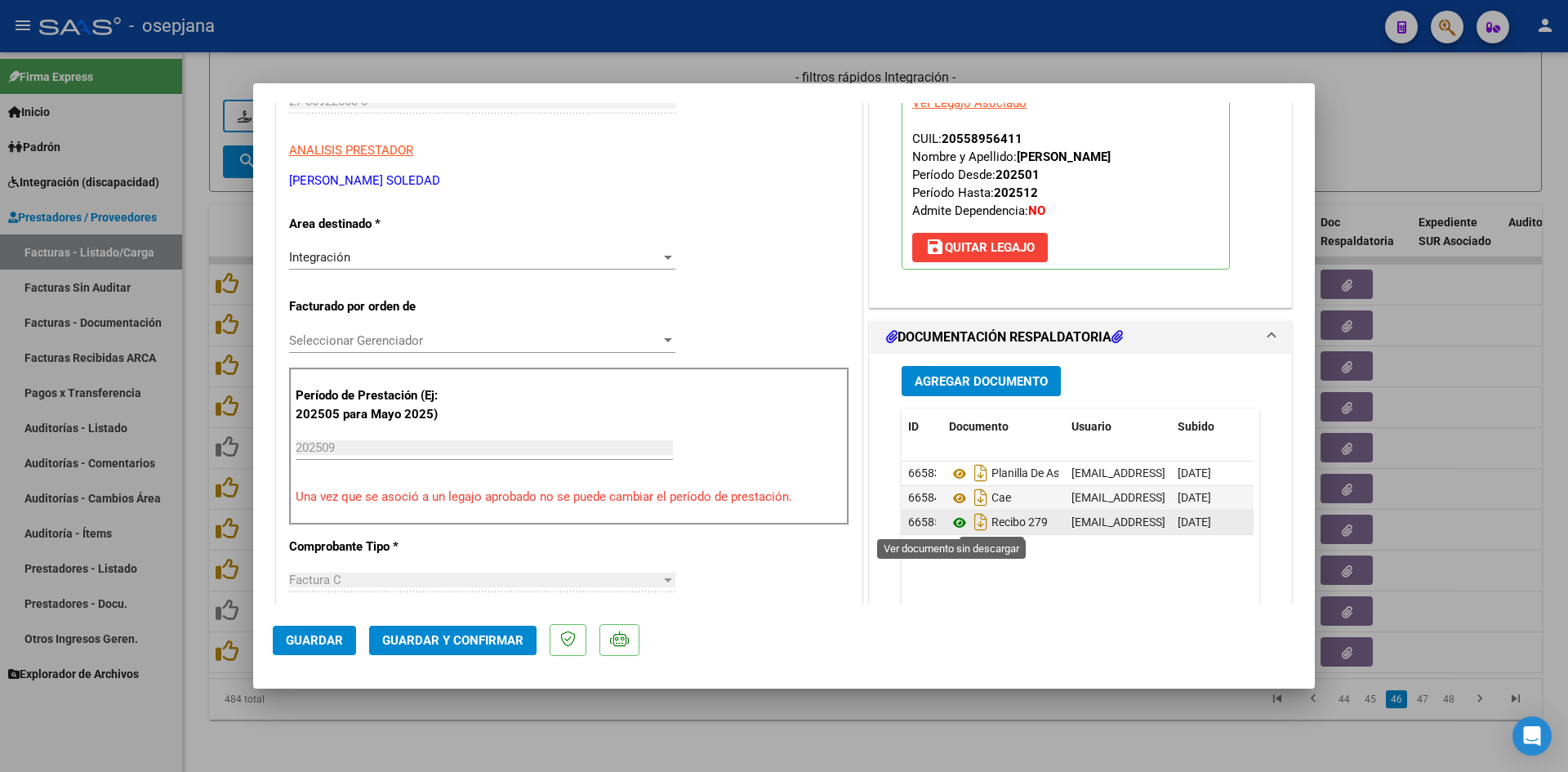
click at [955, 522] on icon at bounding box center [959, 523] width 21 height 19
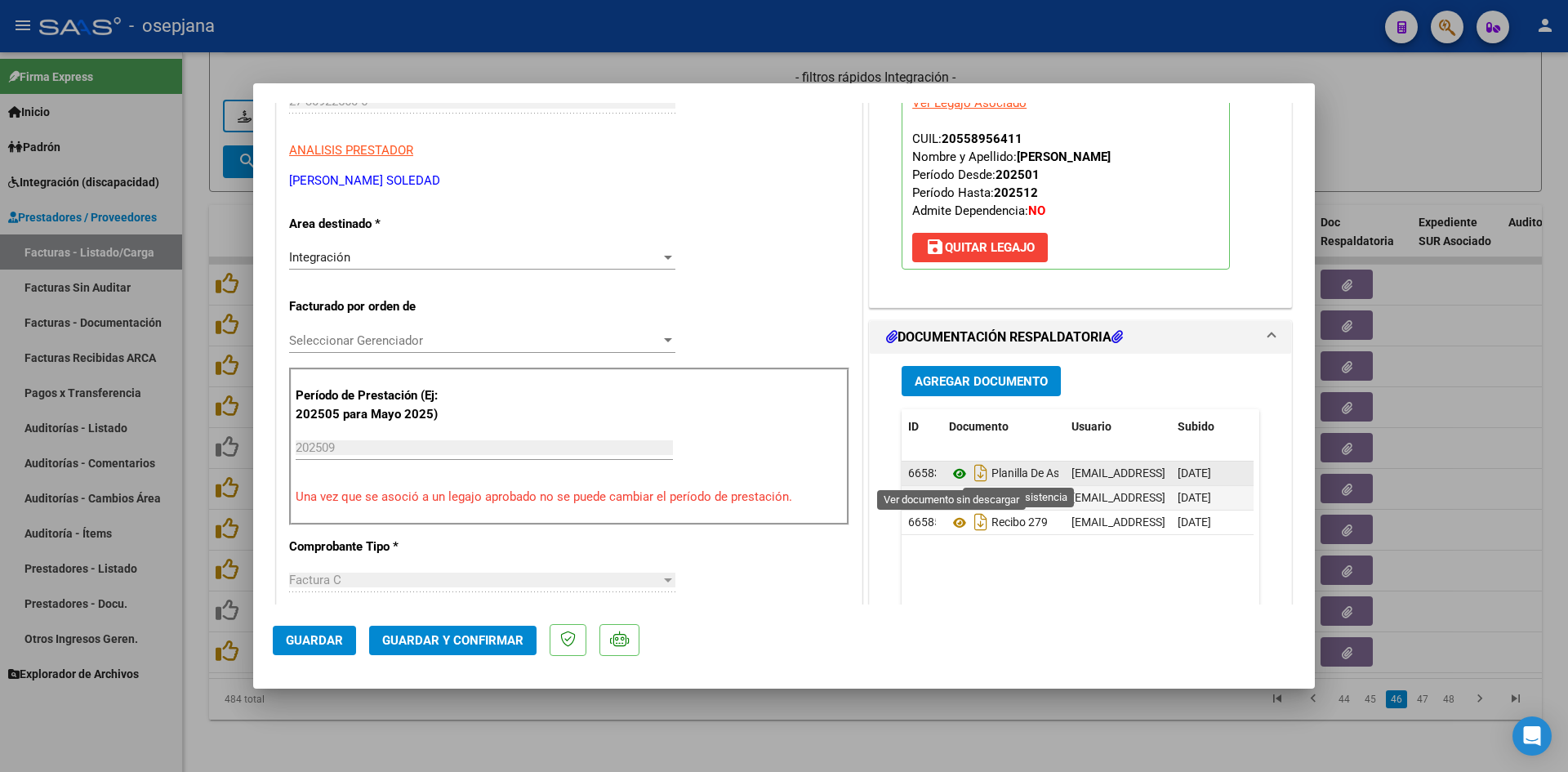
click at [952, 467] on icon at bounding box center [959, 474] width 21 height 19
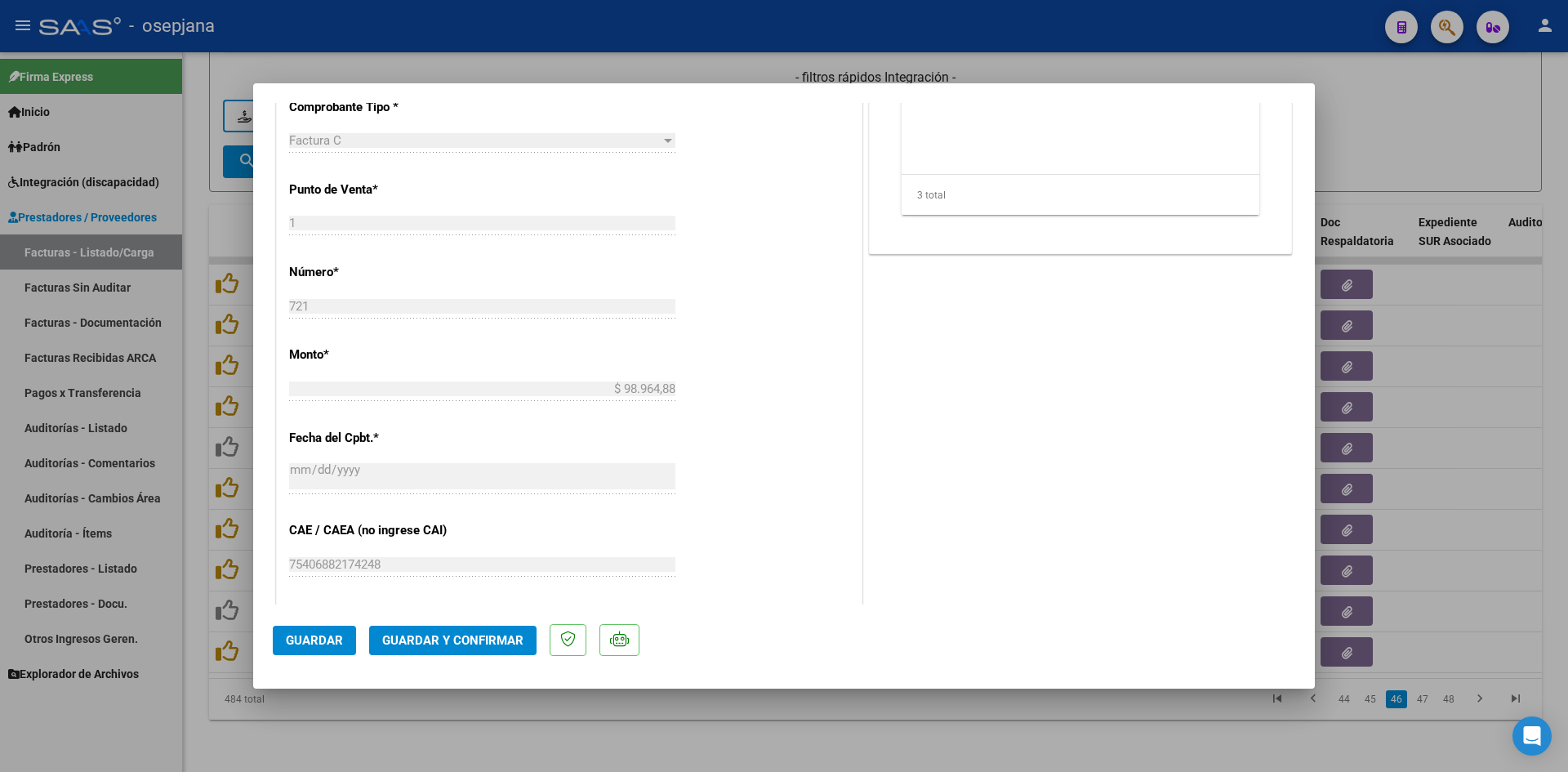
scroll to position [899, 0]
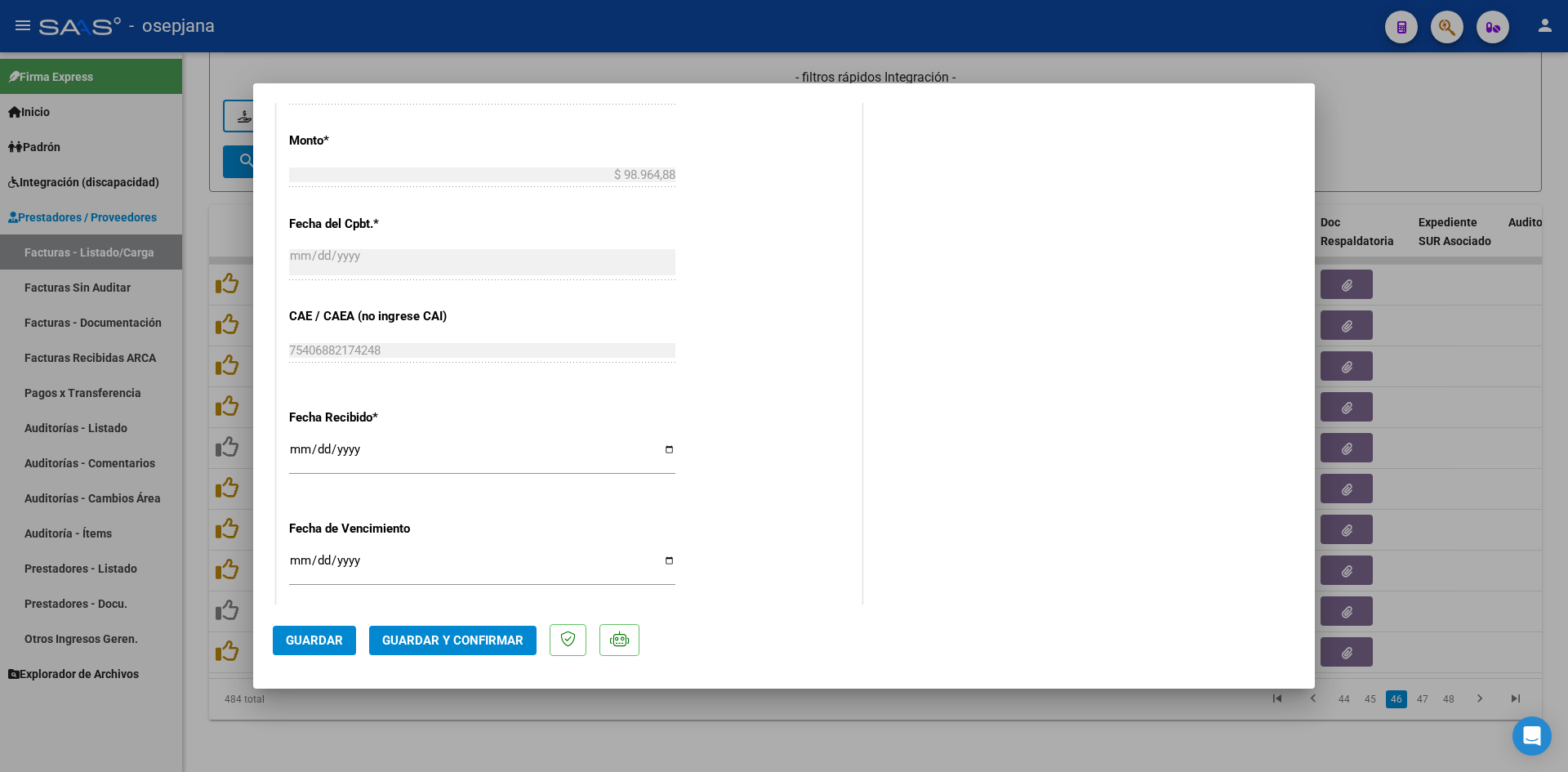
click at [302, 558] on input "Ingresar la fecha" at bounding box center [482, 567] width 386 height 26
click at [429, 643] on span "Guardar y Confirmar" at bounding box center [452, 641] width 141 height 15
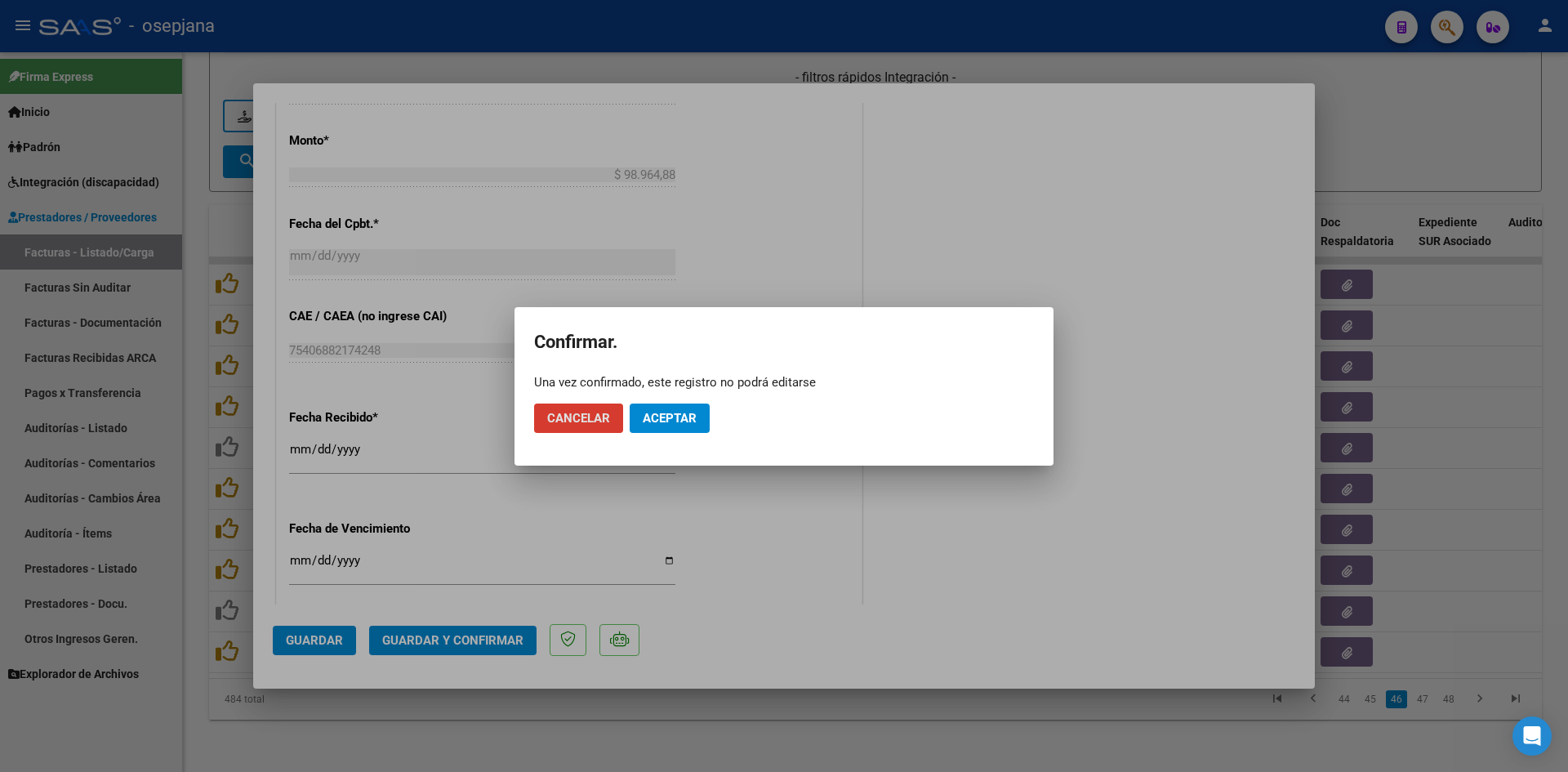
click at [650, 418] on span "Aceptar" at bounding box center [669, 418] width 54 height 15
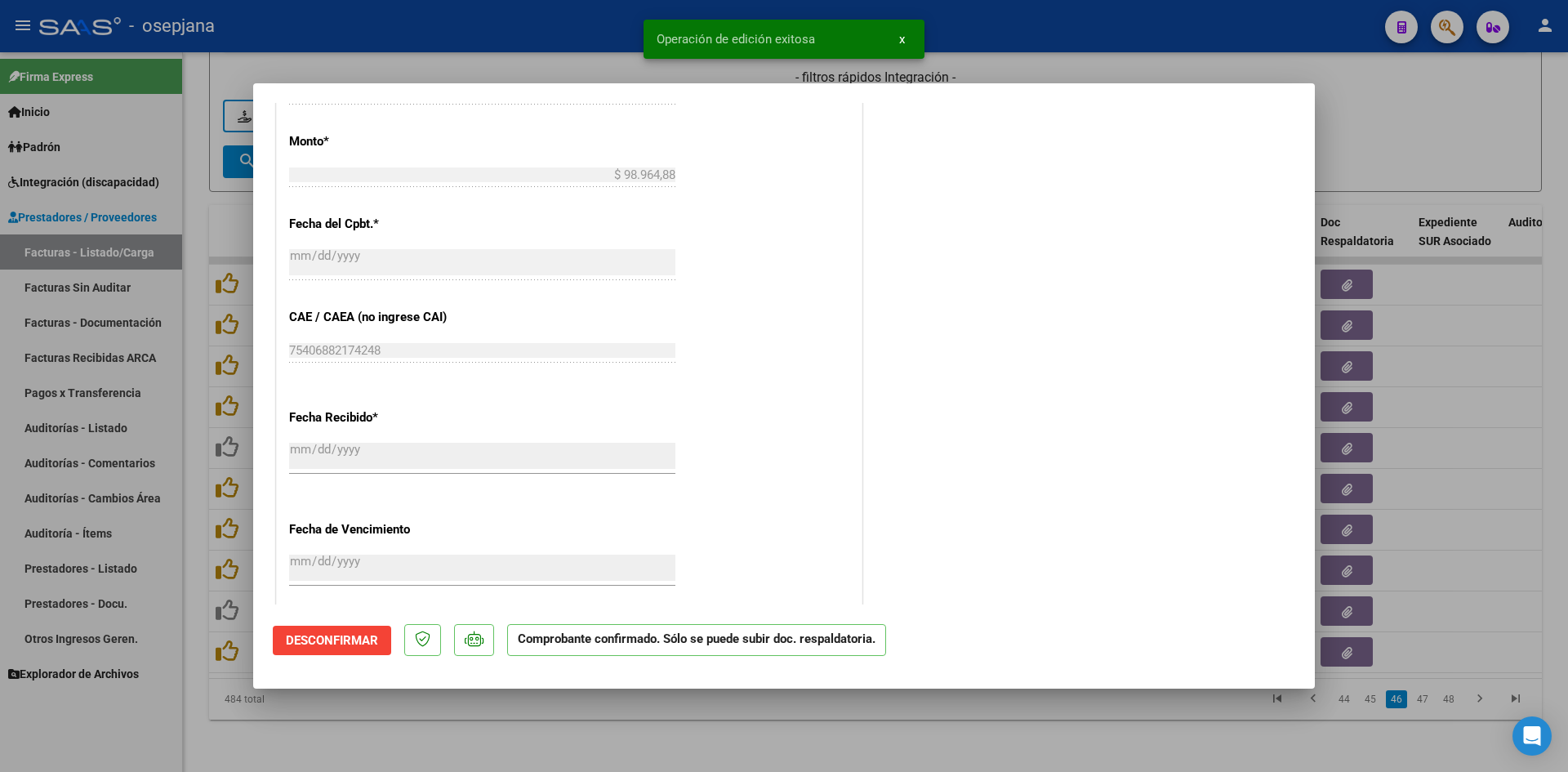
click at [1364, 163] on div at bounding box center [784, 386] width 1568 height 772
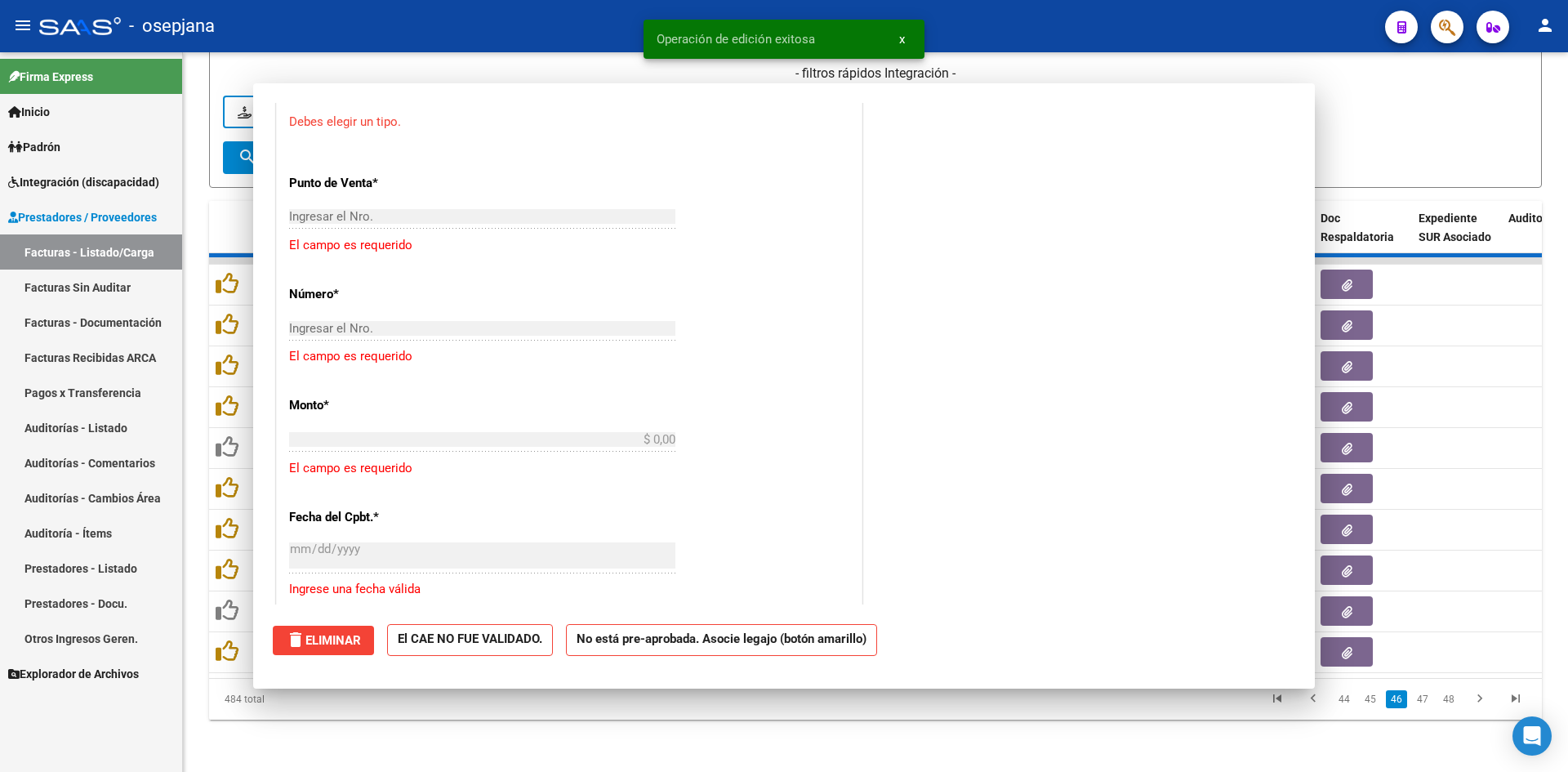
scroll to position [1102, 0]
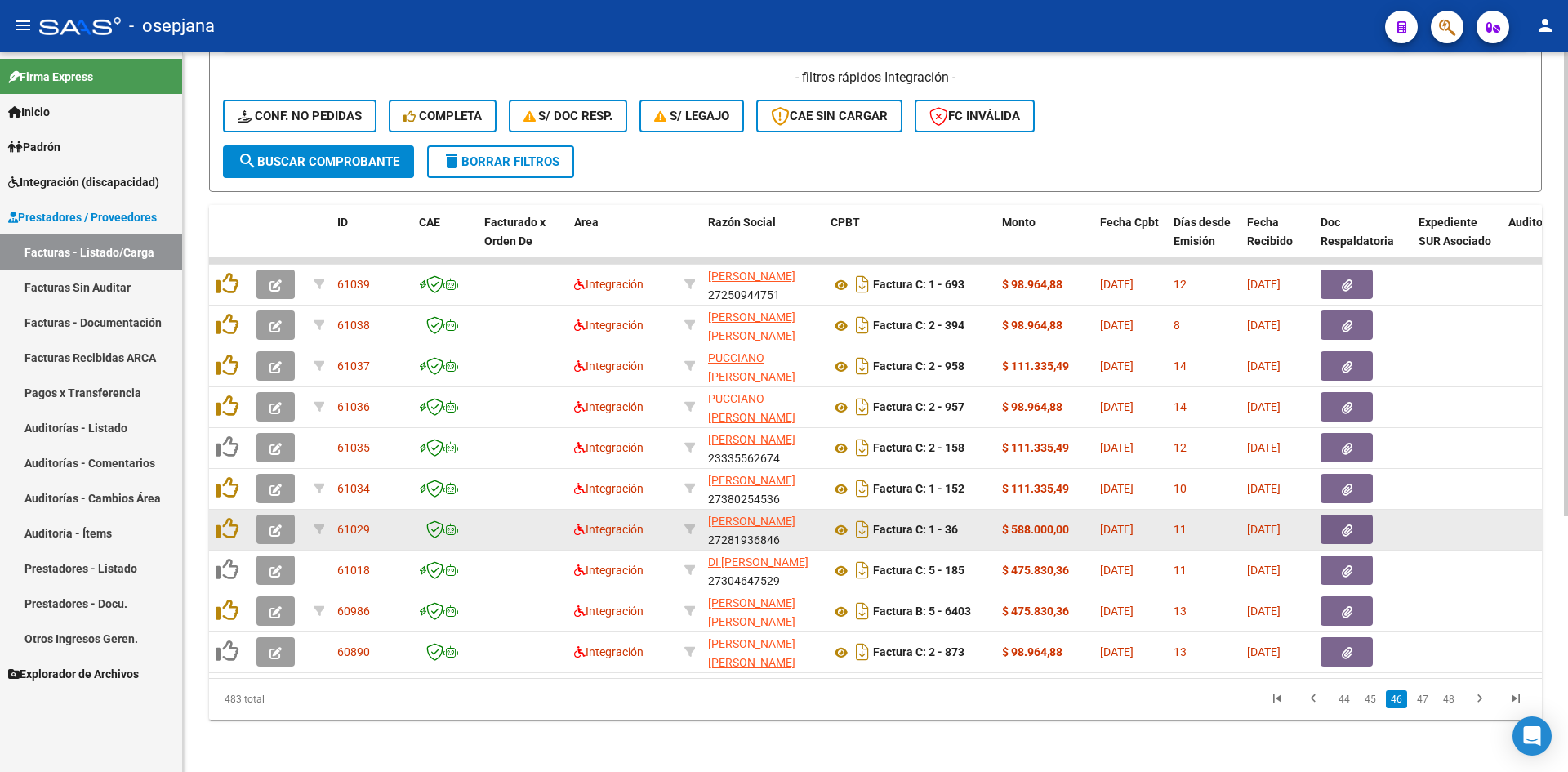
click at [282, 518] on button "button" at bounding box center [276, 529] width 39 height 30
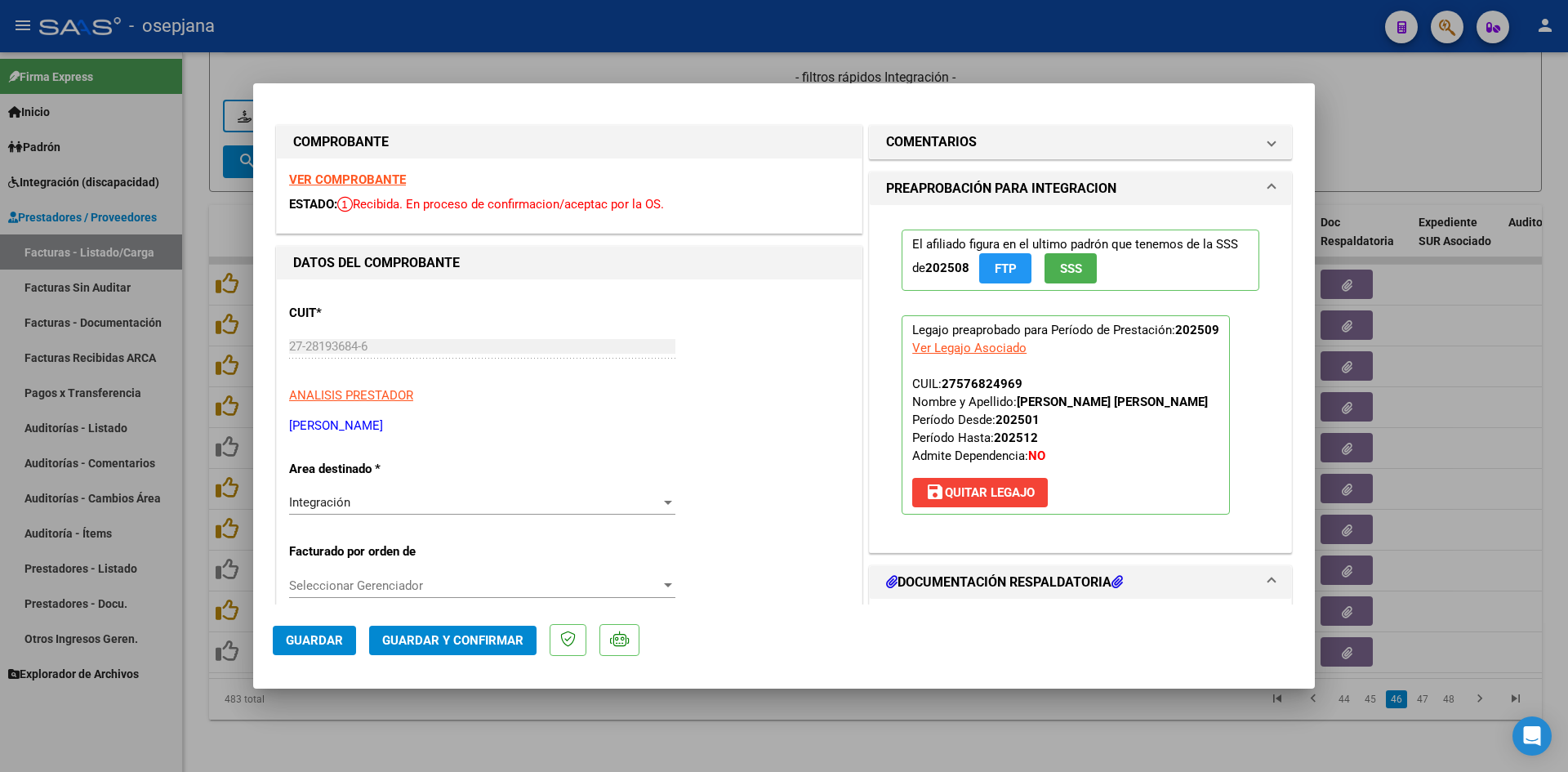
click at [389, 174] on strong "VER COMPROBANTE" at bounding box center [347, 180] width 117 height 15
click at [1405, 89] on div at bounding box center [784, 386] width 1568 height 772
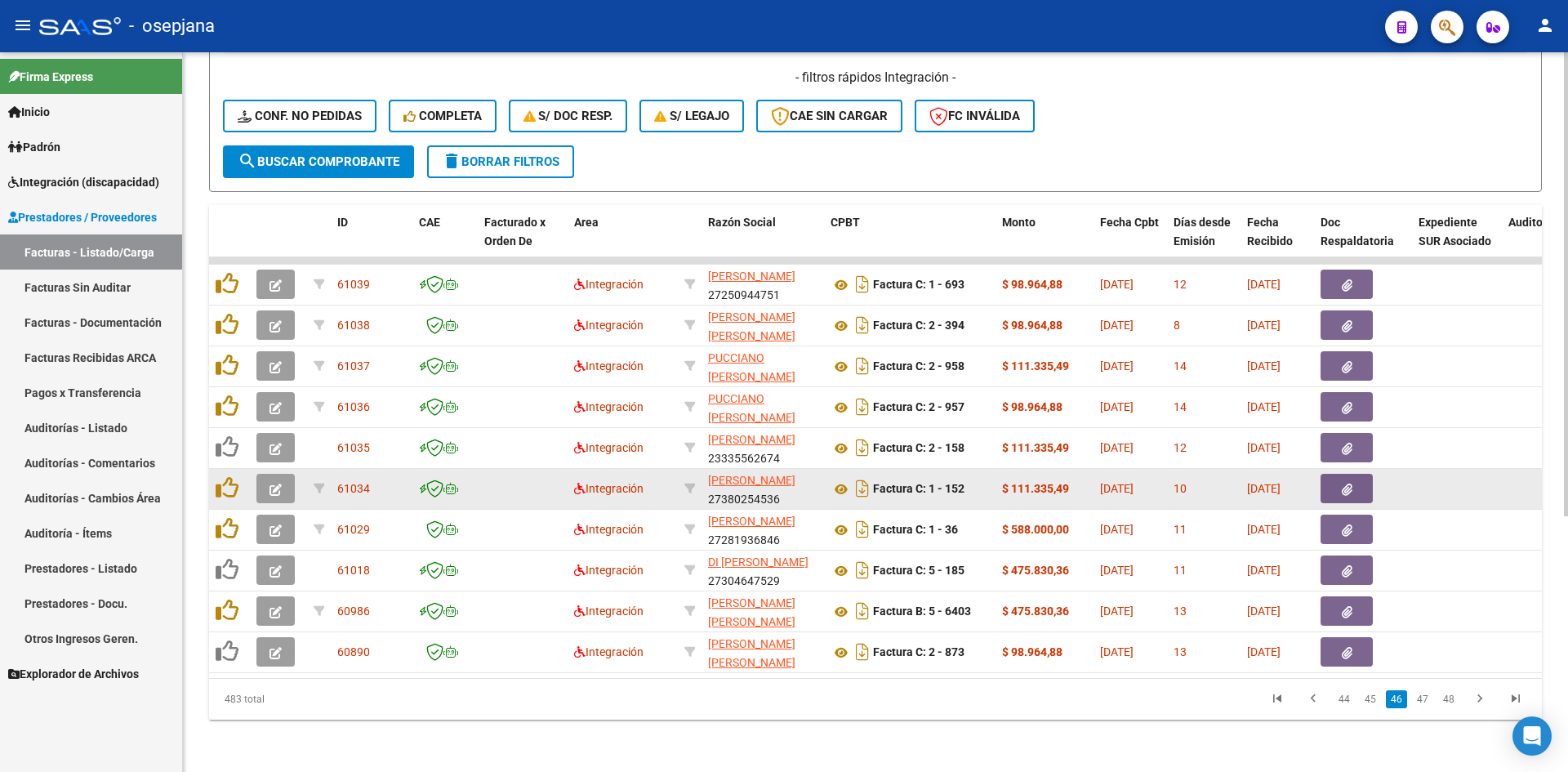
click at [279, 484] on icon "button" at bounding box center [275, 489] width 12 height 12
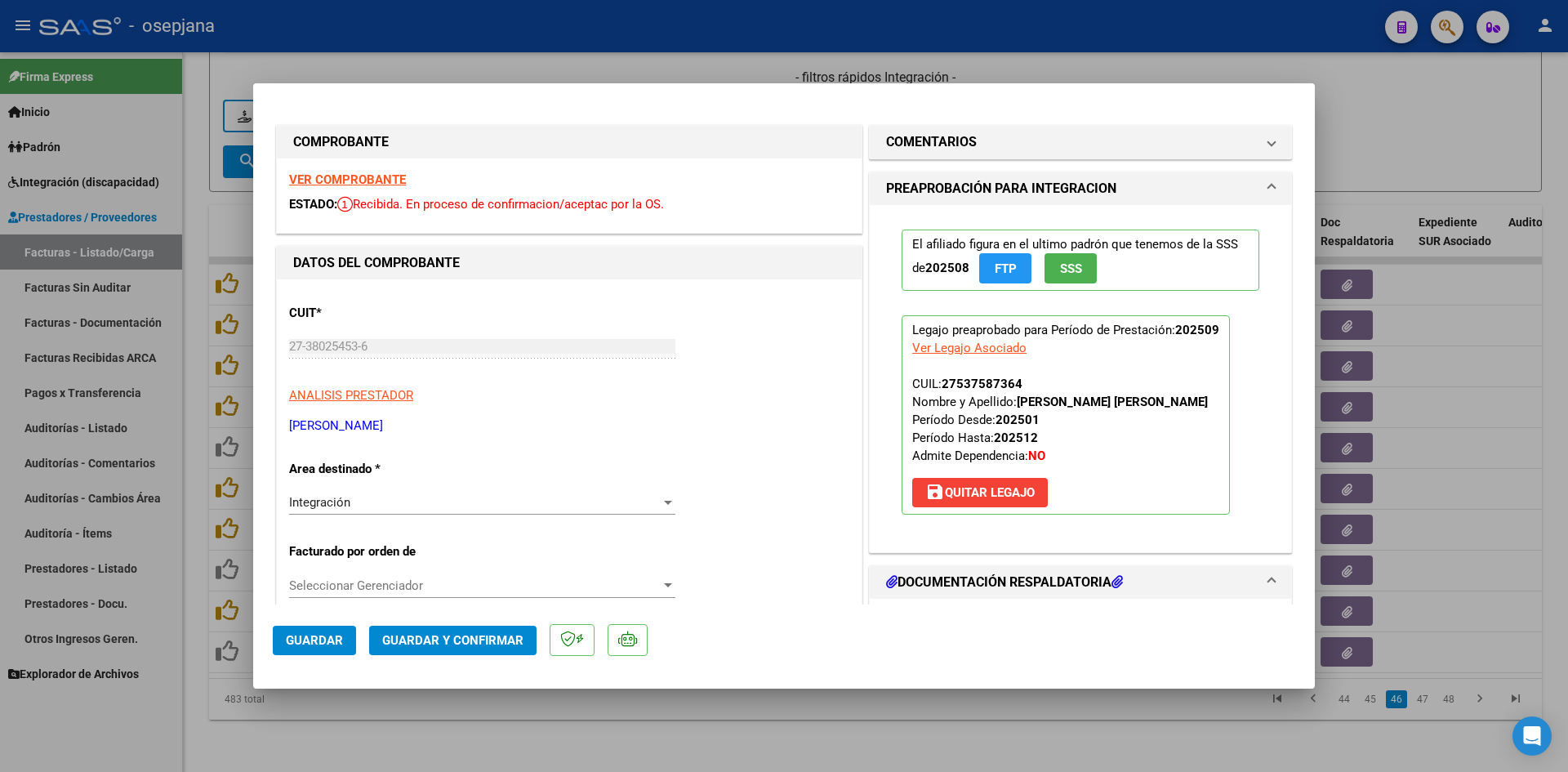
click at [391, 178] on strong "VER COMPROBANTE" at bounding box center [347, 180] width 117 height 15
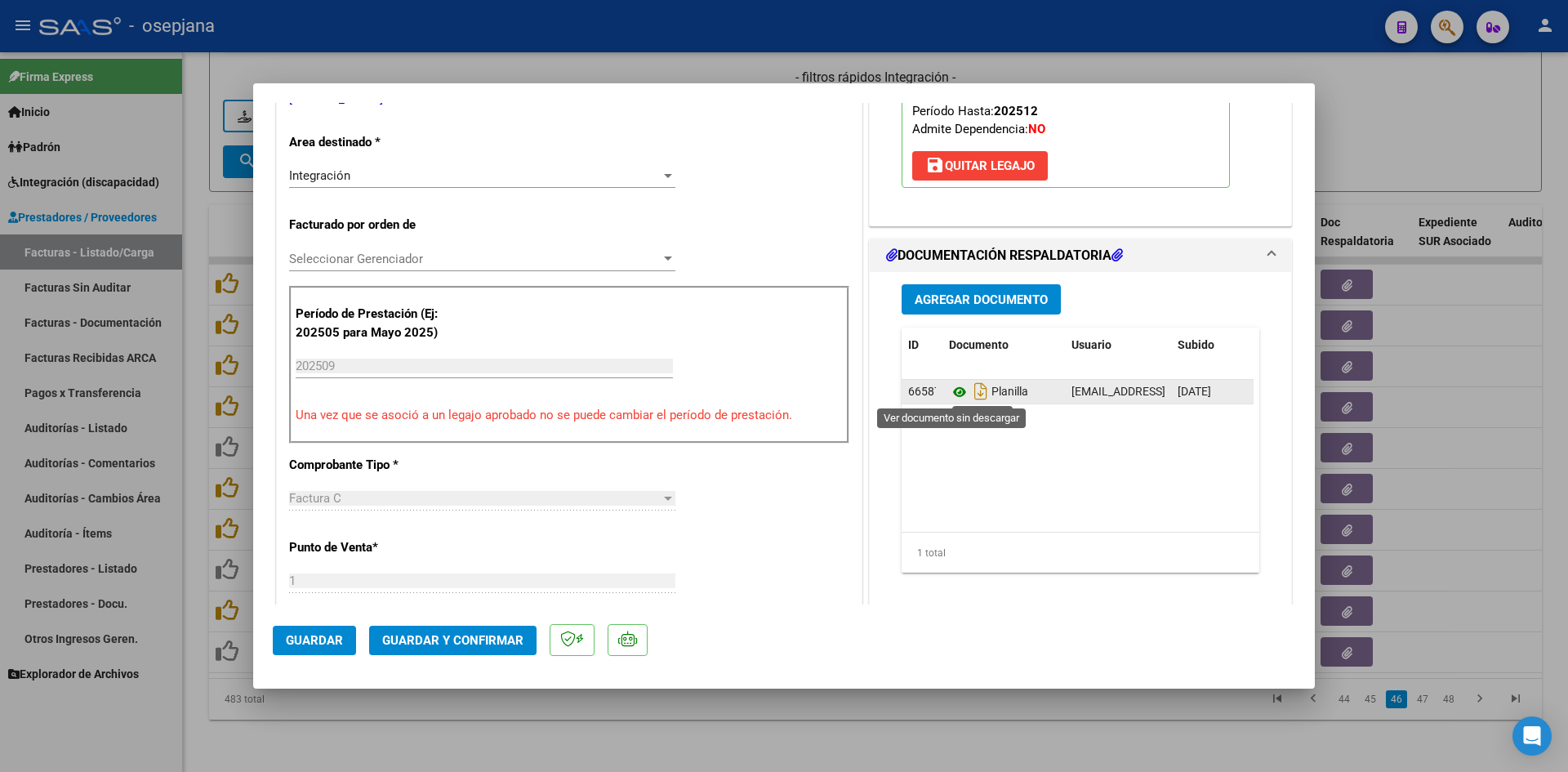
click at [949, 387] on icon at bounding box center [959, 392] width 21 height 19
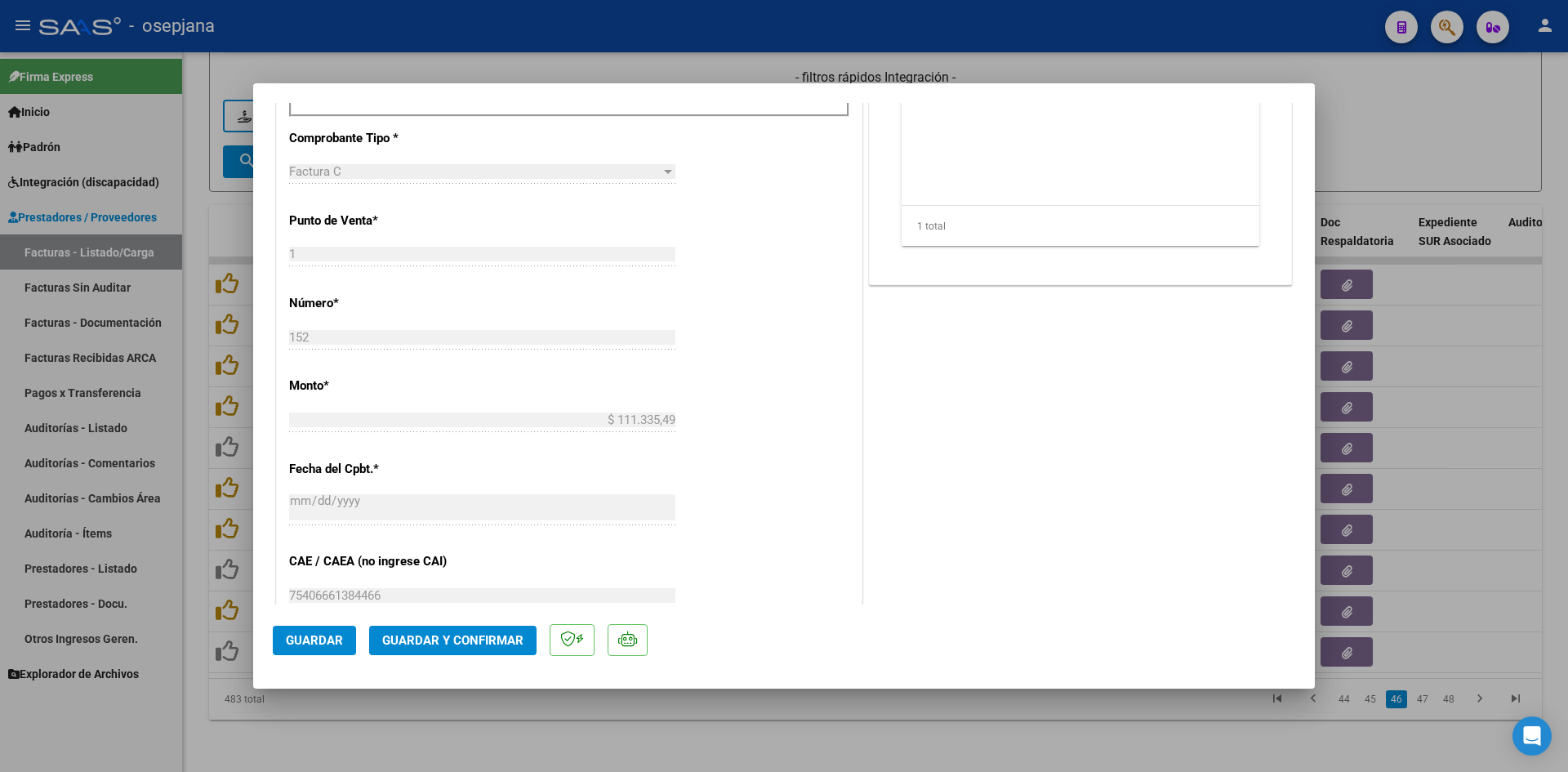
scroll to position [899, 0]
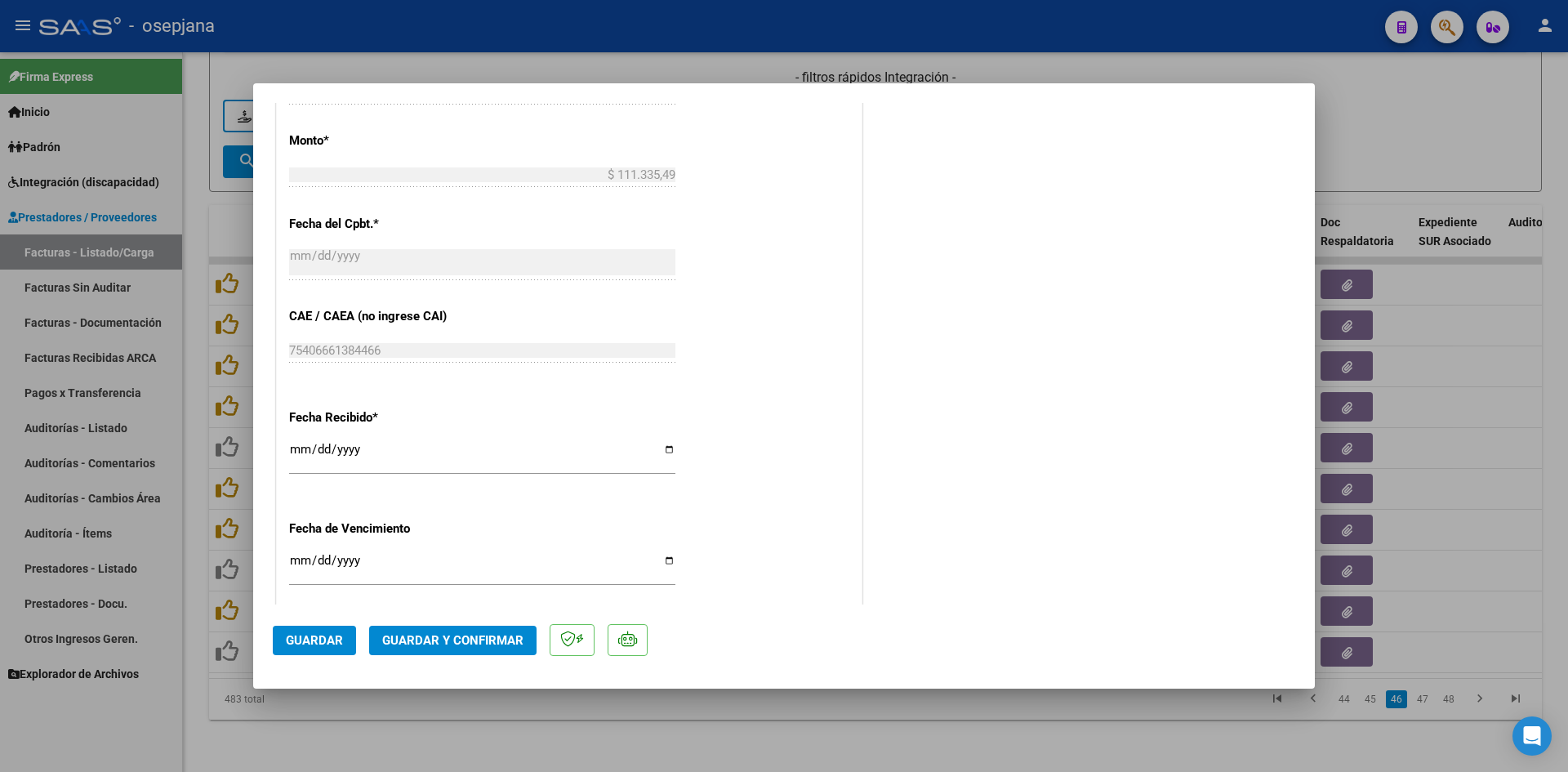
click at [304, 448] on input "[DATE]" at bounding box center [482, 456] width 386 height 26
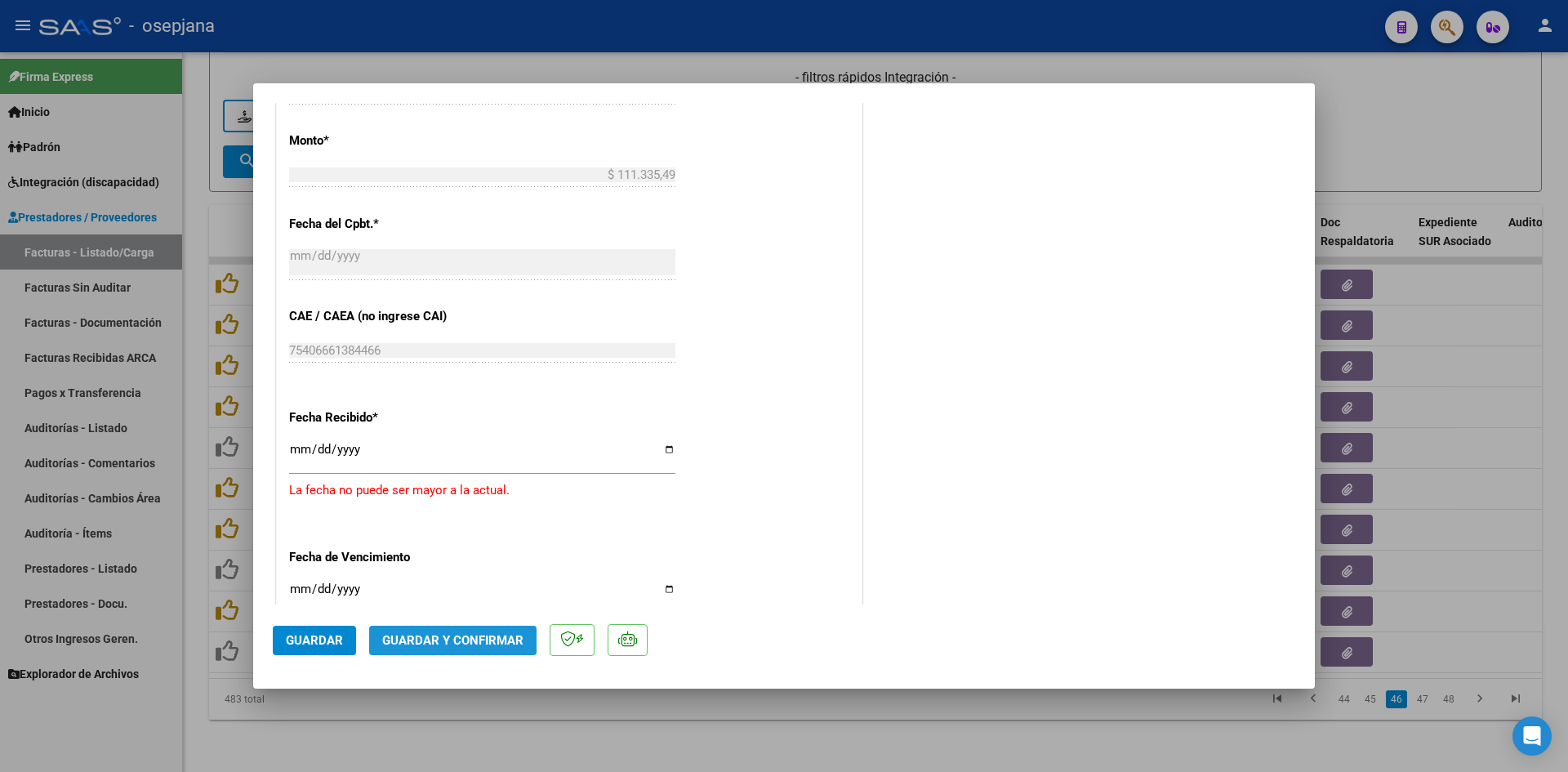
click at [436, 632] on button "Guardar y Confirmar" at bounding box center [452, 641] width 167 height 30
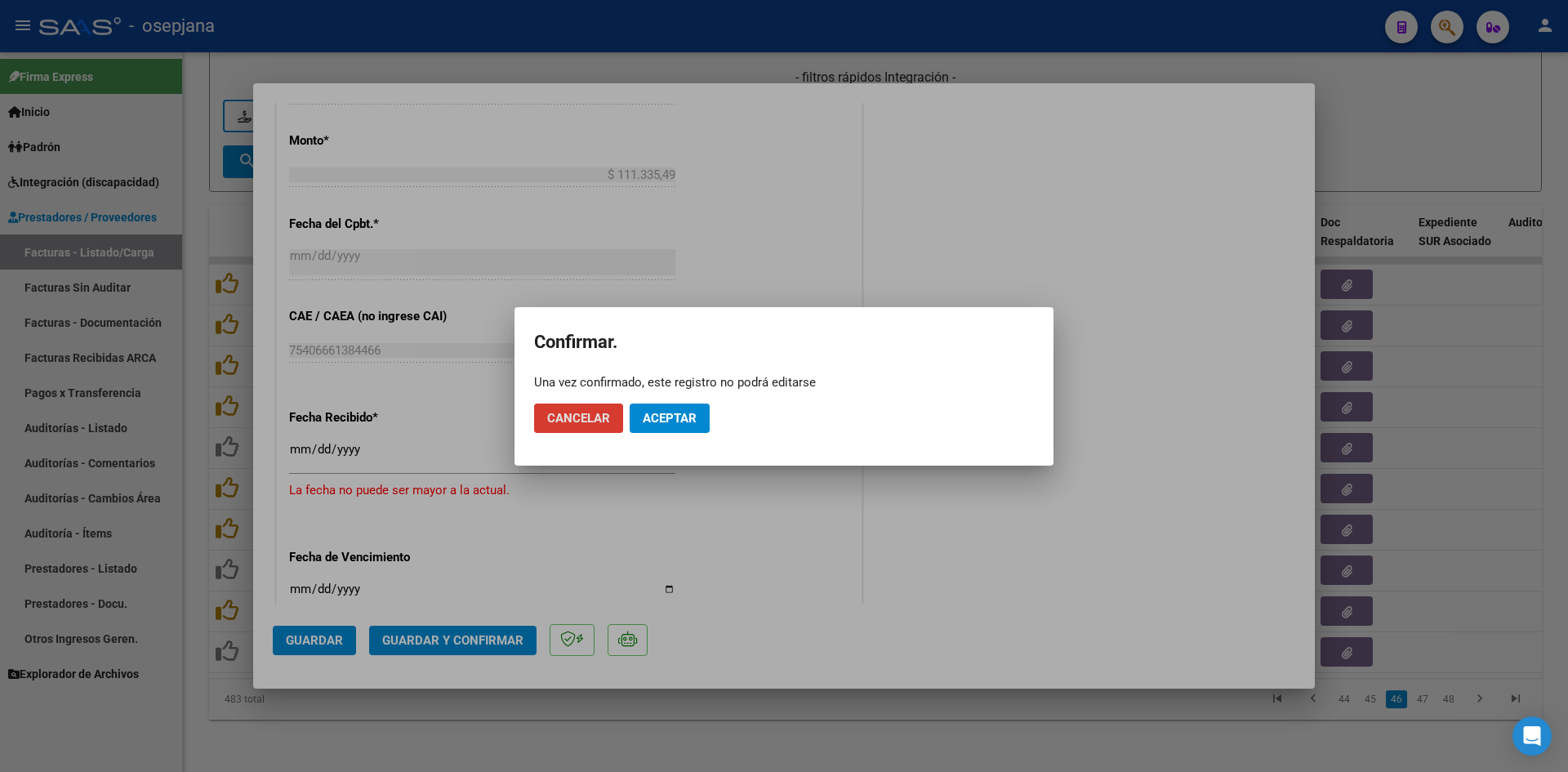
click at [680, 417] on span "Aceptar" at bounding box center [669, 418] width 54 height 15
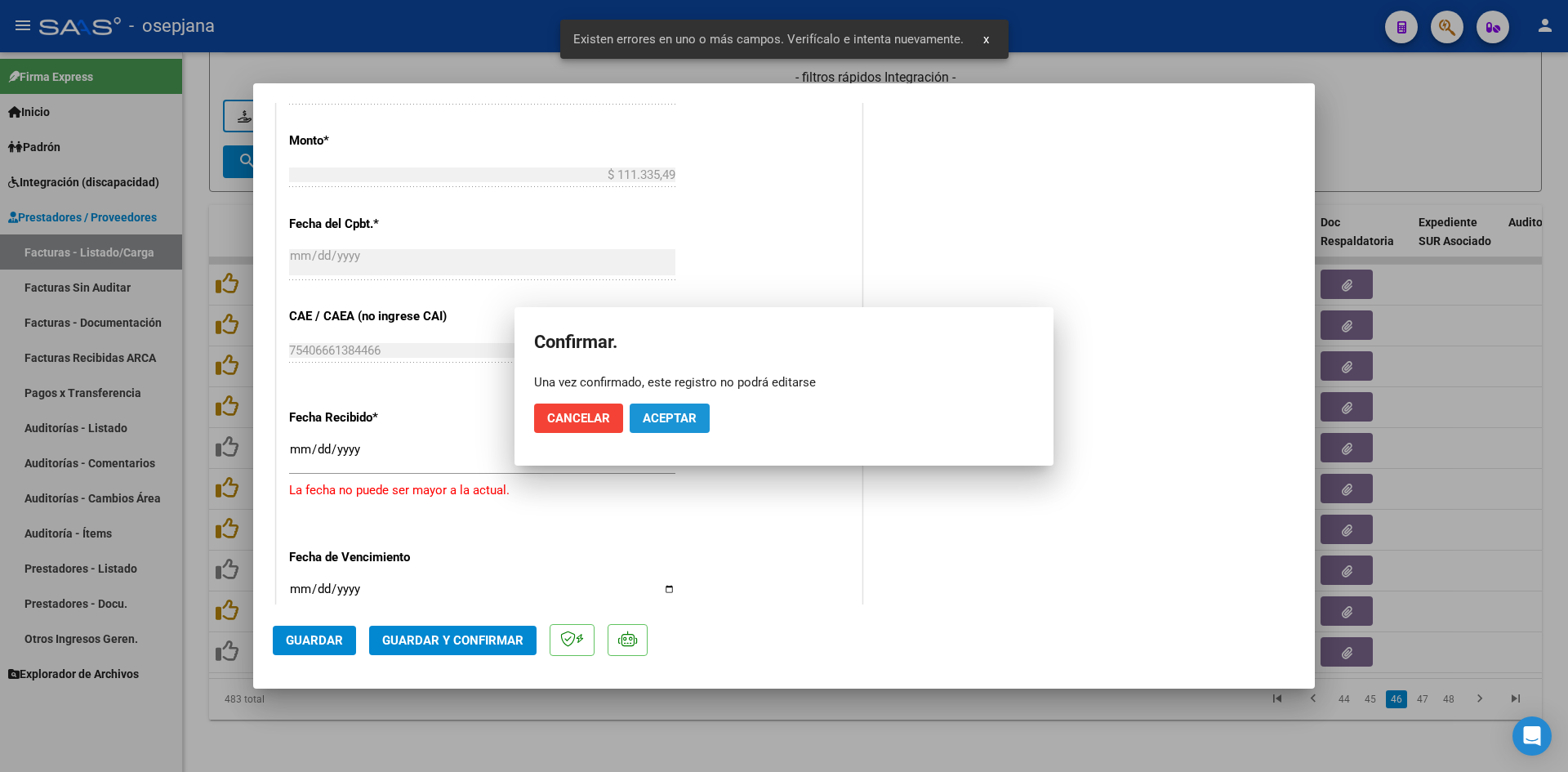
scroll to position [994, 0]
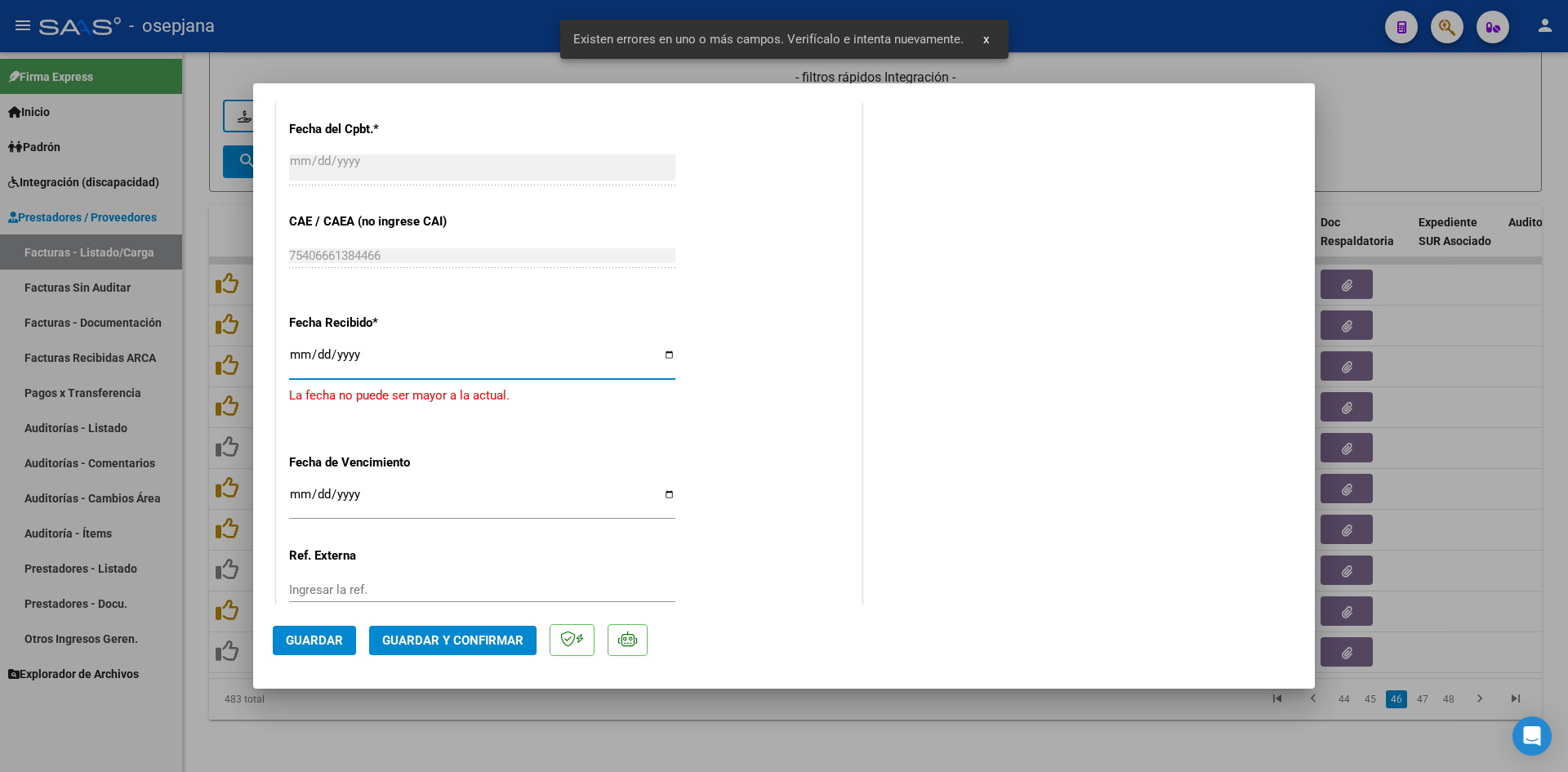
click at [360, 350] on input "[DATE]" at bounding box center [482, 361] width 386 height 26
click at [1472, 136] on div at bounding box center [784, 386] width 1568 height 772
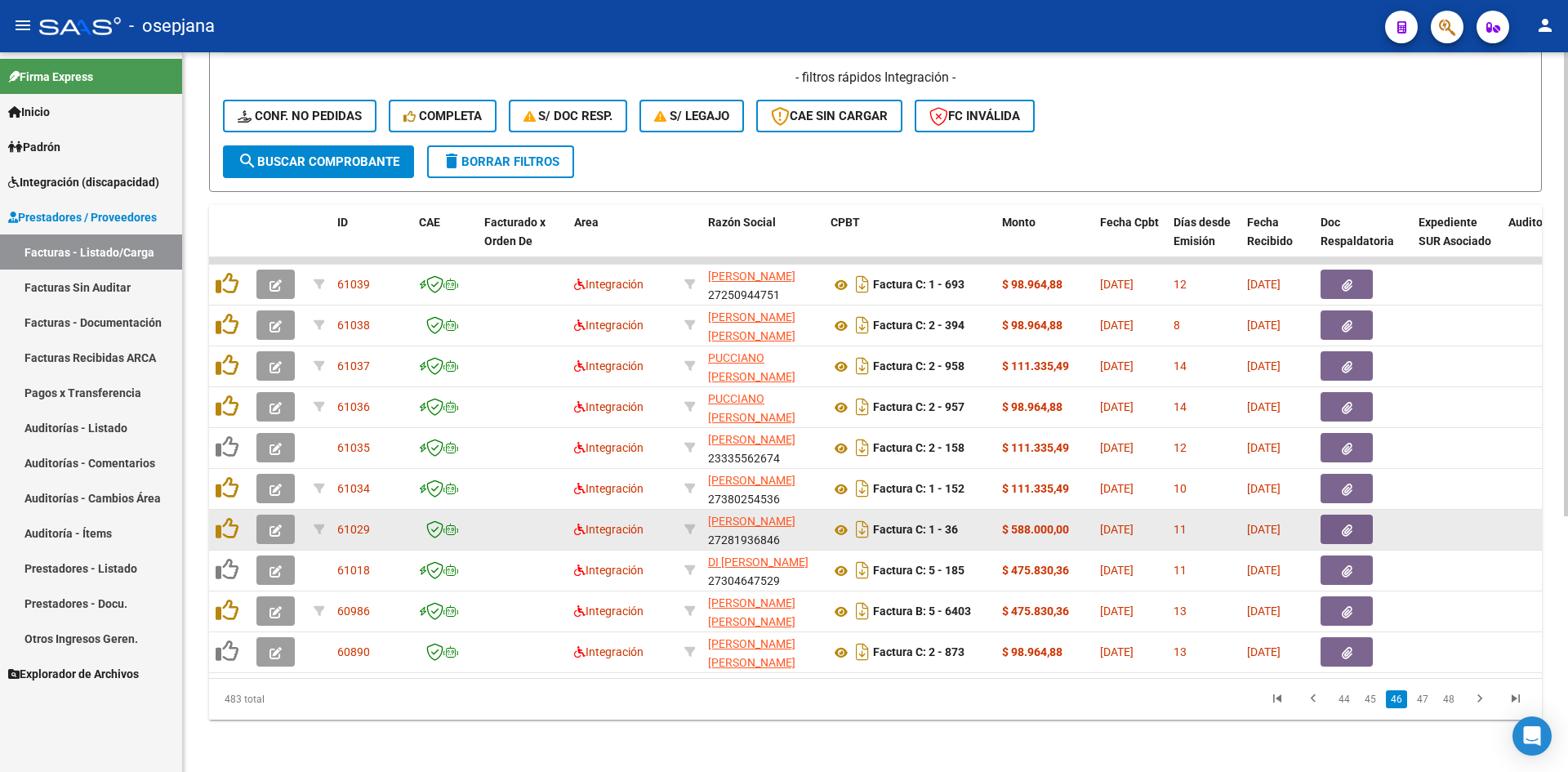
click at [264, 522] on button "button" at bounding box center [276, 529] width 39 height 30
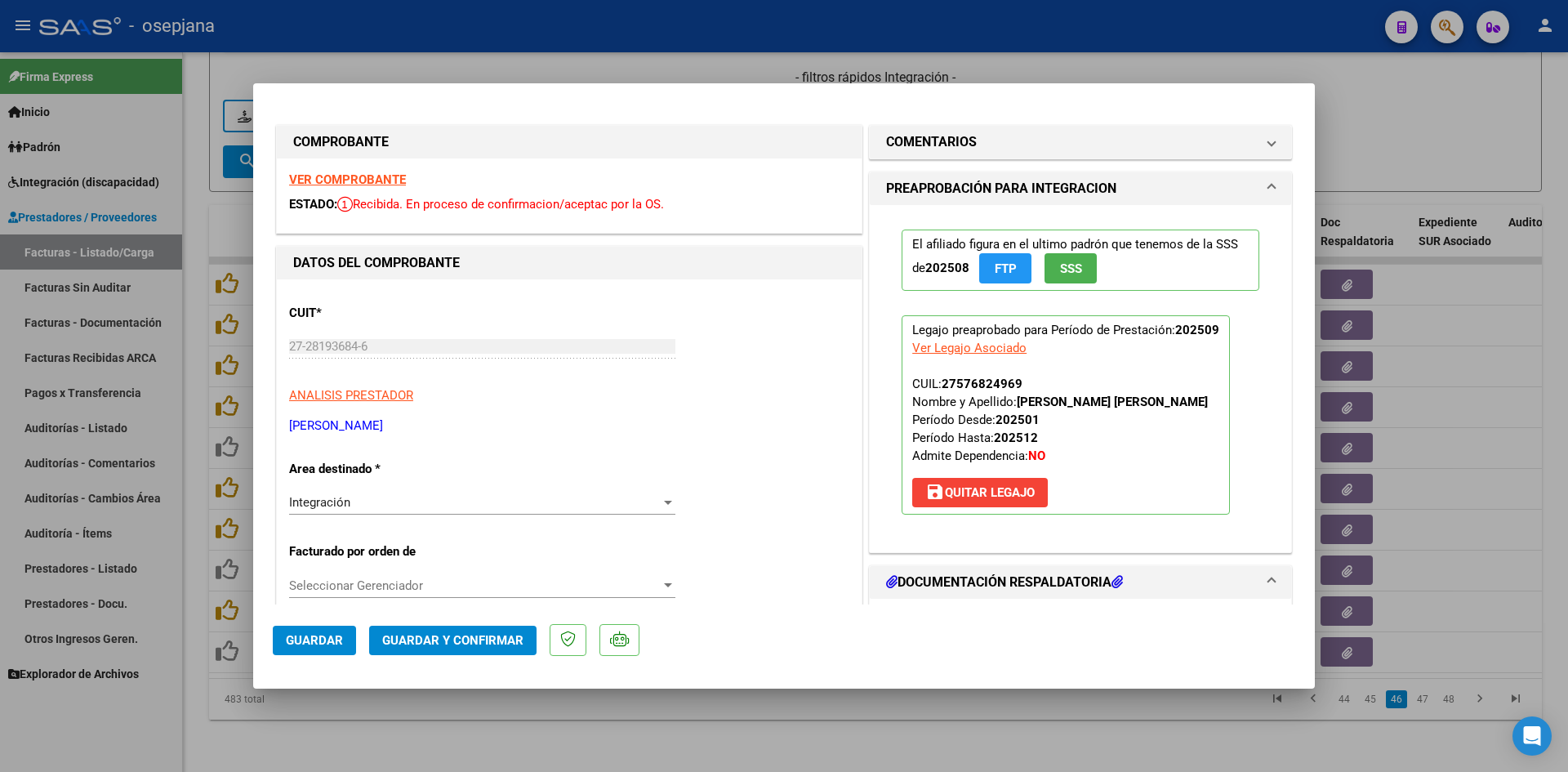
click at [1361, 132] on div at bounding box center [784, 386] width 1568 height 772
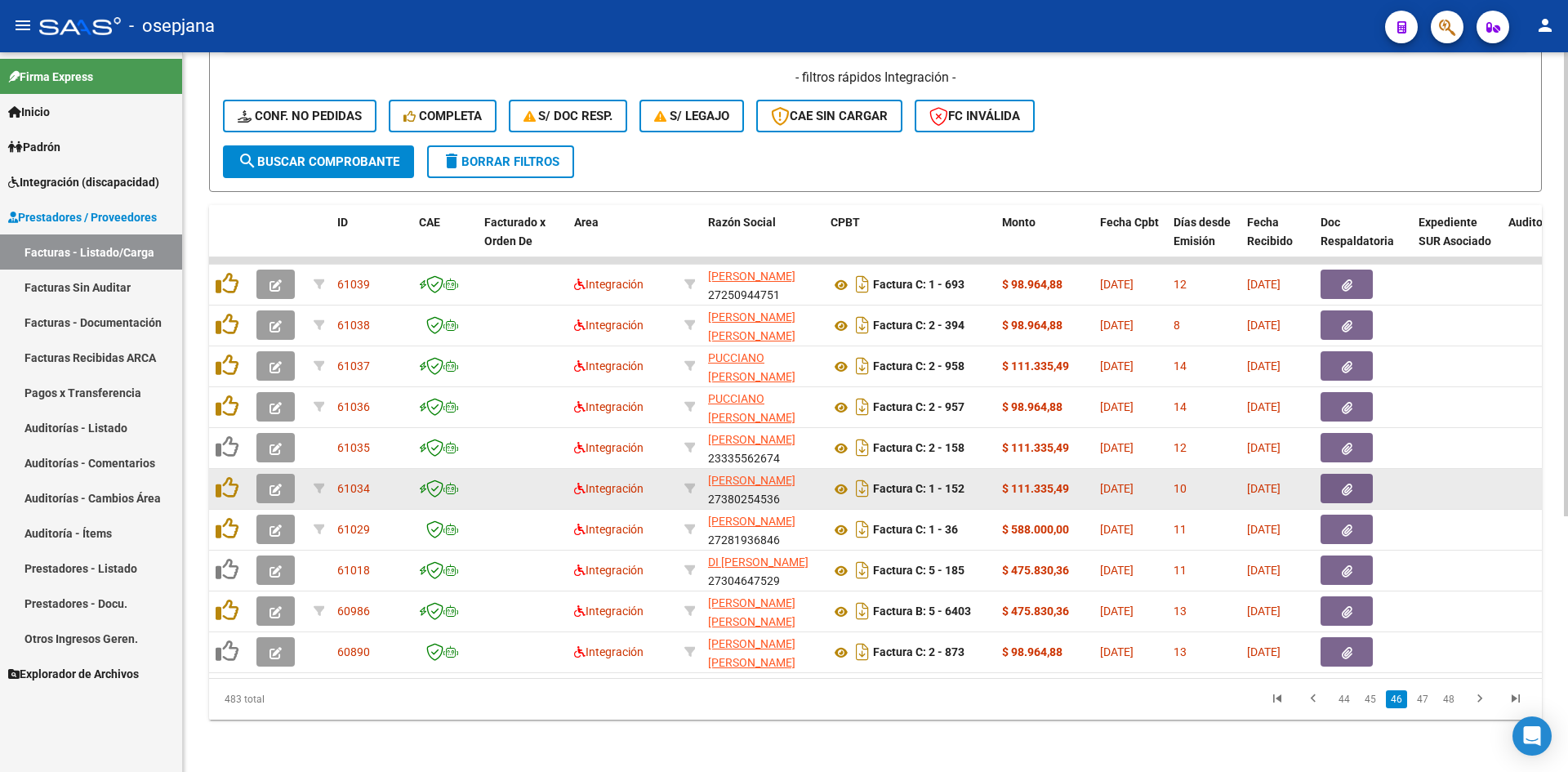
click at [274, 484] on icon "button" at bounding box center [275, 489] width 12 height 12
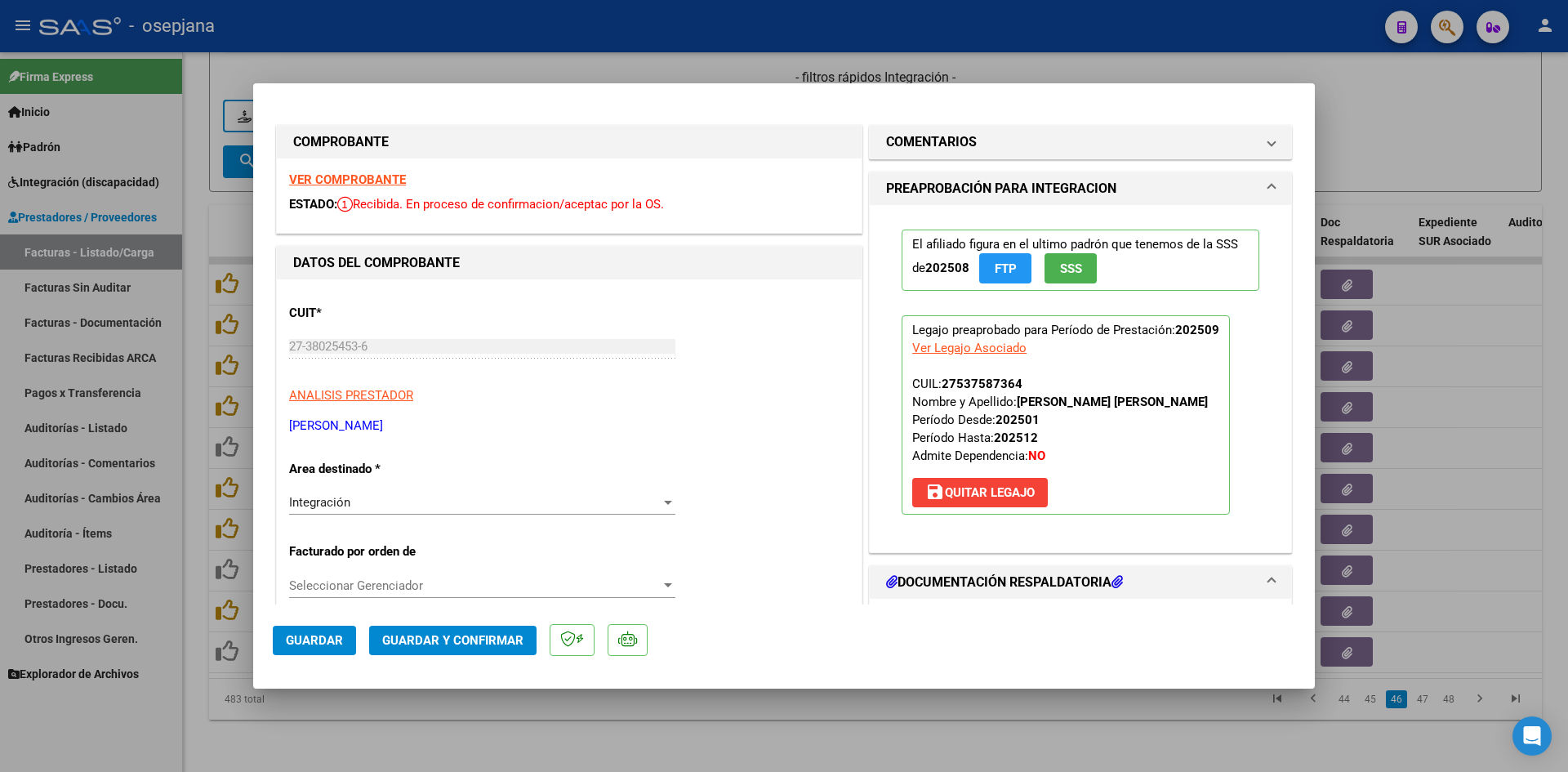
click at [305, 173] on strong "VER COMPROBANTE" at bounding box center [347, 180] width 117 height 15
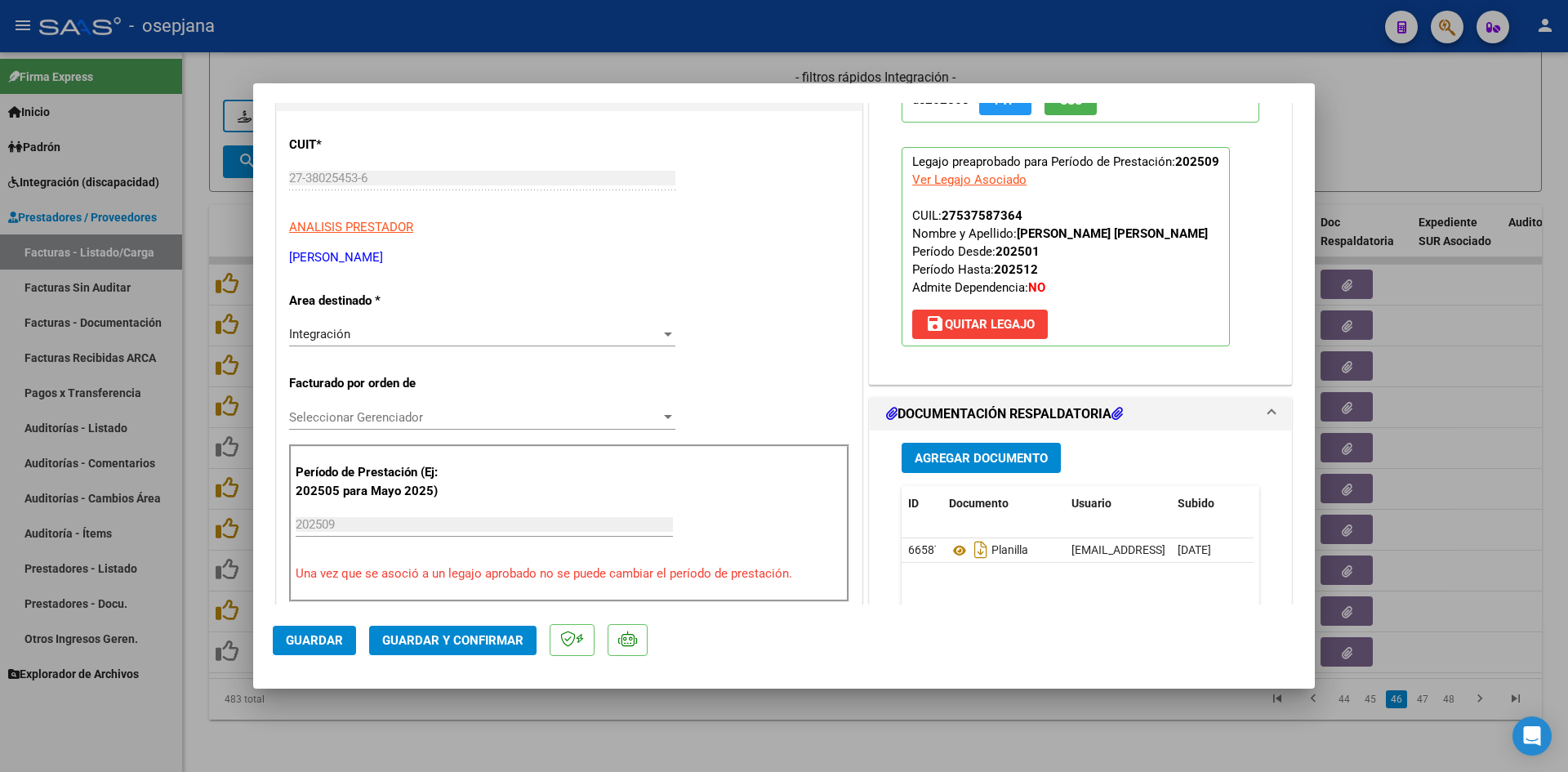
scroll to position [327, 0]
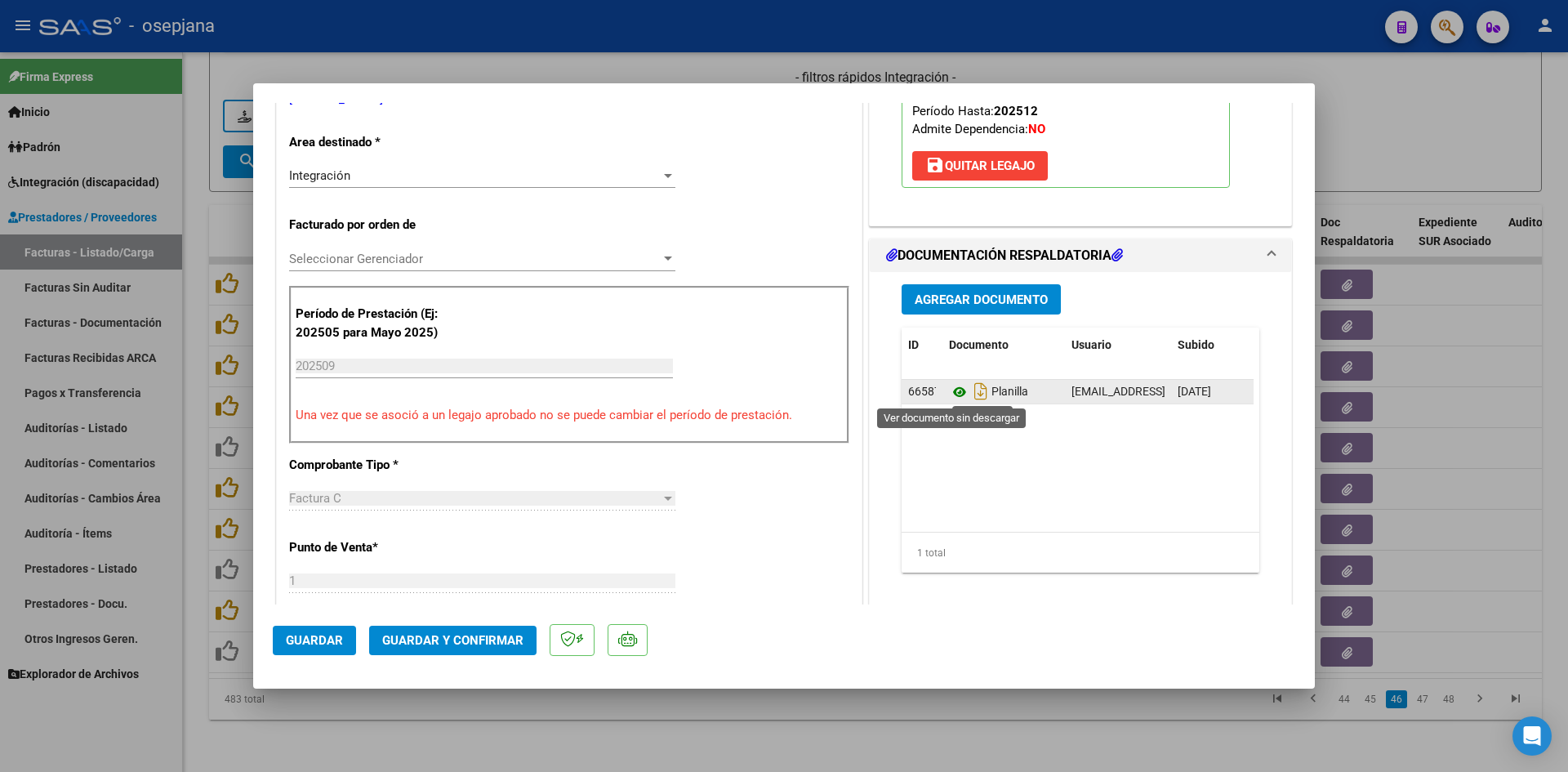
click at [950, 386] on icon at bounding box center [959, 392] width 21 height 19
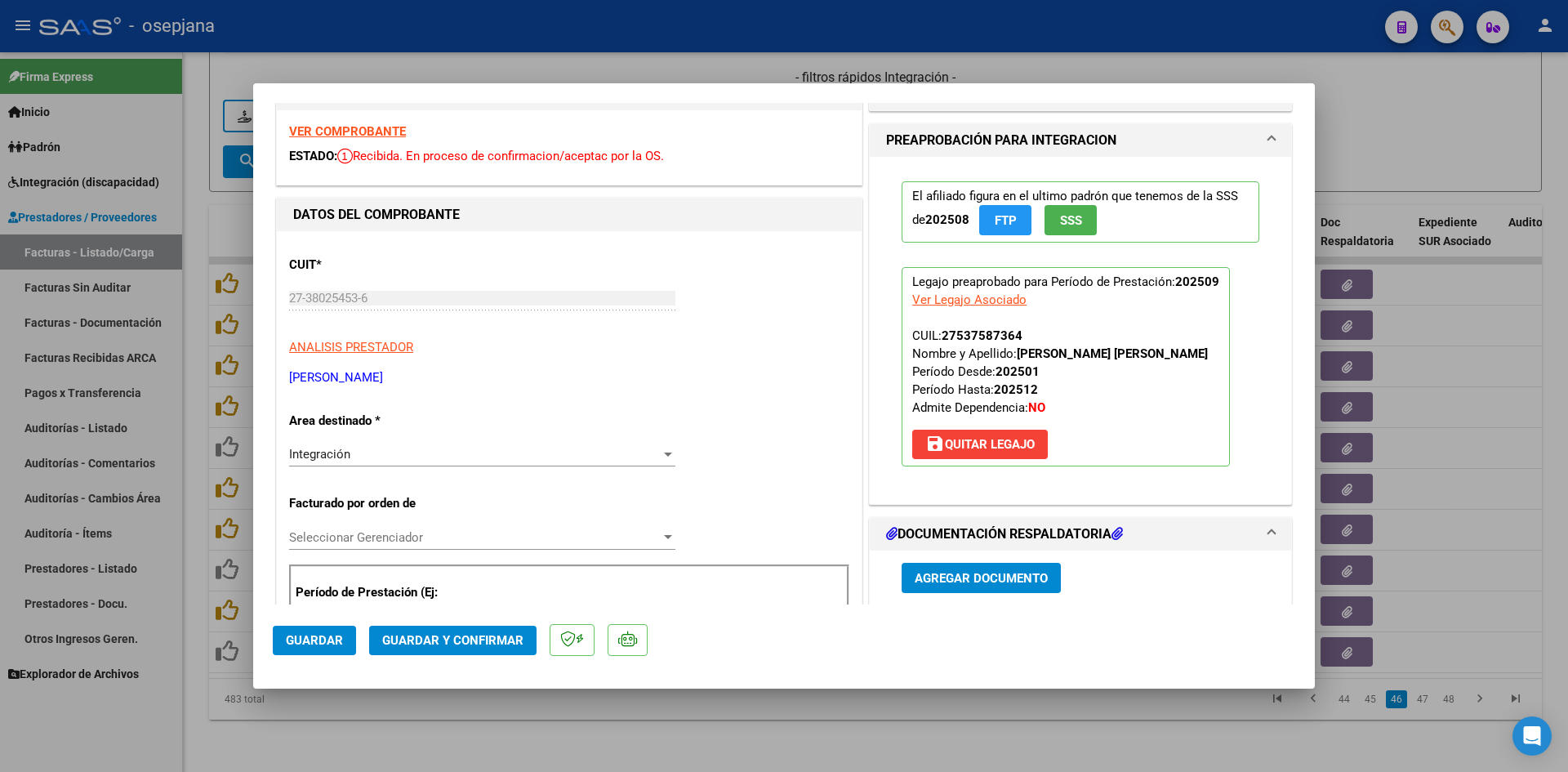
scroll to position [0, 0]
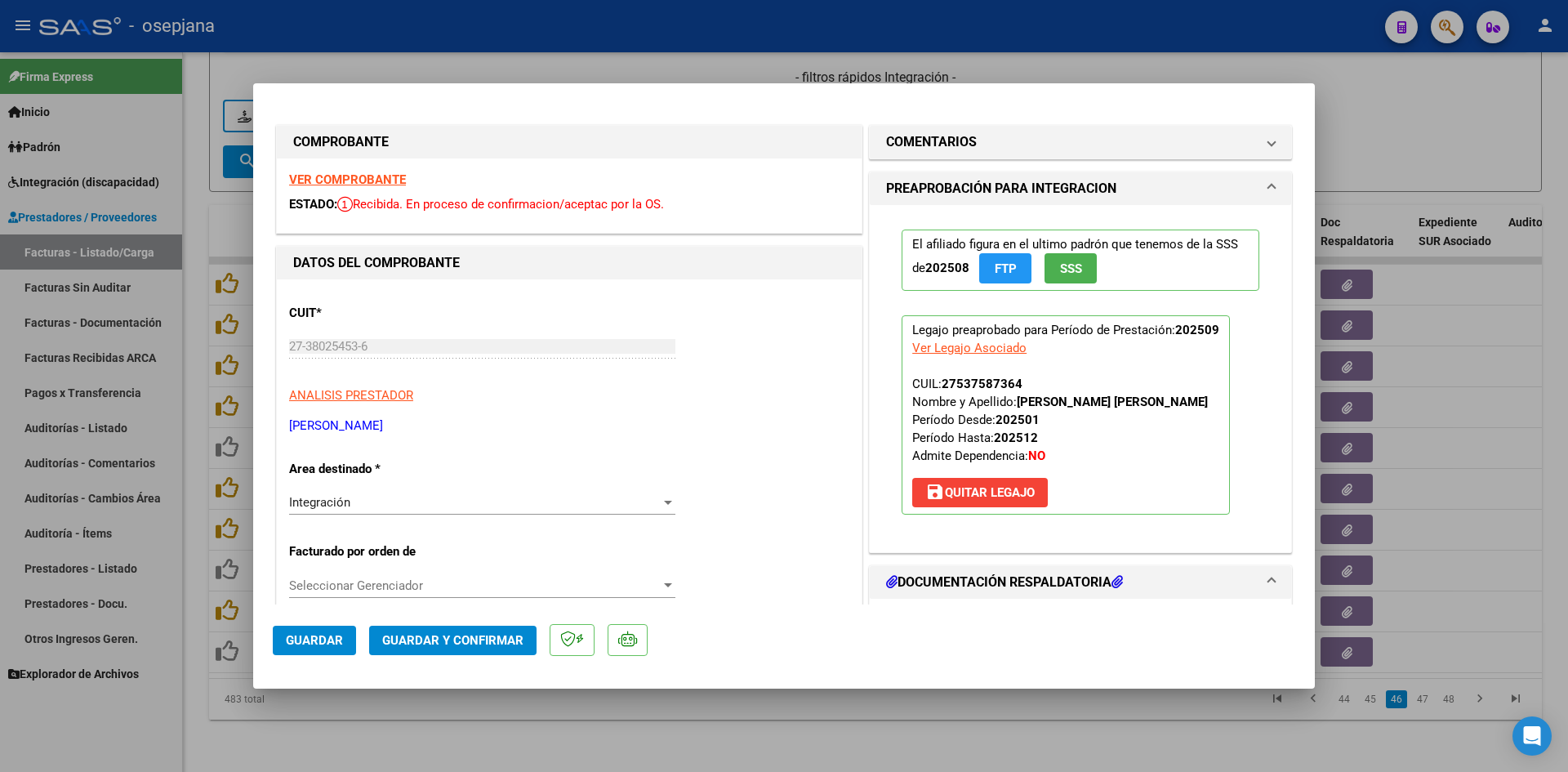
click at [348, 183] on strong "VER COMPROBANTE" at bounding box center [347, 180] width 117 height 15
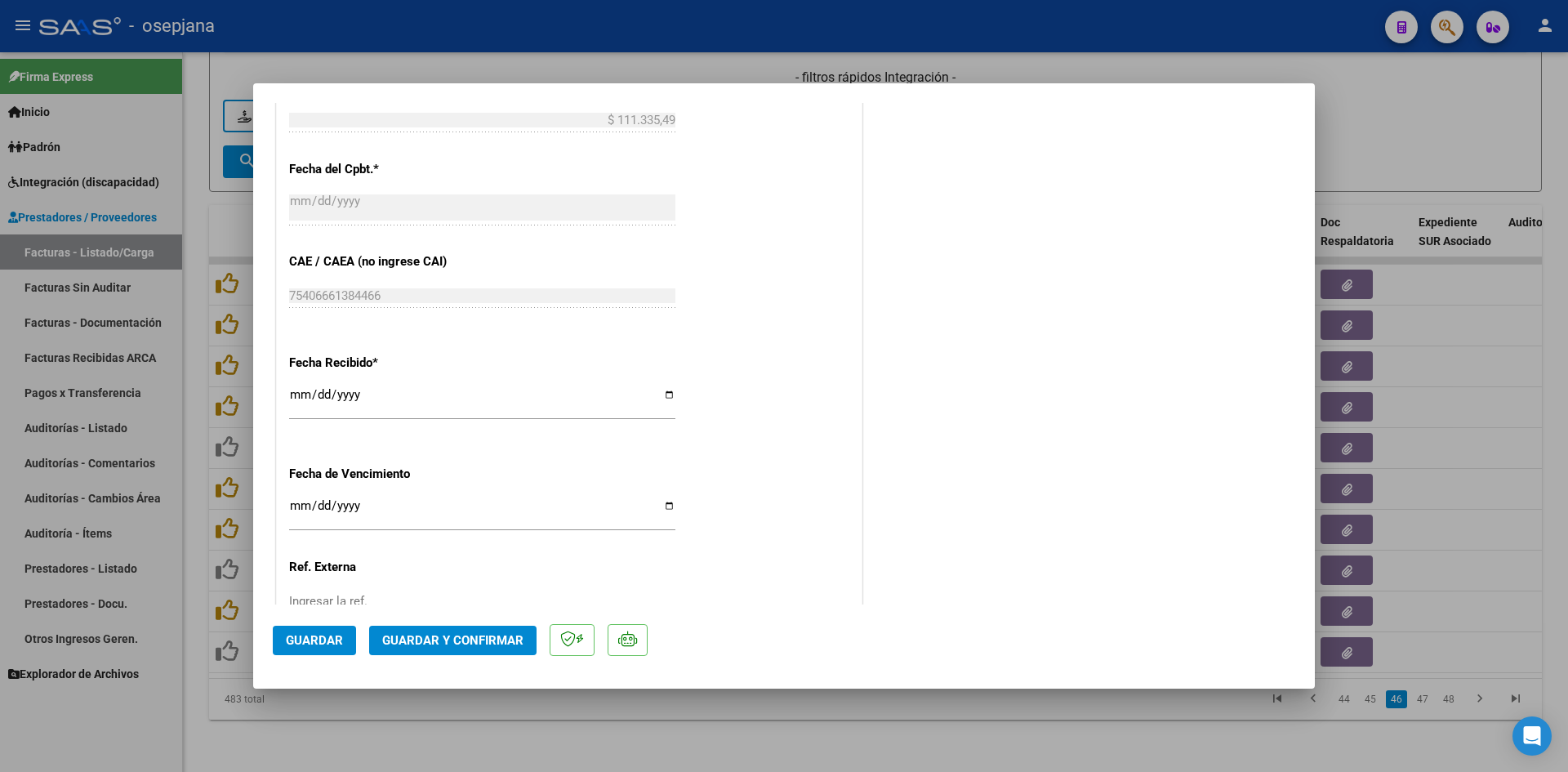
scroll to position [981, 0]
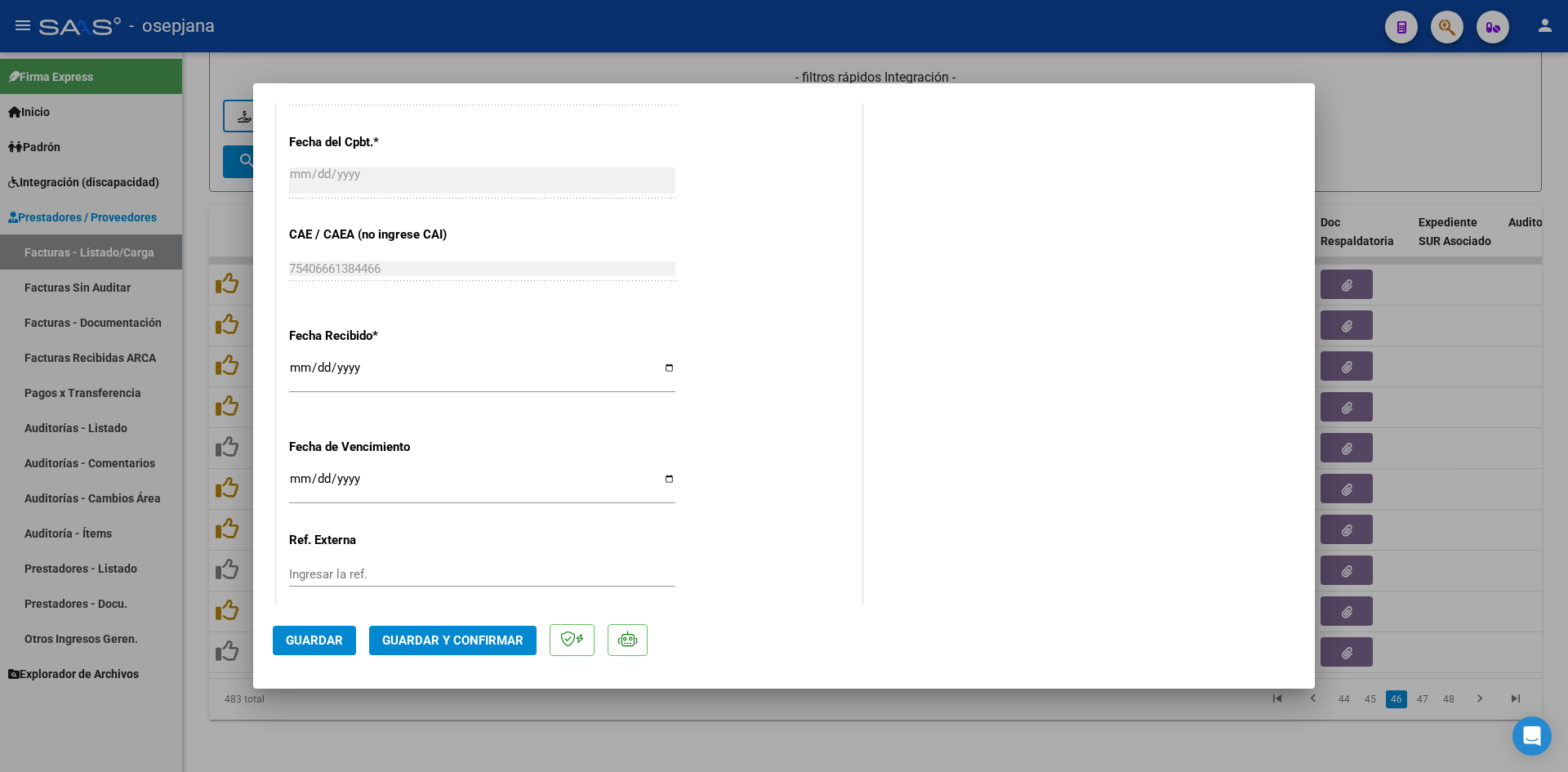
click at [300, 476] on input "Ingresar la fecha" at bounding box center [482, 485] width 386 height 26
click at [437, 640] on span "Guardar y Confirmar" at bounding box center [452, 641] width 141 height 15
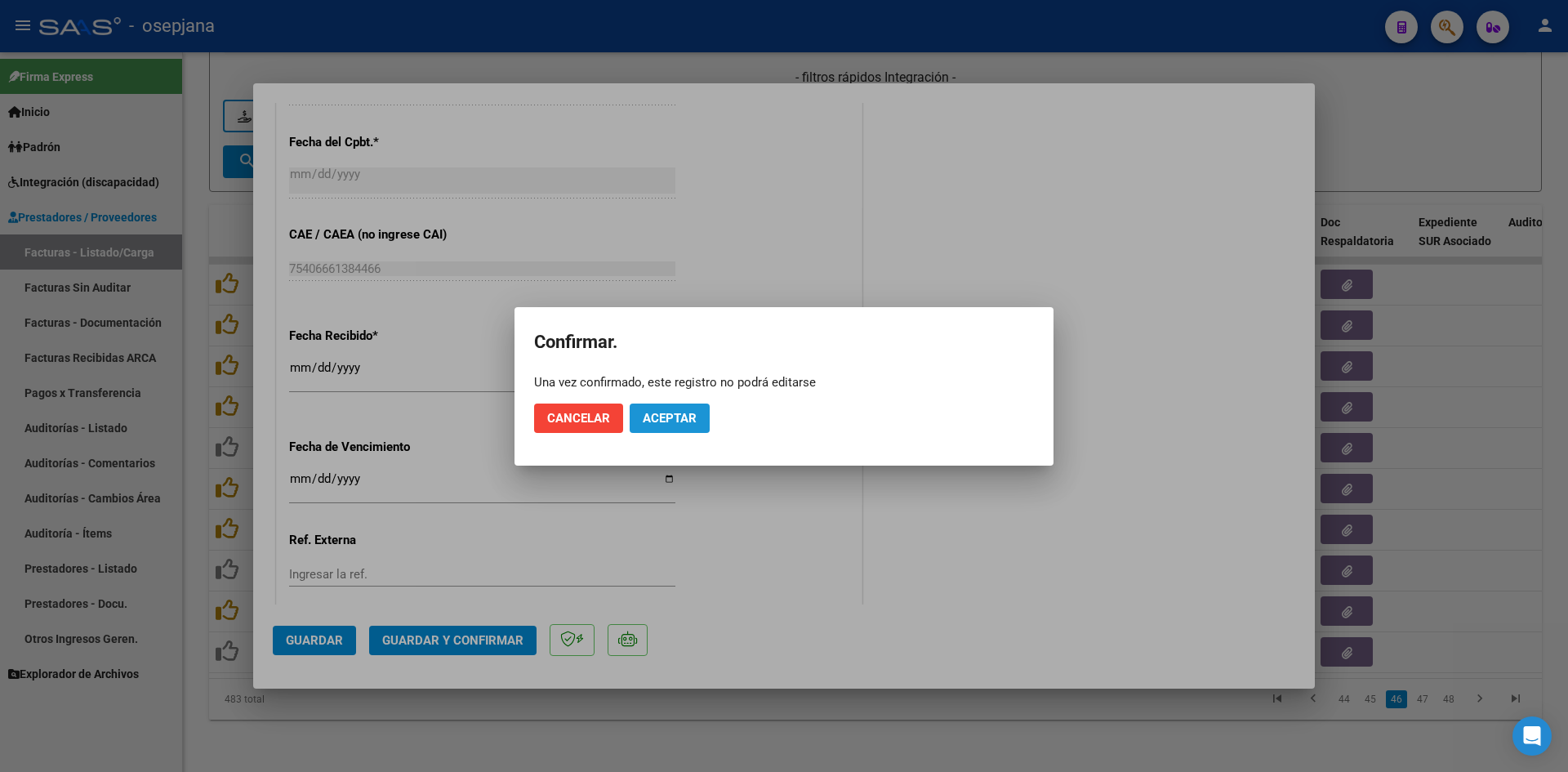
click at [669, 419] on span "Aceptar" at bounding box center [669, 418] width 54 height 15
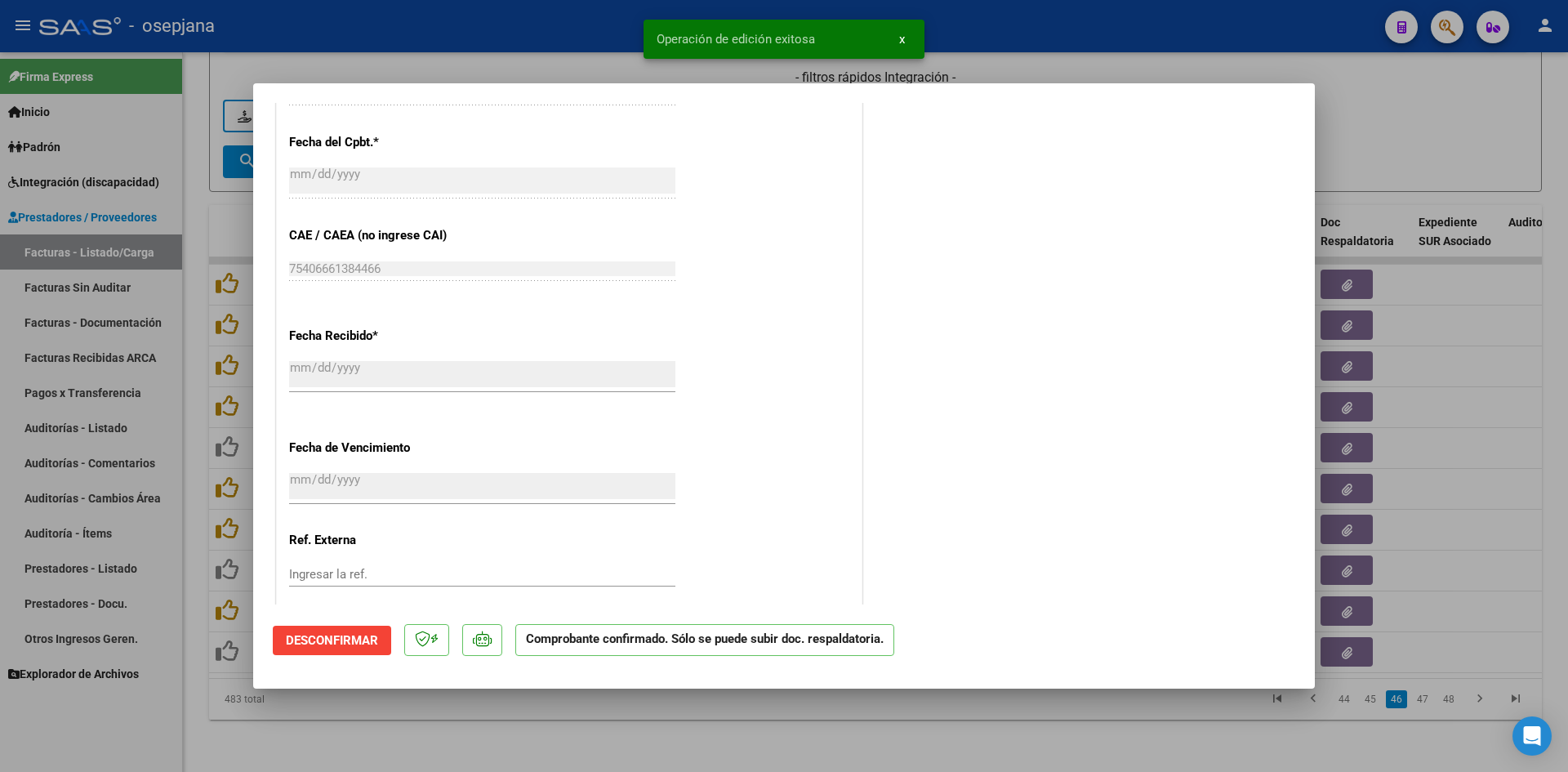
click at [1419, 147] on div at bounding box center [784, 386] width 1568 height 772
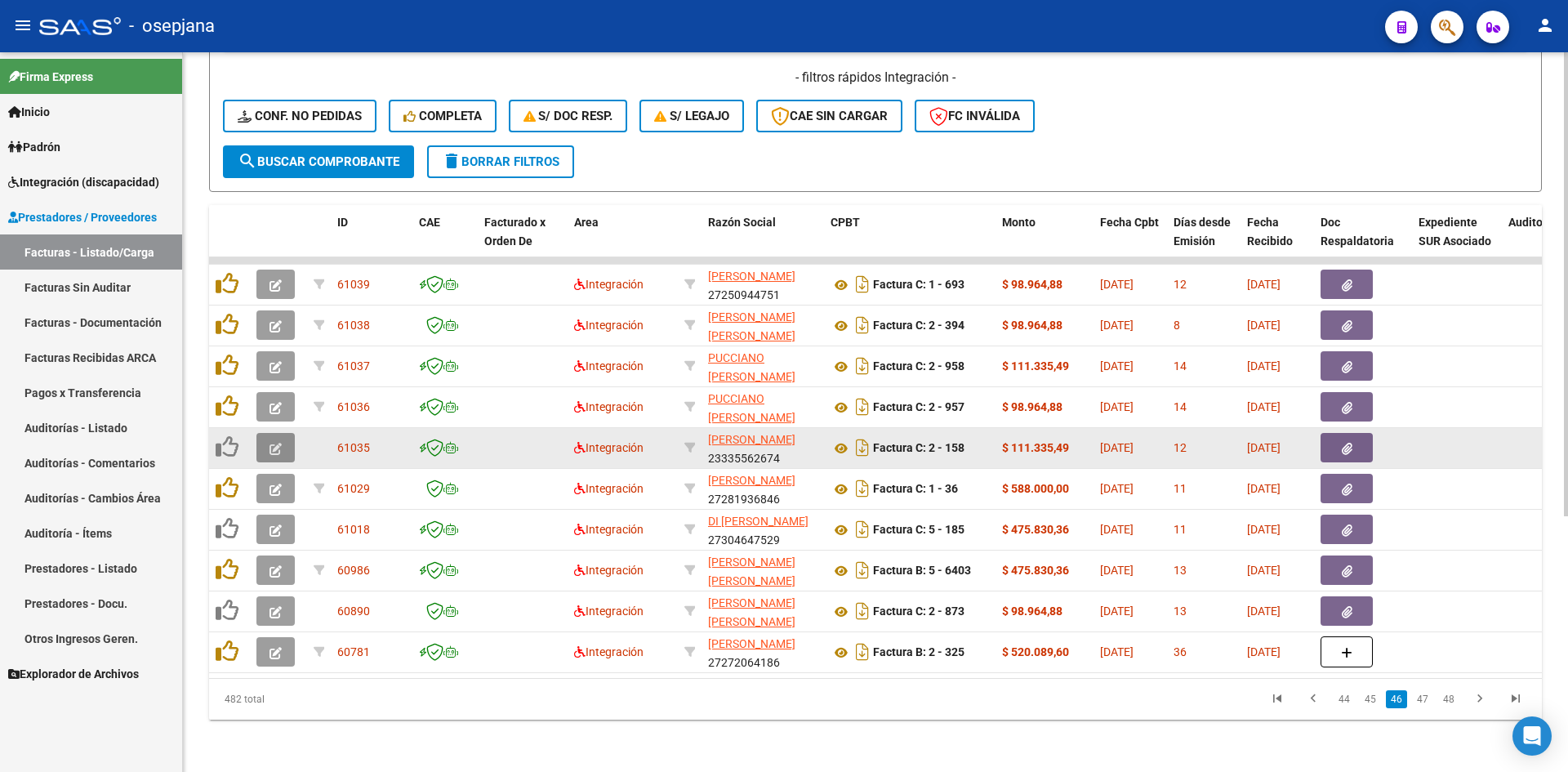
click at [281, 443] on icon "button" at bounding box center [275, 449] width 12 height 12
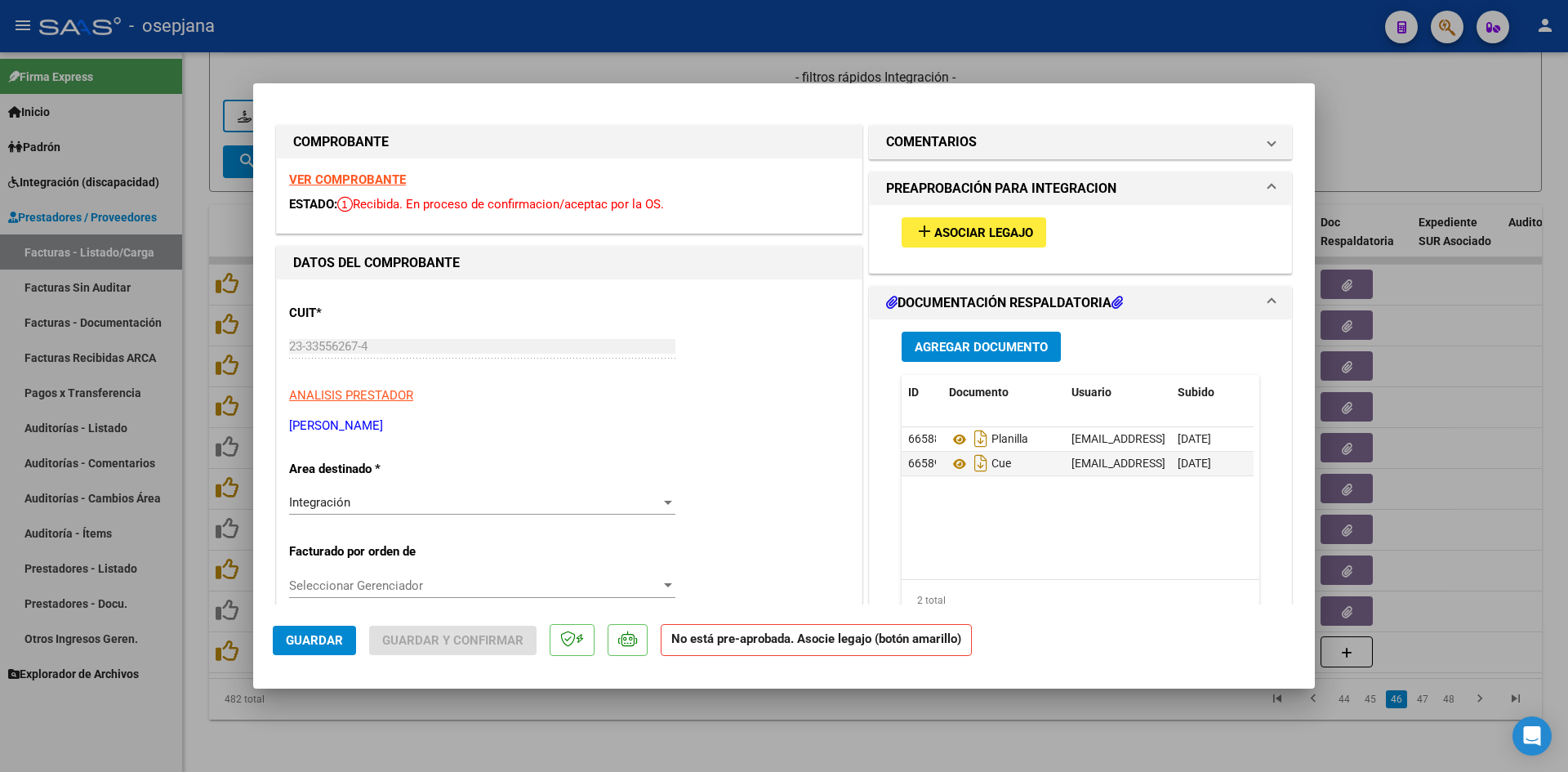
click at [355, 176] on strong "VER COMPROBANTE" at bounding box center [347, 180] width 117 height 15
click at [1003, 230] on span "Asociar Legajo" at bounding box center [983, 233] width 99 height 15
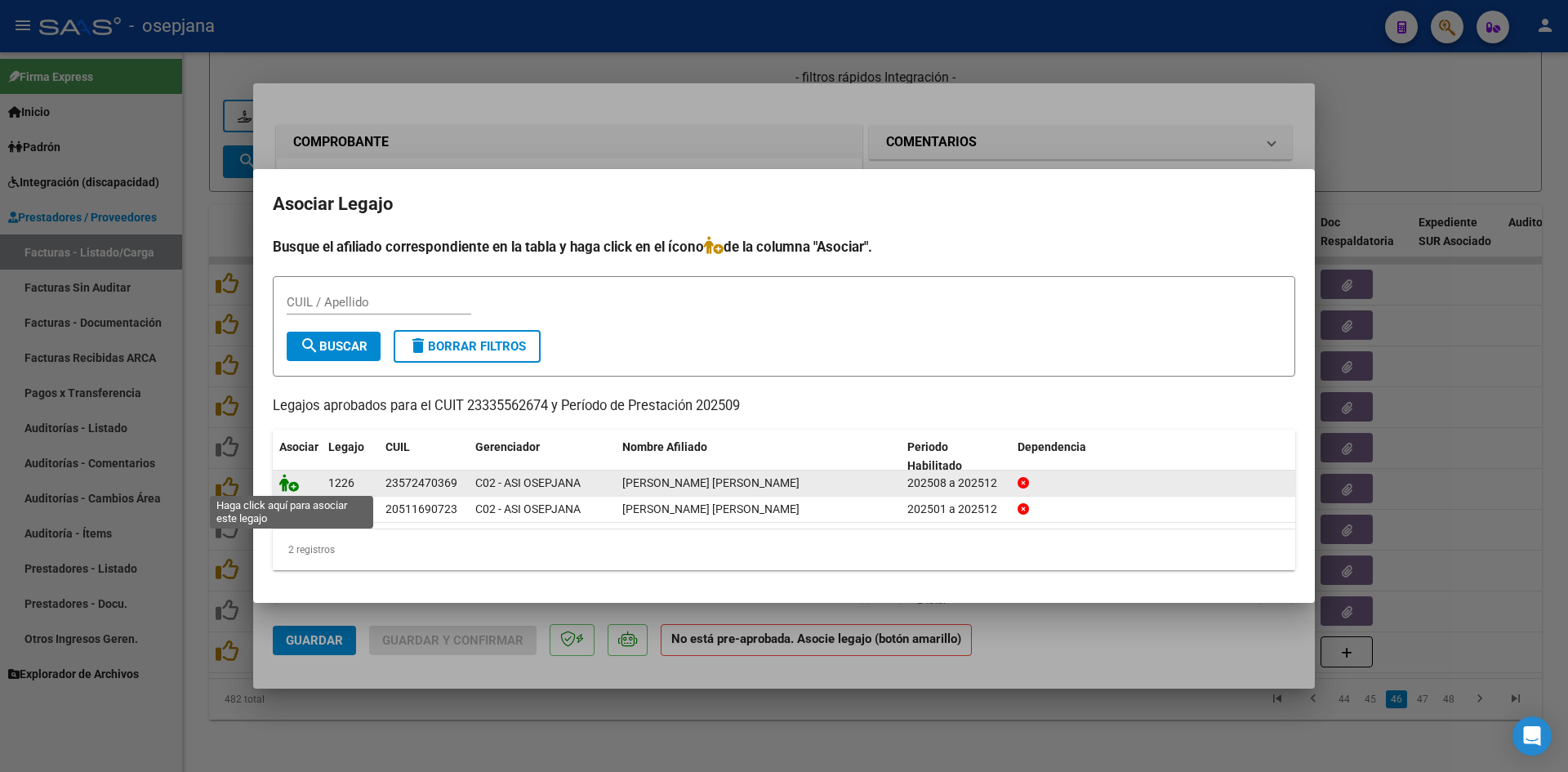
click at [291, 478] on icon at bounding box center [289, 482] width 19 height 18
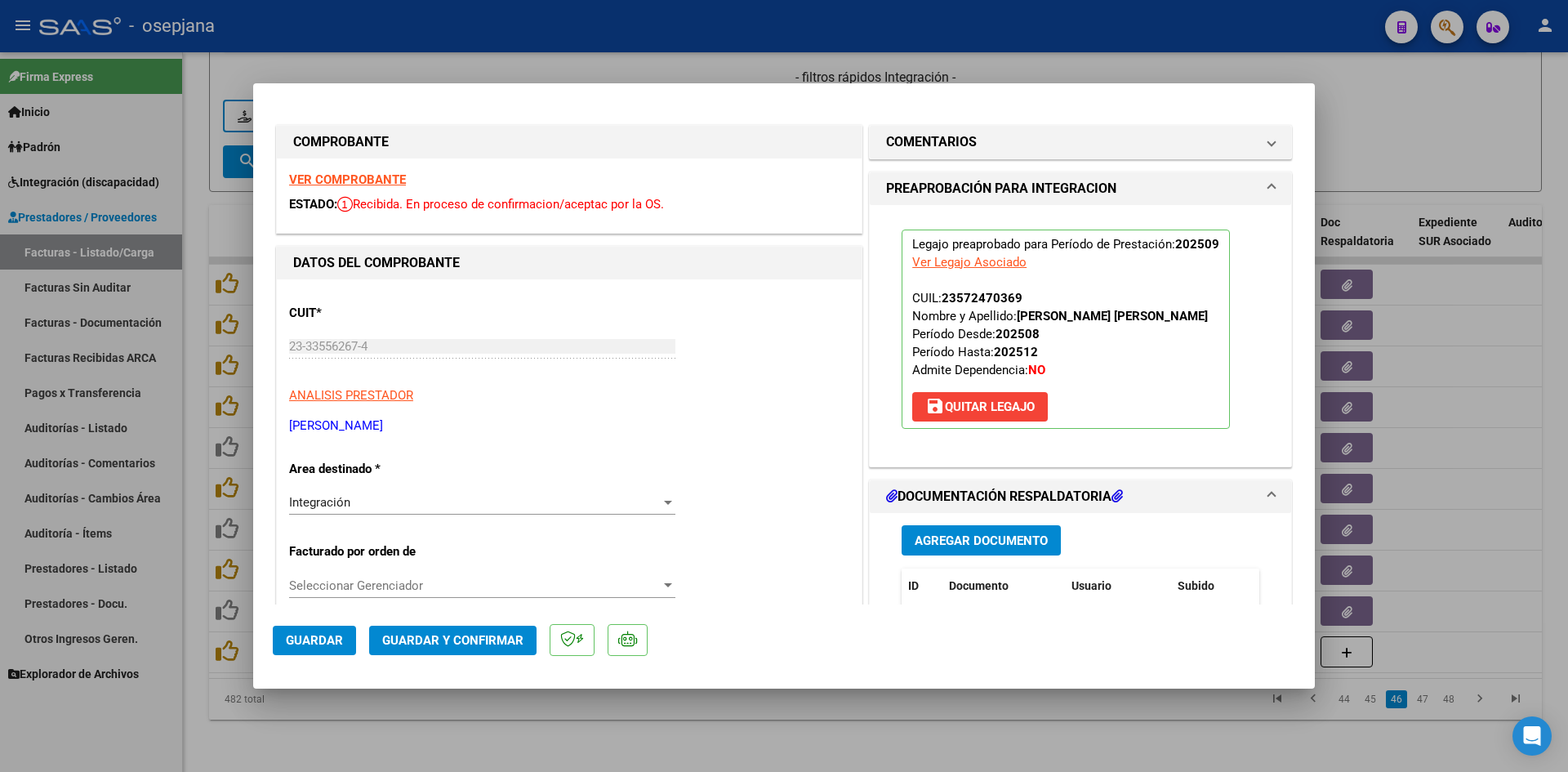
click at [302, 630] on button "Guardar" at bounding box center [314, 641] width 83 height 30
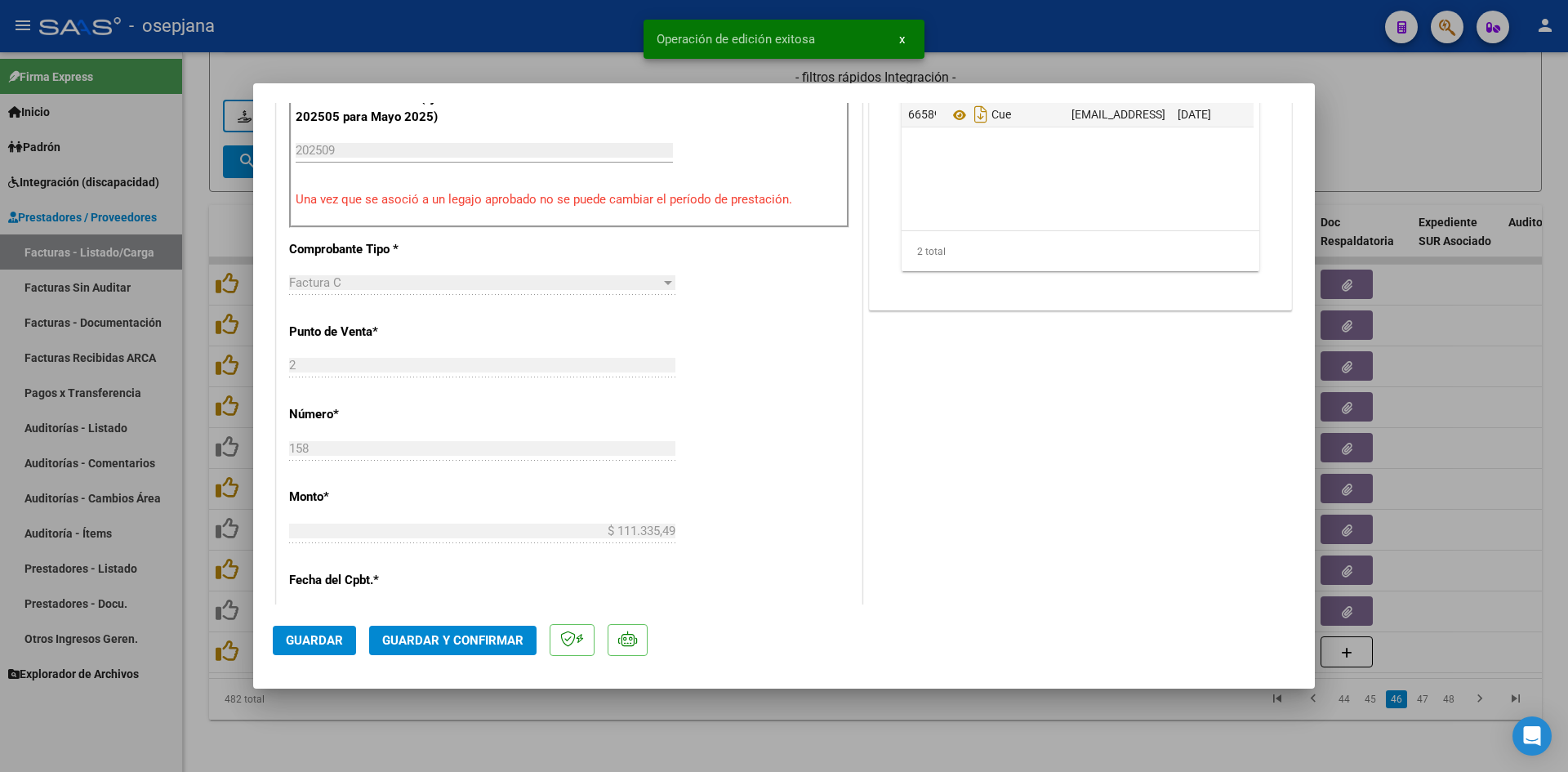
scroll to position [245, 0]
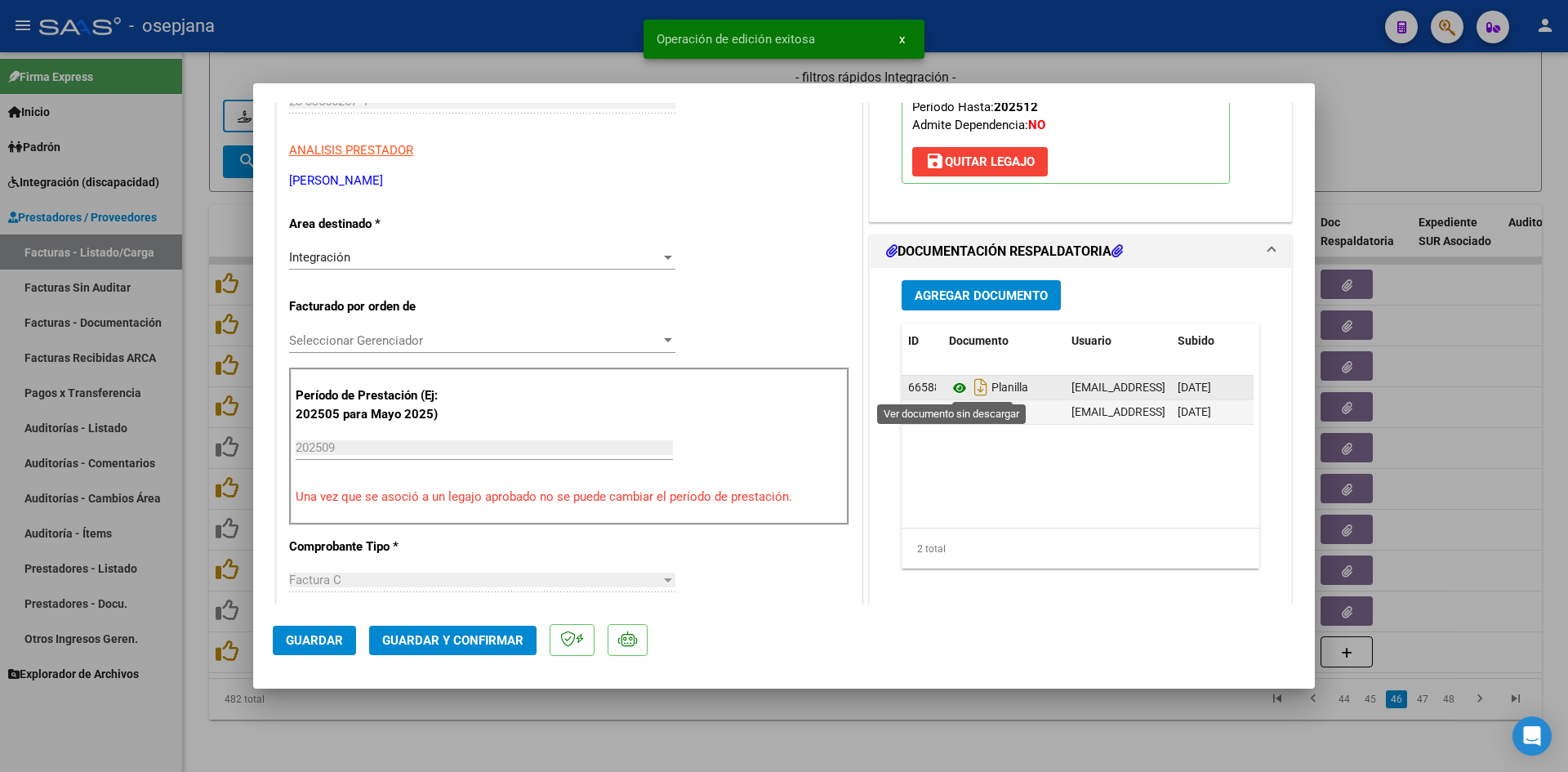
click at [952, 383] on icon at bounding box center [959, 388] width 21 height 19
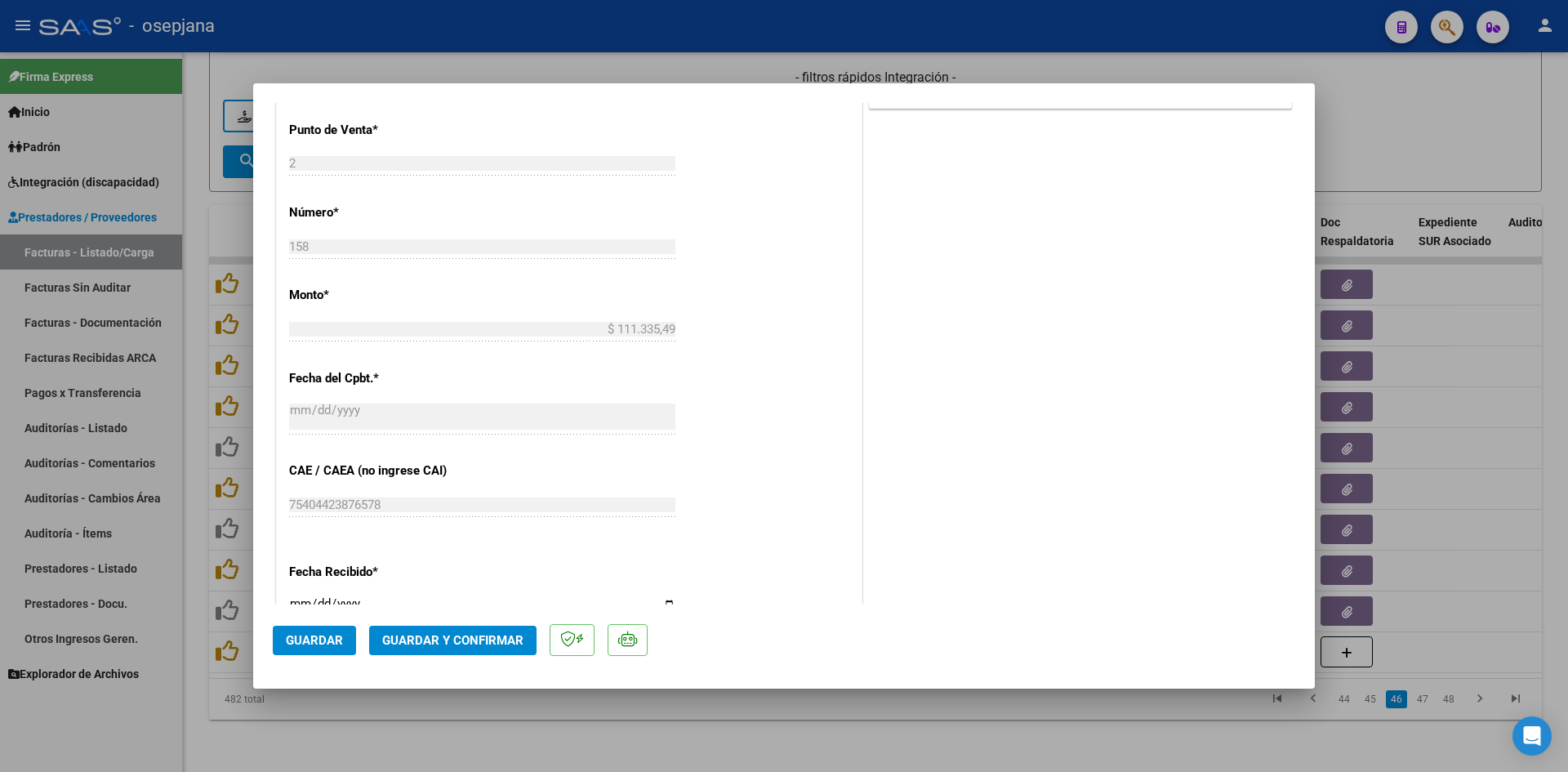
scroll to position [1062, 0]
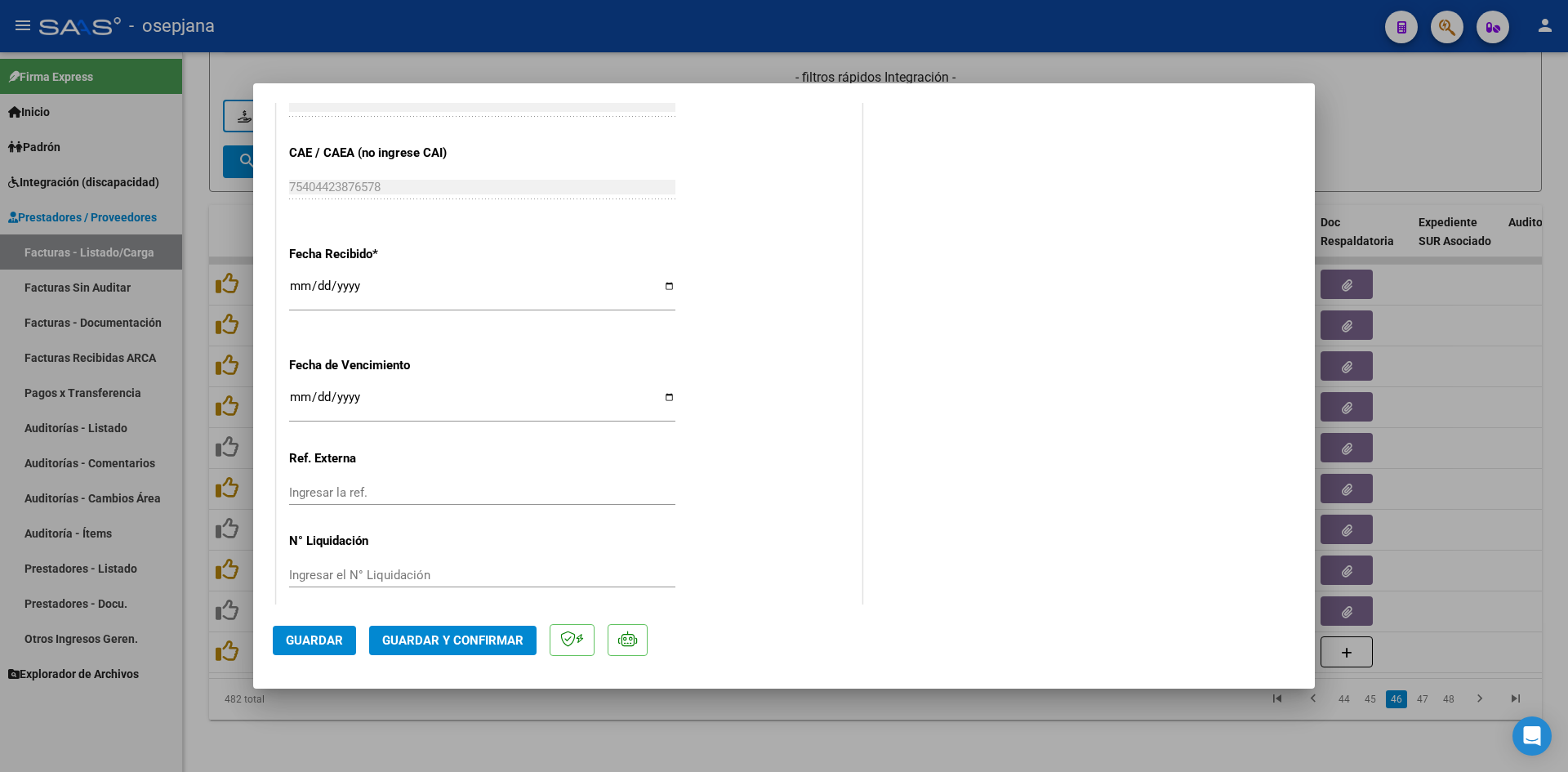
click at [301, 395] on input "Ingresar la fecha" at bounding box center [482, 404] width 386 height 26
click at [459, 636] on span "Guardar y Confirmar" at bounding box center [452, 641] width 141 height 15
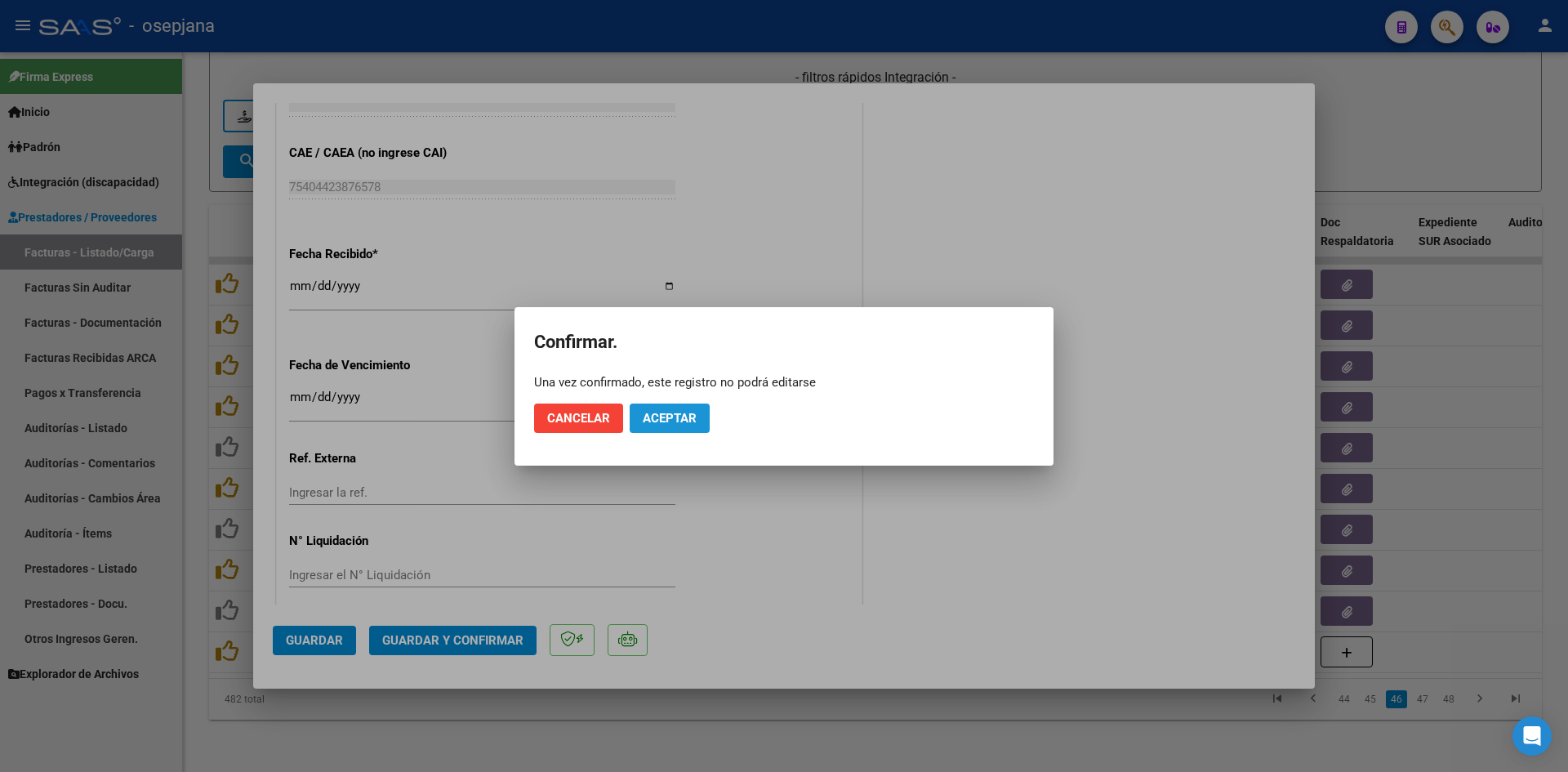
click at [637, 424] on button "Aceptar" at bounding box center [669, 418] width 80 height 30
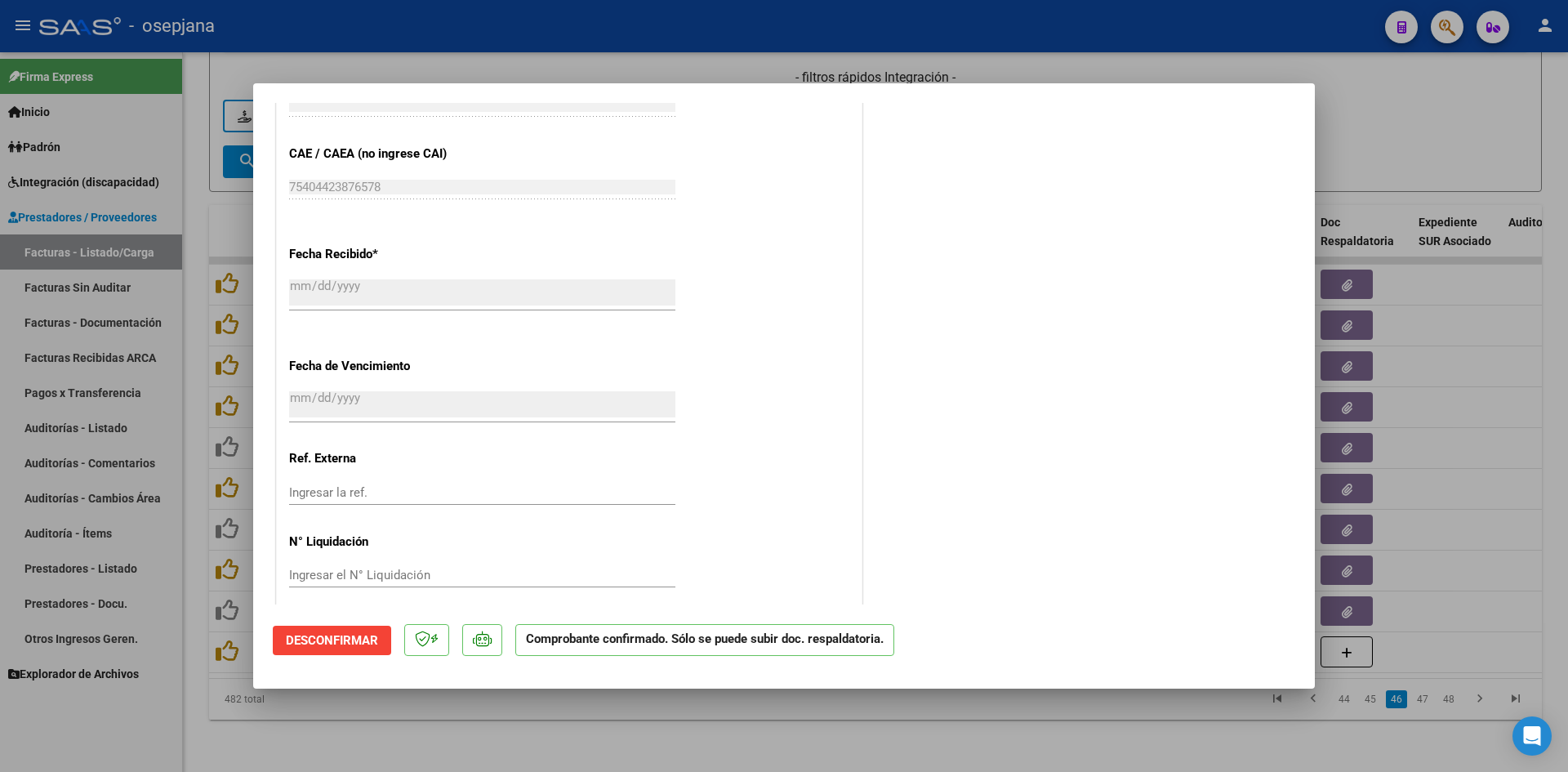
click at [1371, 113] on div at bounding box center [784, 386] width 1568 height 772
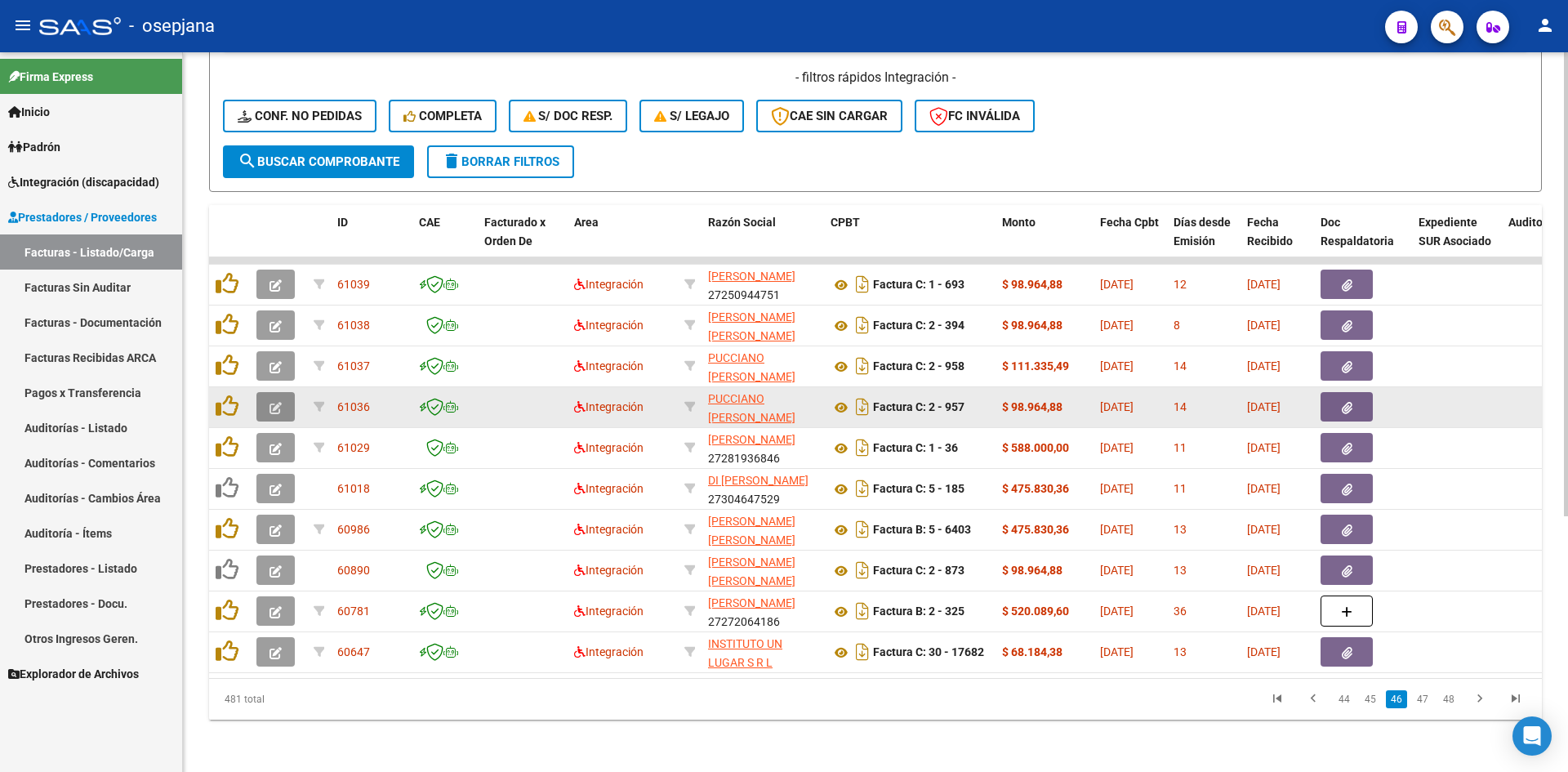
click at [269, 397] on button "button" at bounding box center [276, 407] width 39 height 30
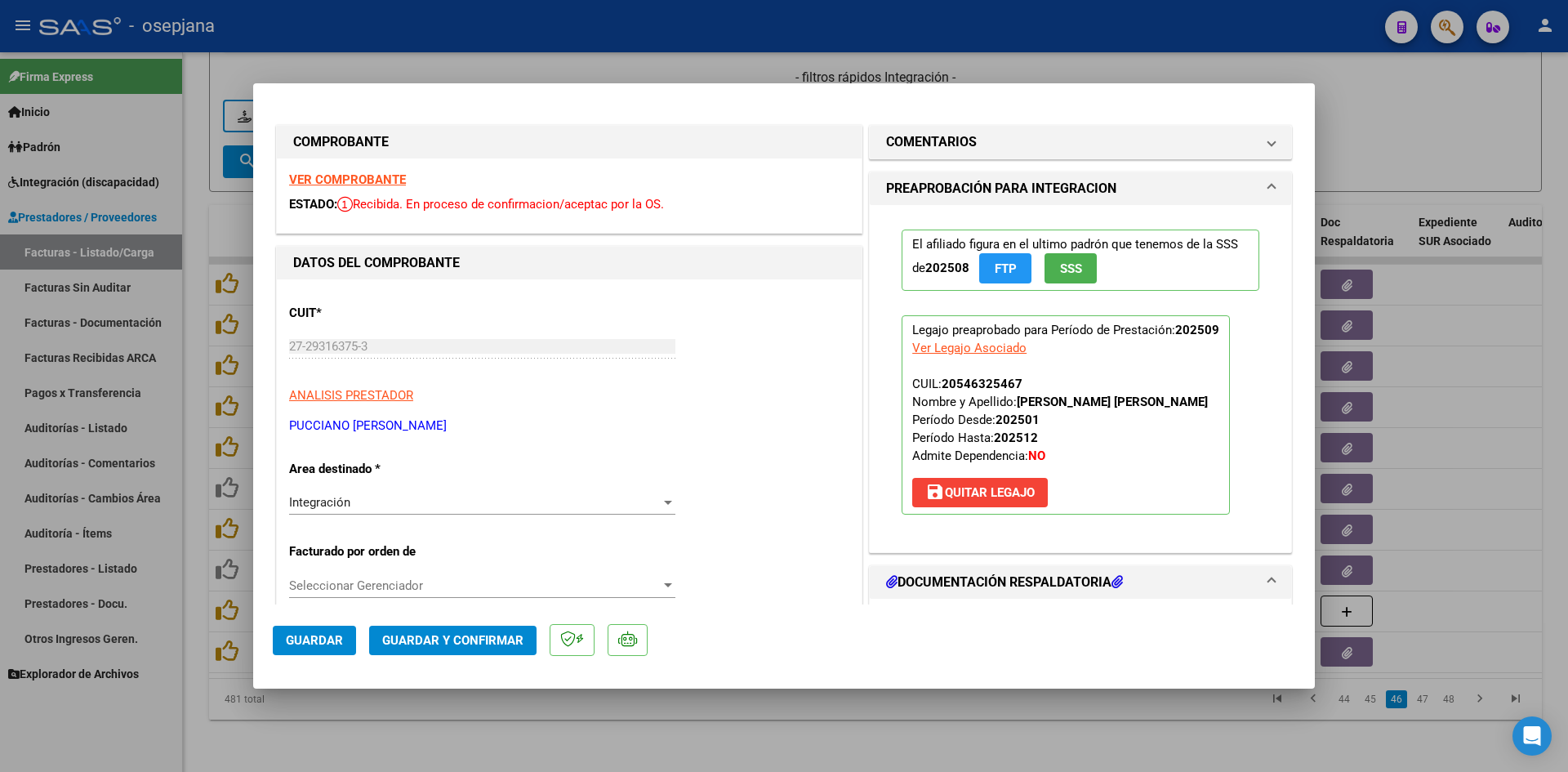
click at [330, 175] on strong "VER COMPROBANTE" at bounding box center [347, 180] width 117 height 15
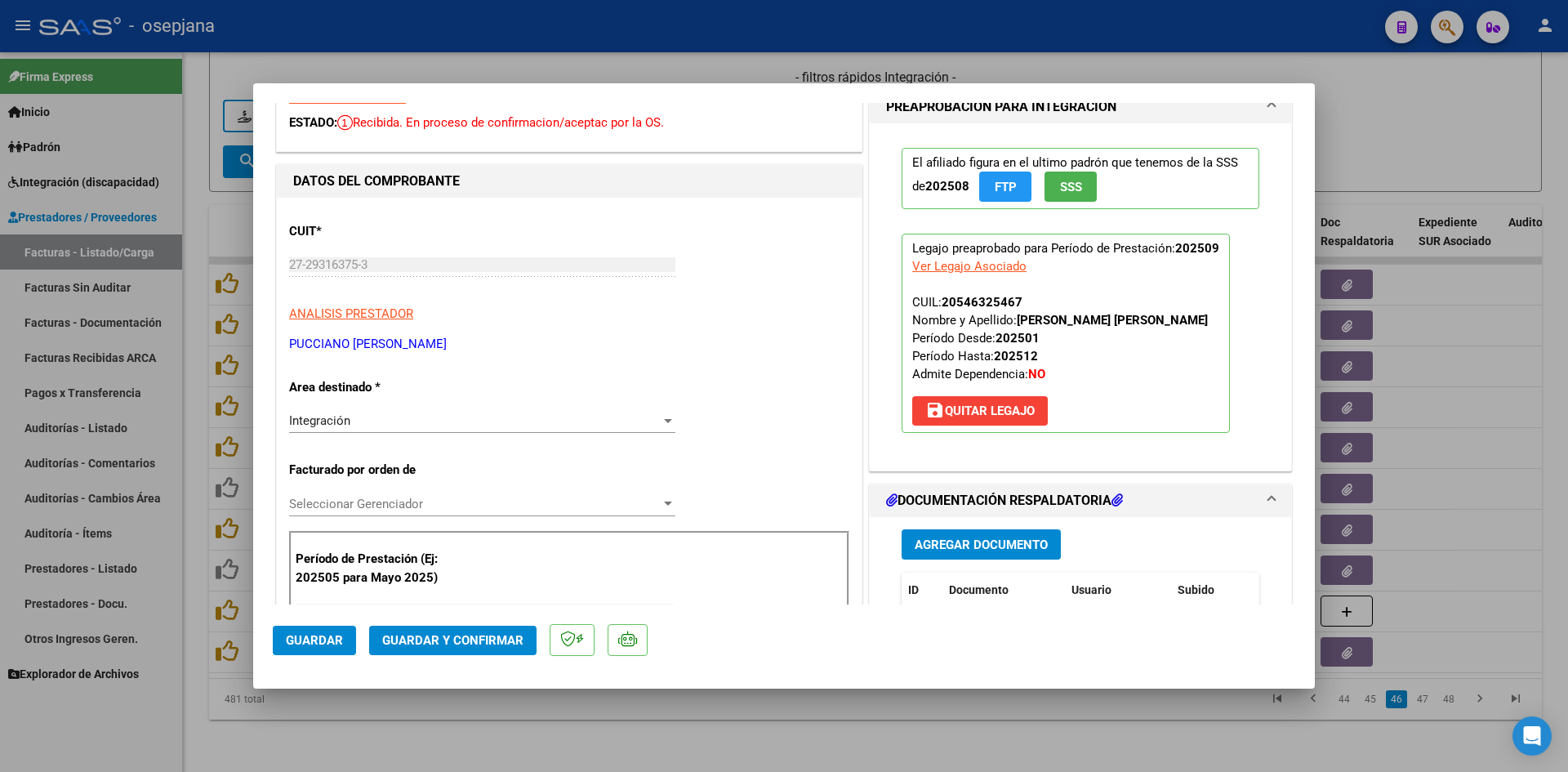
scroll to position [327, 0]
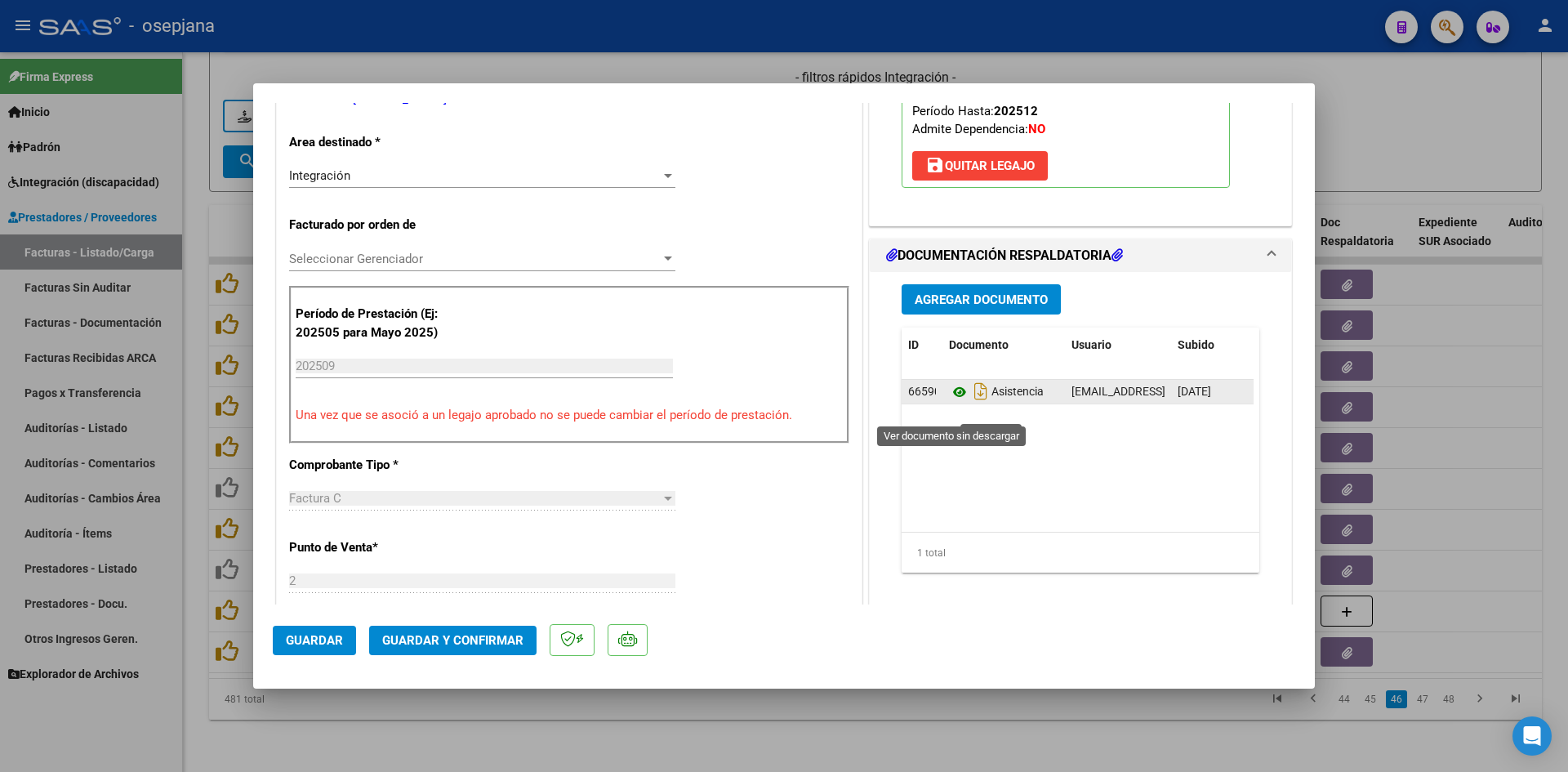
click at [952, 402] on icon at bounding box center [959, 392] width 21 height 19
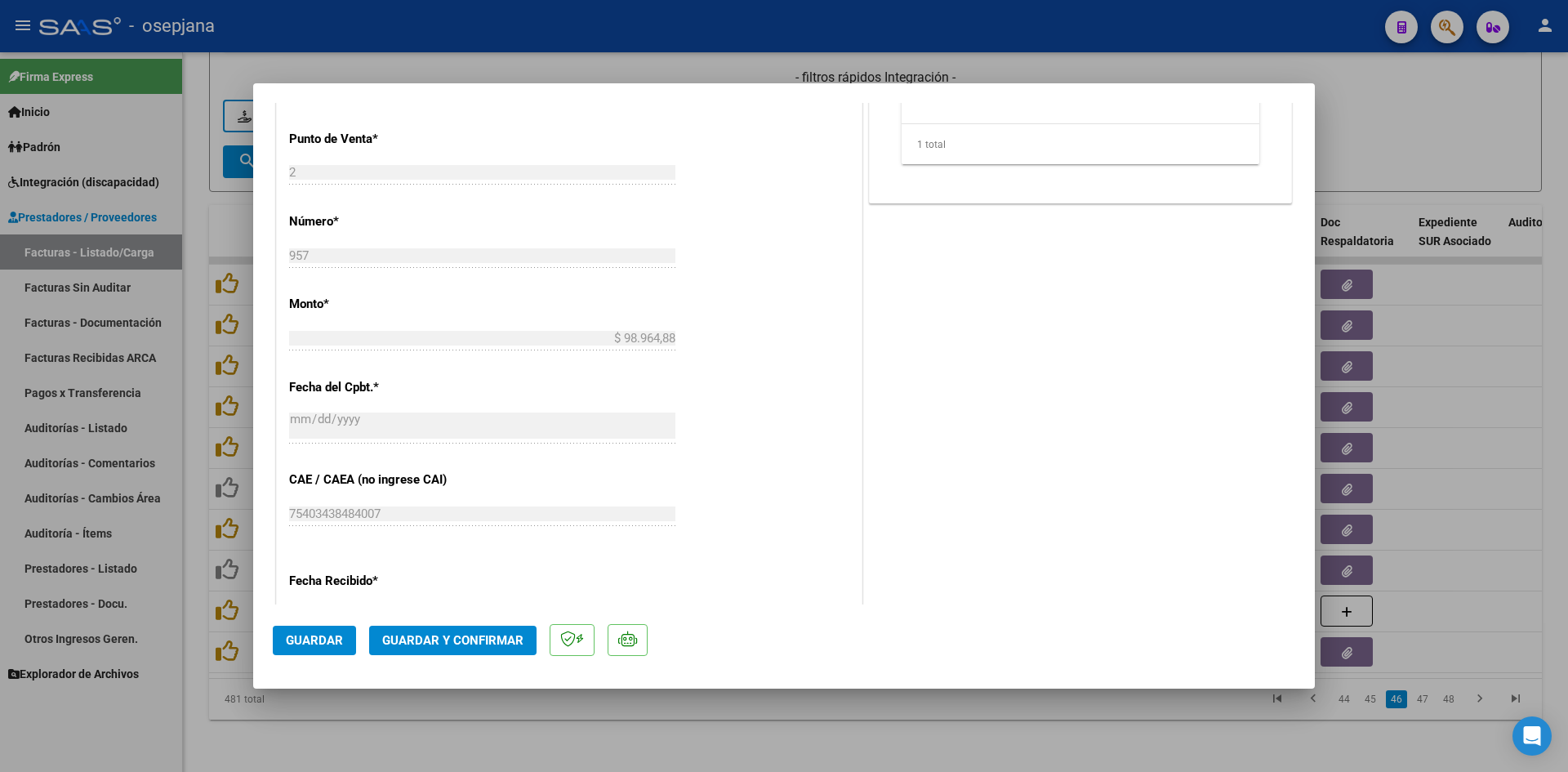
scroll to position [1077, 0]
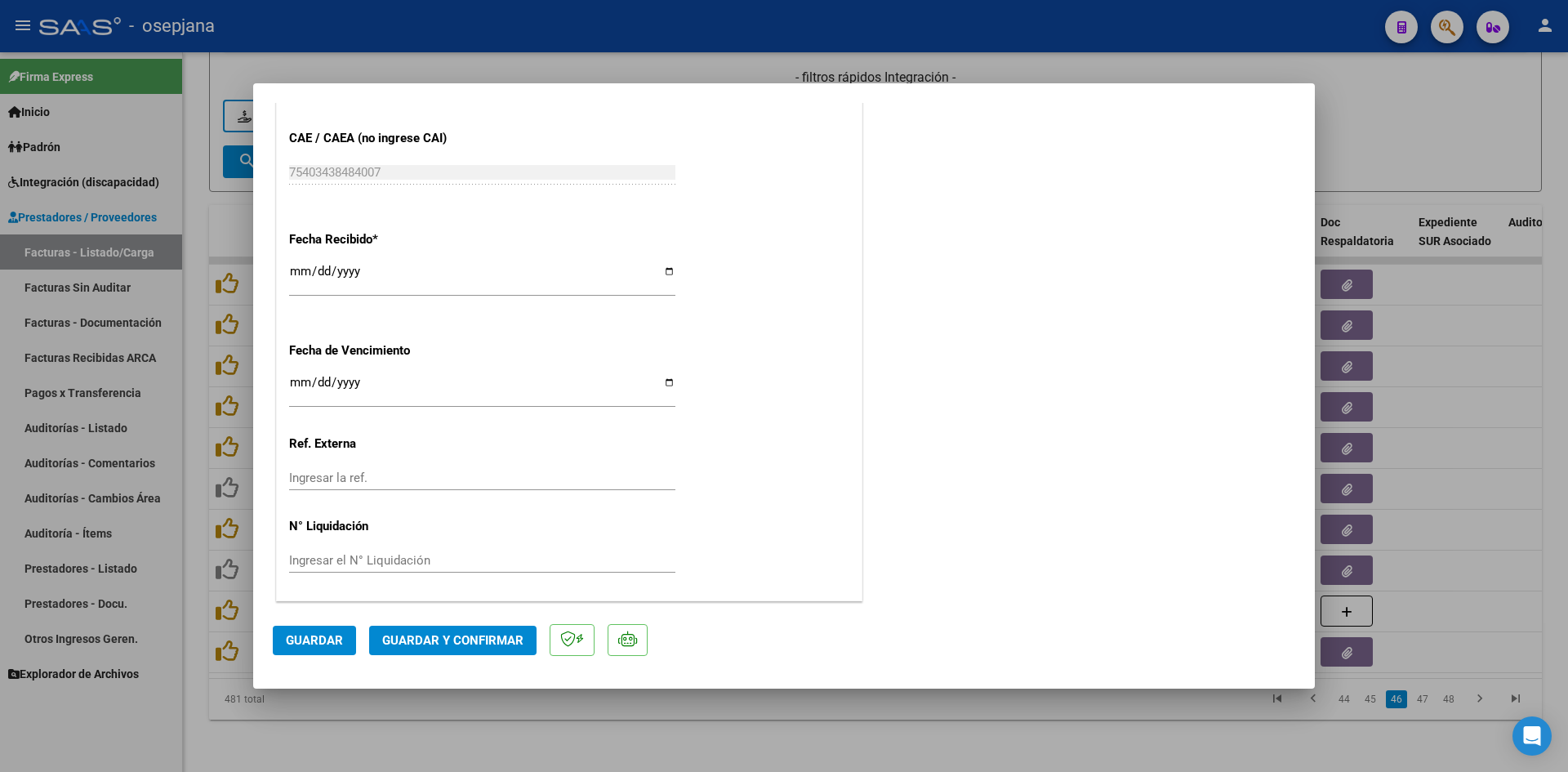
click at [296, 373] on div "[DATE] Ingresar la fecha" at bounding box center [482, 390] width 386 height 35
click at [407, 633] on span "Guardar y Confirmar" at bounding box center [452, 641] width 141 height 15
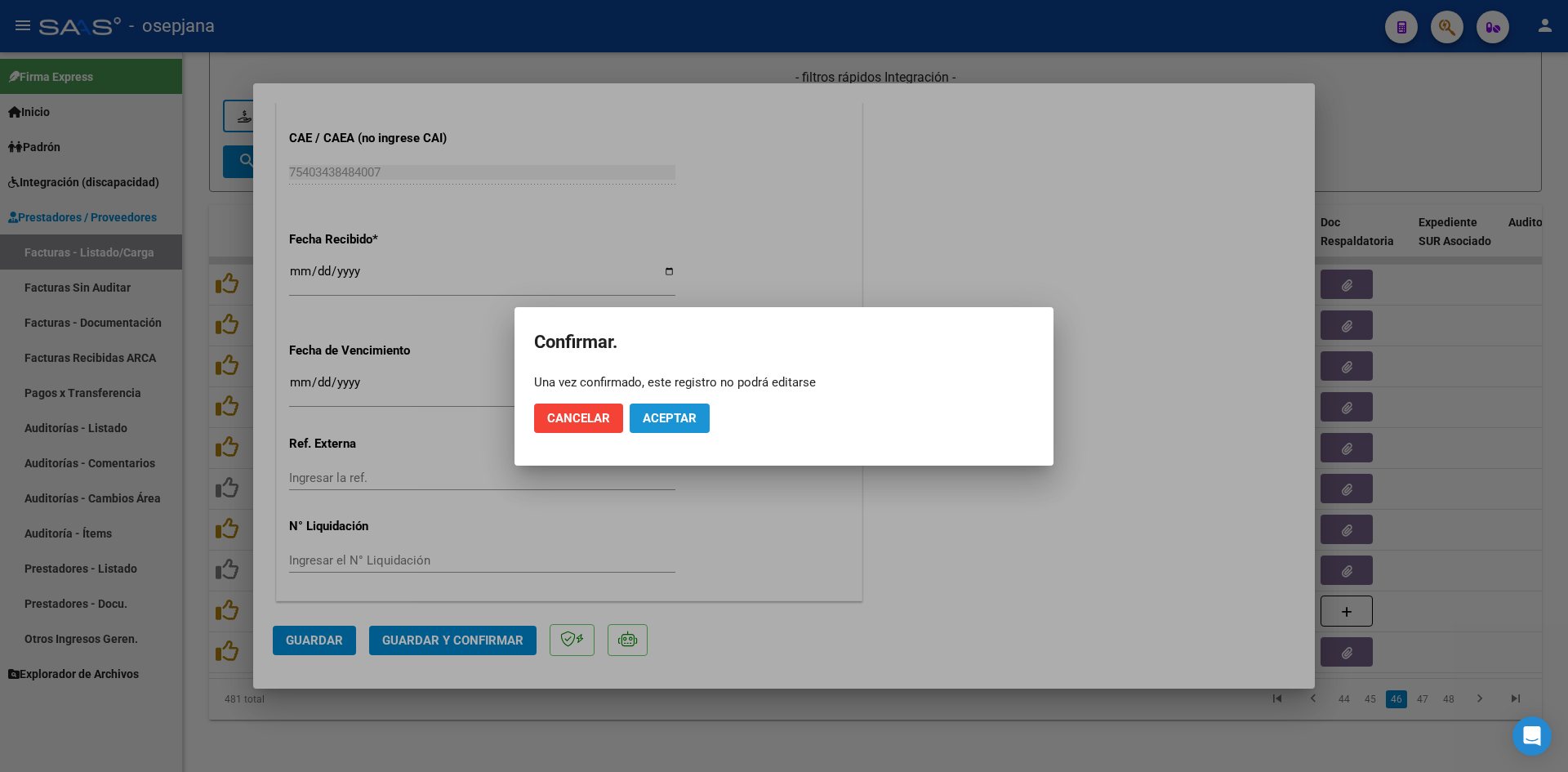
click at [665, 429] on button "Aceptar" at bounding box center [669, 418] width 80 height 30
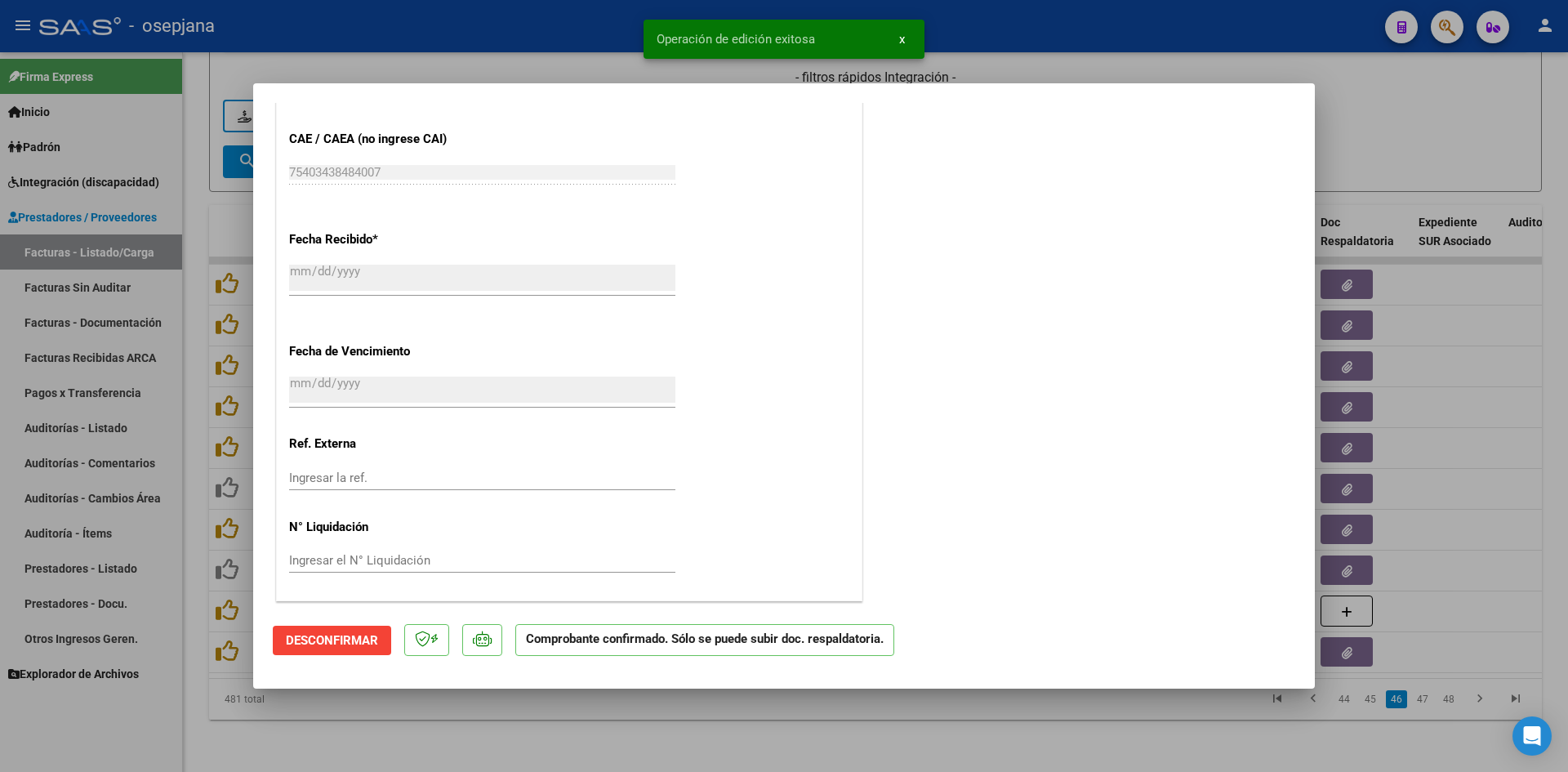
click at [1394, 160] on div at bounding box center [784, 386] width 1568 height 772
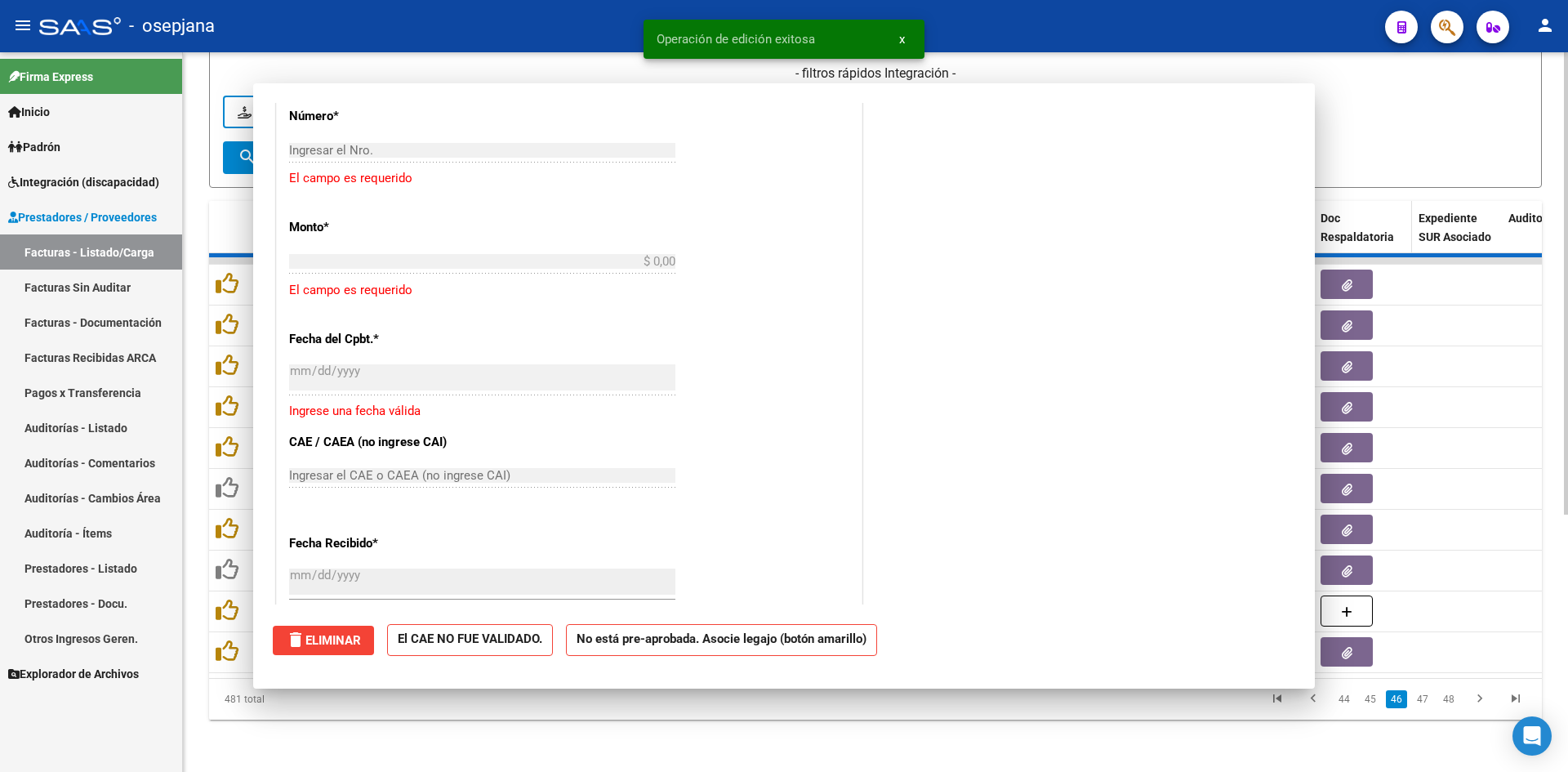
scroll to position [0, 0]
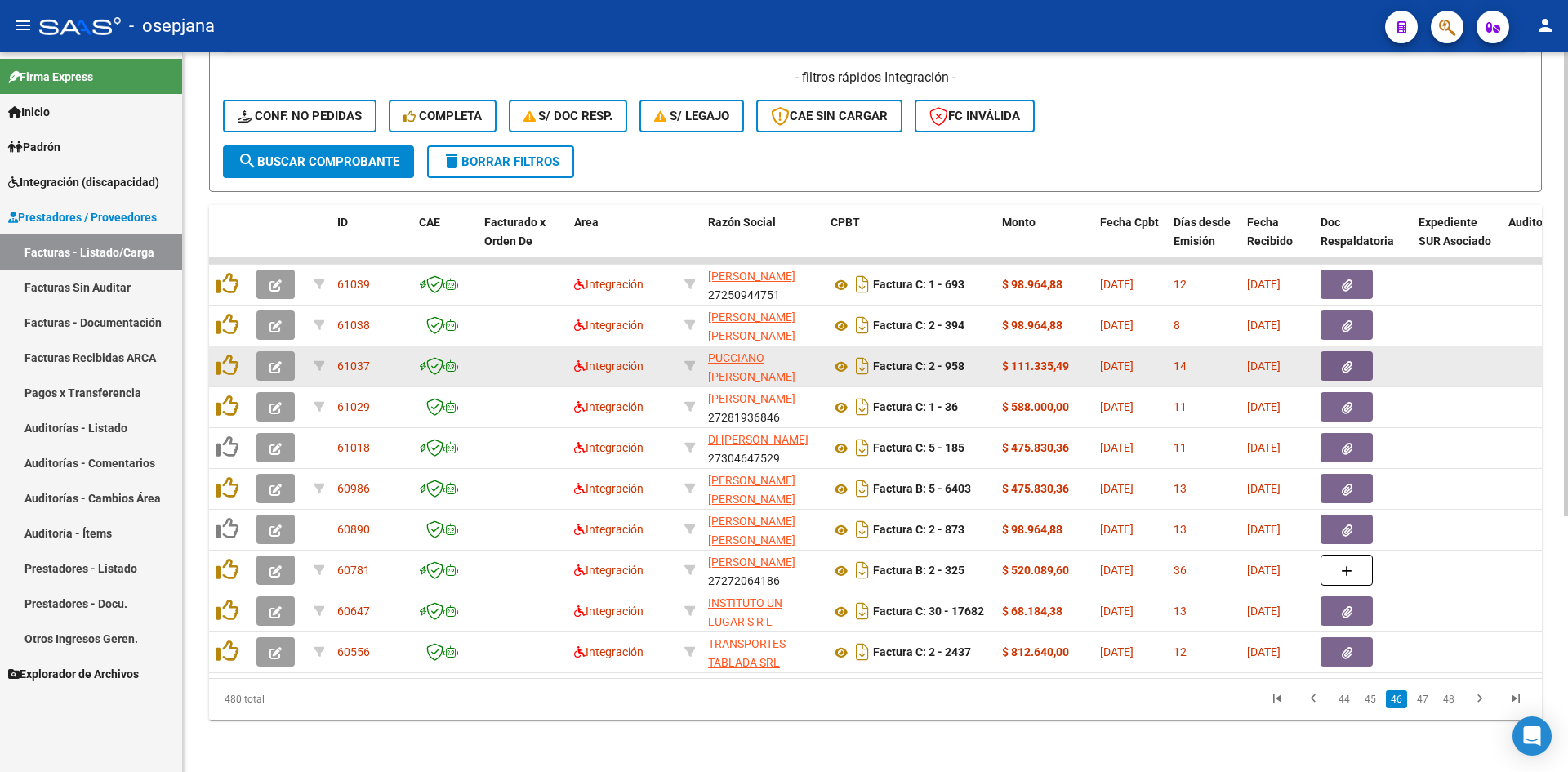
click at [274, 351] on button "button" at bounding box center [276, 366] width 39 height 30
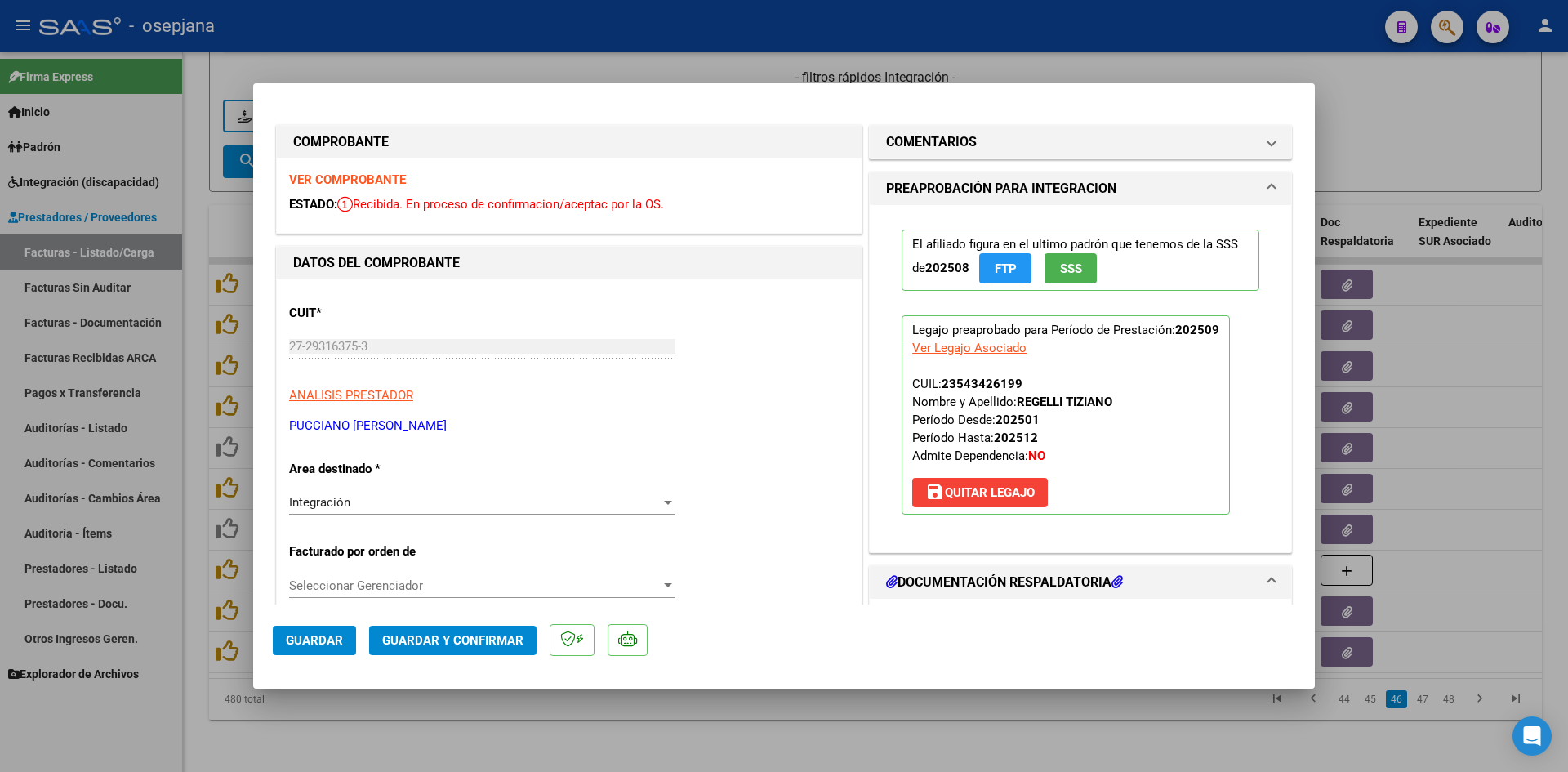
click at [380, 177] on strong "VER COMPROBANTE" at bounding box center [347, 180] width 117 height 15
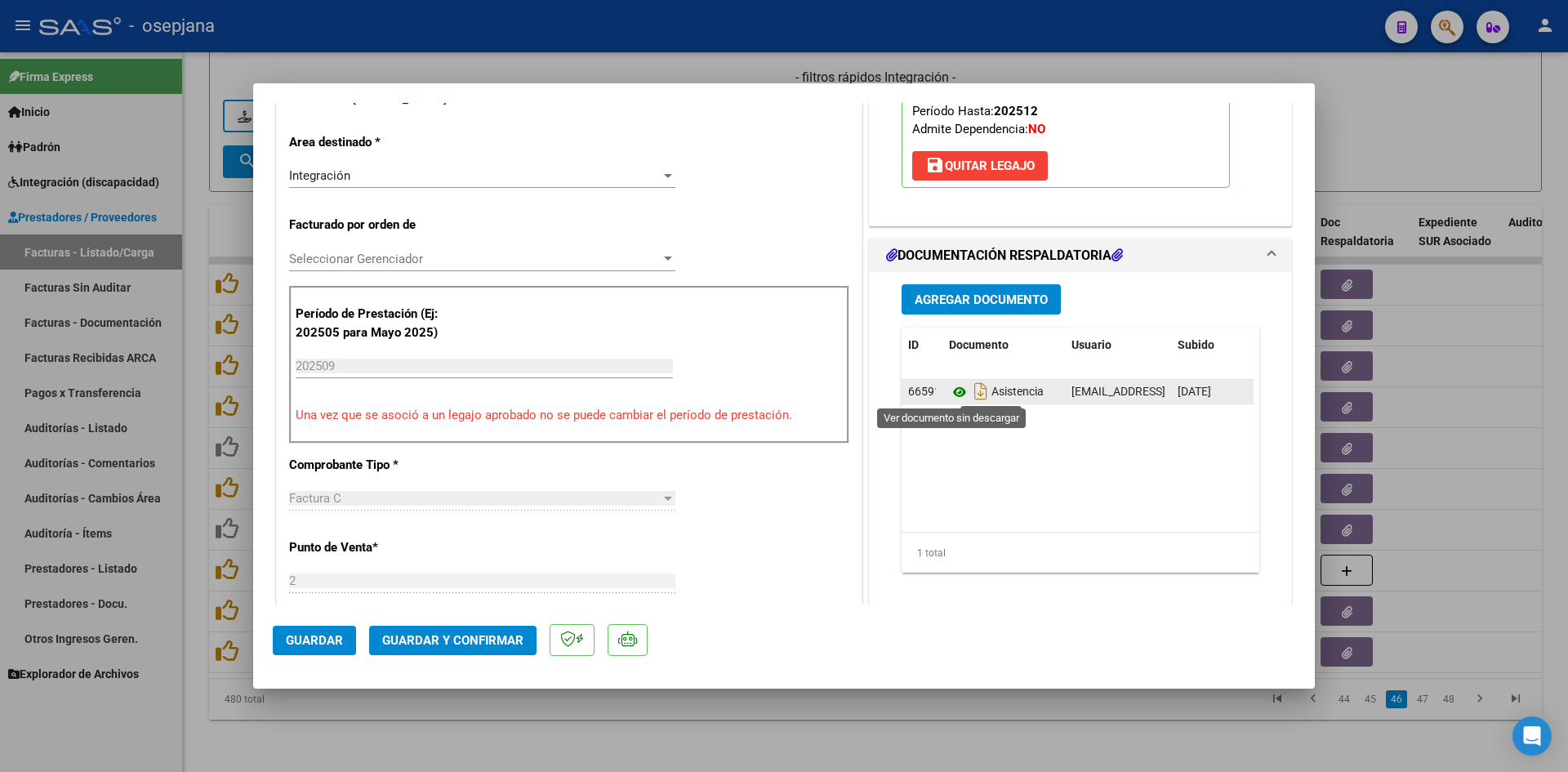
click at [955, 387] on icon at bounding box center [959, 392] width 21 height 19
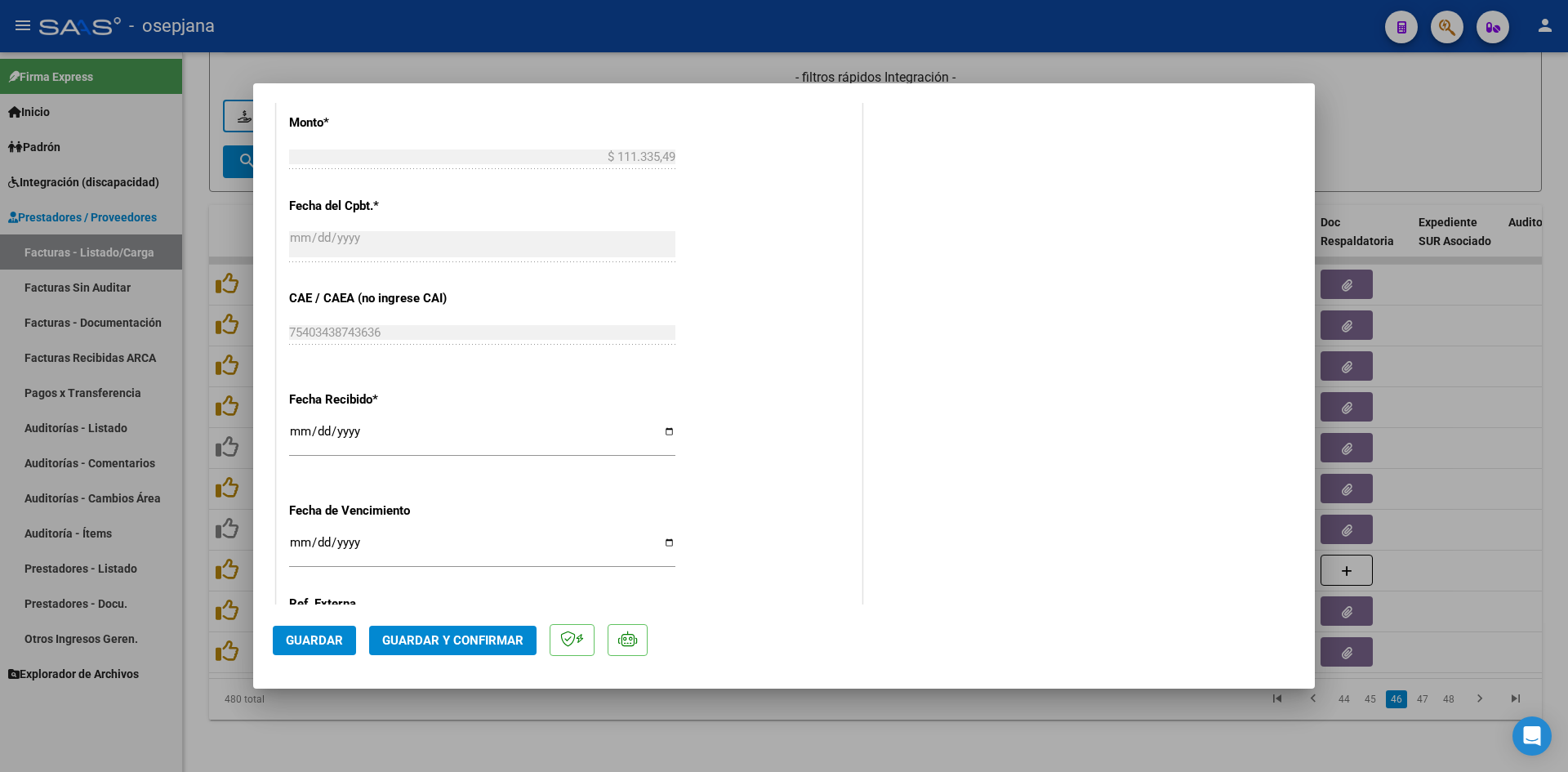
scroll to position [1062, 0]
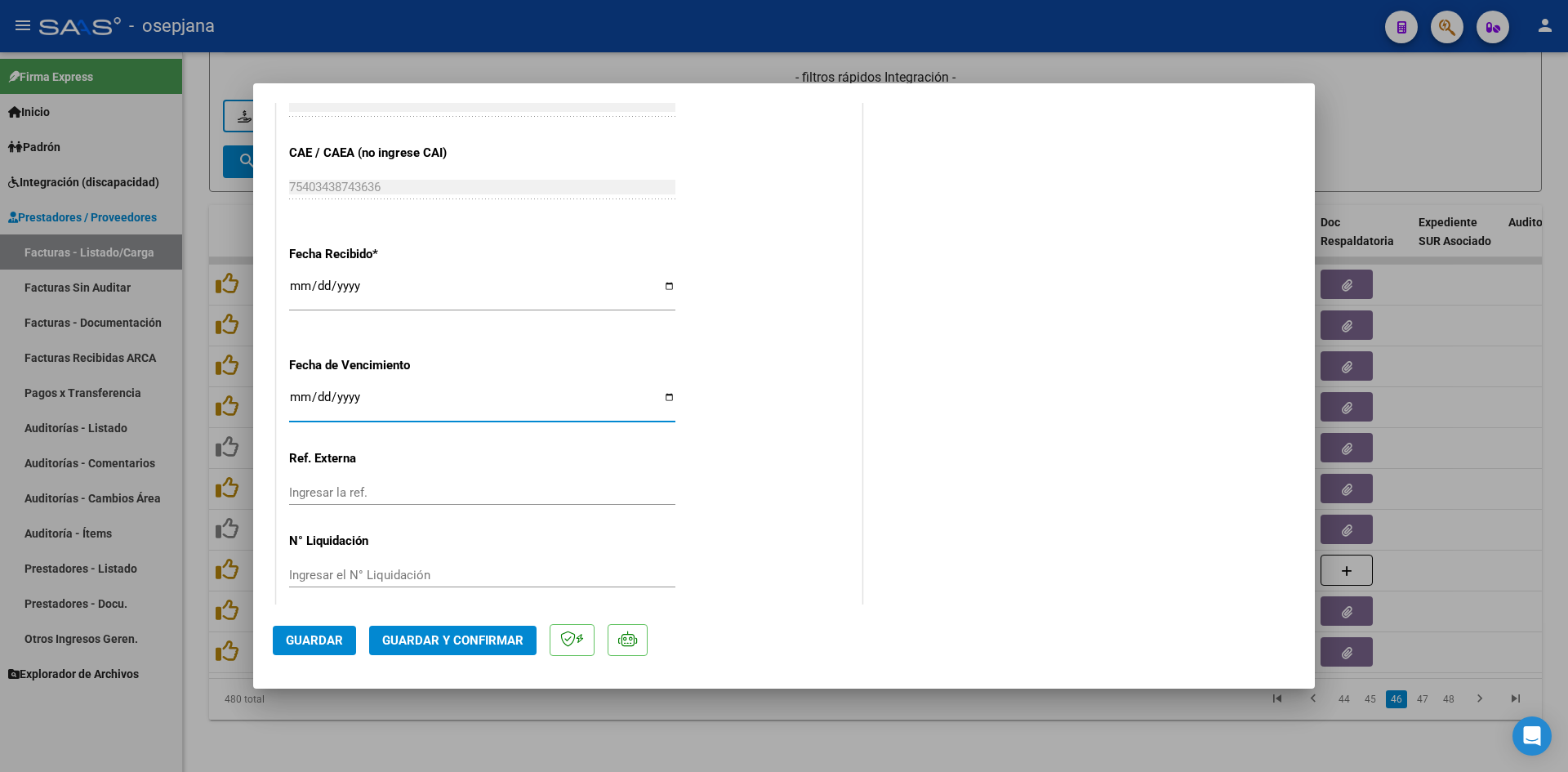
click at [300, 392] on input "[DATE]" at bounding box center [482, 404] width 386 height 26
click at [438, 633] on span "Guardar y Confirmar" at bounding box center [452, 641] width 141 height 15
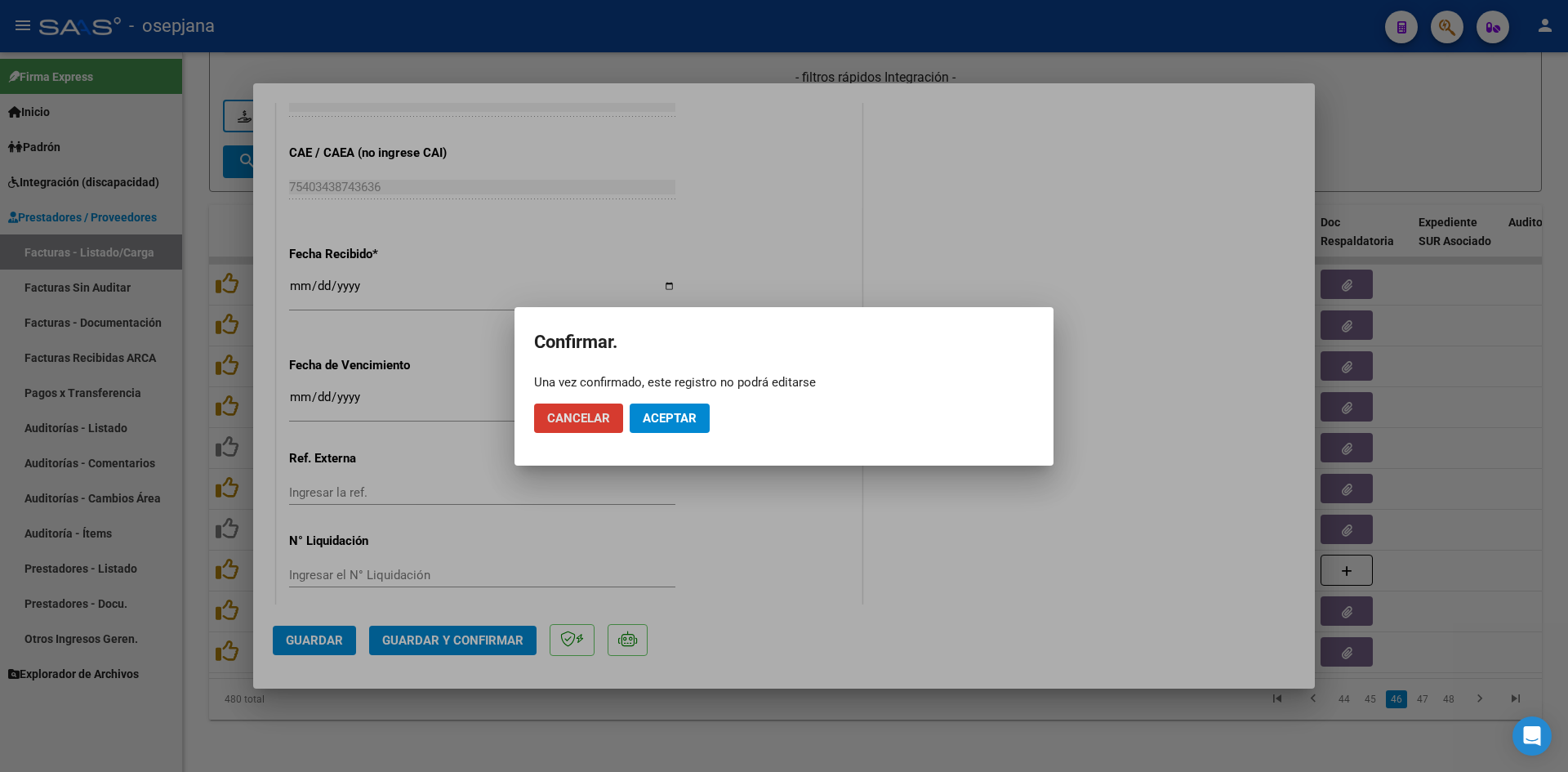
click at [683, 406] on button "Aceptar" at bounding box center [669, 418] width 80 height 30
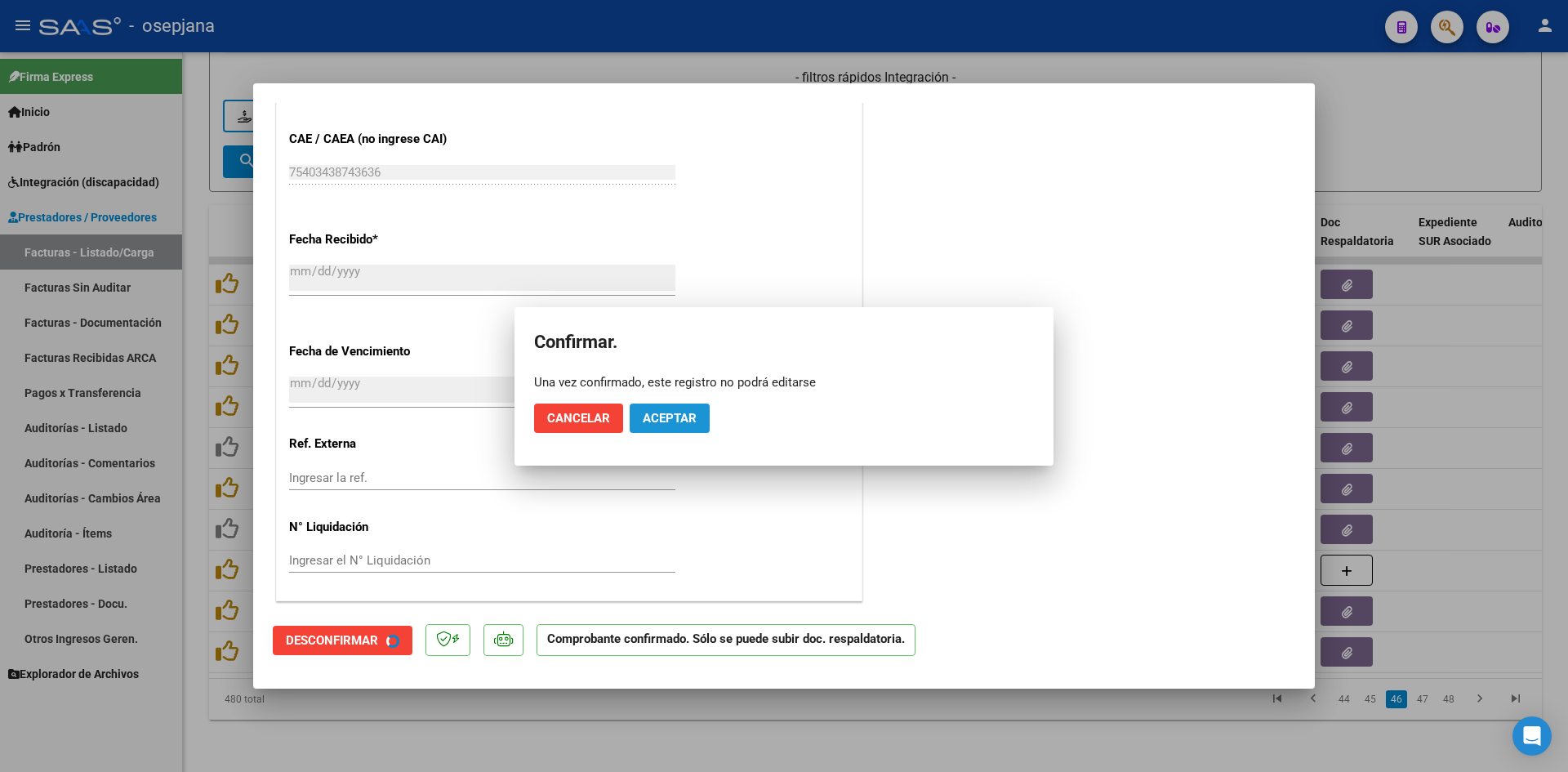
scroll to position [960, 0]
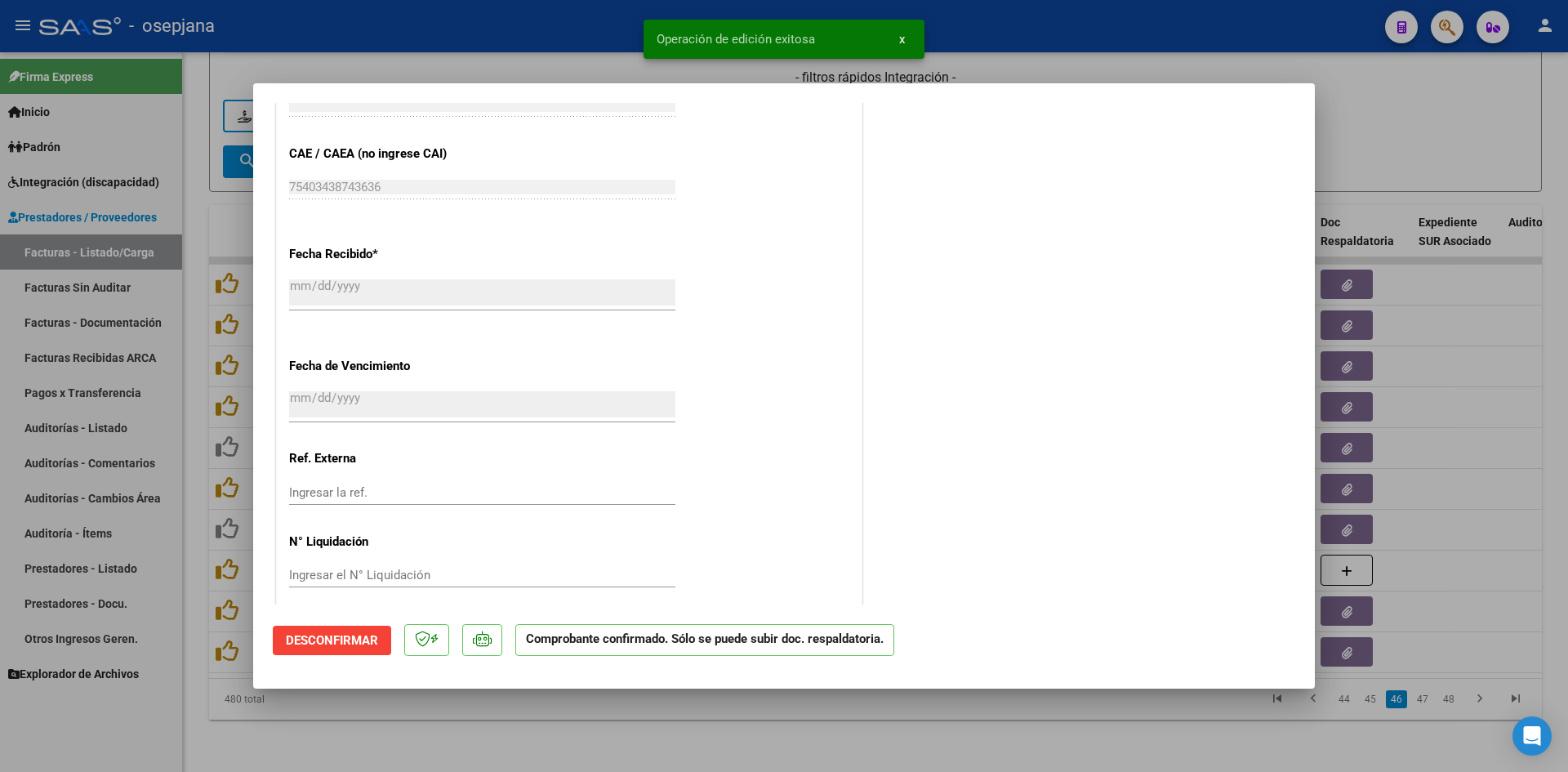
click at [1449, 126] on div at bounding box center [784, 386] width 1568 height 772
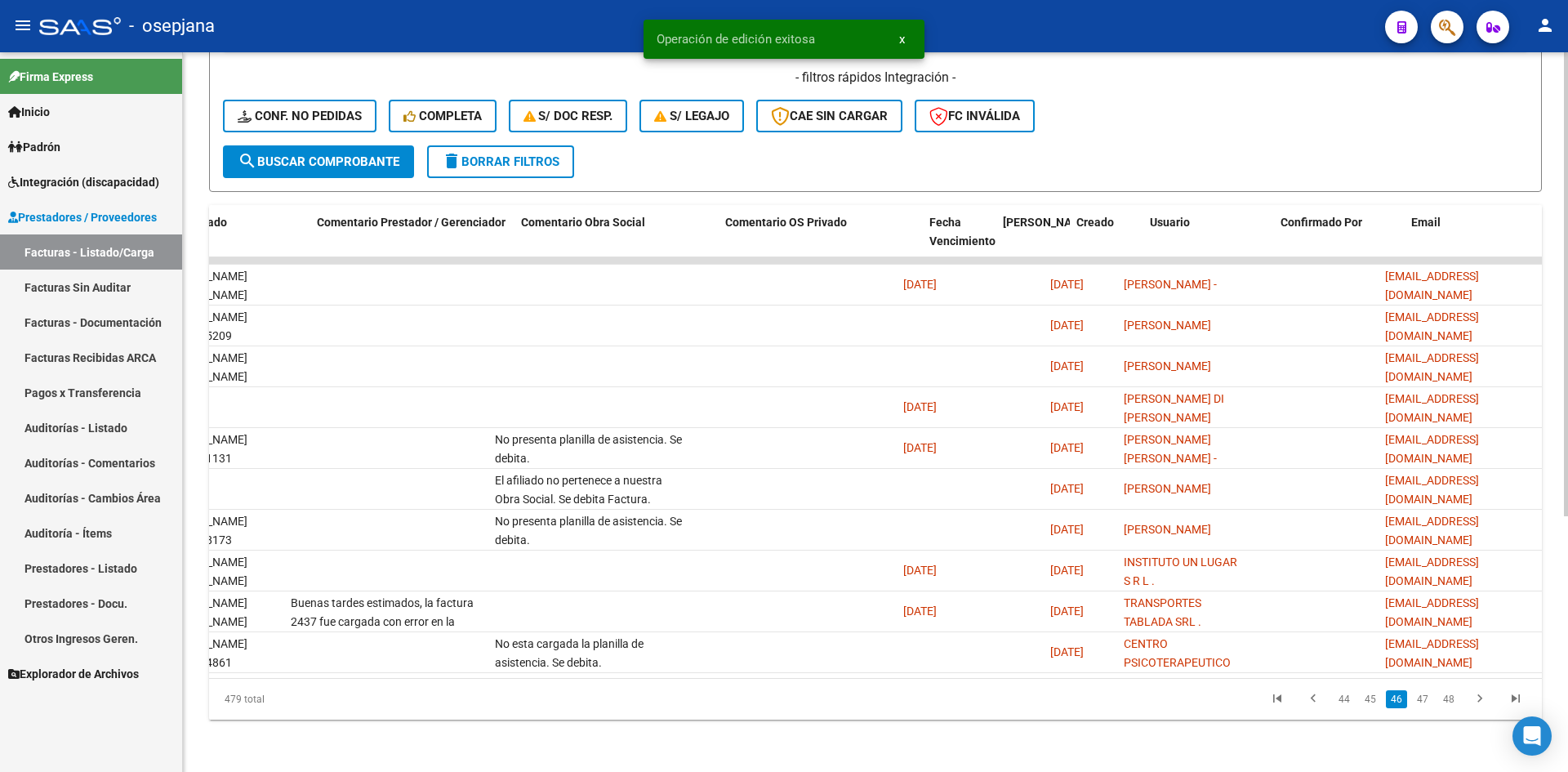
scroll to position [0, 0]
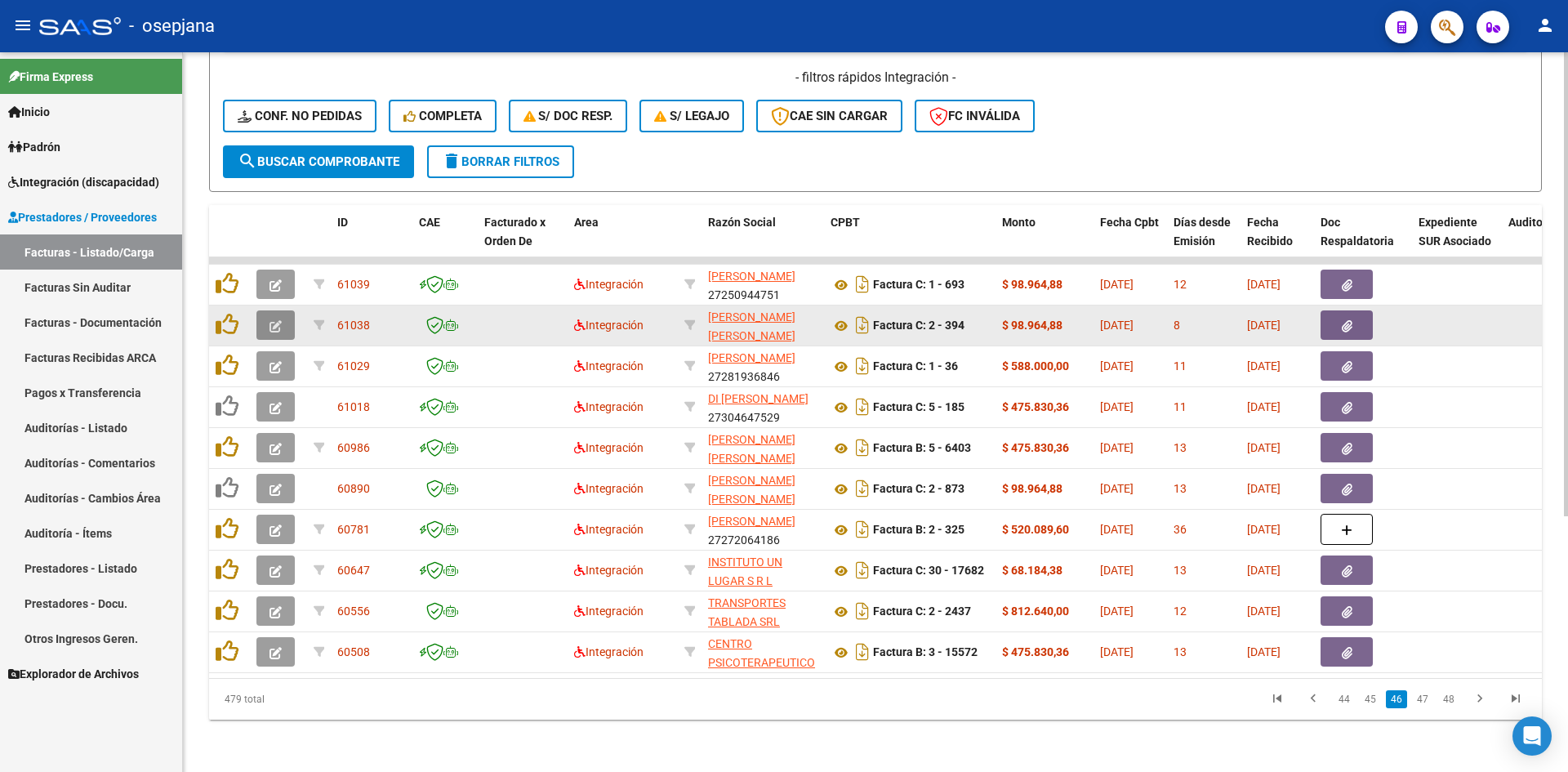
click at [280, 320] on icon "button" at bounding box center [275, 326] width 12 height 12
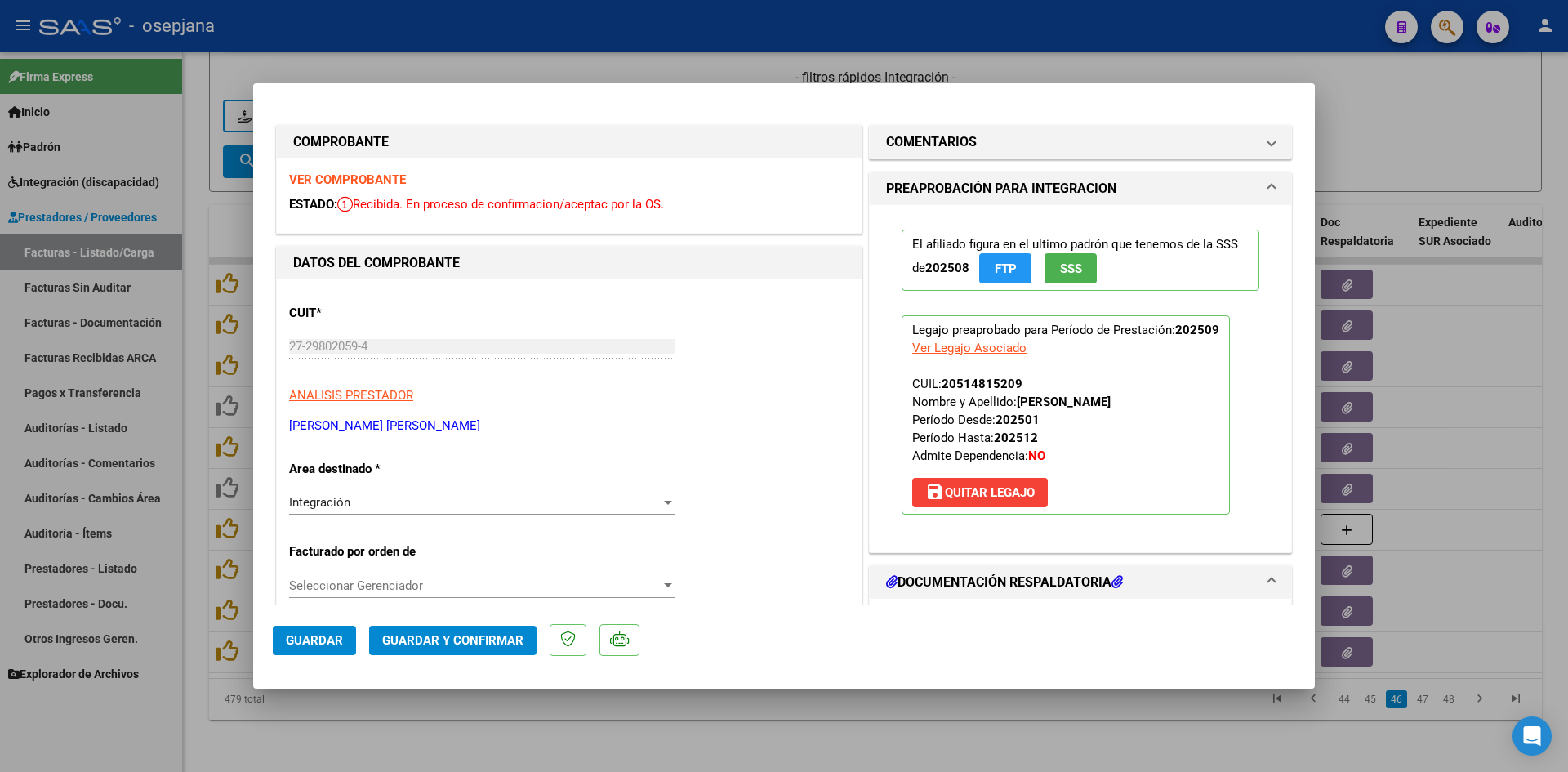
click at [345, 175] on strong "VER COMPROBANTE" at bounding box center [347, 180] width 117 height 15
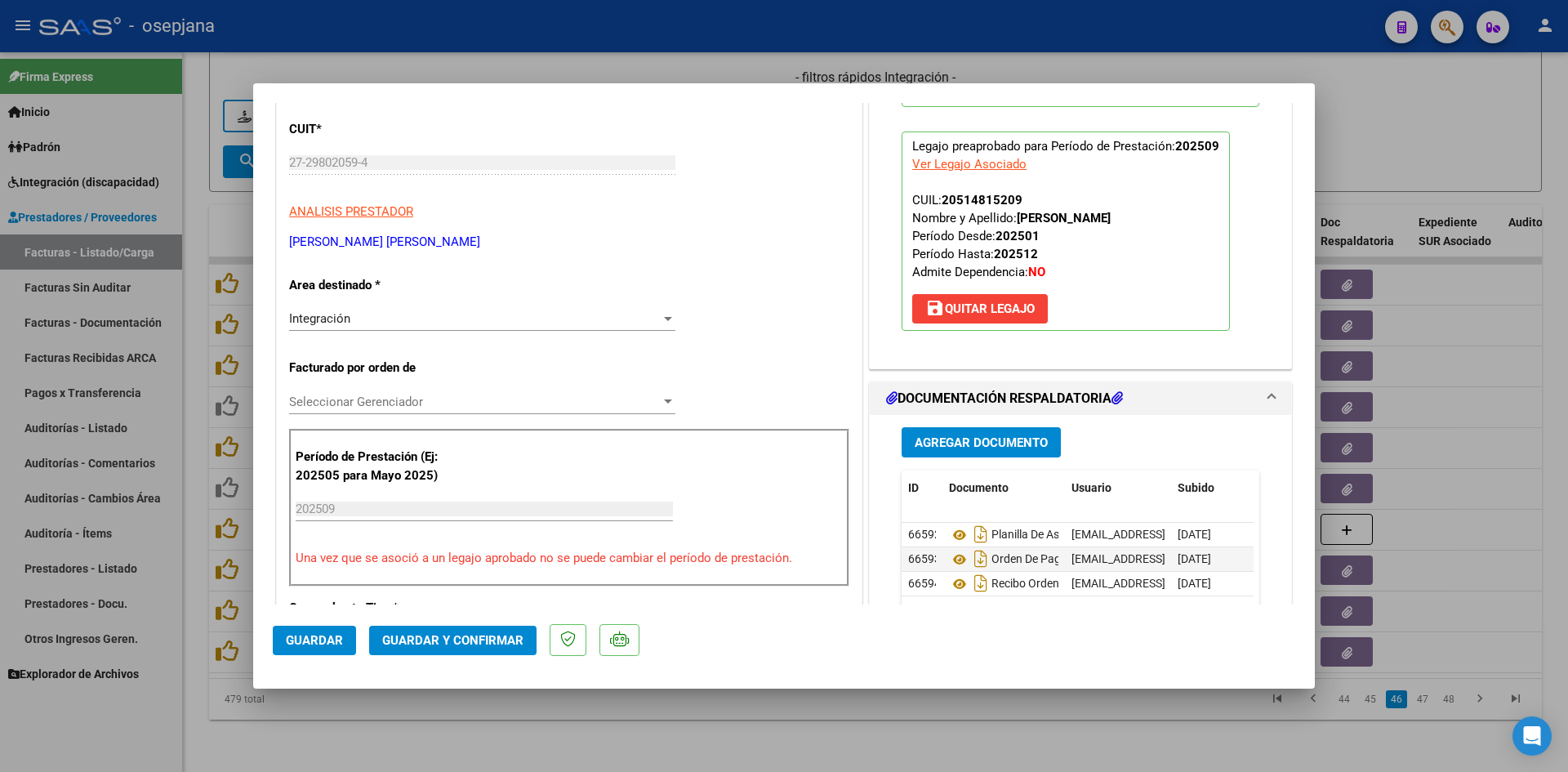
scroll to position [408, 0]
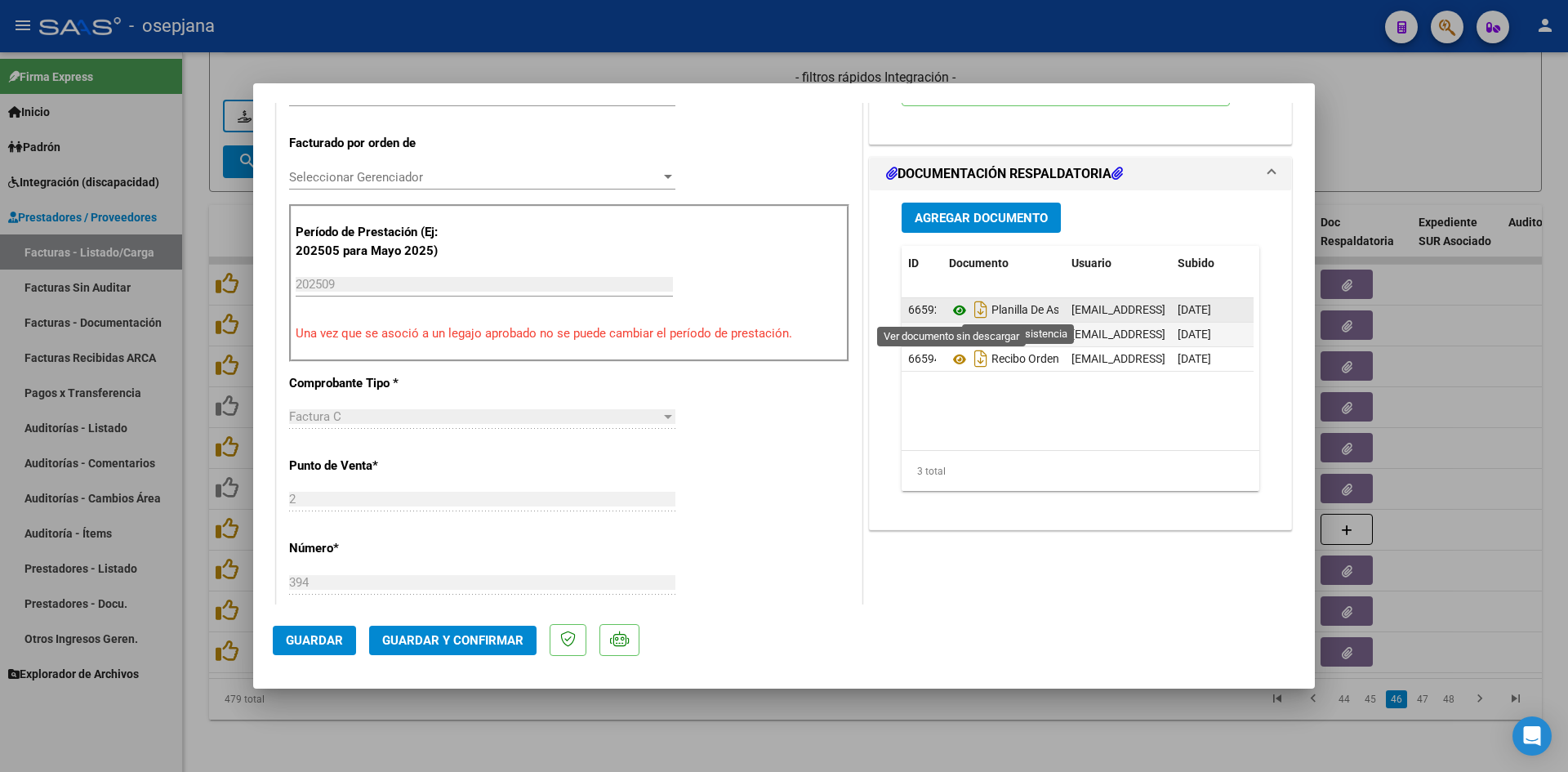
click at [957, 306] on icon at bounding box center [959, 310] width 21 height 19
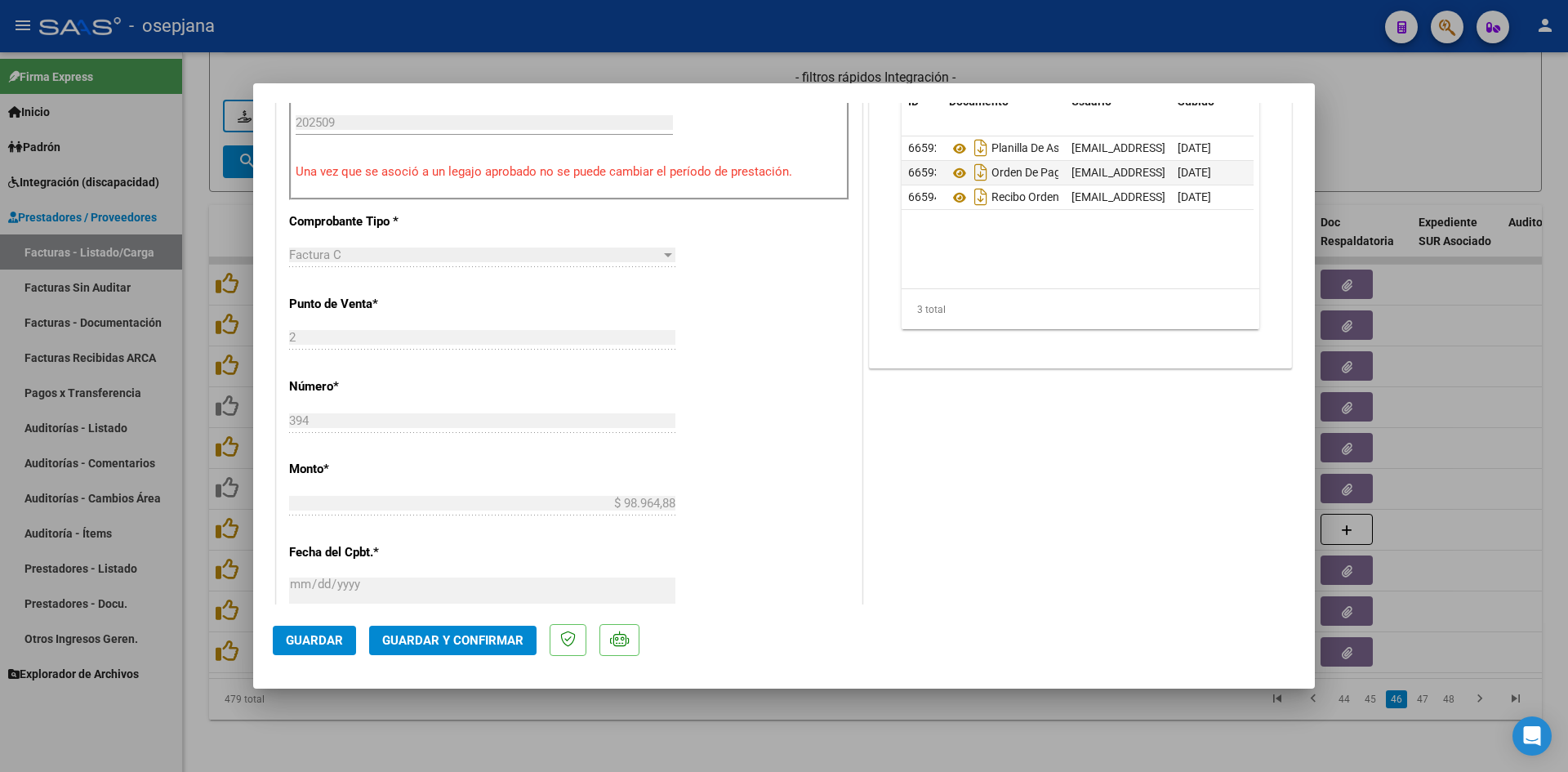
scroll to position [572, 0]
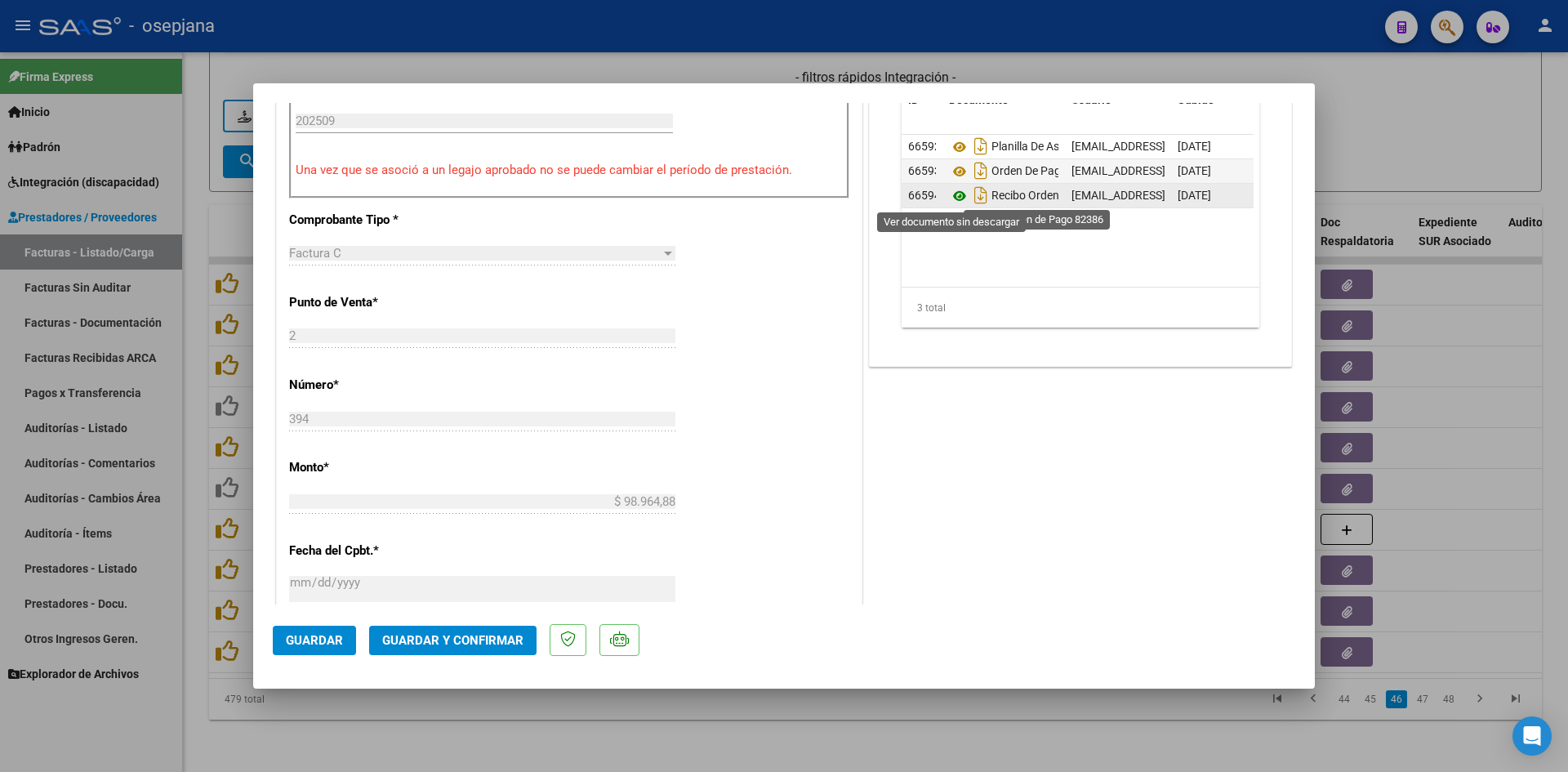
click at [952, 198] on icon at bounding box center [959, 196] width 21 height 19
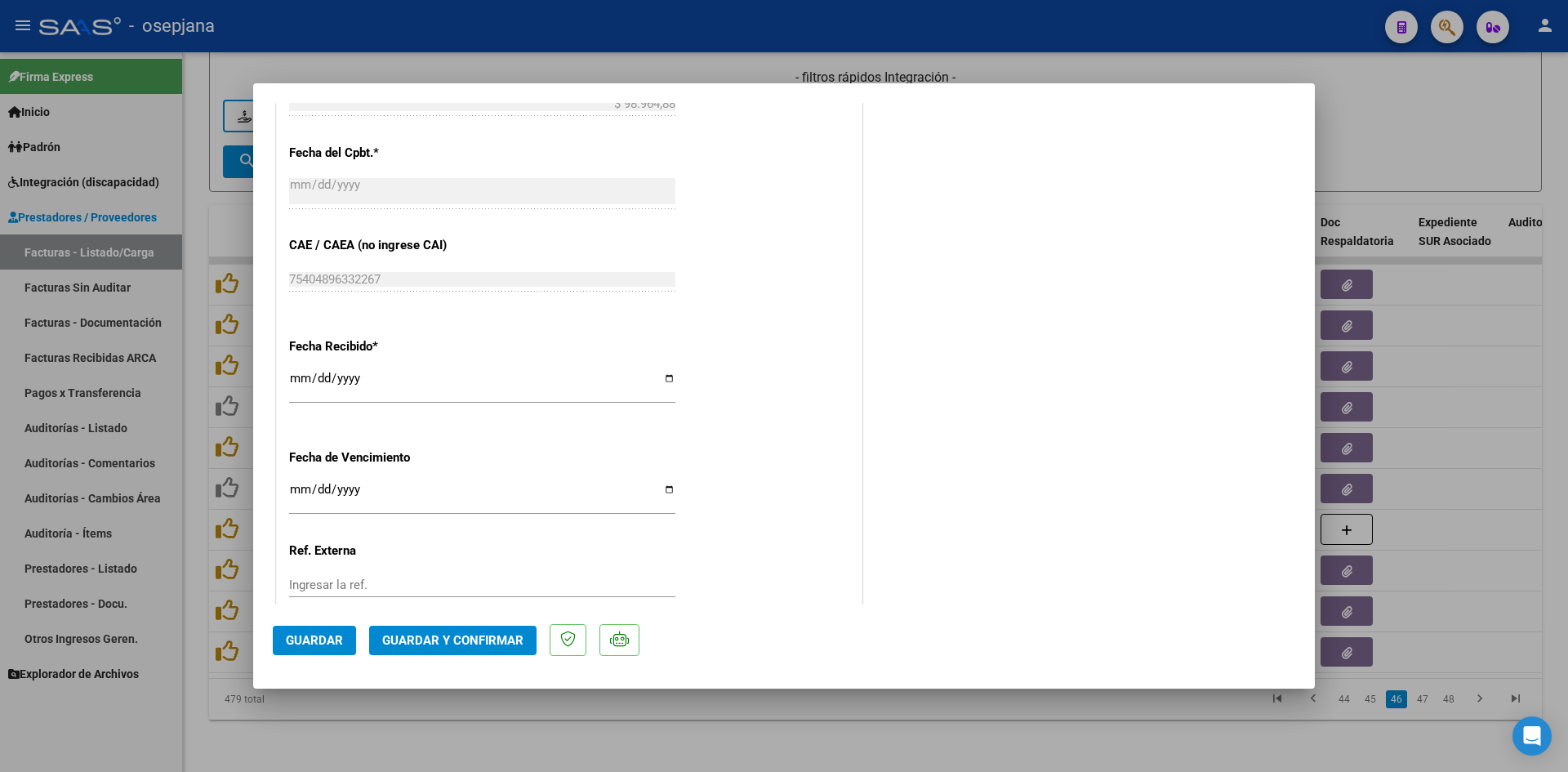
scroll to position [1062, 0]
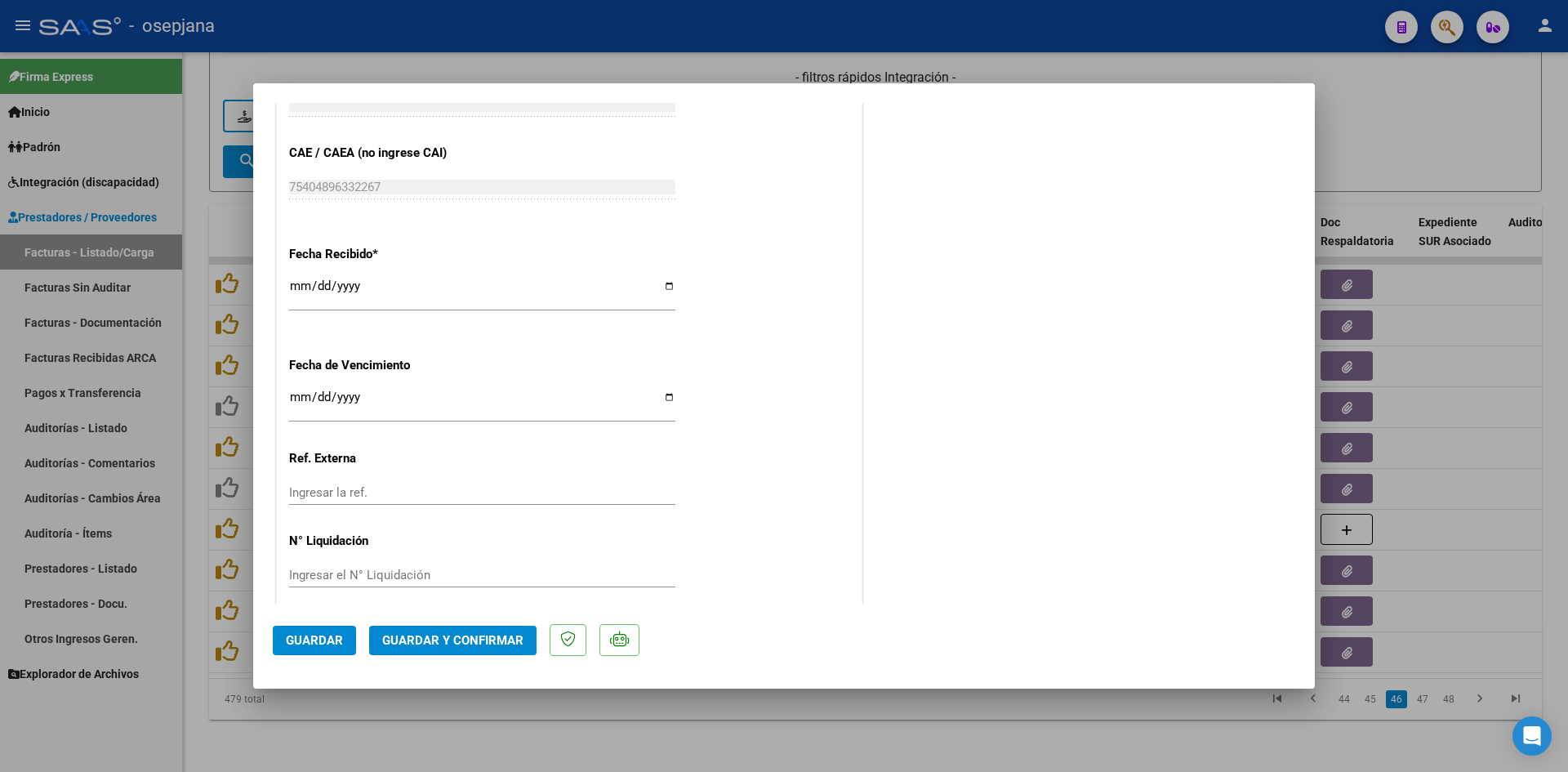
click at [296, 399] on input "Ingresar la fecha" at bounding box center [482, 404] width 386 height 26
click at [436, 637] on span "Guardar y Confirmar" at bounding box center [452, 641] width 141 height 15
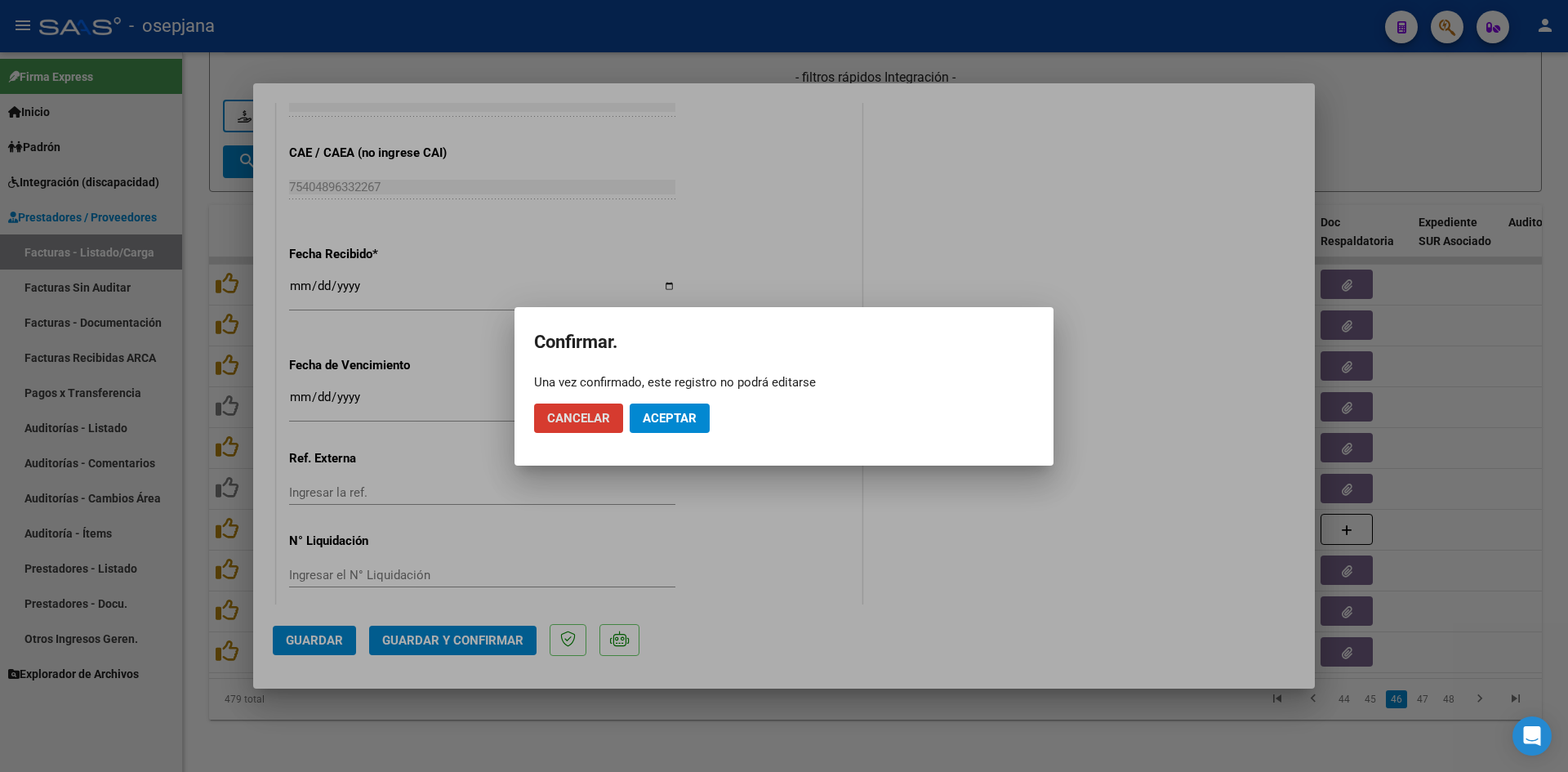
click at [640, 427] on button "Aceptar" at bounding box center [669, 418] width 80 height 30
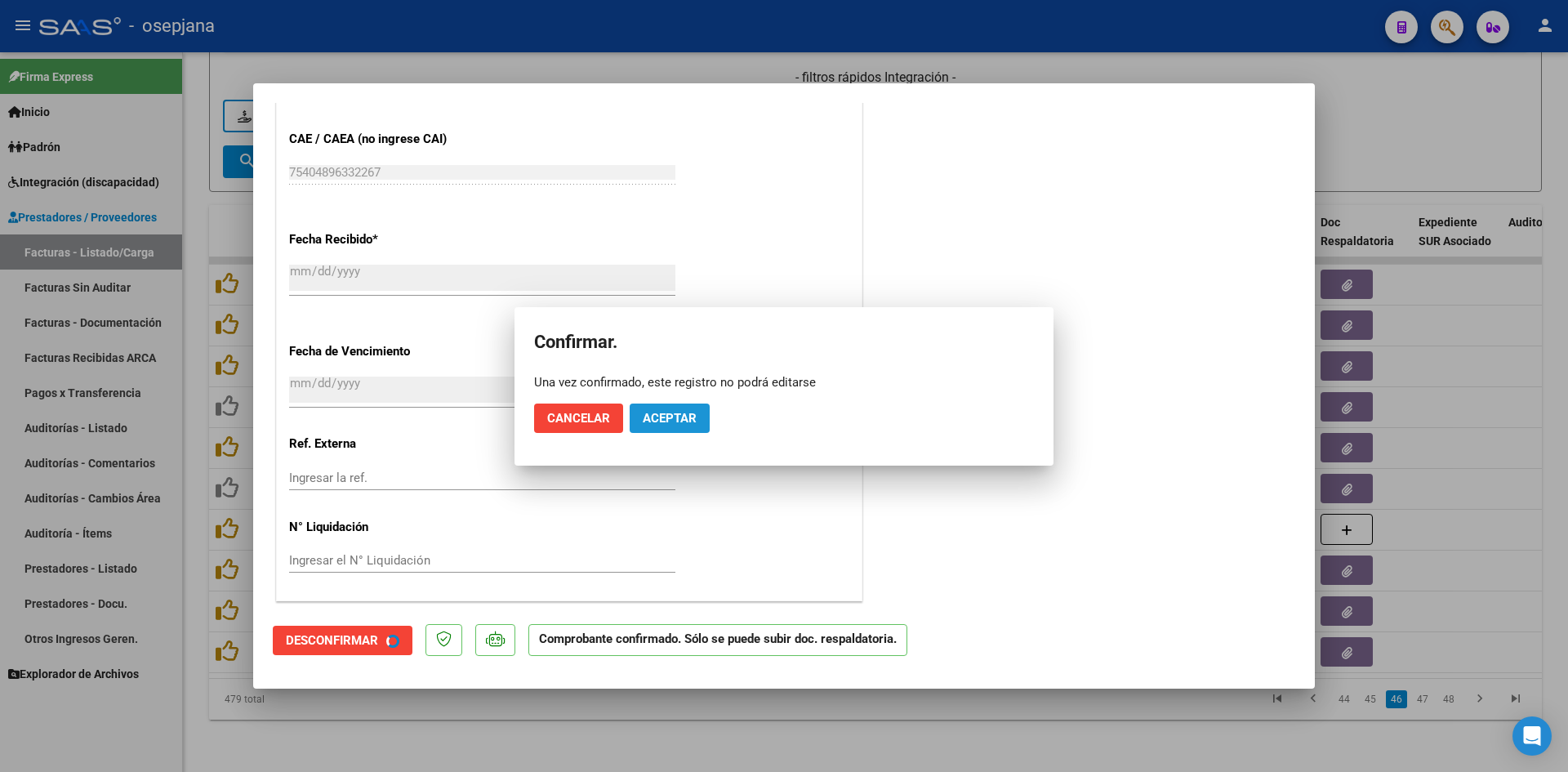
scroll to position [960, 0]
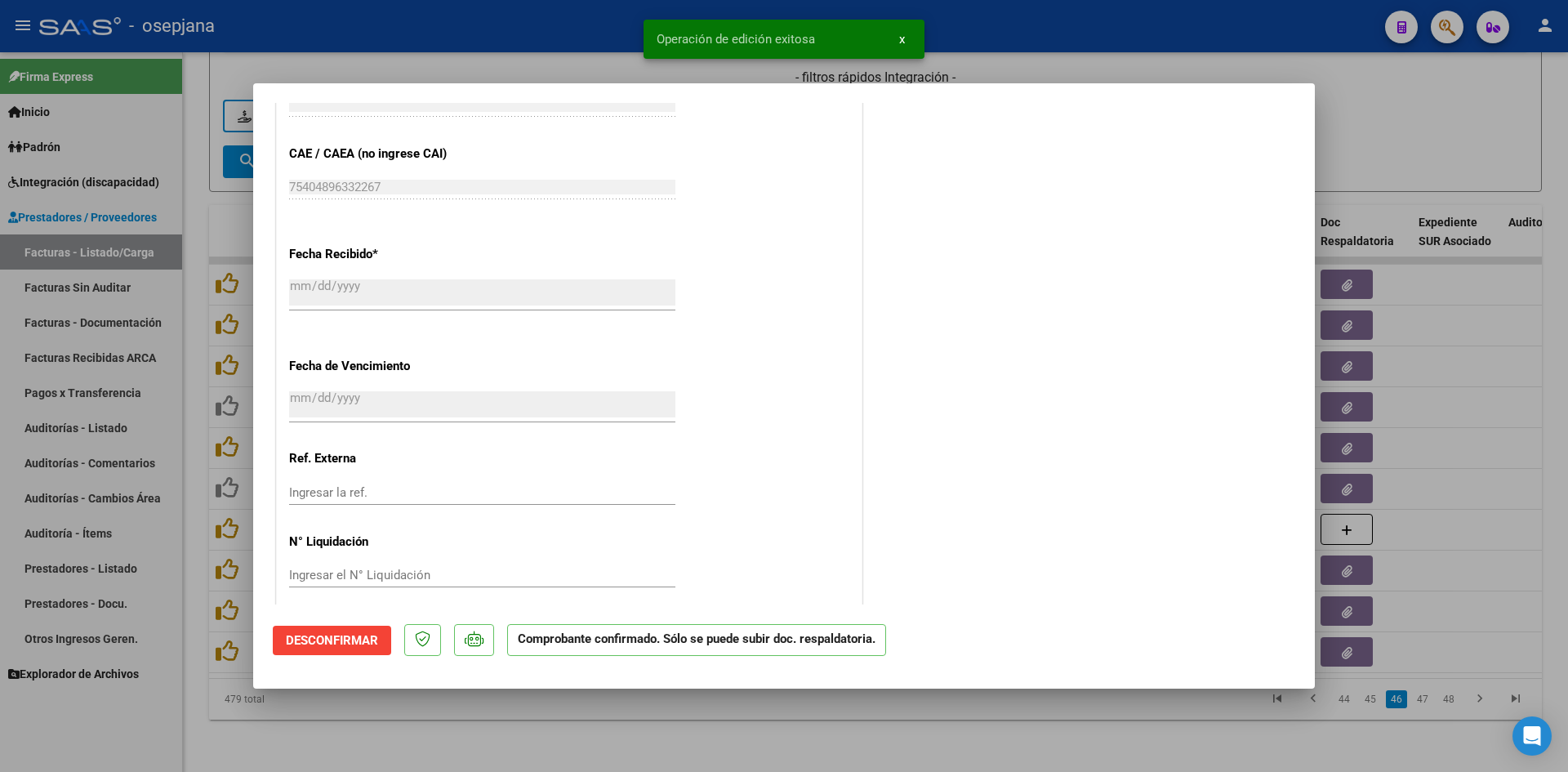
click at [1413, 139] on div at bounding box center [784, 386] width 1568 height 772
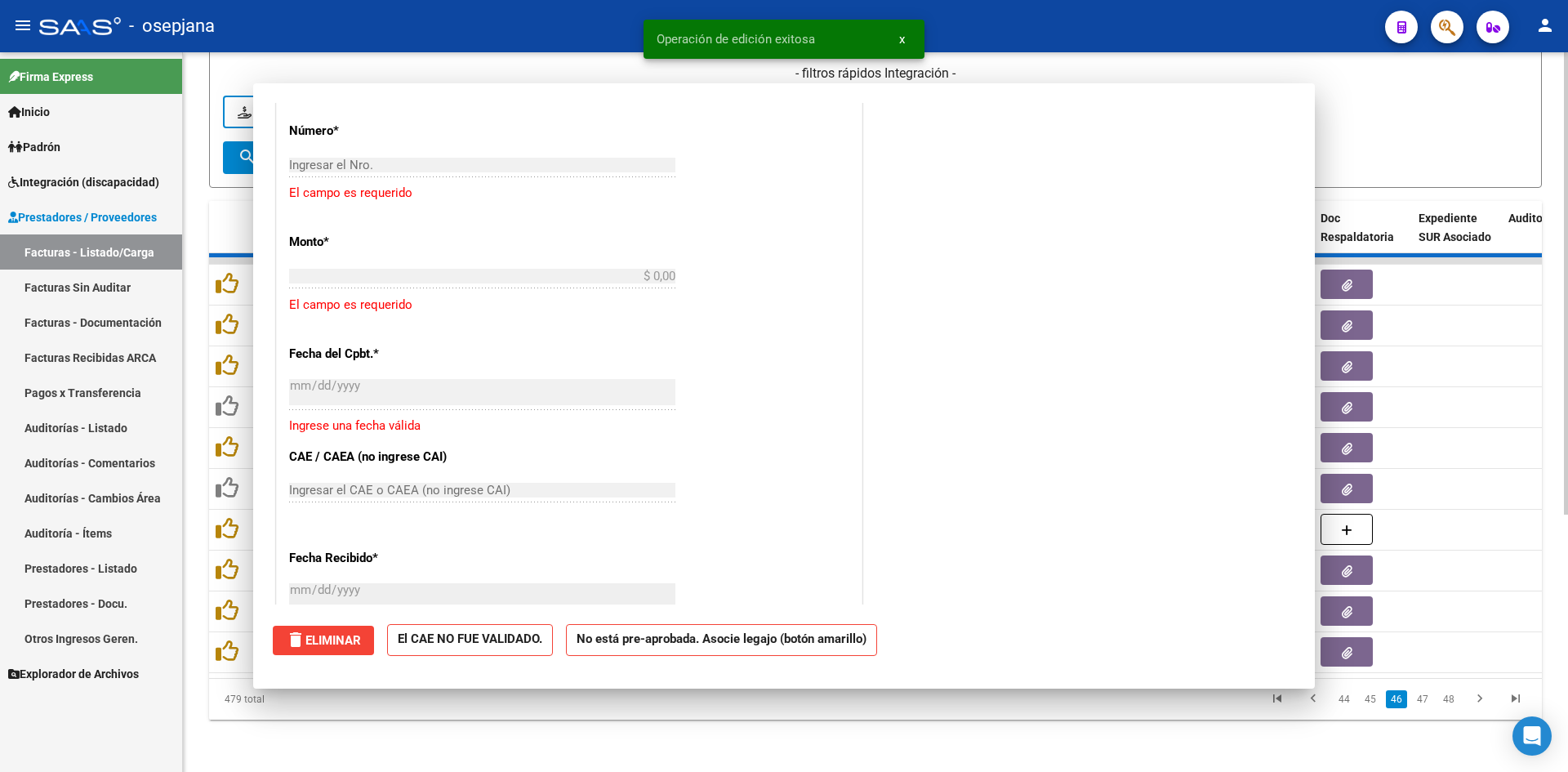
scroll to position [1265, 0]
